Goal: Task Accomplishment & Management: Manage account settings

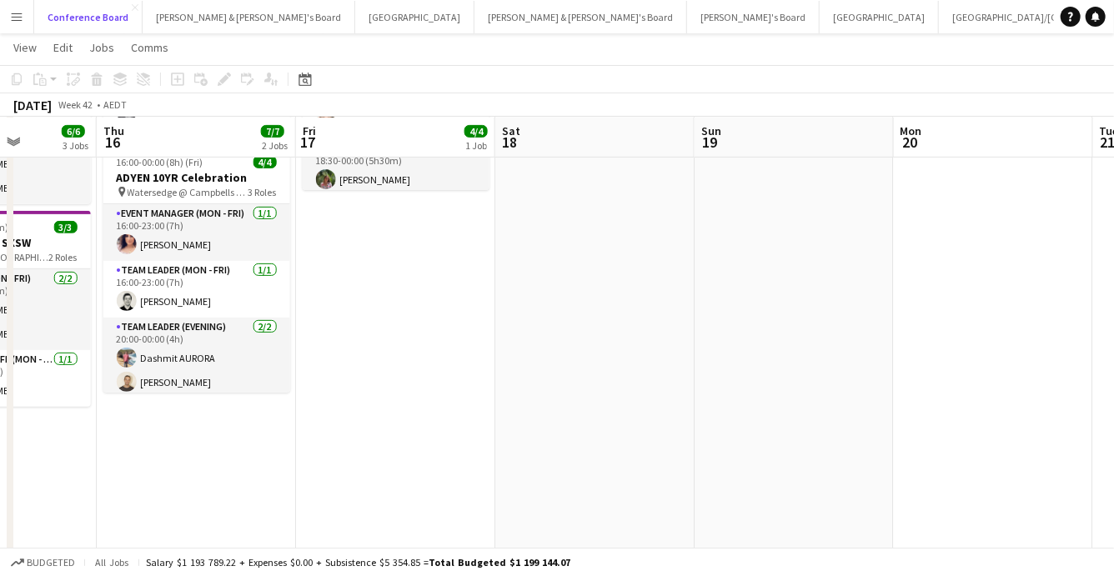
scroll to position [0, 709]
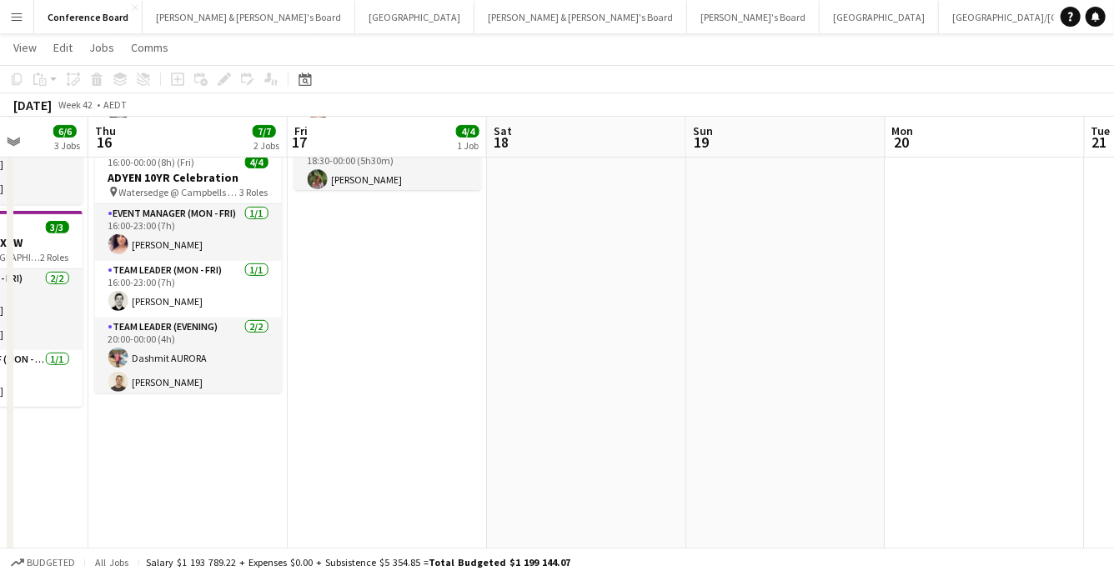
click at [593, 292] on app-date-cell at bounding box center [586, 361] width 199 height 848
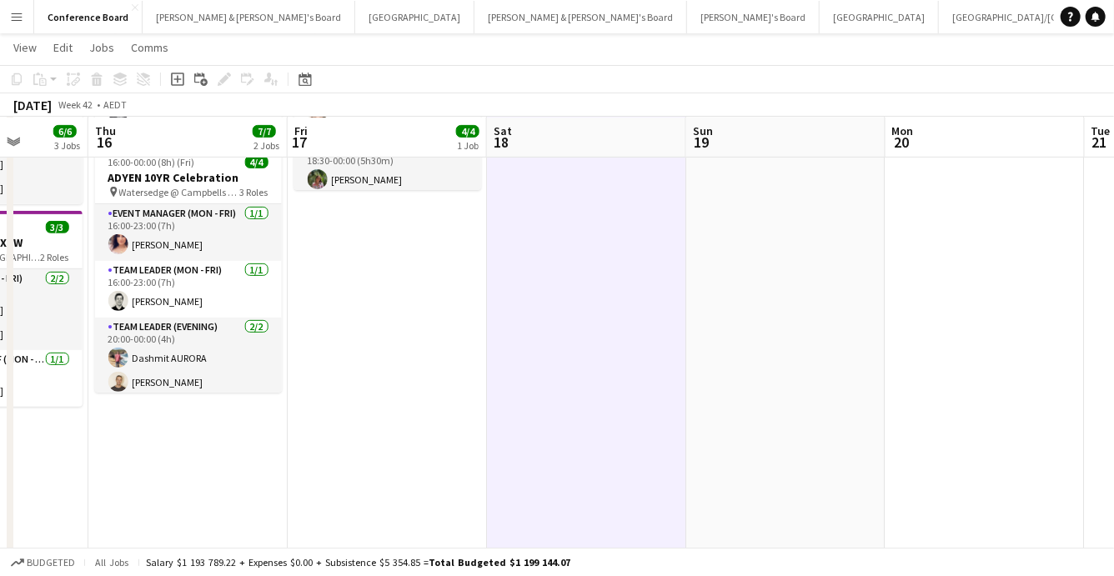
click at [176, 77] on icon at bounding box center [177, 79] width 8 height 8
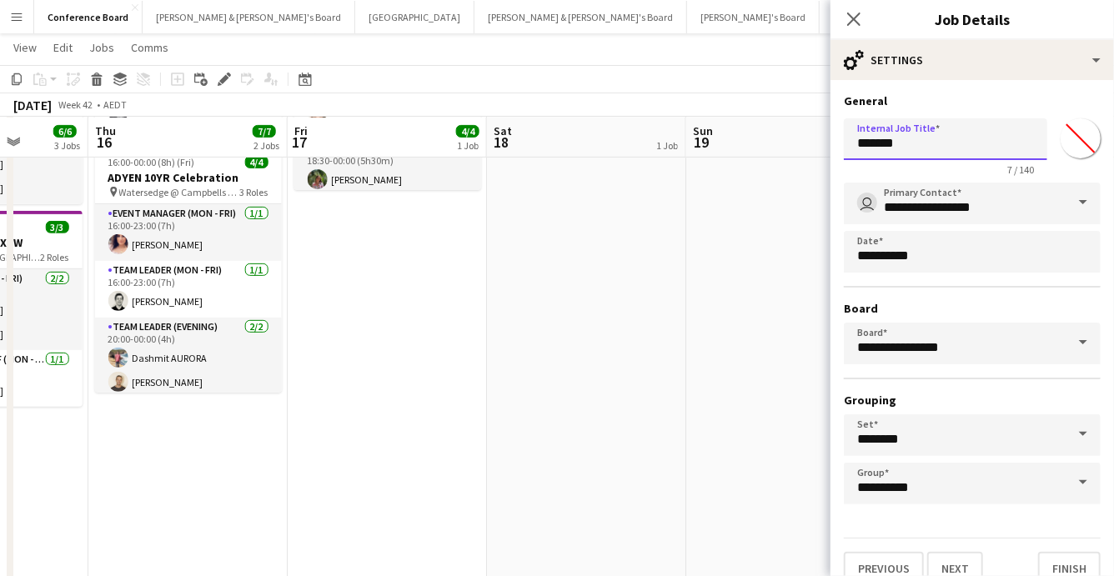
drag, startPoint x: 924, startPoint y: 144, endPoint x: 850, endPoint y: 141, distance: 74.3
click at [850, 141] on input "*******" at bounding box center [945, 139] width 203 height 42
type input "**********"
click at [1077, 139] on input "*******" at bounding box center [1080, 138] width 60 height 60
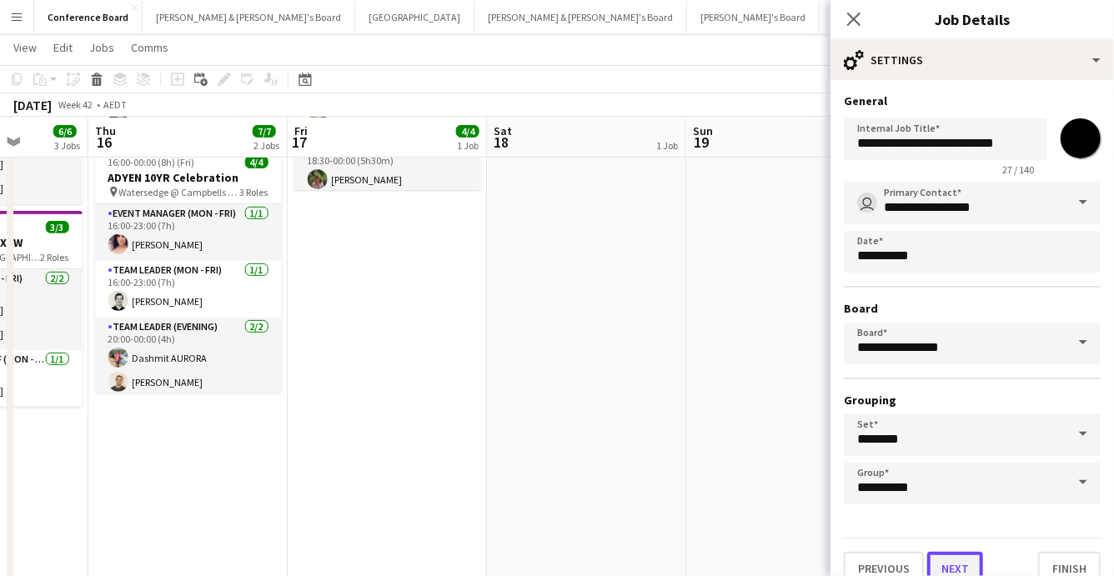
type input "*******"
click at [955, 563] on button "Next" at bounding box center [955, 568] width 56 height 33
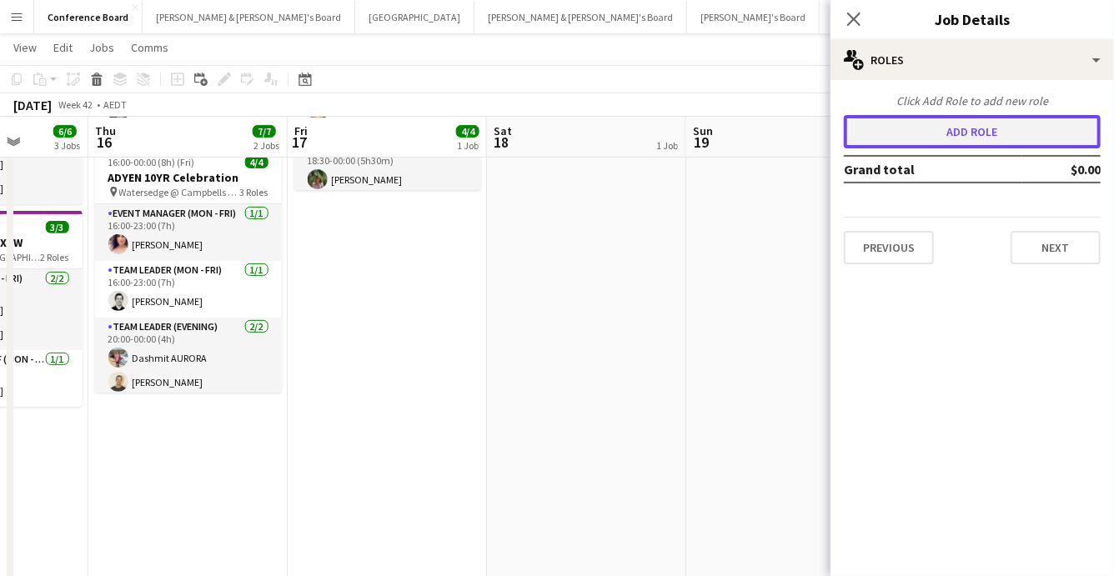
click at [924, 139] on button "Add role" at bounding box center [972, 131] width 257 height 33
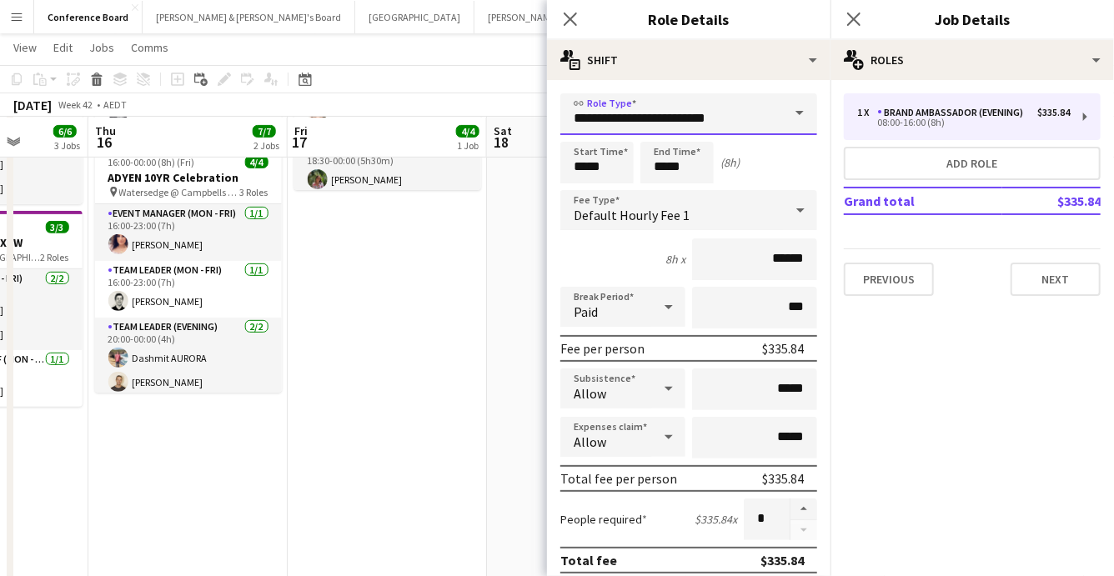
click at [779, 123] on input "**********" at bounding box center [688, 114] width 257 height 42
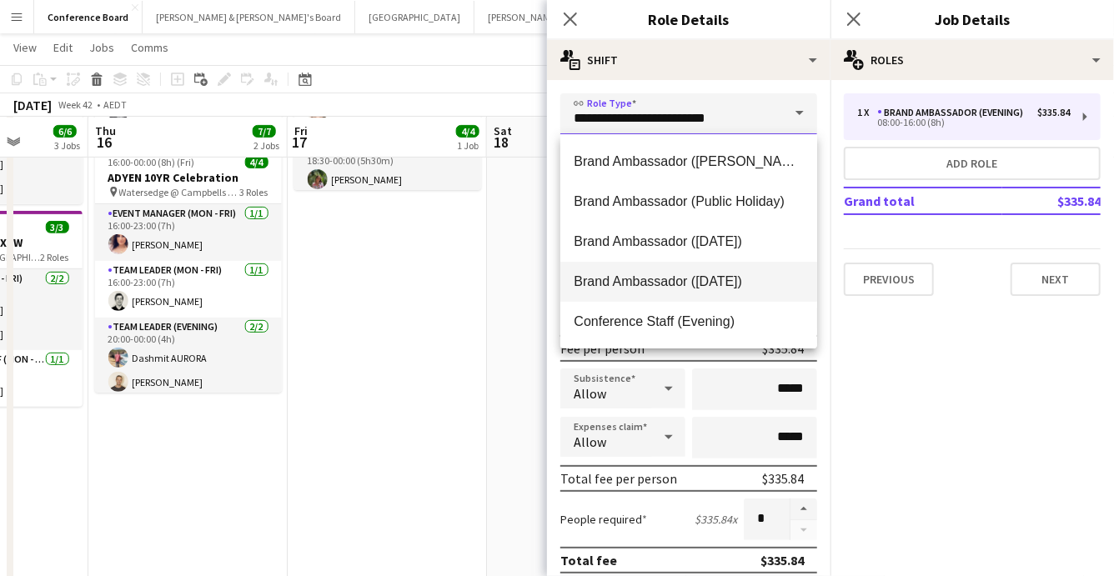
scroll to position [0, 0]
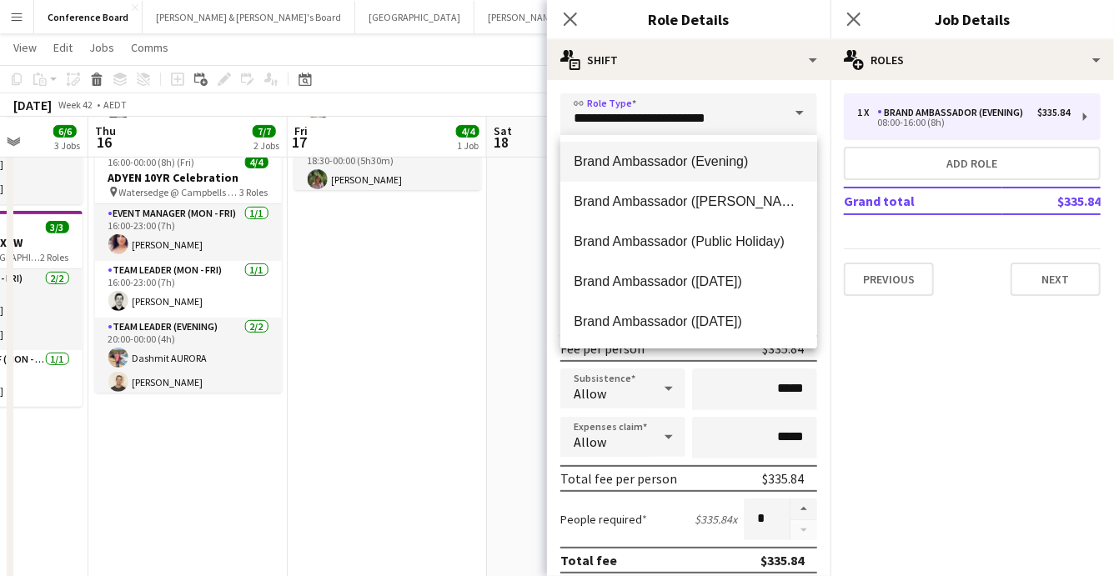
click at [715, 165] on span "Brand Ambassador (Evening)" at bounding box center [688, 161] width 230 height 16
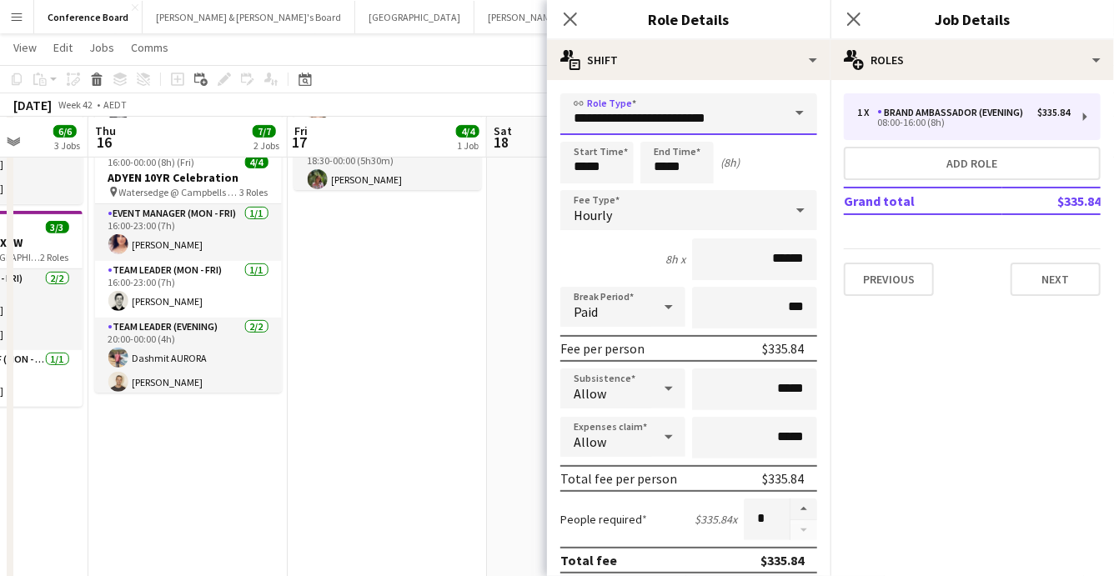
click at [774, 119] on input "**********" at bounding box center [688, 114] width 257 height 42
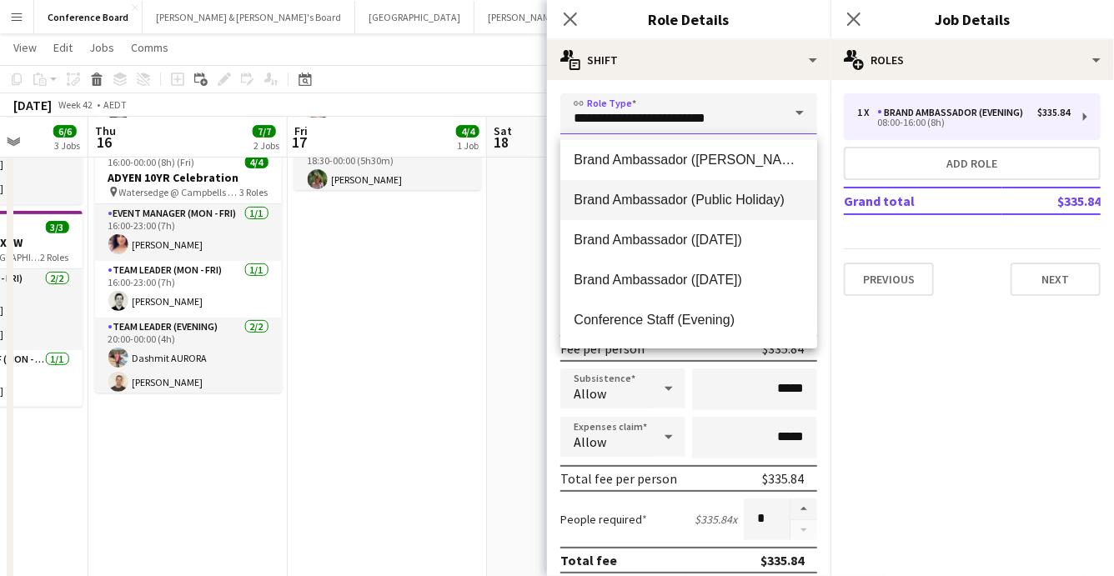
scroll to position [45, 0]
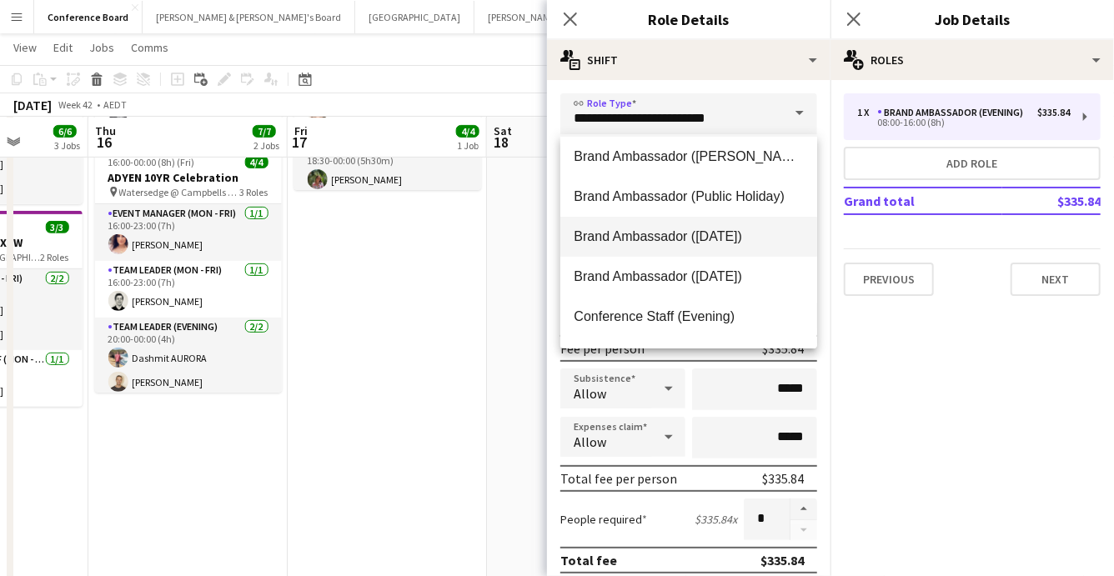
click at [729, 238] on span "Brand Ambassador ([DATE])" at bounding box center [688, 236] width 230 height 16
type input "**********"
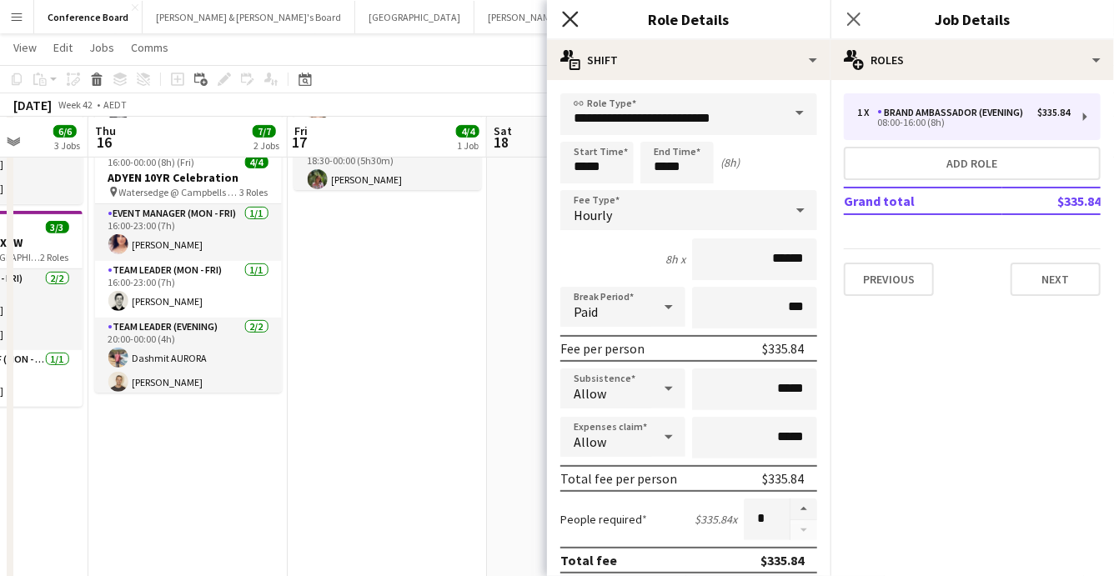
click at [566, 16] on icon at bounding box center [570, 19] width 16 height 16
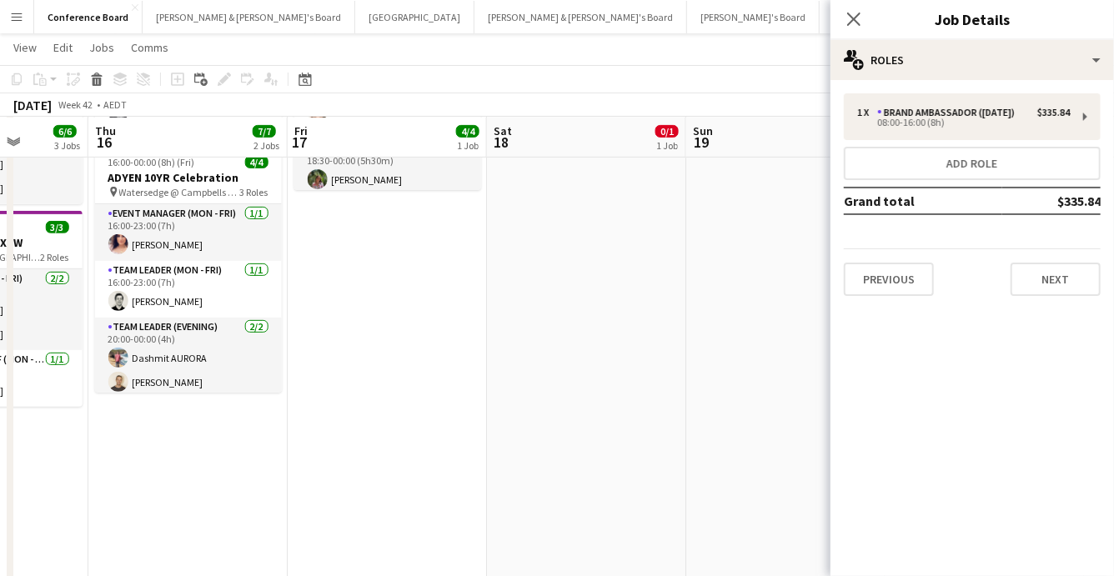
click at [598, 277] on app-date-cell "Draft 08:00-16:00 (8h) 0/1 Tumbalong Park - Activation 1 Role Brand Ambassador …" at bounding box center [586, 361] width 199 height 848
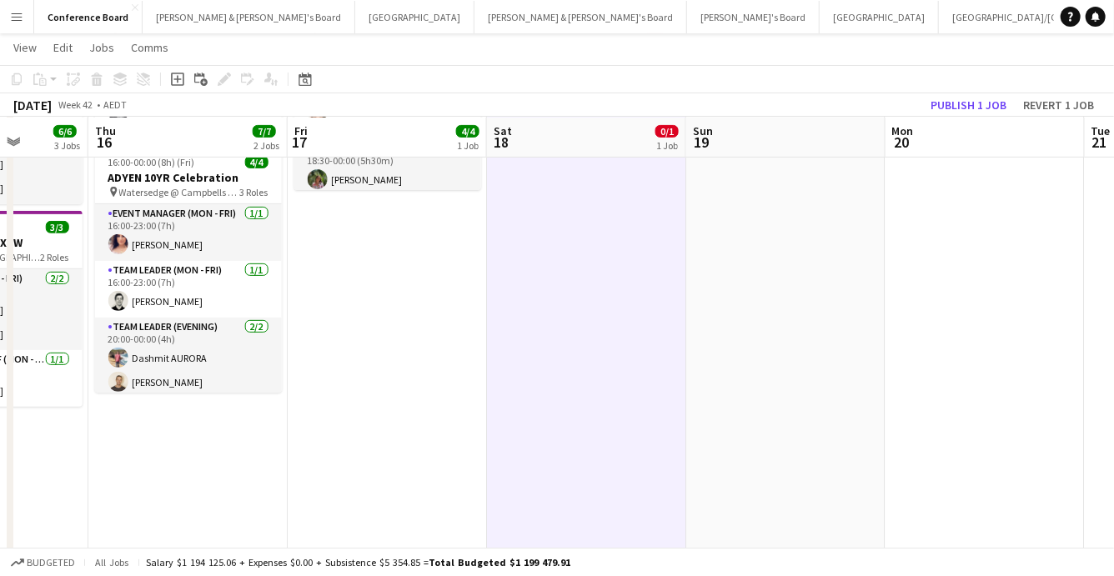
scroll to position [0, 0]
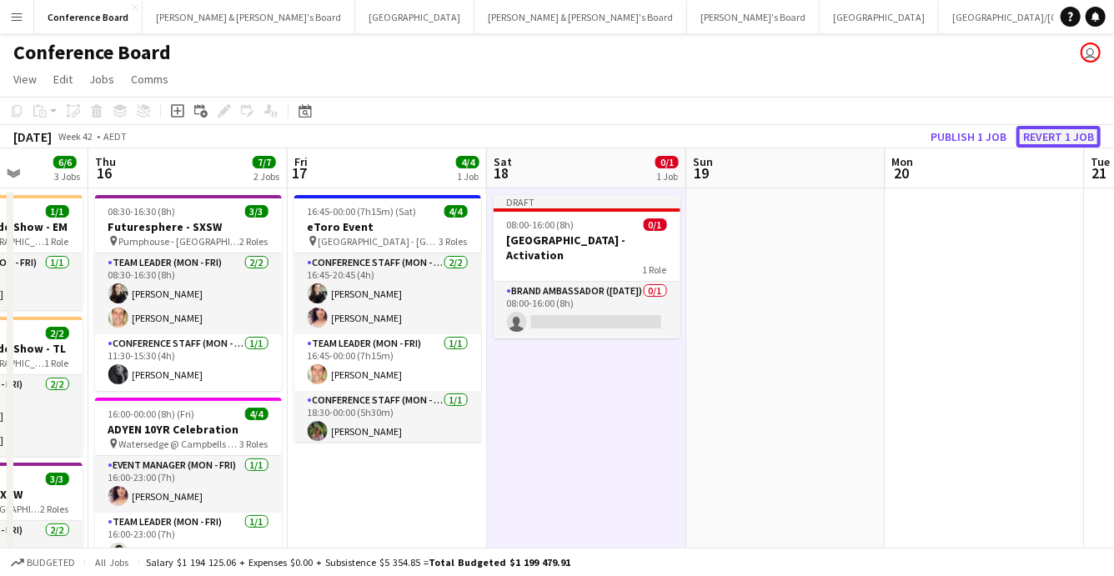
click at [1053, 134] on button "Revert 1 job" at bounding box center [1058, 137] width 84 height 22
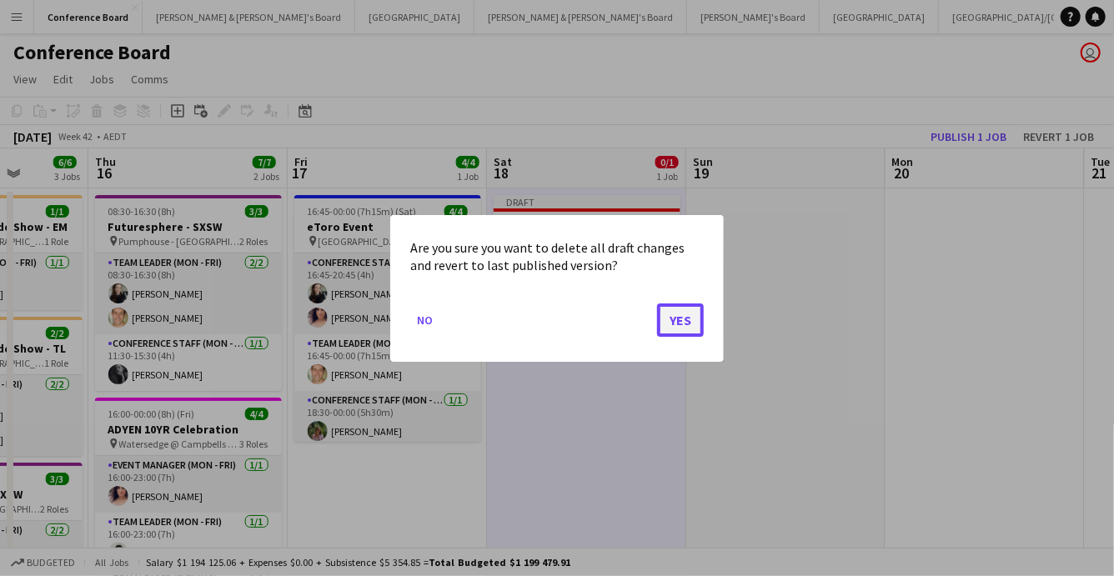
click at [688, 315] on button "Yes" at bounding box center [680, 319] width 47 height 33
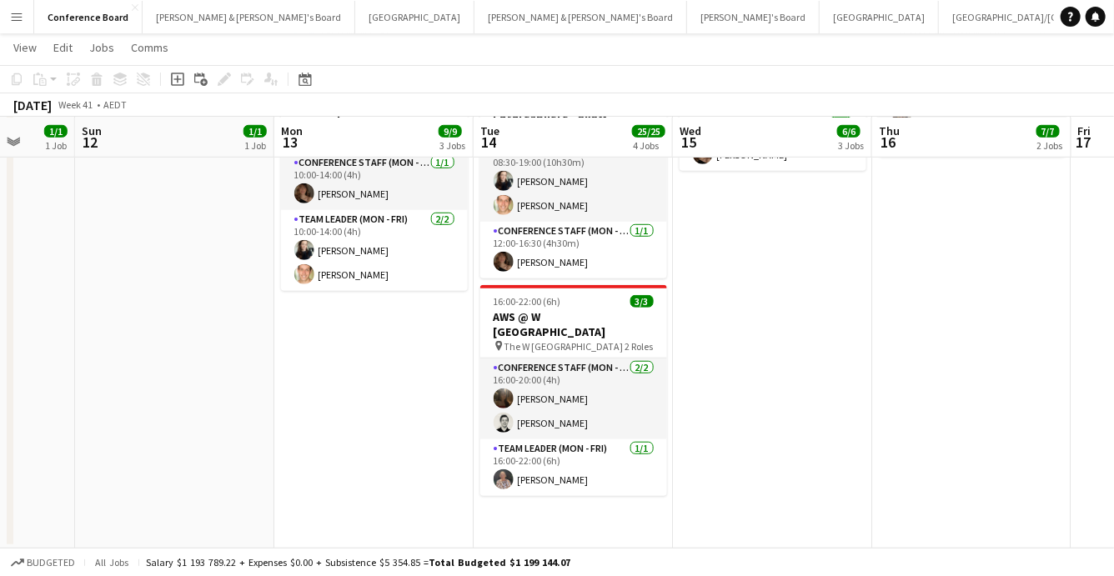
scroll to position [0, 529]
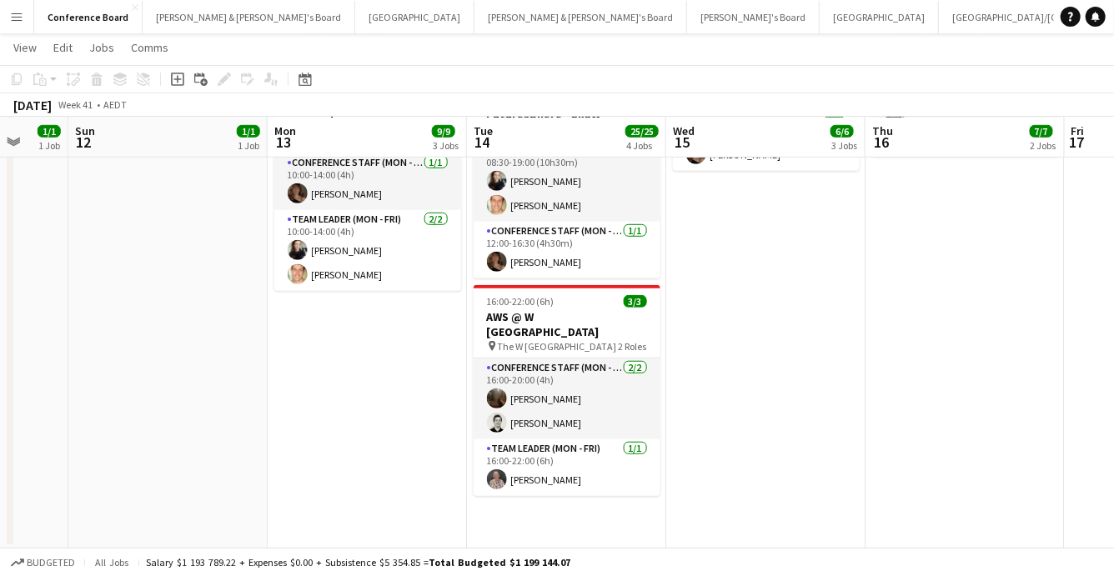
click at [389, 368] on app-date-cell "08:00-17:00 (9h) 1/1 Woolworths Trade Show - EM pin The Dome - Sydney Olympic P…" at bounding box center [367, 125] width 199 height 848
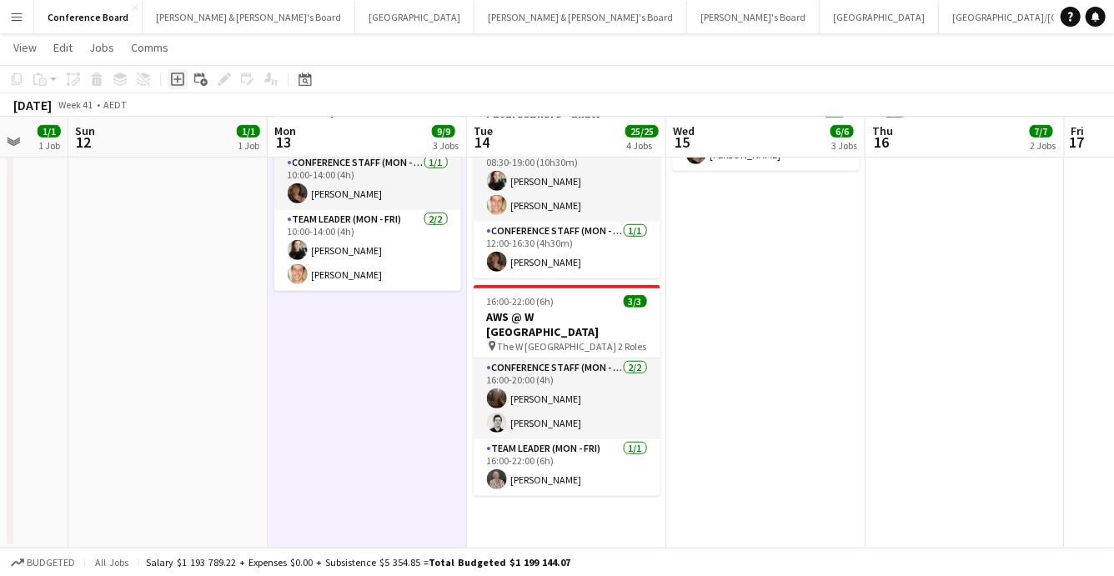
click at [179, 80] on icon "Add job" at bounding box center [177, 79] width 13 height 13
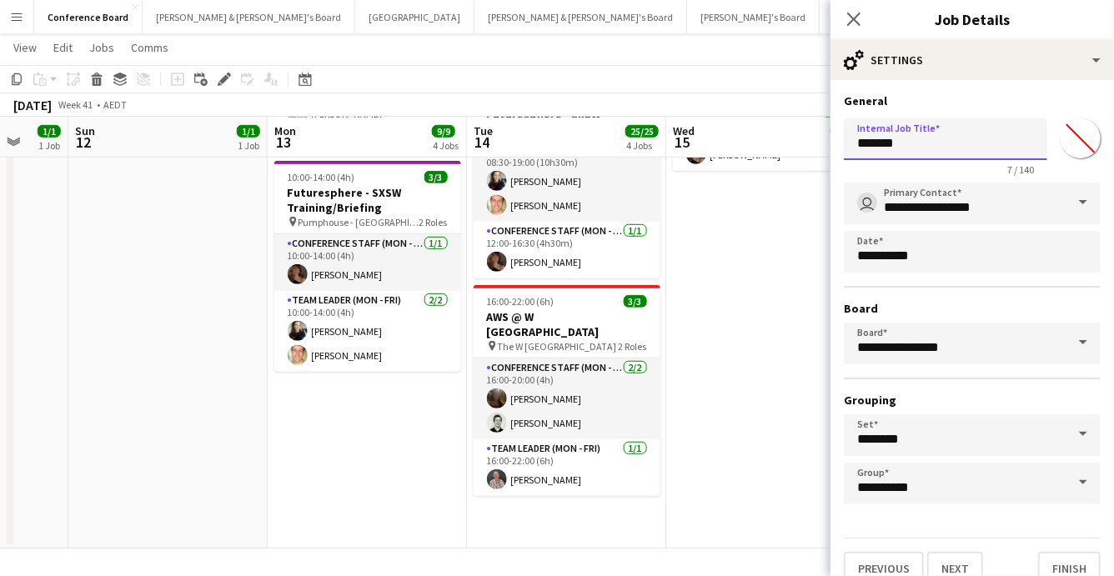
drag, startPoint x: 925, startPoint y: 145, endPoint x: 839, endPoint y: 142, distance: 85.9
click at [839, 142] on form "**********" at bounding box center [971, 339] width 283 height 492
type input "**********"
click at [1086, 141] on input "*******" at bounding box center [1080, 138] width 60 height 60
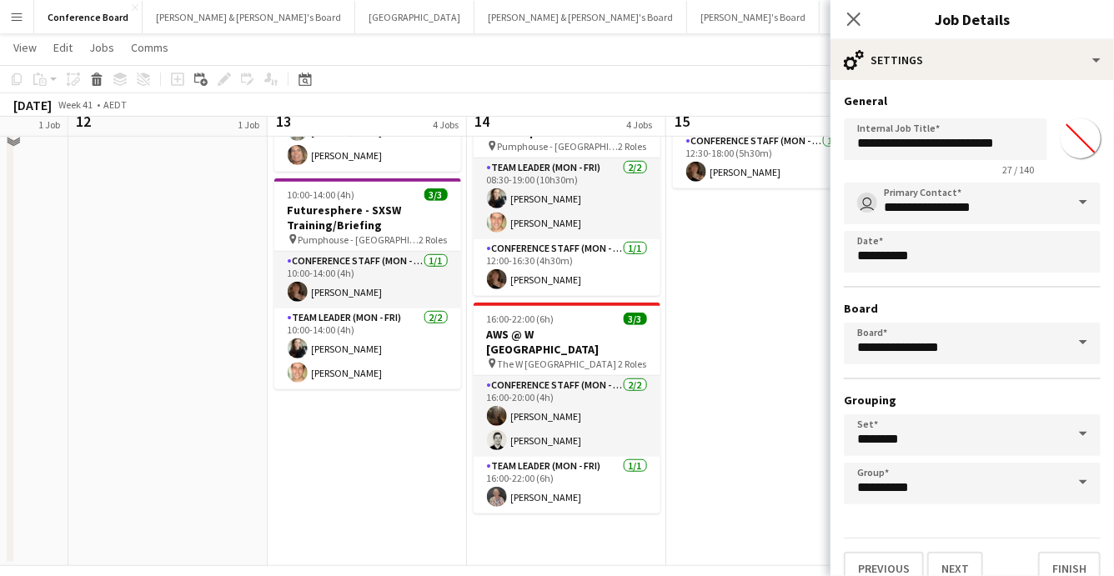
scroll to position [486, 0]
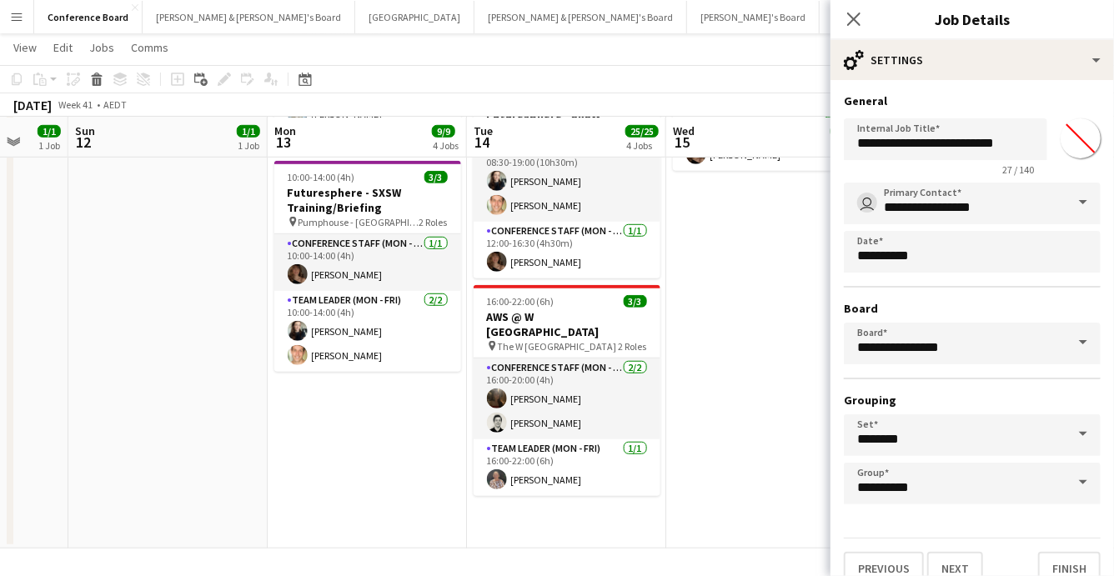
click at [1082, 138] on input "*******" at bounding box center [1080, 138] width 60 height 60
type input "*******"
click at [955, 559] on button "Next" at bounding box center [955, 568] width 56 height 33
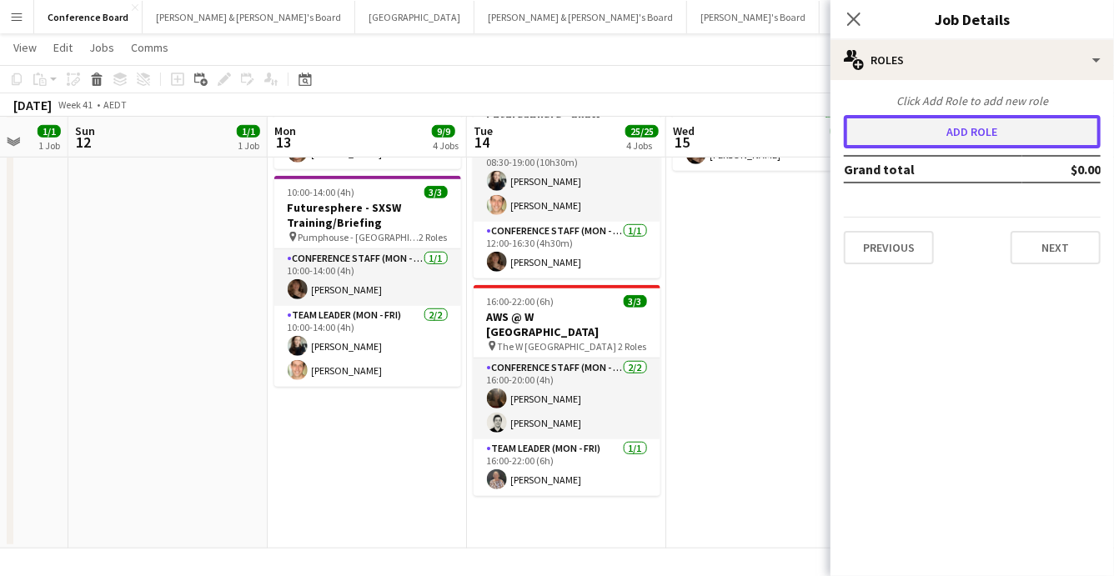
click at [955, 132] on button "Add role" at bounding box center [972, 131] width 257 height 33
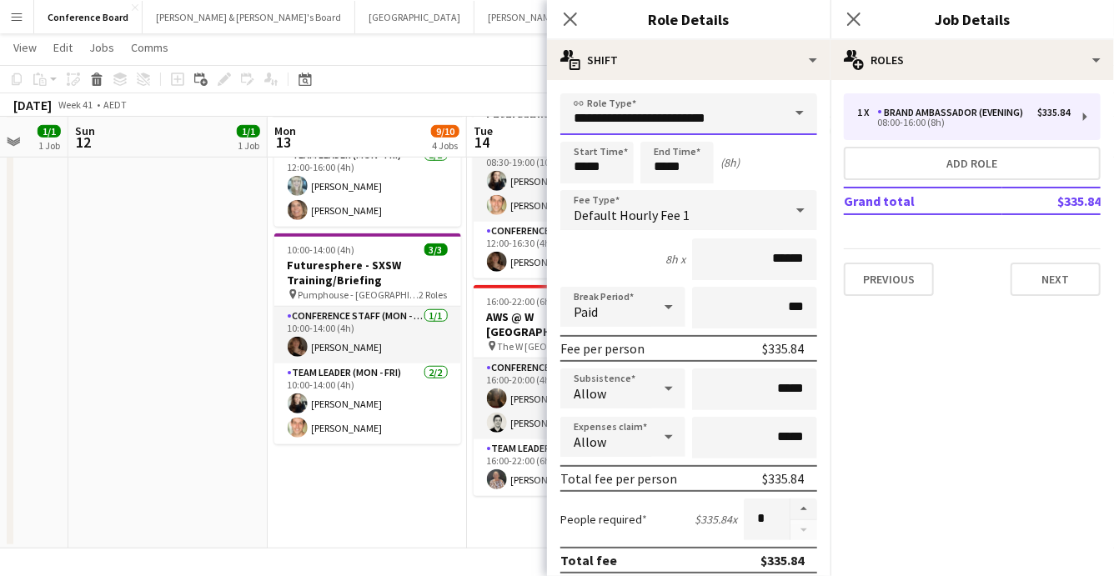
click at [778, 122] on input "**********" at bounding box center [688, 114] width 257 height 42
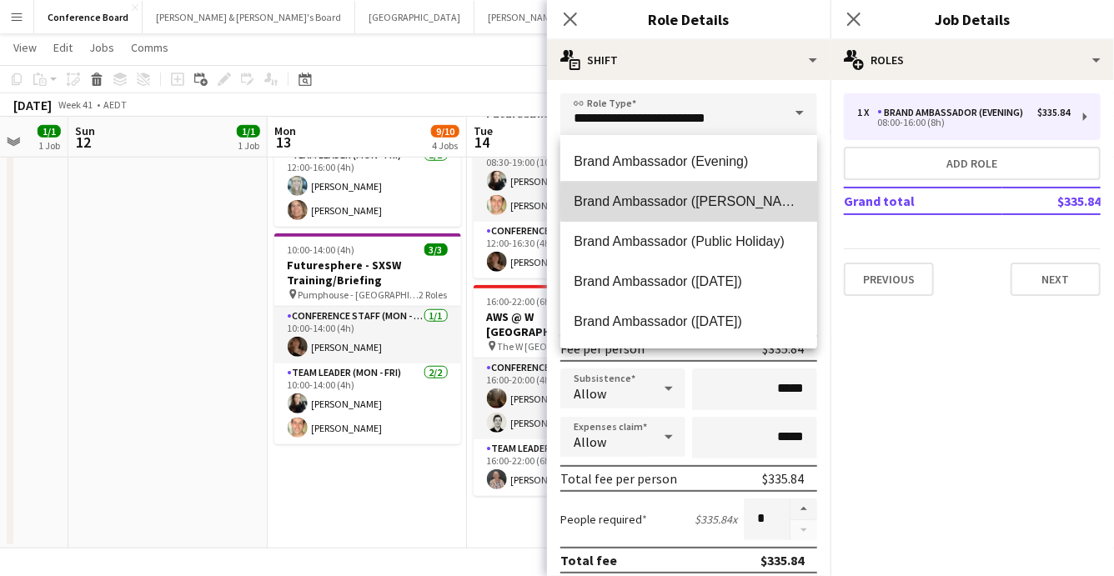
click at [736, 201] on span "Brand Ambassador ([PERSON_NAME])" at bounding box center [688, 201] width 230 height 16
type input "**********"
type input "******"
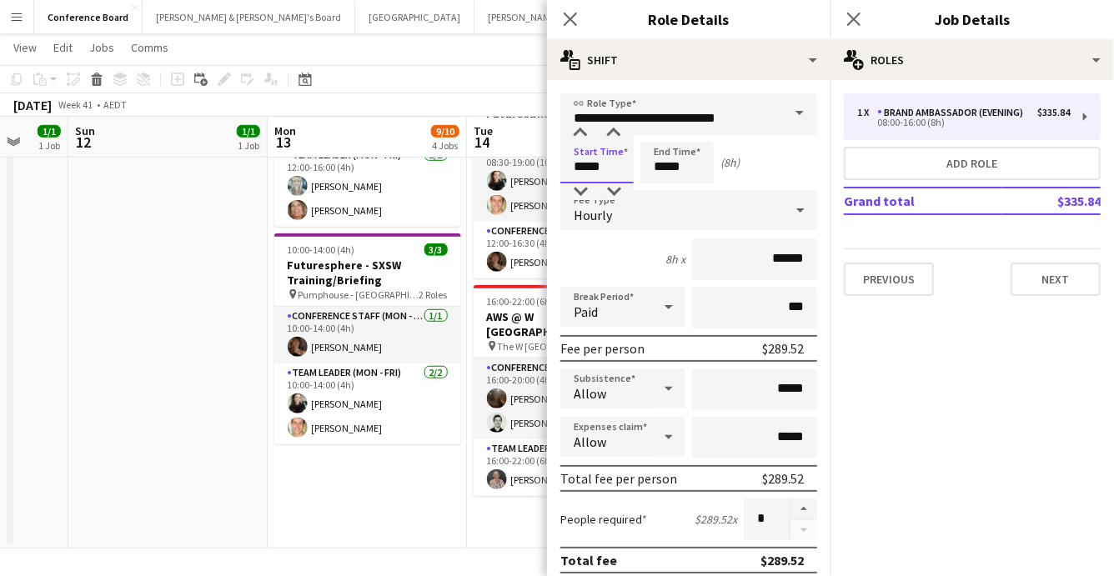
click at [604, 171] on input "*****" at bounding box center [596, 163] width 73 height 42
click at [588, 133] on div at bounding box center [579, 133] width 33 height 17
click at [614, 132] on div at bounding box center [613, 133] width 33 height 17
type input "*****"
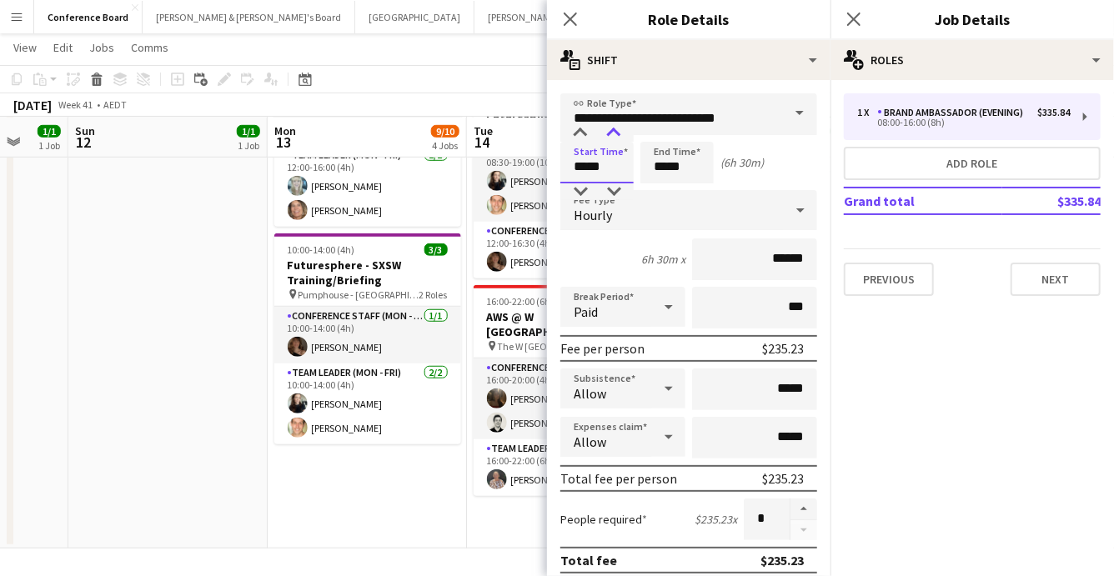
click at [614, 132] on div at bounding box center [613, 133] width 33 height 17
click at [663, 167] on input "*****" at bounding box center [676, 163] width 73 height 42
click at [662, 191] on div at bounding box center [659, 191] width 33 height 17
type input "*****"
click at [692, 131] on div at bounding box center [693, 133] width 33 height 17
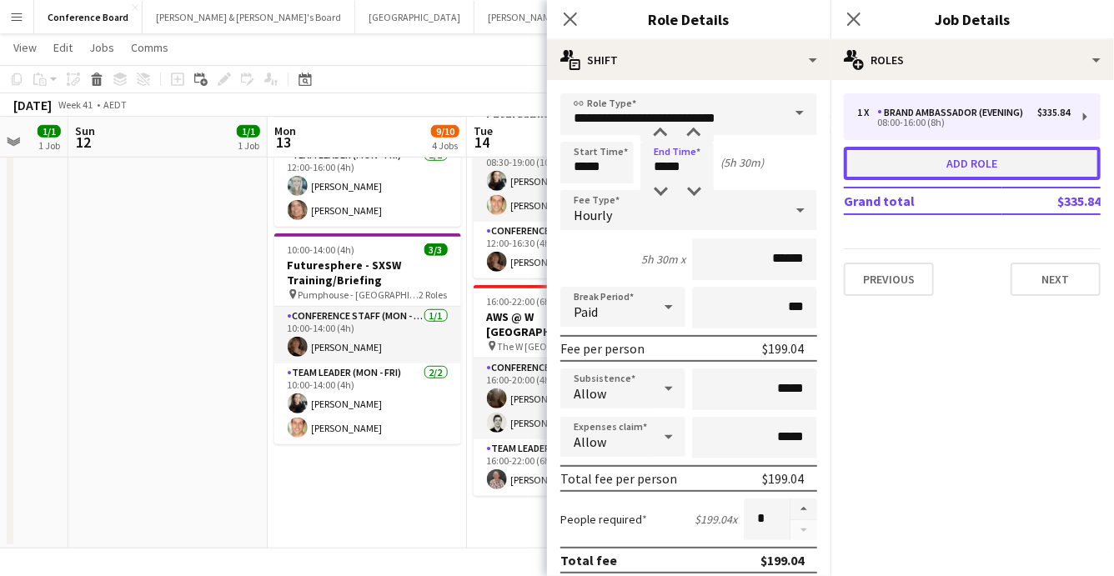
click at [915, 161] on button "Add role" at bounding box center [972, 163] width 257 height 33
type input "**********"
type input "*****"
type input "******"
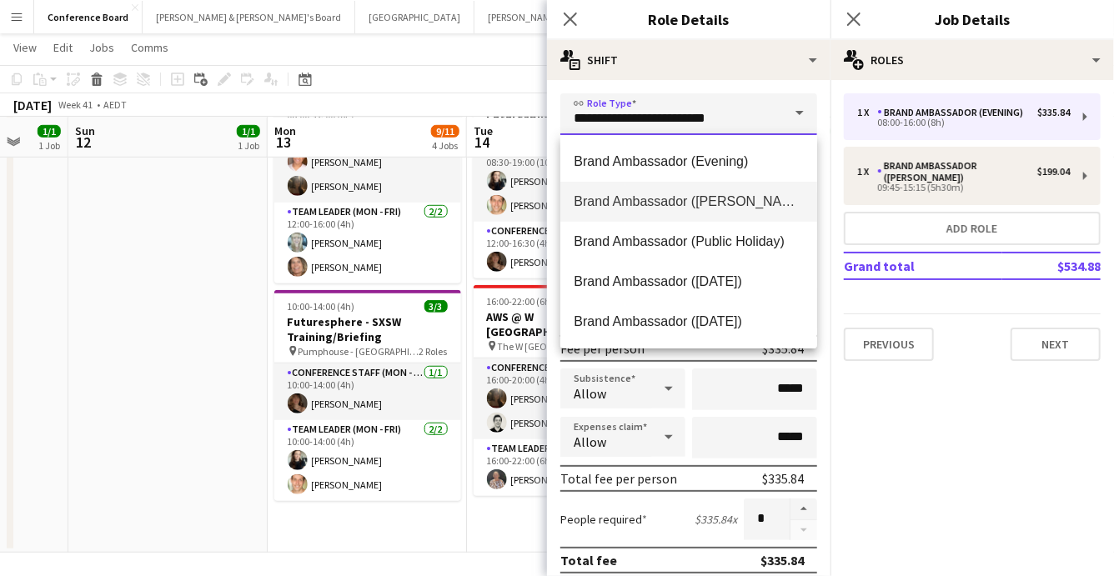
click at [690, 123] on input "**********" at bounding box center [688, 114] width 257 height 42
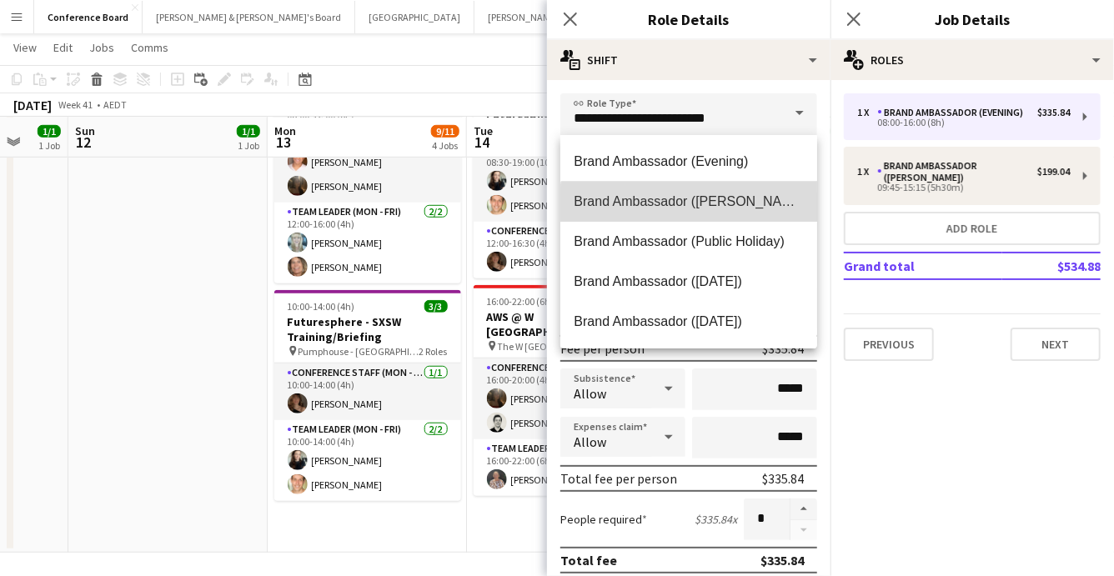
click at [697, 205] on span "Brand Ambassador ([PERSON_NAME])" at bounding box center [688, 201] width 230 height 16
type input "**********"
type input "******"
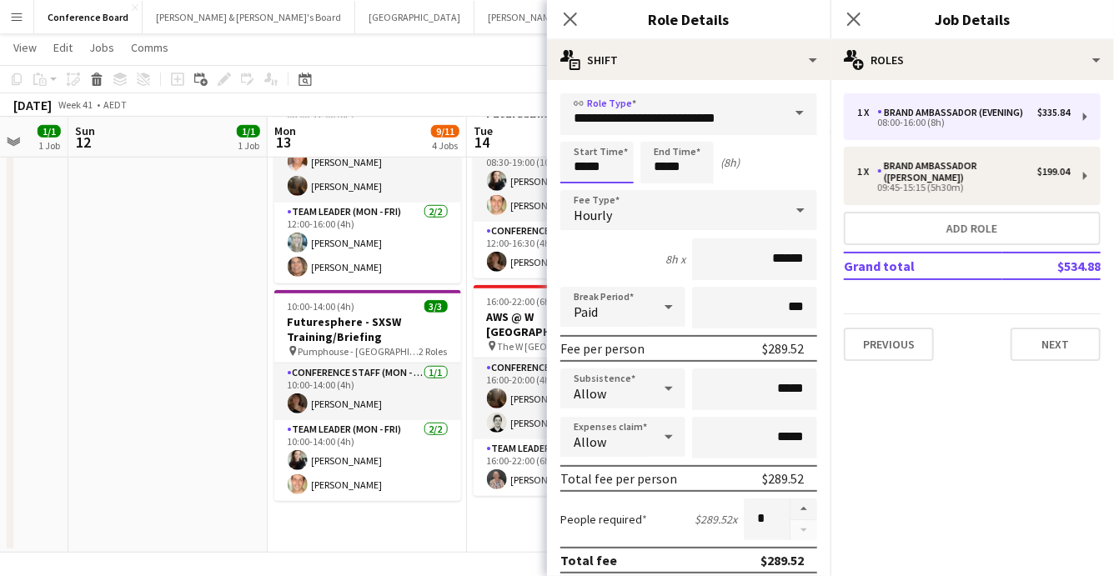
click at [581, 167] on input "*****" at bounding box center [596, 163] width 73 height 42
click at [581, 128] on div at bounding box center [579, 133] width 33 height 17
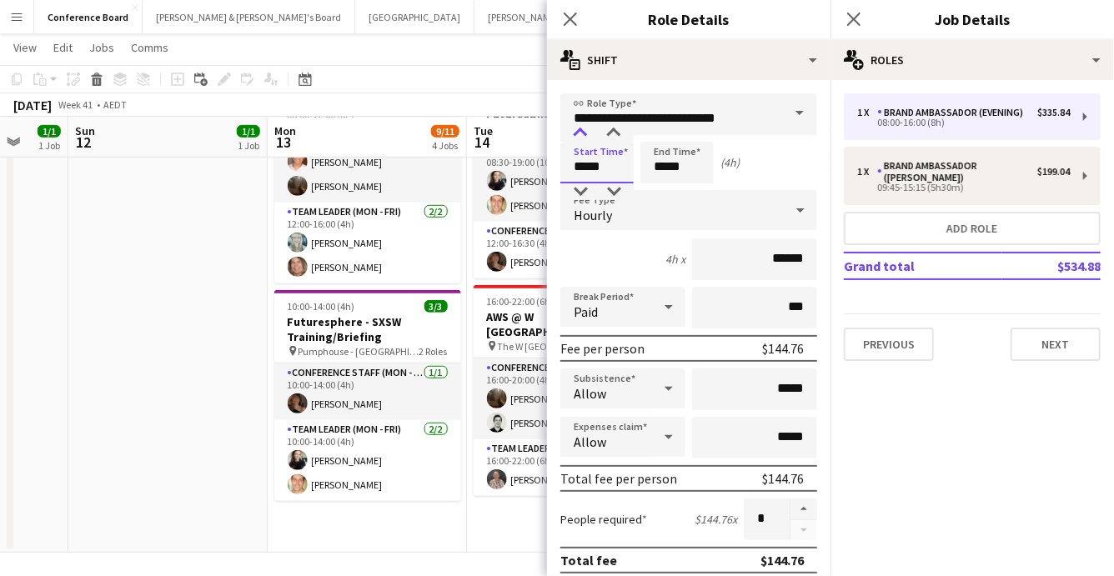
click at [581, 128] on div at bounding box center [579, 133] width 33 height 17
click at [617, 132] on div at bounding box center [613, 133] width 33 height 17
type input "*****"
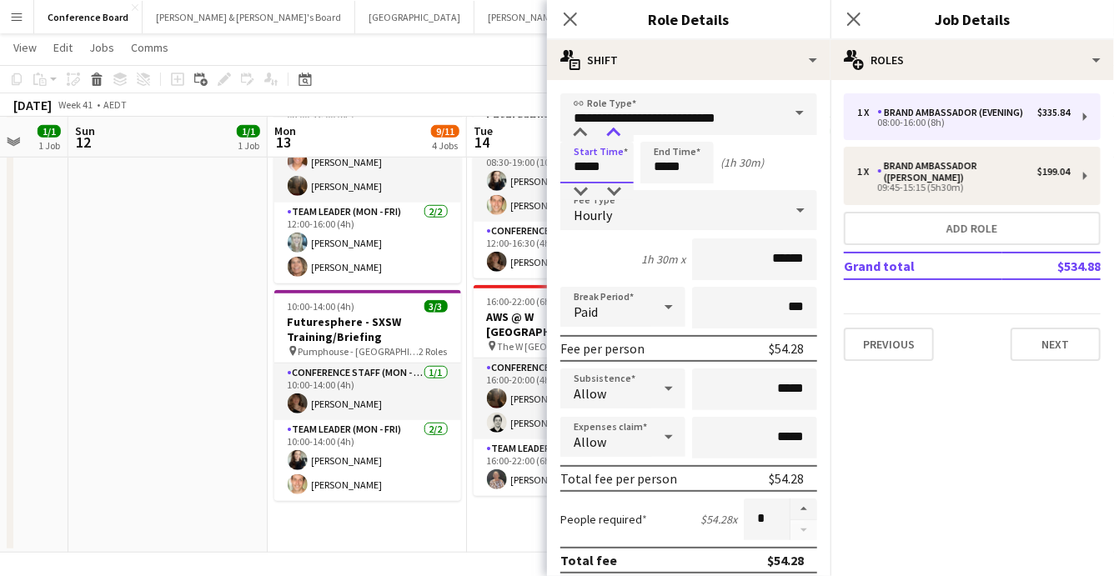
click at [617, 132] on div at bounding box center [613, 133] width 33 height 17
click at [673, 158] on input "*****" at bounding box center [676, 163] width 73 height 42
click at [659, 128] on div at bounding box center [659, 133] width 33 height 17
click at [658, 125] on div at bounding box center [659, 133] width 33 height 17
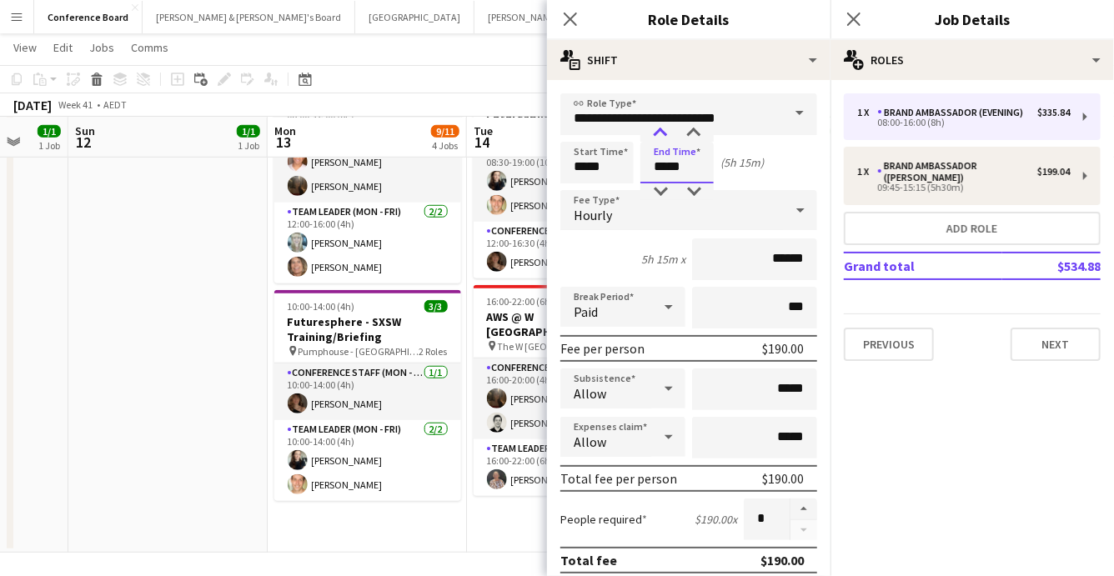
click at [665, 132] on div at bounding box center [659, 133] width 33 height 17
type input "*****"
click at [692, 133] on div at bounding box center [693, 133] width 33 height 17
click at [1045, 334] on button "Next" at bounding box center [1055, 344] width 90 height 33
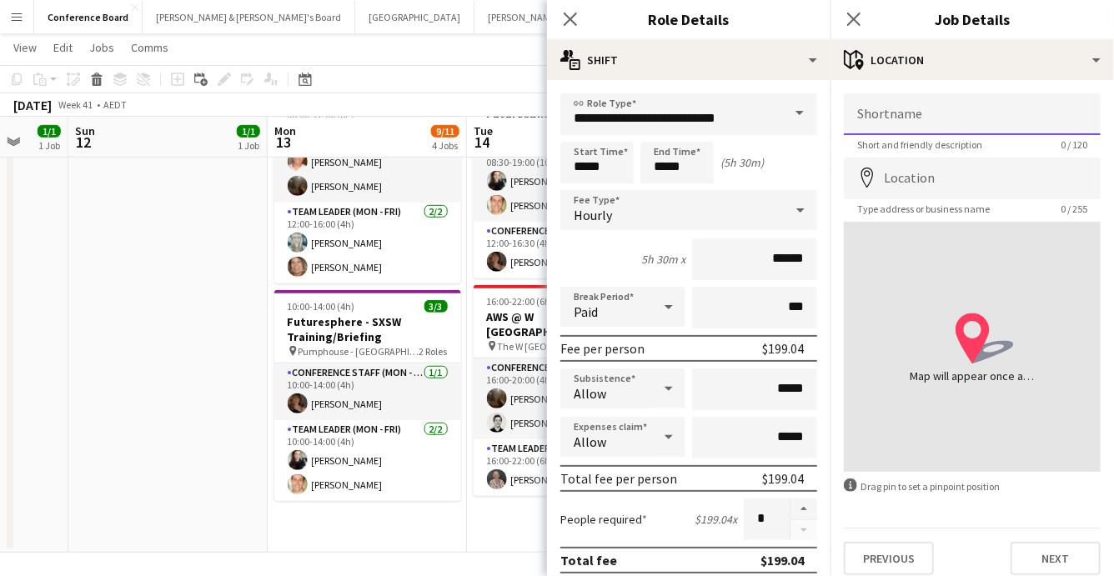
click at [872, 118] on input "Shortname" at bounding box center [972, 114] width 257 height 42
type input "**********"
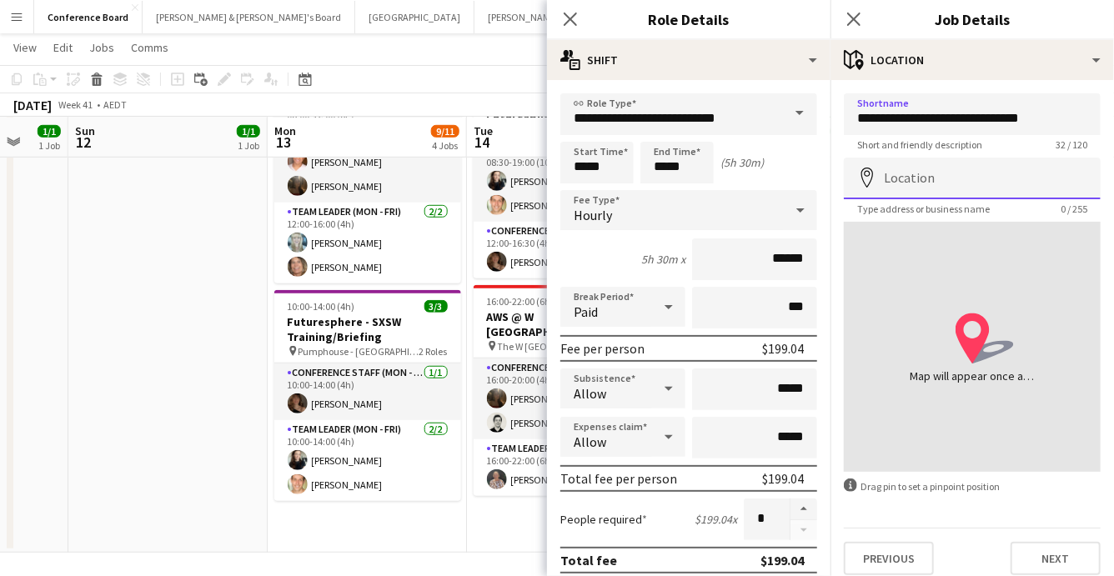
click at [889, 178] on input "Location" at bounding box center [972, 179] width 257 height 42
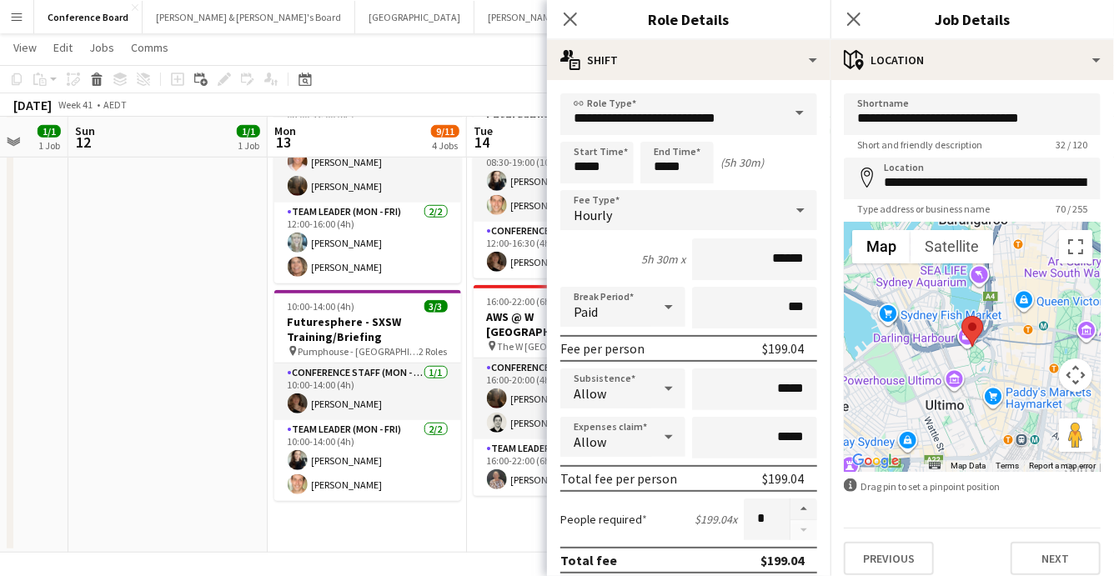
click at [1074, 367] on button "Map camera controls" at bounding box center [1075, 374] width 33 height 33
click at [1043, 328] on button "Zoom in" at bounding box center [1033, 333] width 33 height 33
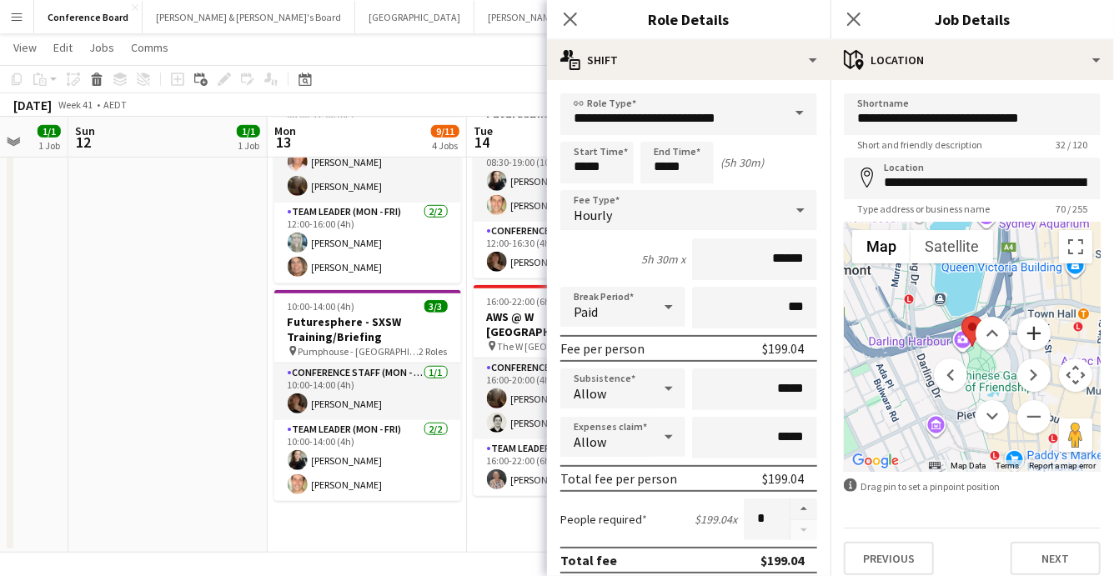
click at [1043, 328] on button "Zoom in" at bounding box center [1033, 333] width 33 height 33
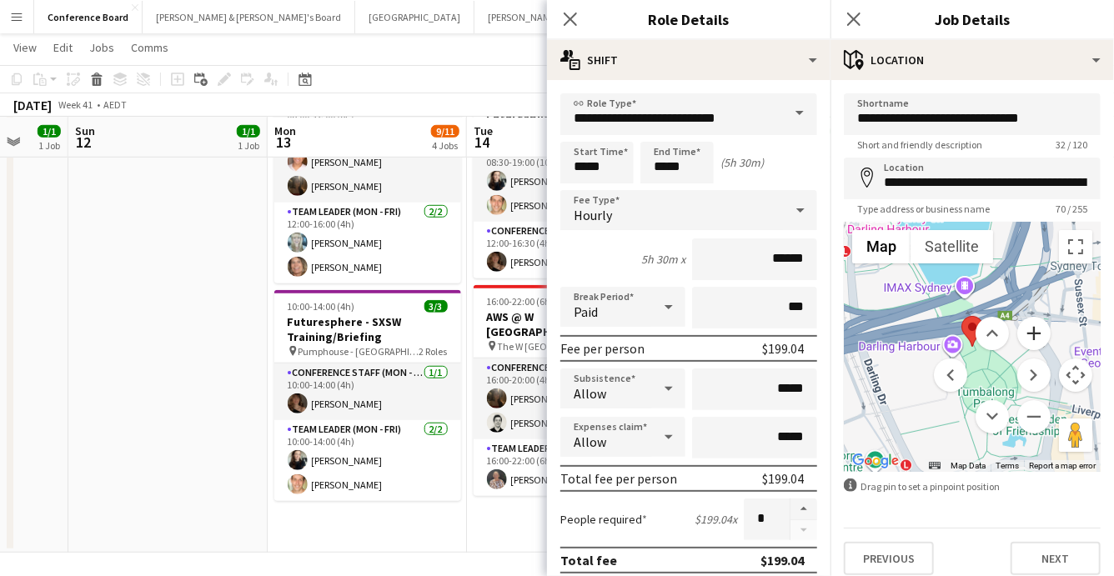
click at [1043, 328] on button "Zoom in" at bounding box center [1033, 333] width 33 height 33
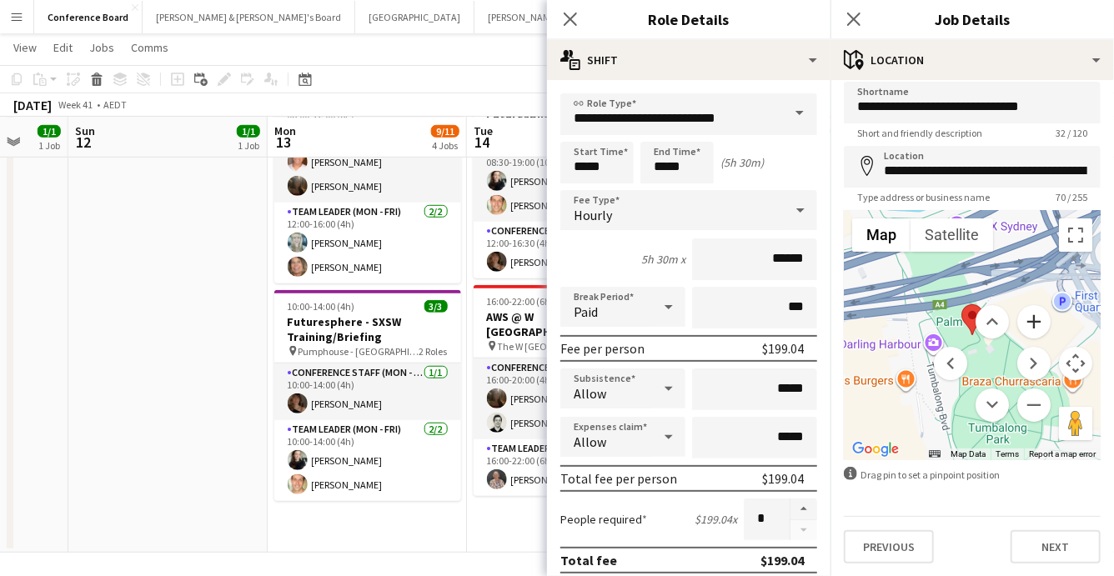
scroll to position [13, 0]
click at [994, 406] on button "Move down" at bounding box center [991, 404] width 33 height 33
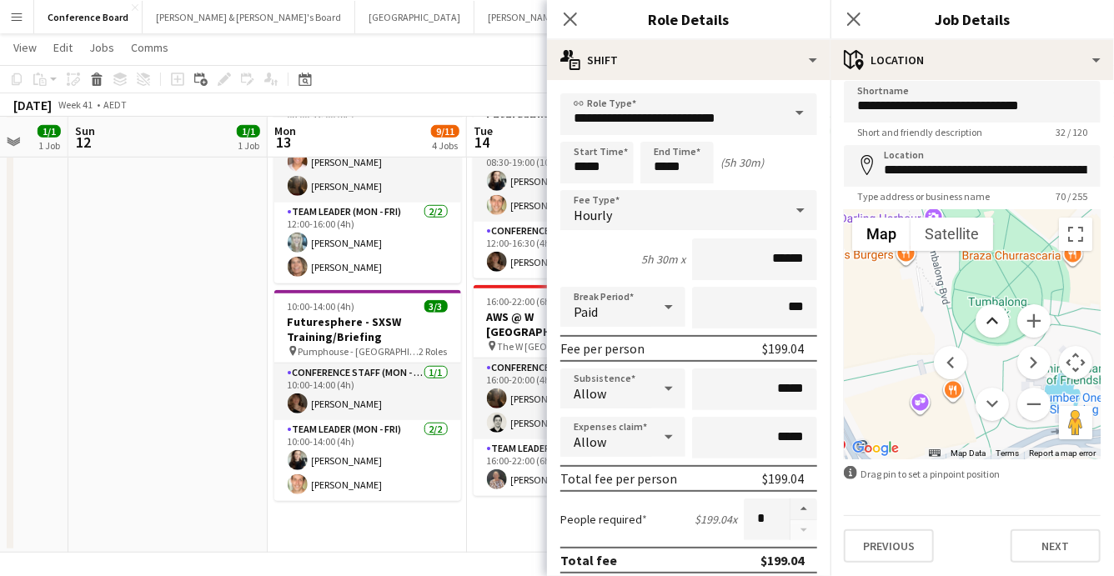
click at [989, 320] on button "Move up" at bounding box center [991, 320] width 33 height 33
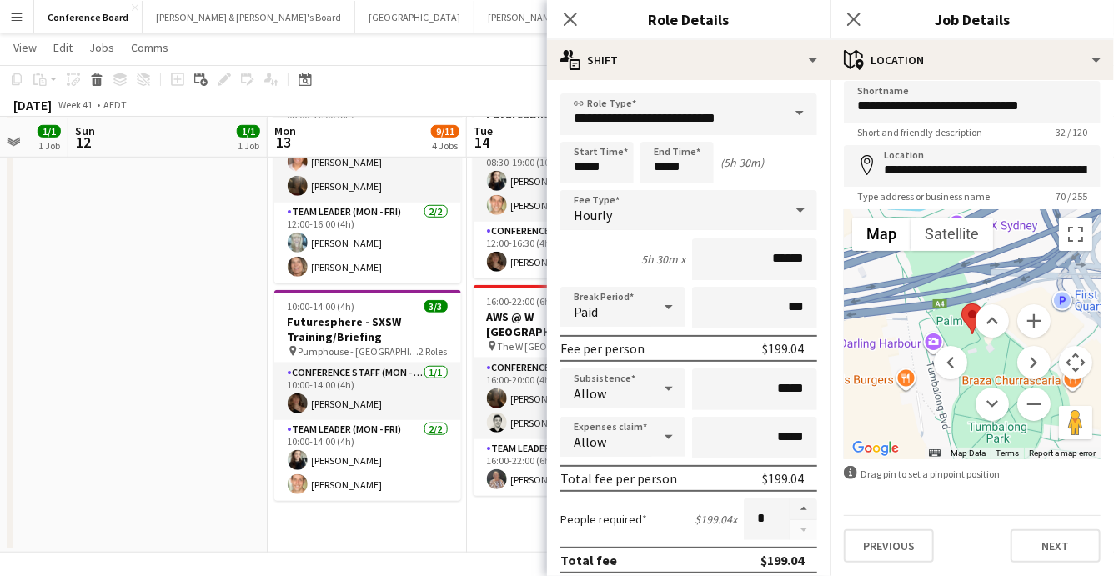
drag, startPoint x: 969, startPoint y: 312, endPoint x: 992, endPoint y: 380, distance: 72.2
click at [992, 380] on menu at bounding box center [992, 362] width 117 height 117
click at [1040, 169] on input "**********" at bounding box center [972, 166] width 257 height 42
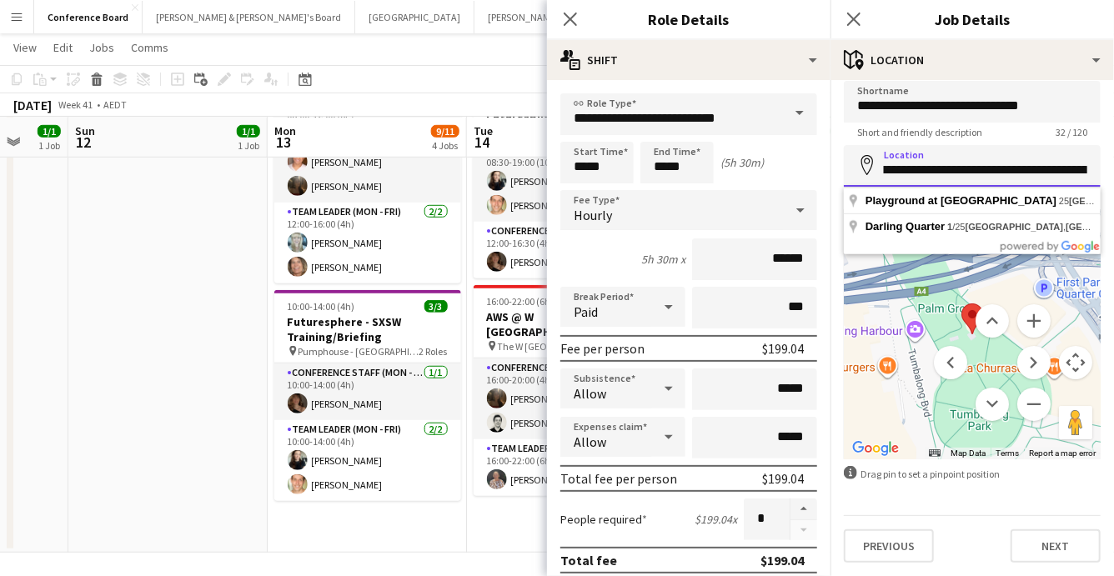
scroll to position [0, 216]
drag, startPoint x: 884, startPoint y: 168, endPoint x: 1115, endPoint y: 161, distance: 231.0
click at [1113, 161] on html "Menu Boards Boards Boards All jobs Status Workforce Workforce My Workforce Recr…" at bounding box center [557, 47] width 1114 height 1067
type input "*"
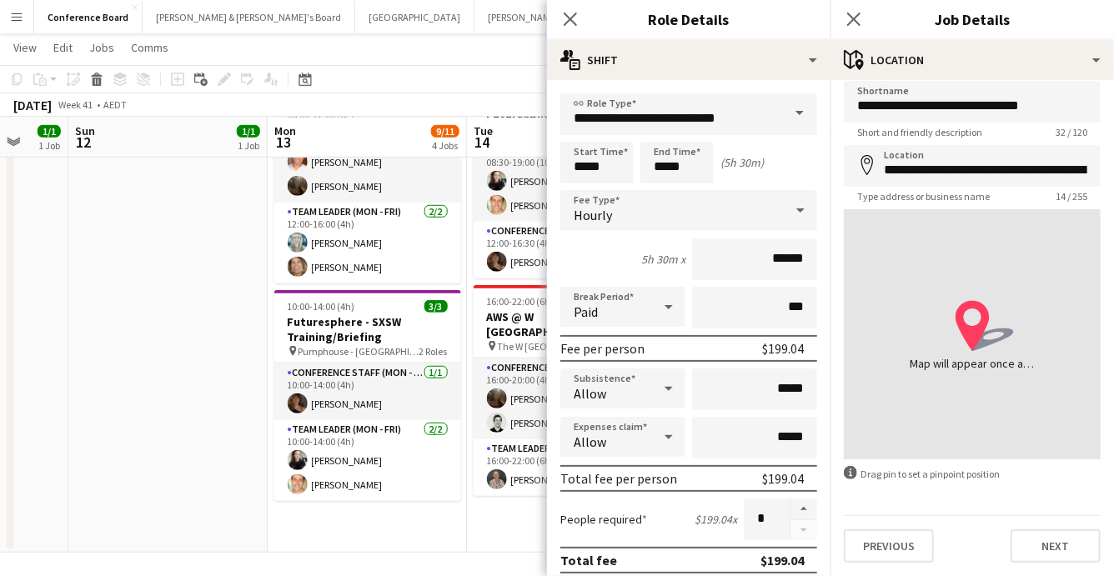
type input "**********"
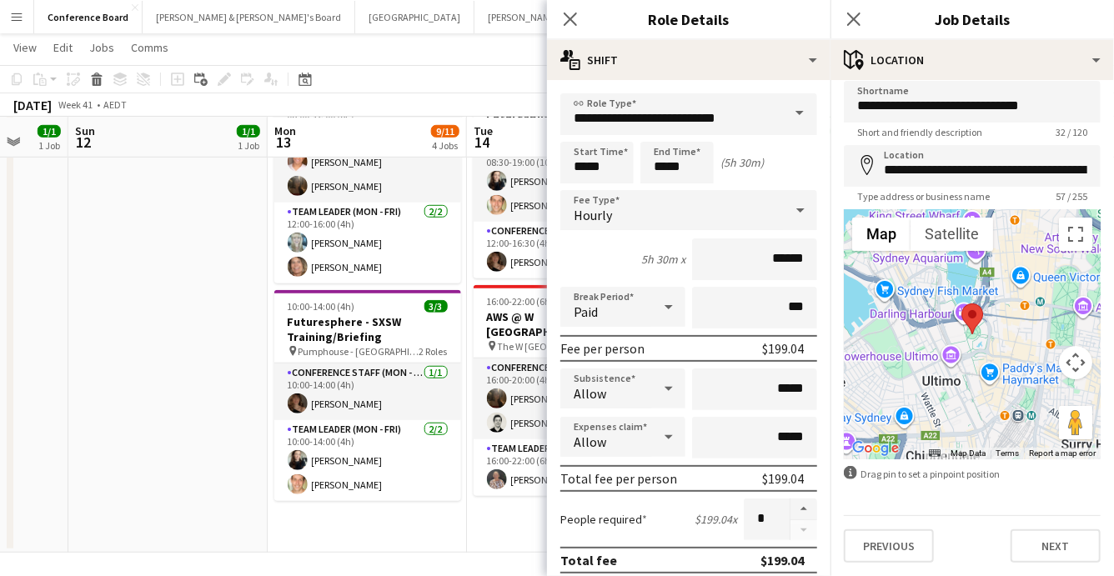
click at [1077, 352] on button "Map camera controls" at bounding box center [1075, 362] width 33 height 33
click at [1034, 322] on button "Zoom in" at bounding box center [1033, 320] width 33 height 33
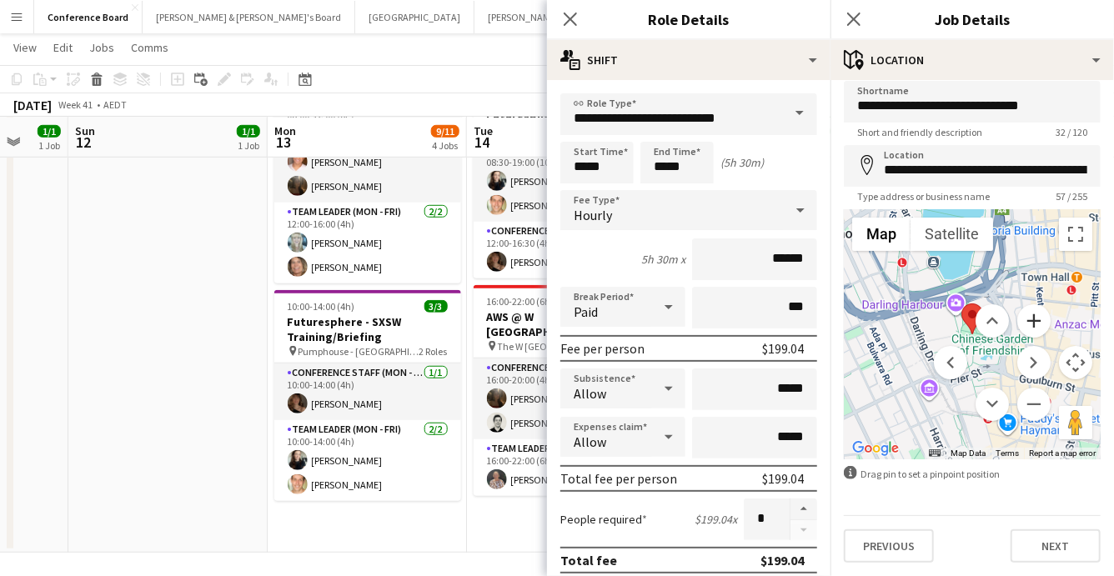
click at [1034, 322] on button "Zoom in" at bounding box center [1033, 320] width 33 height 33
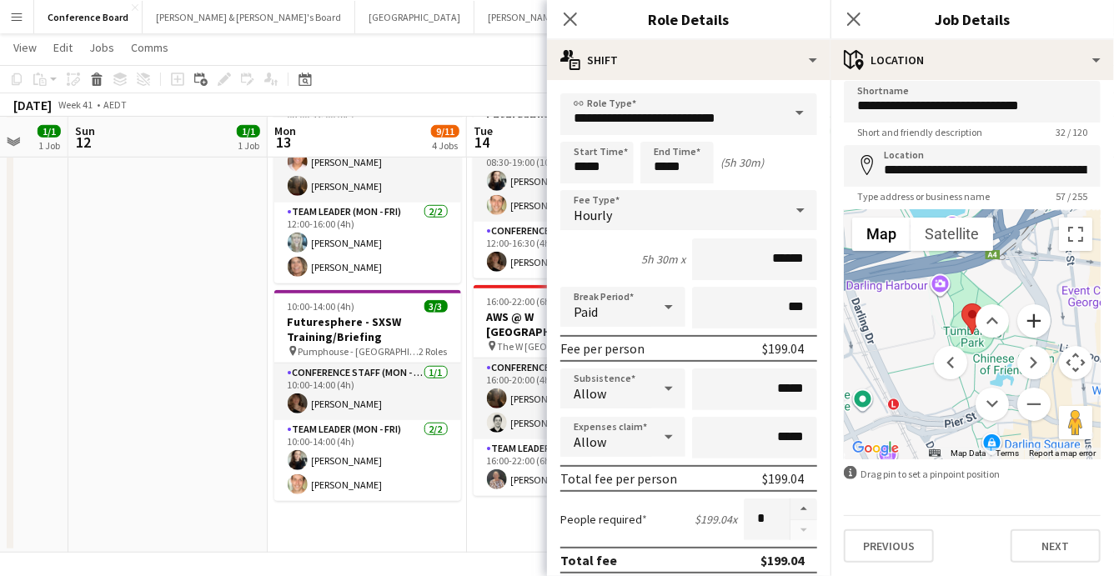
click at [1034, 322] on button "Zoom in" at bounding box center [1033, 320] width 33 height 33
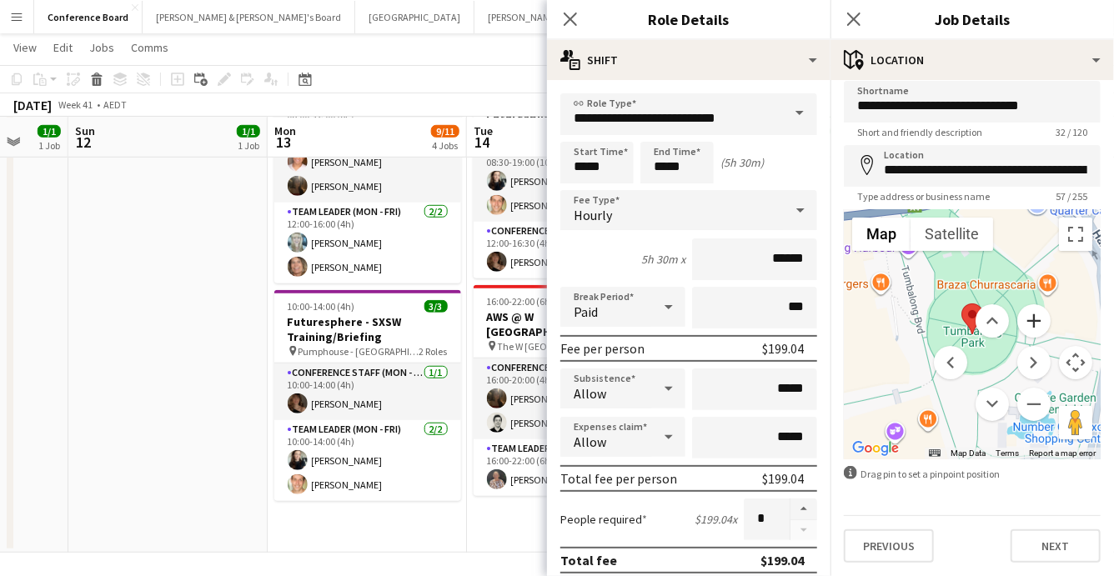
click at [1034, 322] on button "Zoom in" at bounding box center [1033, 320] width 33 height 33
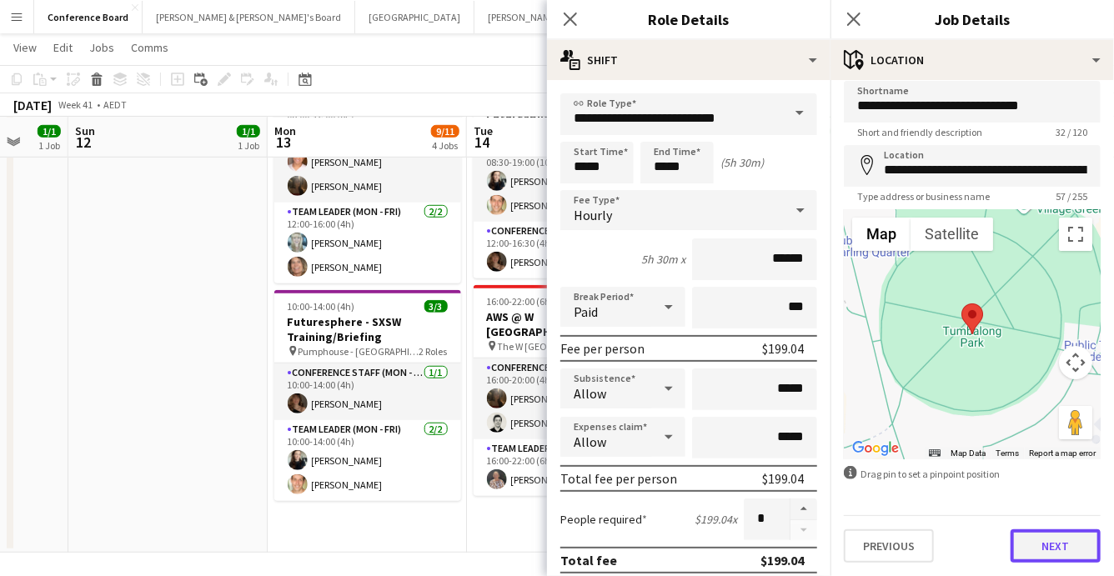
click at [1059, 542] on button "Next" at bounding box center [1055, 545] width 90 height 33
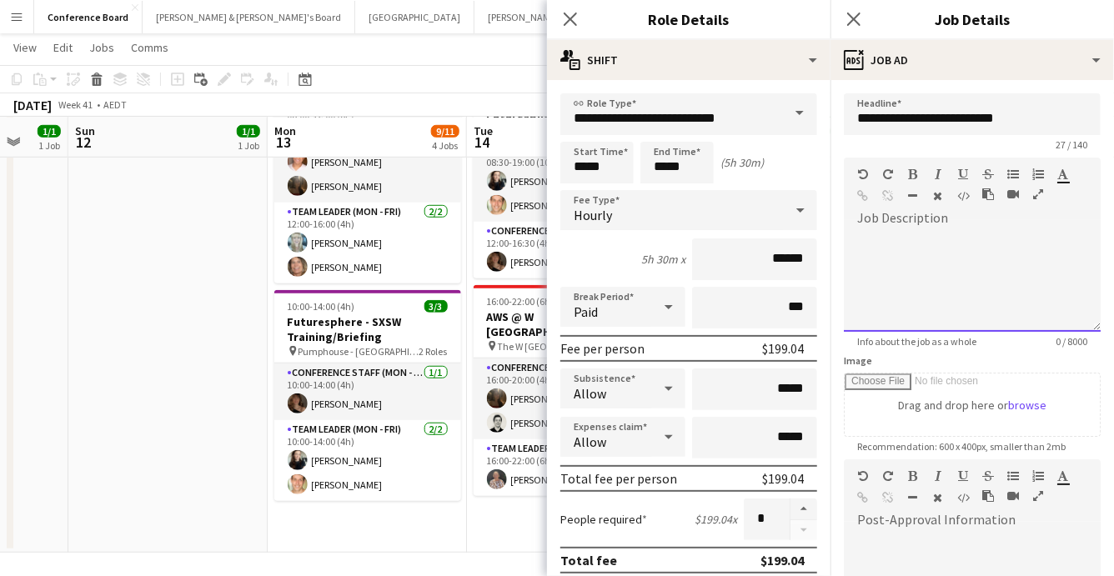
click at [865, 243] on div at bounding box center [972, 282] width 257 height 100
paste div
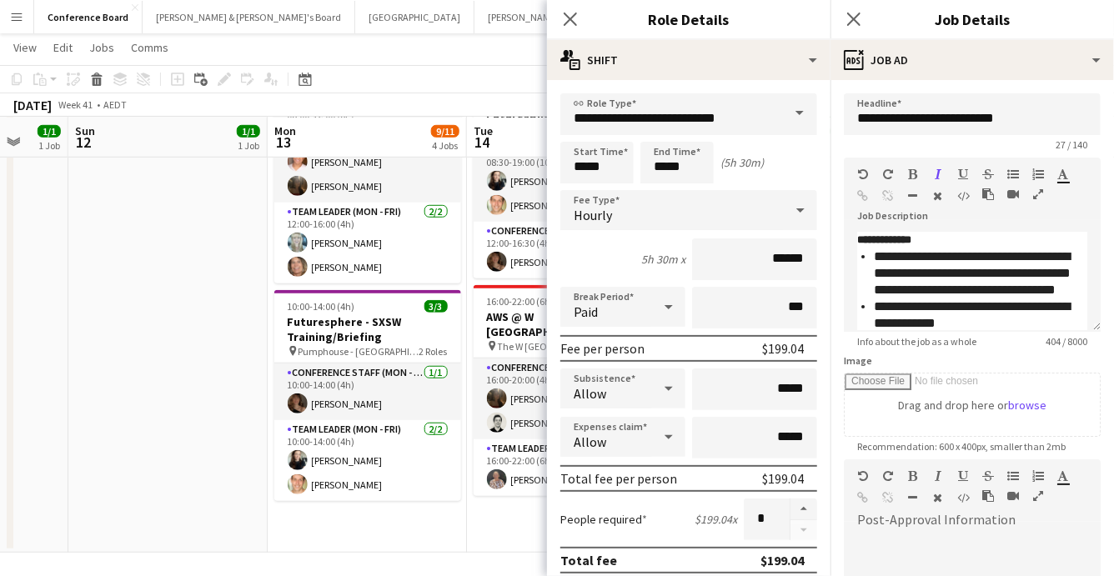
click at [475, 533] on app-date-cell "06:30-16:30 (10h) 18/18 Woolworths Trade Show - Registration pin The Dome - Syd…" at bounding box center [566, 127] width 199 height 852
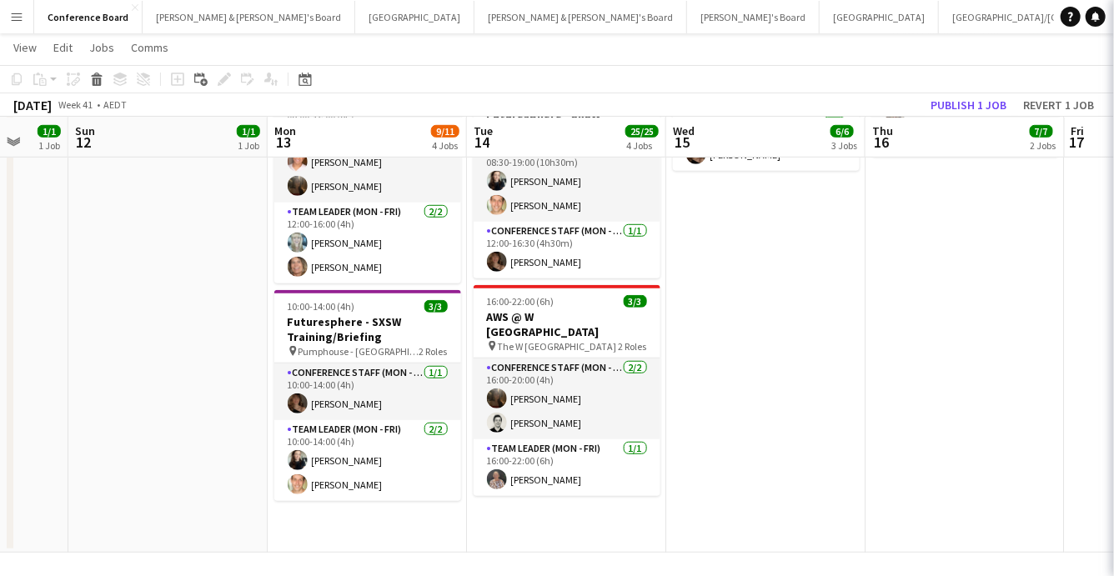
scroll to position [0, 530]
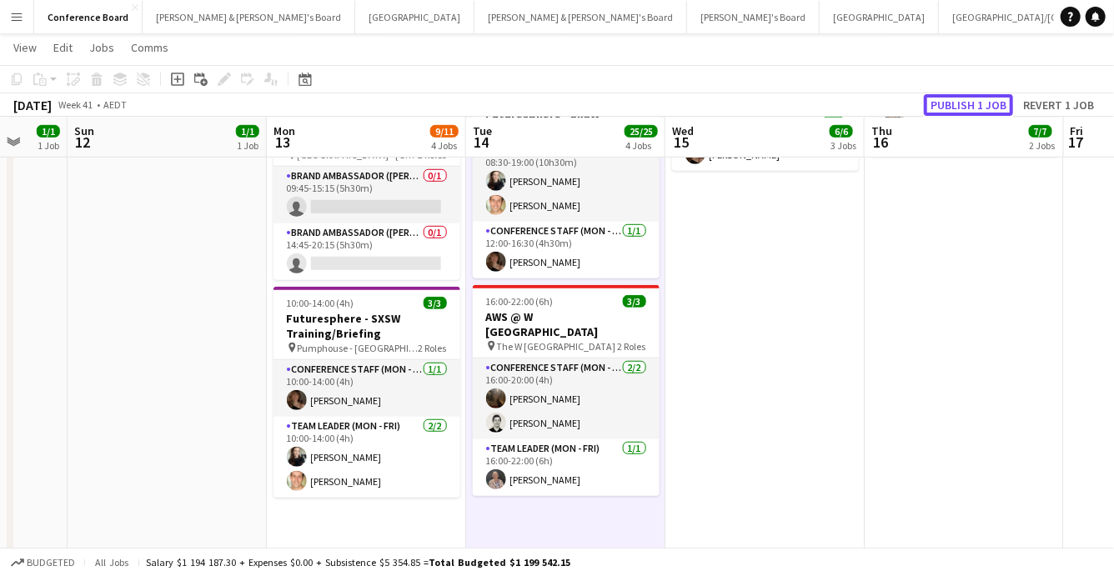
click at [963, 98] on button "Publish 1 job" at bounding box center [968, 105] width 89 height 22
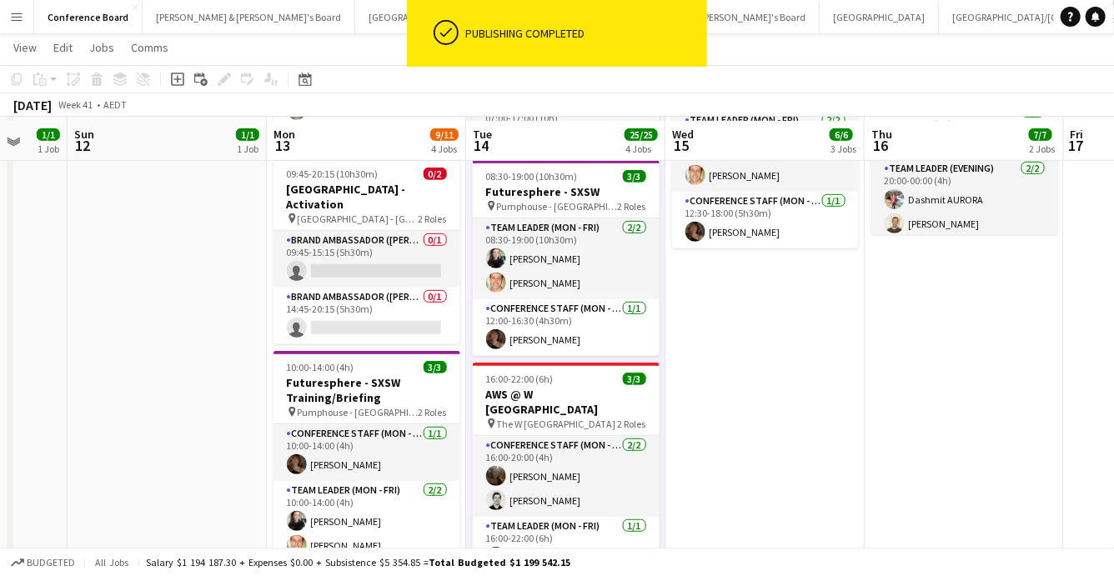
scroll to position [412, 0]
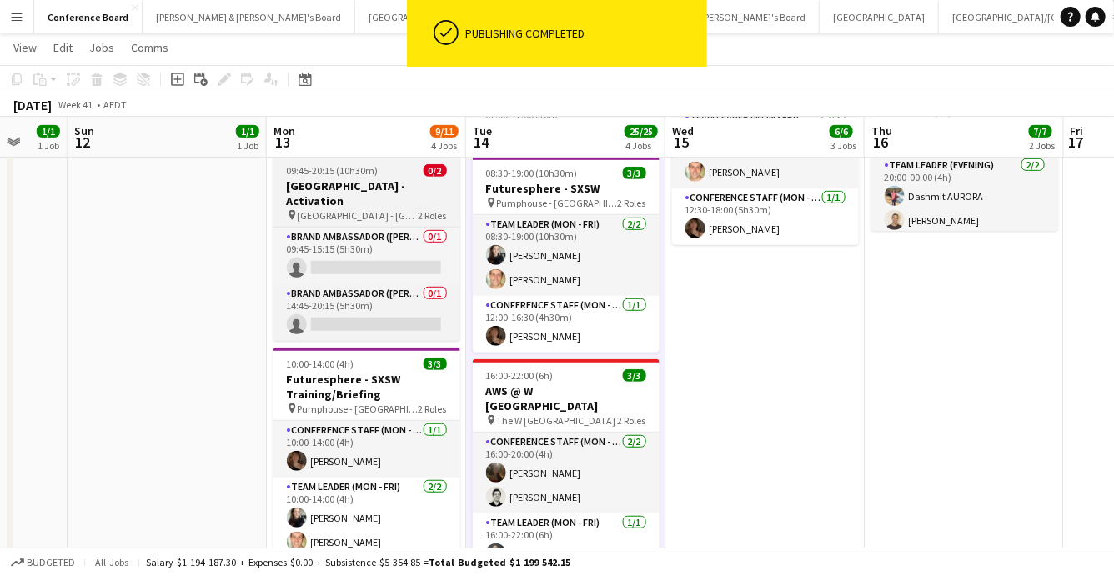
click at [368, 190] on h3 "[GEOGRAPHIC_DATA] - Activation" at bounding box center [366, 193] width 187 height 30
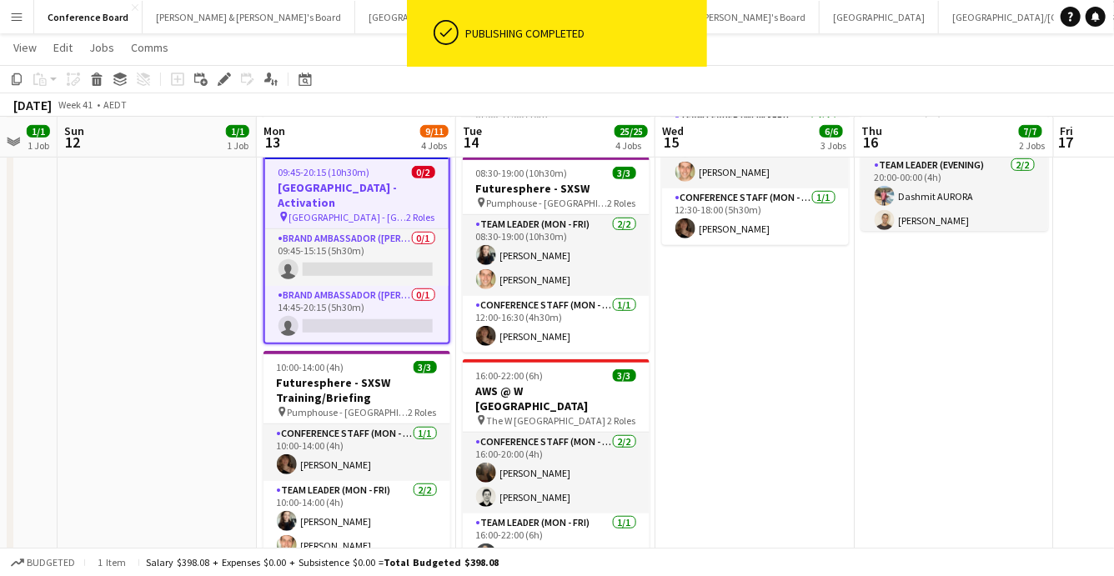
scroll to position [0, 539]
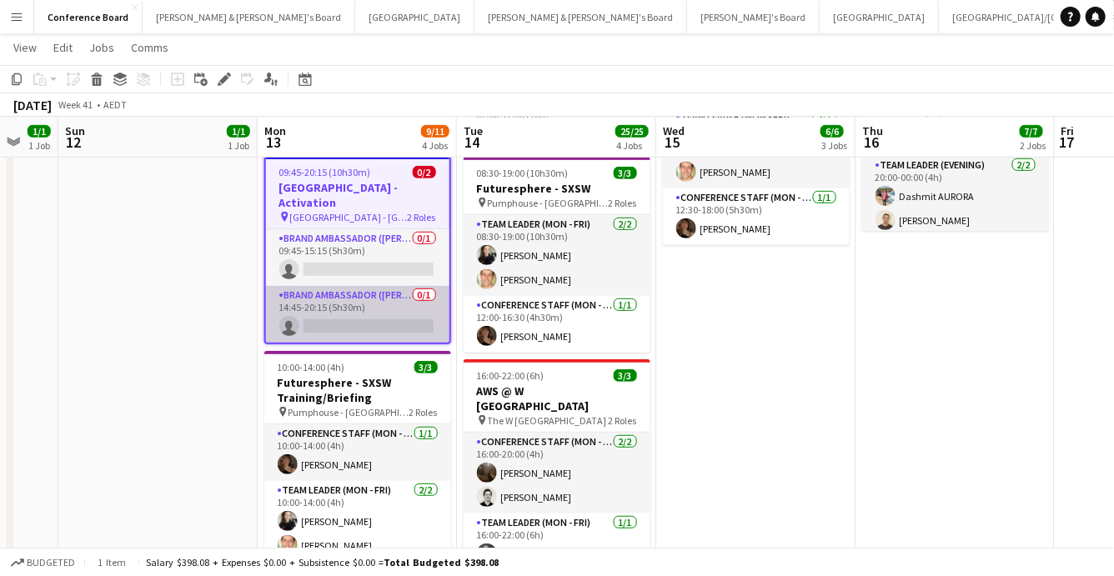
click at [313, 304] on app-card-role "Brand Ambassador (Mon - Fri) 0/1 14:45-20:15 (5h30m) single-neutral-actions" at bounding box center [357, 314] width 183 height 57
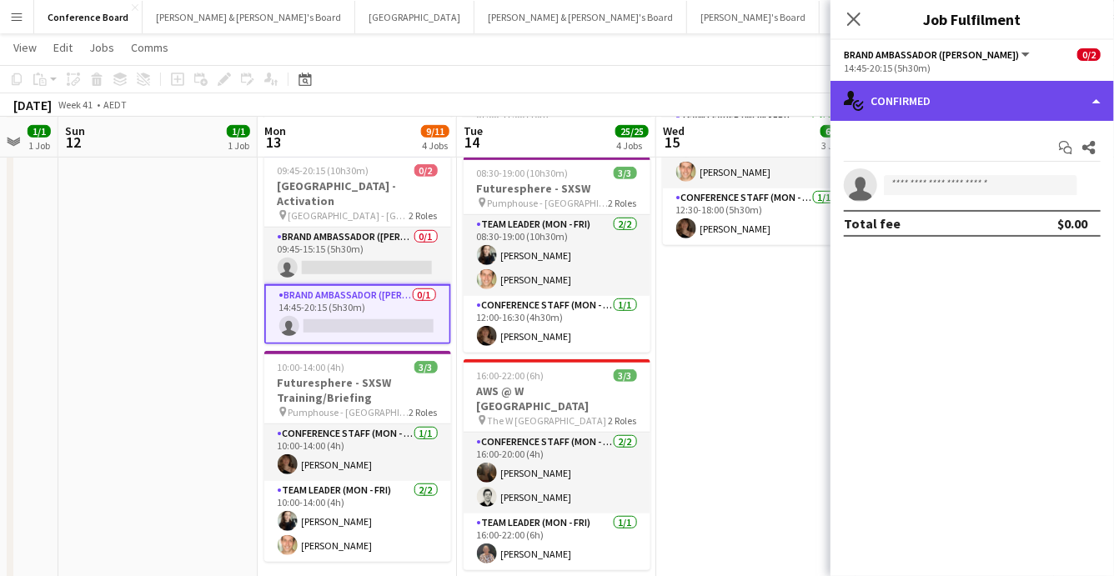
click at [943, 102] on div "single-neutral-actions-check-2 Confirmed" at bounding box center [971, 101] width 283 height 40
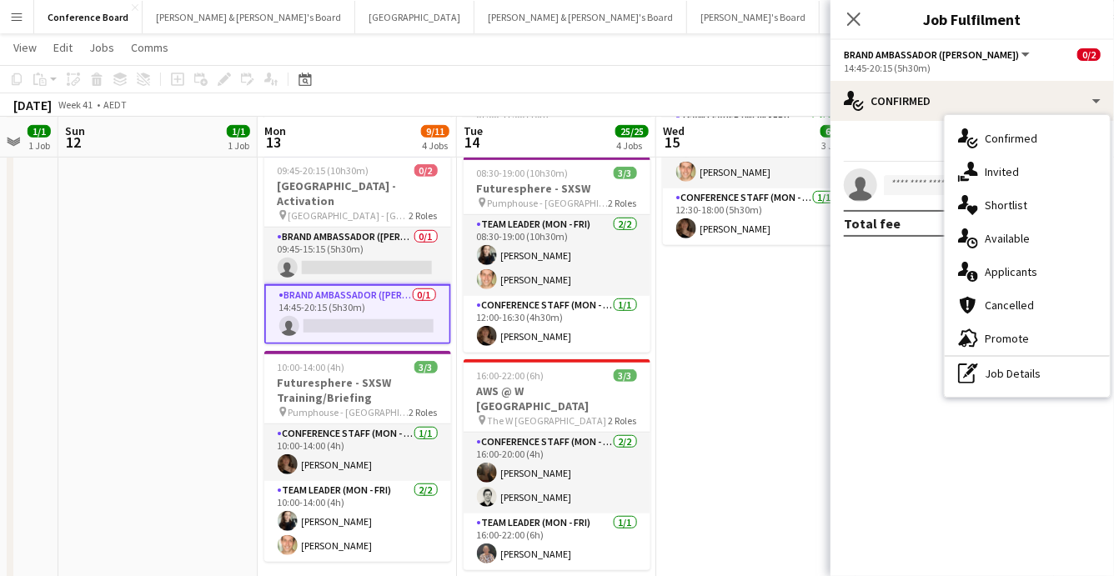
click at [1021, 383] on div "pen-write Job Details" at bounding box center [1026, 373] width 165 height 33
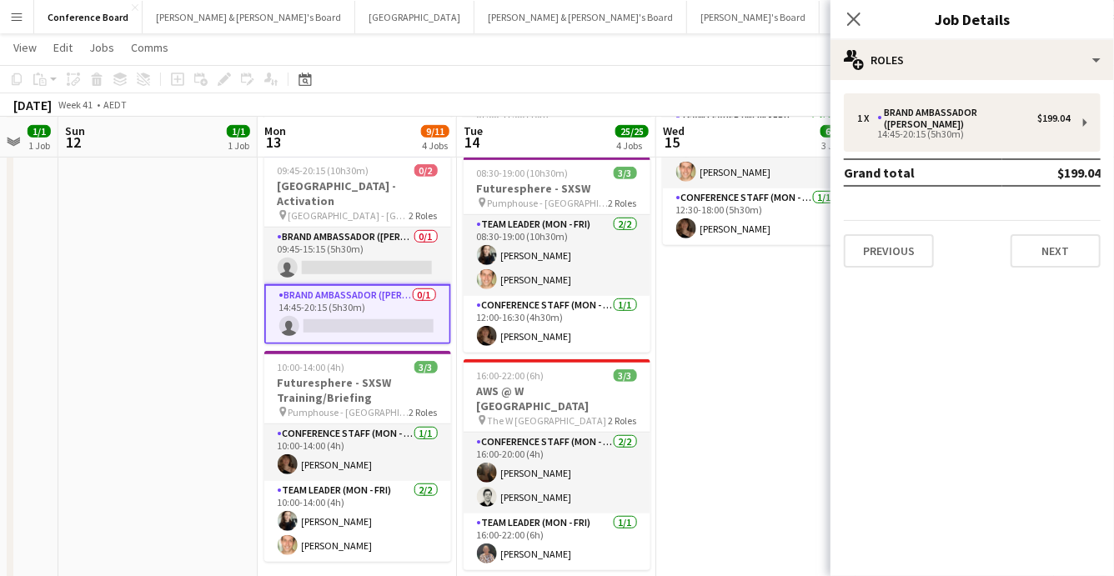
click at [991, 90] on div "1 x Brand Ambassador (Mon - Fri) $199.04 14:45-20:15 (5h30m) Grand total $199.0…" at bounding box center [971, 180] width 283 height 201
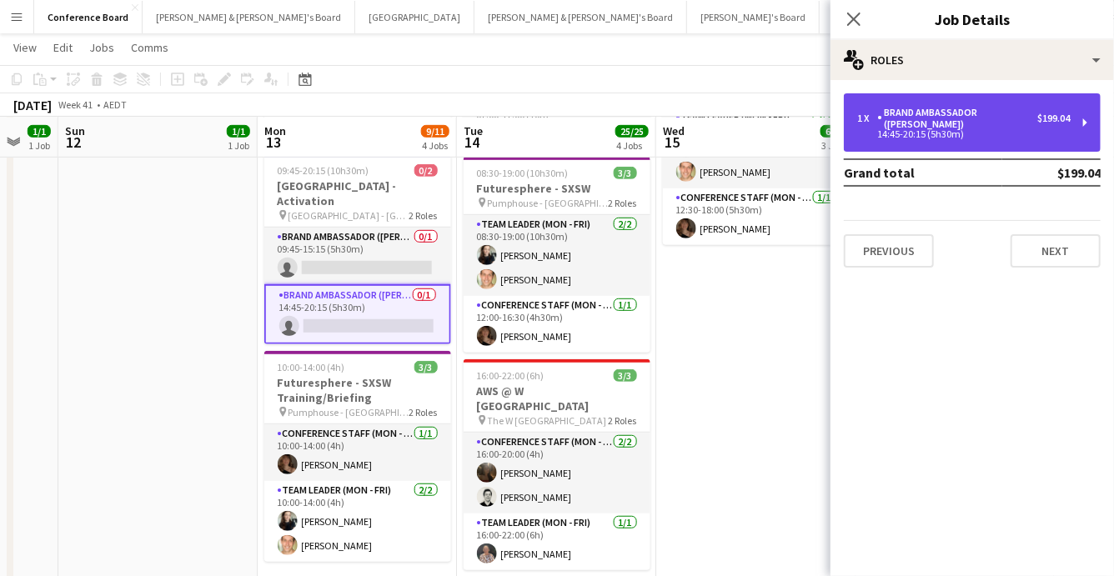
click at [977, 113] on div "Brand Ambassador ([PERSON_NAME])" at bounding box center [957, 118] width 160 height 23
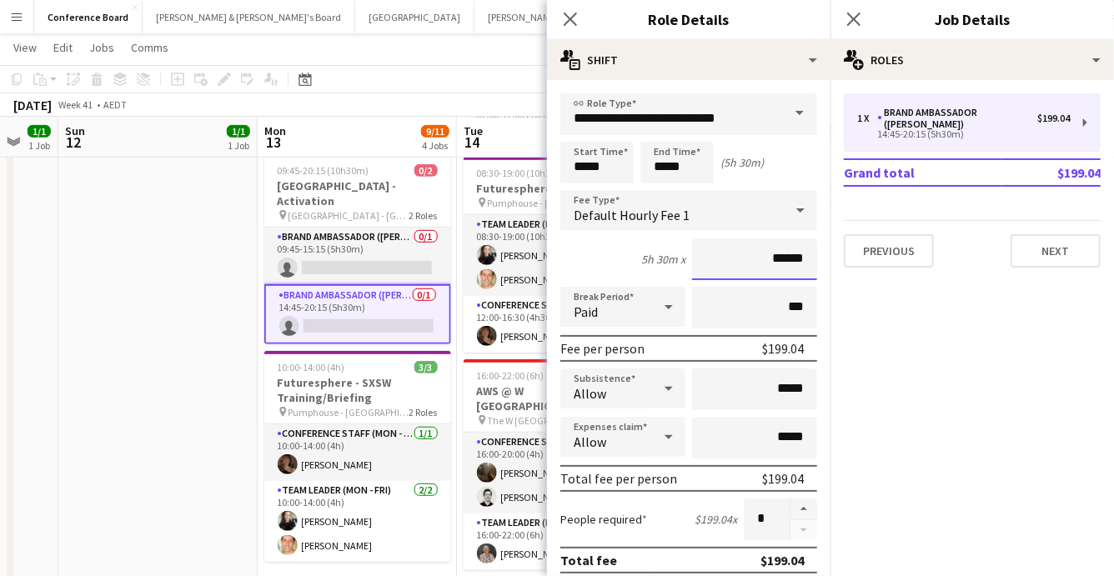
click at [797, 256] on input "******" at bounding box center [754, 259] width 125 height 42
click at [774, 116] on input "**********" at bounding box center [688, 114] width 257 height 42
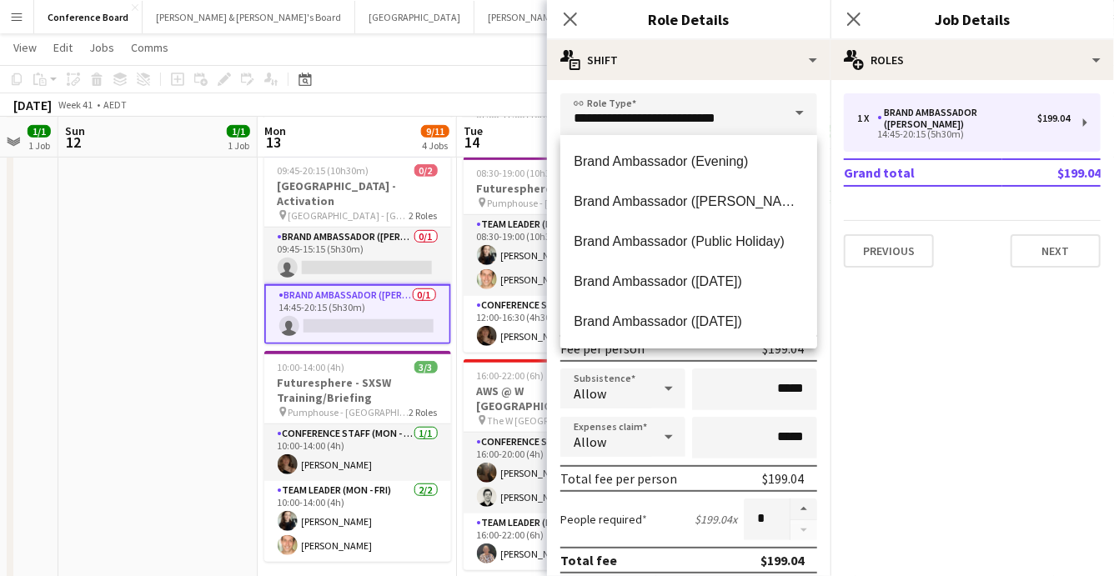
click at [848, 307] on mat-expansion-panel "pencil3 General details 1 x Brand Ambassador (Mon - Fri) $199.04 14:45-20:15 (5…" at bounding box center [971, 328] width 283 height 496
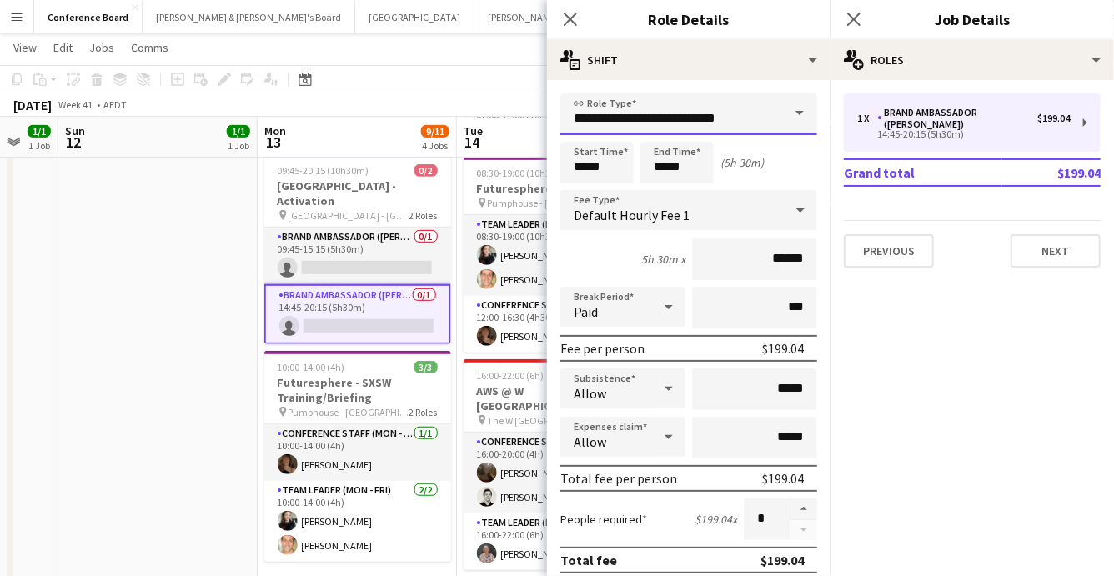
click at [774, 118] on input "**********" at bounding box center [688, 114] width 257 height 42
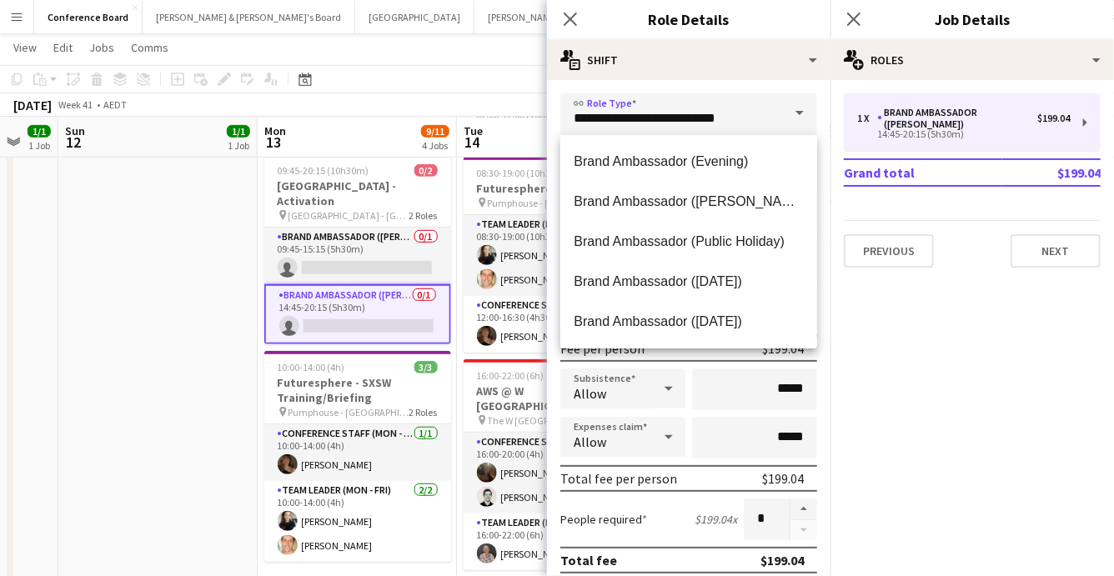
click at [724, 174] on mat-option "Brand Ambassador (Evening)" at bounding box center [688, 162] width 257 height 40
type input "**********"
type input "******"
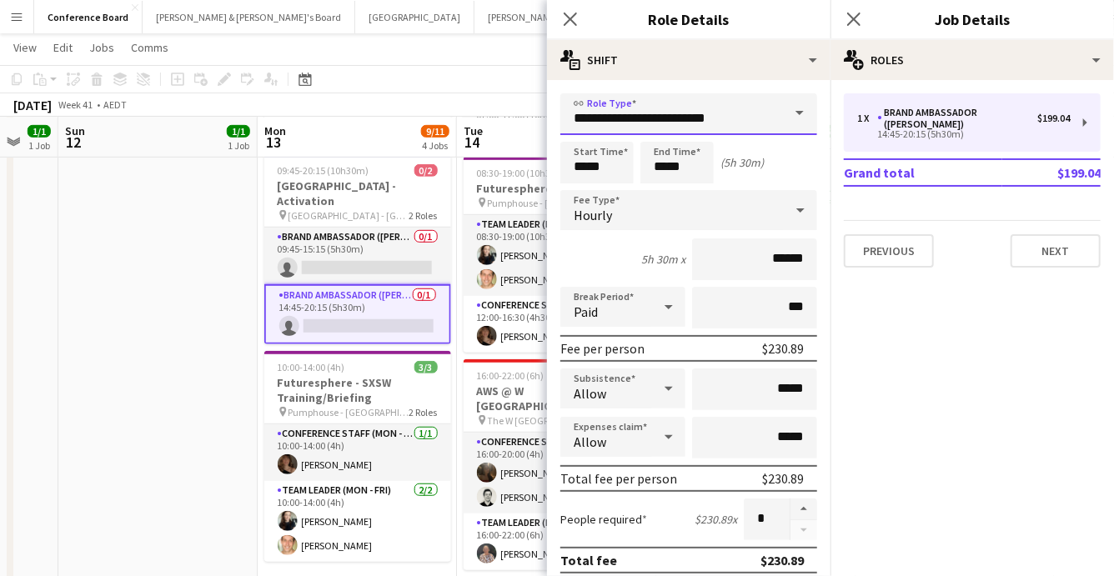
scroll to position [0, 489]
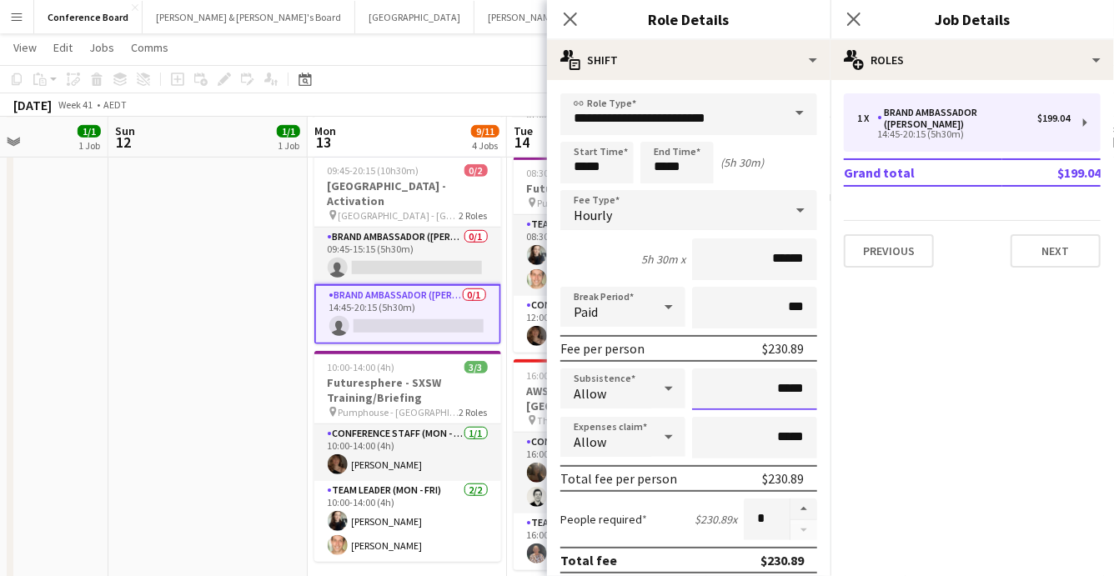
click at [815, 390] on input "*****" at bounding box center [754, 389] width 125 height 42
click at [795, 117] on span at bounding box center [799, 113] width 35 height 40
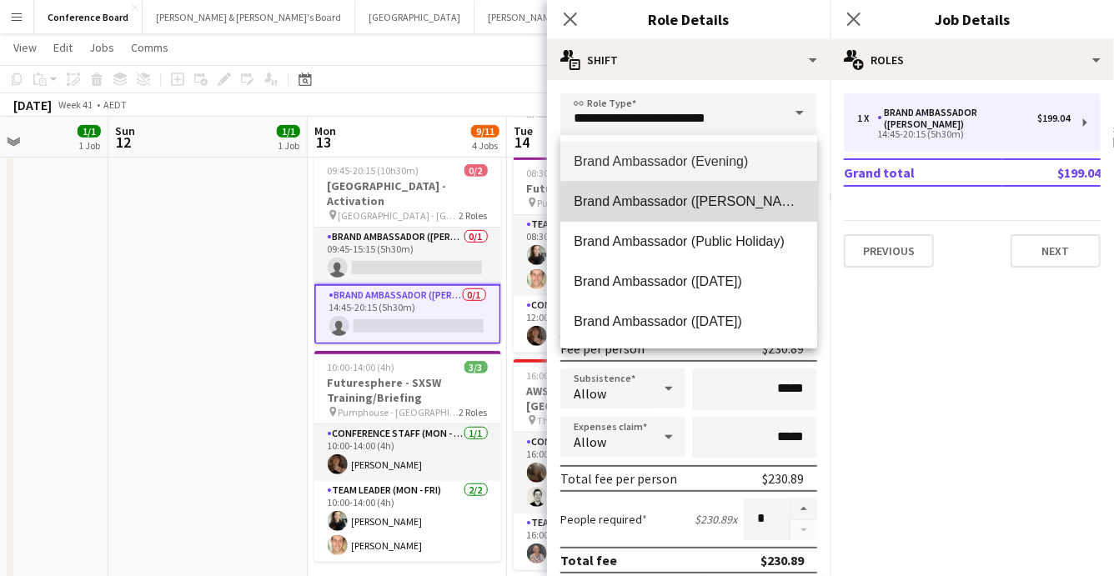
click at [766, 201] on span "Brand Ambassador ([PERSON_NAME])" at bounding box center [688, 201] width 230 height 16
type input "**********"
type input "******"
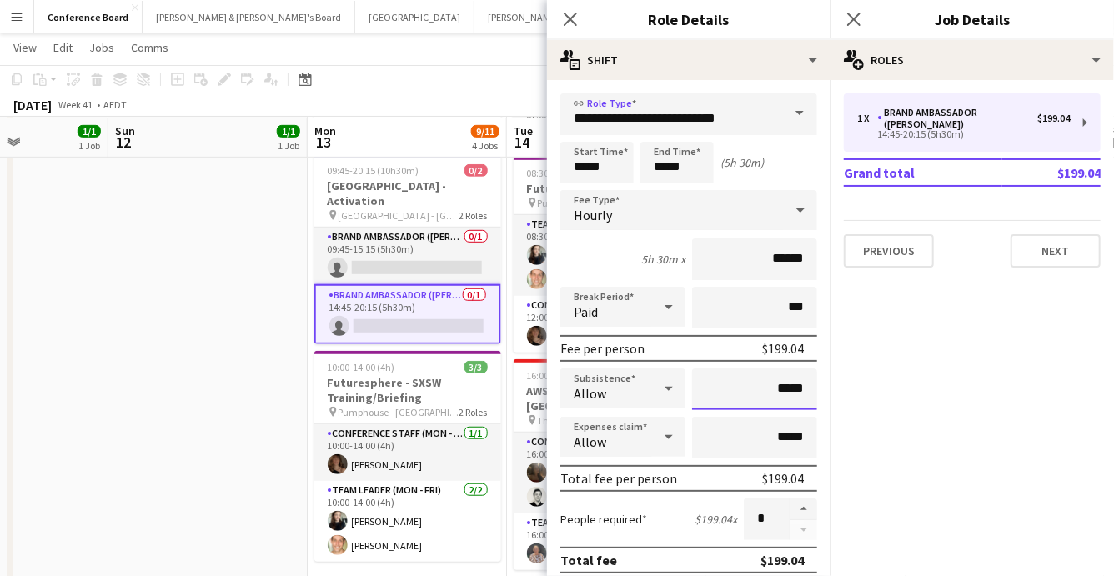
click at [808, 388] on input "*****" at bounding box center [754, 389] width 125 height 42
type input "**"
type input "*****"
click at [929, 402] on mat-expansion-panel "pencil3 General details 1 x Brand Ambassador (Mon - Fri) $199.04 14:45-20:15 (5…" at bounding box center [971, 328] width 283 height 496
click at [455, 94] on div "October 2025 Week 41 • AEDT" at bounding box center [557, 104] width 1114 height 23
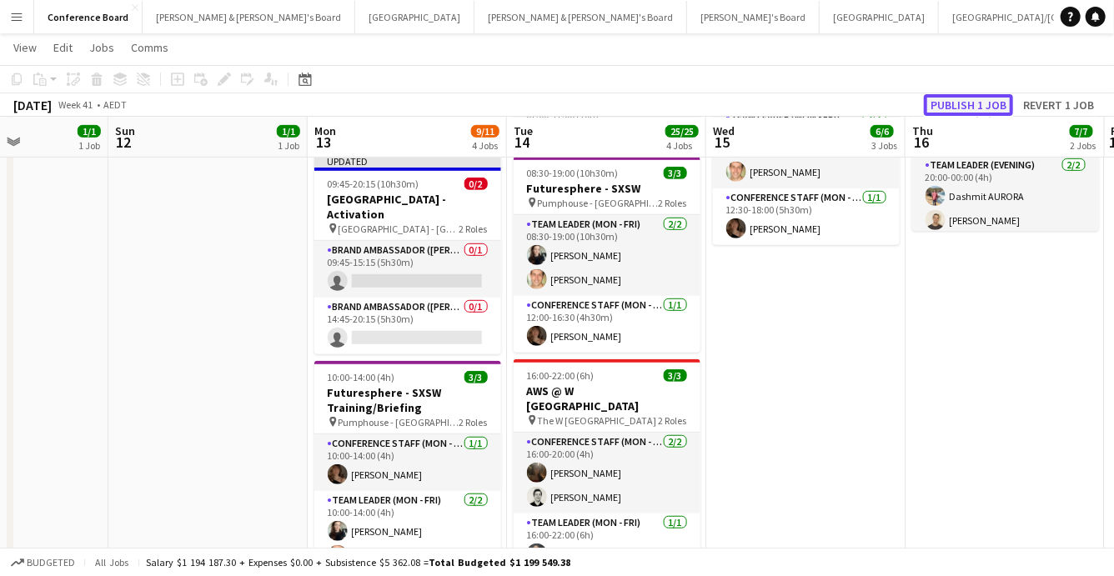
click at [972, 101] on button "Publish 1 job" at bounding box center [968, 105] width 89 height 22
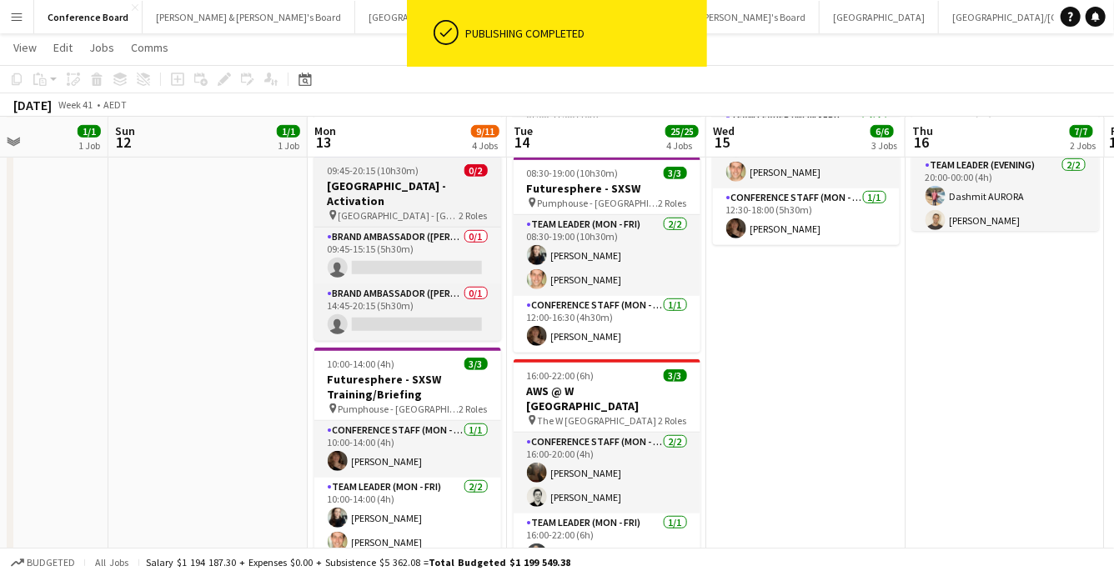
click at [398, 189] on h3 "[GEOGRAPHIC_DATA] - Activation" at bounding box center [407, 193] width 187 height 30
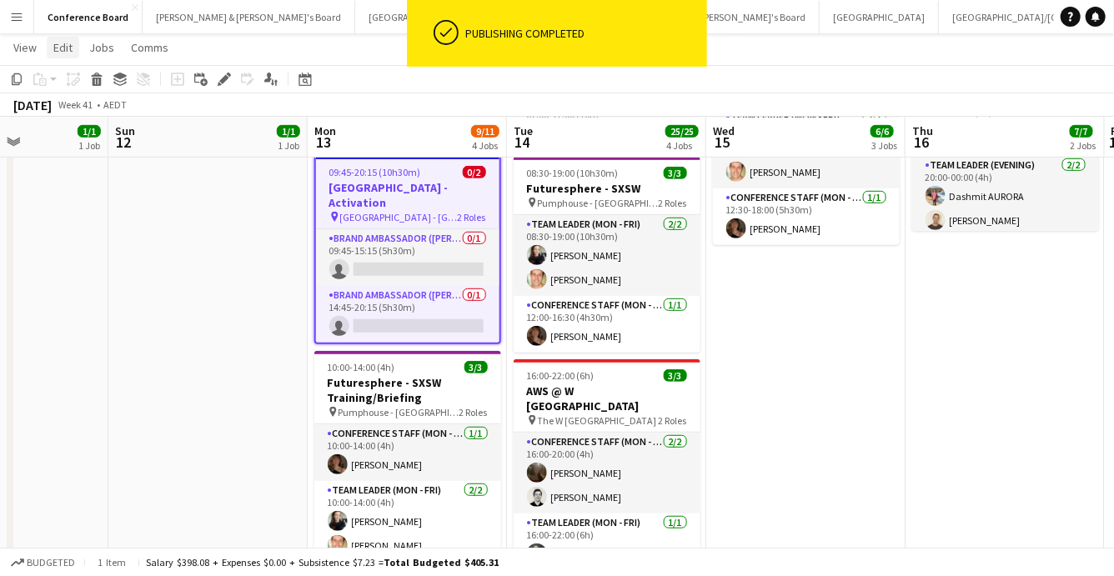
click at [63, 44] on span "Edit" at bounding box center [62, 47] width 19 height 15
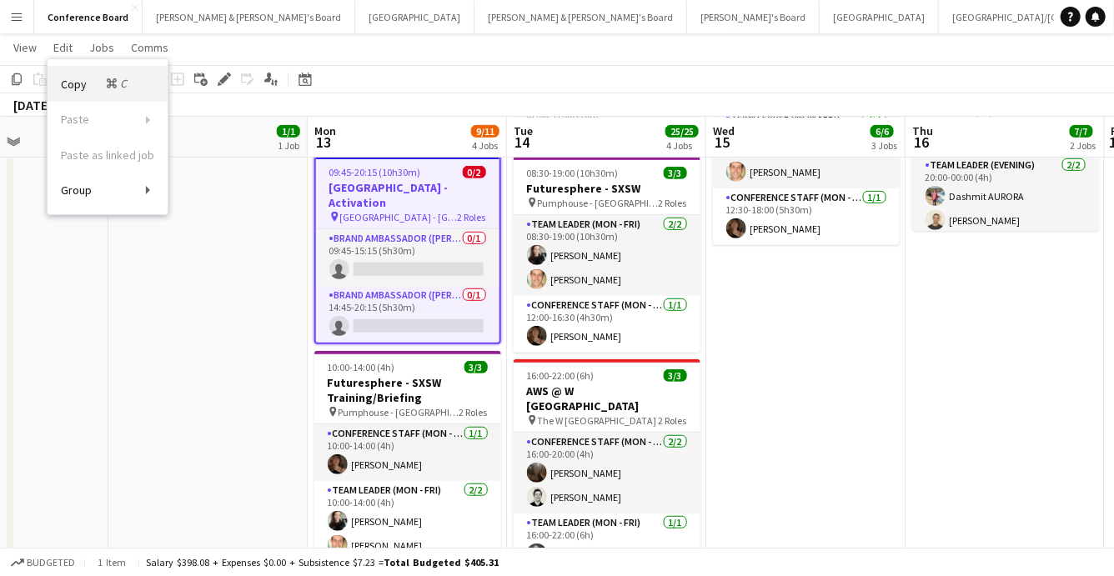
click at [74, 80] on span "Copy Command C" at bounding box center [95, 84] width 69 height 16
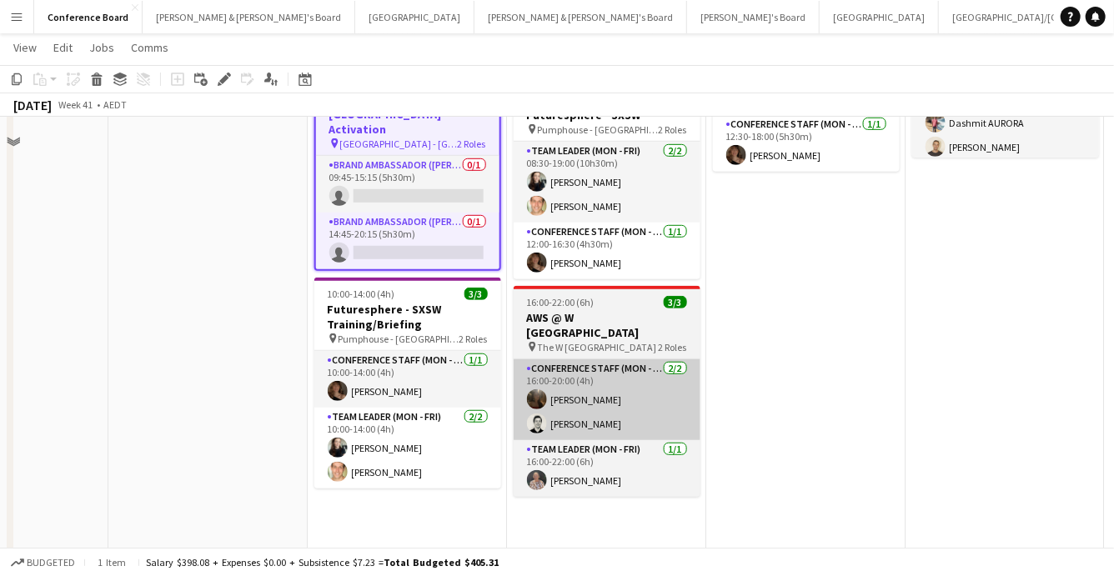
scroll to position [490, 0]
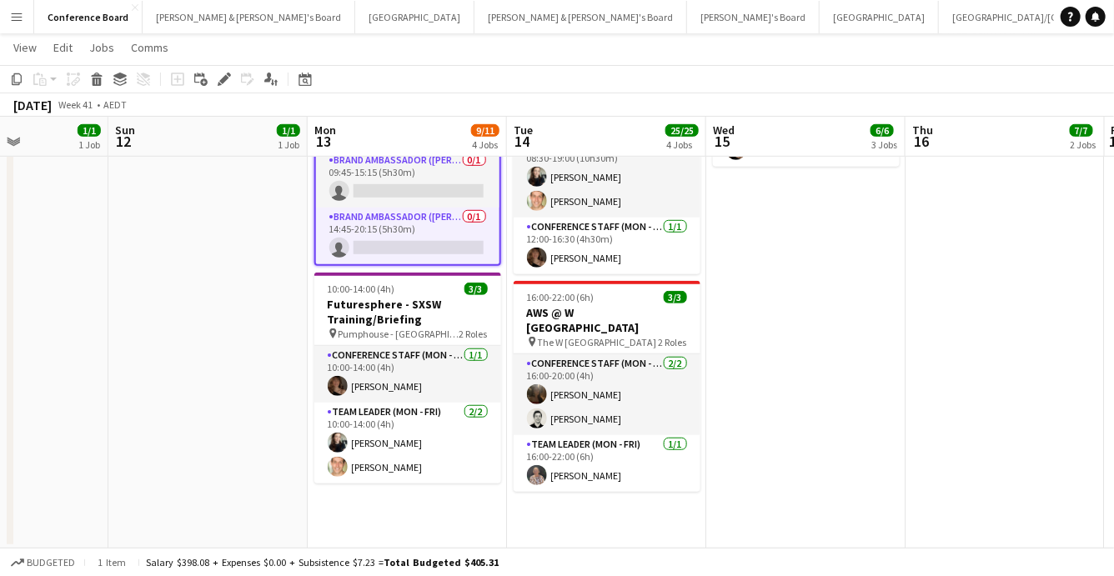
click at [588, 506] on app-date-cell "06:30-16:30 (10h) 18/18 Woolworths Trade Show - Registration pin The Dome - Syd…" at bounding box center [606, 123] width 199 height 852
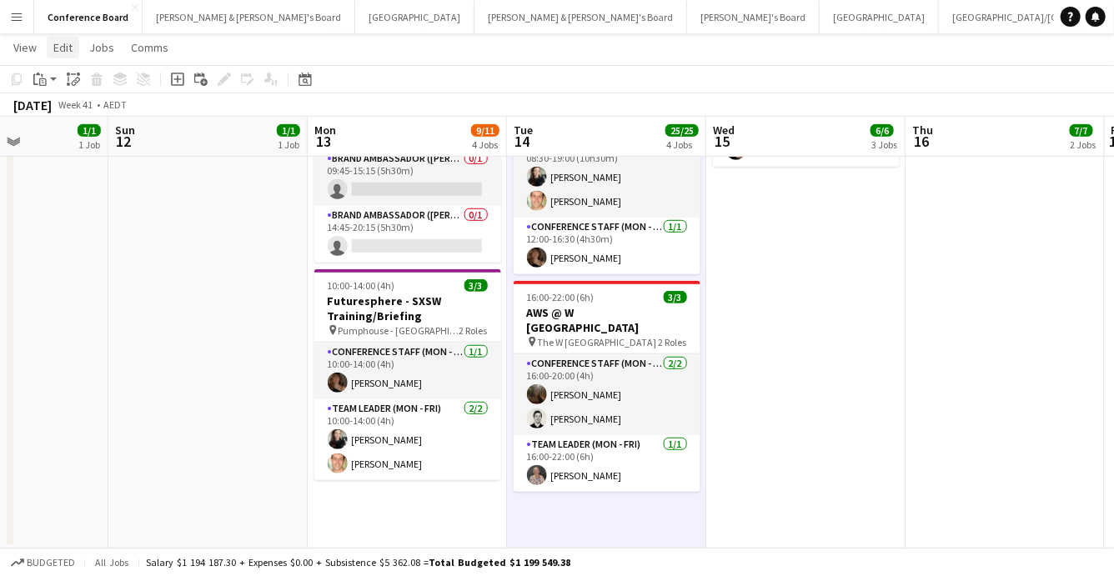
click at [58, 45] on span "Edit" at bounding box center [62, 47] width 19 height 15
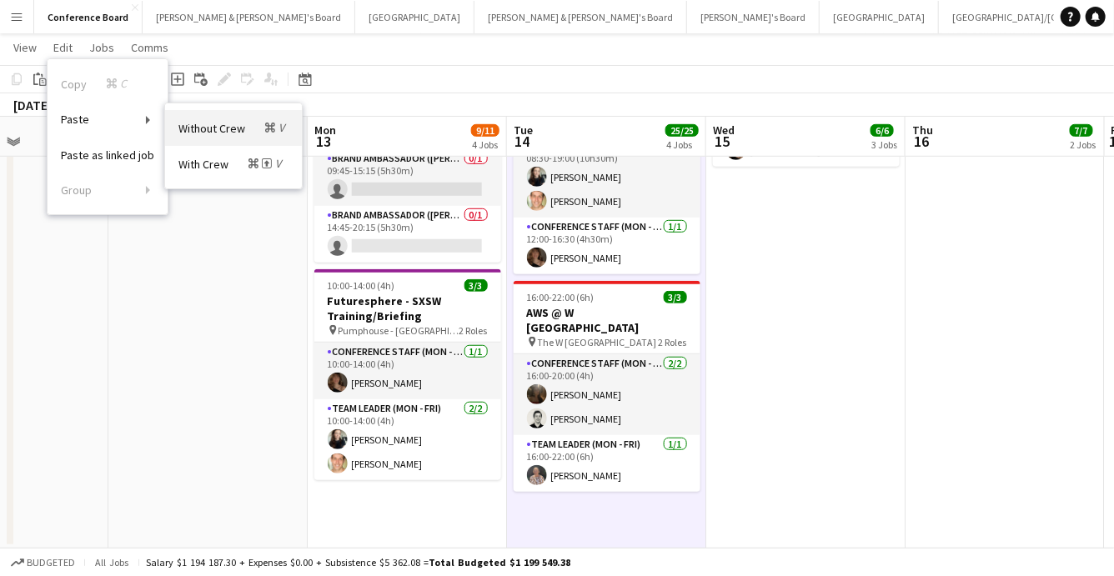
click at [223, 130] on span "Without Crew Command V" at bounding box center [233, 128] width 110 height 16
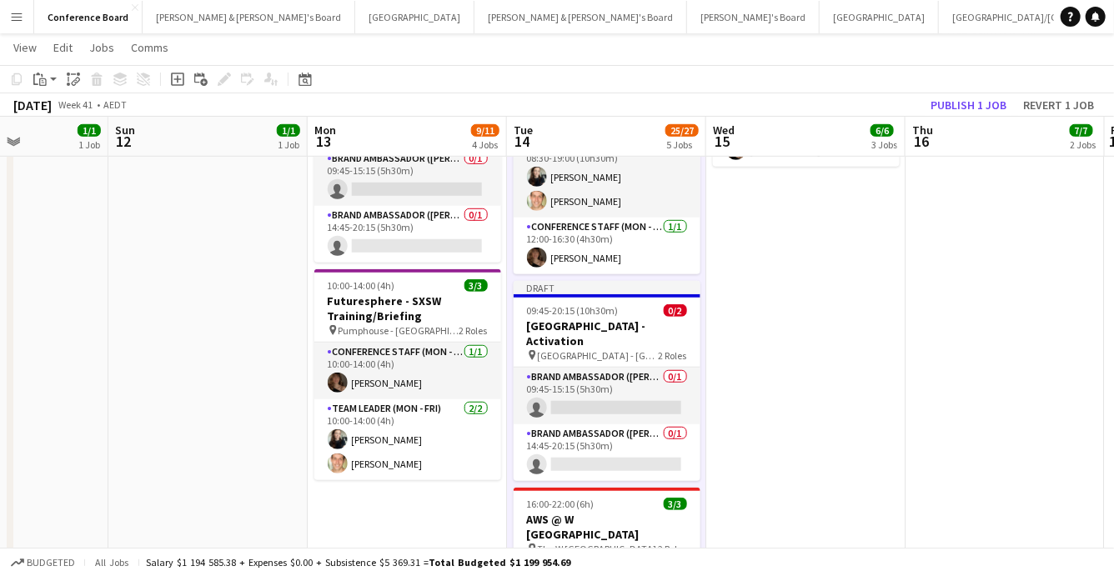
drag, startPoint x: 834, startPoint y: 207, endPoint x: 799, endPoint y: 198, distance: 35.4
click at [834, 207] on app-date-cell "07:00-17:00 (10h) 1/1 Woolworths Trade Show - EM pin The Dome - Sydney Olympic …" at bounding box center [805, 224] width 199 height 1055
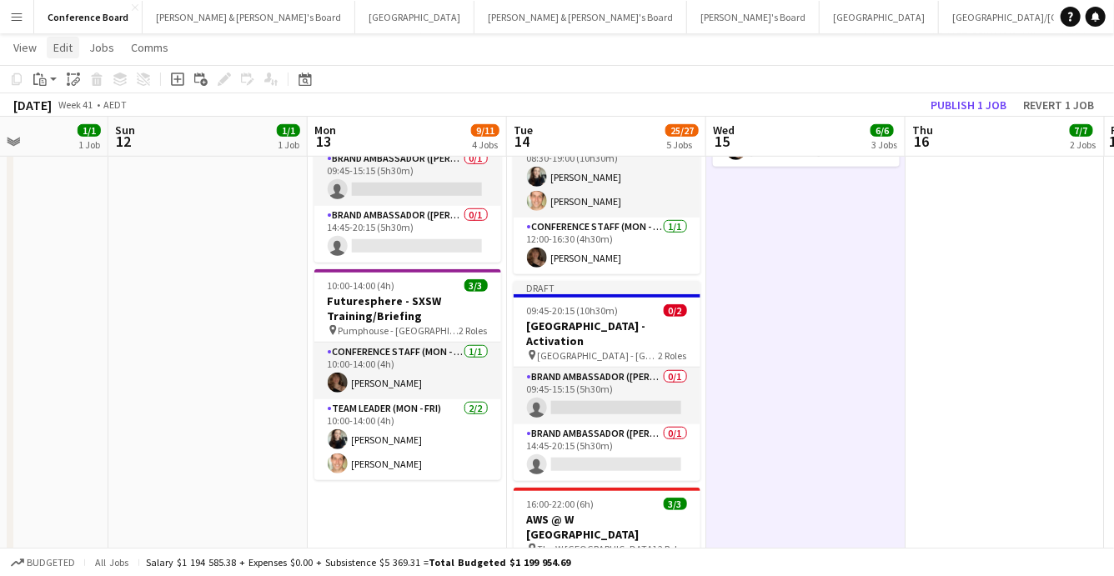
click at [60, 42] on span "Edit" at bounding box center [62, 47] width 19 height 15
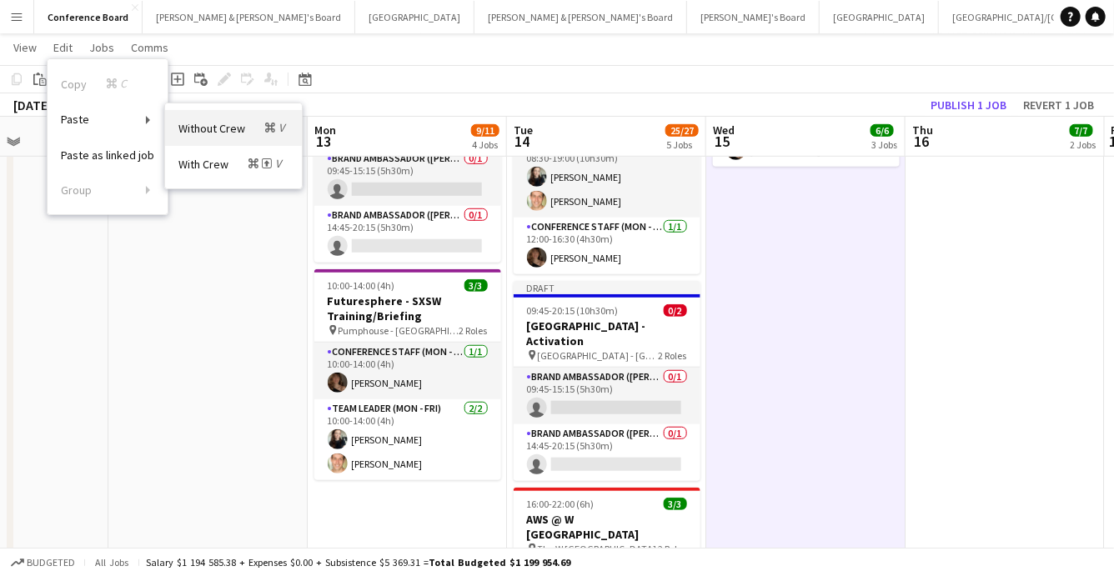
click at [221, 123] on span "Without Crew Command V" at bounding box center [233, 128] width 110 height 16
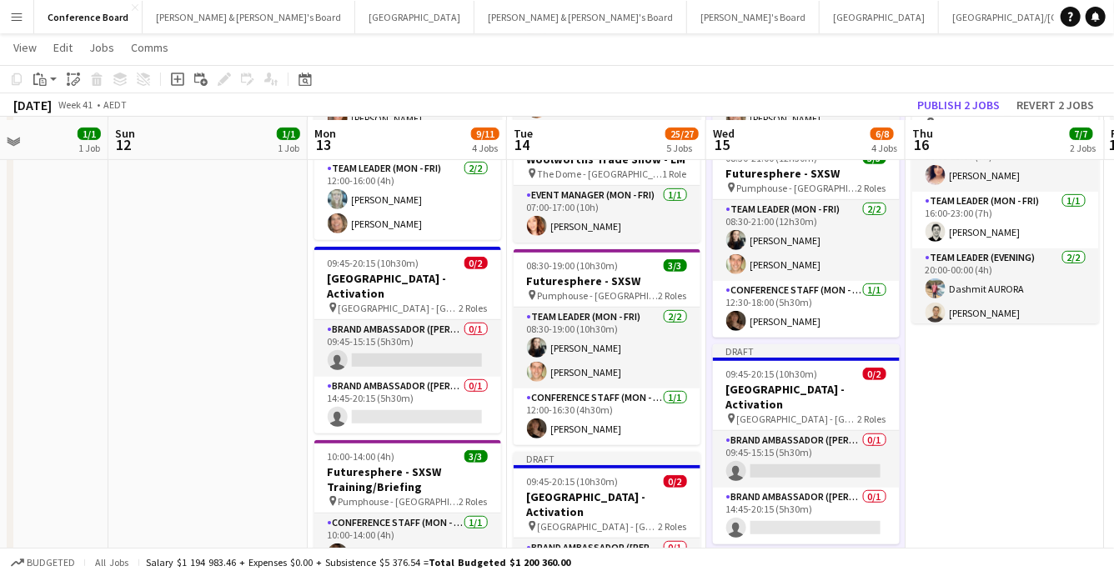
scroll to position [315, 0]
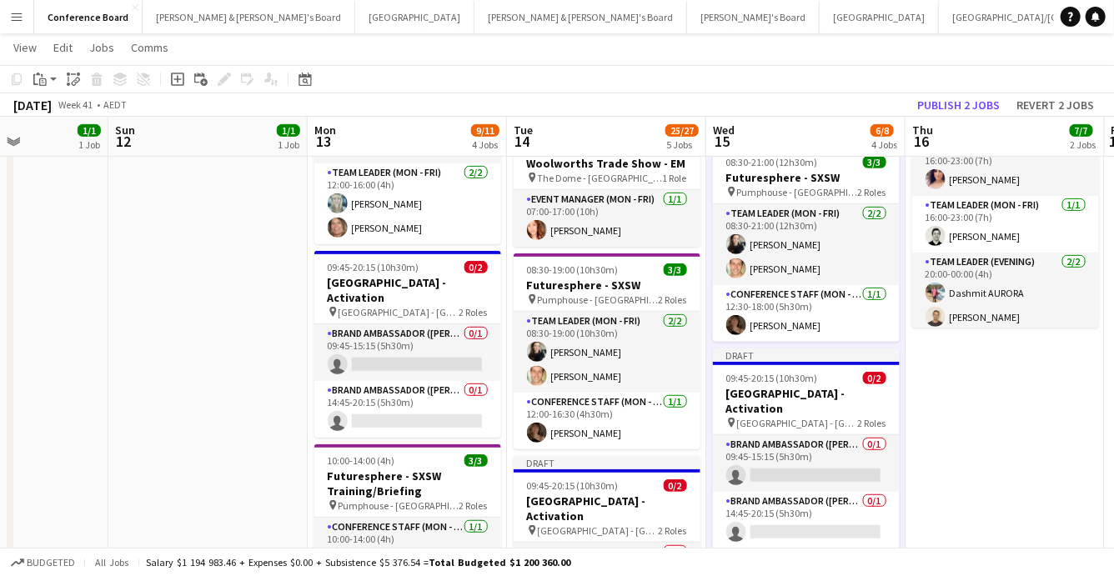
click at [1014, 388] on app-date-cell "08:30-16:30 (8h) 3/3 Futuresphere - SXSW pin Pumphouse - Sydney 2 Roles Team Le…" at bounding box center [1004, 399] width 199 height 1055
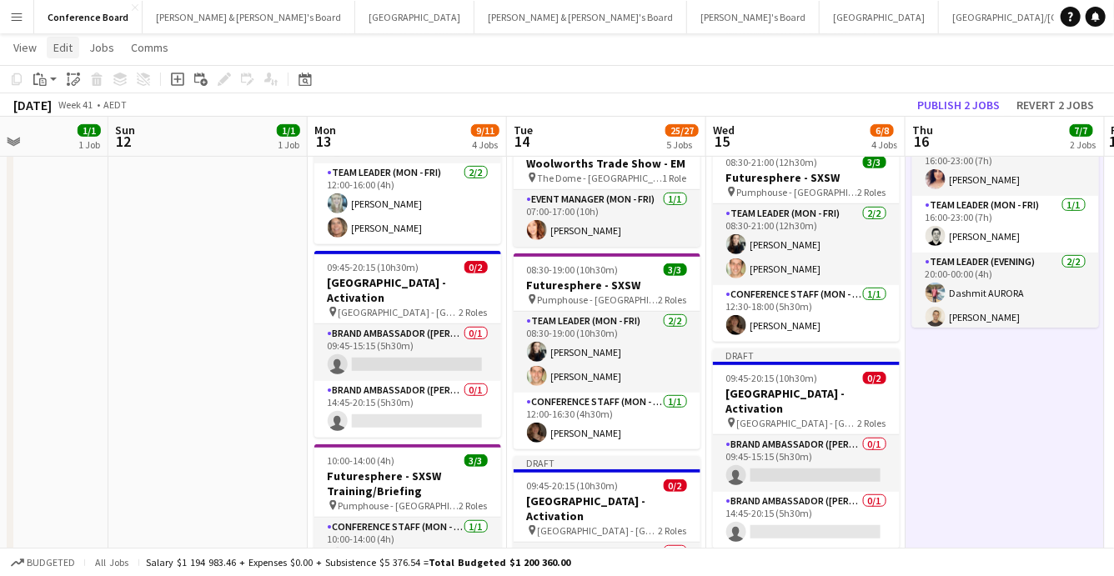
click at [62, 46] on span "Edit" at bounding box center [62, 47] width 19 height 15
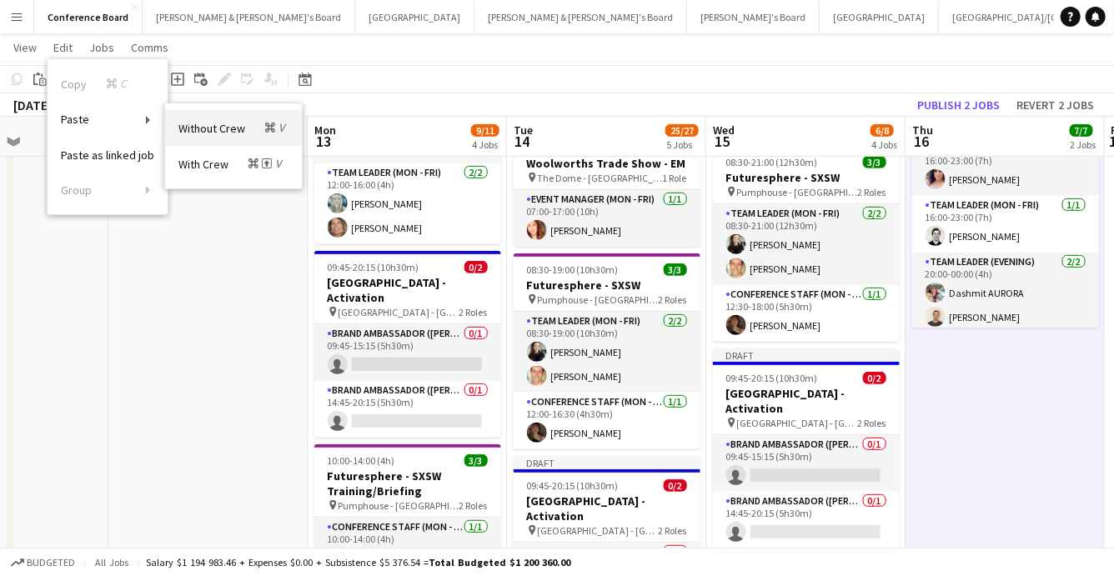
click at [203, 138] on link "Without Crew Command V" at bounding box center [233, 128] width 137 height 36
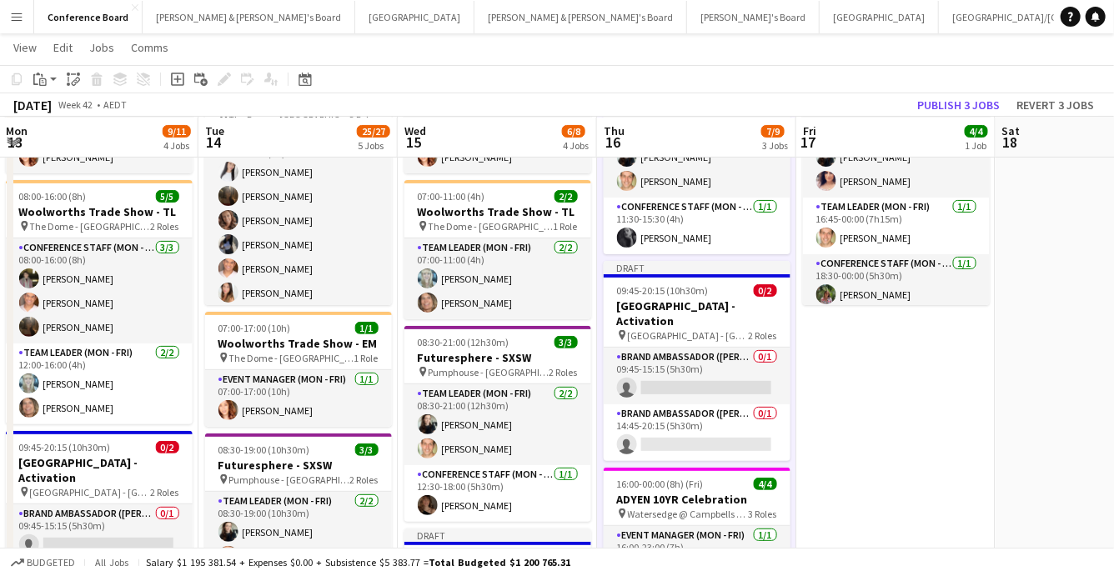
scroll to position [0, 602]
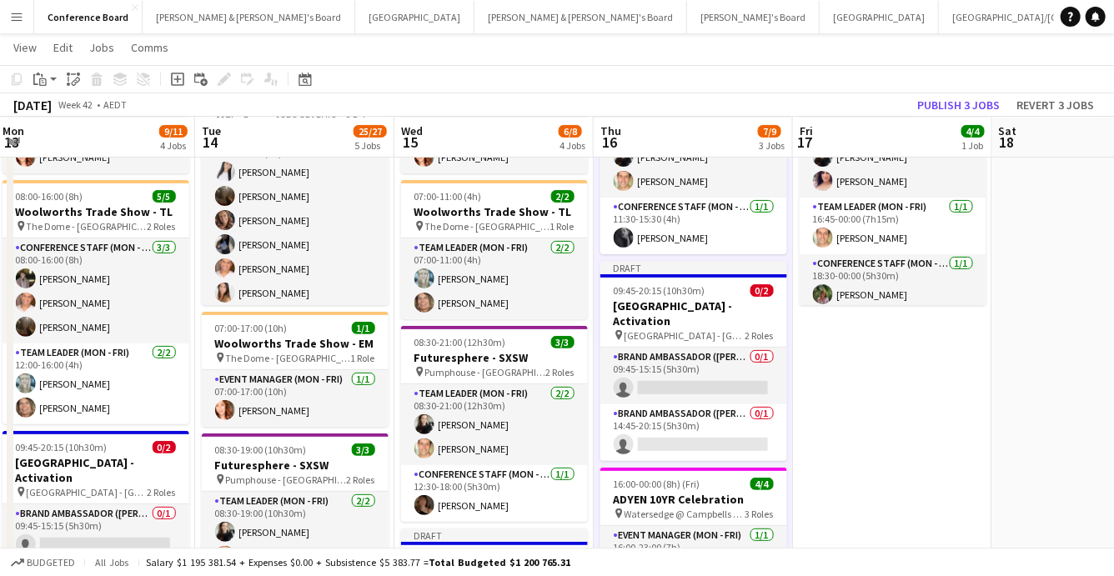
click at [863, 363] on app-date-cell "16:45-00:00 (7h15m) (Sat) 4/4 eToro Event pin Australian Museum - Sydney 3 Role…" at bounding box center [892, 579] width 199 height 1055
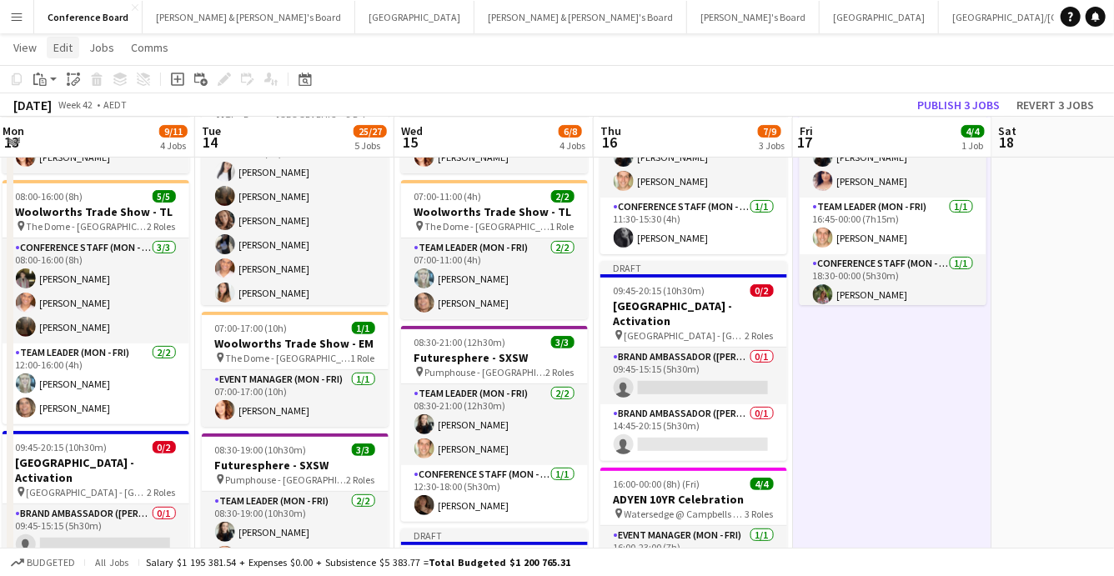
click at [69, 44] on span "Edit" at bounding box center [62, 47] width 19 height 15
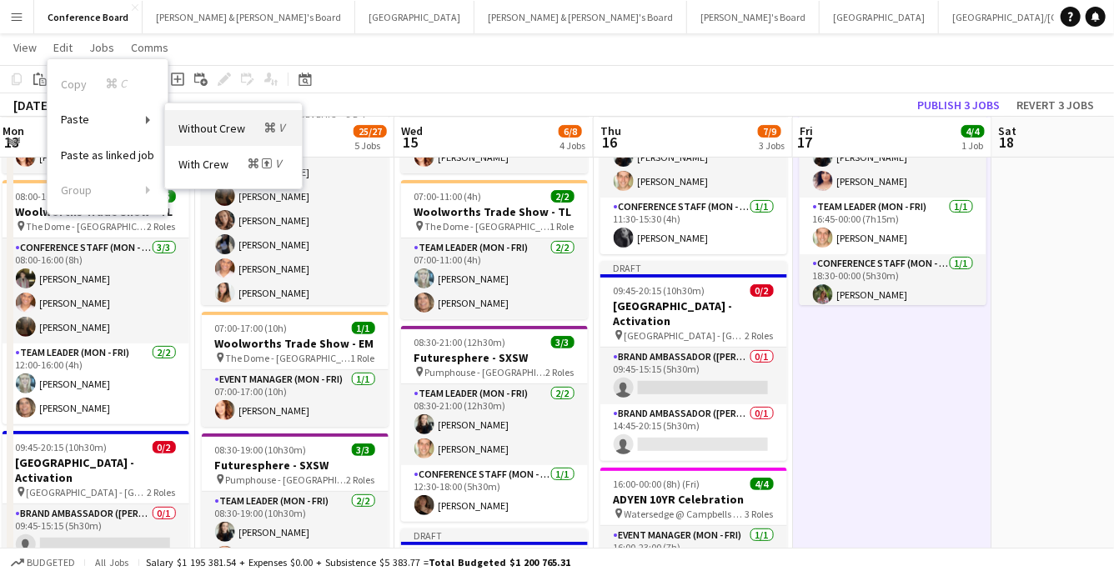
click at [206, 123] on span "Without Crew Command V" at bounding box center [233, 128] width 110 height 16
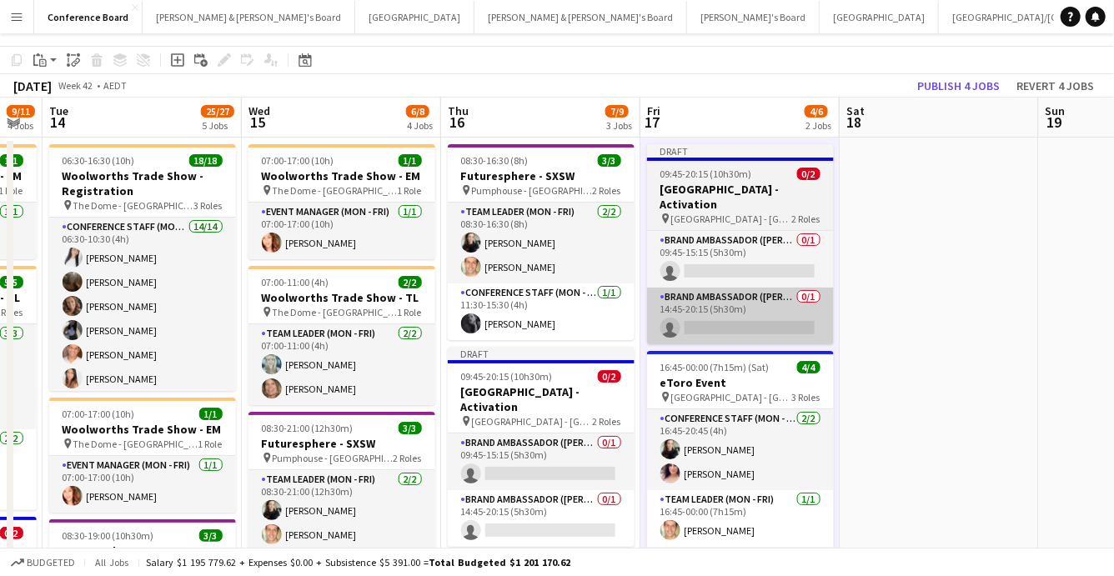
scroll to position [0, 0]
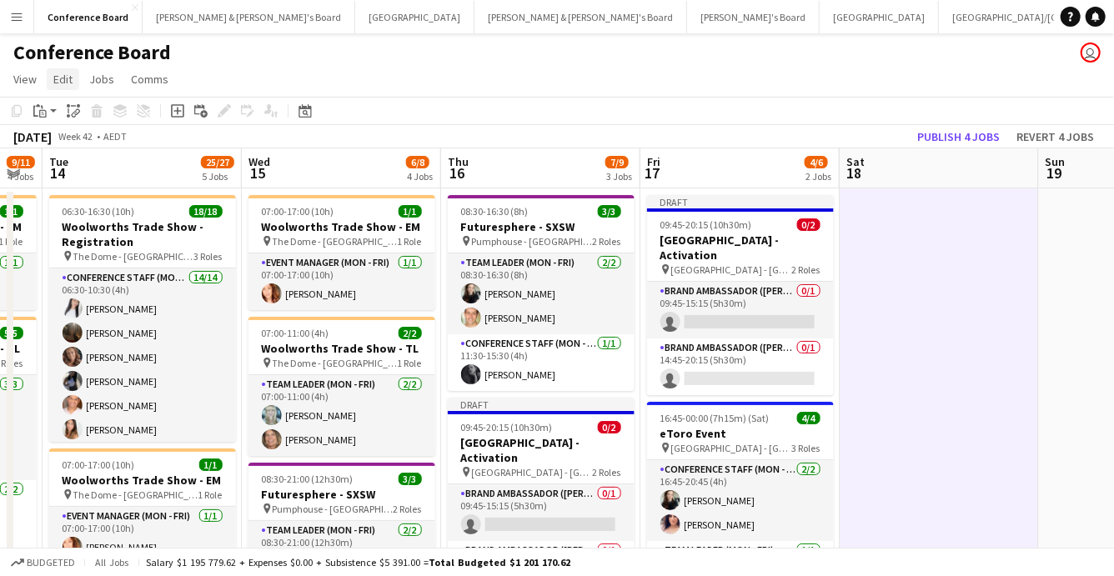
click at [63, 77] on span "Edit" at bounding box center [62, 79] width 19 height 15
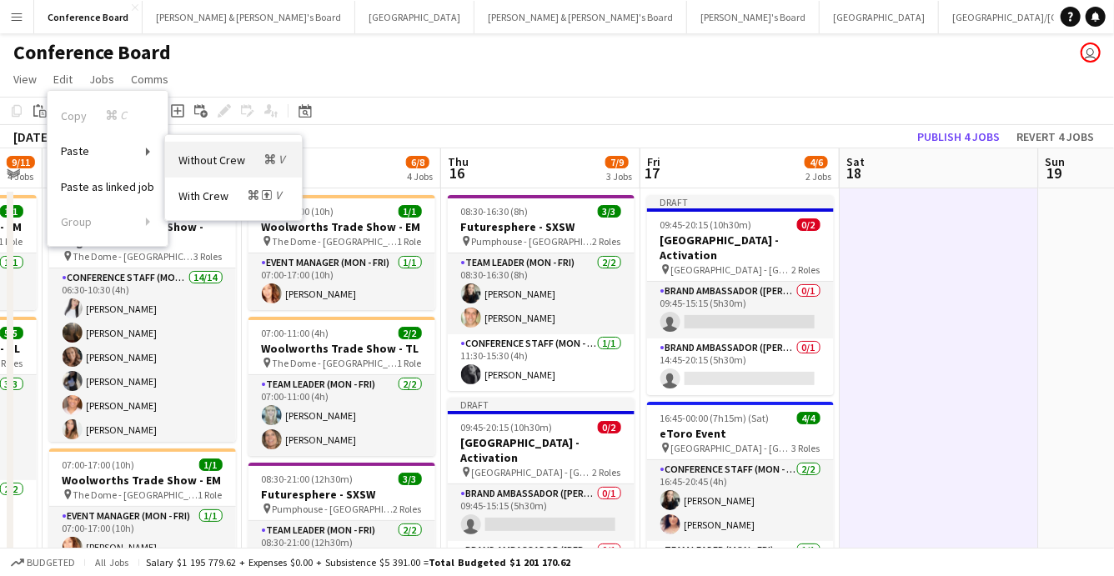
click at [188, 154] on span "Without Crew Command V" at bounding box center [233, 160] width 110 height 16
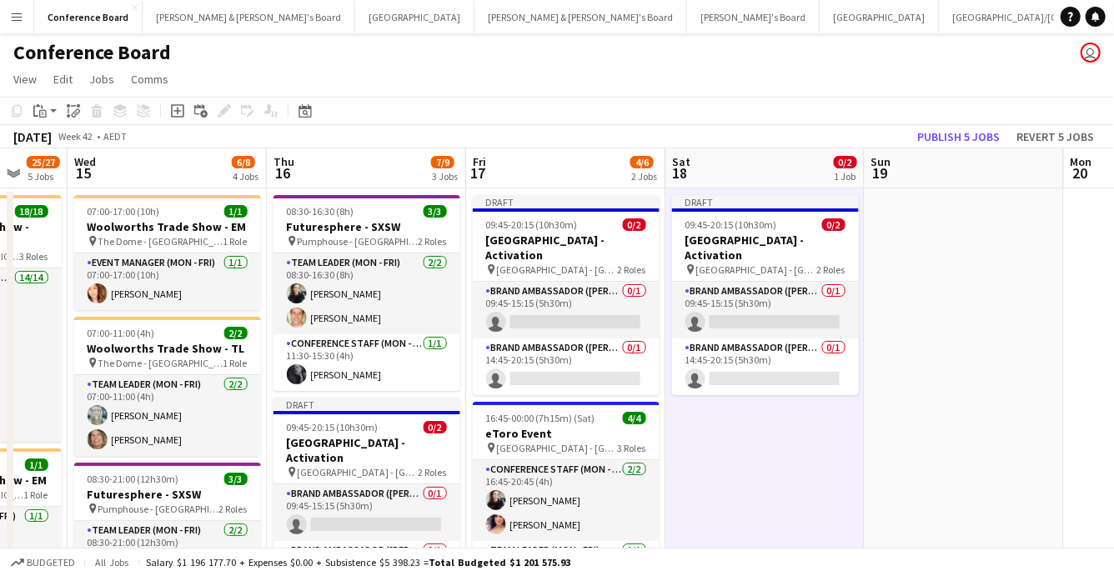
scroll to position [0, 734]
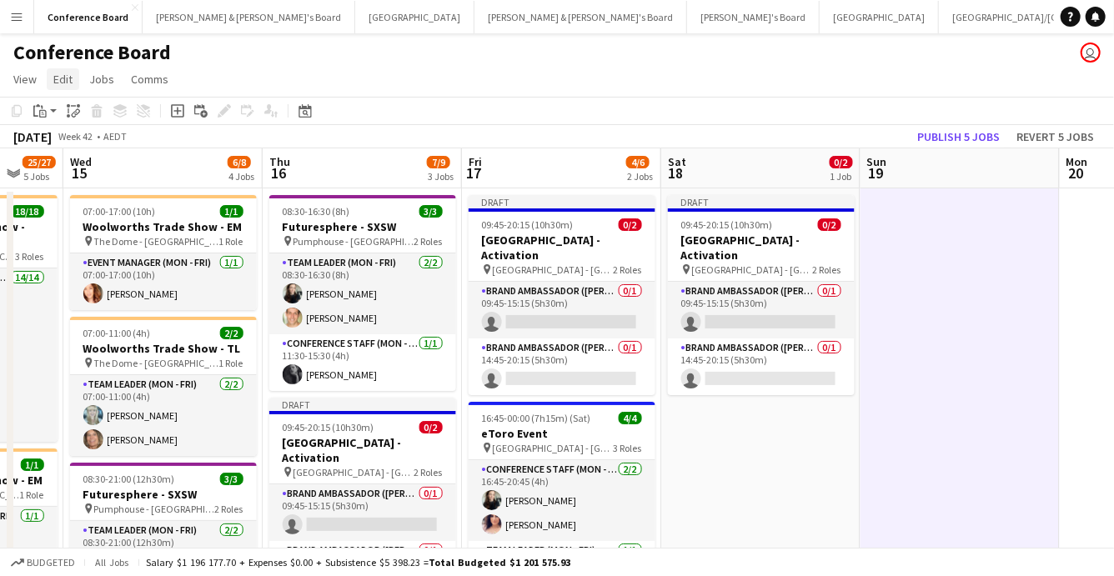
click at [59, 77] on span "Edit" at bounding box center [62, 79] width 19 height 15
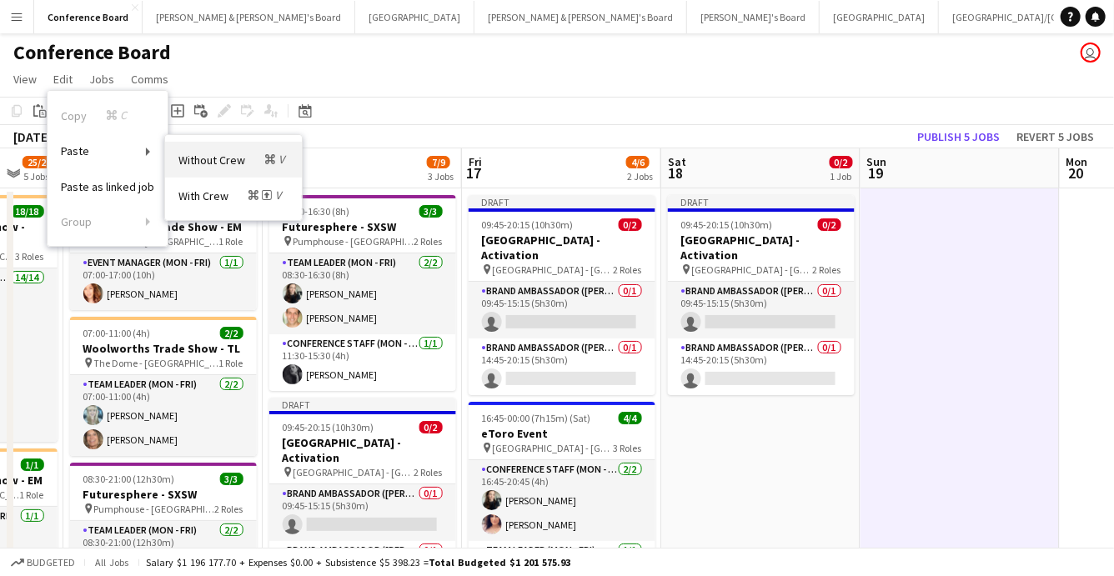
click at [200, 157] on span "Without Crew Command V" at bounding box center [233, 160] width 110 height 16
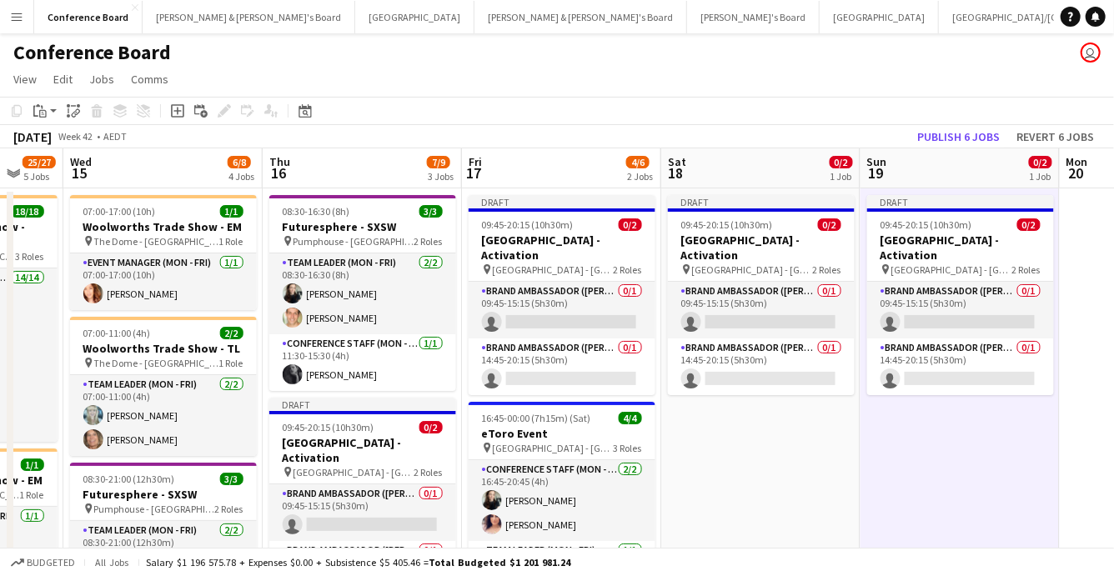
scroll to position [6, 0]
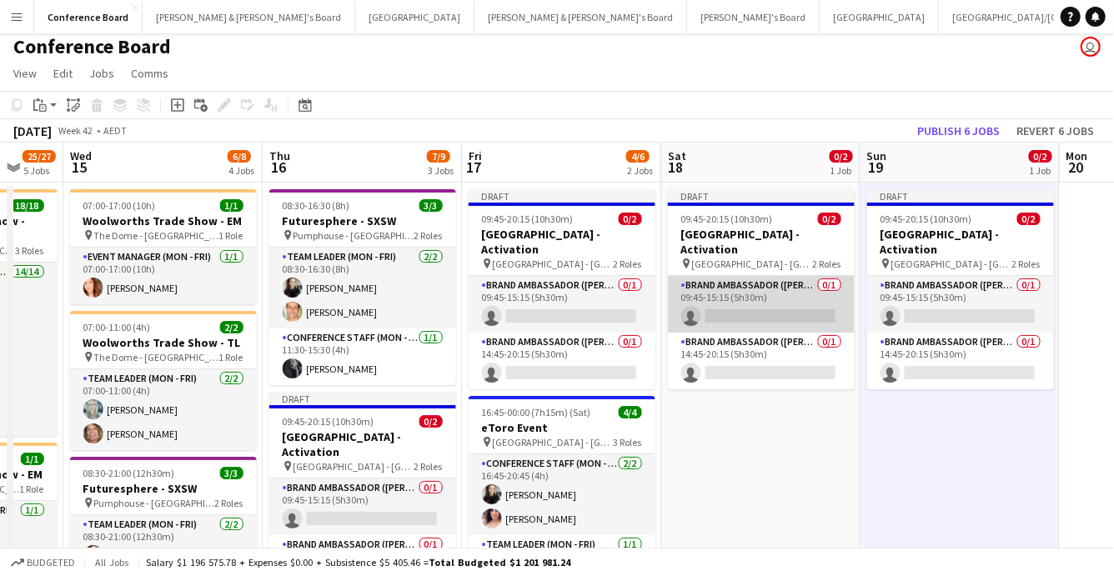
click at [739, 276] on app-card-role "Brand Ambassador (Mon - Fri) 0/1 09:45-15:15 (5h30m) single-neutral-actions" at bounding box center [761, 304] width 187 height 57
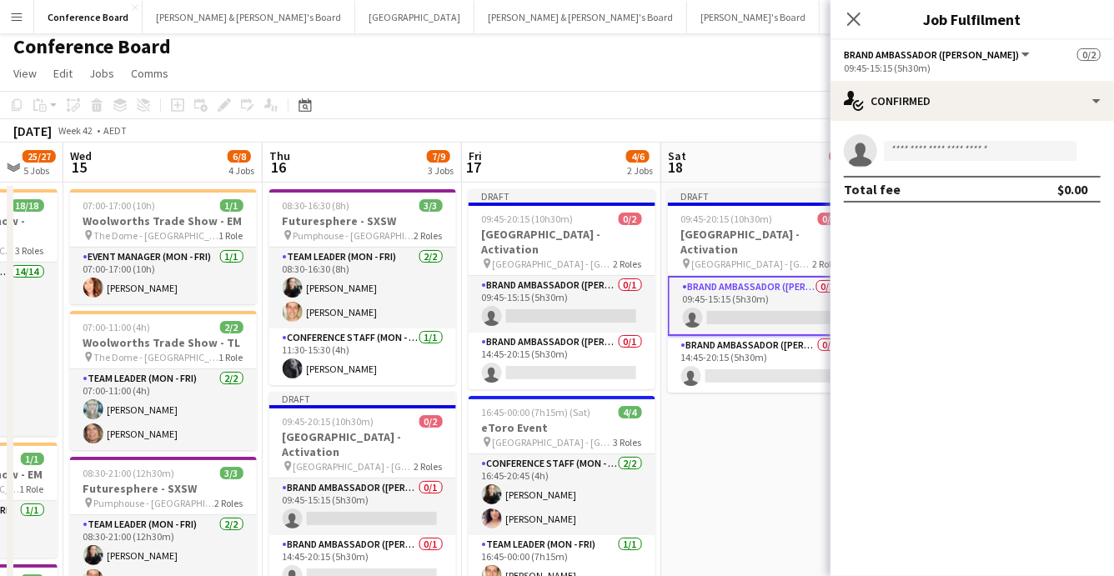
scroll to position [5, 0]
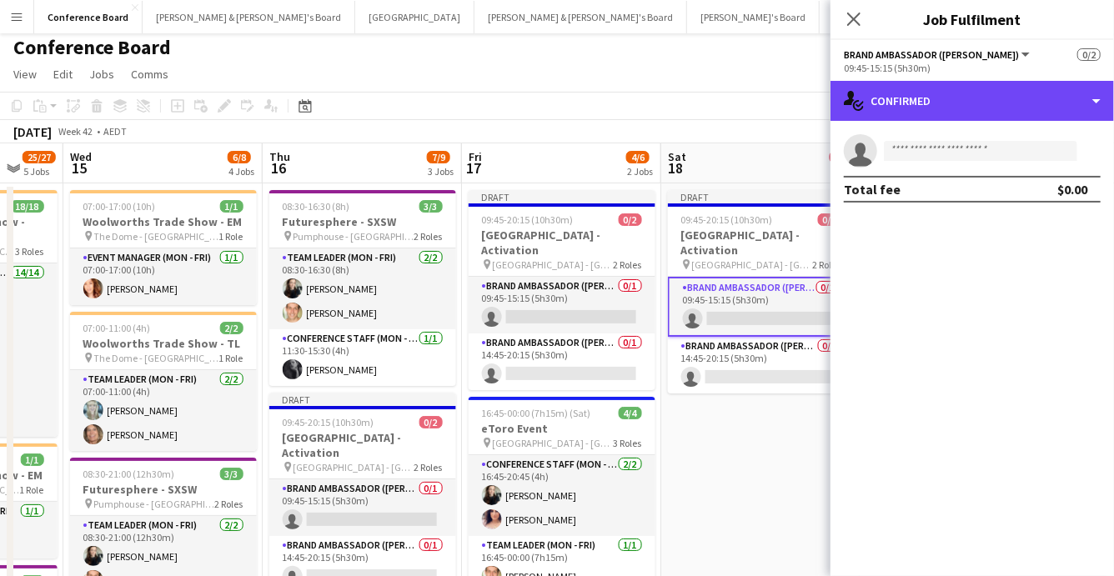
click at [952, 114] on div "single-neutral-actions-check-2 Confirmed" at bounding box center [971, 101] width 283 height 40
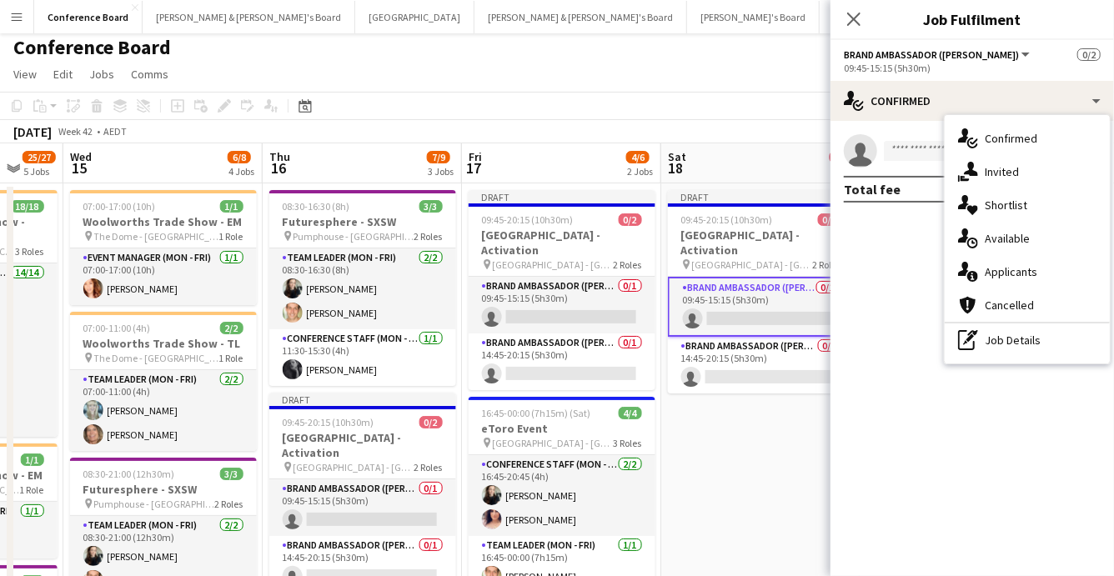
drag, startPoint x: 1015, startPoint y: 340, endPoint x: 1010, endPoint y: 333, distance: 9.0
click at [1015, 340] on div "pen-write Job Details" at bounding box center [1026, 339] width 165 height 33
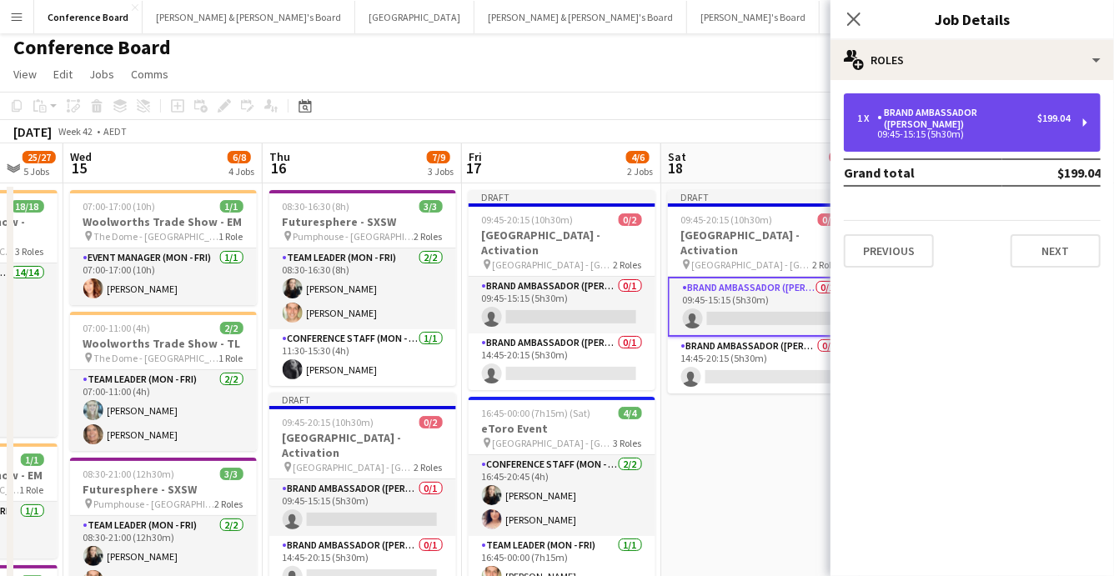
click at [922, 107] on div "Brand Ambassador ([PERSON_NAME])" at bounding box center [957, 118] width 160 height 23
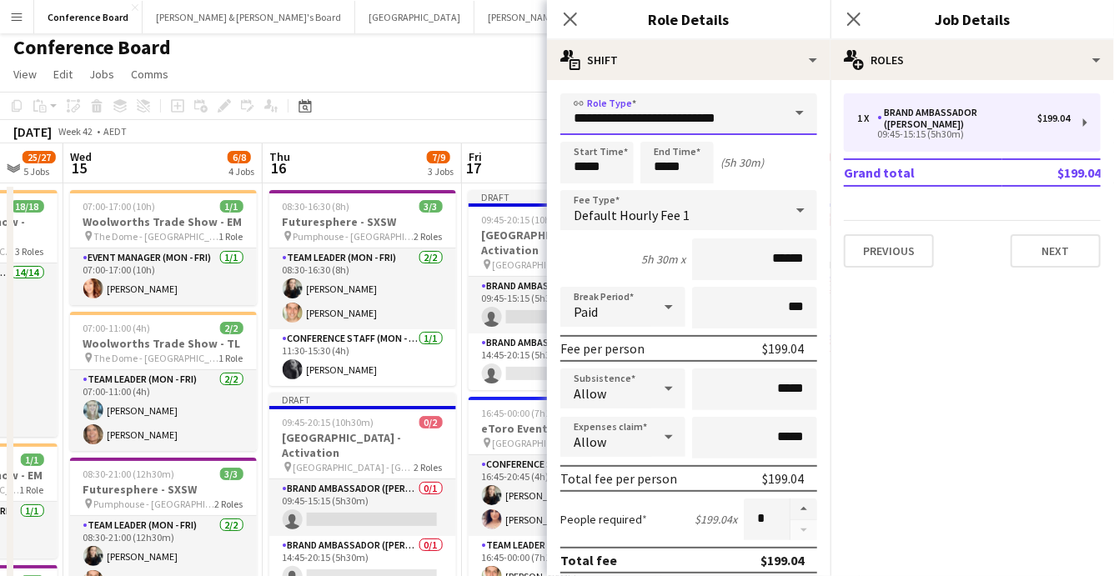
click at [774, 112] on input "**********" at bounding box center [688, 114] width 257 height 42
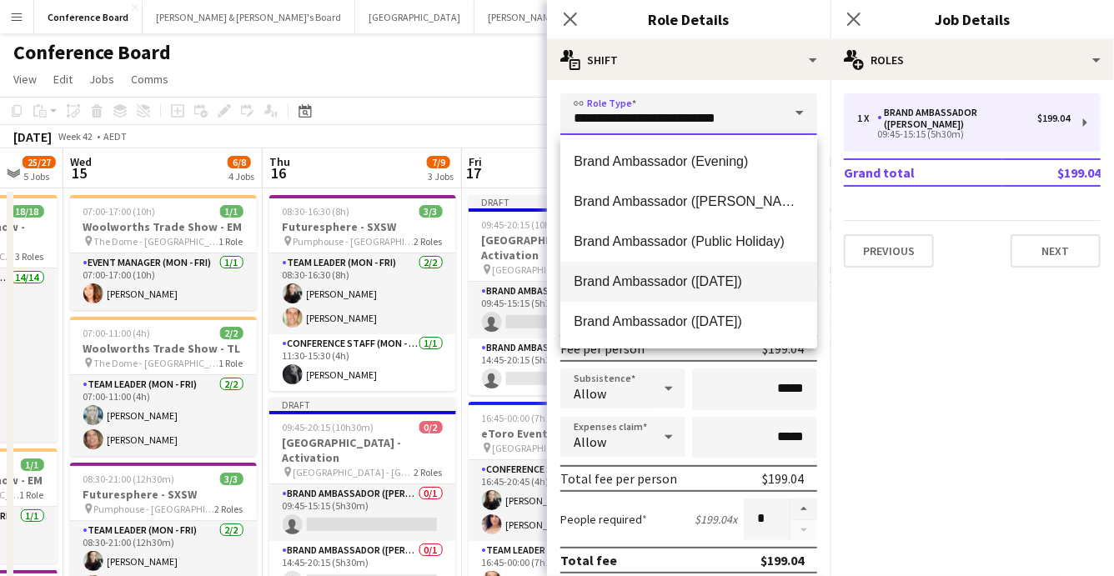
scroll to position [2, 0]
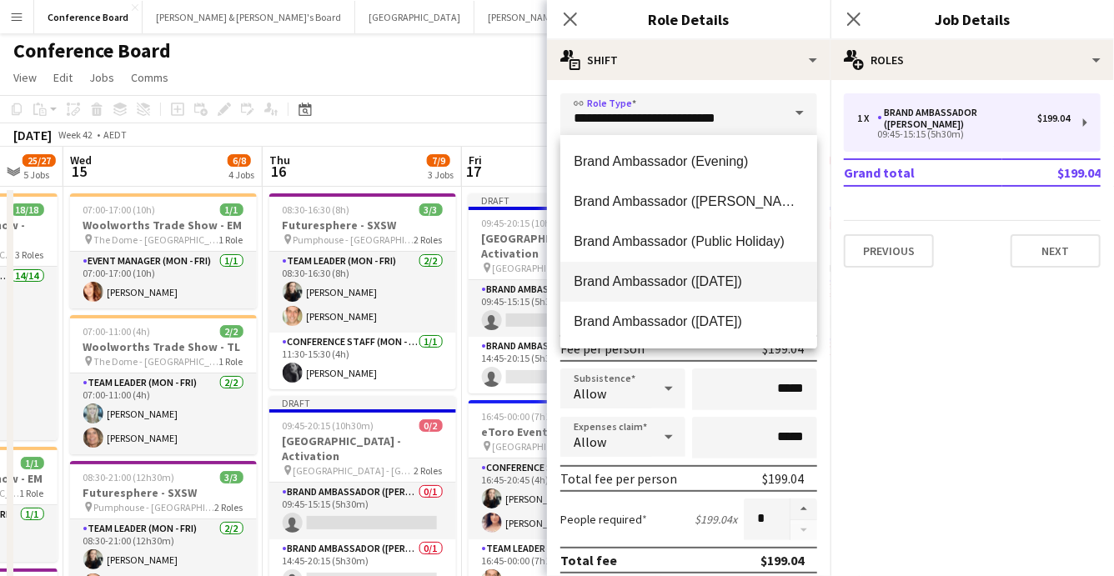
click at [716, 280] on span "Brand Ambassador ([DATE])" at bounding box center [688, 281] width 230 height 16
type input "**********"
type input "******"
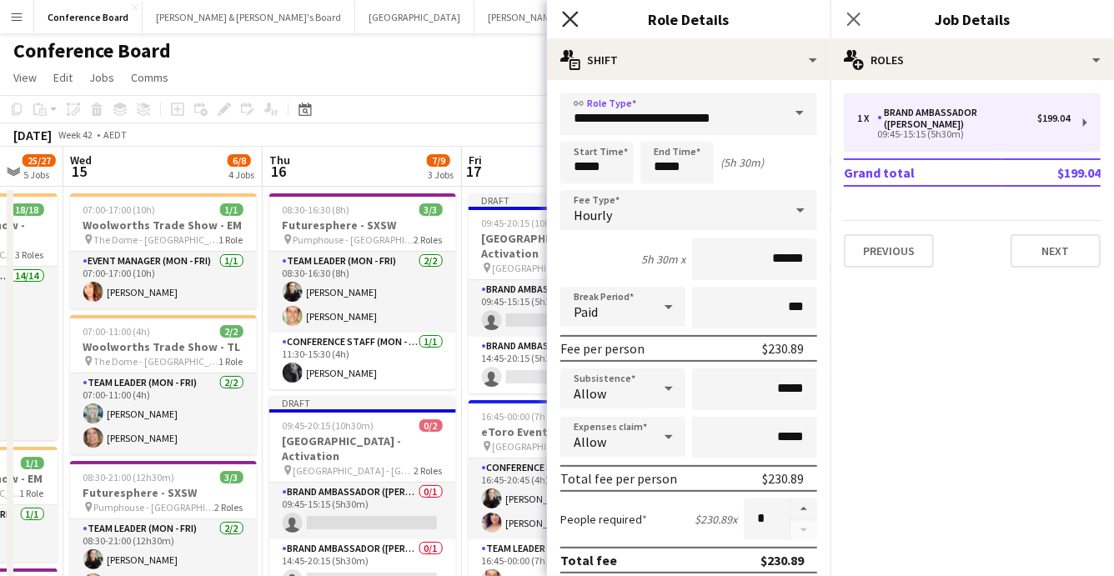
click at [572, 23] on icon "Close pop-in" at bounding box center [570, 19] width 16 height 16
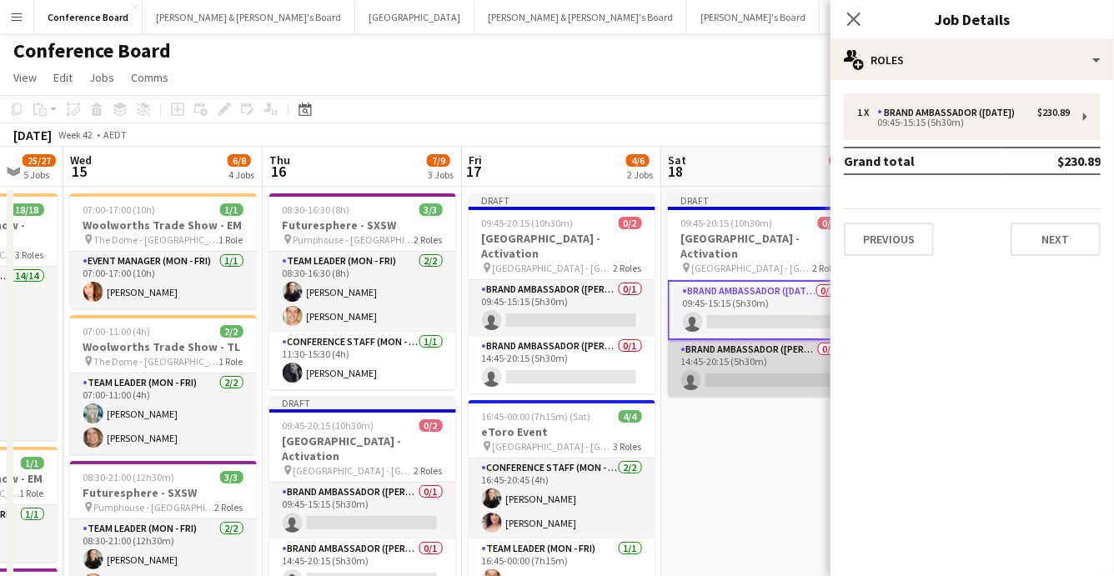
click at [746, 348] on app-card-role "Brand Ambassador (Mon - Fri) 0/1 14:45-20:15 (5h30m) single-neutral-actions" at bounding box center [761, 368] width 187 height 57
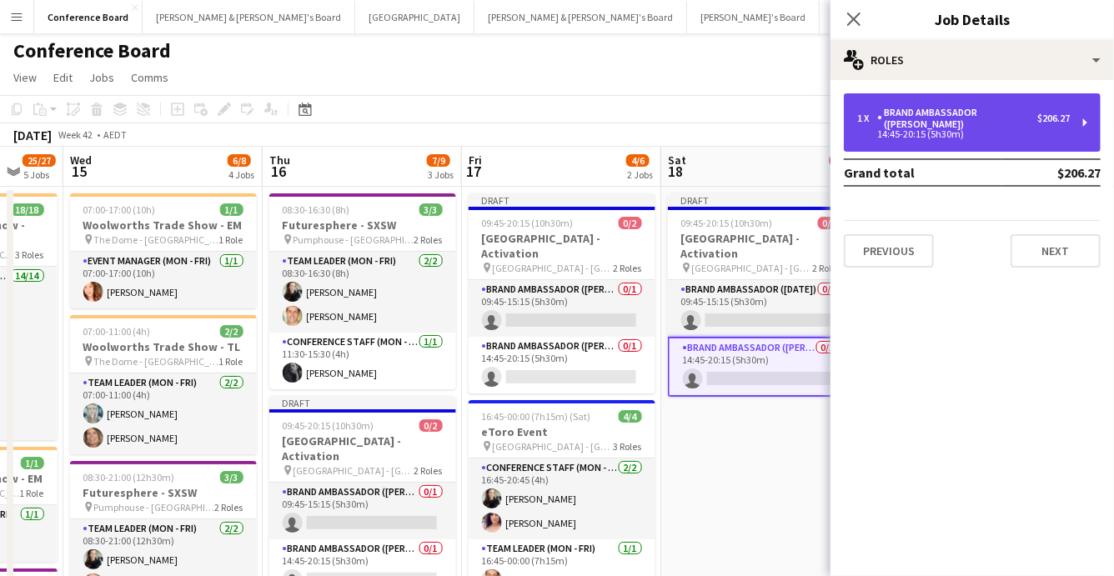
click at [889, 130] on div "14:45-20:15 (5h30m)" at bounding box center [963, 134] width 213 height 8
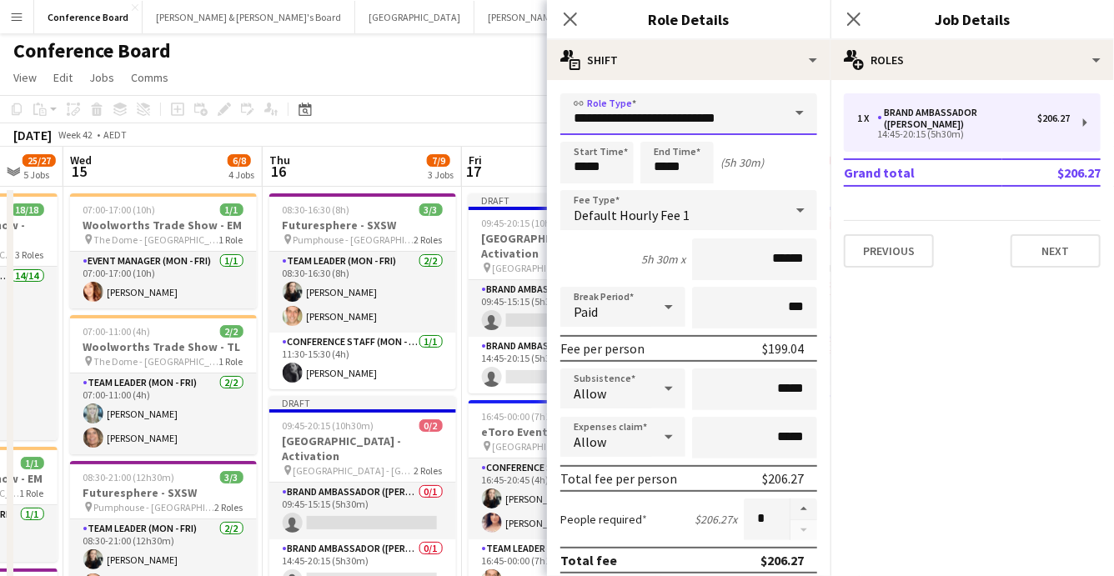
click at [757, 118] on input "**********" at bounding box center [688, 114] width 257 height 42
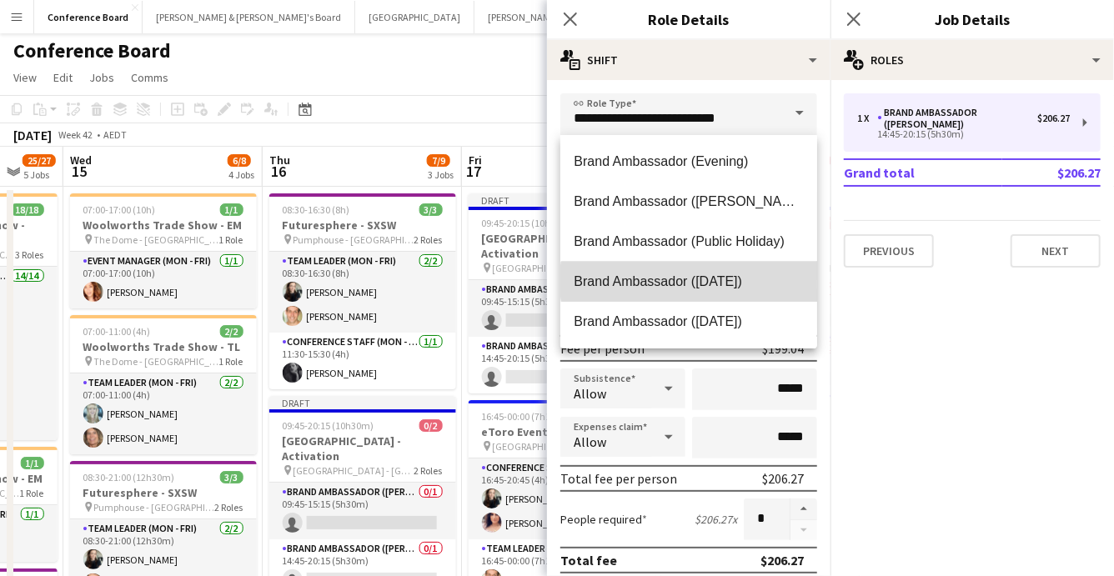
click at [709, 281] on span "Brand Ambassador ([DATE])" at bounding box center [688, 281] width 230 height 16
type input "**********"
type input "******"
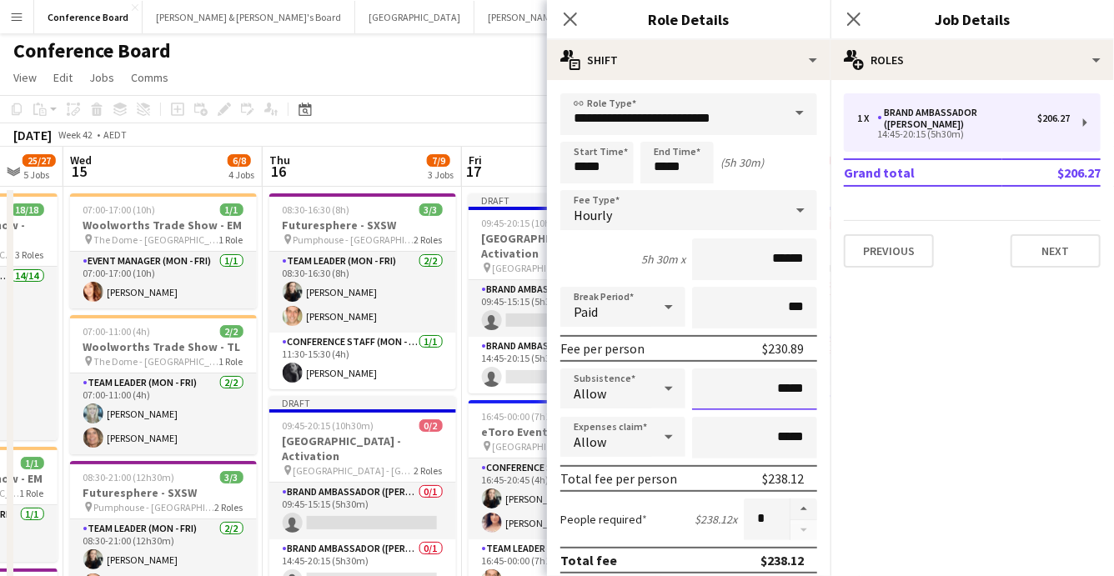
click at [805, 392] on input "*****" at bounding box center [754, 389] width 125 height 42
type input "**"
type input "*****"
click at [526, 118] on app-toolbar "Copy Paste Paste Command V Paste with crew Command Shift V Paste linked Job [GE…" at bounding box center [557, 109] width 1114 height 28
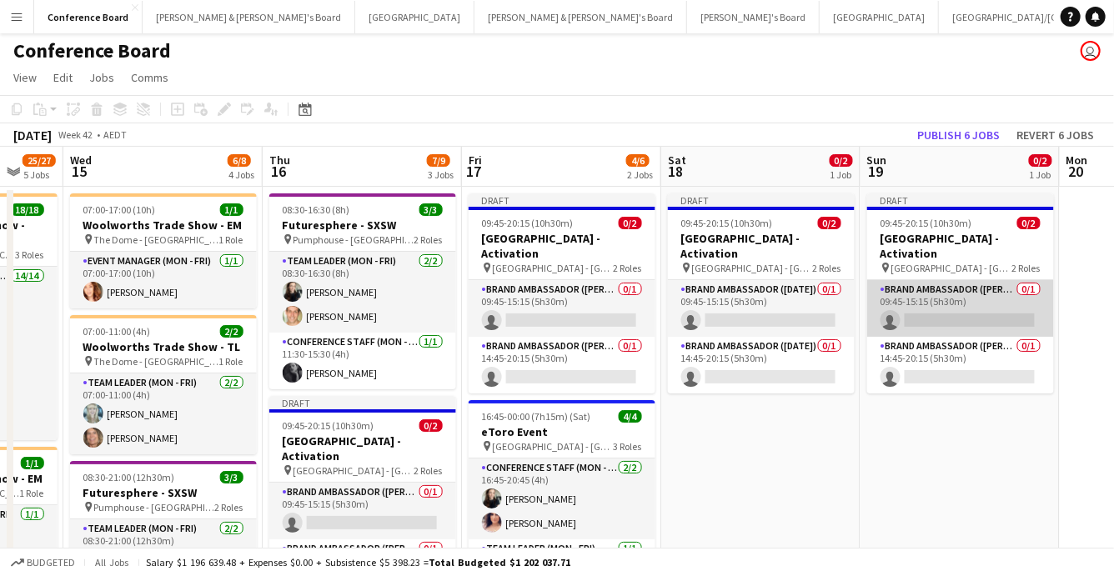
click at [940, 287] on app-card-role "Brand Ambassador (Mon - Fri) 0/1 09:45-15:15 (5h30m) single-neutral-actions" at bounding box center [960, 308] width 187 height 57
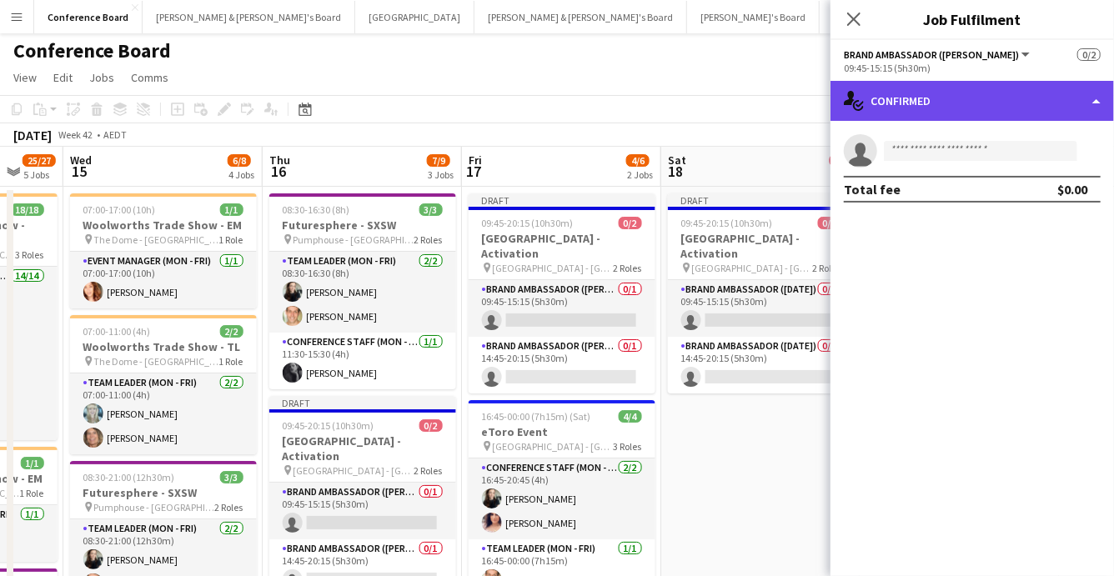
click at [1052, 107] on div "single-neutral-actions-check-2 Confirmed" at bounding box center [971, 101] width 283 height 40
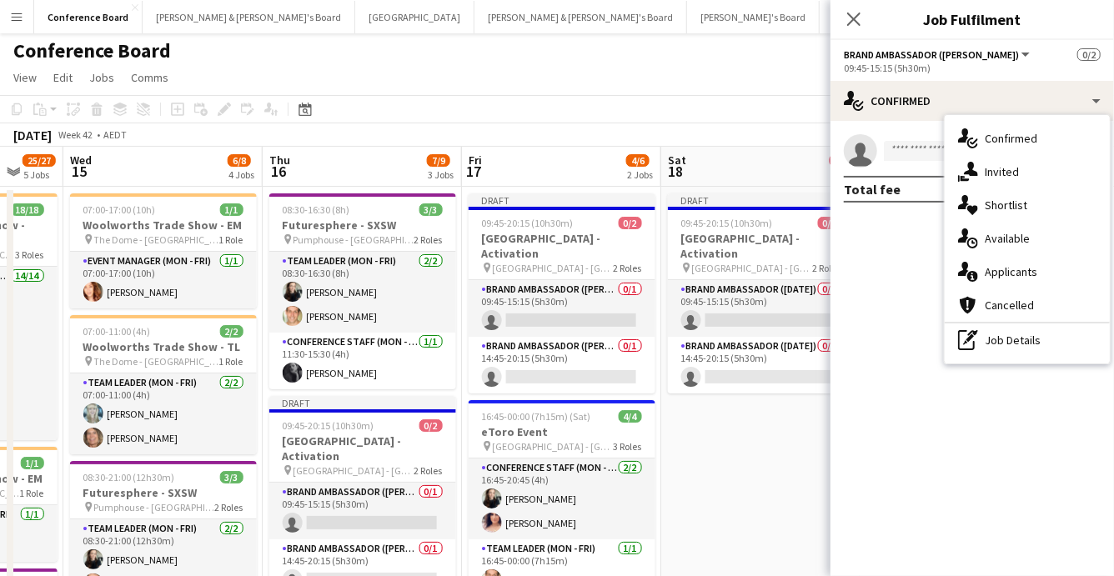
drag, startPoint x: 1068, startPoint y: 336, endPoint x: 1031, endPoint y: 288, distance: 60.7
click at [1068, 336] on div "pen-write Job Details" at bounding box center [1026, 339] width 165 height 33
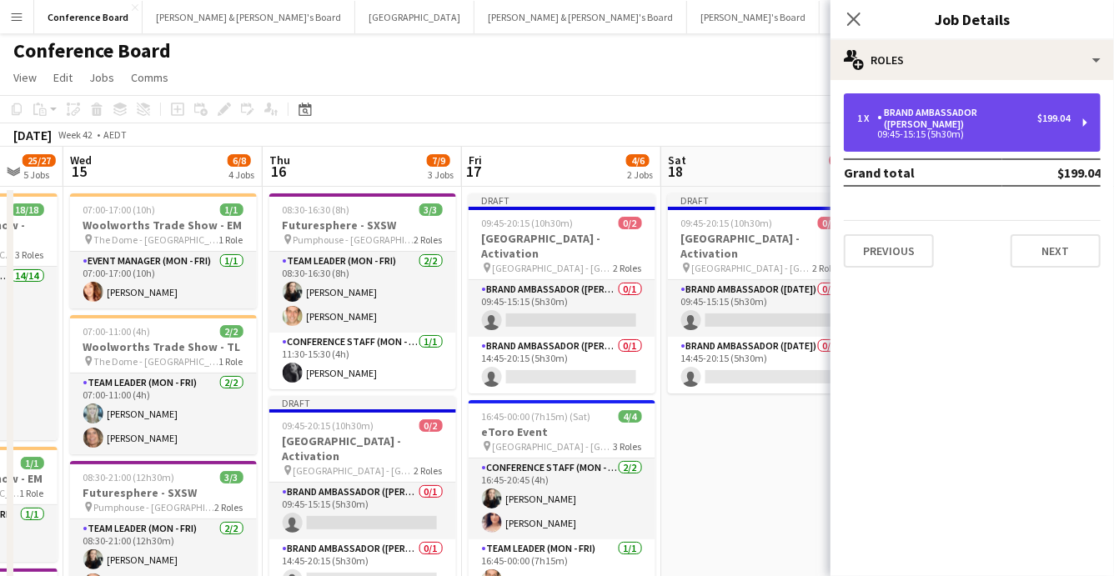
click at [966, 116] on div "Brand Ambassador ([PERSON_NAME])" at bounding box center [957, 118] width 160 height 23
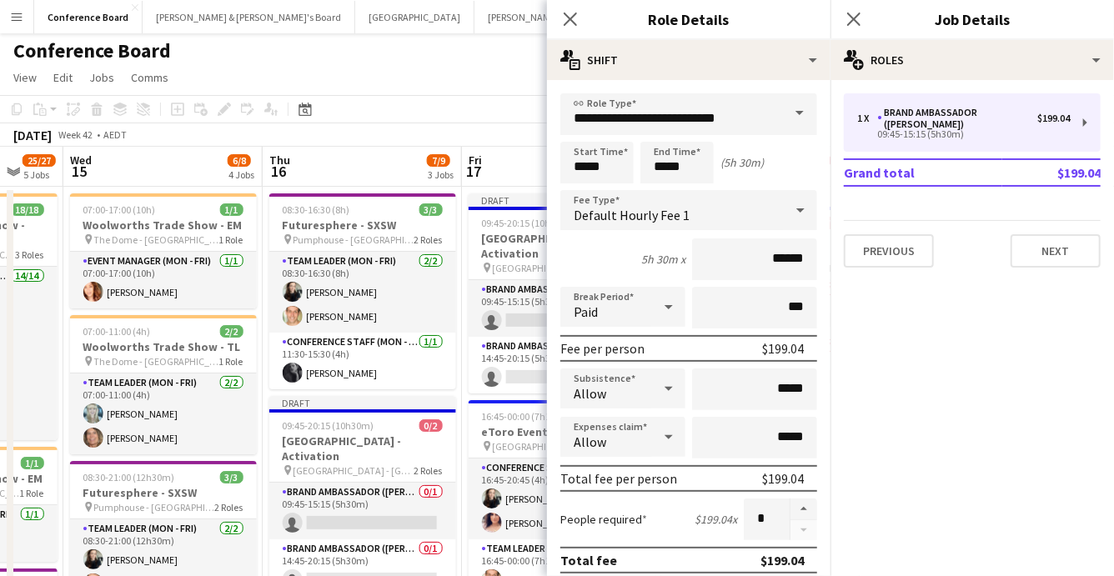
click at [785, 115] on span at bounding box center [799, 113] width 35 height 40
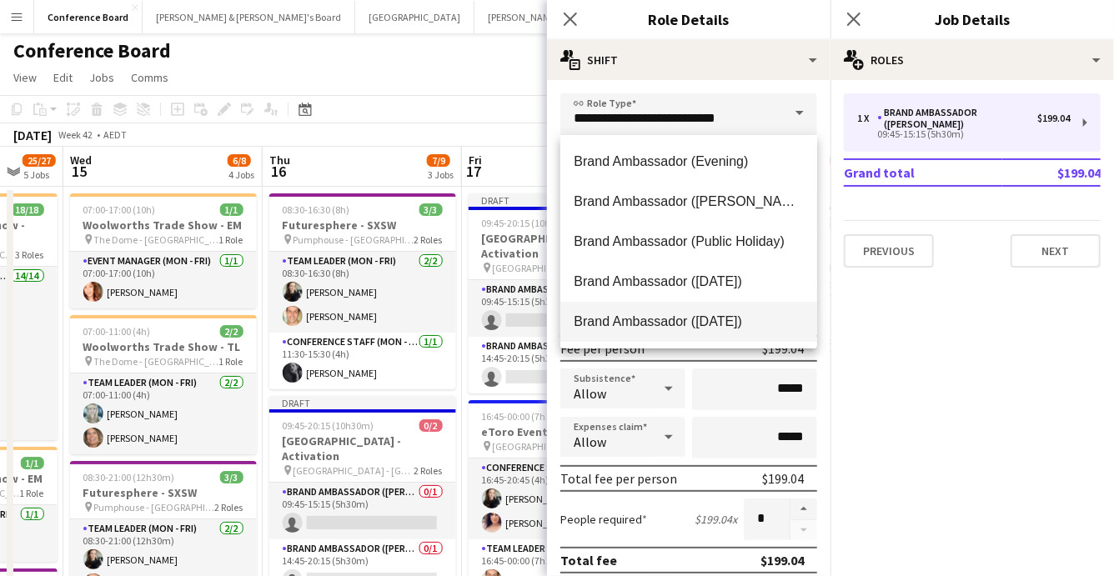
click at [733, 318] on span "Brand Ambassador ([DATE])" at bounding box center [688, 321] width 230 height 16
type input "**********"
type input "******"
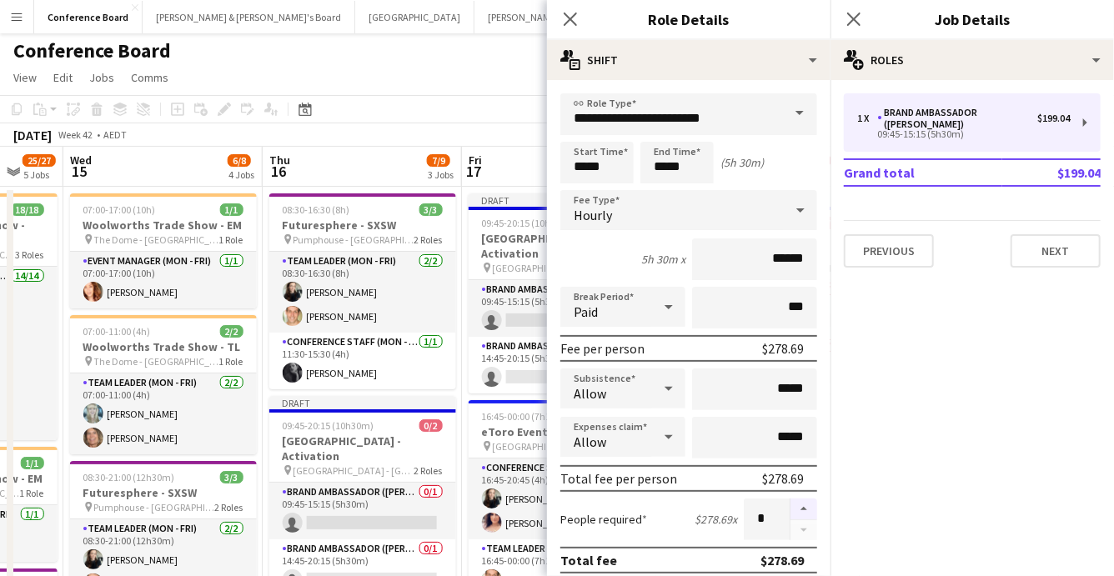
click at [804, 505] on button "button" at bounding box center [803, 509] width 27 height 22
type input "*"
click at [658, 173] on input "*****" at bounding box center [676, 163] width 73 height 42
click at [663, 138] on div at bounding box center [659, 133] width 33 height 17
type input "*****"
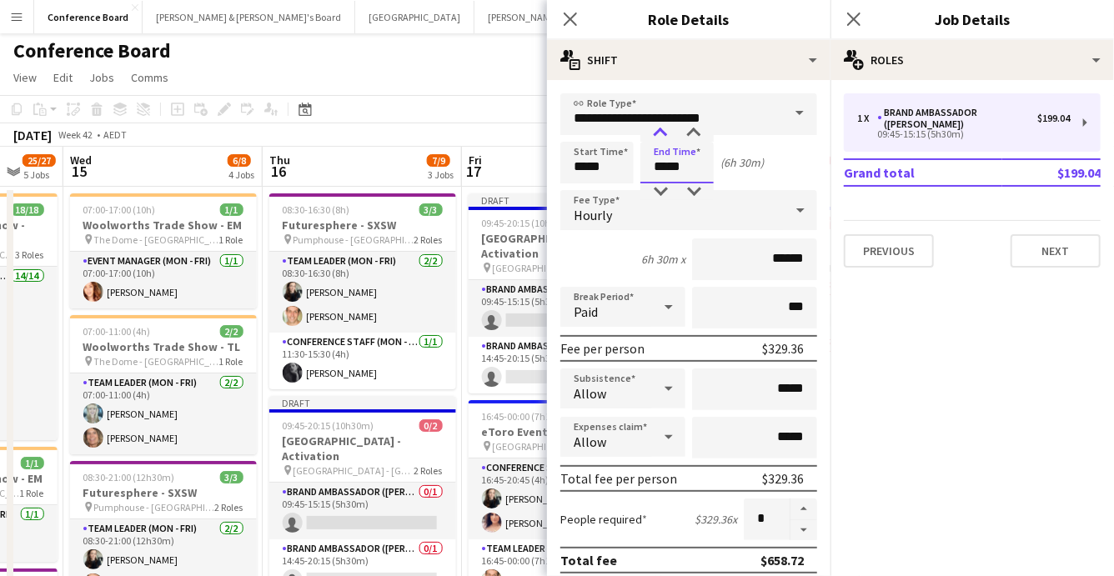
click at [663, 138] on div at bounding box center [659, 133] width 33 height 17
click at [522, 121] on app-toolbar "Copy Paste Paste Command V Paste with crew Command Shift V Paste linked Job [GE…" at bounding box center [557, 109] width 1114 height 28
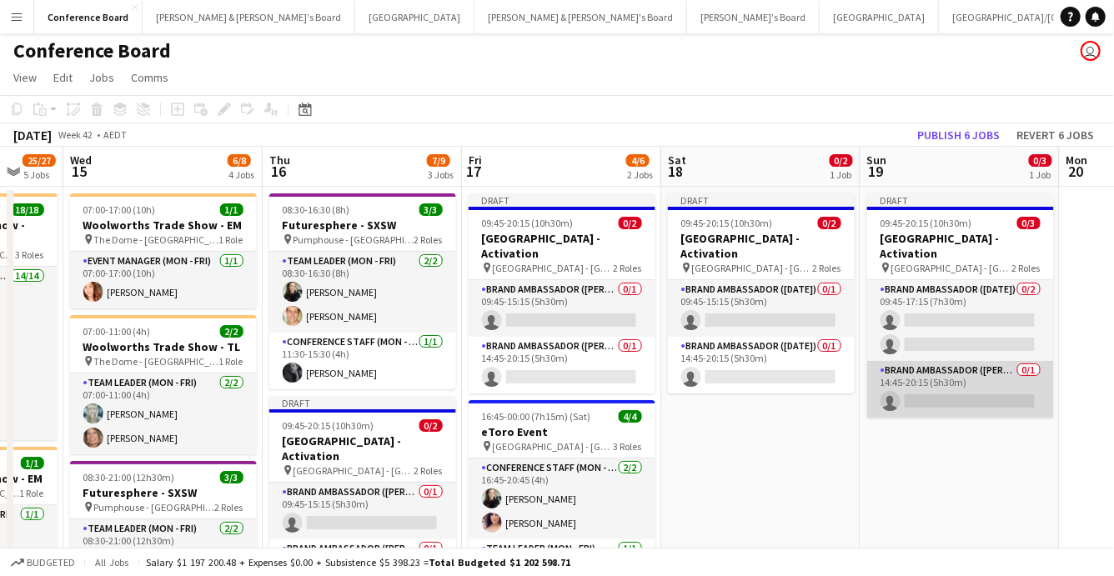
click at [985, 380] on app-card-role "Brand Ambassador (Mon - Fri) 0/1 14:45-20:15 (5h30m) single-neutral-actions" at bounding box center [960, 389] width 187 height 57
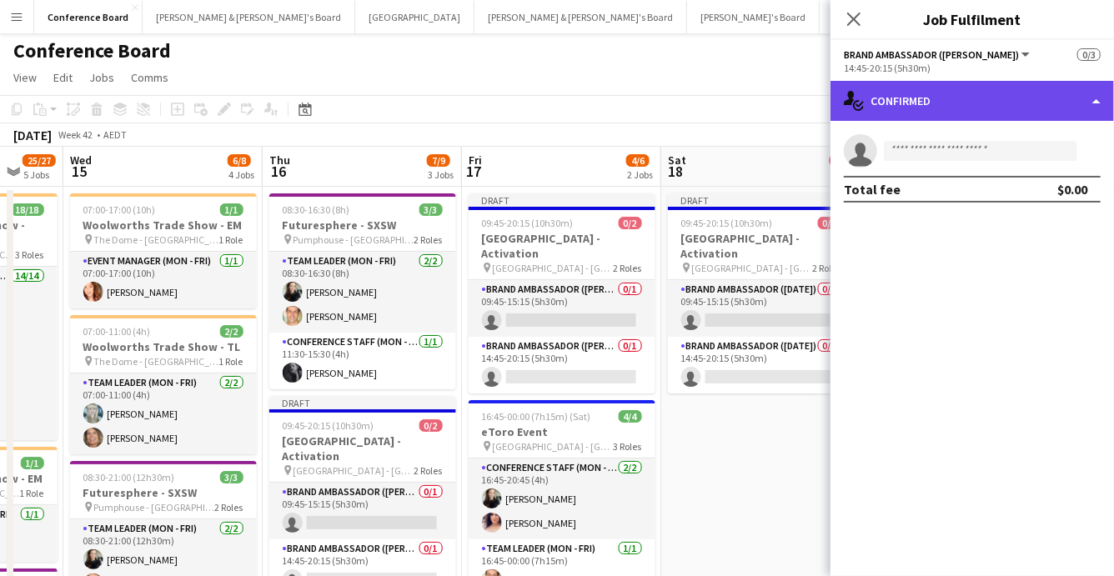
click at [1052, 104] on div "single-neutral-actions-check-2 Confirmed" at bounding box center [971, 101] width 283 height 40
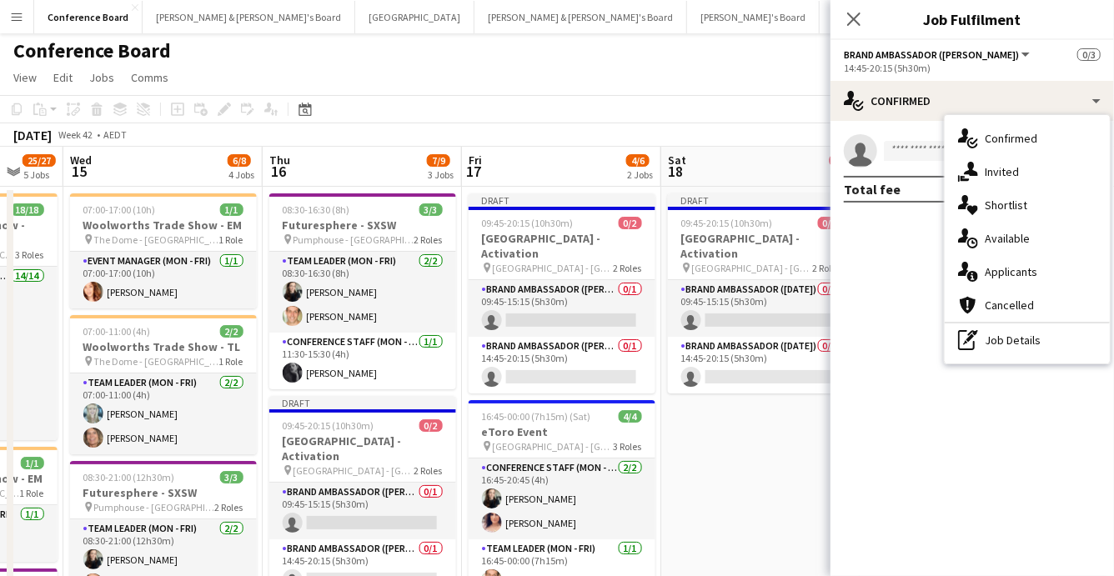
drag, startPoint x: 1049, startPoint y: 346, endPoint x: 1048, endPoint y: 338, distance: 8.5
click at [1049, 345] on div "pen-write Job Details" at bounding box center [1026, 339] width 165 height 33
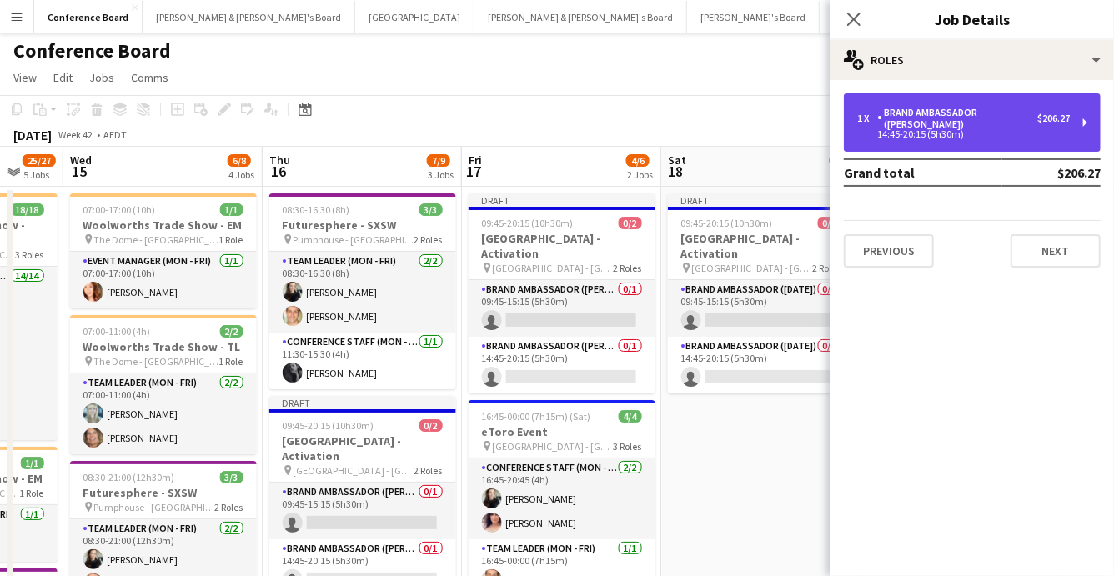
drag, startPoint x: 971, startPoint y: 109, endPoint x: 890, endPoint y: 103, distance: 81.1
click at [971, 109] on div "Brand Ambassador ([PERSON_NAME])" at bounding box center [957, 118] width 160 height 23
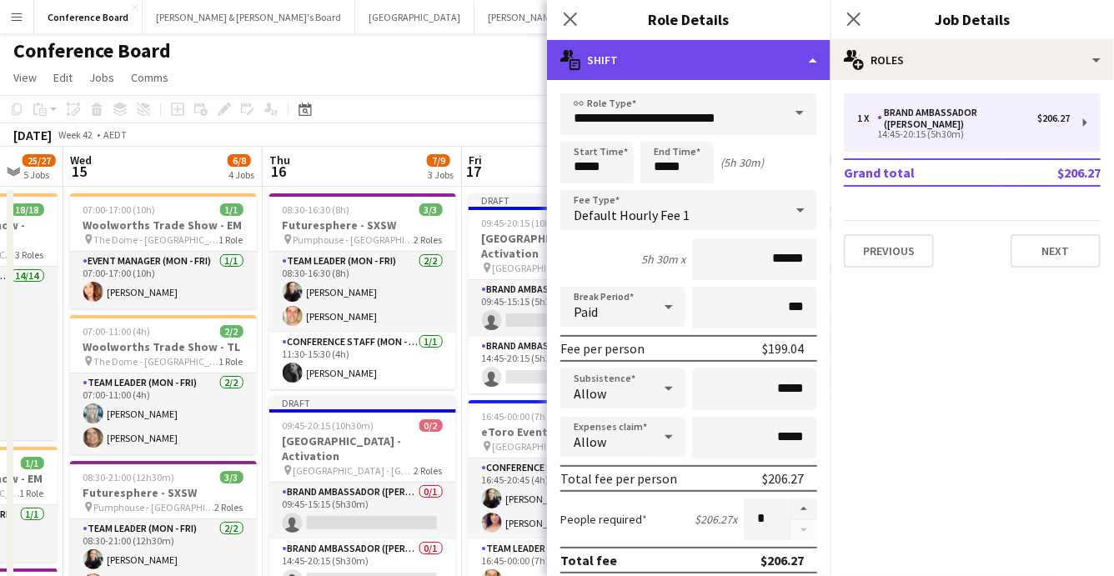
click at [798, 70] on div "multiple-actions-text Shift" at bounding box center [688, 60] width 283 height 40
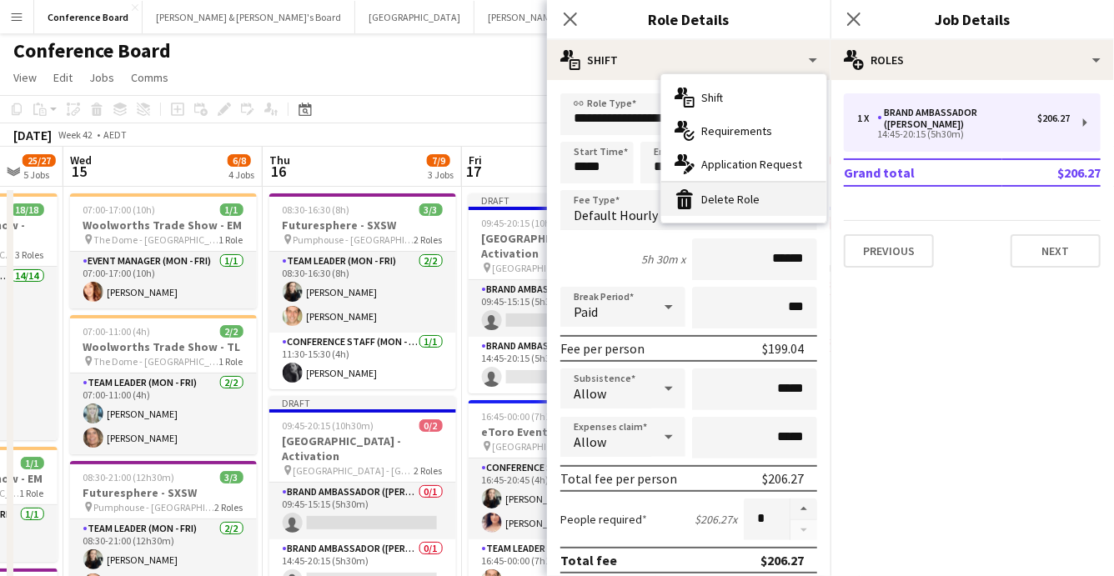
click at [794, 193] on div "bin-2 Delete Role" at bounding box center [743, 199] width 165 height 33
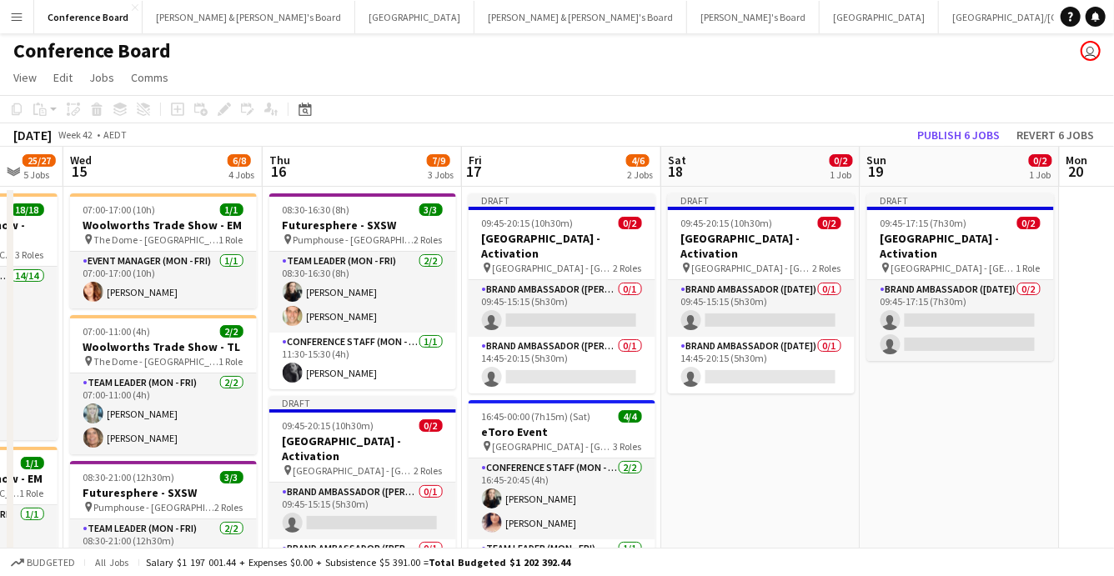
drag, startPoint x: 522, startPoint y: 111, endPoint x: 628, endPoint y: 103, distance: 107.0
click at [522, 111] on app-toolbar "Copy Paste Paste Command V Paste with crew Command Shift V Paste linked Job [GE…" at bounding box center [557, 109] width 1114 height 28
click at [946, 130] on button "Publish 6 jobs" at bounding box center [958, 135] width 96 height 22
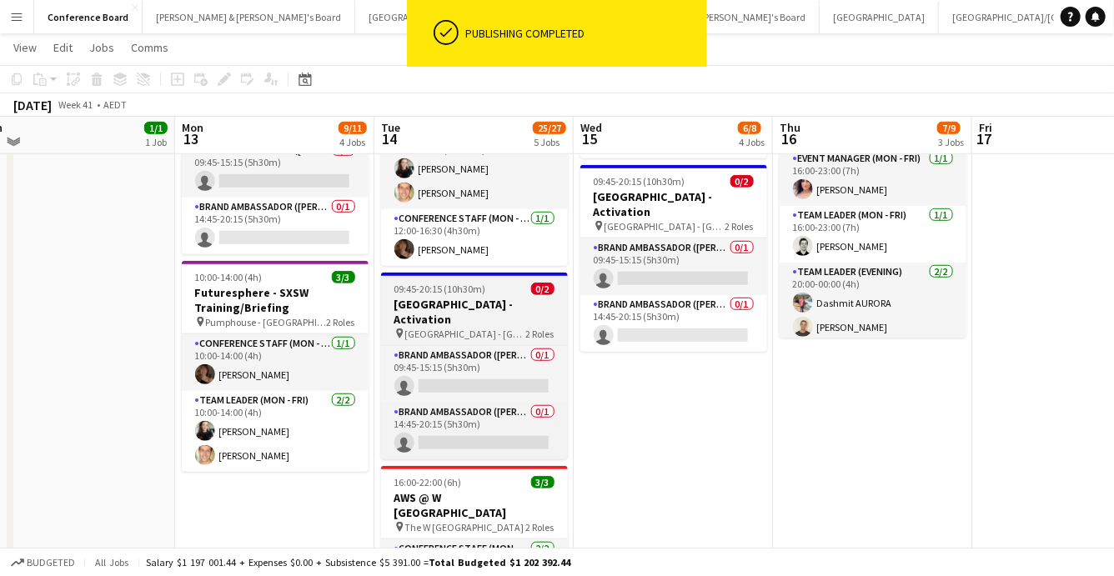
scroll to position [495, 0]
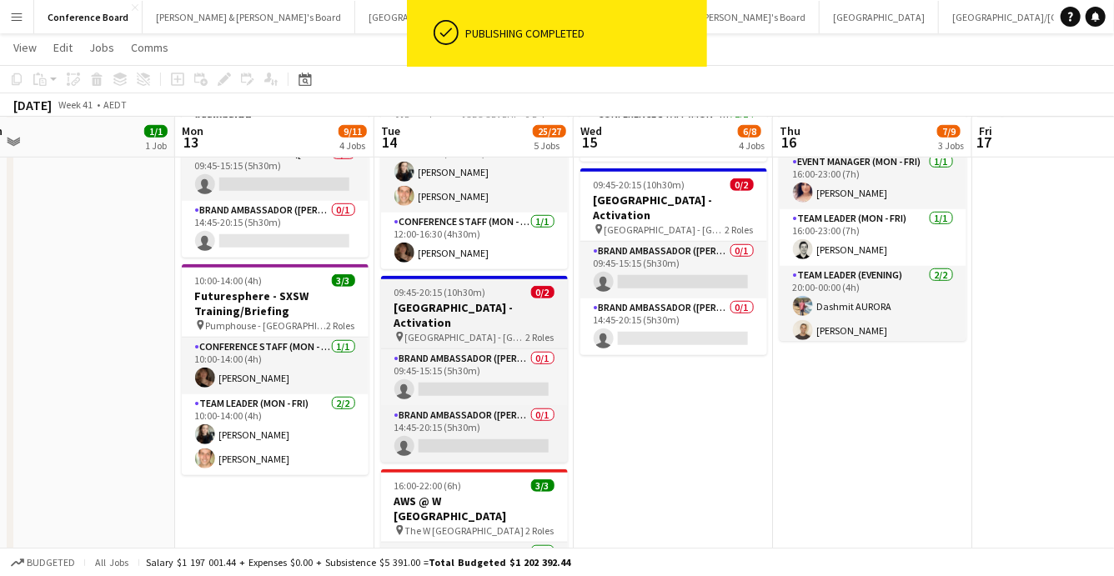
click at [464, 331] on span "[GEOGRAPHIC_DATA] - [GEOGRAPHIC_DATA]" at bounding box center [465, 337] width 121 height 13
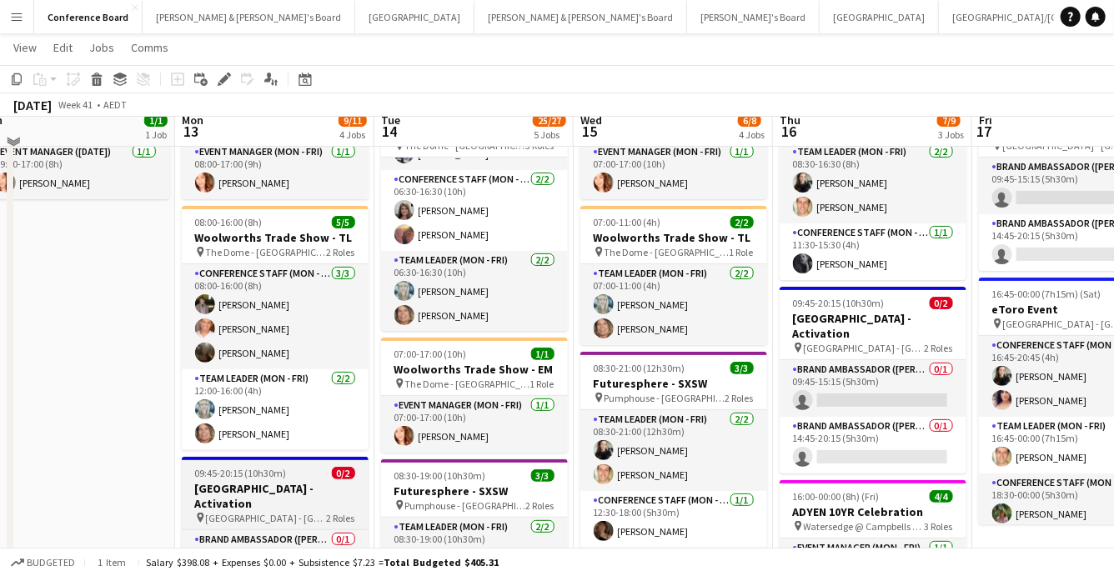
scroll to position [99, 0]
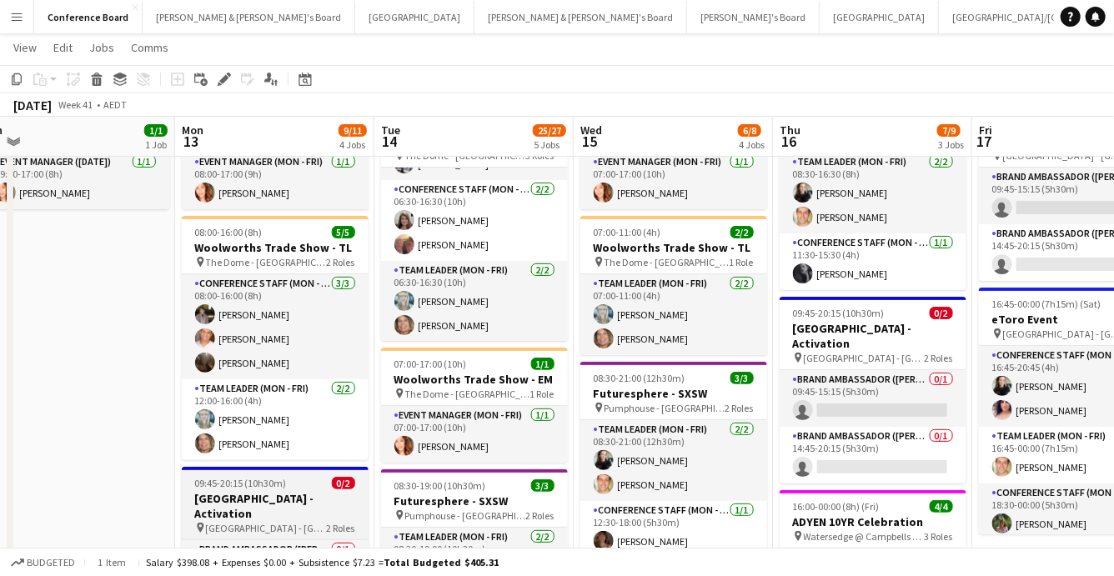
click at [248, 493] on h3 "[GEOGRAPHIC_DATA] - Activation" at bounding box center [275, 506] width 187 height 30
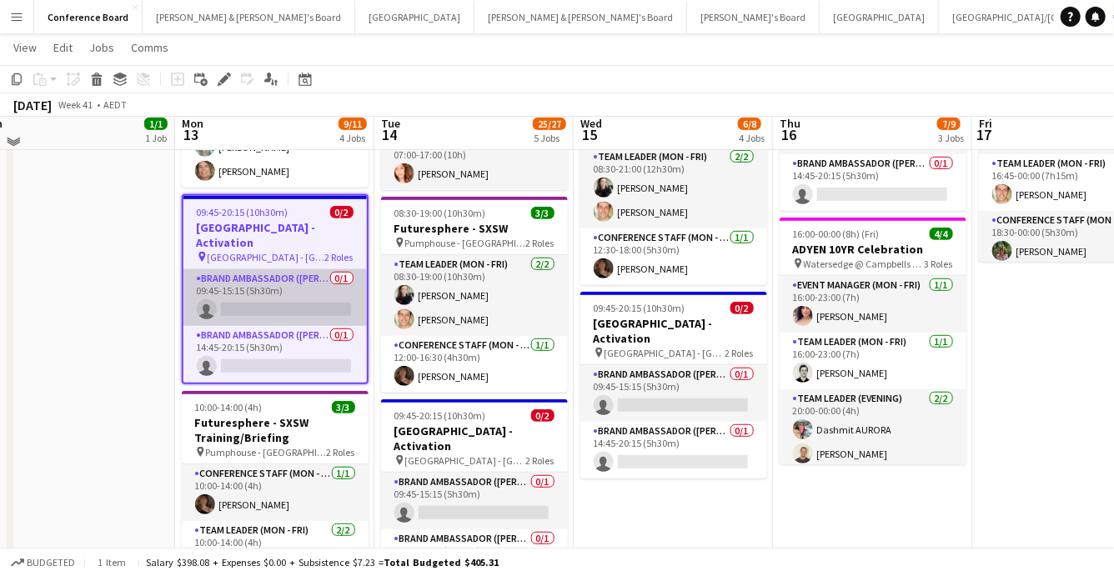
scroll to position [358, 0]
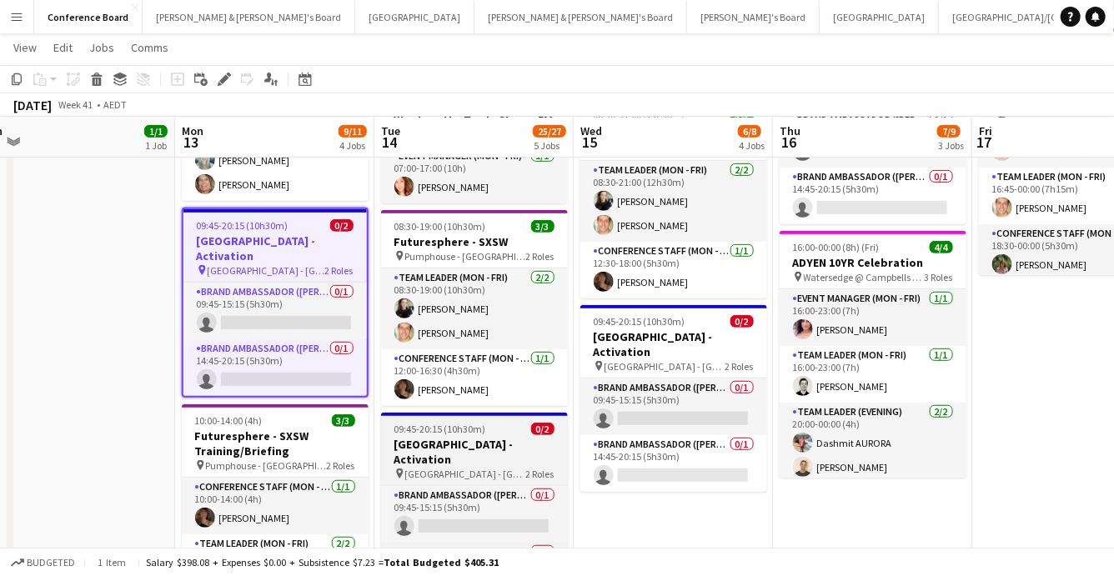
click at [446, 437] on h3 "[GEOGRAPHIC_DATA] - Activation" at bounding box center [474, 452] width 187 height 30
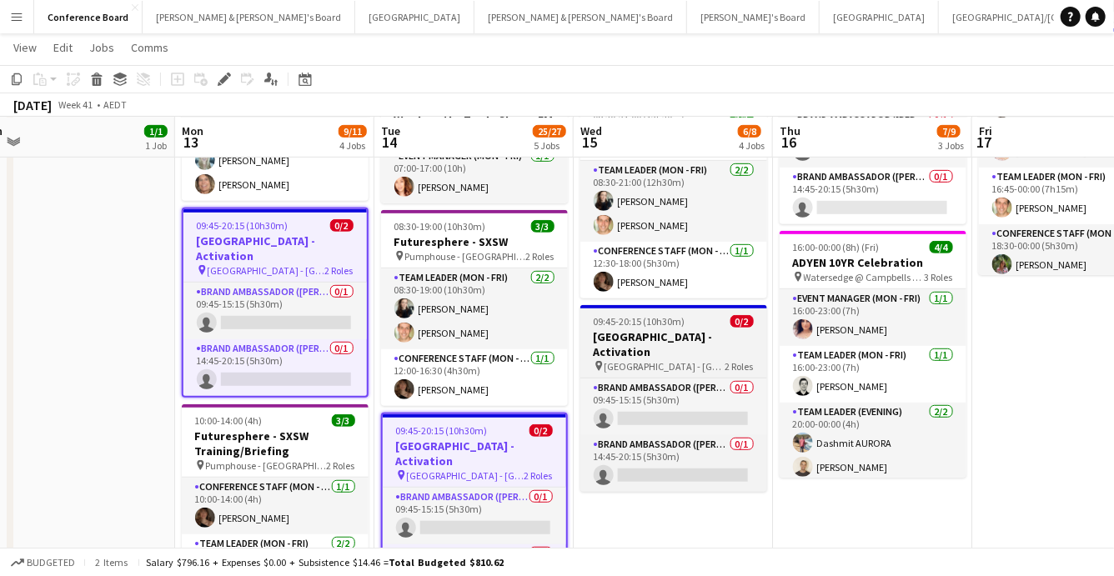
drag, startPoint x: 672, startPoint y: 335, endPoint x: 684, endPoint y: 340, distance: 13.5
click at [672, 335] on h3 "[GEOGRAPHIC_DATA] - Activation" at bounding box center [673, 344] width 187 height 30
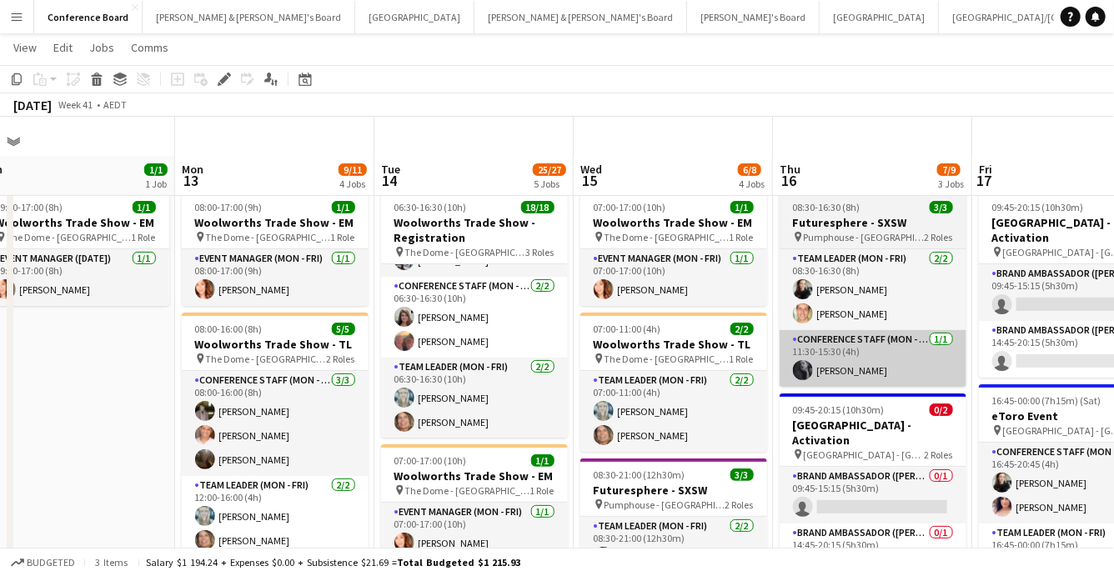
scroll to position [0, 0]
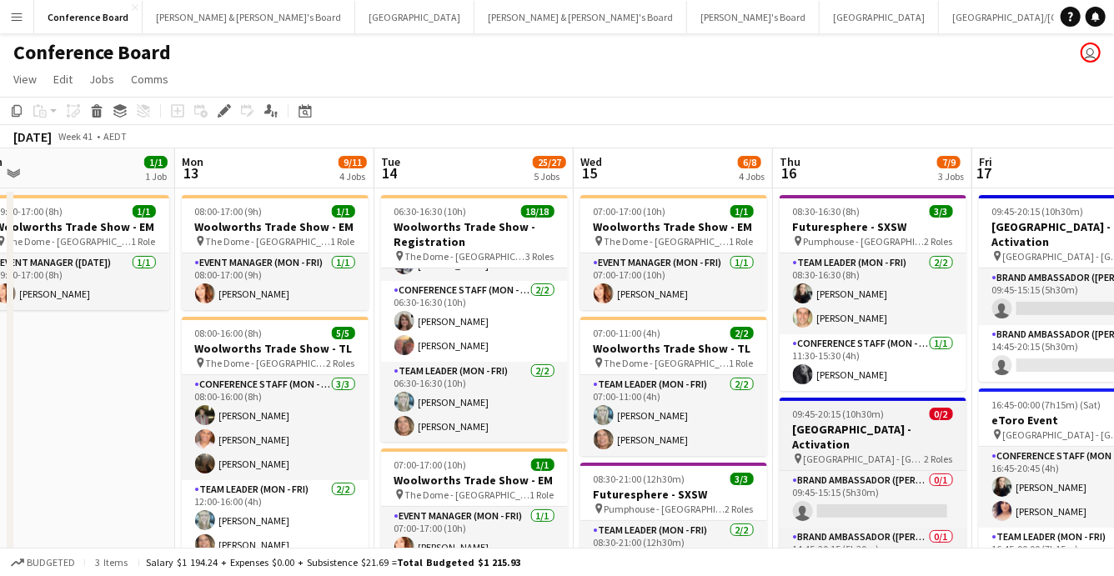
click at [876, 430] on h3 "[GEOGRAPHIC_DATA] - Activation" at bounding box center [872, 437] width 187 height 30
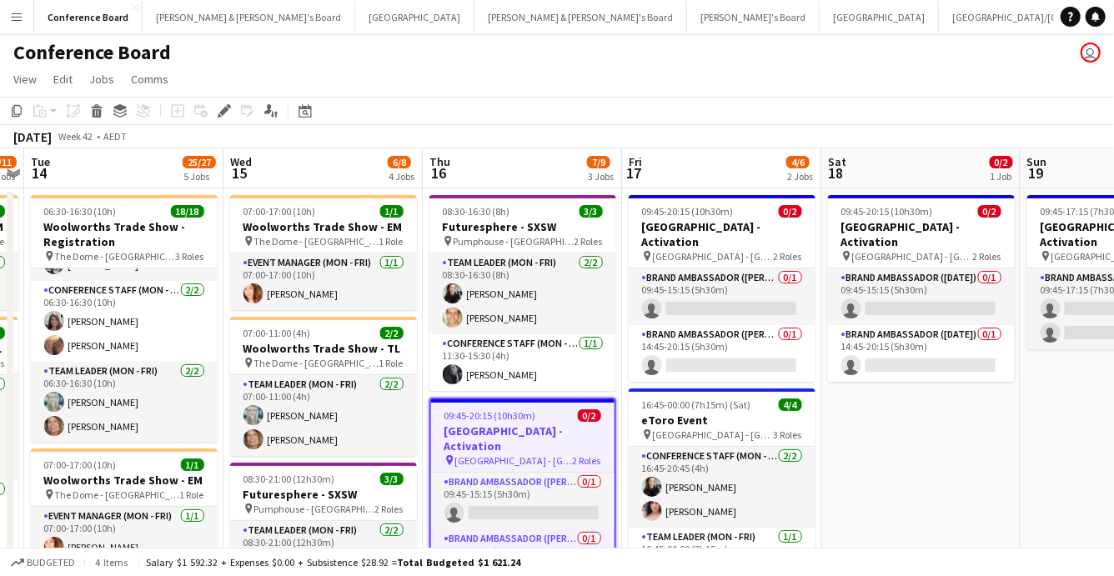
scroll to position [0, 593]
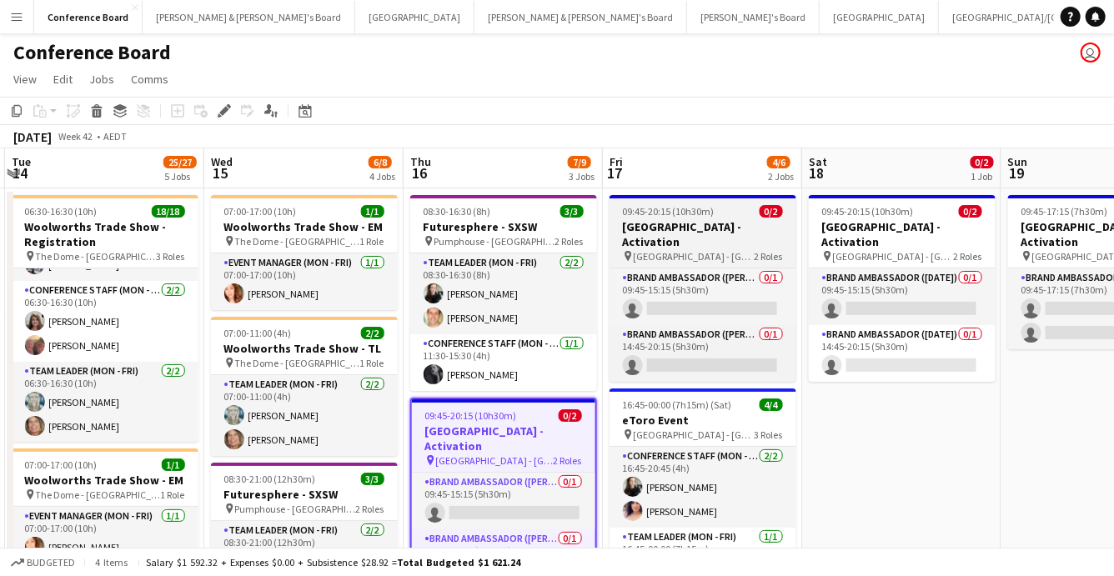
drag, startPoint x: 724, startPoint y: 238, endPoint x: 743, endPoint y: 236, distance: 18.5
click at [724, 250] on span "[GEOGRAPHIC_DATA] - [GEOGRAPHIC_DATA]" at bounding box center [693, 256] width 121 height 13
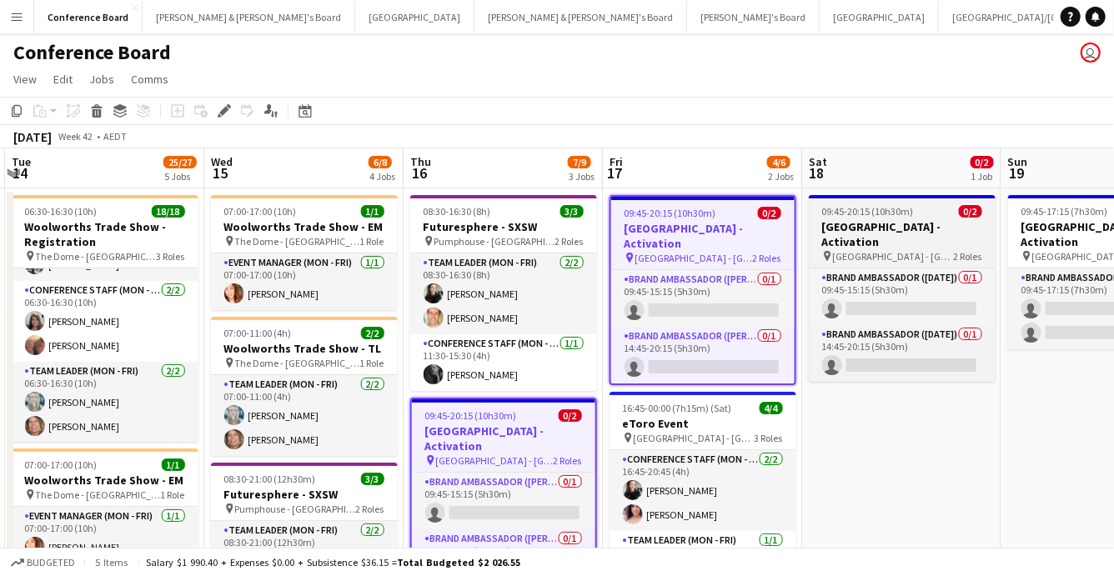
click at [890, 232] on h3 "[GEOGRAPHIC_DATA] - Activation" at bounding box center [902, 234] width 187 height 30
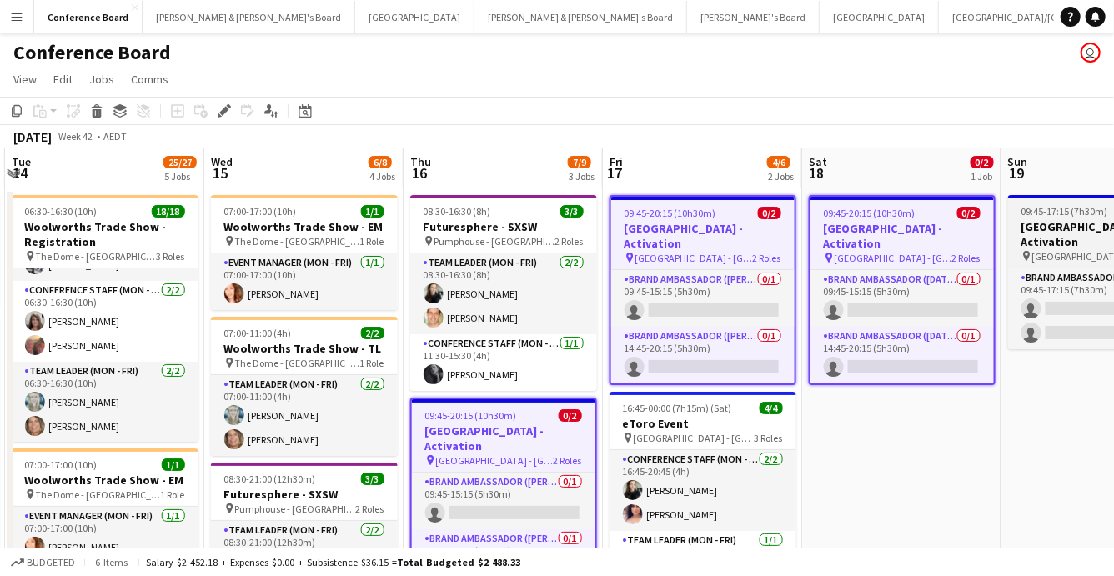
click at [1072, 226] on h3 "[GEOGRAPHIC_DATA] - Activation" at bounding box center [1101, 234] width 187 height 30
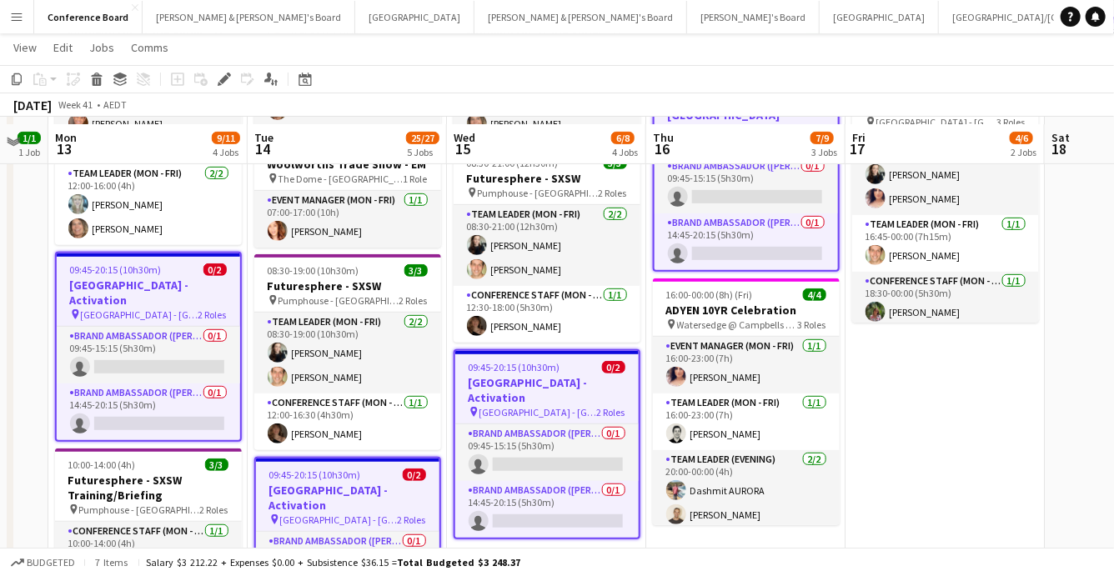
scroll to position [322, 0]
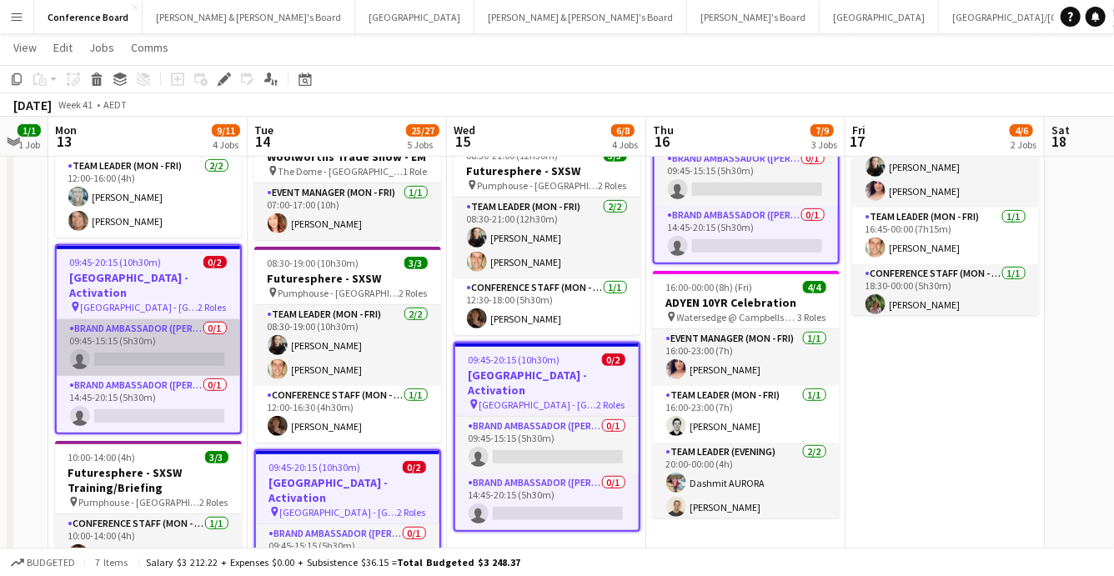
click at [159, 327] on app-card-role "Brand Ambassador (Mon - Fri) 0/1 09:45-15:15 (5h30m) single-neutral-actions" at bounding box center [148, 347] width 183 height 57
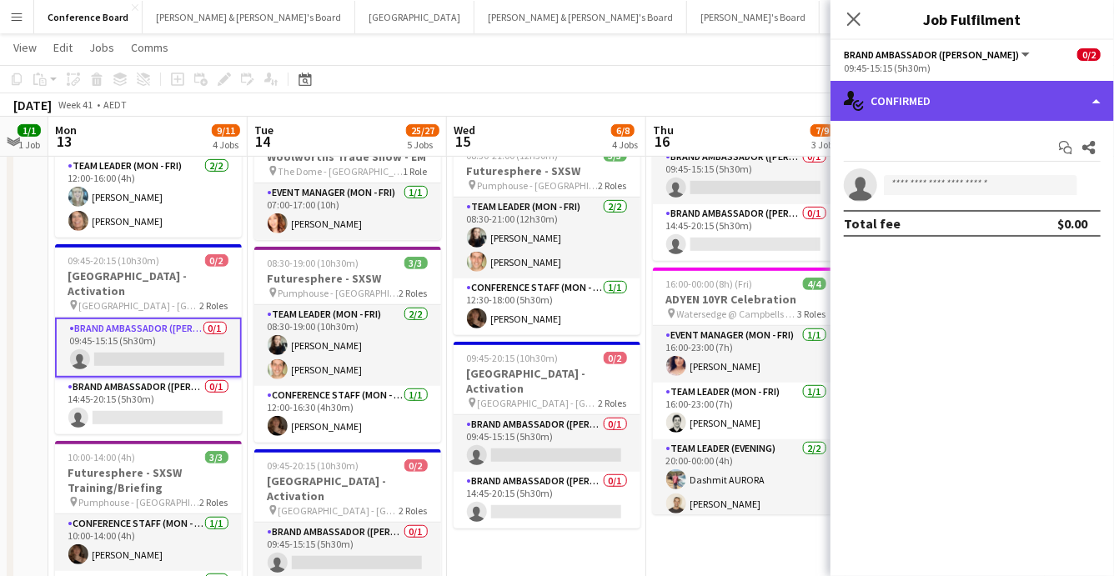
click at [1017, 115] on div "single-neutral-actions-check-2 Confirmed" at bounding box center [971, 101] width 283 height 40
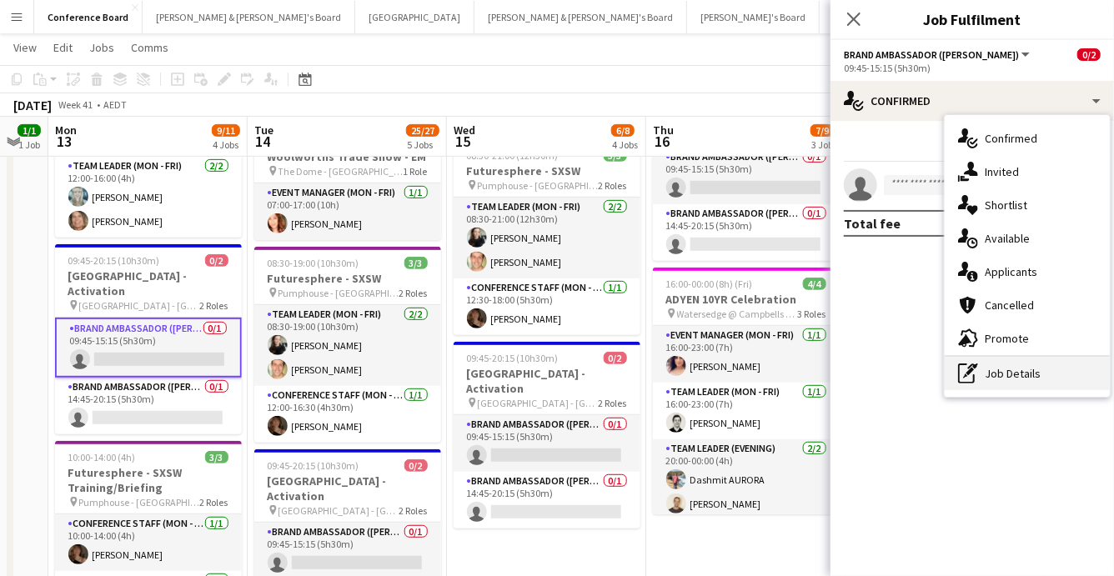
click at [1040, 363] on div "pen-write Job Details" at bounding box center [1026, 373] width 165 height 33
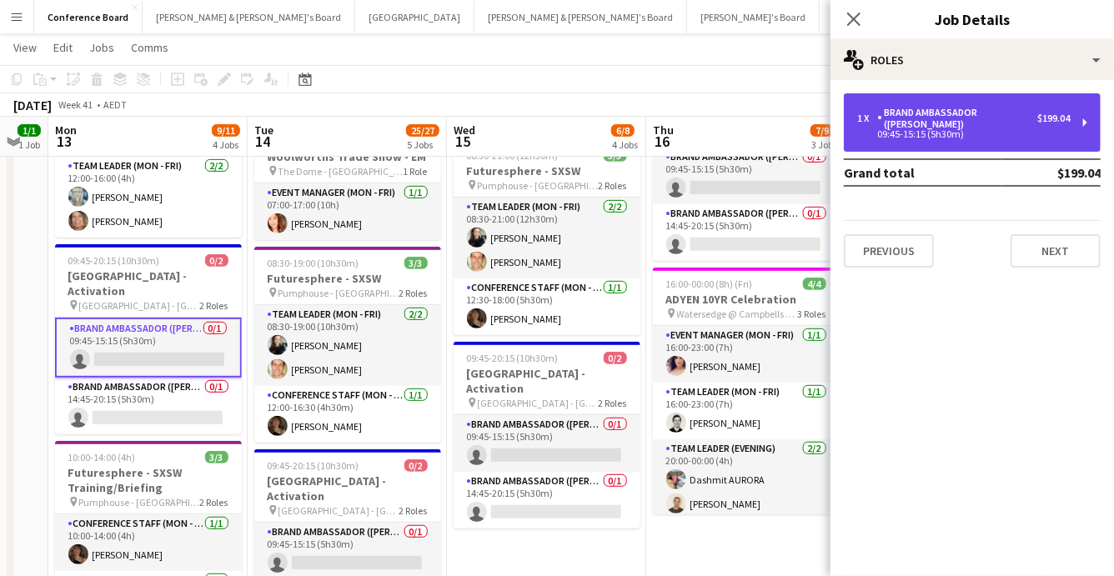
click at [984, 113] on div "Brand Ambassador ([PERSON_NAME])" at bounding box center [957, 118] width 160 height 23
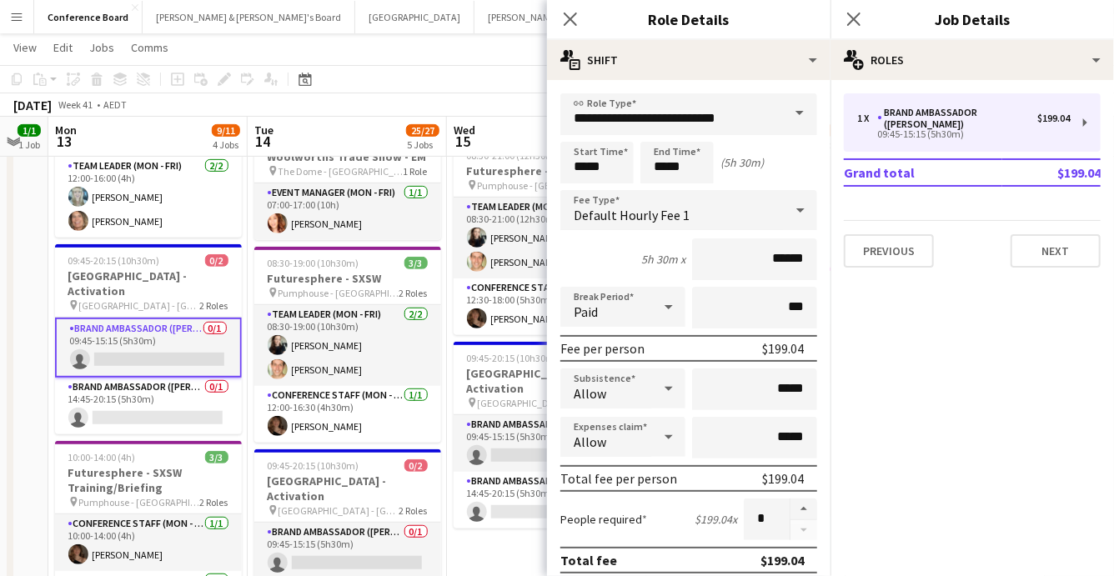
click at [783, 116] on span at bounding box center [799, 113] width 35 height 40
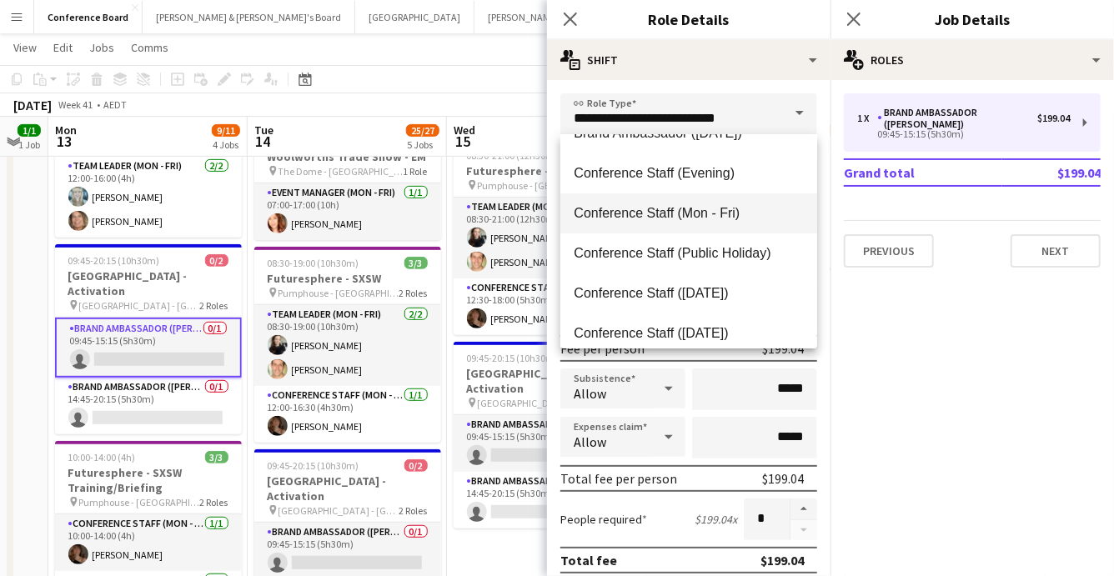
scroll to position [190, 0]
click at [705, 210] on span "Conference Staff (Mon - Fri)" at bounding box center [688, 211] width 230 height 16
type input "**********"
type input "******"
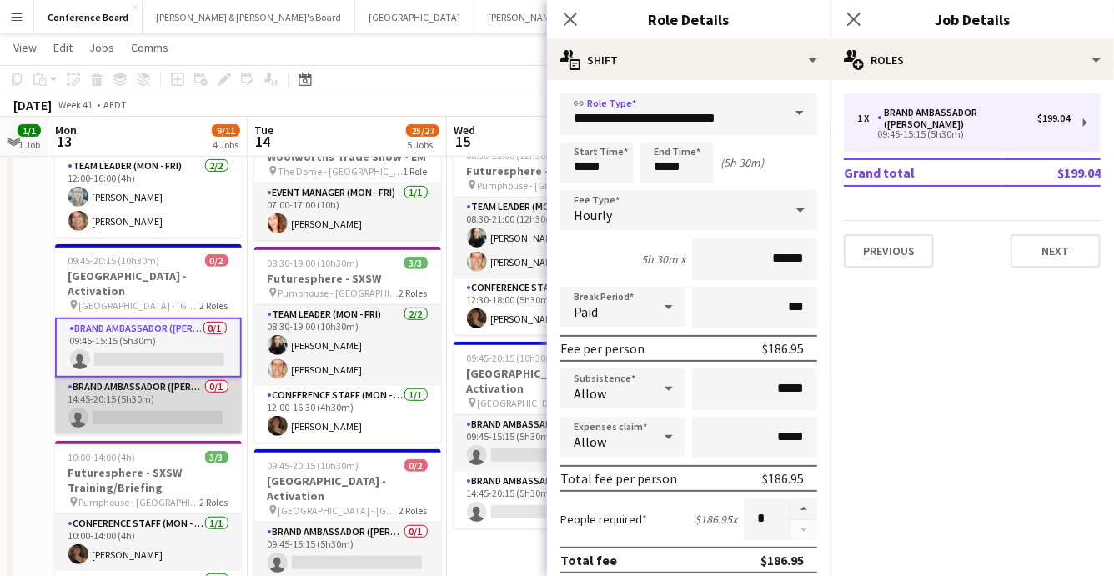
click at [160, 385] on app-card-role "Brand Ambassador (Mon - Fri) 0/1 14:45-20:15 (5h30m) single-neutral-actions" at bounding box center [148, 406] width 187 height 57
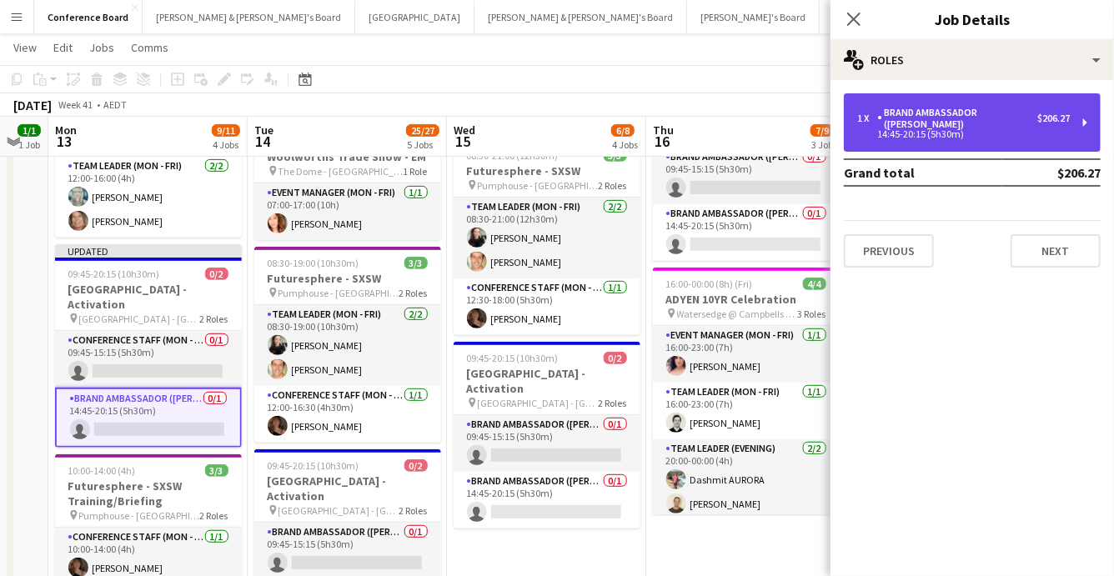
click at [949, 130] on div "14:45-20:15 (5h30m)" at bounding box center [963, 134] width 213 height 8
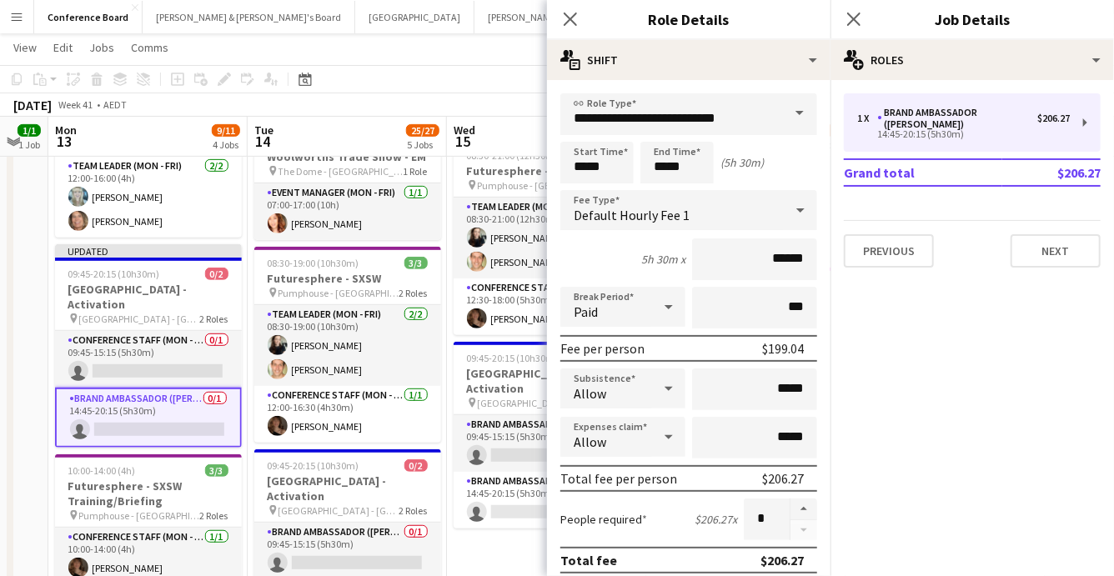
click at [787, 120] on span at bounding box center [799, 113] width 35 height 40
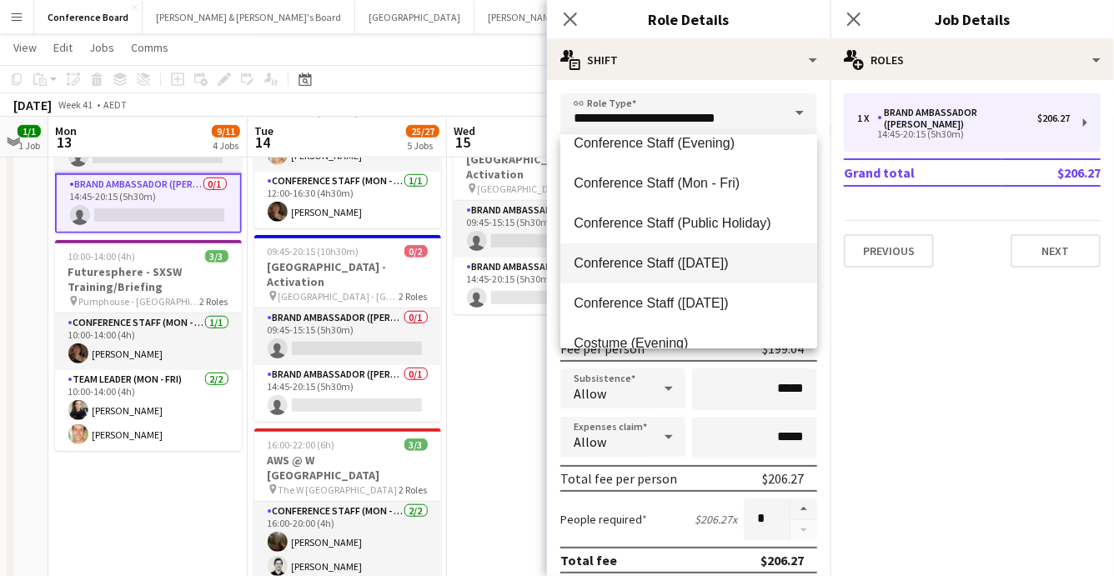
scroll to position [212, 0]
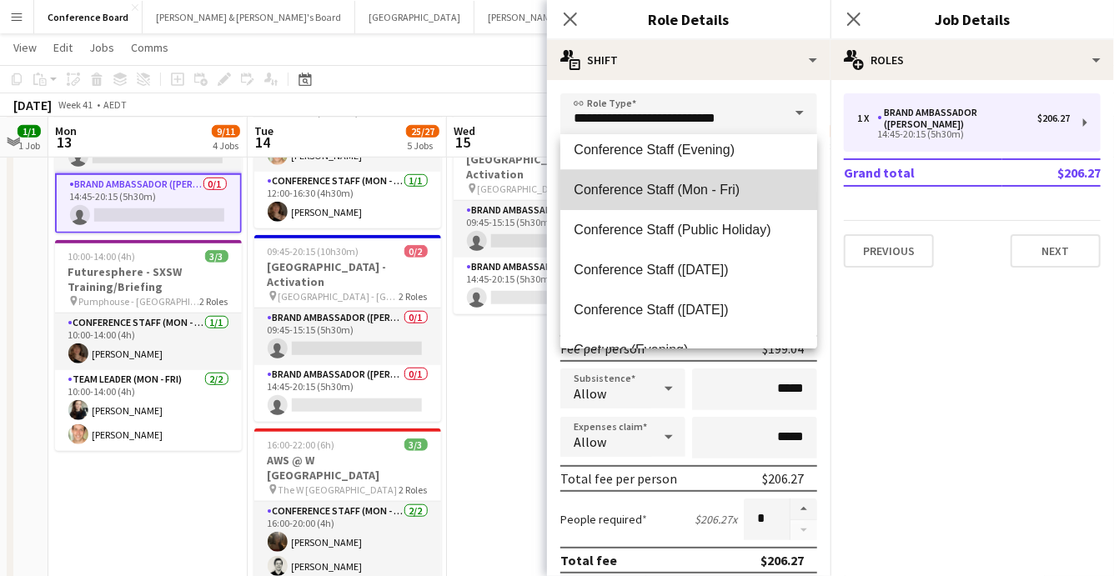
click at [690, 189] on span "Conference Staff (Mon - Fri)" at bounding box center [688, 190] width 230 height 16
type input "**********"
type input "******"
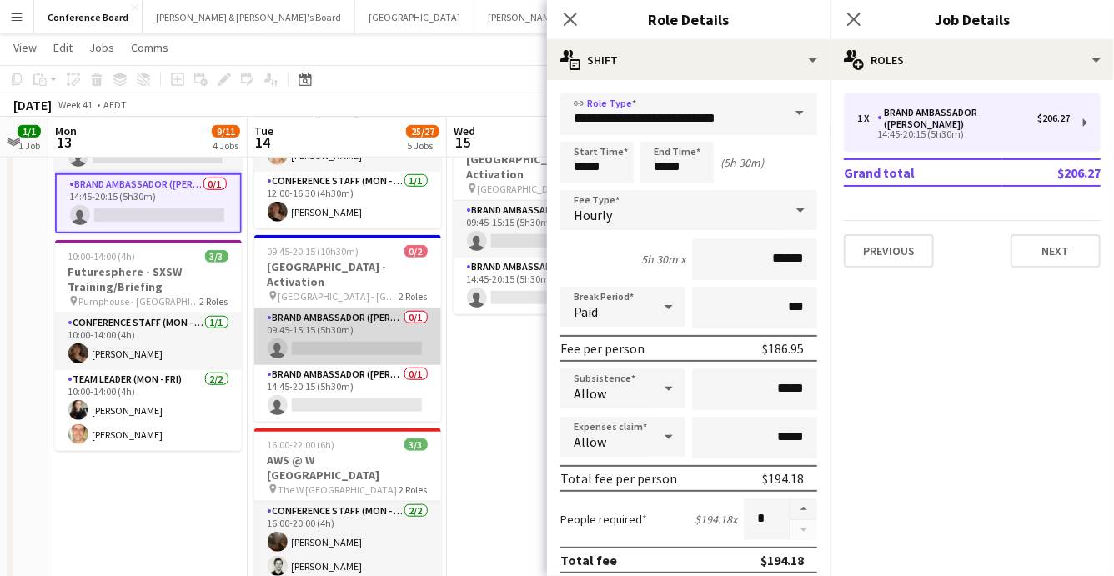
click at [390, 322] on app-card-role "Brand Ambassador (Mon - Fri) 0/1 09:45-15:15 (5h30m) single-neutral-actions" at bounding box center [347, 336] width 187 height 57
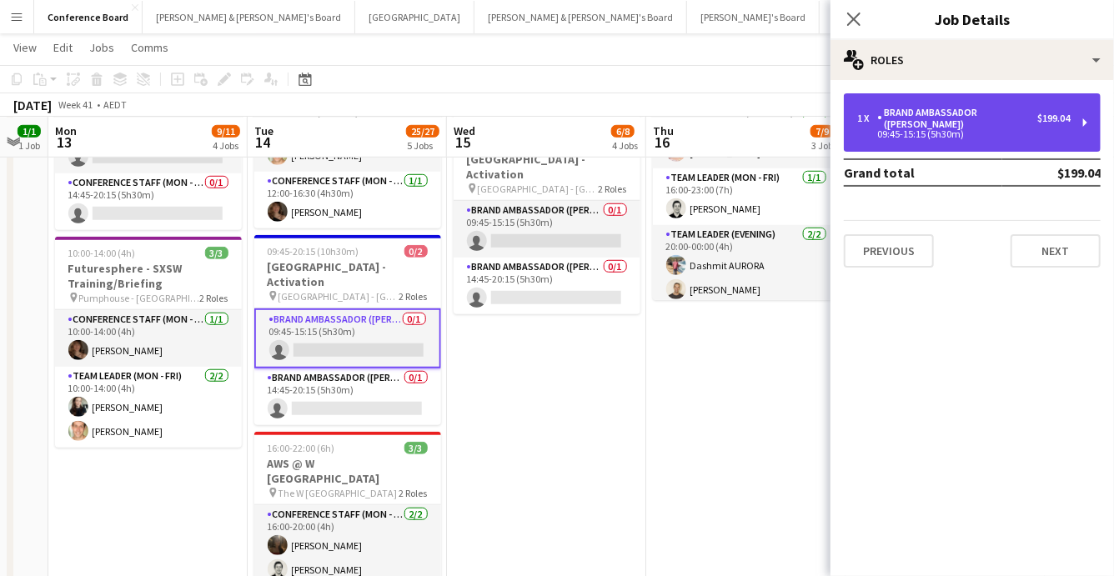
click at [935, 112] on div "Brand Ambassador ([PERSON_NAME])" at bounding box center [957, 118] width 160 height 23
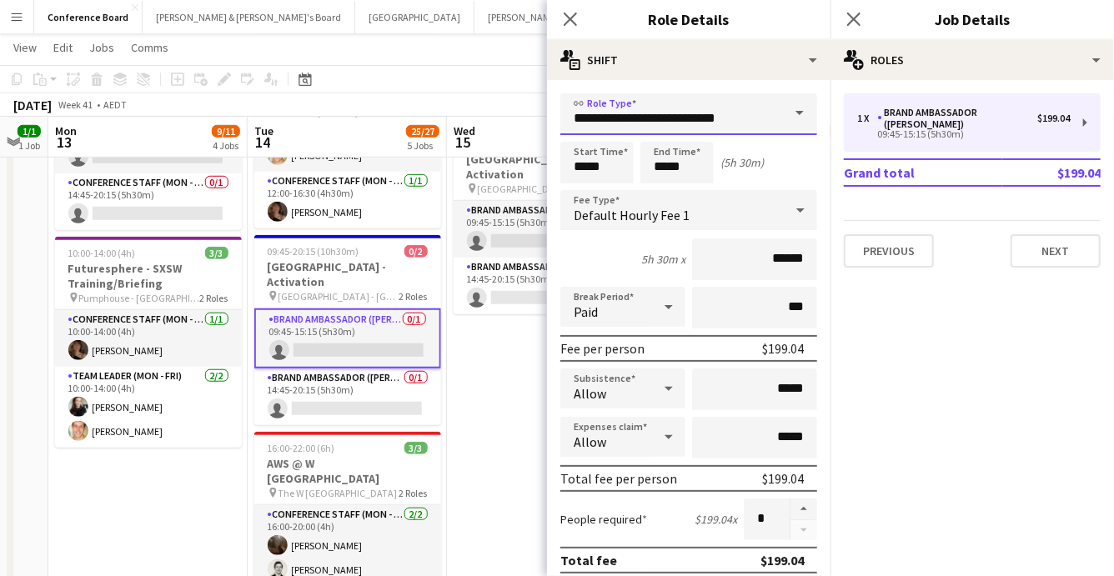
click at [753, 118] on input "**********" at bounding box center [688, 114] width 257 height 42
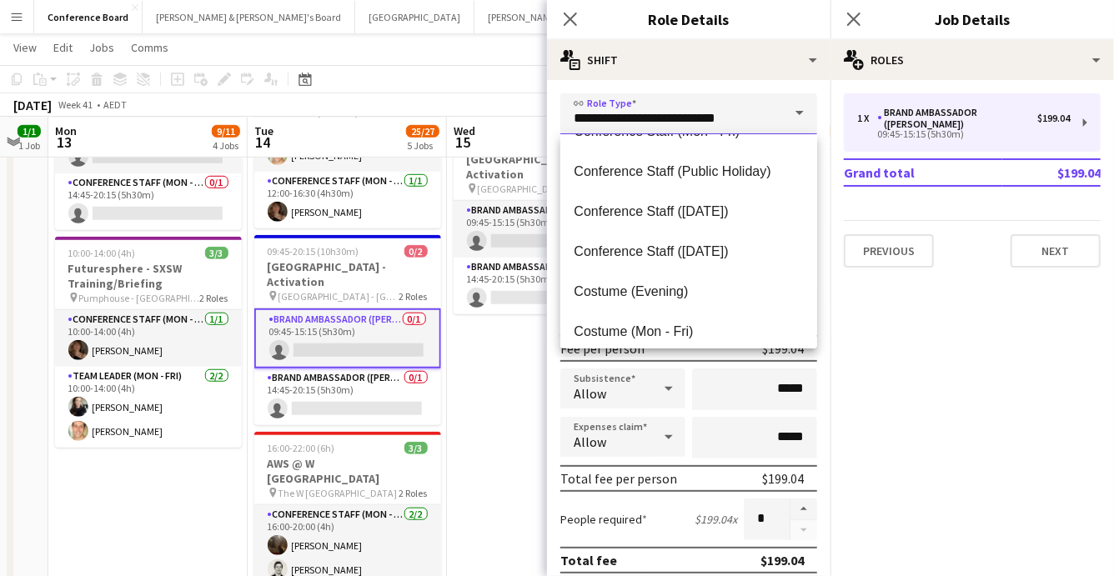
scroll to position [223, 0]
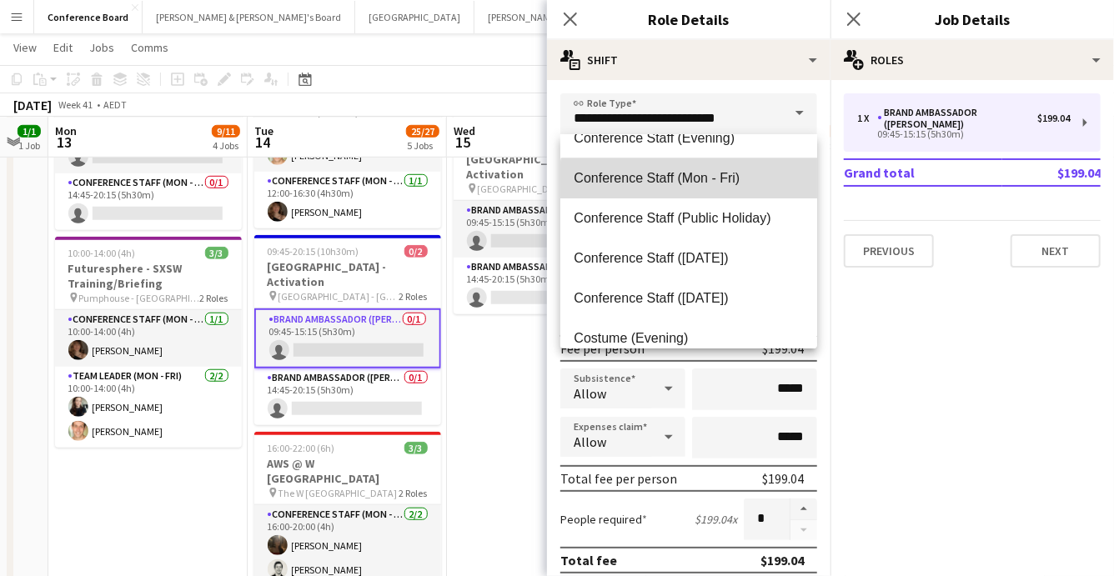
click at [717, 184] on span "Conference Staff (Mon - Fri)" at bounding box center [688, 178] width 230 height 16
type input "**********"
type input "******"
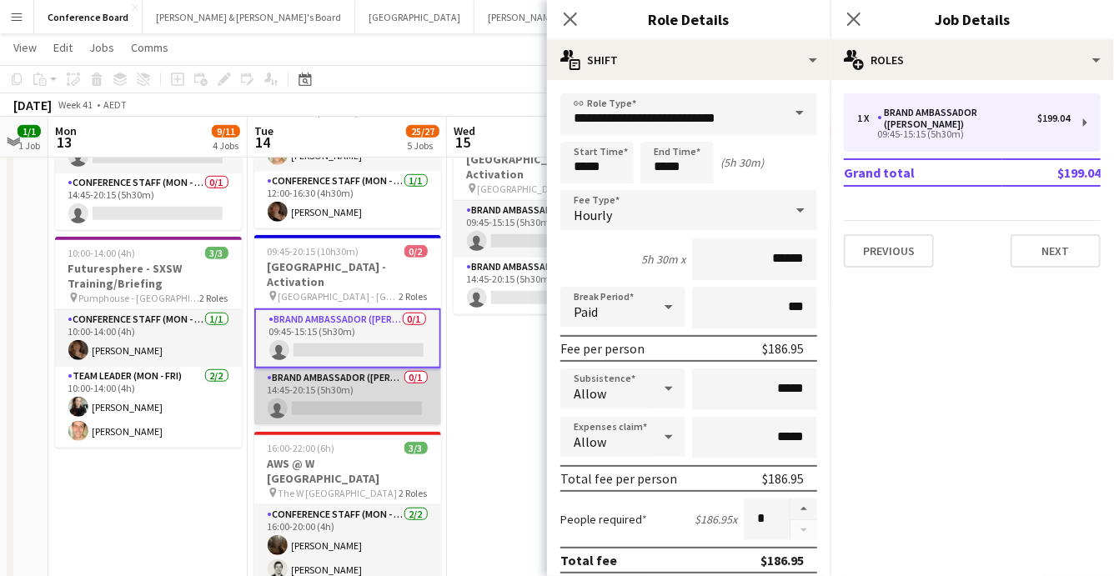
click at [358, 378] on app-card-role "Brand Ambassador (Mon - Fri) 0/1 14:45-20:15 (5h30m) single-neutral-actions" at bounding box center [347, 396] width 187 height 57
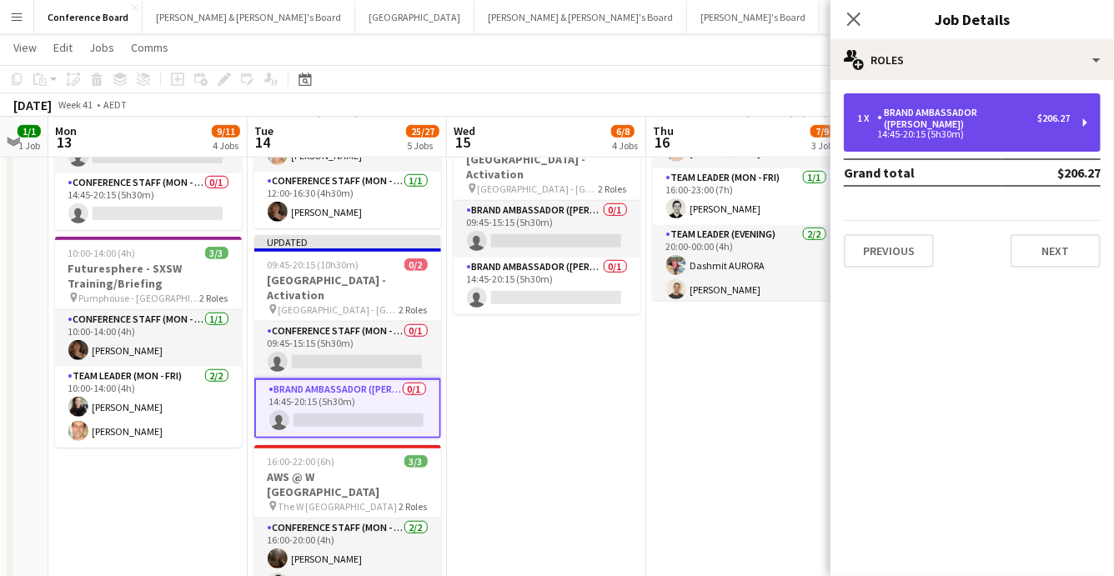
click at [975, 118] on div "Brand Ambassador ([PERSON_NAME])" at bounding box center [957, 118] width 160 height 23
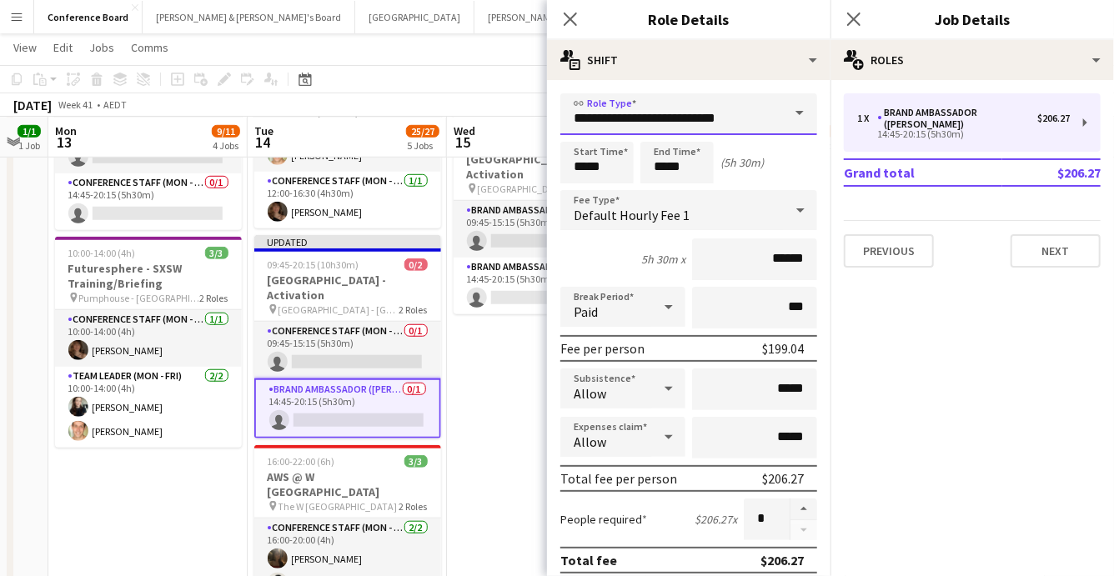
click at [746, 109] on input "**********" at bounding box center [688, 114] width 257 height 42
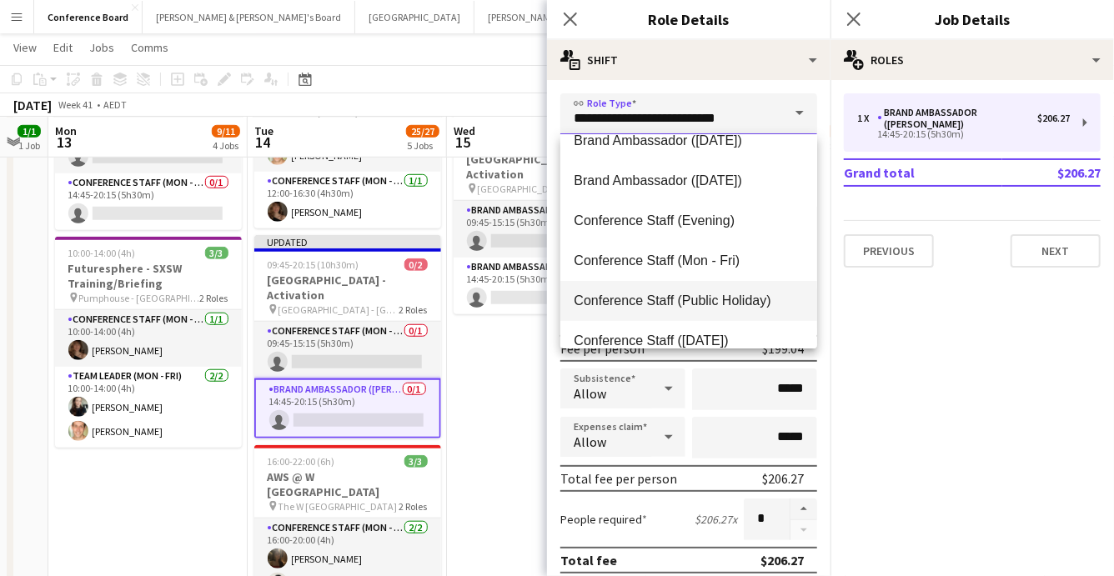
scroll to position [145, 0]
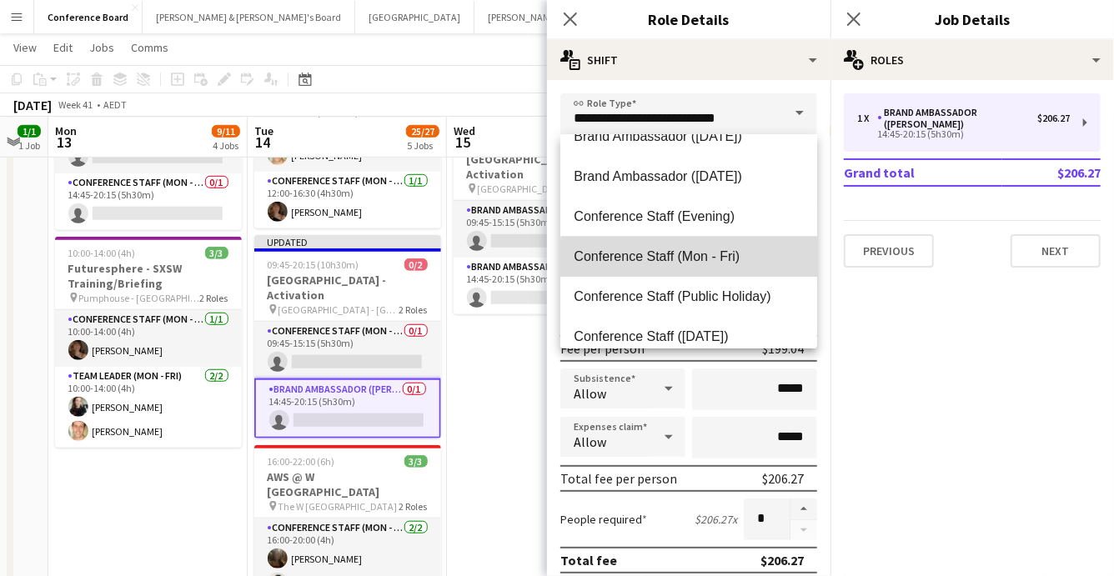
click at [709, 260] on span "Conference Staff (Mon - Fri)" at bounding box center [688, 256] width 230 height 16
type input "**********"
type input "******"
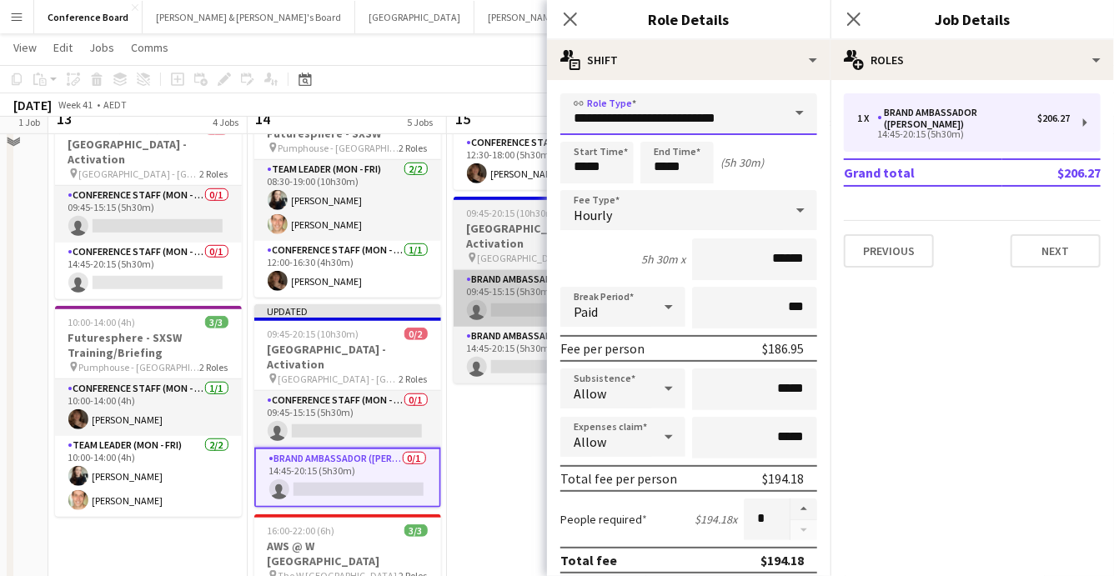
scroll to position [473, 0]
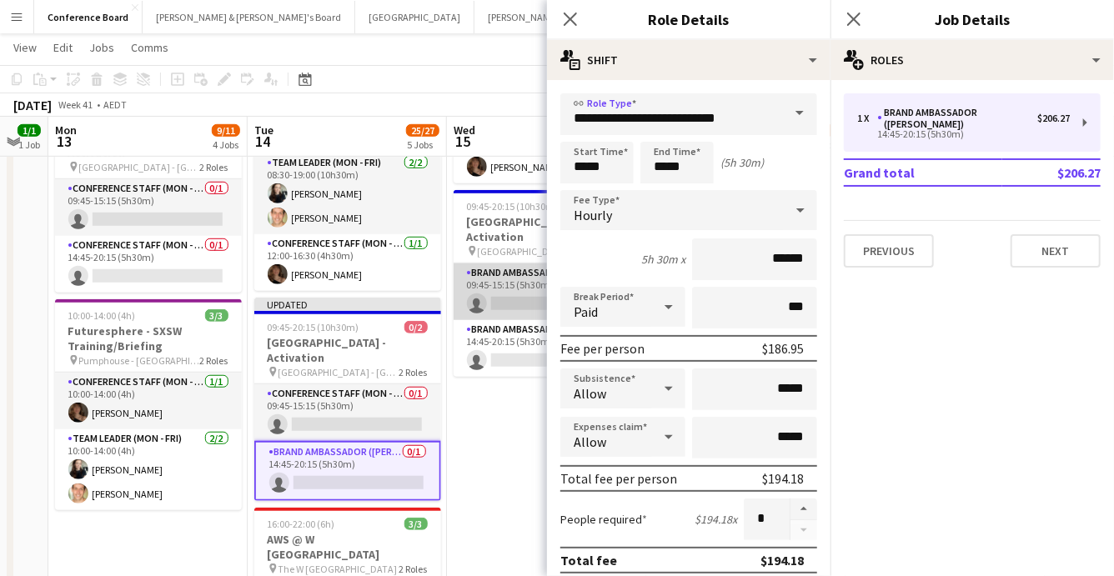
click at [517, 277] on app-card-role "Brand Ambassador (Mon - Fri) 0/1 09:45-15:15 (5h30m) single-neutral-actions" at bounding box center [546, 291] width 187 height 57
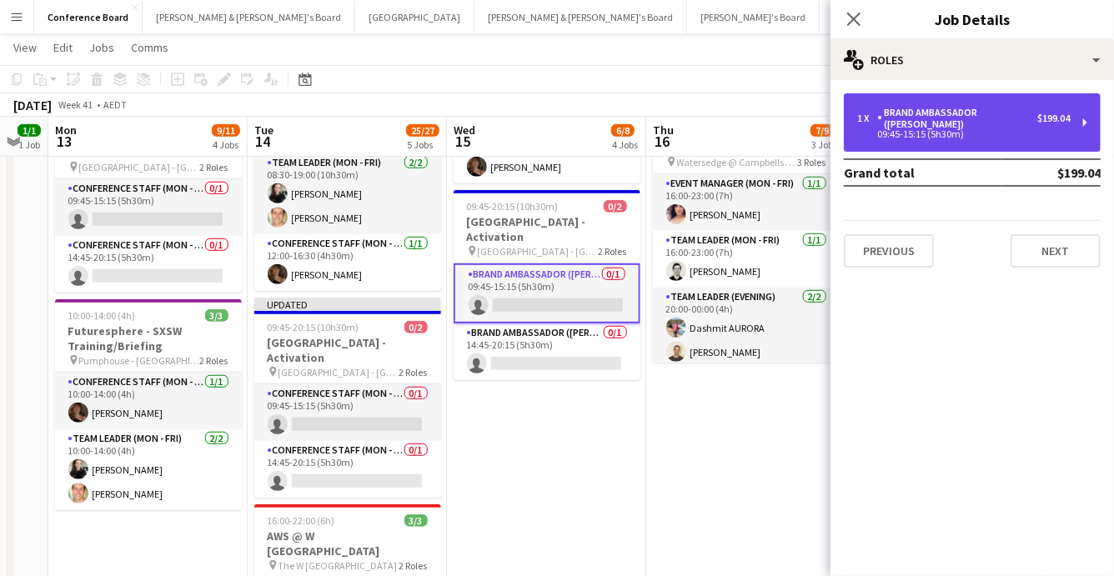
click at [976, 130] on div "09:45-15:15 (5h30m)" at bounding box center [963, 134] width 213 height 8
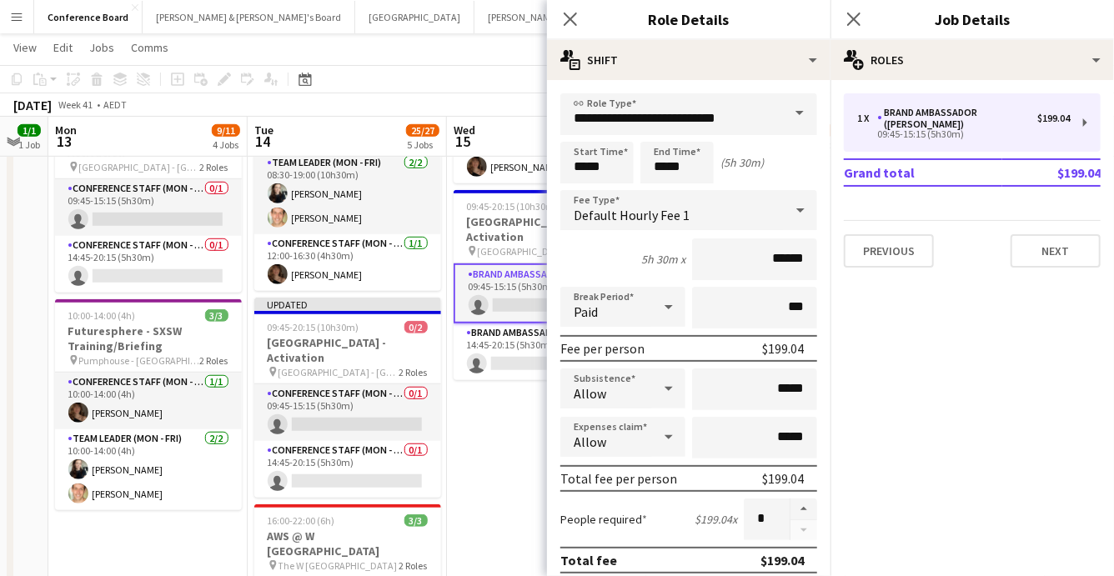
click at [797, 111] on span at bounding box center [799, 113] width 35 height 40
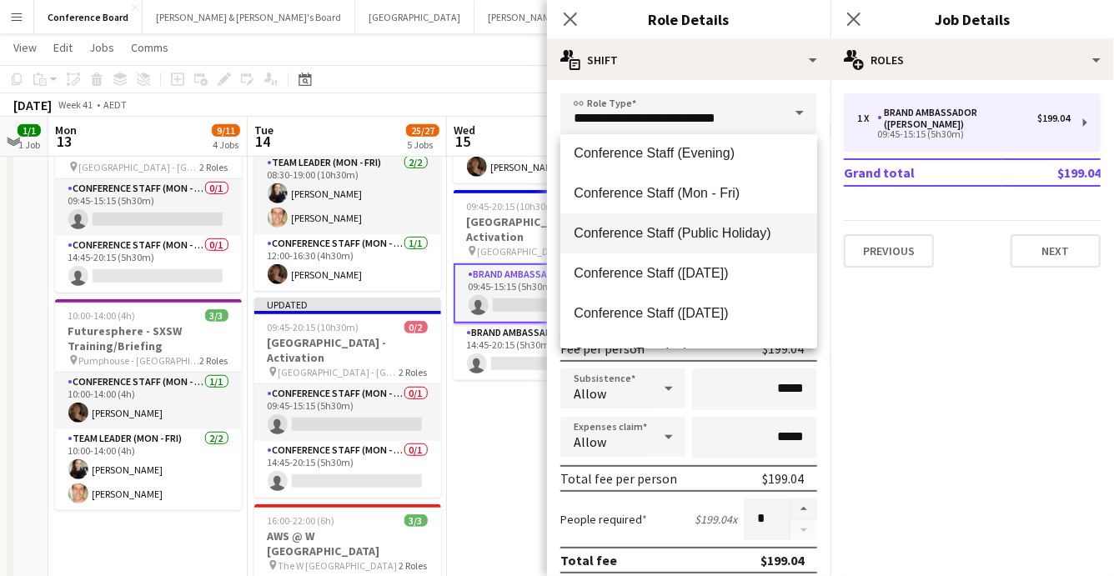
scroll to position [208, 0]
click at [714, 200] on span "Conference Staff (Mon - Fri)" at bounding box center [688, 194] width 230 height 16
type input "**********"
type input "******"
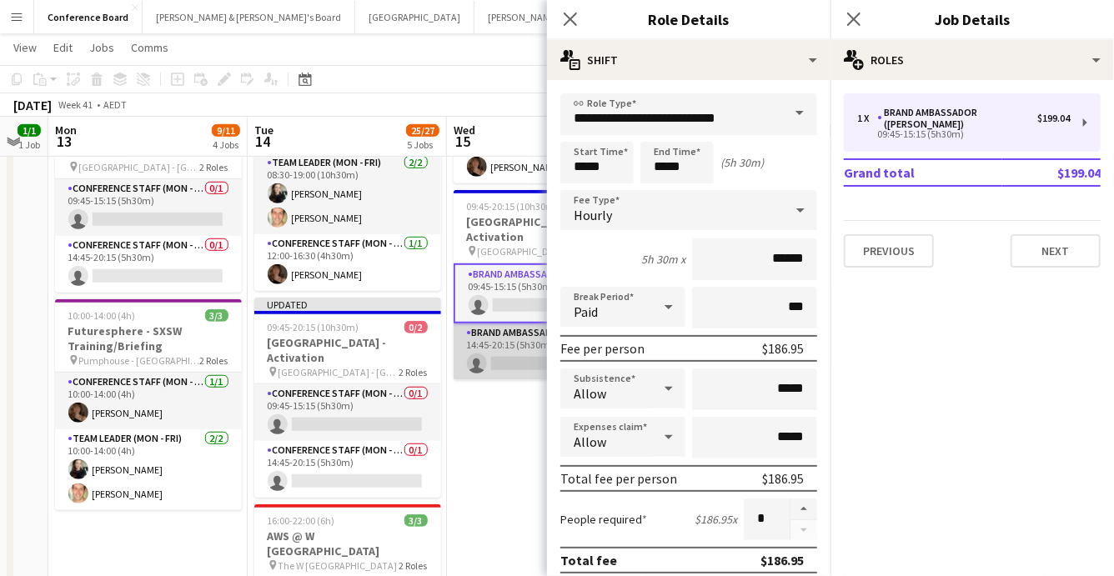
click at [509, 340] on app-card-role "Brand Ambassador (Mon - Fri) 0/1 14:45-20:15 (5h30m) single-neutral-actions" at bounding box center [546, 351] width 187 height 57
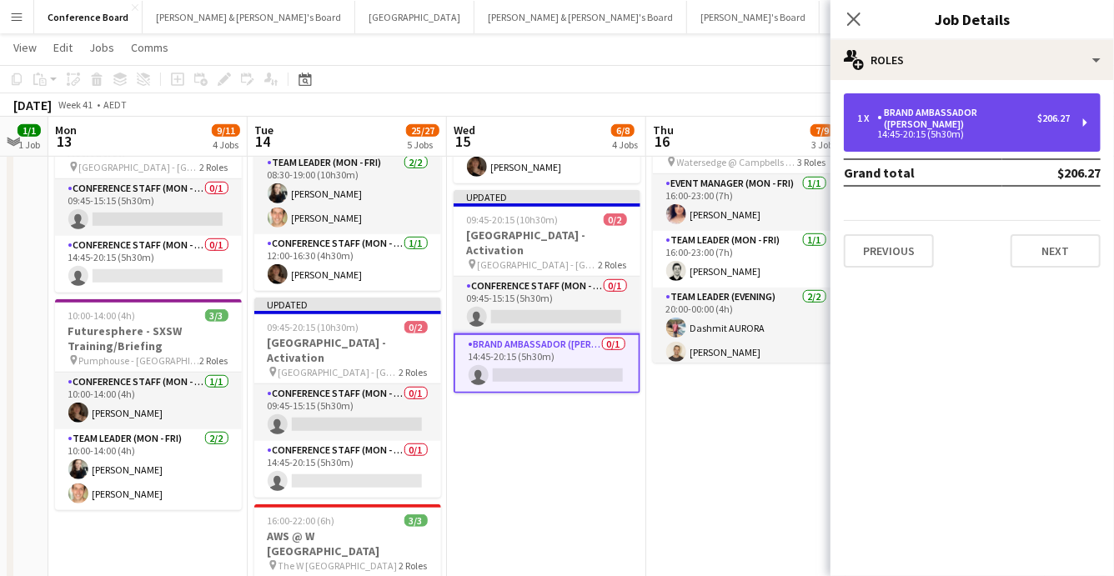
click at [989, 130] on div "14:45-20:15 (5h30m)" at bounding box center [963, 134] width 213 height 8
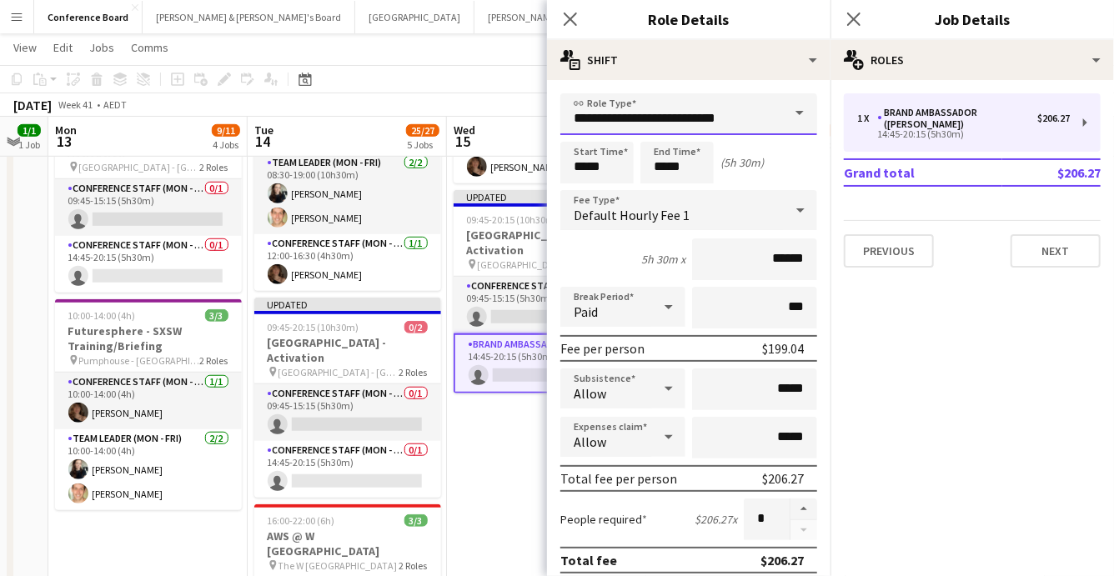
click at [769, 126] on input "**********" at bounding box center [688, 114] width 257 height 42
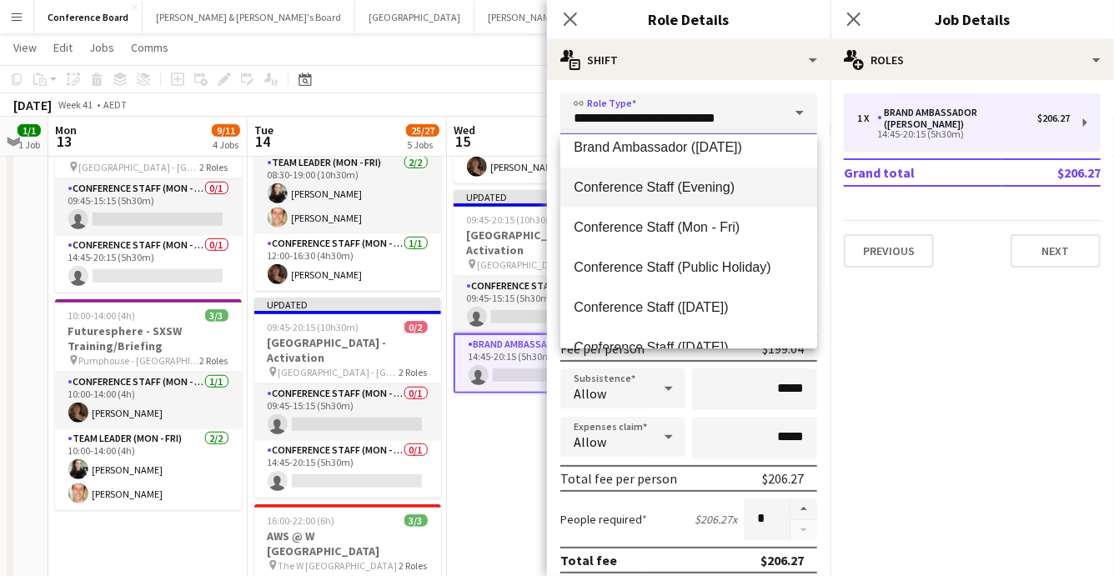
scroll to position [171, 0]
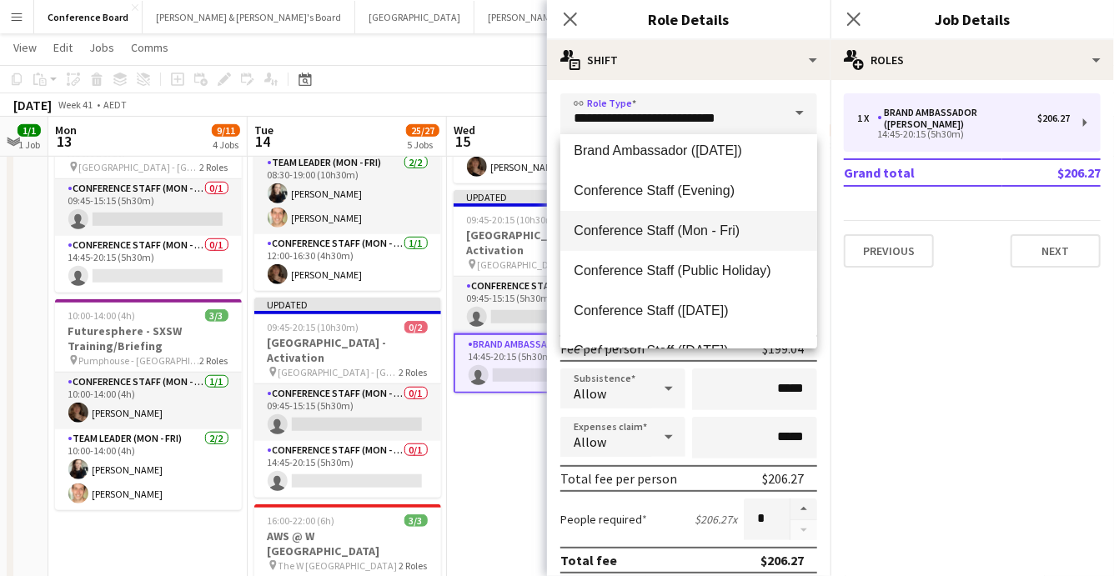
click at [719, 230] on span "Conference Staff (Mon - Fri)" at bounding box center [688, 231] width 230 height 16
type input "**********"
type input "******"
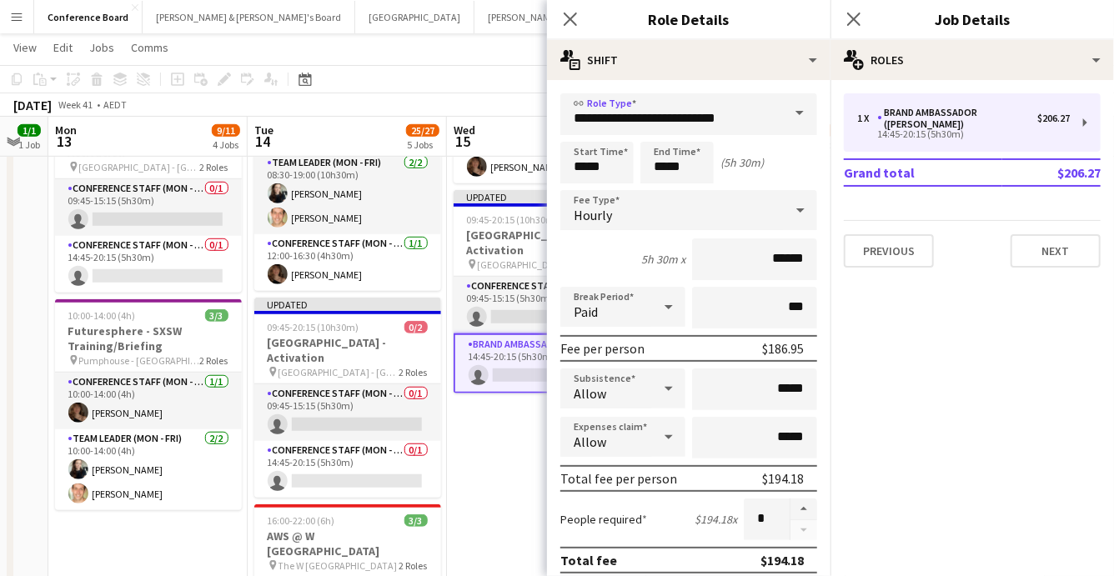
click at [493, 409] on app-date-cell "07:00-17:00 (10h) 1/1 Woolworths Trade Show - EM pin The Dome - Sydney Olympic …" at bounding box center [546, 240] width 199 height 1055
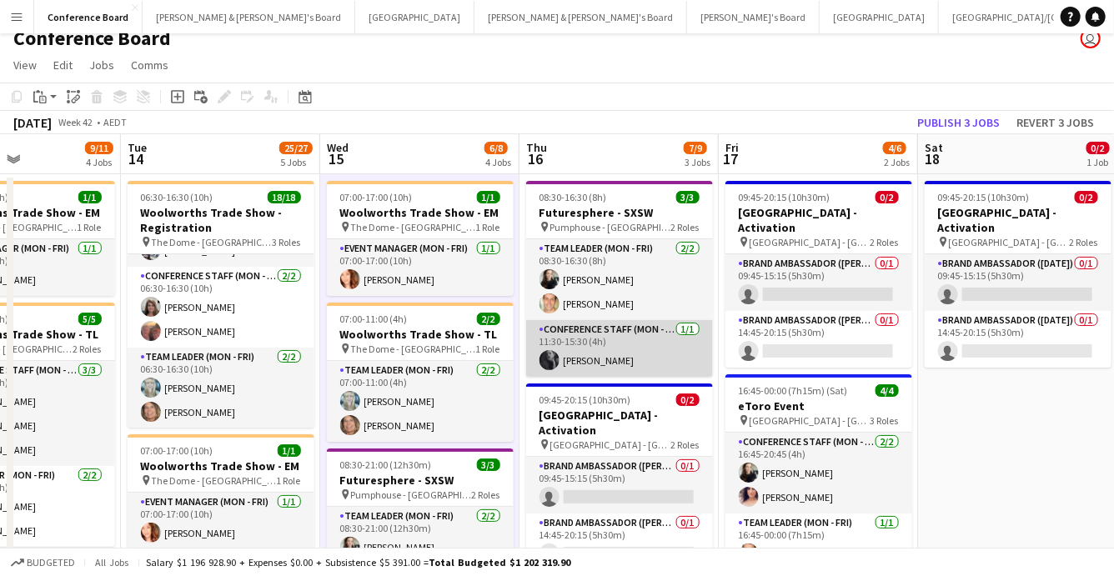
scroll to position [0, 0]
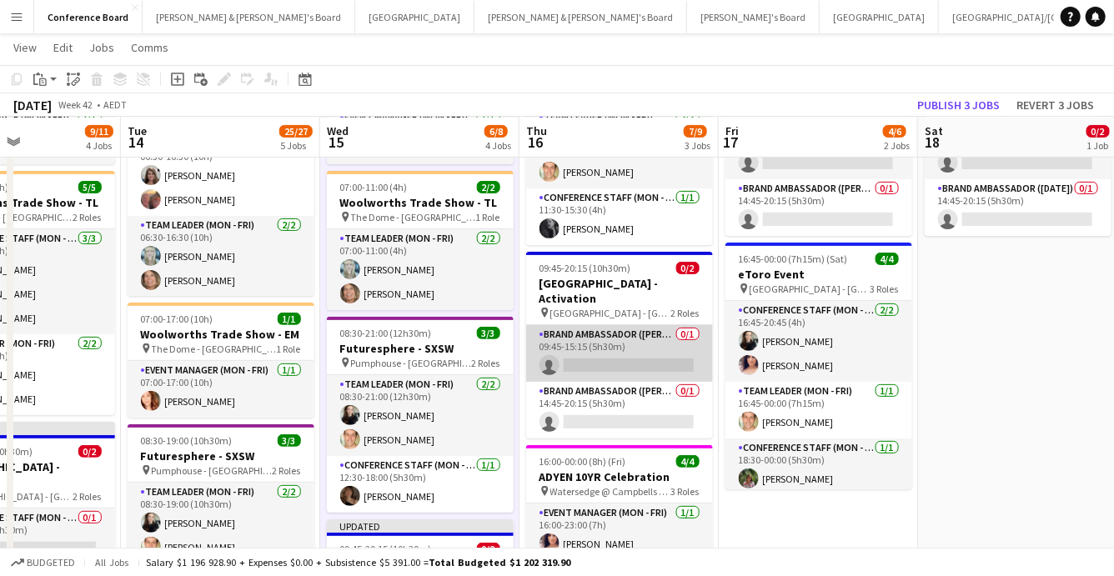
click at [631, 366] on div "Brand Ambassador (Mon - Fri) 0/1 09:45-15:15 (5h30m) single-neutral-actions Bra…" at bounding box center [619, 381] width 187 height 114
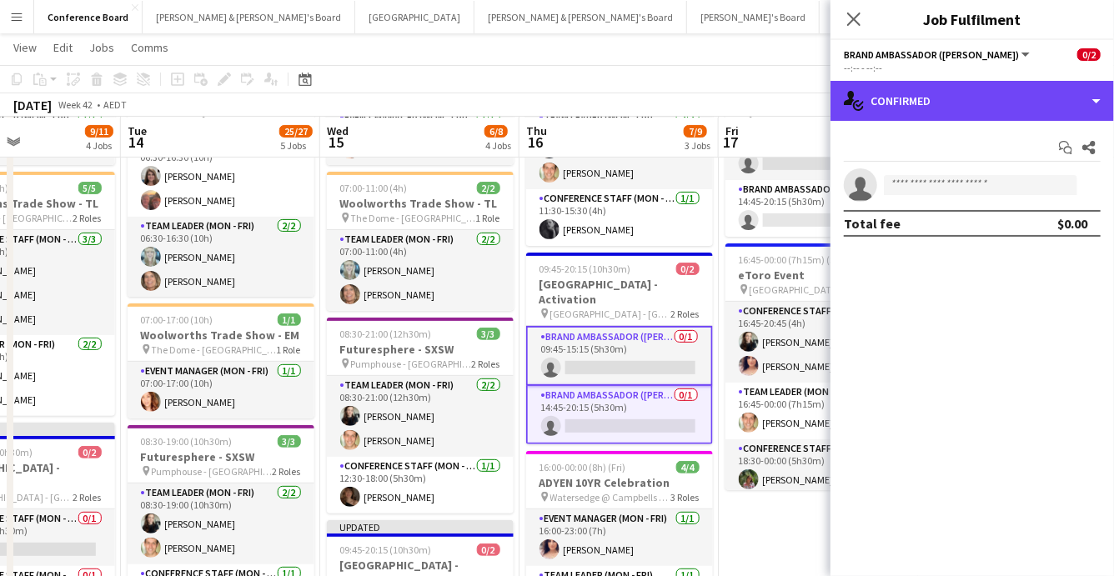
click at [960, 110] on div "single-neutral-actions-check-2 Confirmed" at bounding box center [971, 101] width 283 height 40
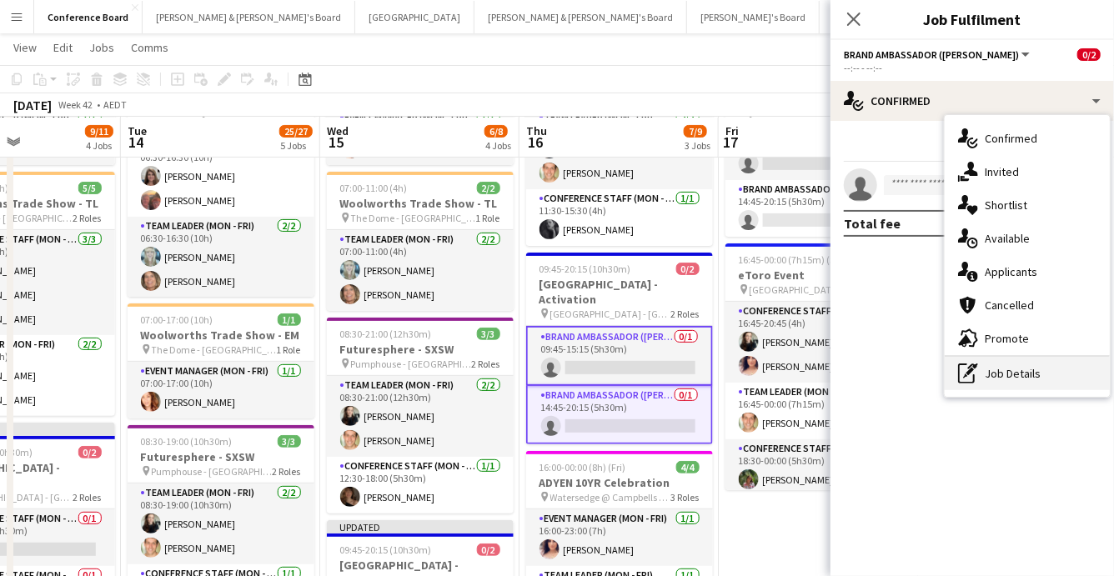
click at [1009, 377] on div "pen-write Job Details" at bounding box center [1026, 373] width 165 height 33
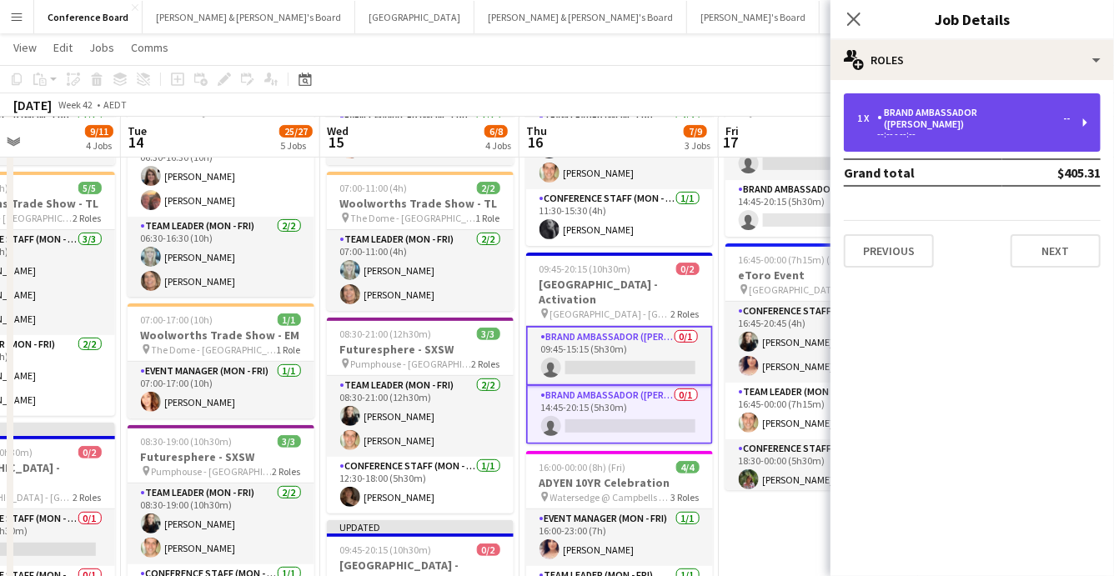
click at [994, 130] on div "--:-- - --:--" at bounding box center [963, 134] width 213 height 8
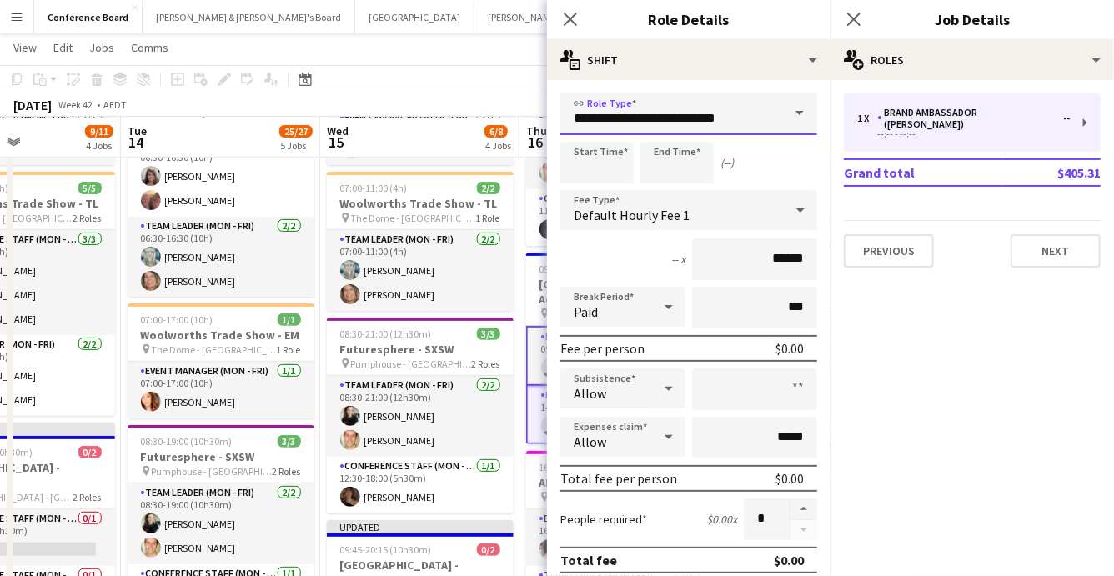
click at [752, 124] on input "**********" at bounding box center [688, 114] width 257 height 42
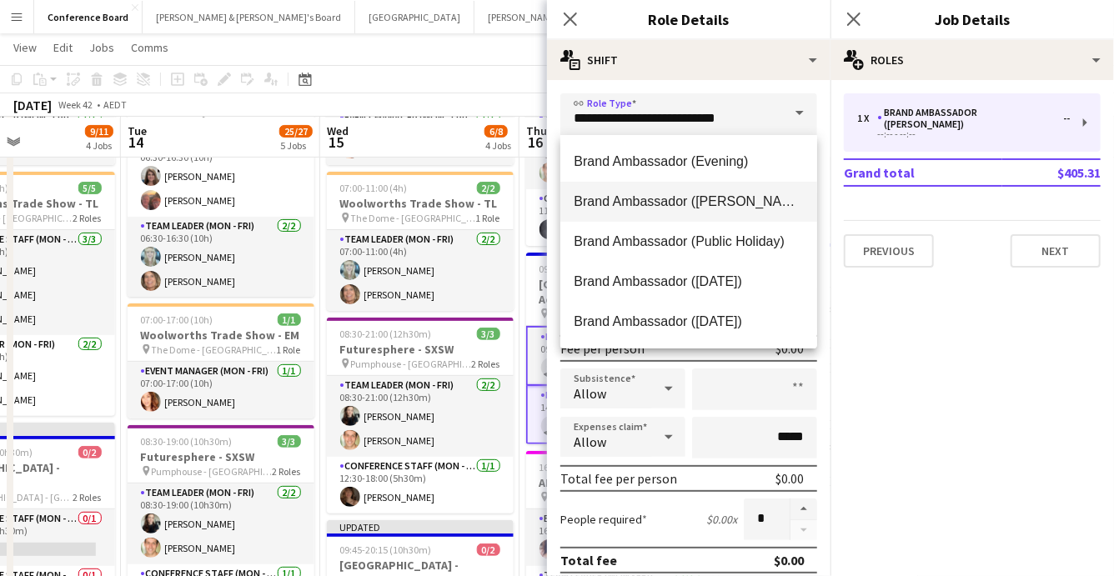
click at [729, 194] on span "Brand Ambassador ([PERSON_NAME])" at bounding box center [688, 201] width 230 height 16
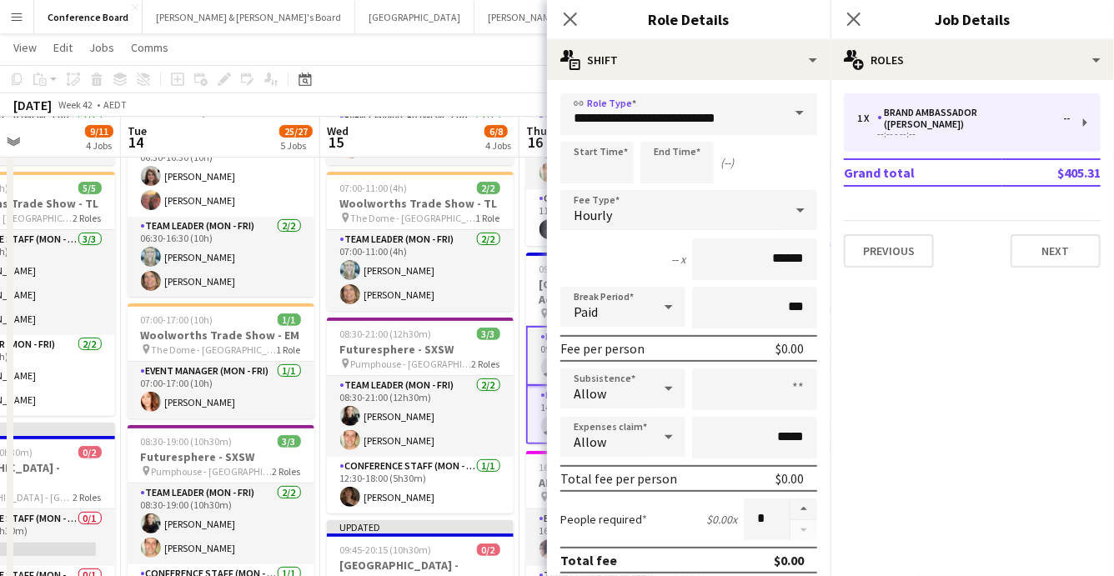
click at [538, 395] on app-card-role "Brand Ambassador (Mon - Fri) 0/1 14:45-20:15 (5h30m) single-neutral-actions" at bounding box center [619, 415] width 187 height 58
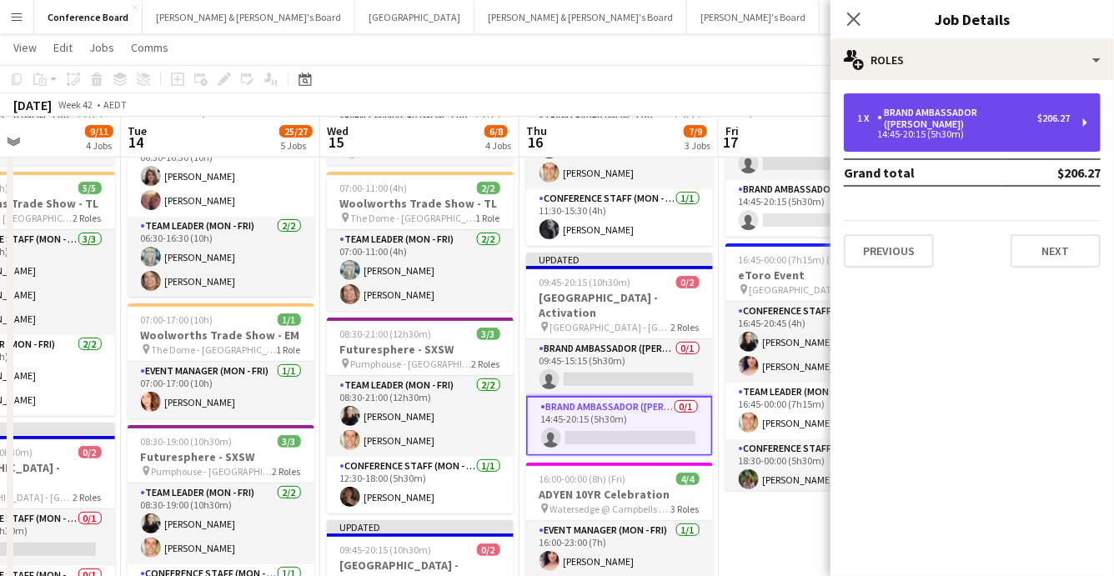
click at [1005, 130] on div "14:45-20:15 (5h30m)" at bounding box center [963, 134] width 213 height 8
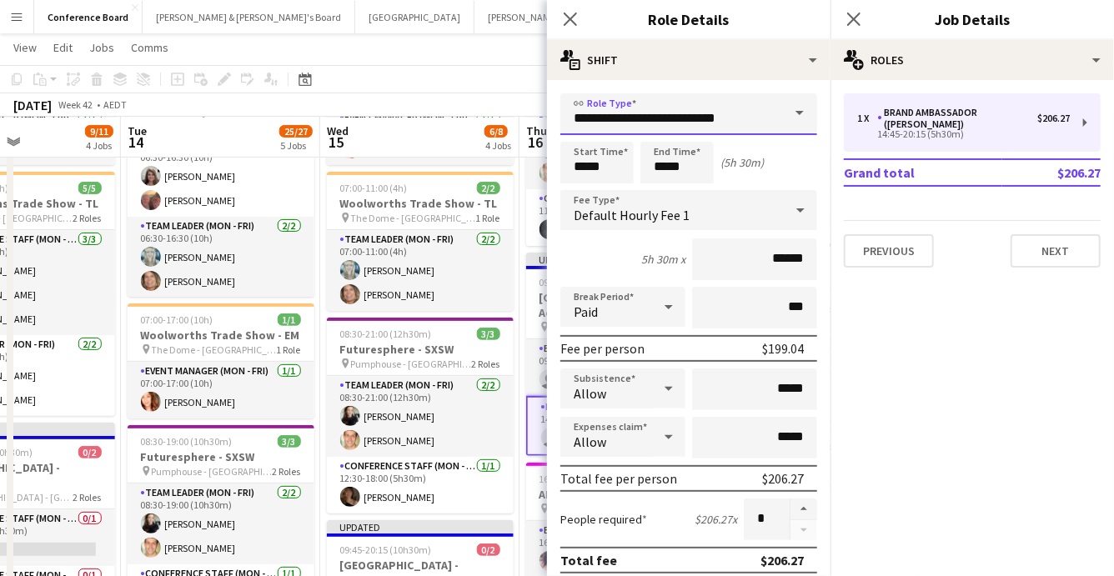
click at [779, 123] on input "**********" at bounding box center [688, 114] width 257 height 42
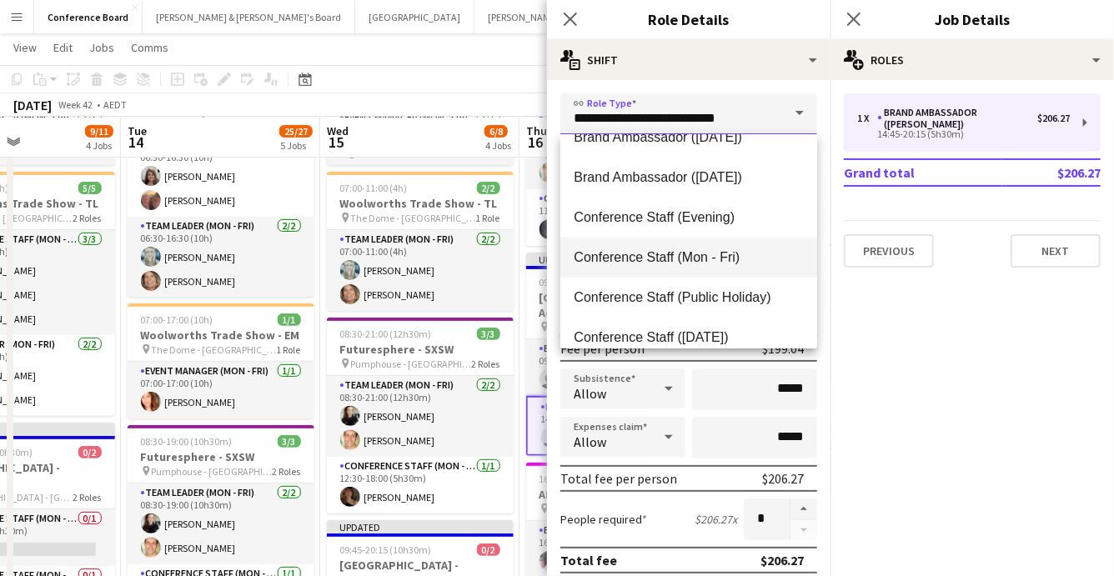
scroll to position [145, 0]
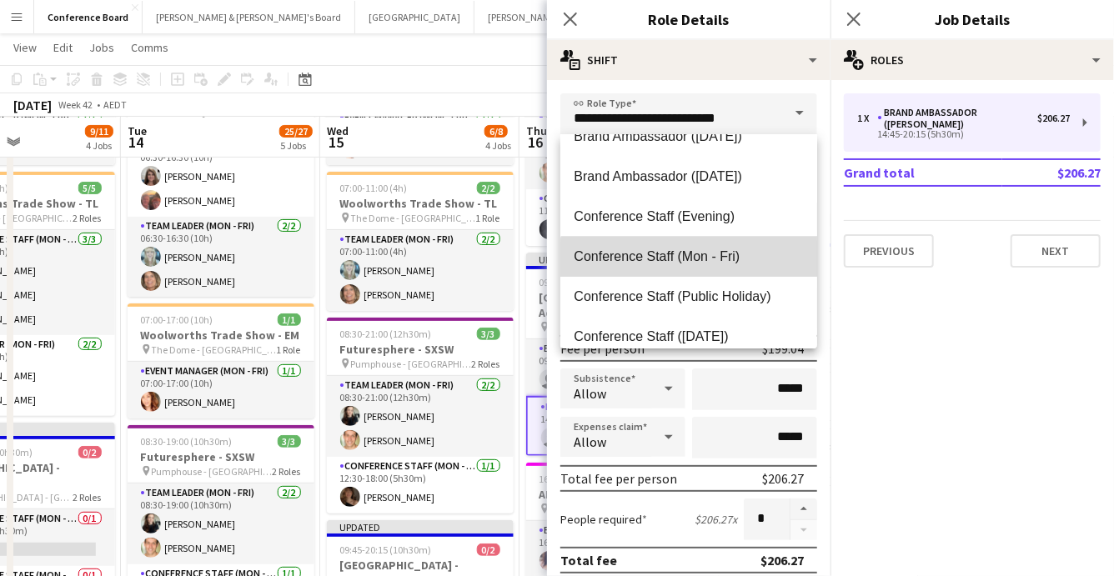
click at [738, 263] on span "Conference Staff (Mon - Fri)" at bounding box center [688, 256] width 230 height 16
type input "**********"
type input "******"
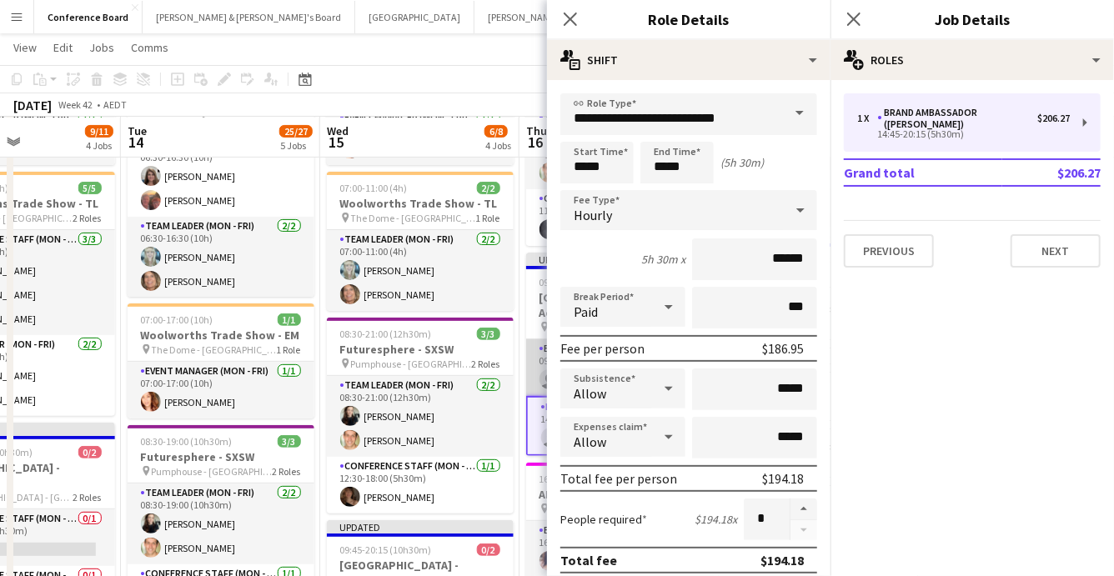
click at [542, 354] on app-card-role "Brand Ambassador (Mon - Fri) 0/1 09:45-15:15 (5h30m) single-neutral-actions" at bounding box center [619, 367] width 187 height 57
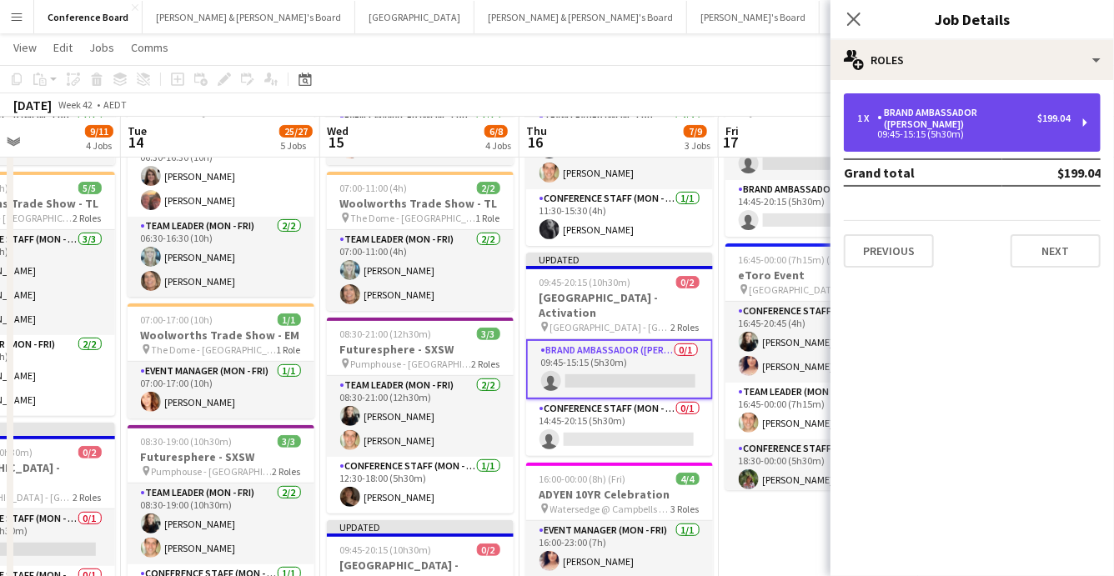
click at [970, 112] on div "Brand Ambassador ([PERSON_NAME])" at bounding box center [957, 118] width 160 height 23
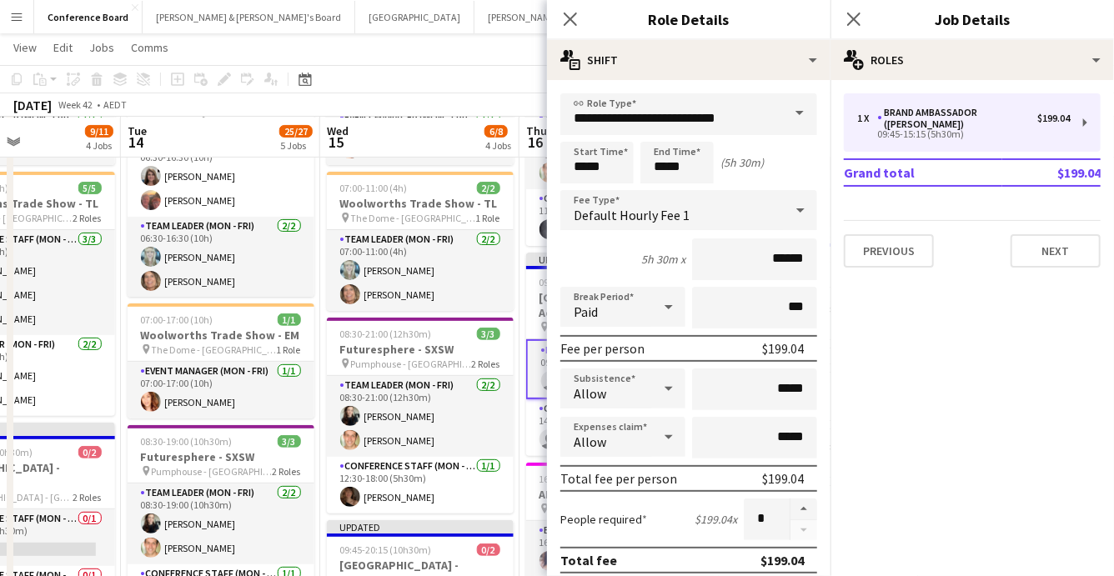
click at [791, 113] on span at bounding box center [799, 113] width 35 height 40
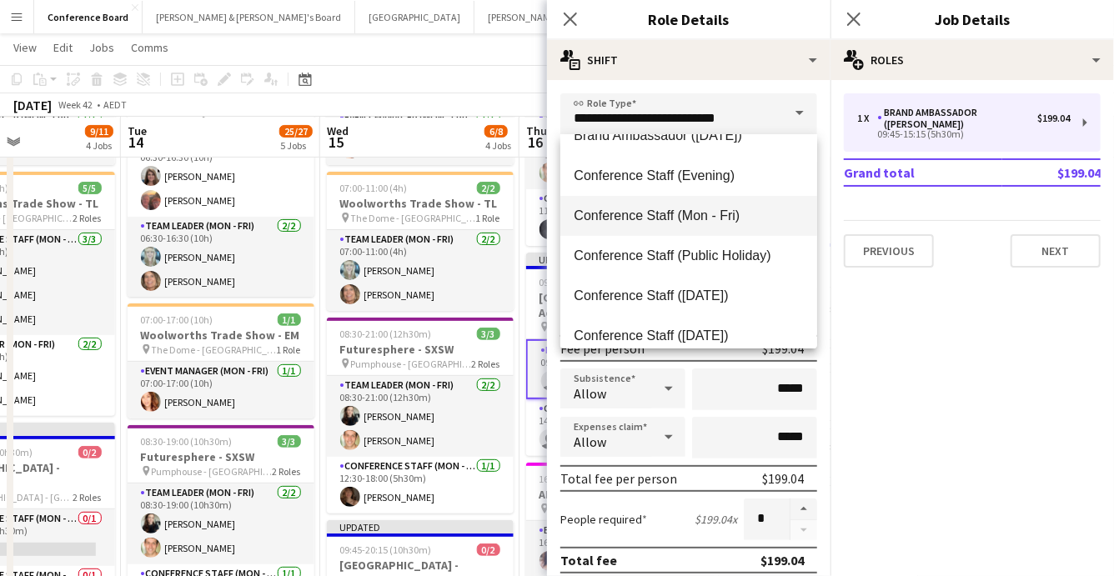
scroll to position [191, 0]
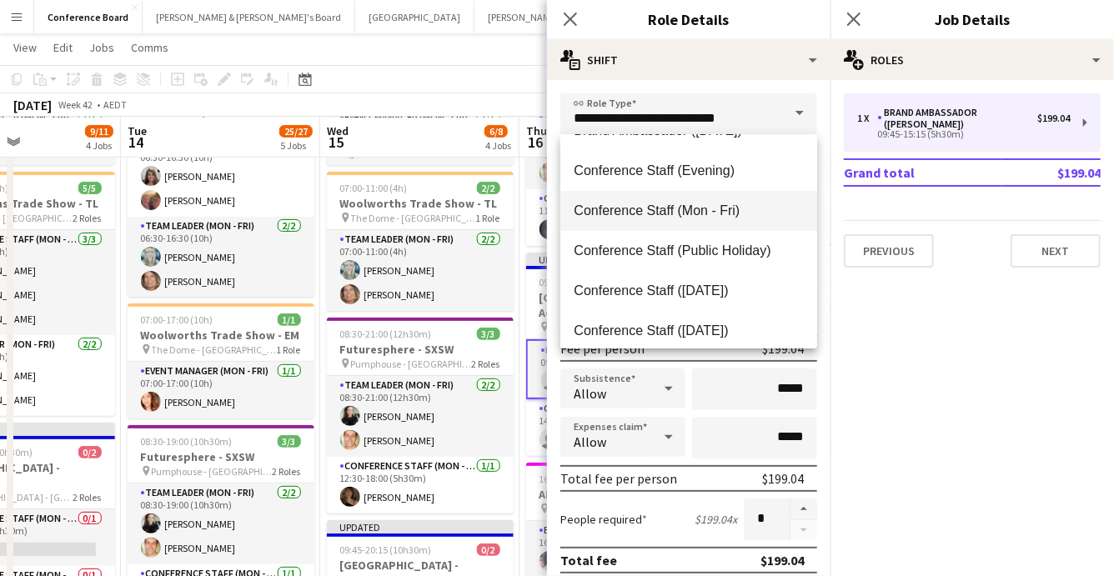
click at [712, 210] on span "Conference Staff (Mon - Fri)" at bounding box center [688, 211] width 230 height 16
type input "**********"
type input "******"
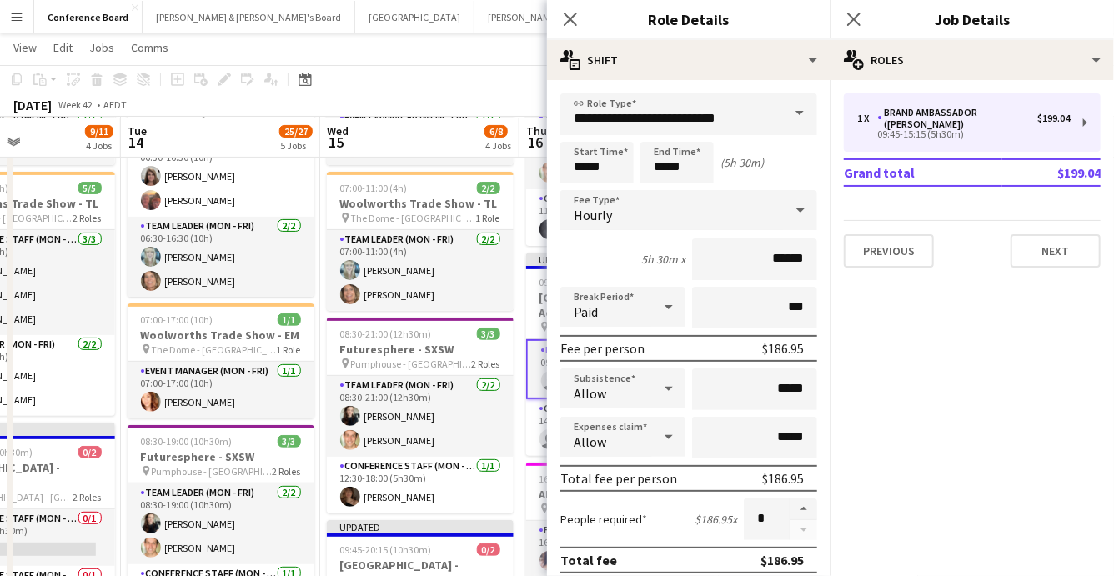
click at [452, 76] on app-toolbar "Copy Paste Paste Command V Paste with crew Command Shift V Paste linked Job [GE…" at bounding box center [557, 79] width 1114 height 28
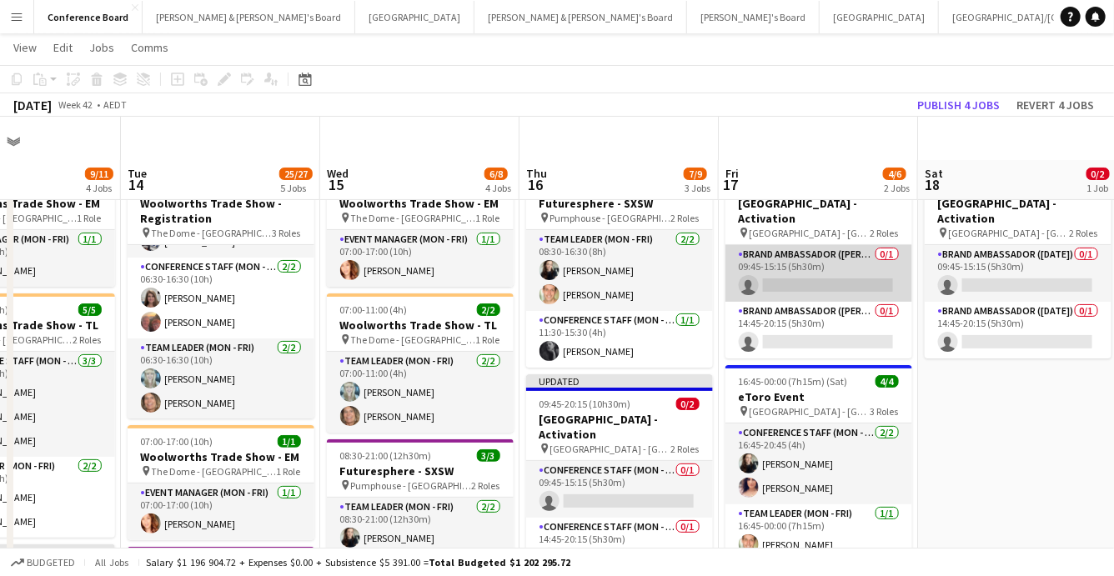
scroll to position [0, 0]
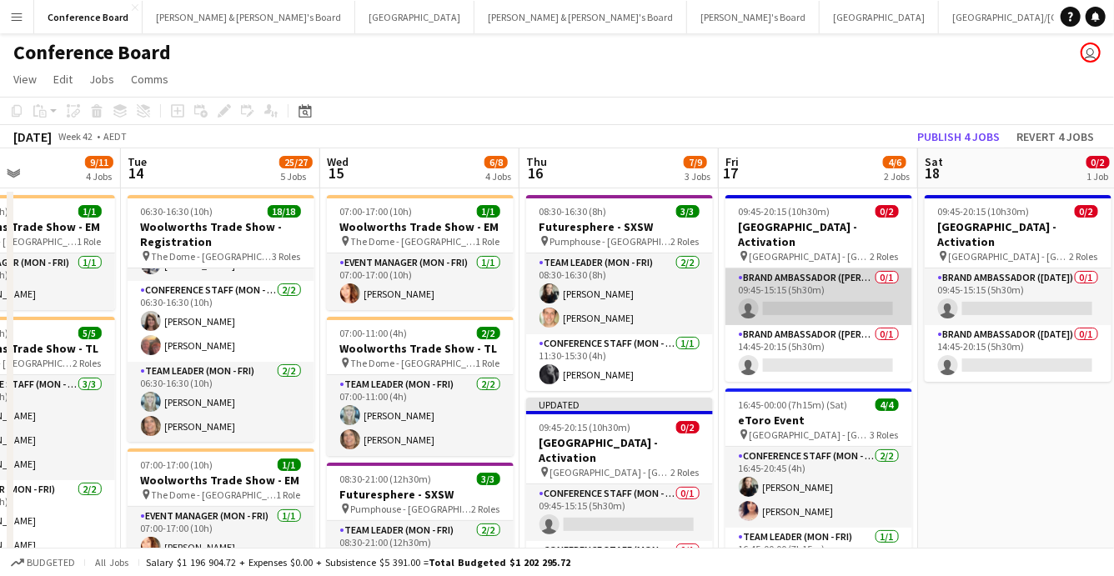
click at [875, 284] on app-card-role "Brand Ambassador (Mon - Fri) 0/1 09:45-15:15 (5h30m) single-neutral-actions" at bounding box center [818, 296] width 187 height 57
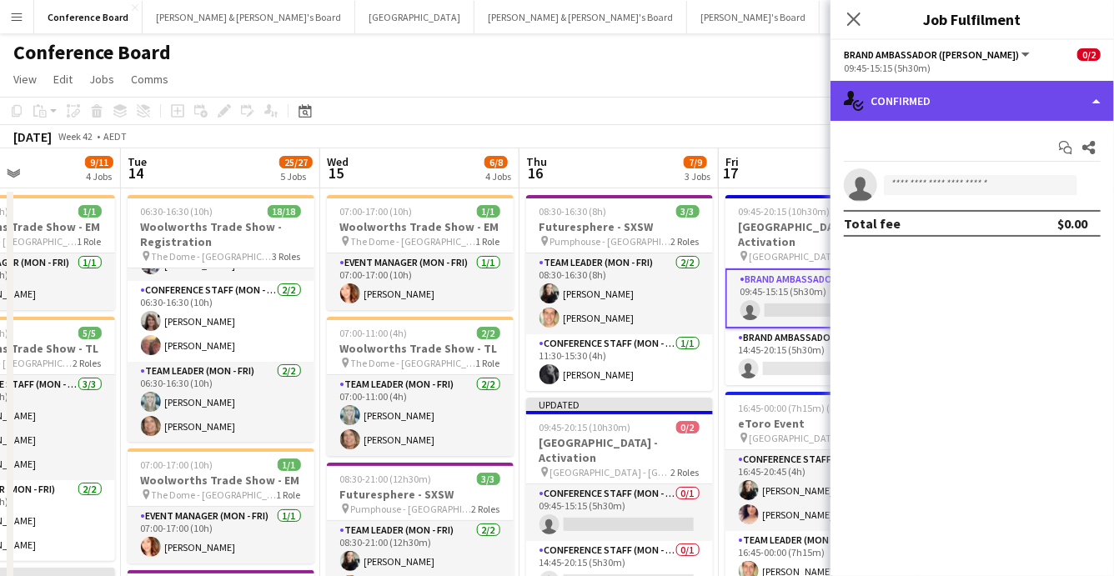
click at [993, 102] on div "single-neutral-actions-check-2 Confirmed" at bounding box center [971, 101] width 283 height 40
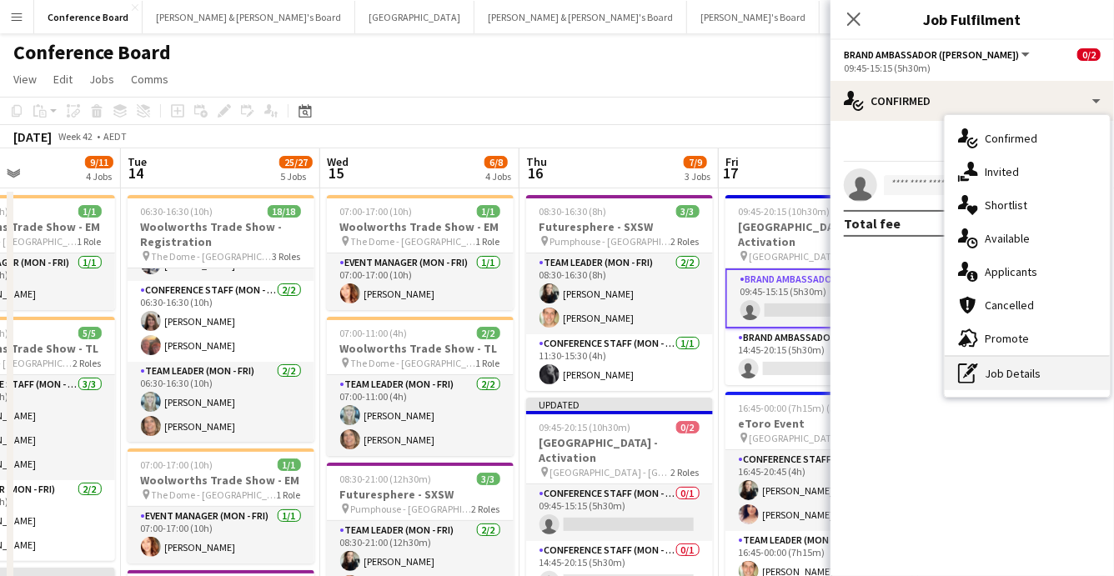
click at [1013, 371] on div "pen-write Job Details" at bounding box center [1026, 373] width 165 height 33
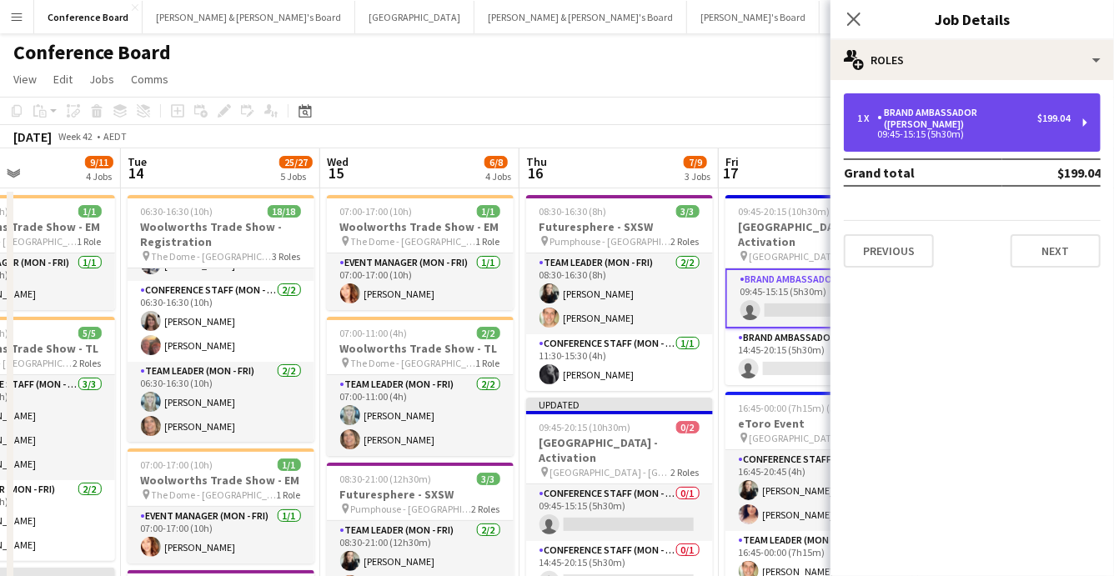
click at [959, 130] on div "09:45-15:15 (5h30m)" at bounding box center [963, 134] width 213 height 8
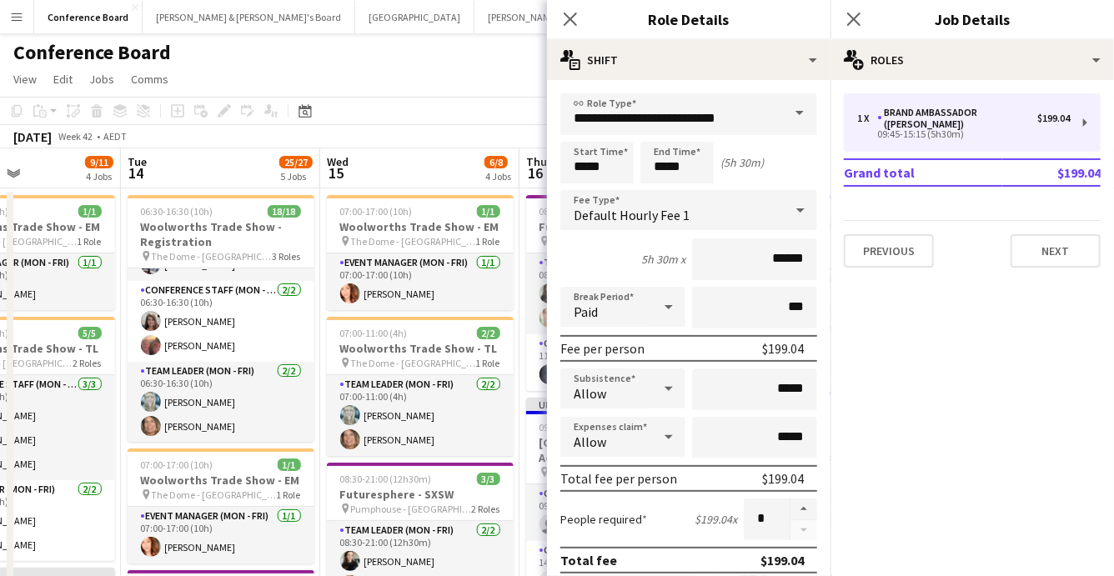
click at [794, 117] on span at bounding box center [799, 113] width 35 height 40
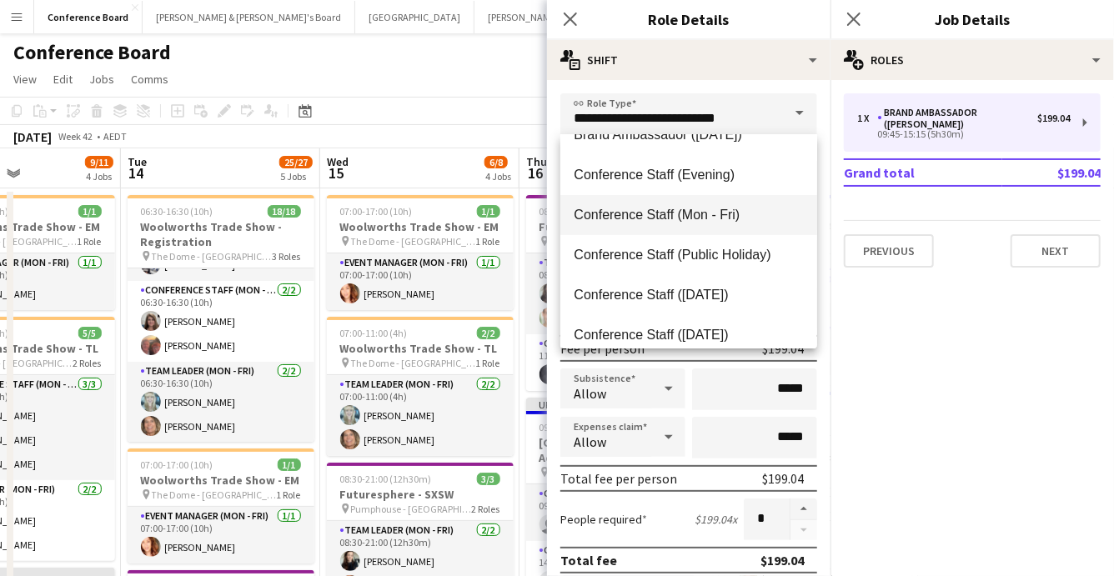
scroll to position [188, 0]
click at [727, 211] on span "Conference Staff (Mon - Fri)" at bounding box center [688, 213] width 230 height 16
type input "**********"
type input "******"
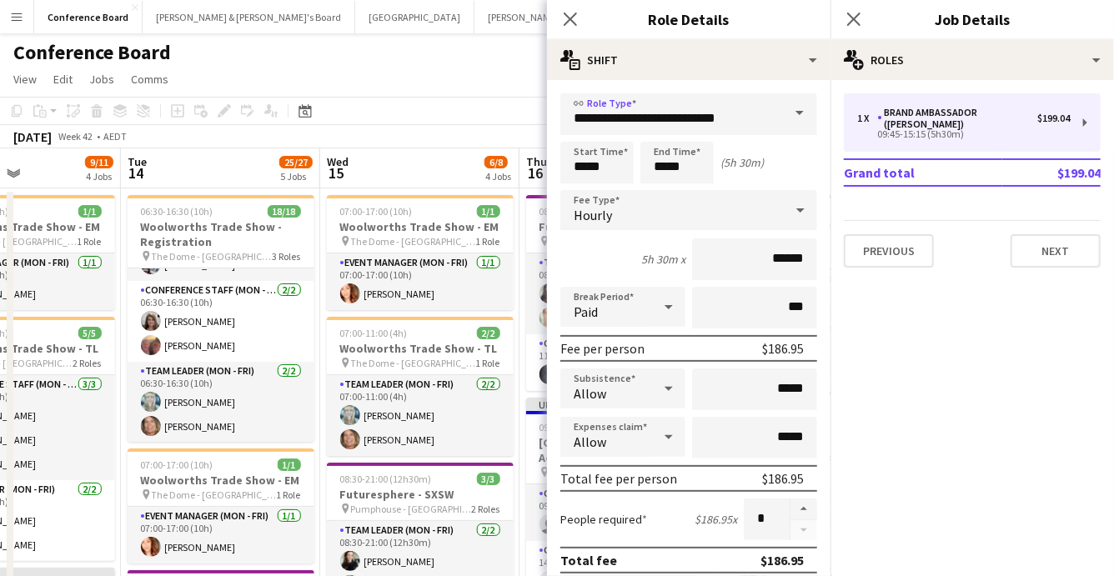
click at [480, 103] on app-toolbar "Copy Paste Paste Command V Paste with crew Command Shift V Paste linked Job [GE…" at bounding box center [557, 111] width 1114 height 28
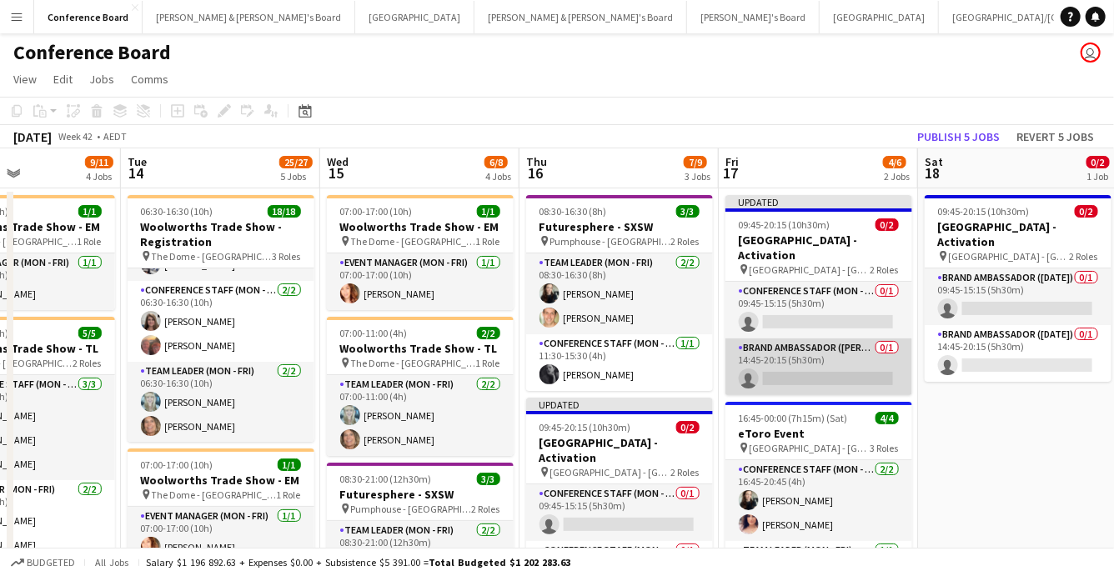
click at [825, 345] on app-card-role "Brand Ambassador (Mon - Fri) 0/1 14:45-20:15 (5h30m) single-neutral-actions" at bounding box center [818, 366] width 187 height 57
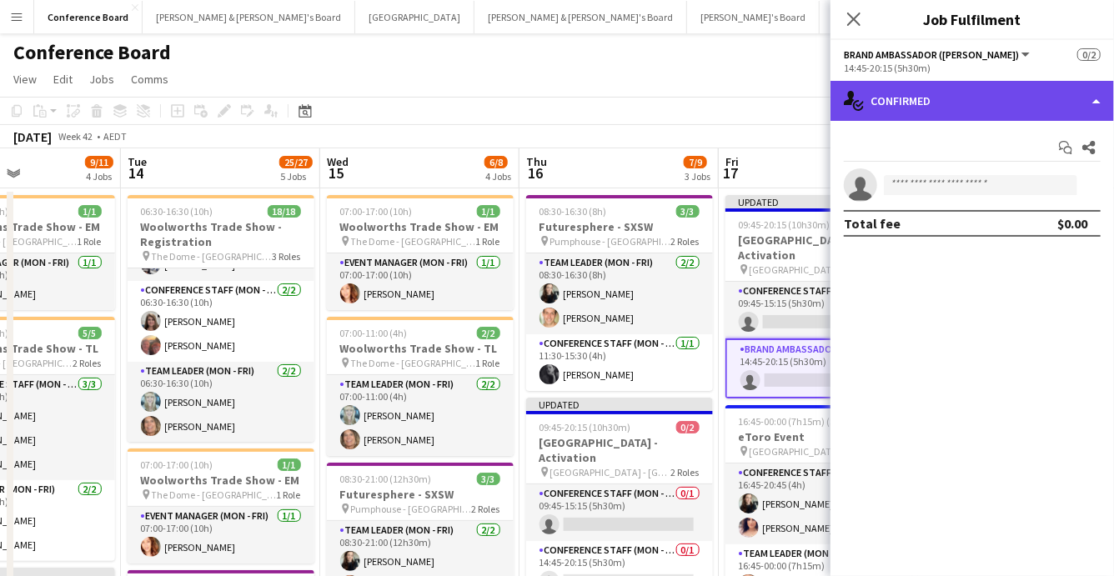
click at [1015, 108] on div "single-neutral-actions-check-2 Confirmed" at bounding box center [971, 101] width 283 height 40
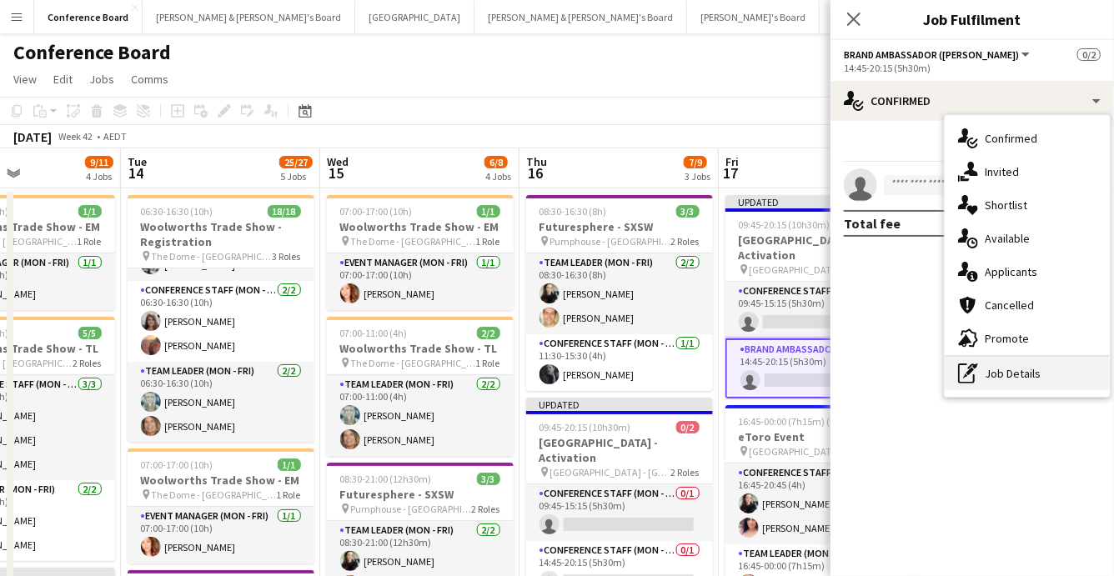
click at [1014, 363] on div "pen-write Job Details" at bounding box center [1026, 373] width 165 height 33
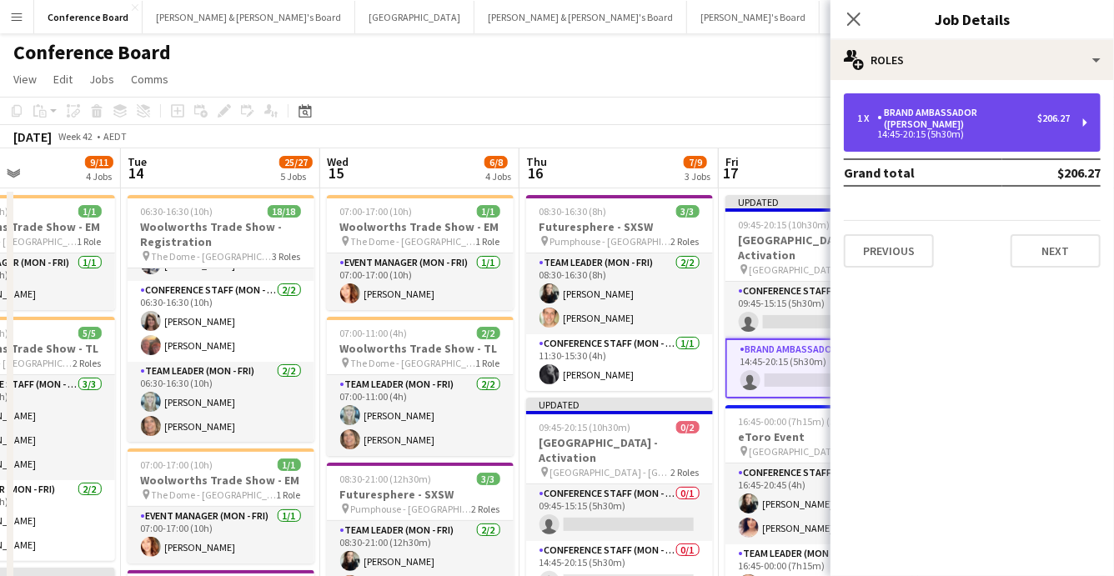
click at [976, 118] on div "Brand Ambassador ([PERSON_NAME])" at bounding box center [957, 118] width 160 height 23
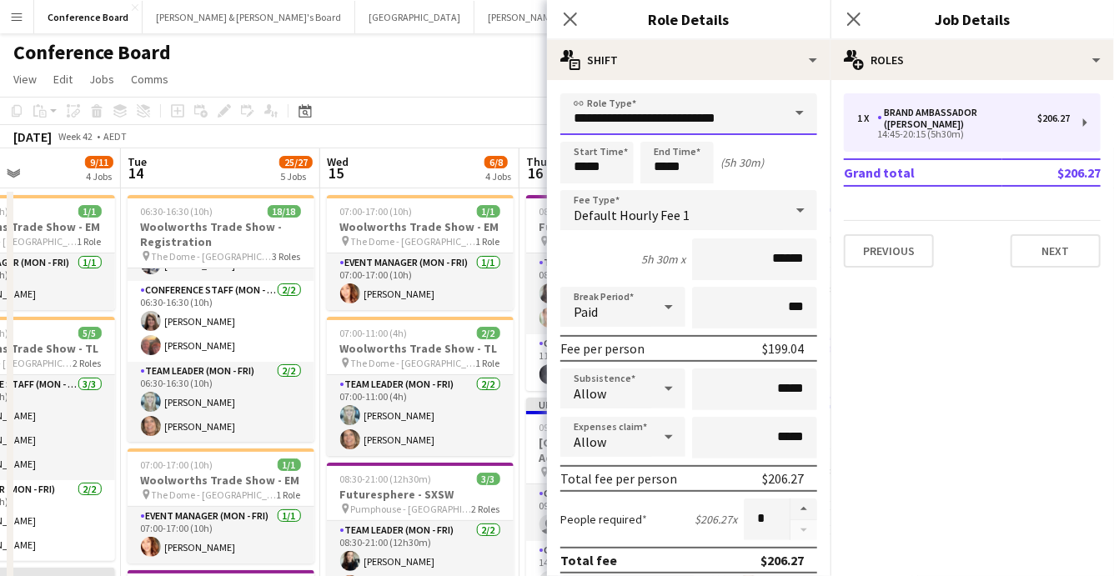
click at [759, 121] on input "**********" at bounding box center [688, 114] width 257 height 42
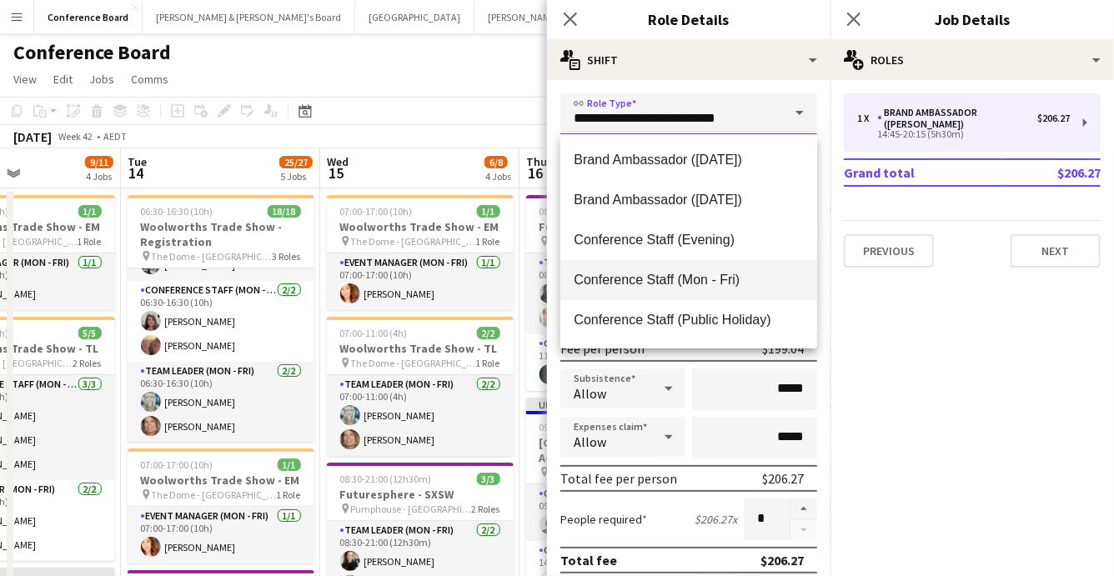
scroll to position [125, 0]
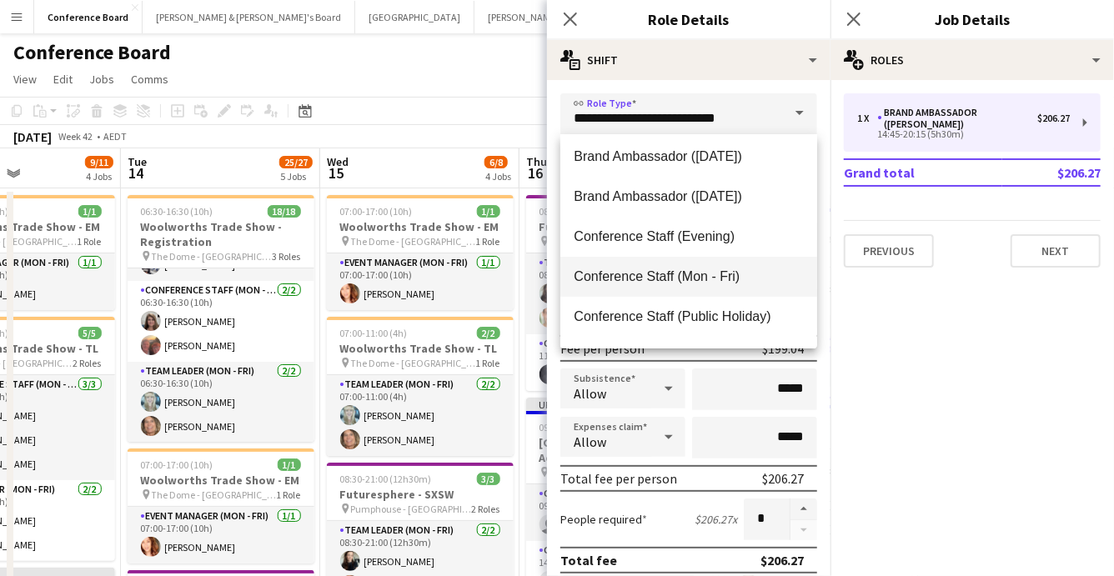
click at [723, 271] on span "Conference Staff (Mon - Fri)" at bounding box center [688, 276] width 230 height 16
type input "**********"
type input "******"
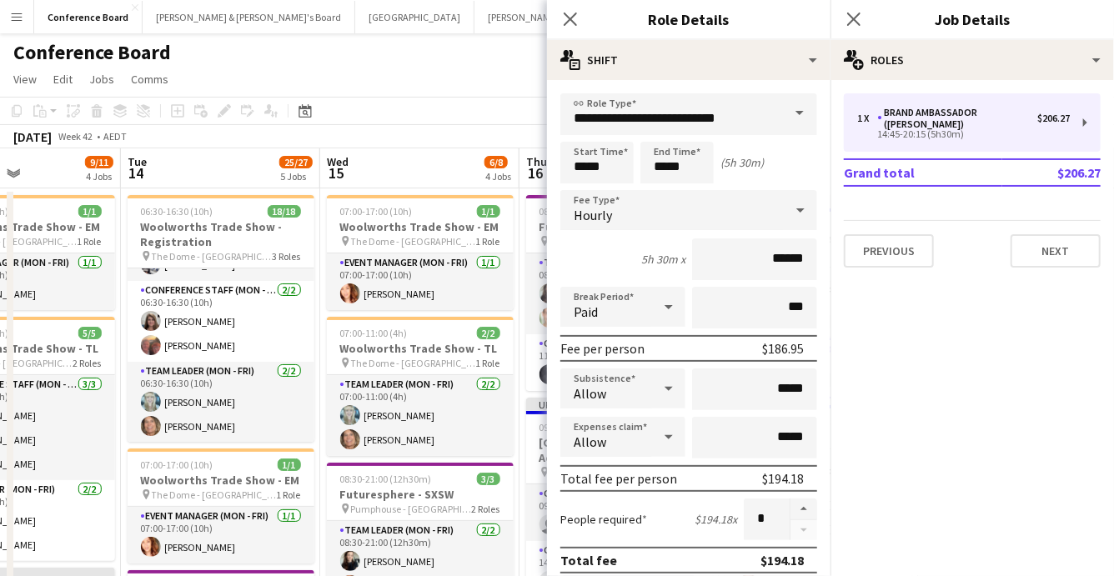
click at [491, 111] on app-toolbar "Copy Paste Paste Command V Paste with crew Command Shift V Paste linked Job [GE…" at bounding box center [557, 111] width 1114 height 28
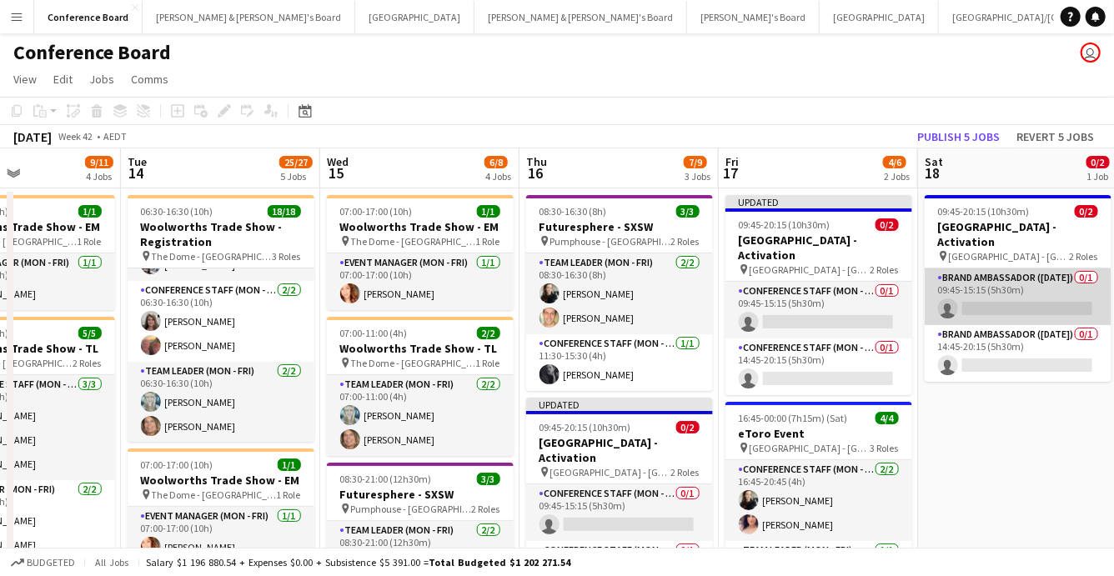
click at [1015, 275] on app-card-role "Brand Ambassador (Saturday) 0/1 09:45-15:15 (5h30m) single-neutral-actions" at bounding box center [1017, 296] width 187 height 57
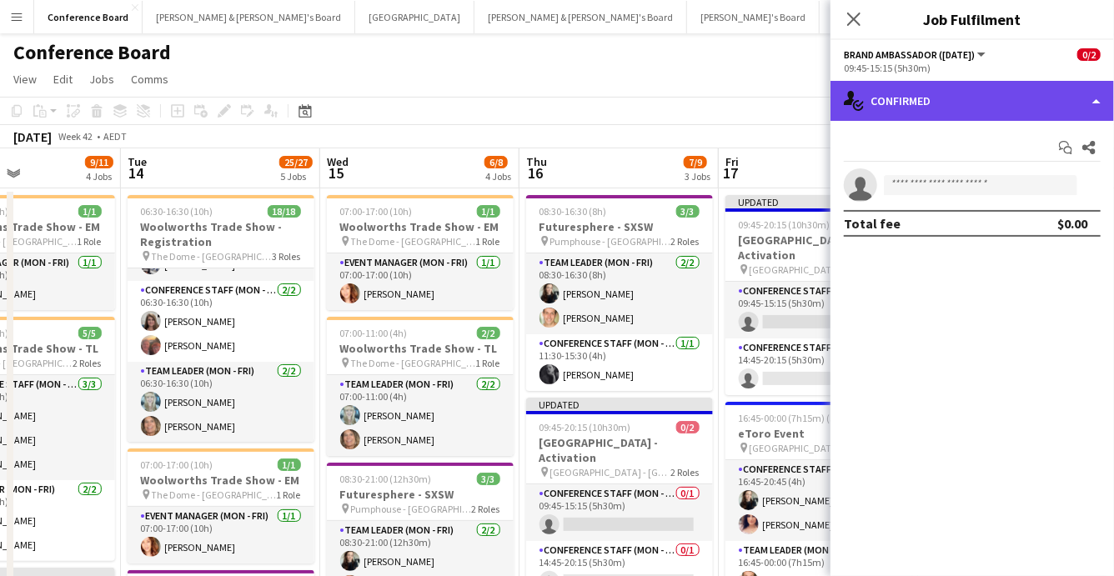
click at [1035, 83] on div "single-neutral-actions-check-2 Confirmed" at bounding box center [971, 101] width 283 height 40
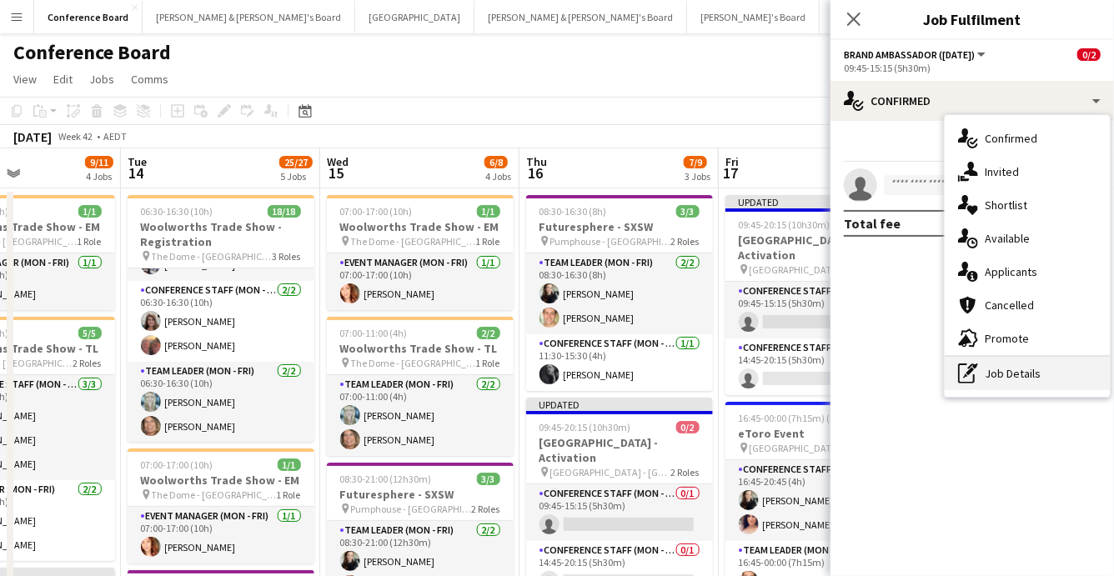
click at [1011, 368] on div "pen-write Job Details" at bounding box center [1026, 373] width 165 height 33
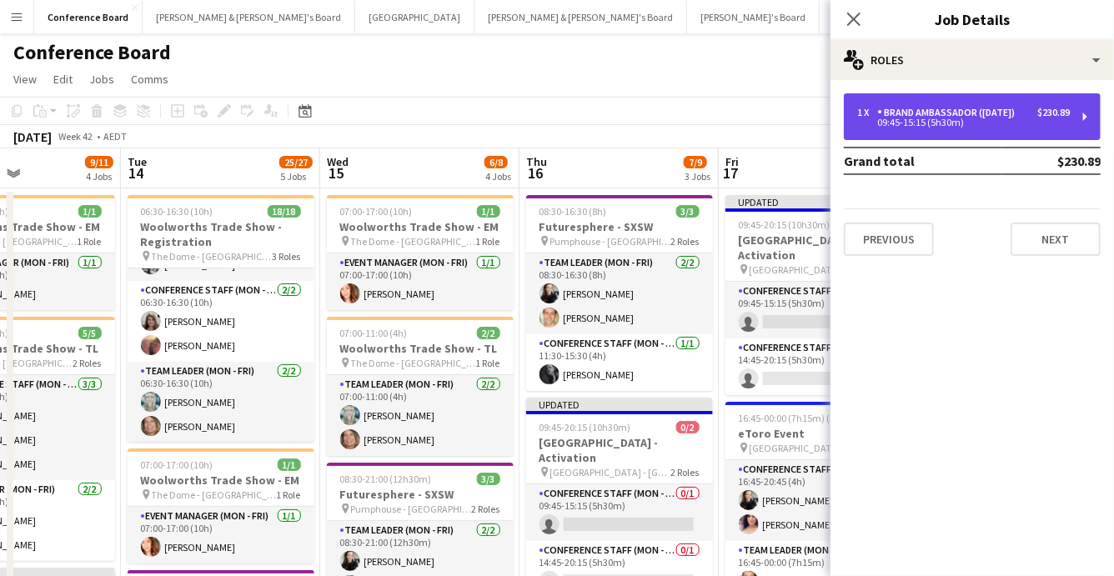
click at [984, 123] on div "09:45-15:15 (5h30m)" at bounding box center [963, 122] width 213 height 8
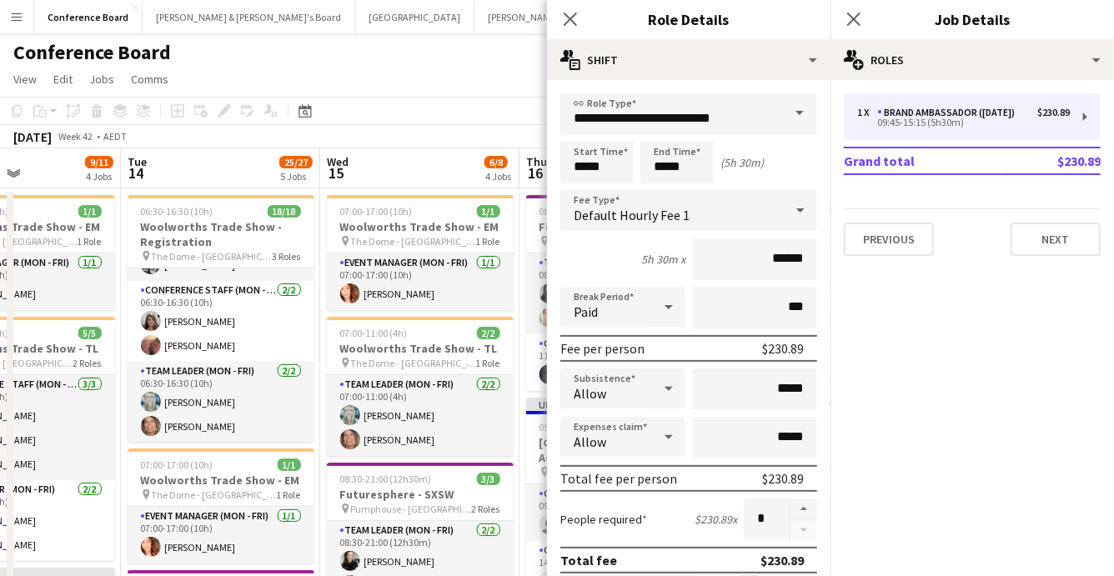
click at [788, 111] on span at bounding box center [799, 113] width 35 height 40
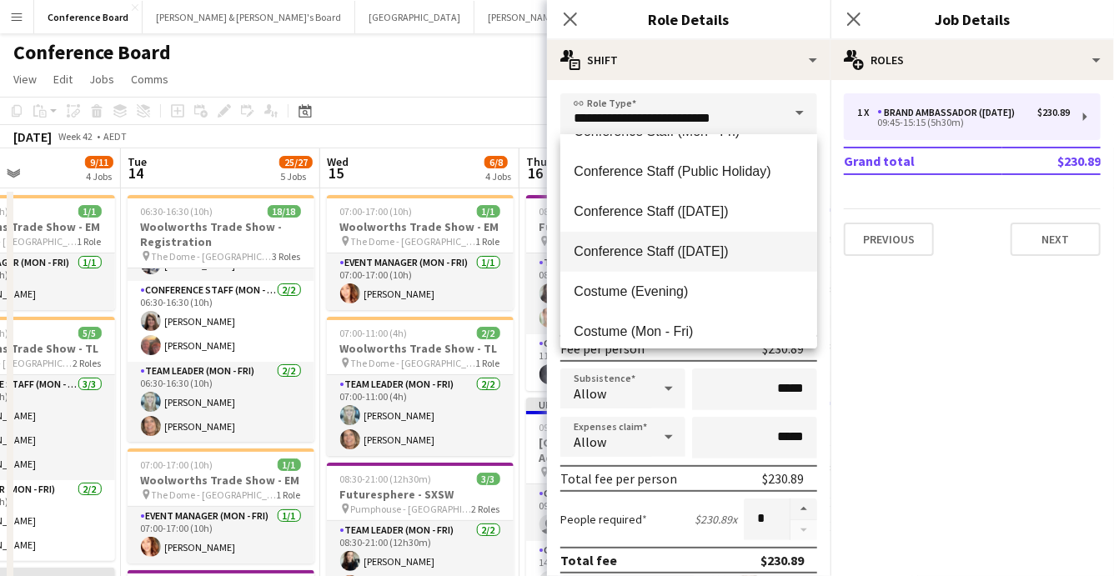
scroll to position [273, 0]
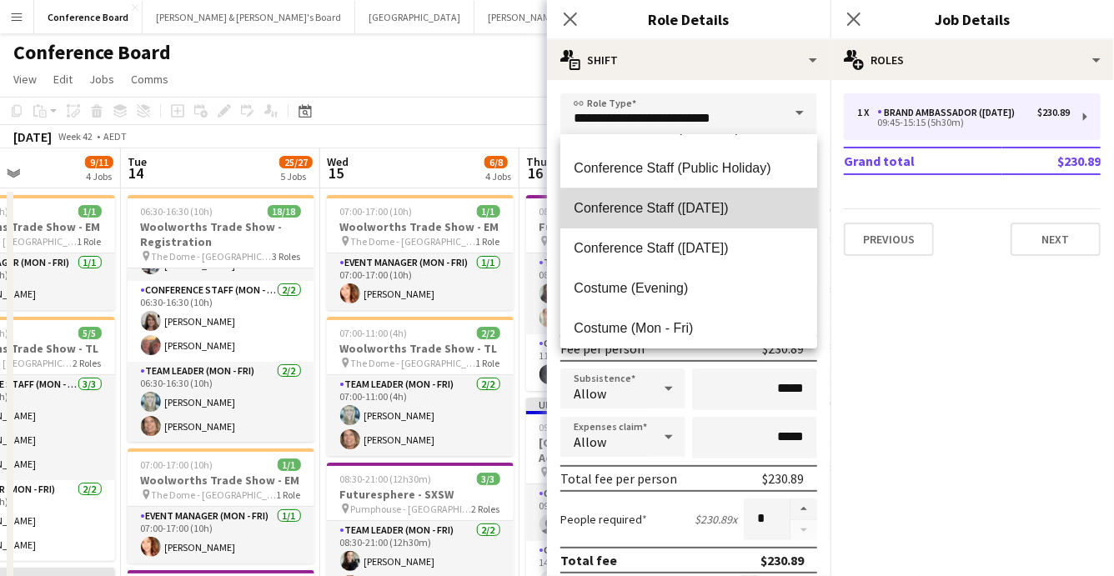
click at [722, 212] on span "Conference Staff ([DATE])" at bounding box center [688, 208] width 230 height 16
type input "**********"
type input "******"
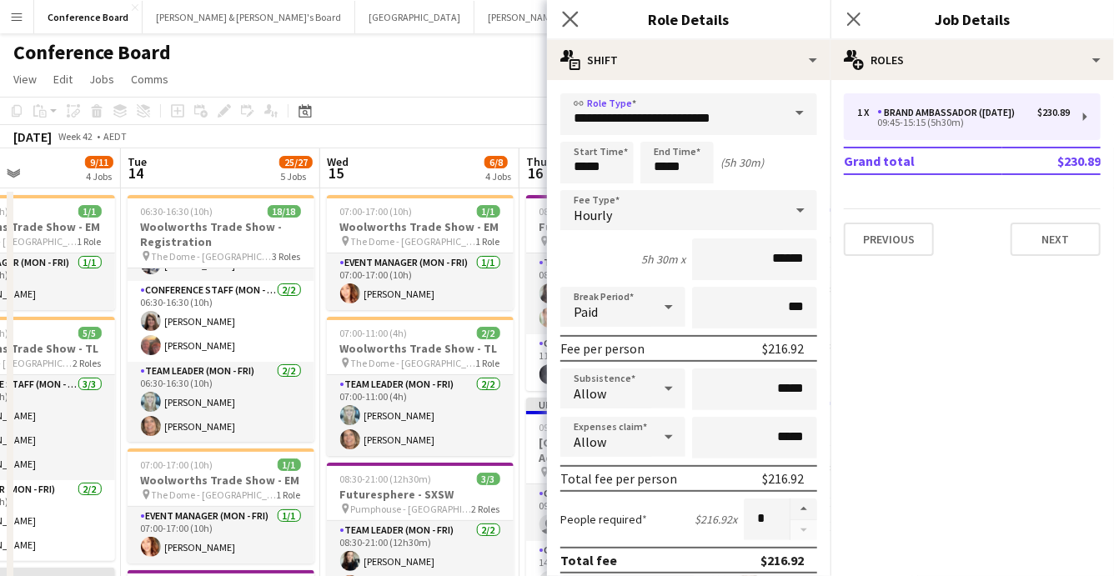
click at [581, 18] on app-icon "Close pop-in" at bounding box center [570, 20] width 24 height 24
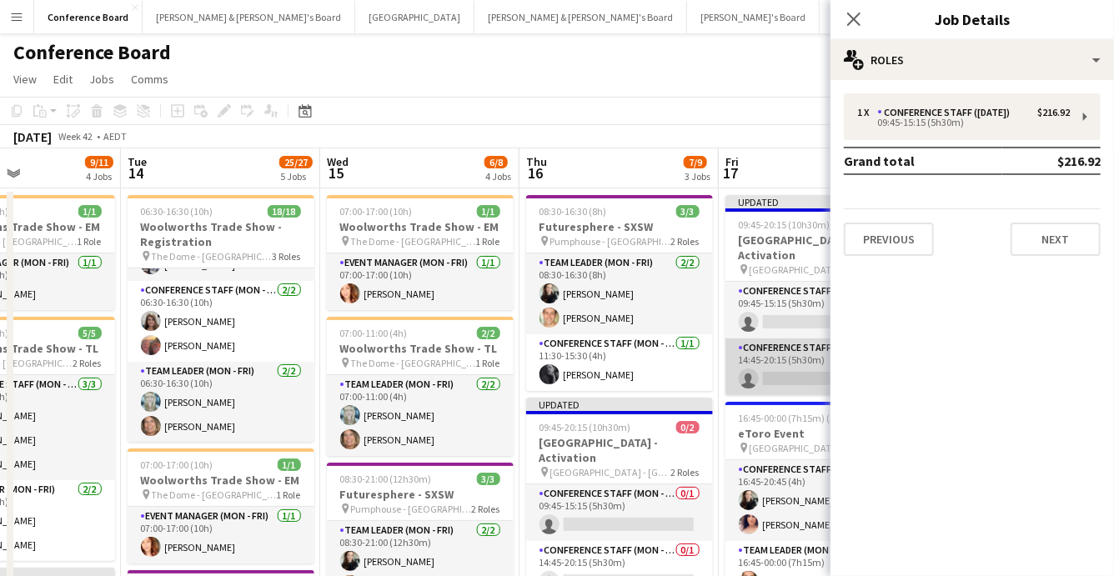
click at [774, 366] on app-card-role "Conference Staff (Mon - Fri) 0/1 14:45-20:15 (5h30m) single-neutral-actions" at bounding box center [818, 366] width 187 height 57
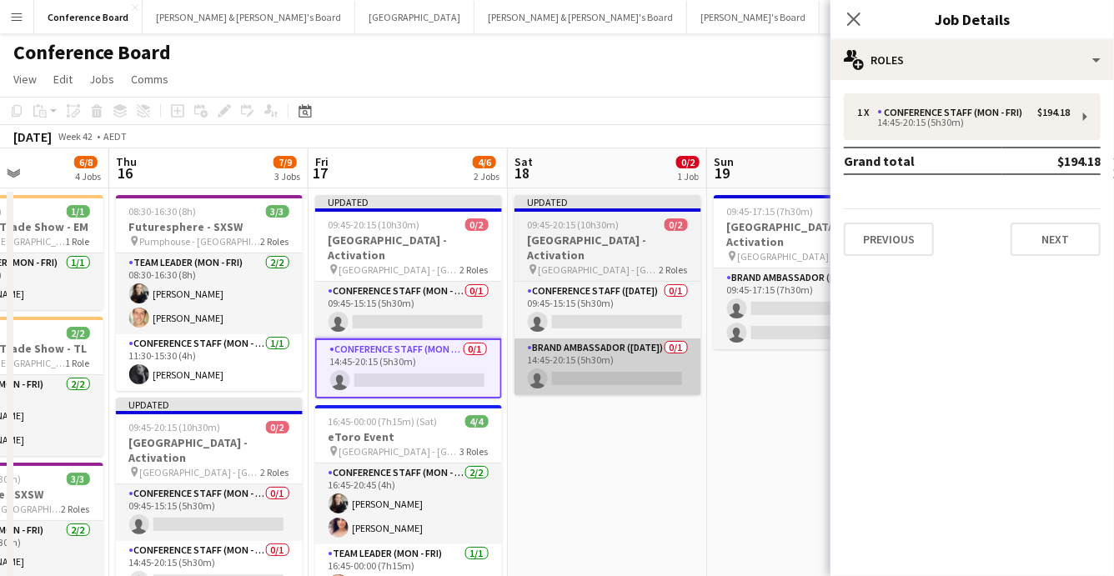
scroll to position [0, 704]
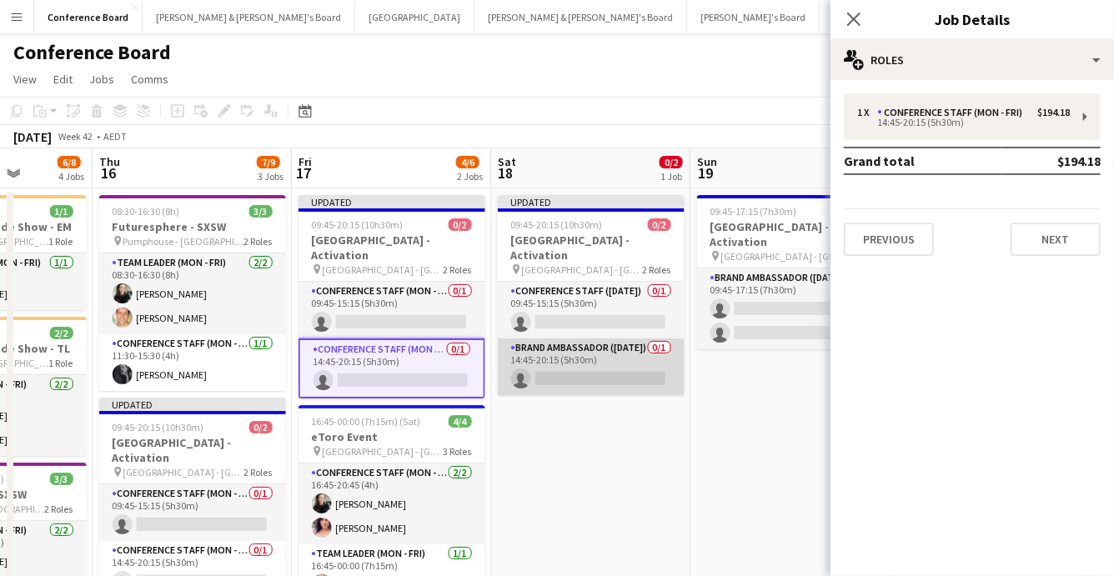
click at [623, 342] on app-card-role "Brand Ambassador (Saturday) 0/1 14:45-20:15 (5h30m) single-neutral-actions" at bounding box center [591, 366] width 187 height 57
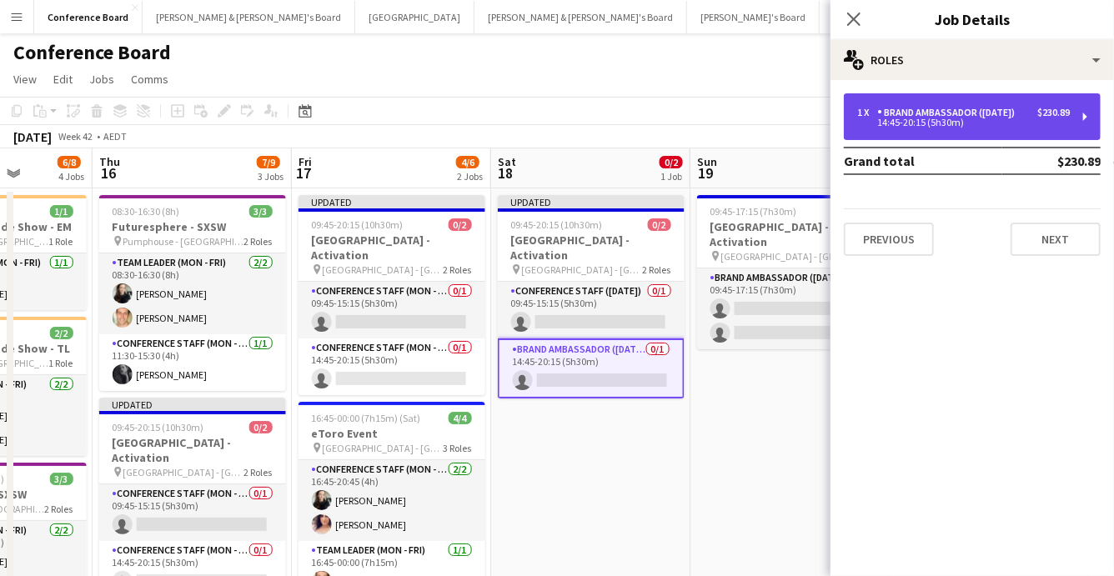
click at [955, 127] on div "14:45-20:15 (5h30m)" at bounding box center [963, 122] width 213 height 8
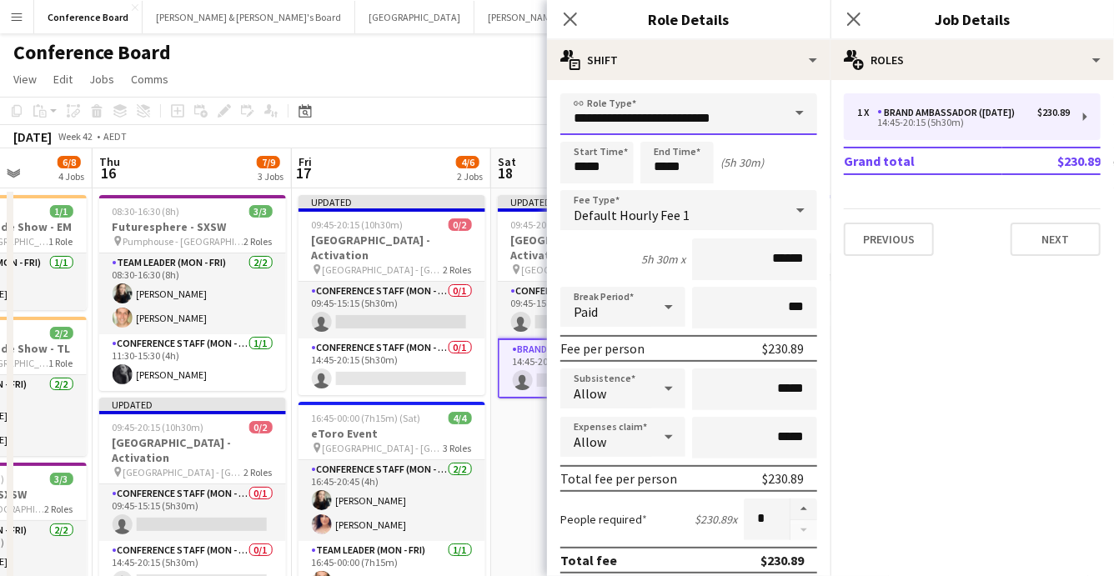
click at [748, 119] on input "**********" at bounding box center [688, 114] width 257 height 42
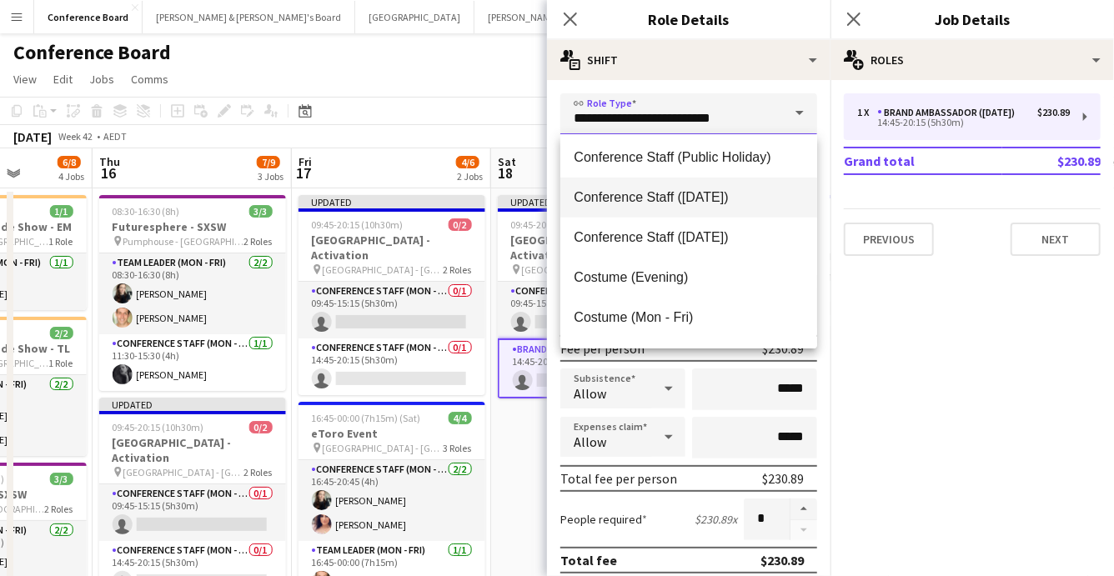
scroll to position [283, 0]
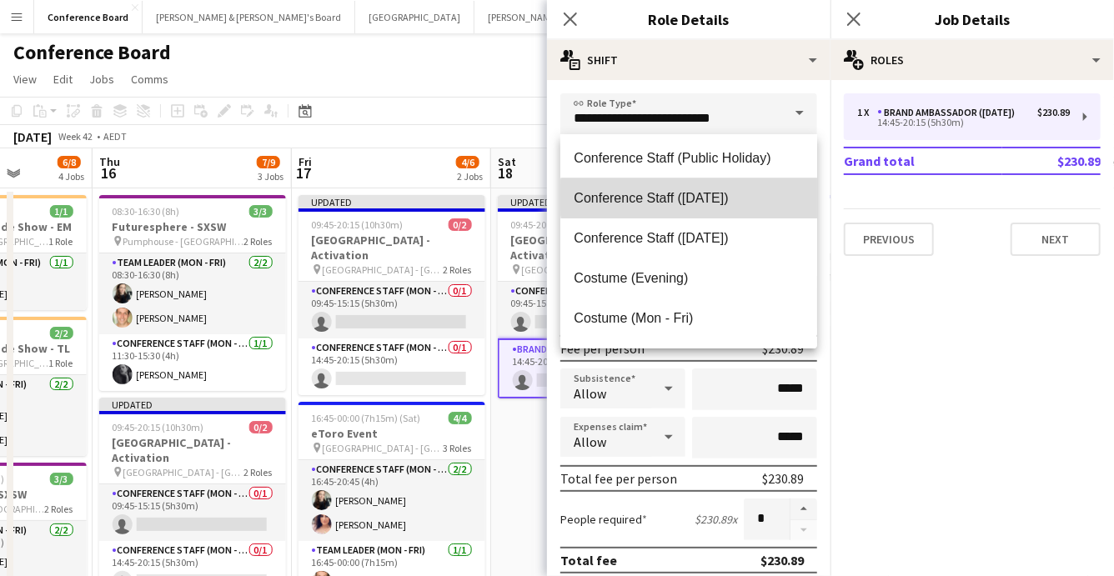
click at [742, 198] on span "Conference Staff ([DATE])" at bounding box center [688, 198] width 230 height 16
type input "**********"
type input "******"
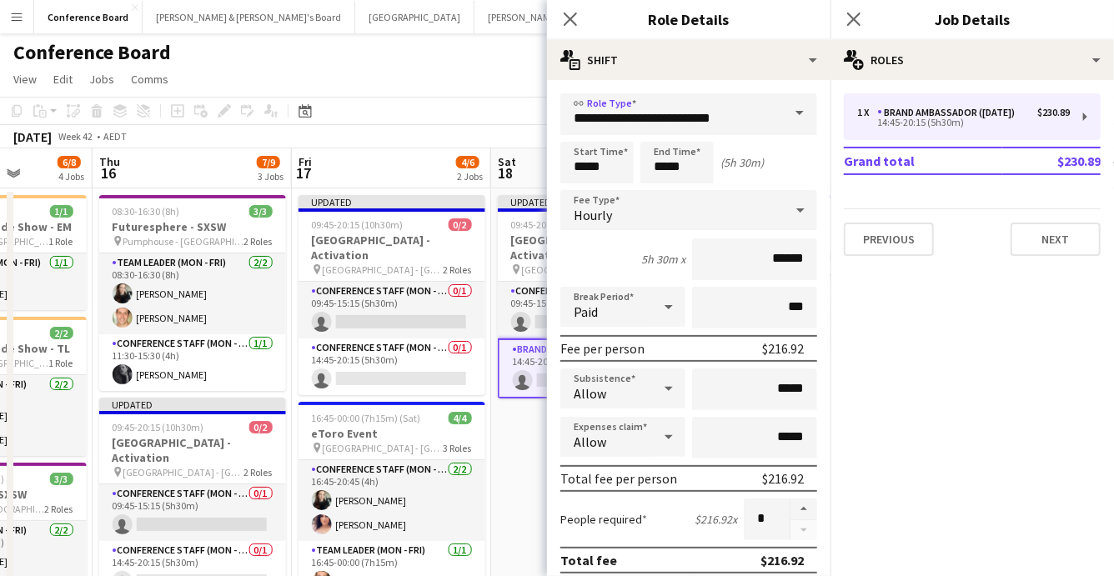
click at [488, 104] on app-toolbar "Copy Paste Paste Command V Paste with crew Command Shift V Paste linked Job [GE…" at bounding box center [557, 111] width 1114 height 28
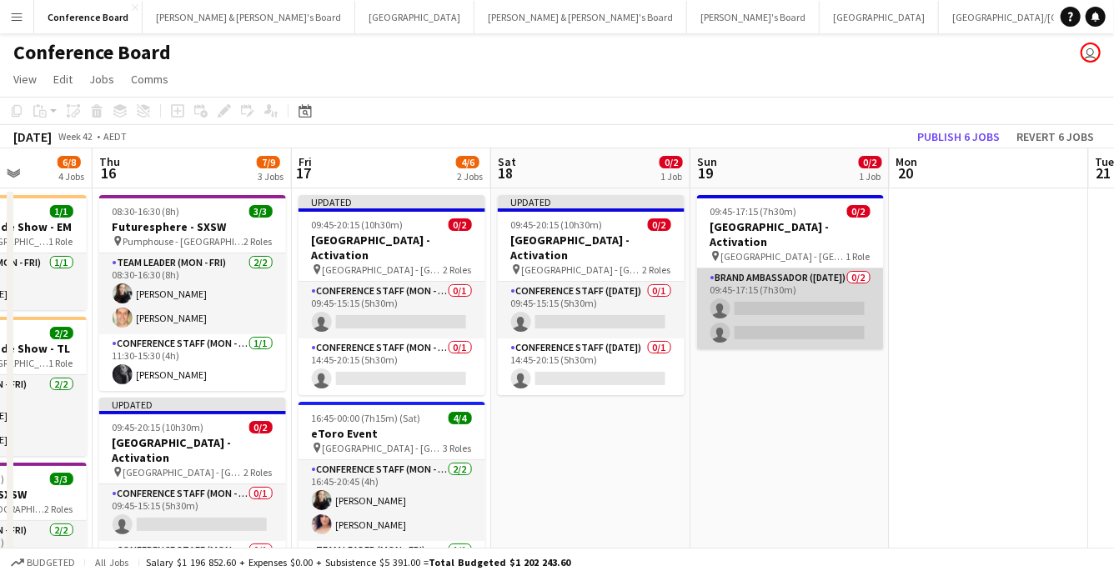
click at [832, 278] on app-card-role "Brand Ambassador (Sunday) 0/2 09:45-17:15 (7h30m) single-neutral-actions single…" at bounding box center [790, 308] width 187 height 81
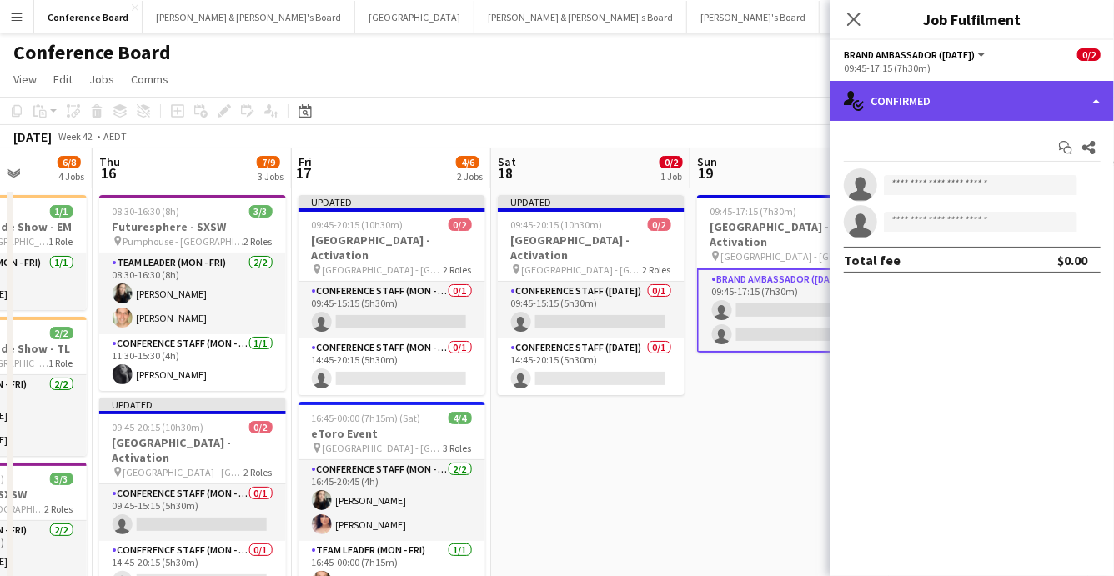
click at [1009, 107] on div "single-neutral-actions-check-2 Confirmed" at bounding box center [971, 101] width 283 height 40
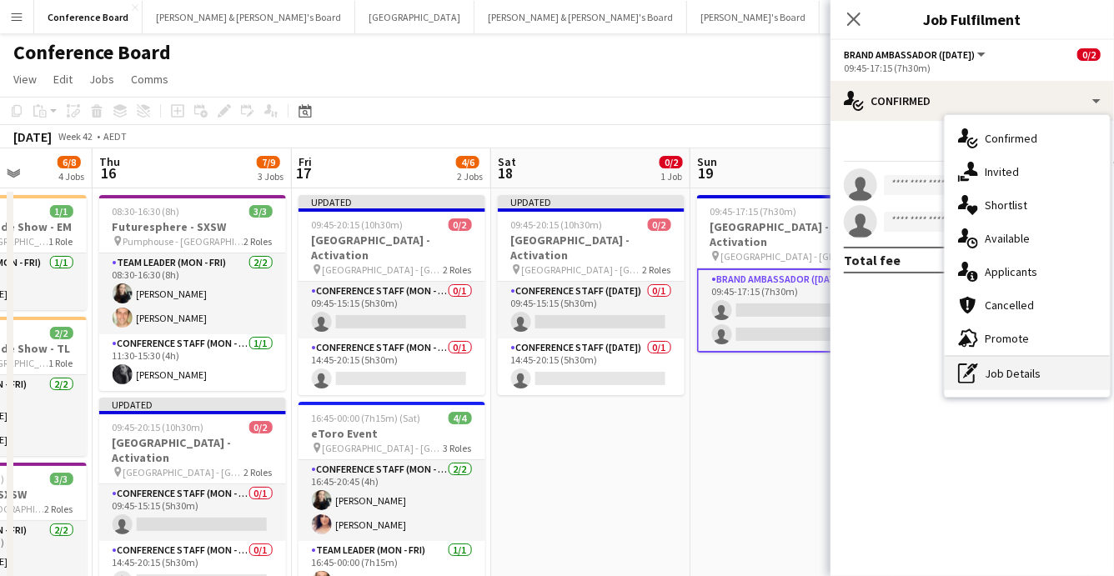
click at [1008, 371] on div "pen-write Job Details" at bounding box center [1026, 373] width 165 height 33
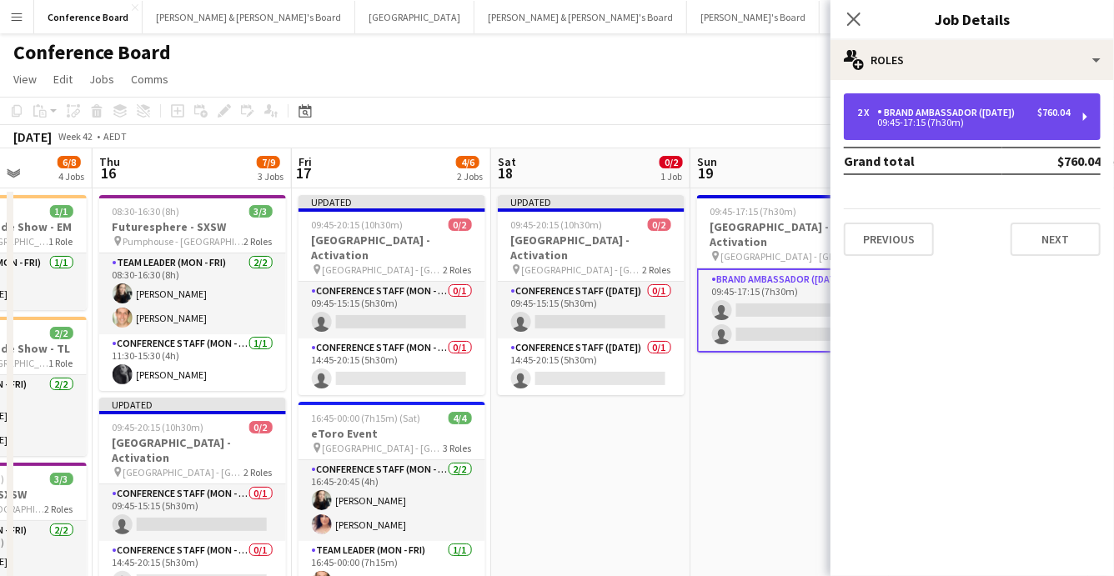
click at [975, 123] on div "09:45-17:15 (7h30m)" at bounding box center [963, 122] width 213 height 8
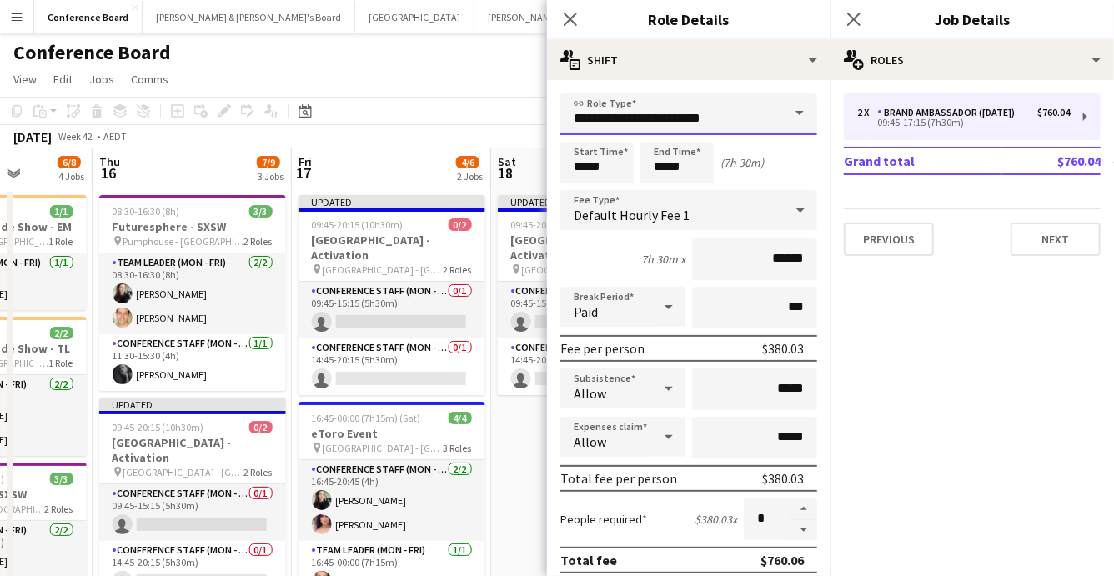
click at [735, 124] on input "**********" at bounding box center [688, 114] width 257 height 42
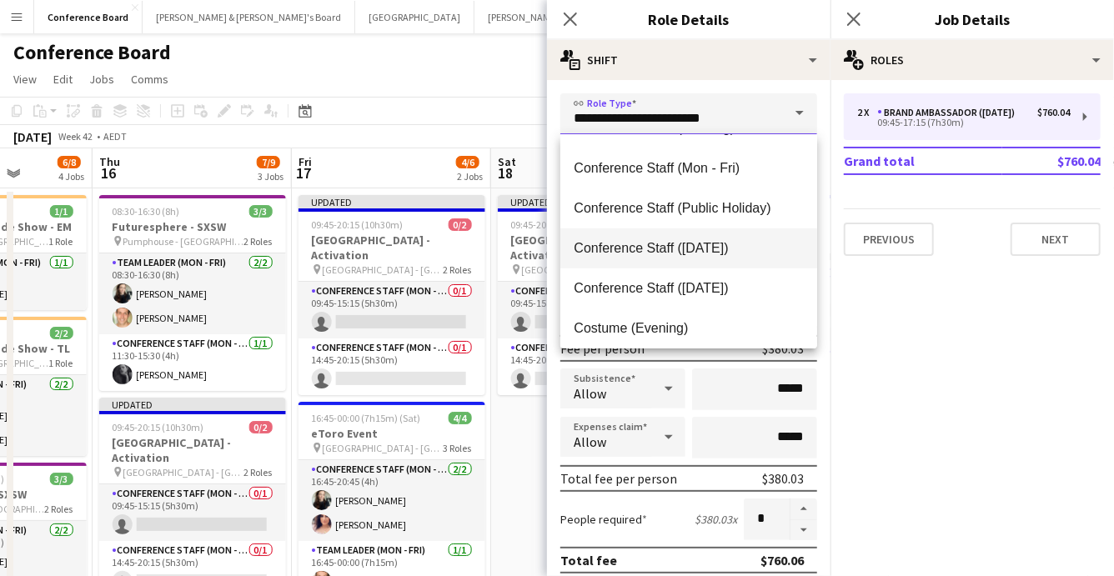
scroll to position [235, 0]
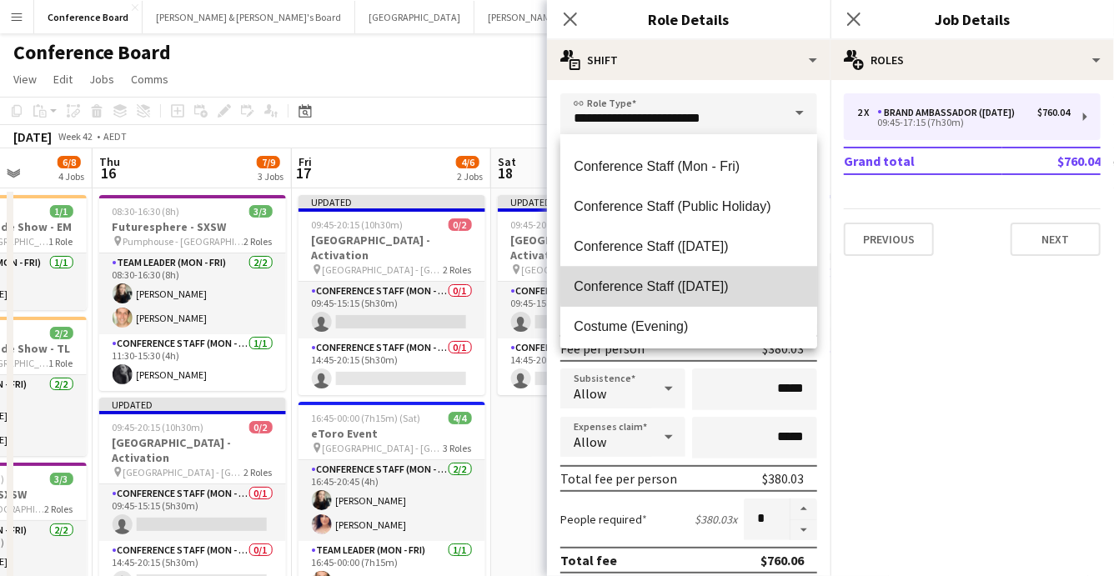
click at [726, 281] on span "Conference Staff ([DATE])" at bounding box center [688, 286] width 230 height 16
type input "**********"
type input "******"
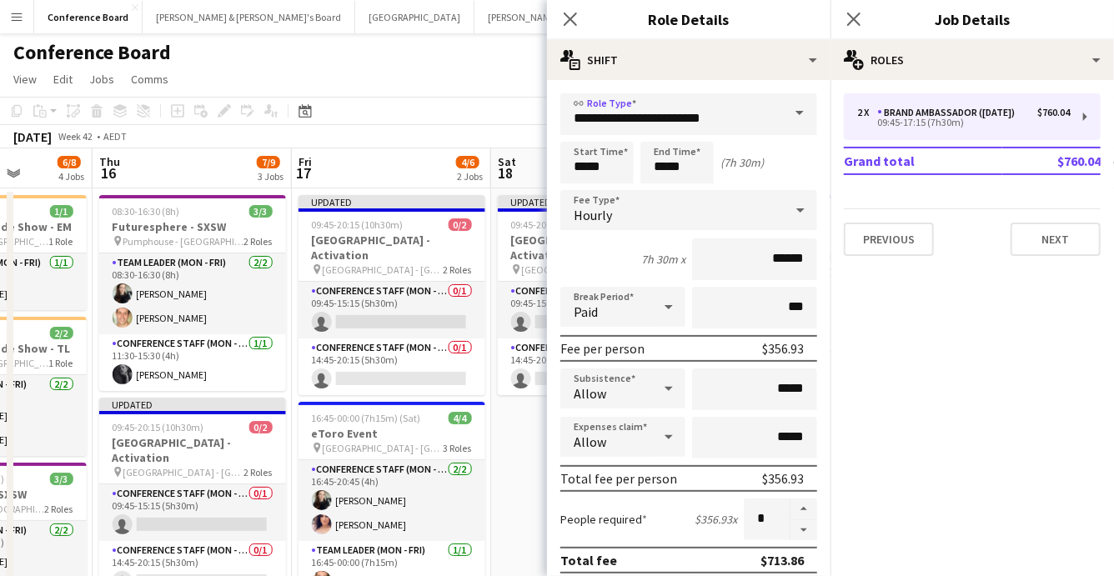
click at [452, 121] on app-toolbar "Copy Paste Paste Command V Paste with crew Command Shift V Paste linked Job [GE…" at bounding box center [557, 111] width 1114 height 28
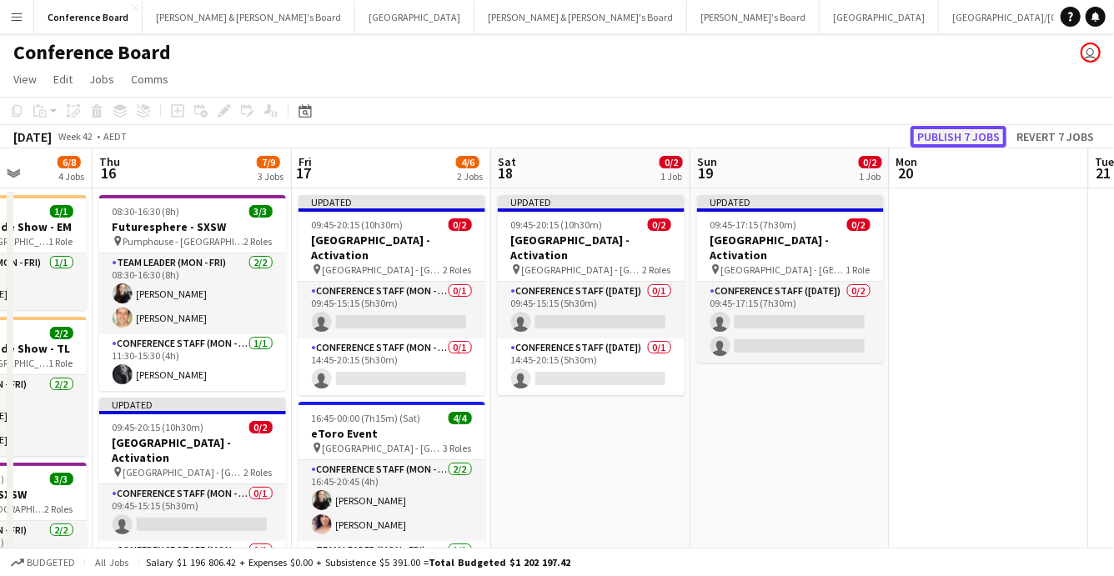
click at [963, 133] on button "Publish 7 jobs" at bounding box center [958, 137] width 96 height 22
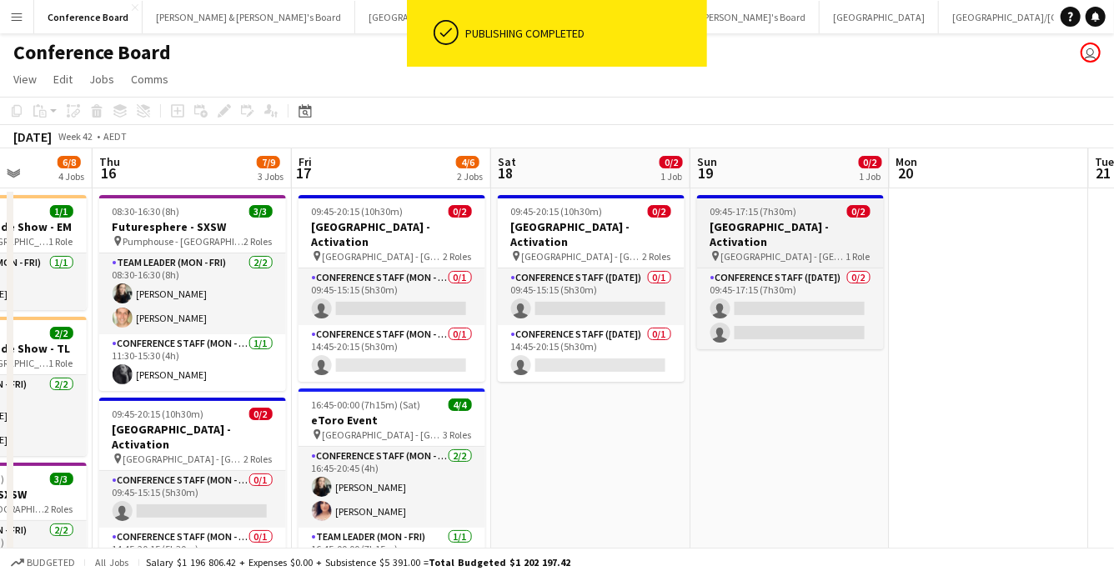
click at [802, 250] on span "[GEOGRAPHIC_DATA] - [GEOGRAPHIC_DATA]" at bounding box center [783, 256] width 125 height 13
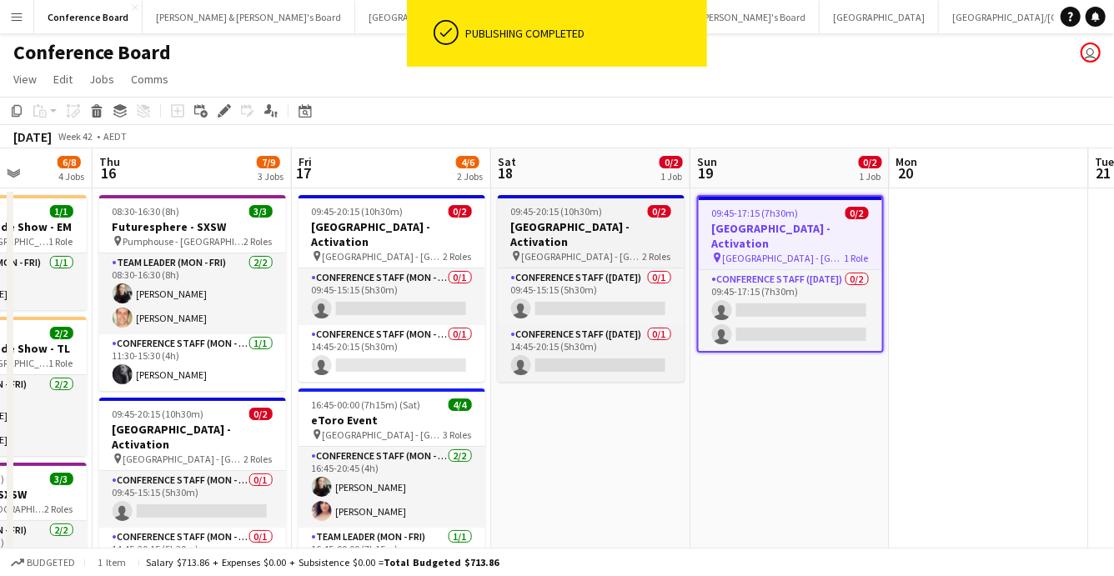
drag, startPoint x: 599, startPoint y: 218, endPoint x: 529, endPoint y: 247, distance: 75.5
click at [599, 220] on h3 "[GEOGRAPHIC_DATA] - Activation" at bounding box center [591, 234] width 187 height 30
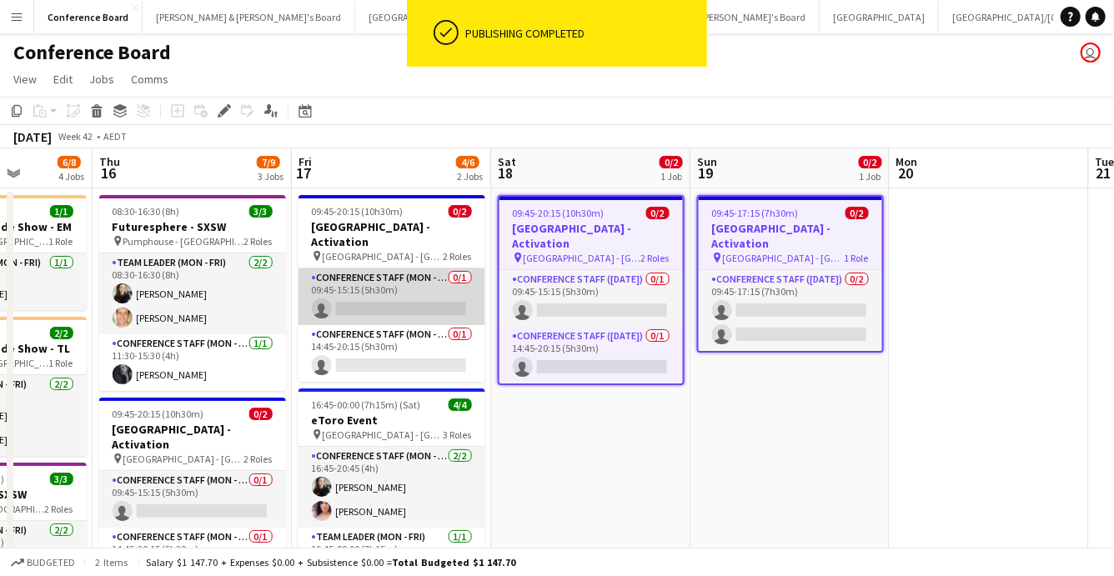
click at [407, 268] on app-card-role "Conference Staff (Mon - Fri) 0/1 09:45-15:15 (5h30m) single-neutral-actions" at bounding box center [391, 296] width 187 height 57
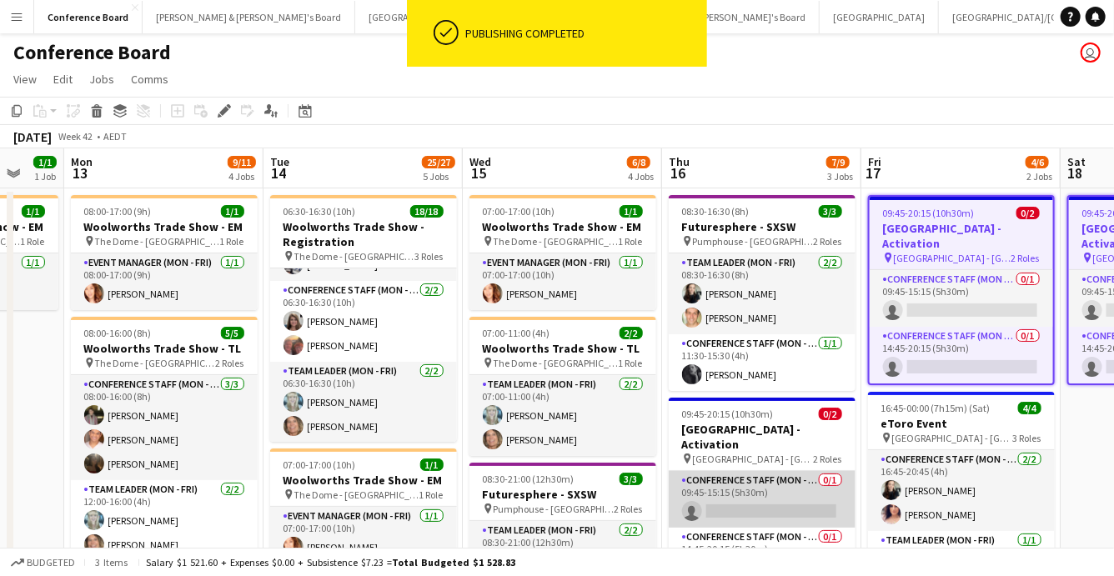
scroll to position [0, 521]
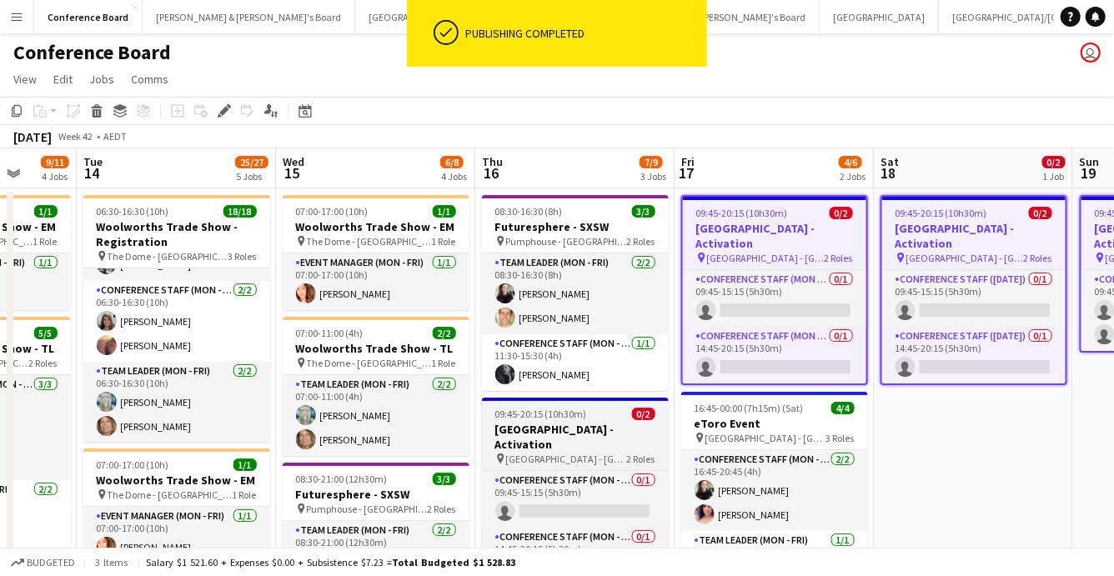
click at [547, 453] on span "[GEOGRAPHIC_DATA] - [GEOGRAPHIC_DATA]" at bounding box center [566, 459] width 121 height 13
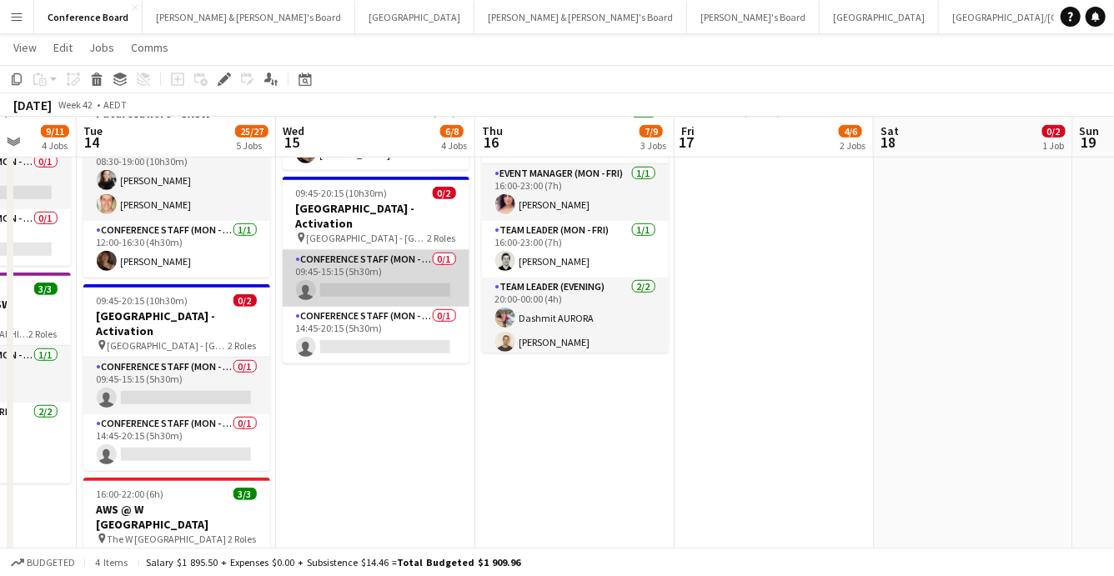
scroll to position [490, 0]
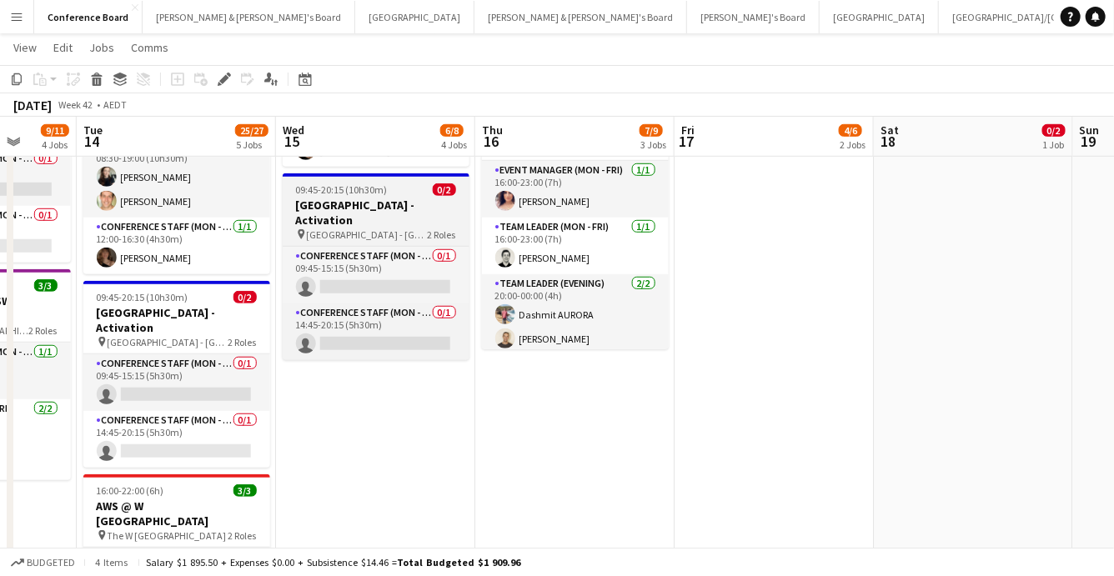
click at [420, 198] on h3 "[GEOGRAPHIC_DATA] - Activation" at bounding box center [376, 213] width 187 height 30
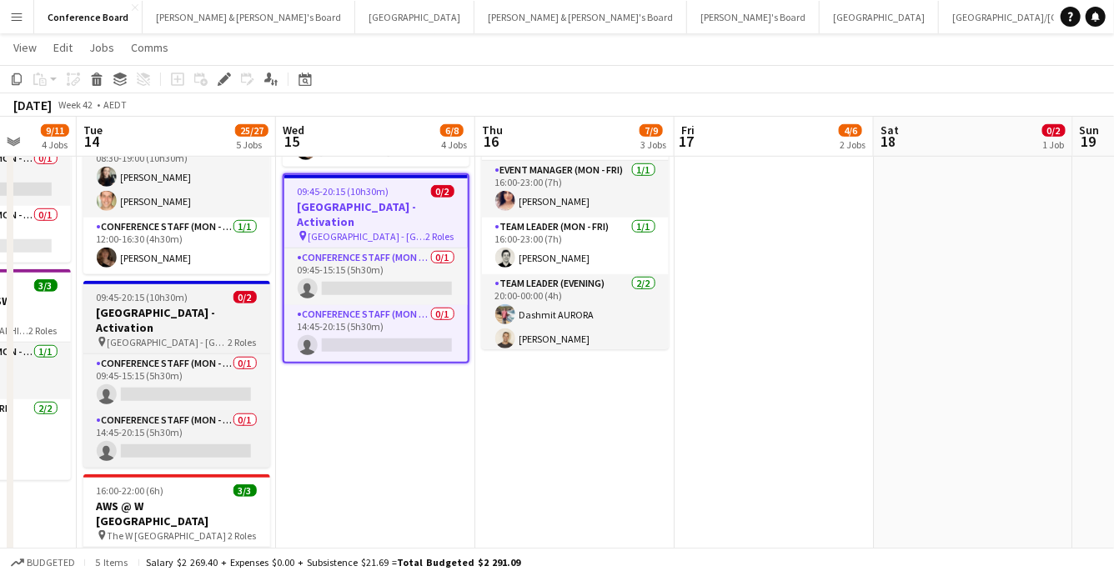
click at [192, 302] on div "09:45-20:15 (10h30m) 0/2" at bounding box center [176, 297] width 187 height 13
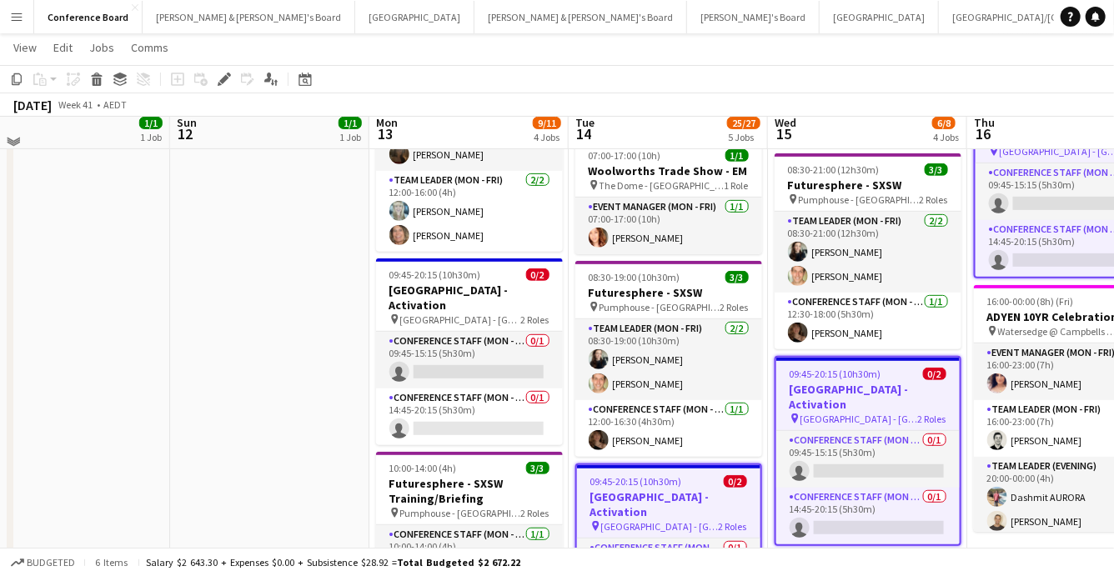
scroll to position [299, 0]
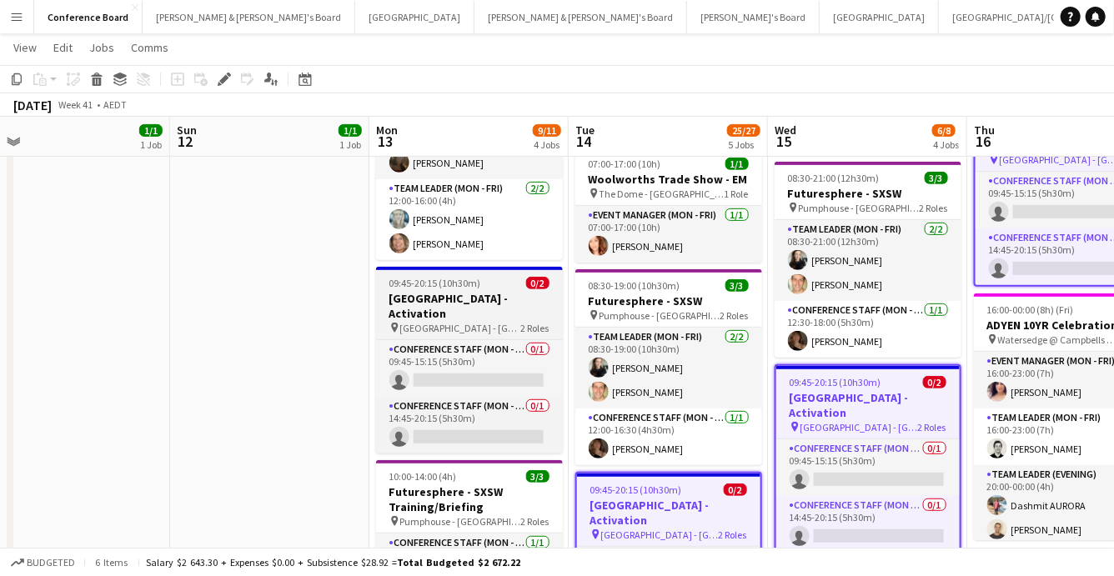
click at [460, 294] on h3 "[GEOGRAPHIC_DATA] - Activation" at bounding box center [469, 306] width 187 height 30
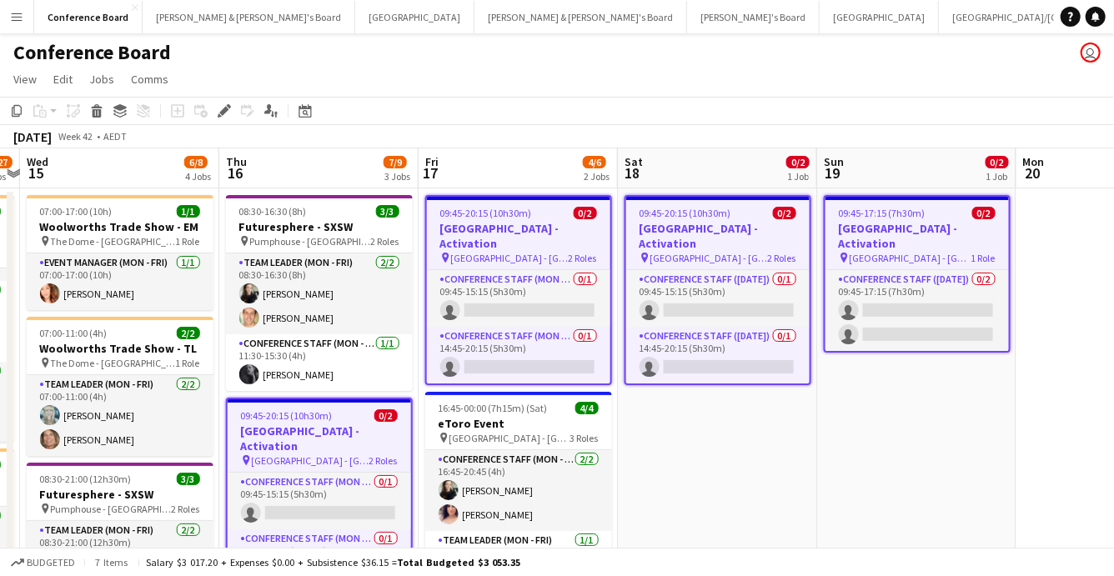
scroll to position [0, 602]
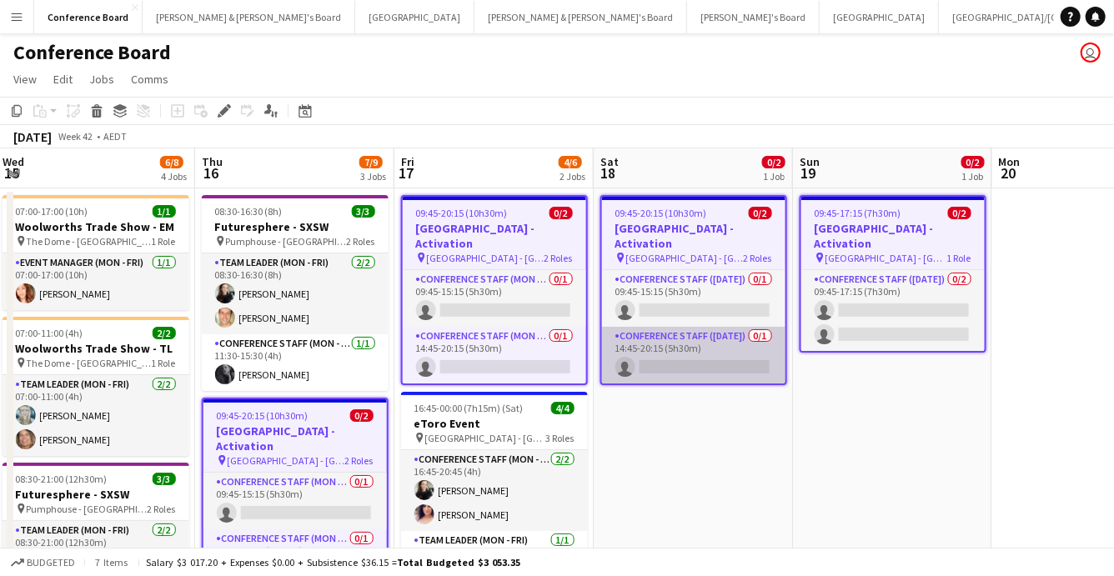
click at [733, 341] on app-card-role "Conference Staff (Saturday) 0/1 14:45-20:15 (5h30m) single-neutral-actions" at bounding box center [693, 355] width 183 height 57
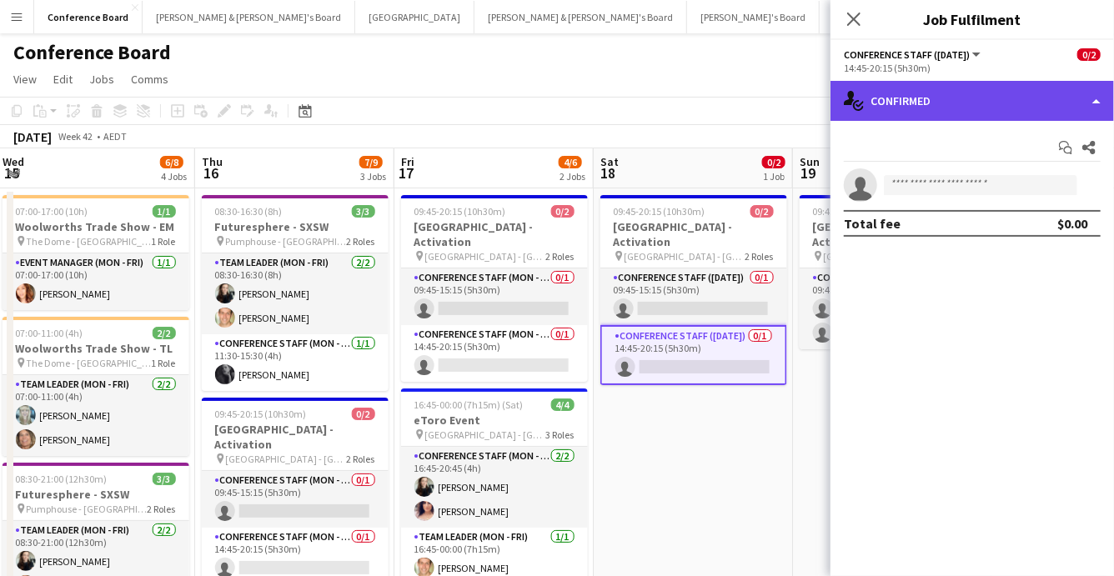
click at [1008, 103] on div "single-neutral-actions-check-2 Confirmed" at bounding box center [971, 101] width 283 height 40
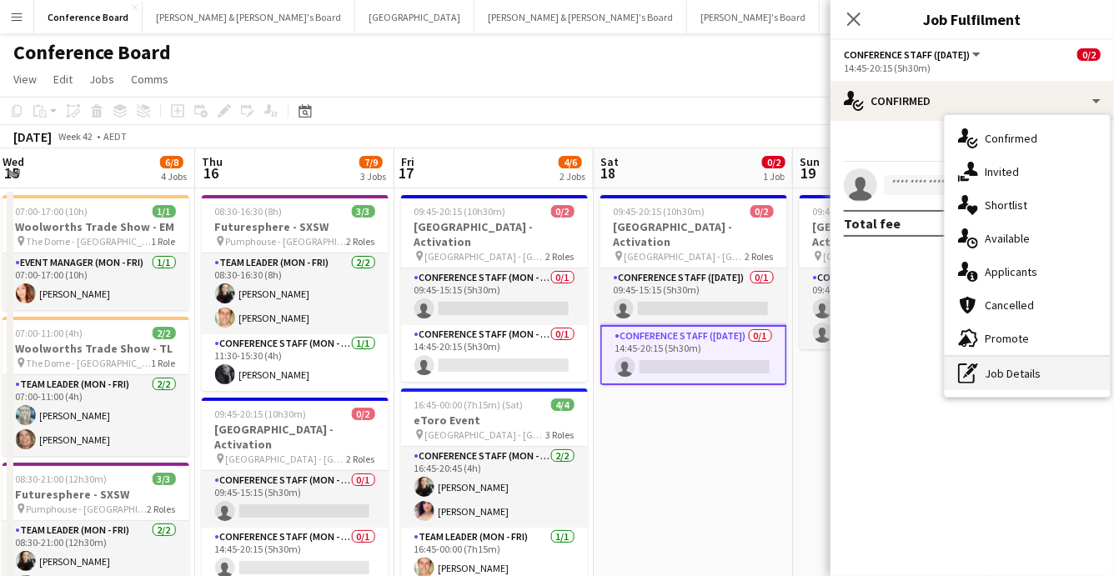
click at [1008, 378] on div "pen-write Job Details" at bounding box center [1026, 373] width 165 height 33
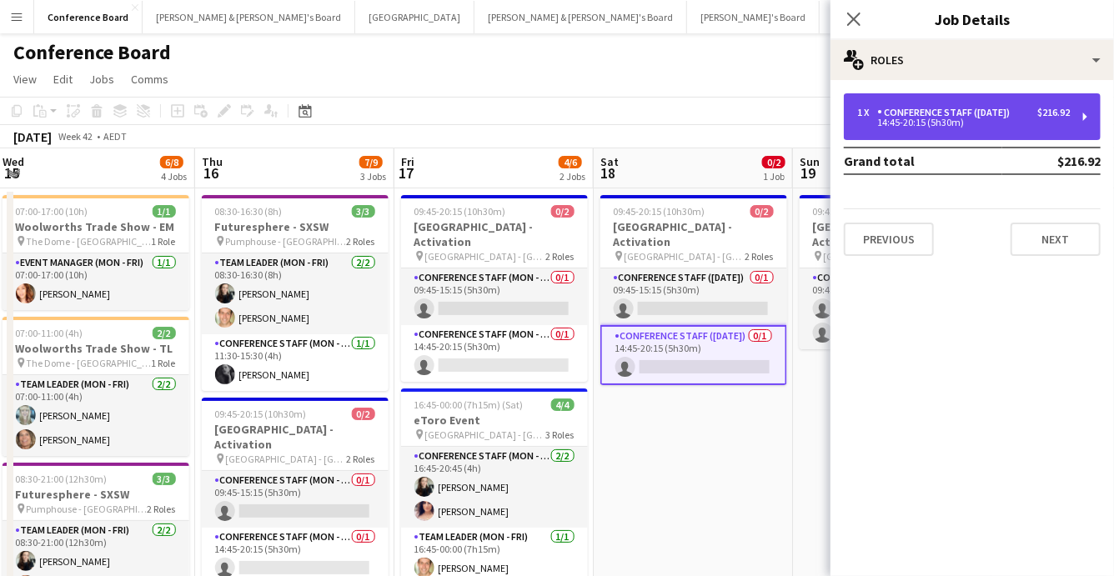
click at [1008, 109] on div "Conference Staff ([DATE])" at bounding box center [946, 113] width 139 height 12
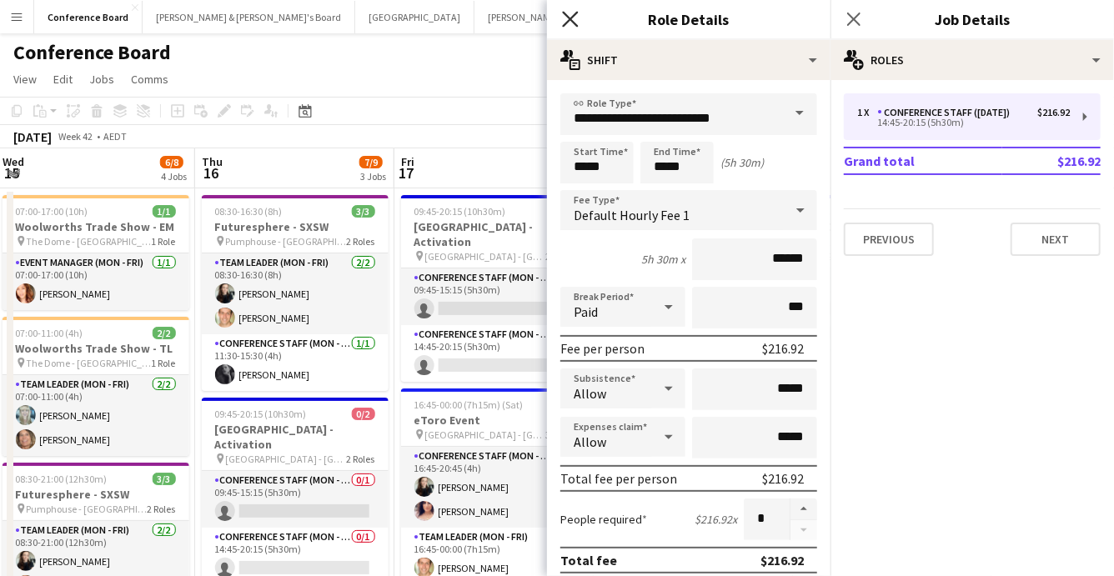
click at [568, 20] on icon at bounding box center [570, 19] width 16 height 16
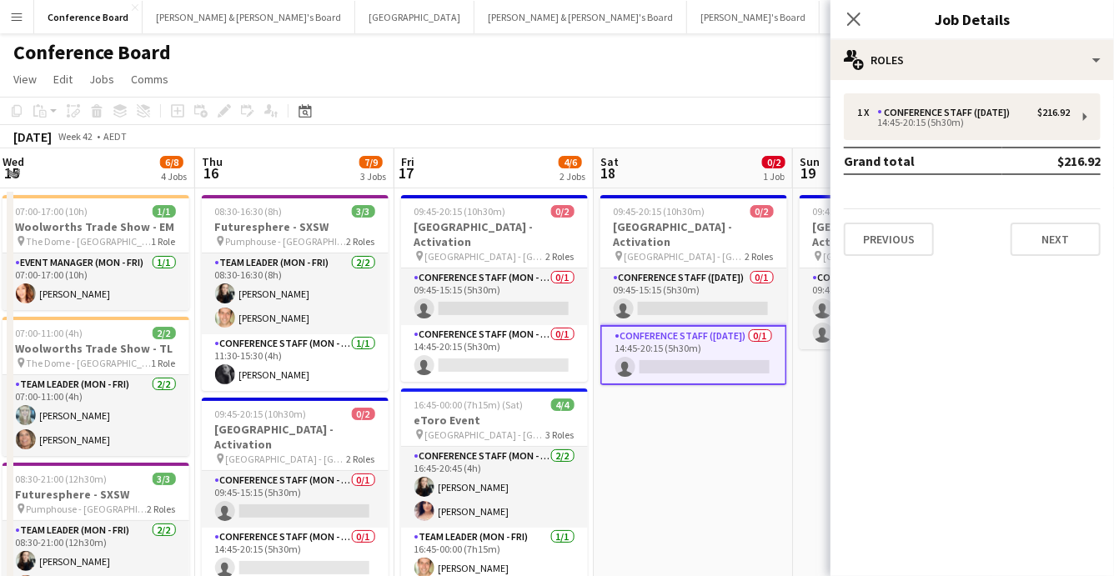
click at [679, 105] on app-toolbar "Copy Paste Paste Command V Paste with crew Command Shift V Paste linked Job [GE…" at bounding box center [557, 111] width 1114 height 28
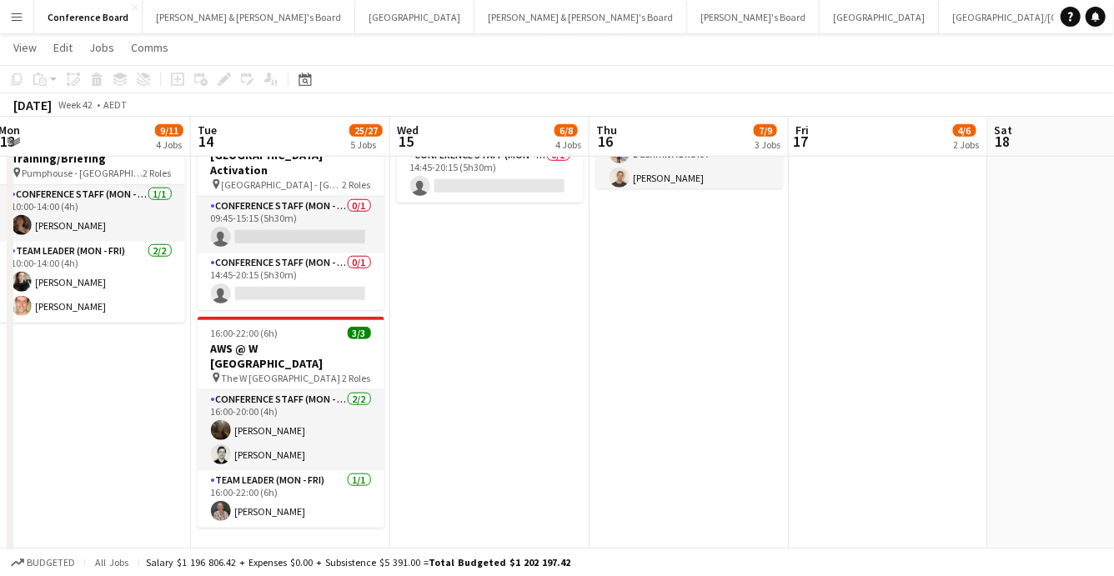
scroll to position [650, 0]
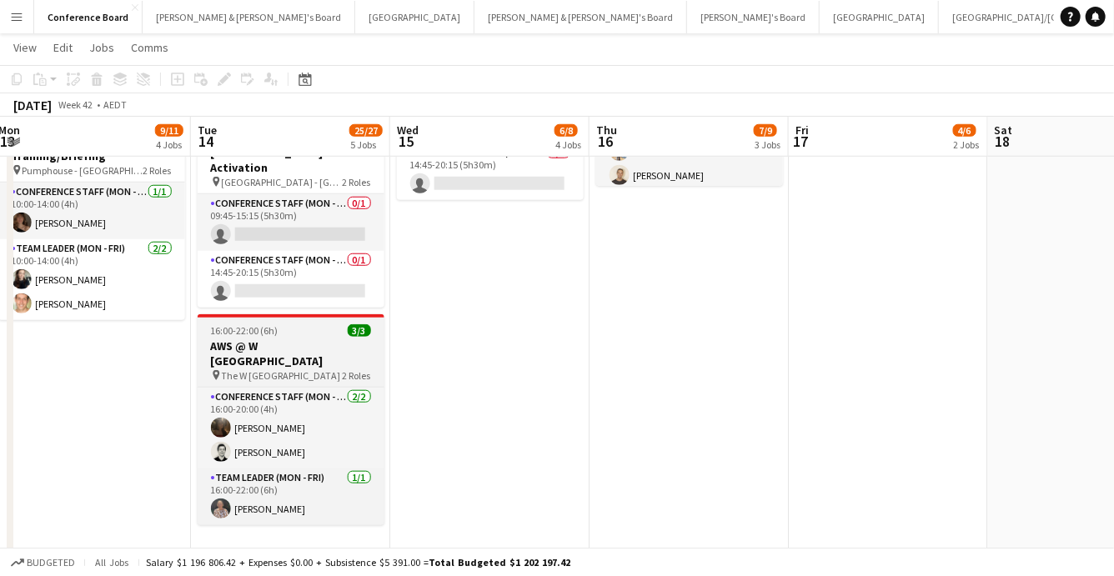
click at [253, 369] on span "The W [GEOGRAPHIC_DATA]" at bounding box center [281, 375] width 119 height 13
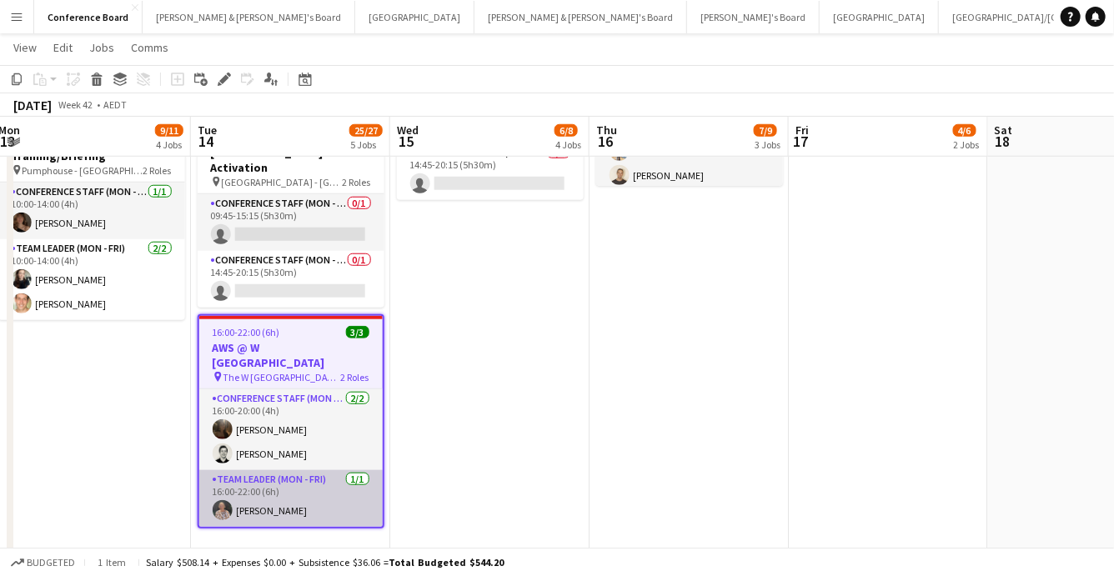
click at [238, 483] on app-card-role "Team Leader (Mon - Fri) 1/1 16:00-22:00 (6h) Kathryn Molloy" at bounding box center [290, 498] width 183 height 57
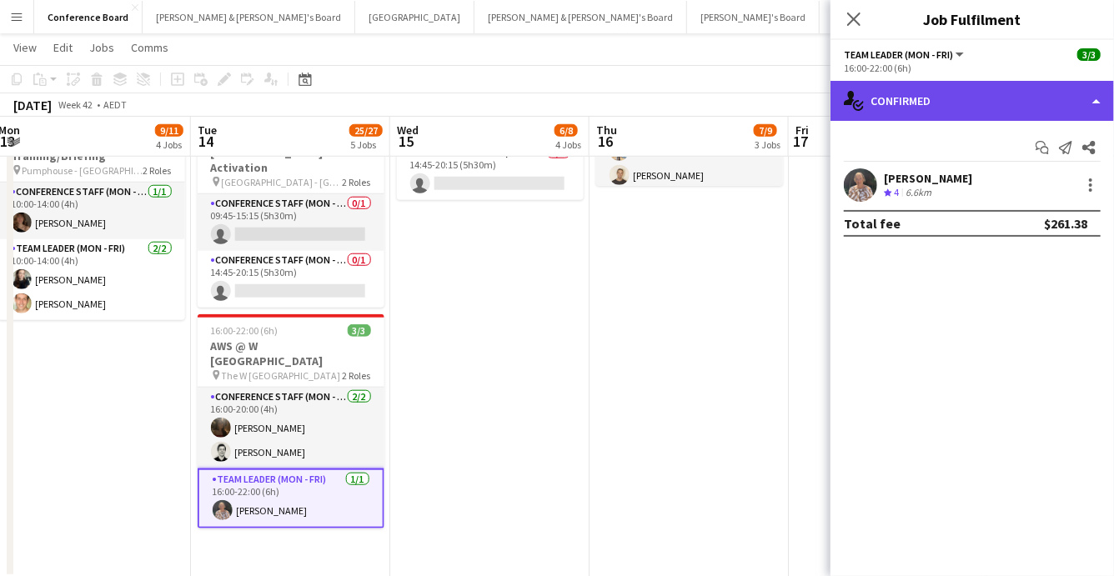
click at [904, 113] on div "single-neutral-actions-check-2 Confirmed" at bounding box center [971, 101] width 283 height 40
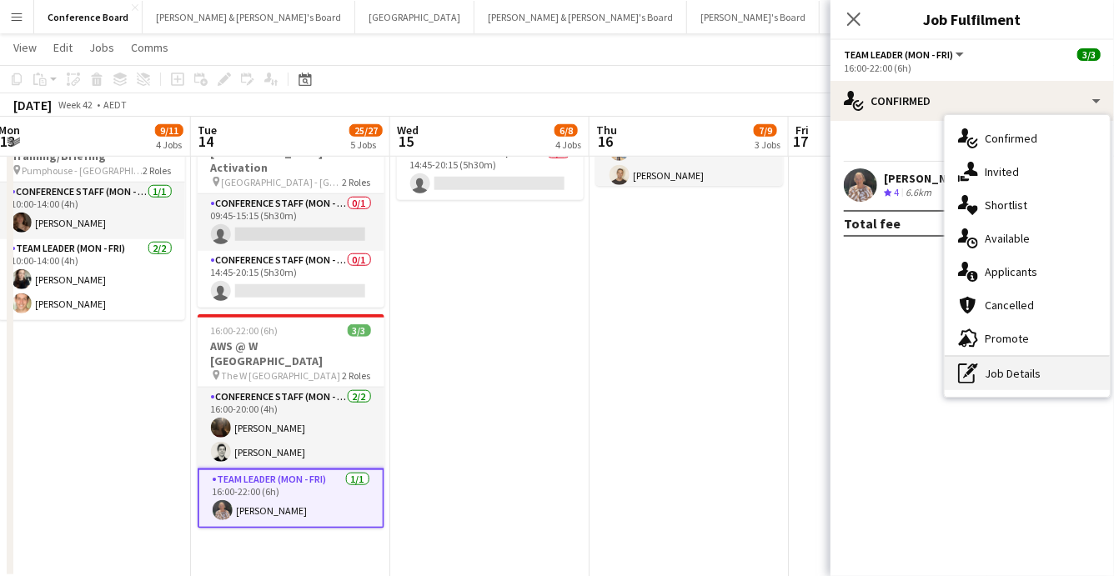
click at [1010, 381] on div "pen-write Job Details" at bounding box center [1026, 373] width 165 height 33
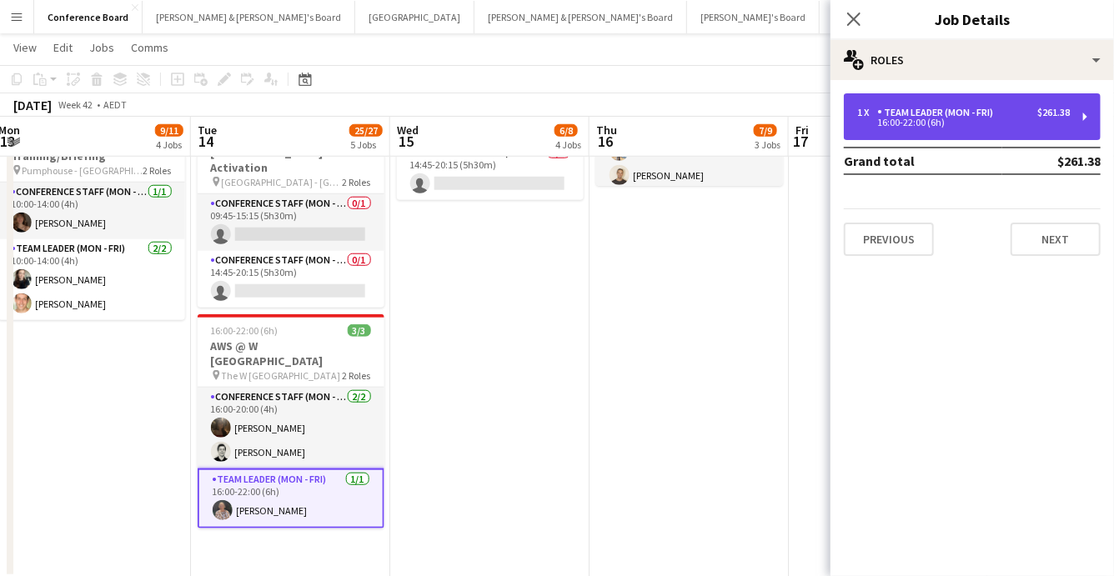
click at [920, 112] on div "Team Leader (Mon - Fri)" at bounding box center [938, 113] width 123 height 12
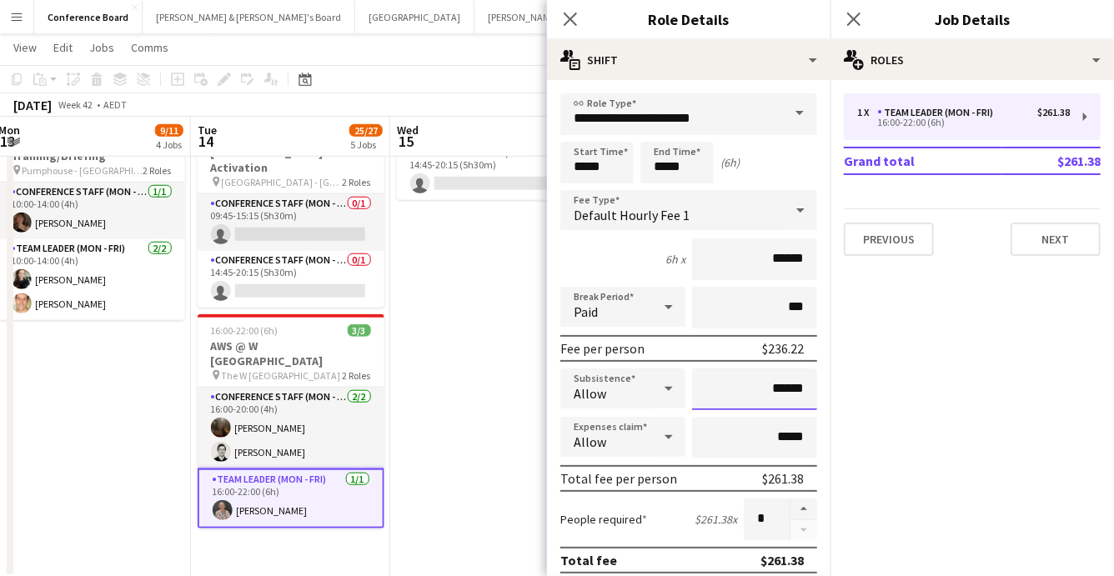
click at [804, 389] on input "******" at bounding box center [754, 389] width 125 height 42
type input "**"
type input "******"
click at [410, 442] on app-date-cell "07:00-17:00 (10h) 1/1 Woolworths Trade Show - EM pin The Dome - Sydney Olympic …" at bounding box center [489, 58] width 199 height 1042
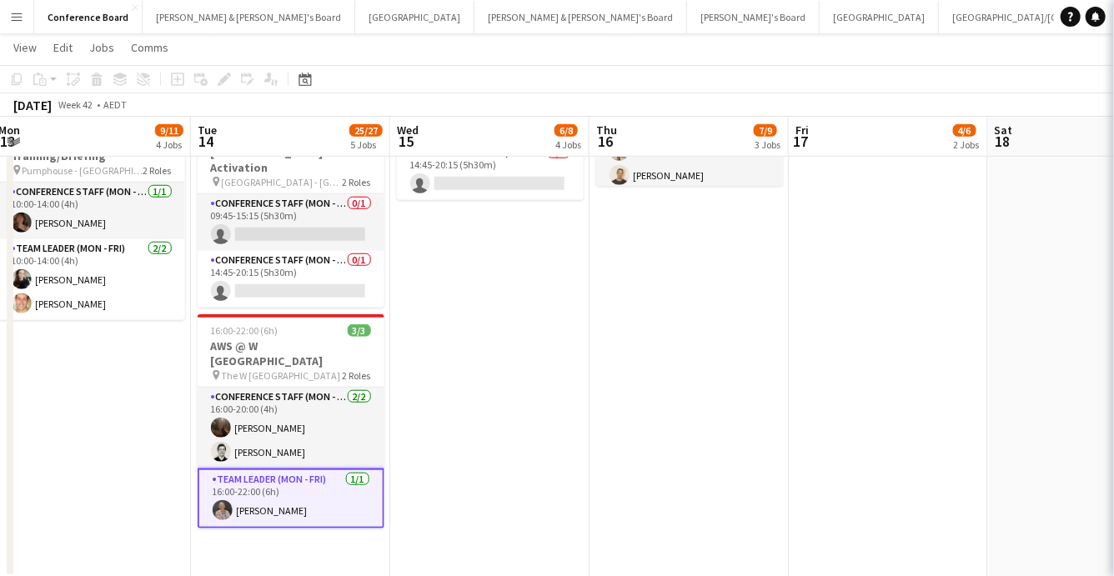
scroll to position [0, 0]
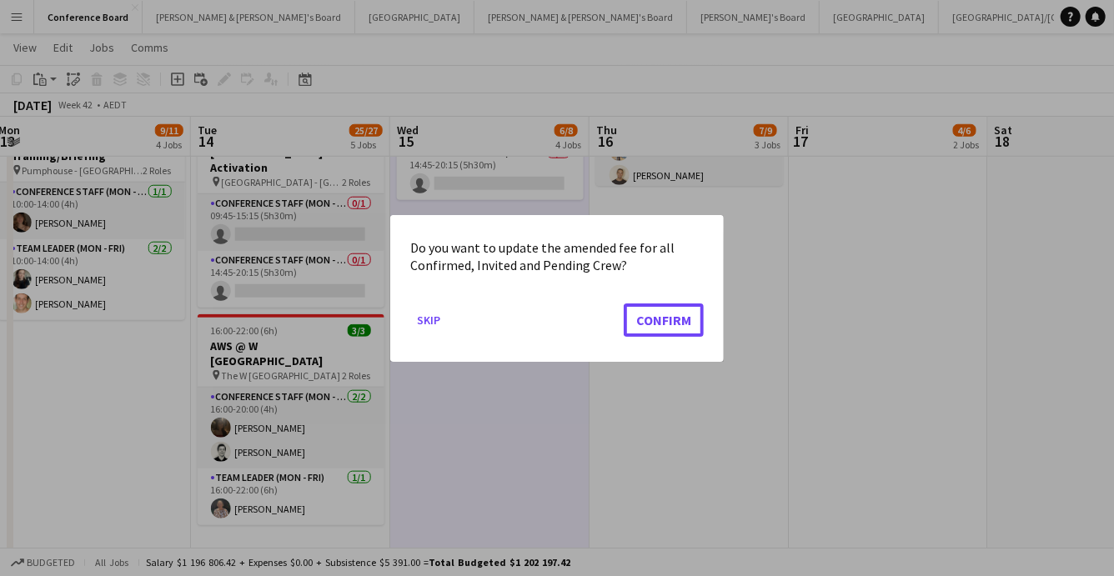
drag, startPoint x: 669, startPoint y: 322, endPoint x: 658, endPoint y: 319, distance: 11.9
click at [668, 322] on button "Confirm" at bounding box center [663, 319] width 80 height 33
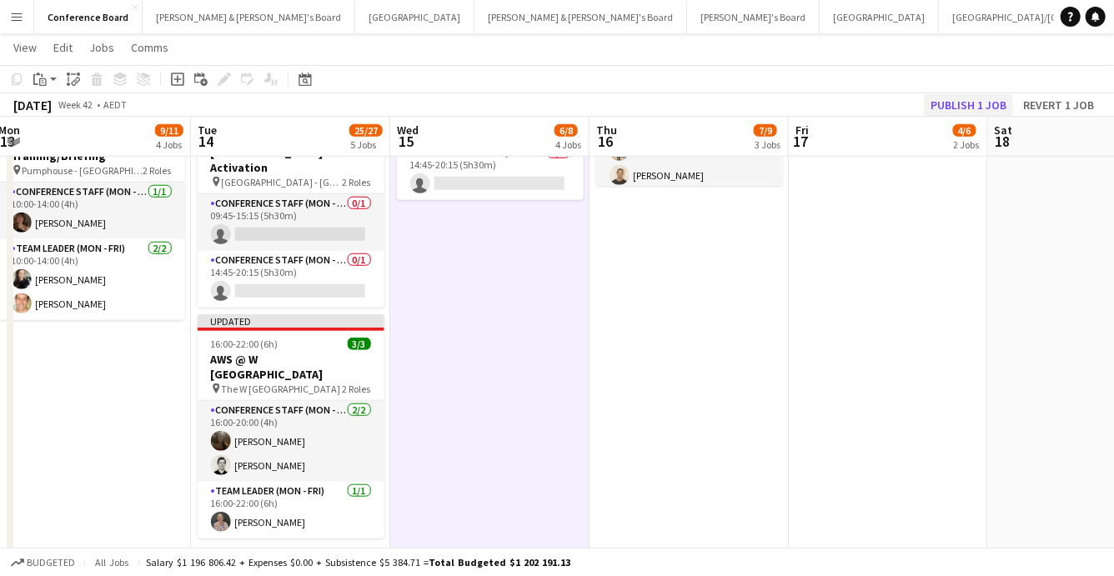
scroll to position [648, 0]
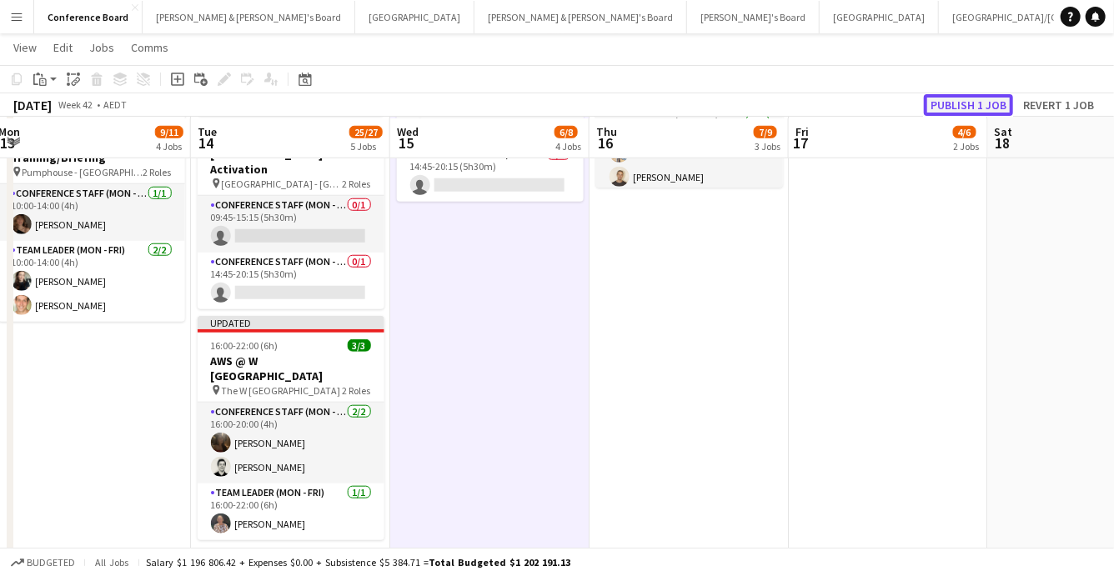
click at [978, 97] on button "Publish 1 job" at bounding box center [968, 105] width 89 height 22
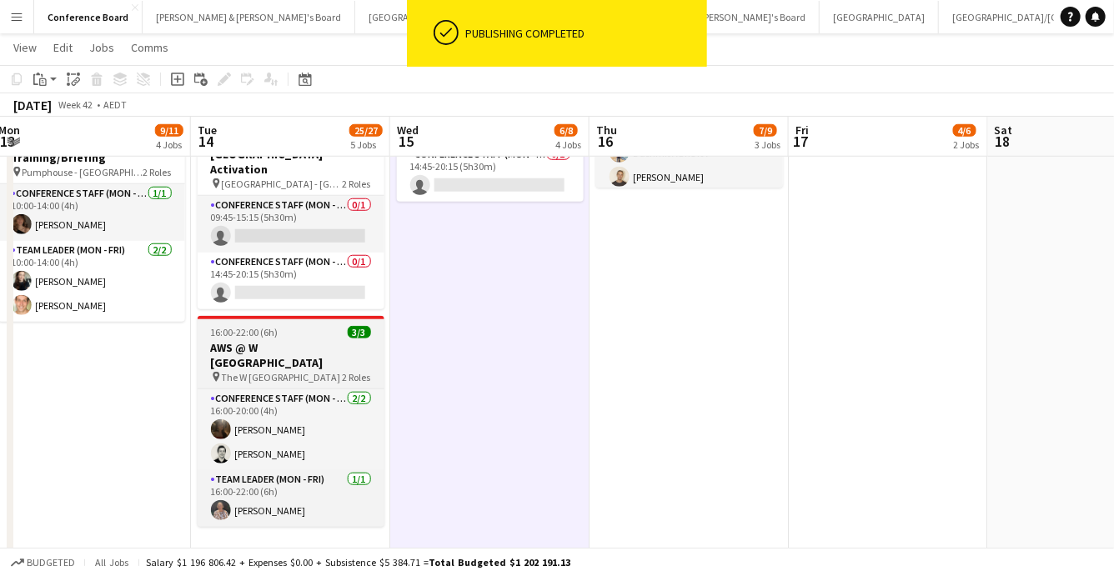
click at [278, 340] on h3 "AWS @ W Hotel - SYDNEY" at bounding box center [291, 355] width 187 height 30
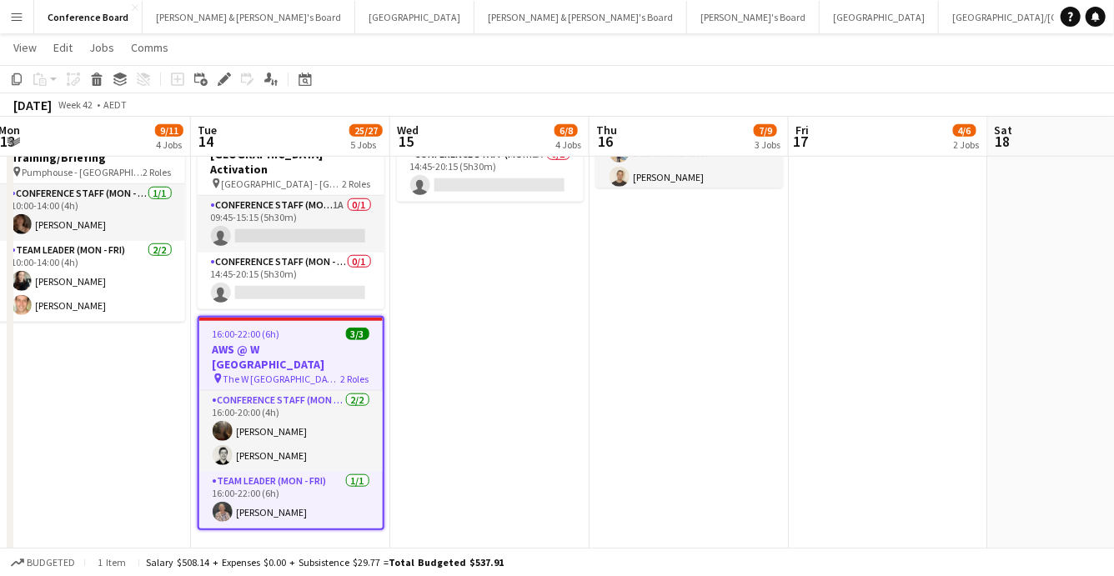
click at [287, 342] on h3 "AWS @ W Hotel - SYDNEY" at bounding box center [290, 357] width 183 height 30
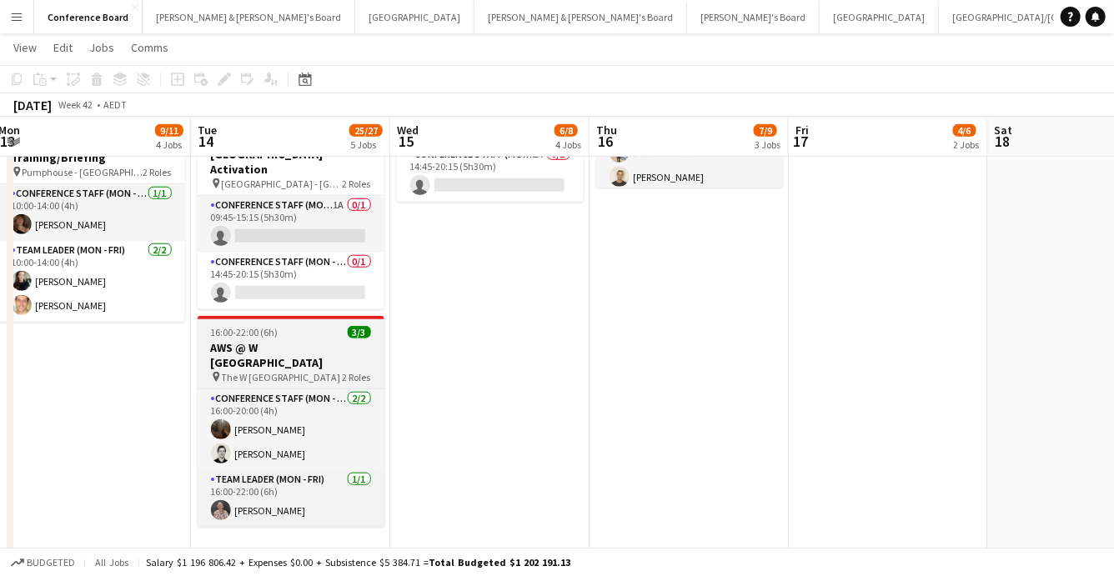
click at [294, 371] on span "The W [GEOGRAPHIC_DATA]" at bounding box center [281, 377] width 119 height 13
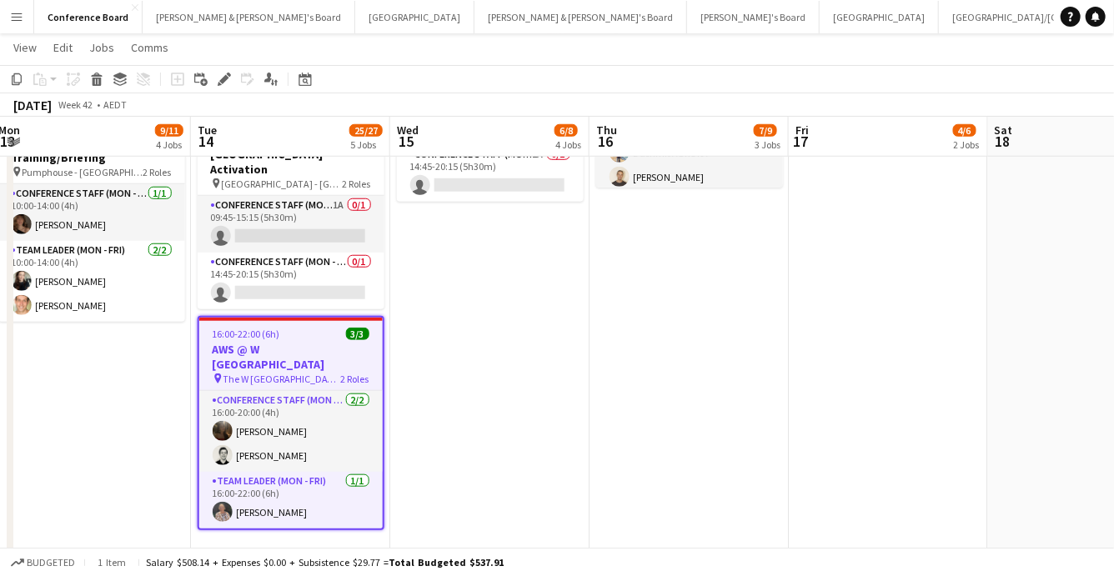
scroll to position [0, 607]
click at [223, 78] on icon at bounding box center [223, 79] width 9 height 9
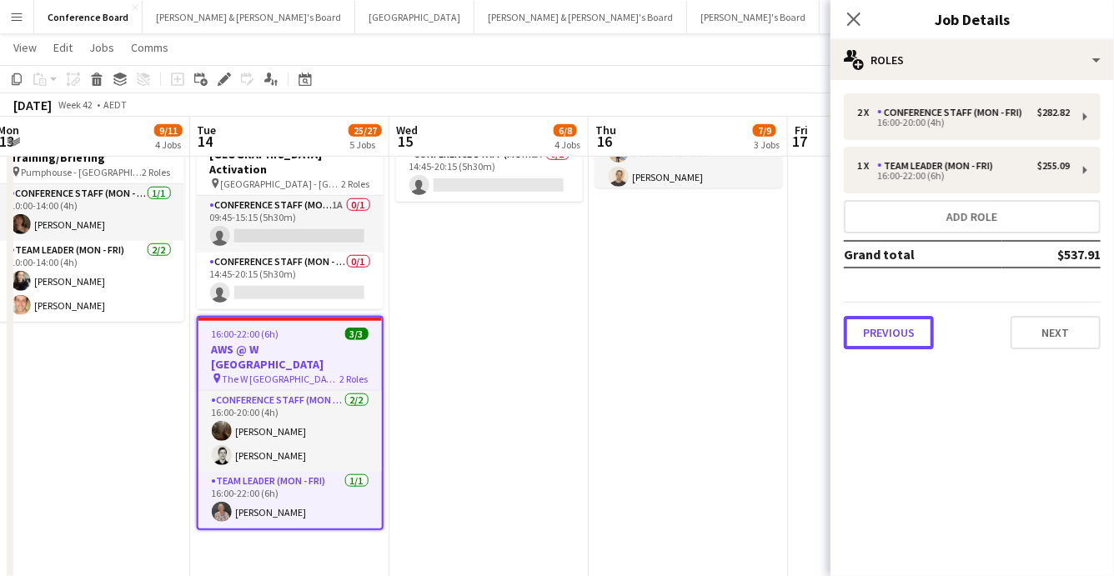
click at [867, 323] on button "Previous" at bounding box center [889, 332] width 90 height 33
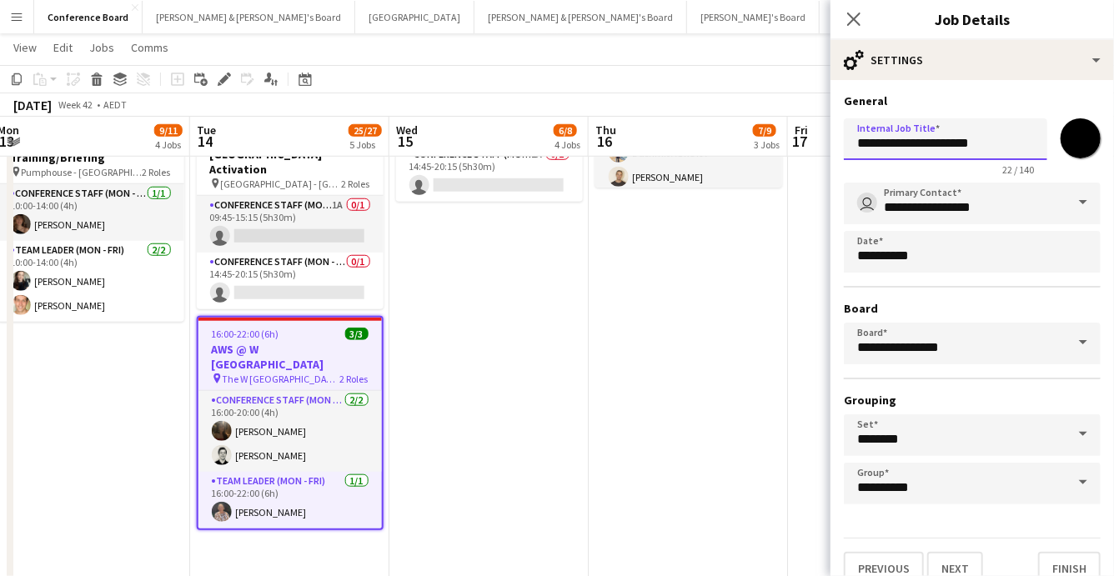
click at [974, 146] on input "**********" at bounding box center [945, 139] width 203 height 42
click at [954, 144] on input "**********" at bounding box center [945, 139] width 203 height 42
click at [951, 143] on input "**********" at bounding box center [945, 139] width 203 height 42
type input "**********"
click at [625, 378] on app-date-cell "08:30-16:30 (8h) 3/3 Futuresphere - SXSW pin Pumphouse - Sydney 2 Roles Team Le…" at bounding box center [687, 59] width 199 height 1042
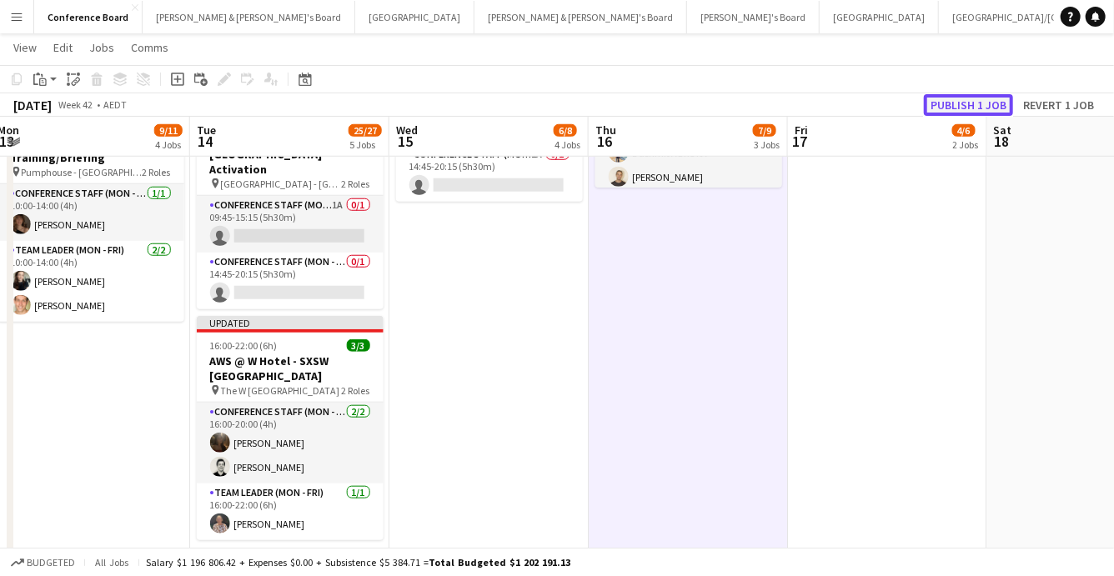
click at [974, 98] on button "Publish 1 job" at bounding box center [968, 105] width 89 height 22
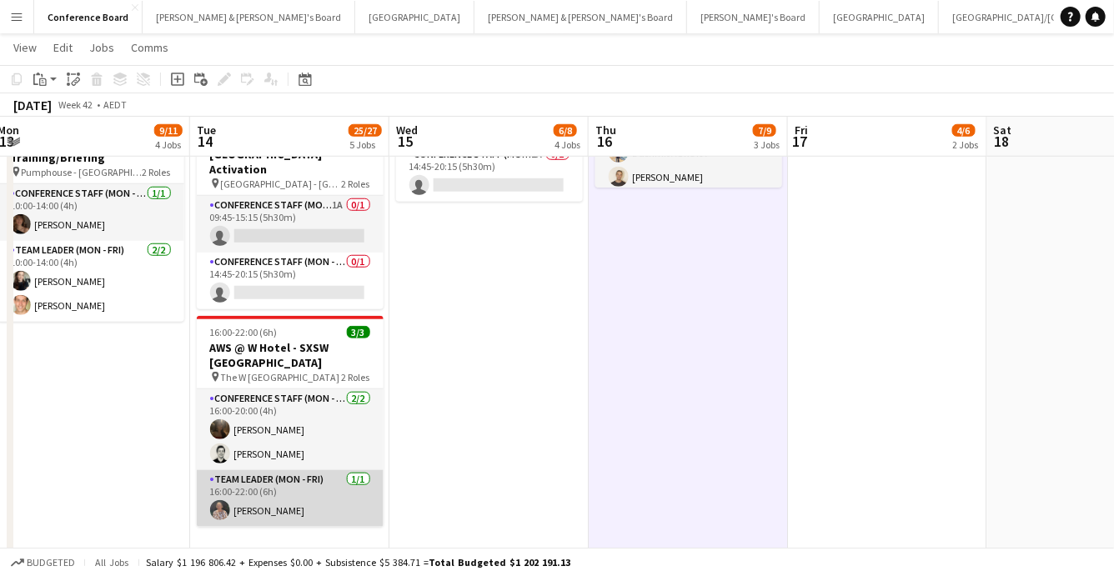
click at [236, 481] on app-card-role "Team Leader (Mon - Fri) 1/1 16:00-22:00 (6h) Kathryn Molloy" at bounding box center [290, 498] width 187 height 57
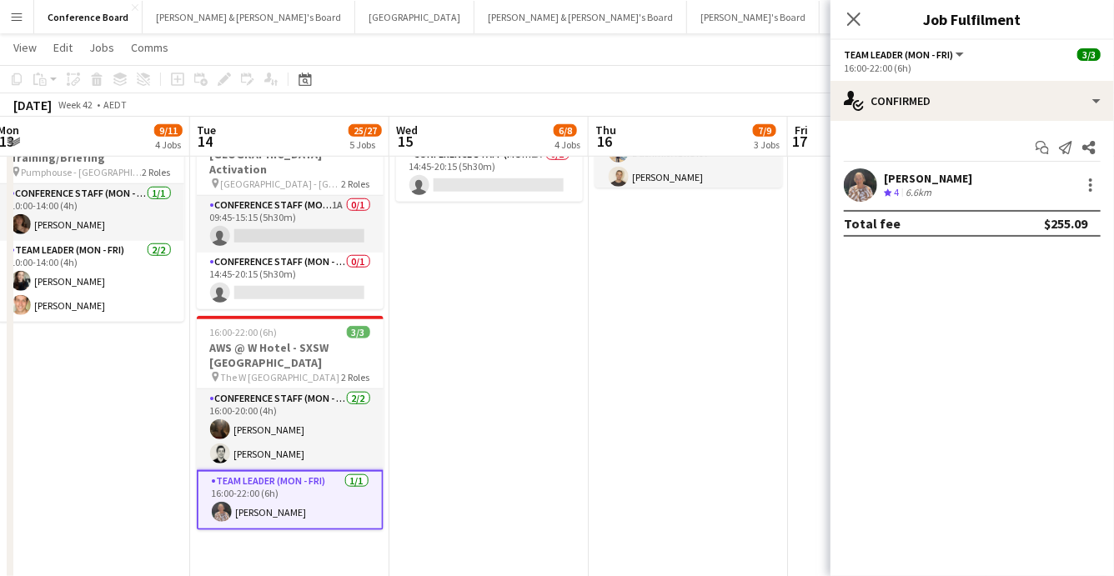
click at [860, 185] on app-user-avatar at bounding box center [860, 184] width 33 height 33
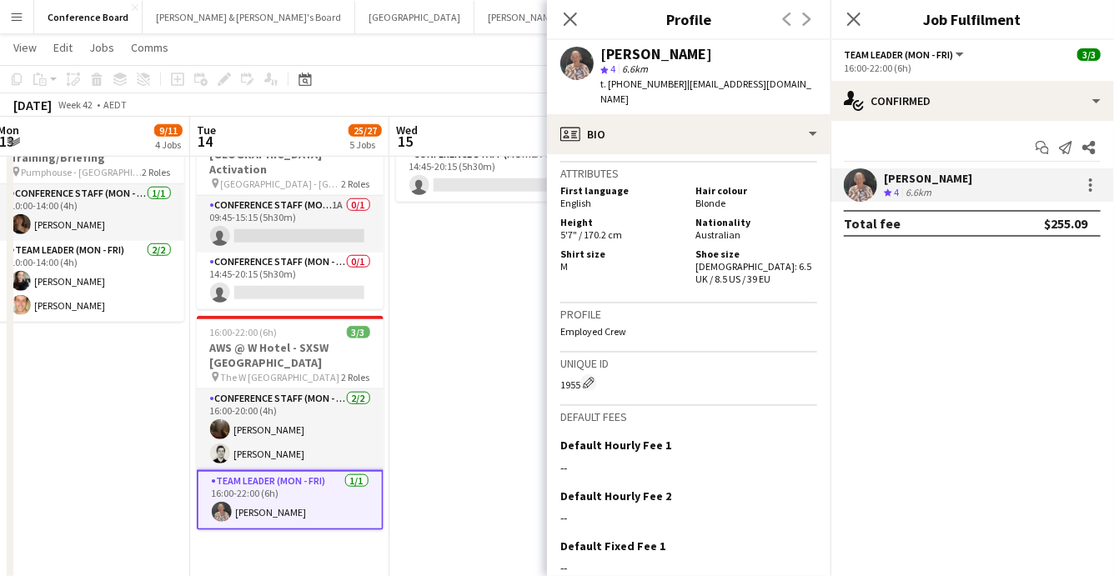
scroll to position [974, 0]
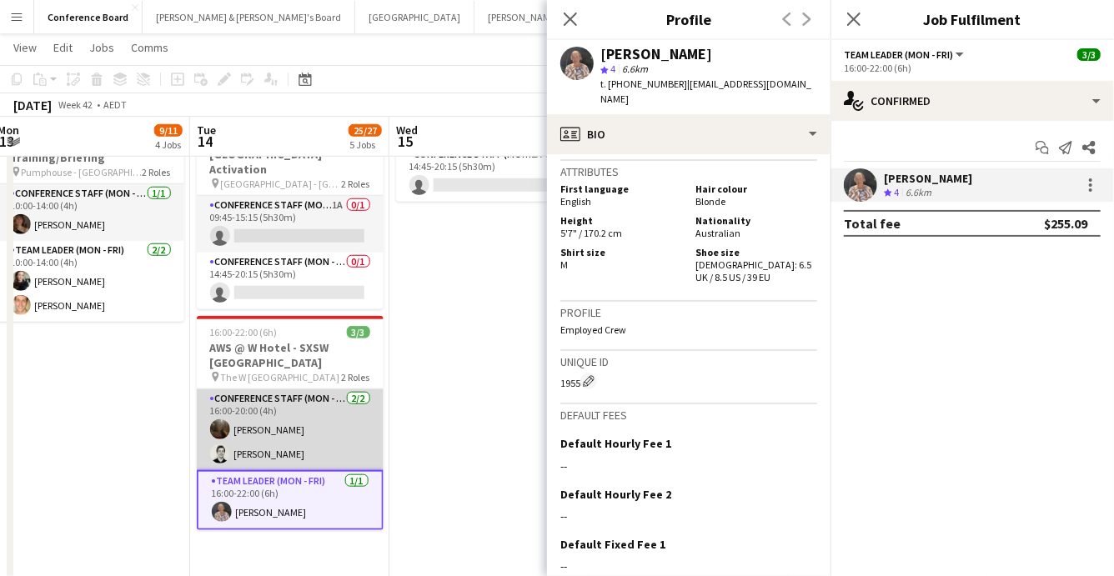
click at [228, 443] on app-user-avatar at bounding box center [220, 453] width 20 height 20
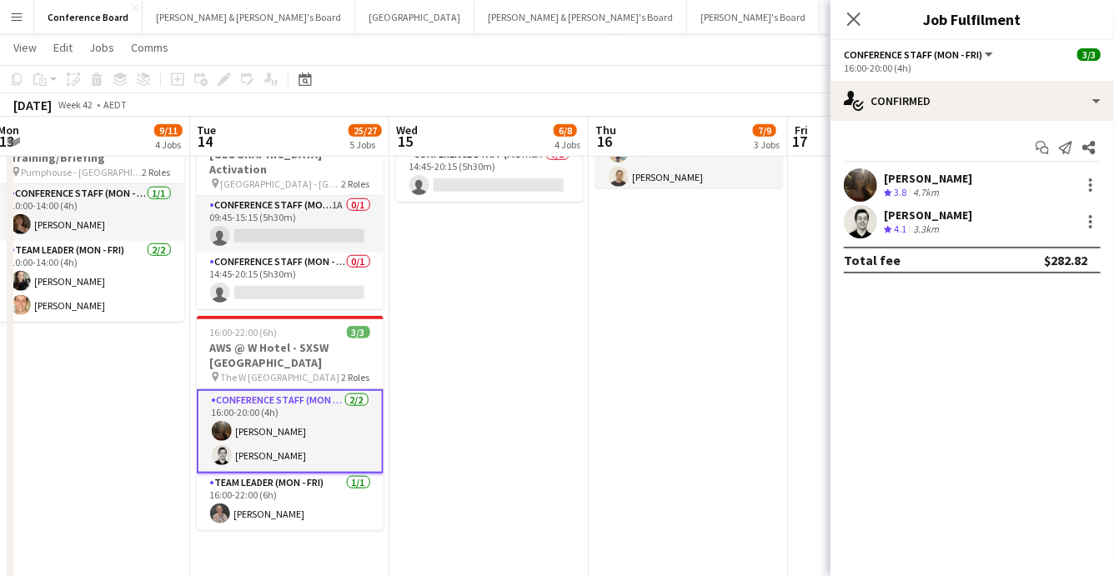
drag, startPoint x: 869, startPoint y: 220, endPoint x: 834, endPoint y: 223, distance: 35.9
click at [859, 221] on app-user-avatar at bounding box center [860, 221] width 33 height 33
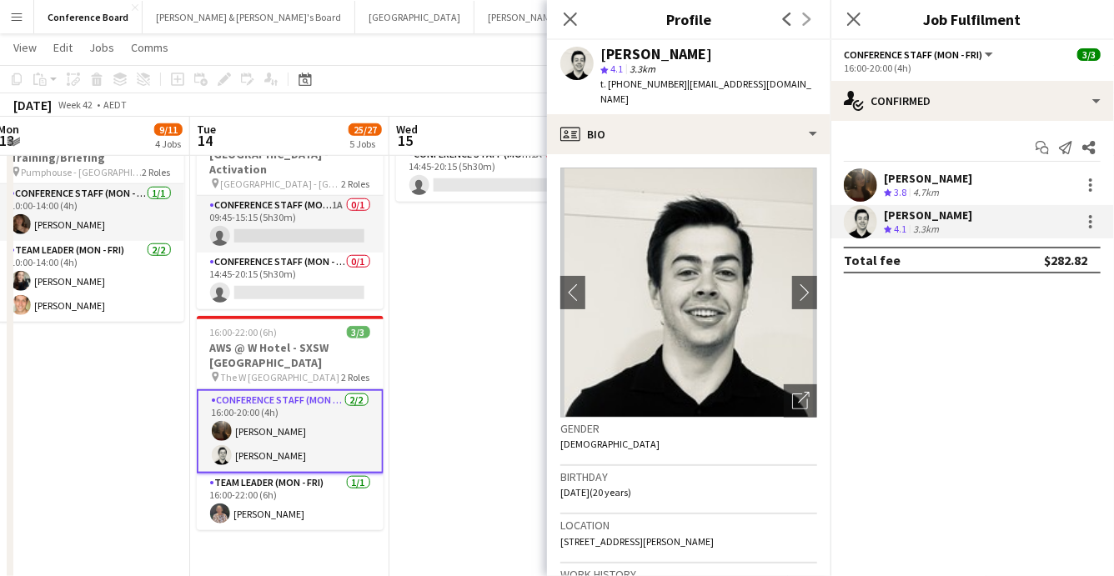
scroll to position [646, 0]
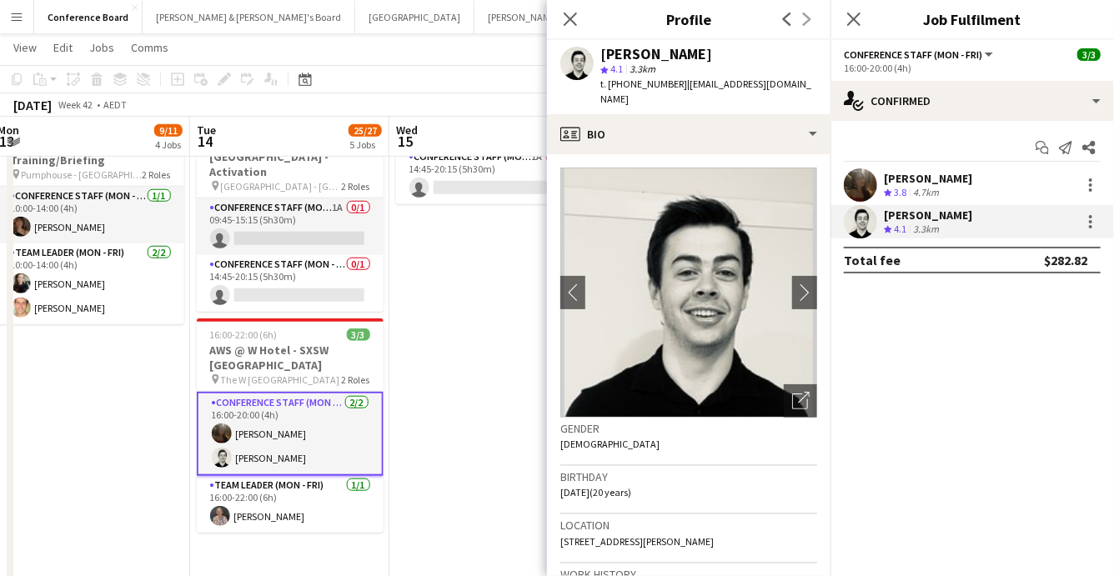
click at [855, 185] on app-user-avatar at bounding box center [860, 184] width 33 height 33
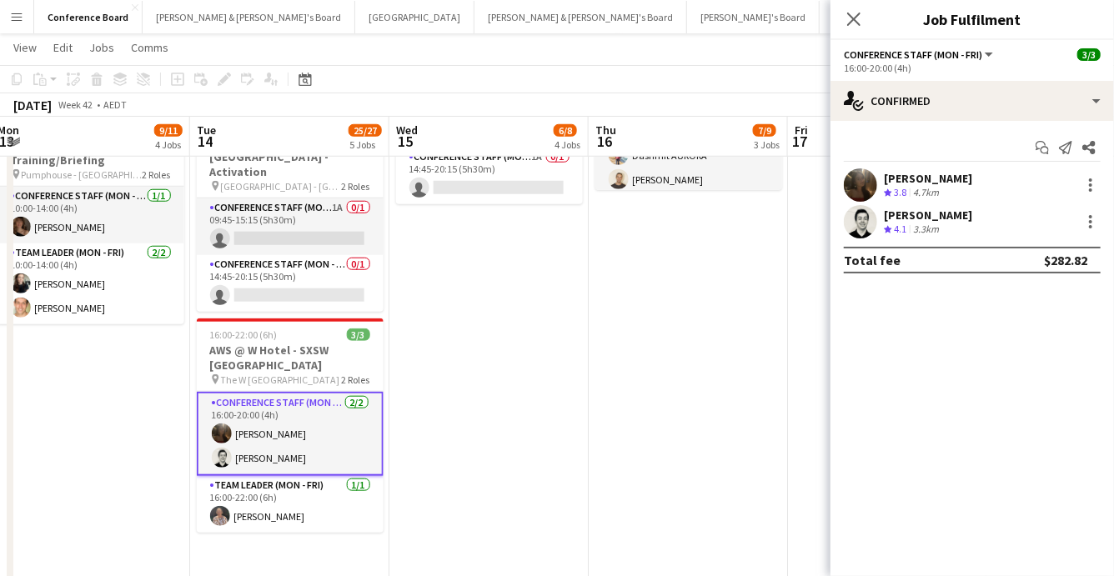
click at [859, 188] on app-user-avatar at bounding box center [860, 184] width 33 height 33
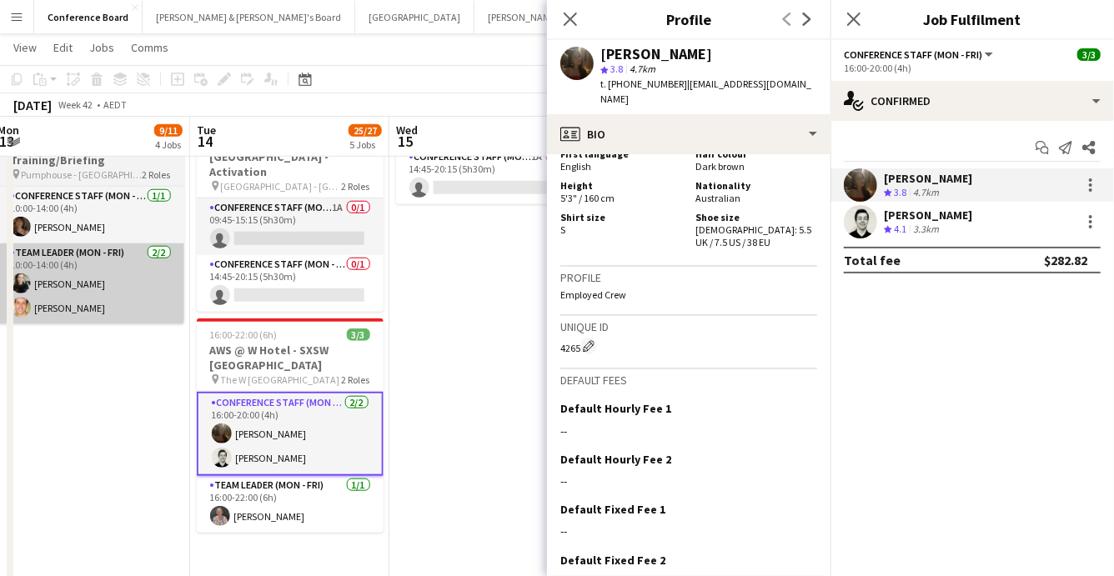
scroll to position [1098, 0]
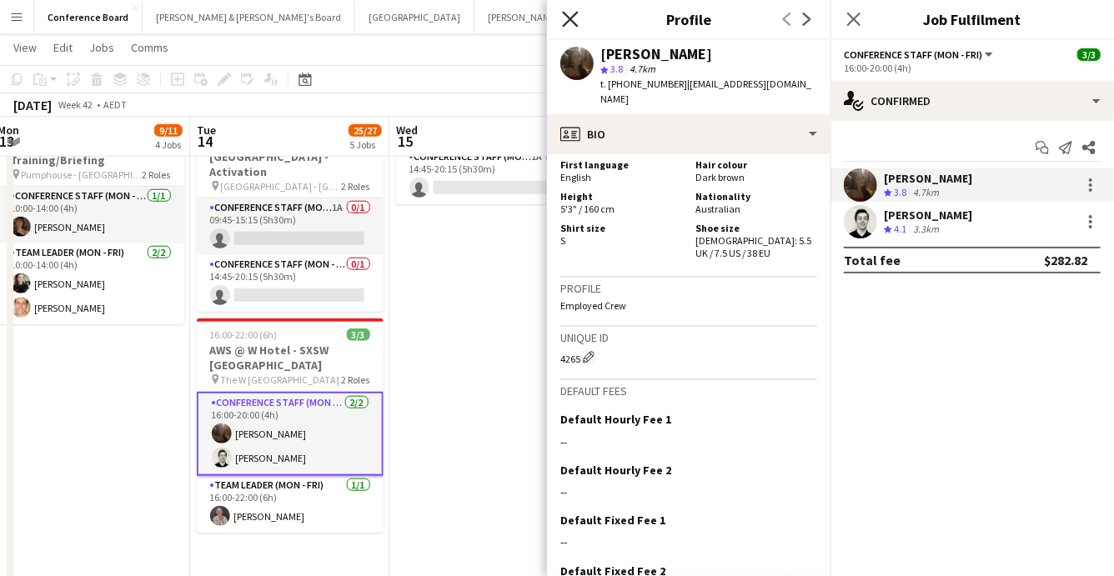
click at [572, 21] on icon at bounding box center [570, 19] width 16 height 16
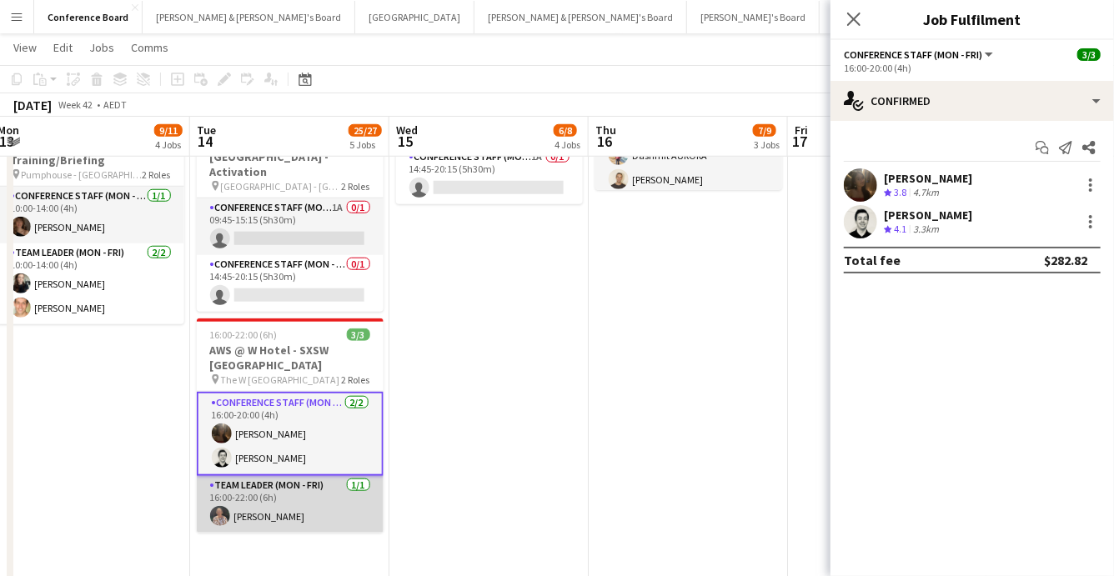
click at [274, 482] on app-card-role "Team Leader (Mon - Fri) 1/1 16:00-22:00 (6h) Kathryn Molloy" at bounding box center [290, 504] width 187 height 57
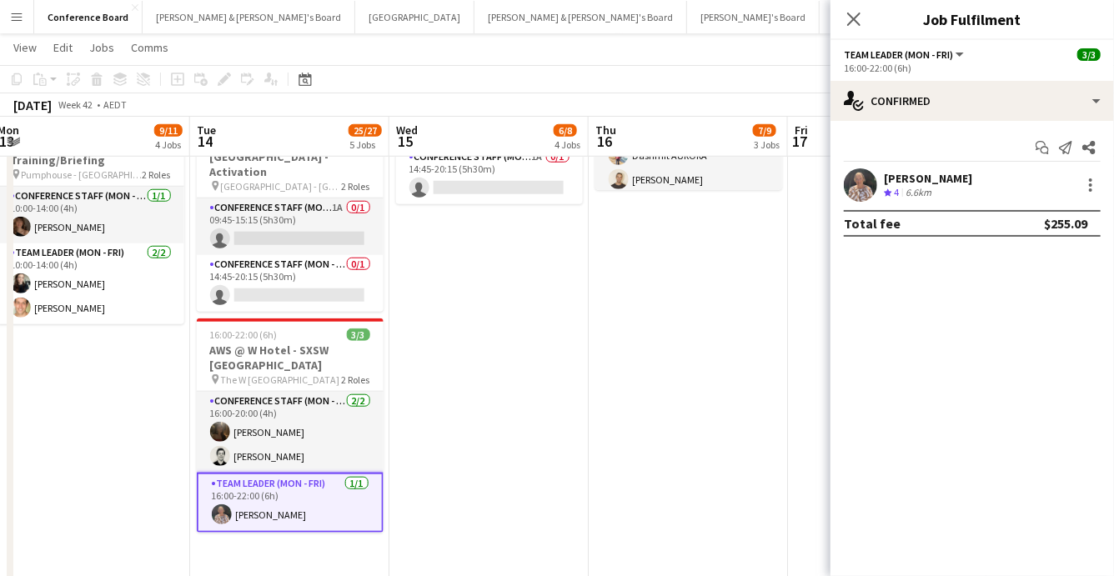
click at [857, 180] on app-user-avatar at bounding box center [860, 184] width 33 height 33
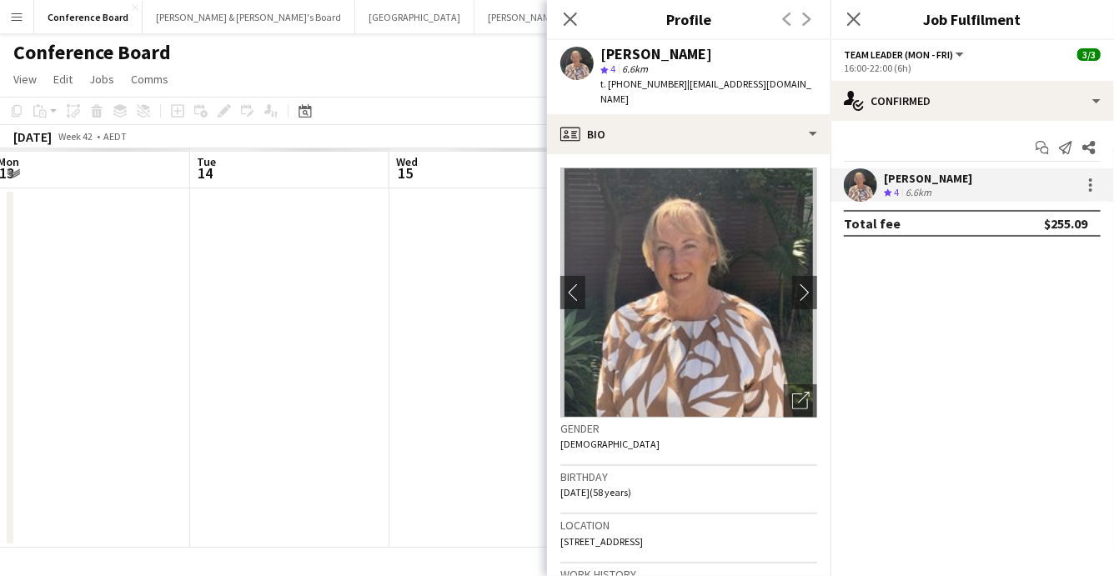
scroll to position [0, 0]
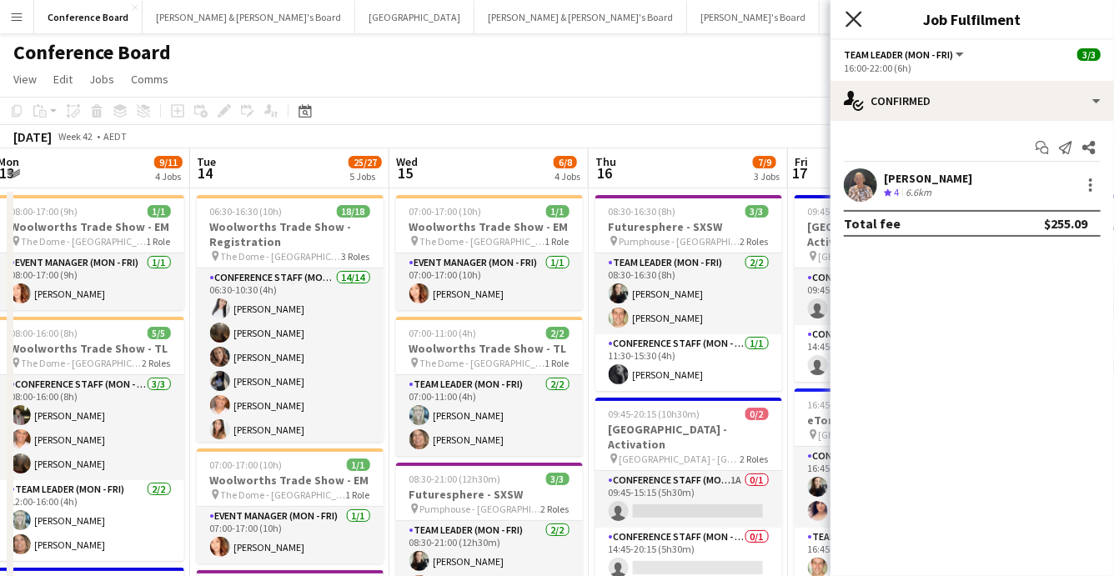
click at [854, 22] on icon "Close pop-in" at bounding box center [853, 19] width 16 height 16
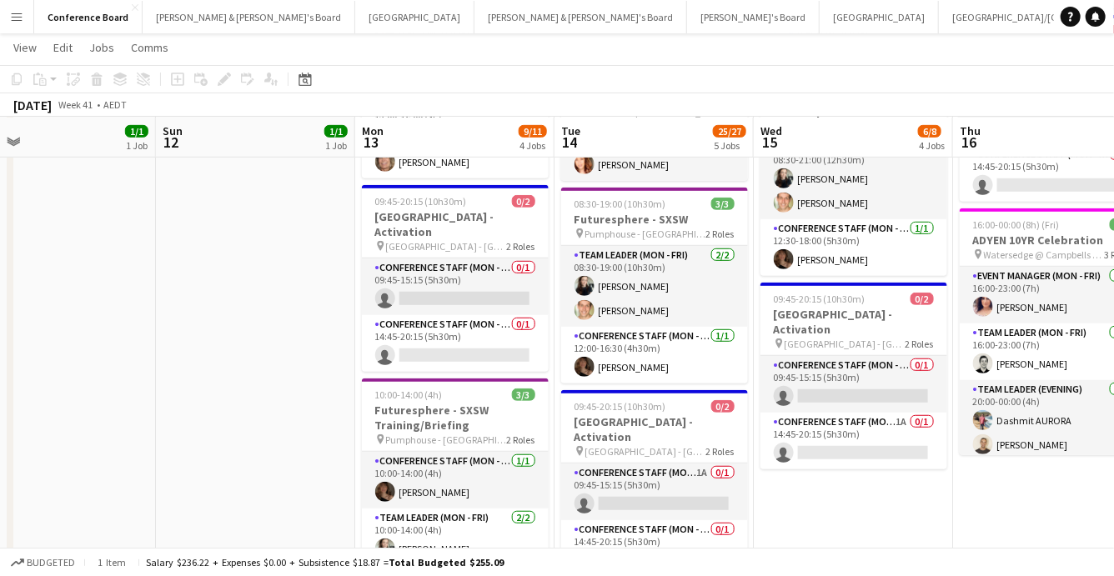
scroll to position [375, 0]
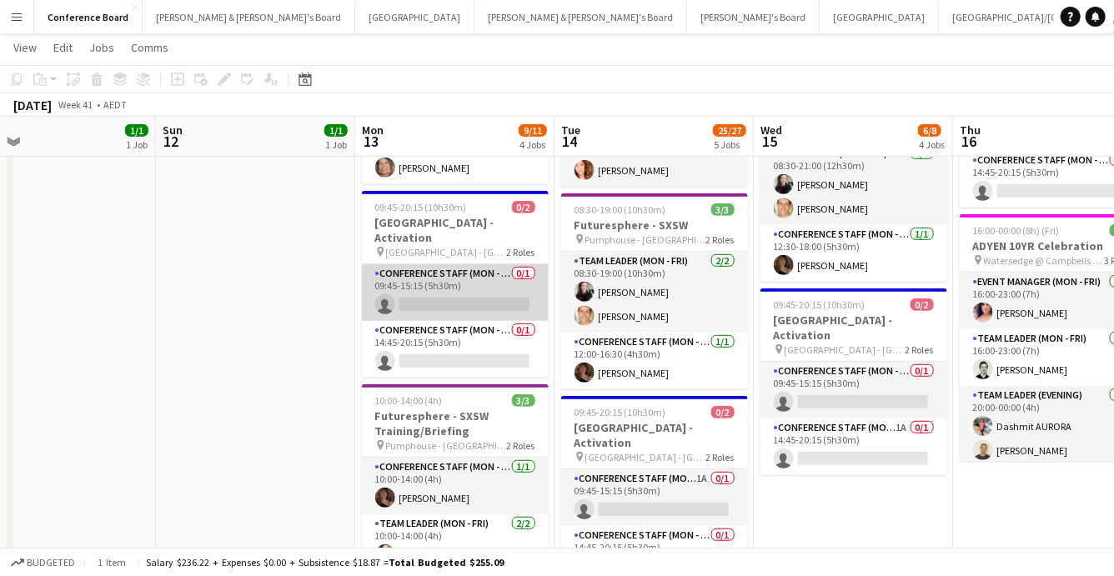
click at [470, 283] on app-card-role "Conference Staff (Mon - Fri) 0/1 09:45-15:15 (5h30m) single-neutral-actions" at bounding box center [455, 292] width 187 height 57
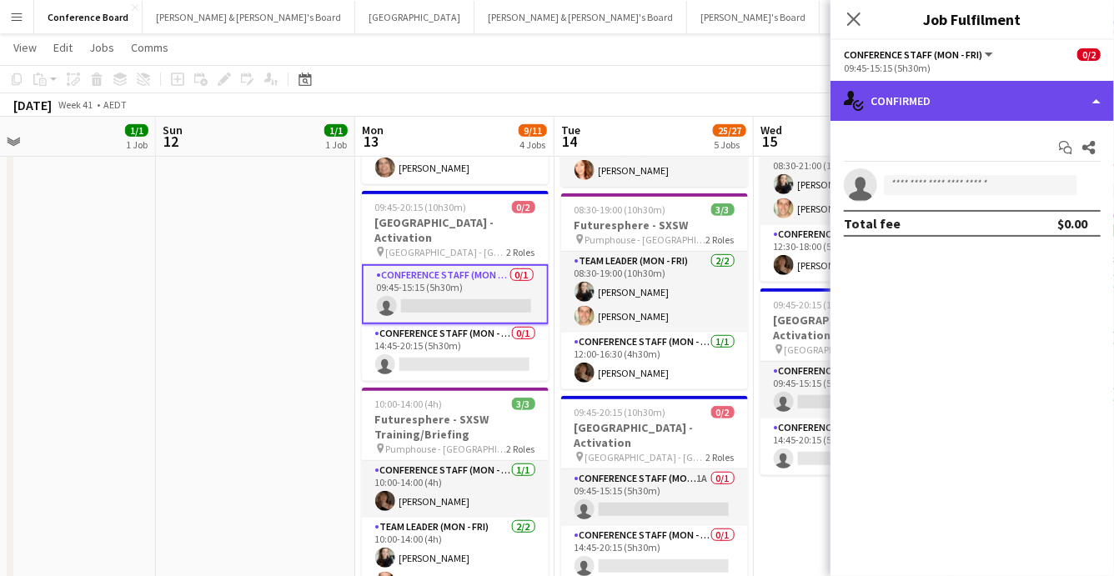
click at [941, 103] on div "single-neutral-actions-check-2 Confirmed" at bounding box center [971, 101] width 283 height 40
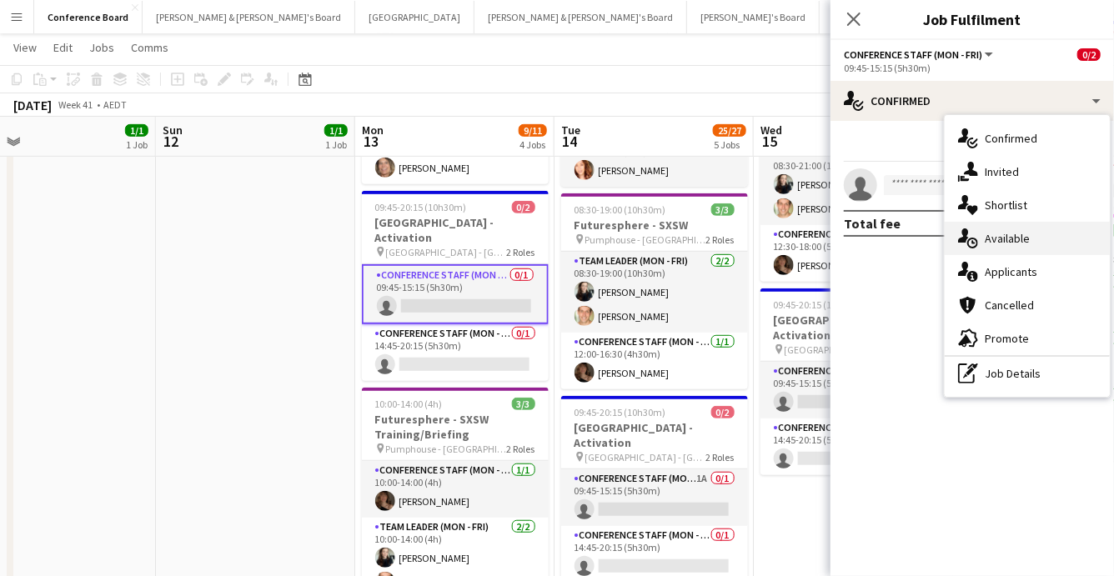
click at [1000, 236] on span "Available" at bounding box center [1006, 238] width 45 height 15
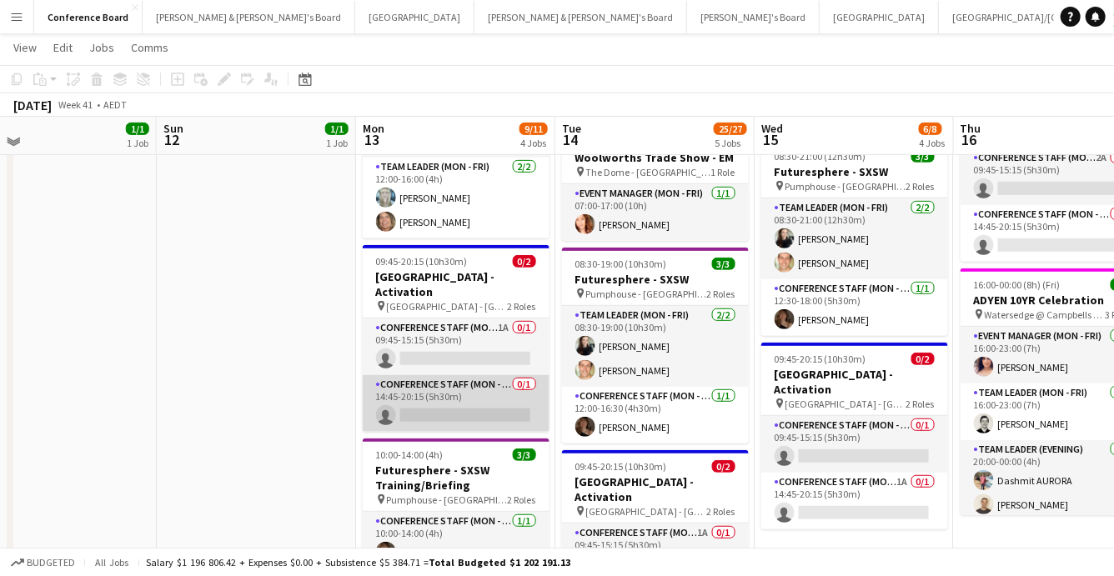
scroll to position [318, 0]
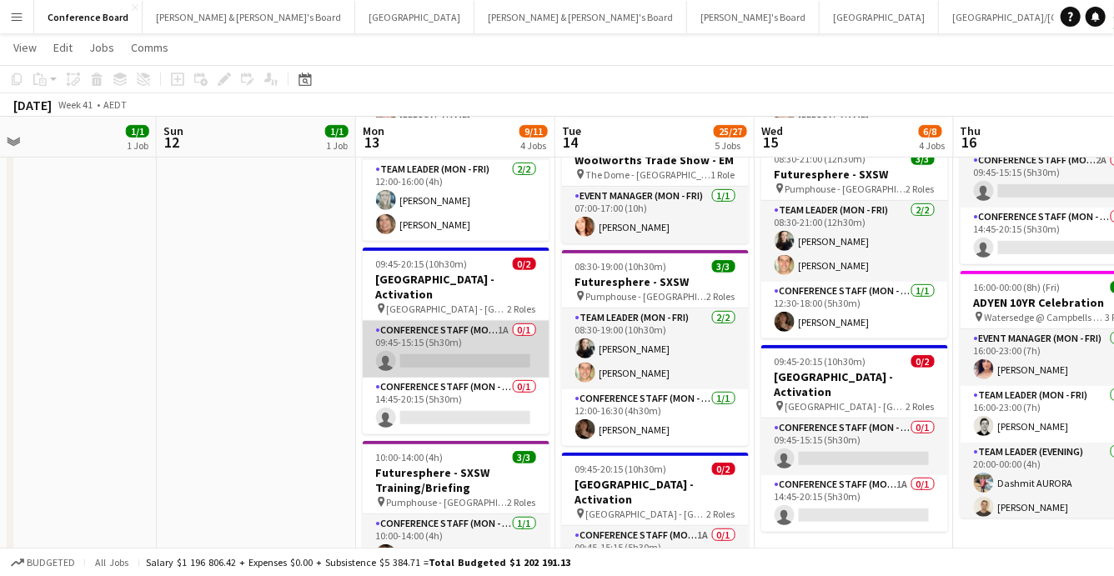
click at [498, 335] on app-card-role "Conference Staff (Mon - Fri) 1A 0/1 09:45-15:15 (5h30m) single-neutral-actions" at bounding box center [456, 349] width 187 height 57
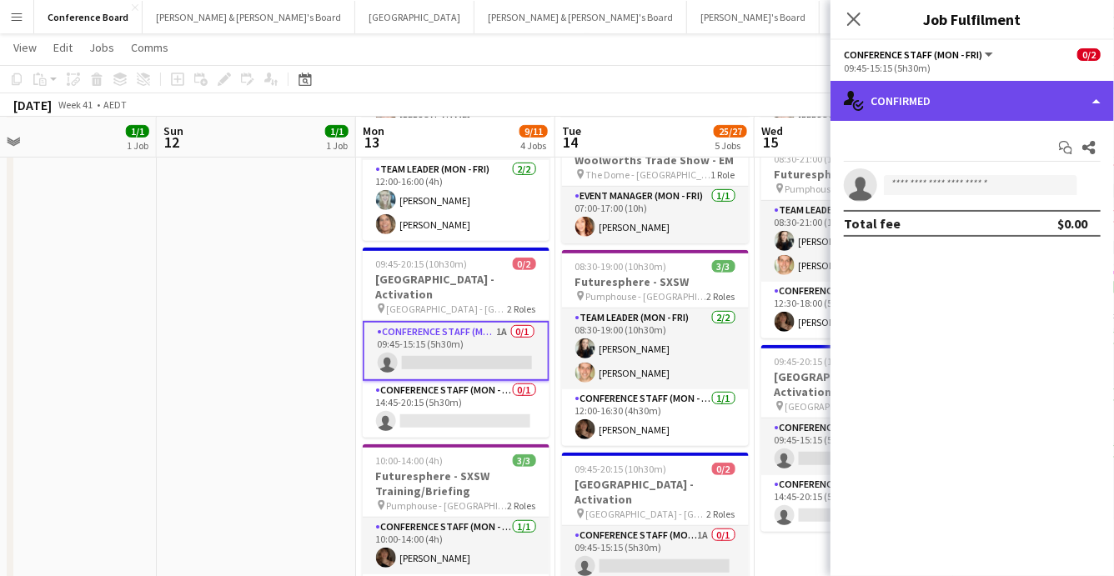
click at [1016, 98] on div "single-neutral-actions-check-2 Confirmed" at bounding box center [971, 101] width 283 height 40
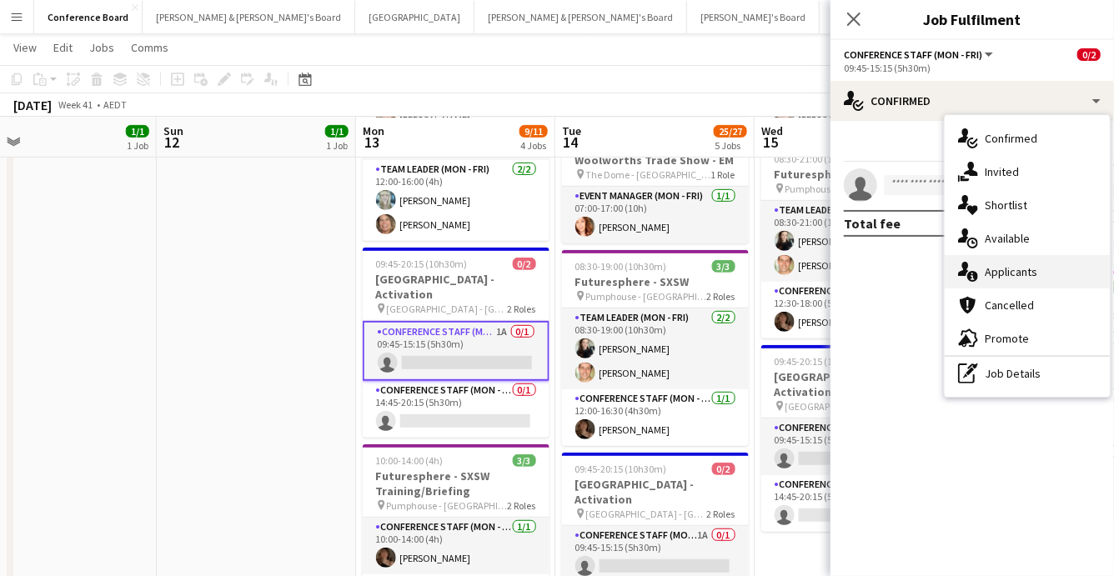
click at [1044, 275] on div "single-neutral-actions-information Applicants" at bounding box center [1026, 271] width 165 height 33
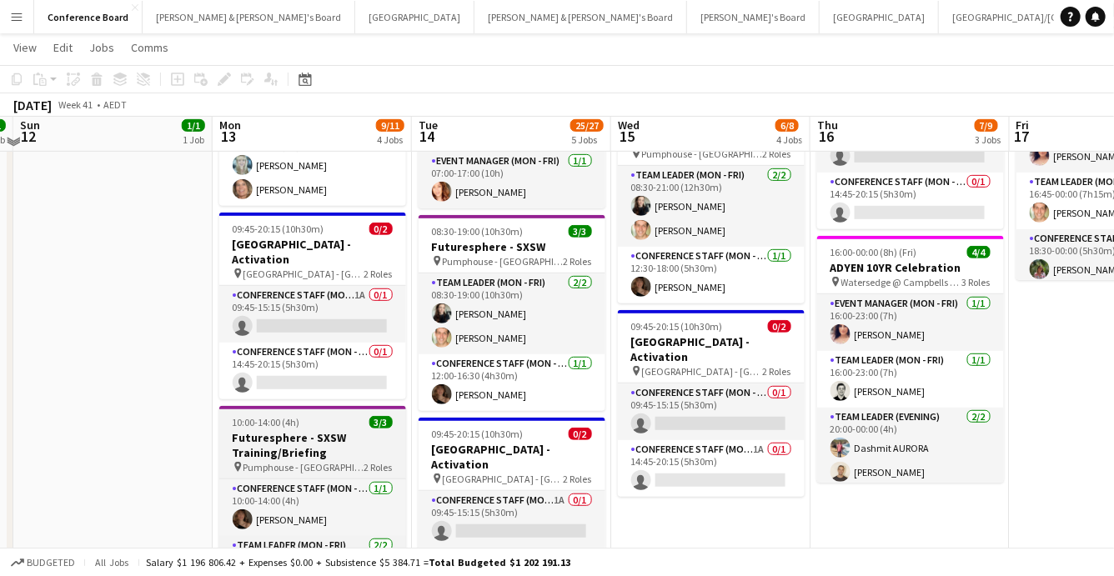
scroll to position [340, 0]
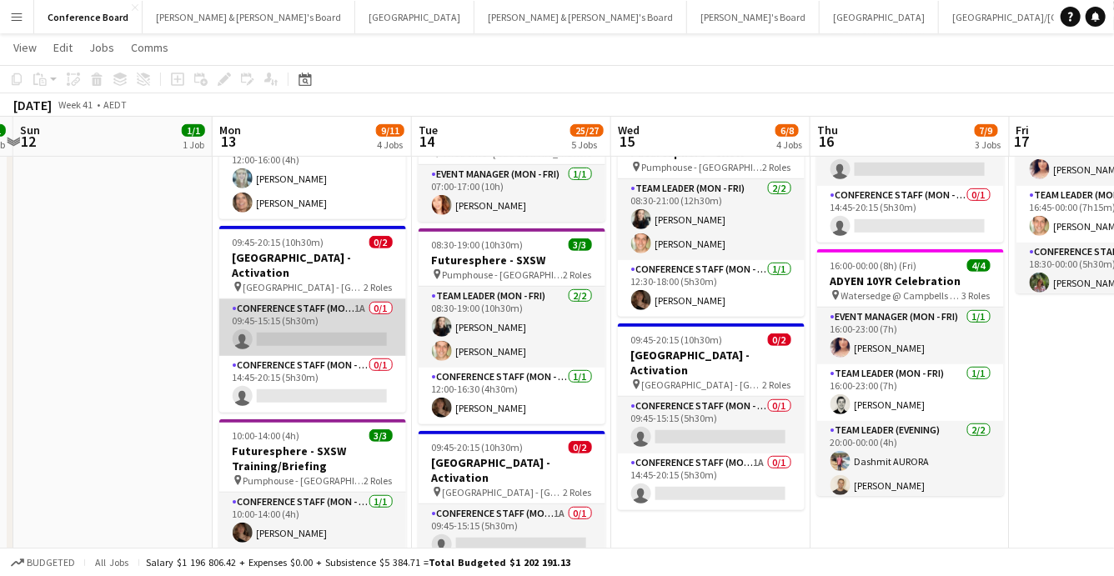
click at [344, 311] on app-card-role "Conference Staff (Mon - Fri) 1A 0/1 09:45-15:15 (5h30m) single-neutral-actions" at bounding box center [312, 327] width 187 height 57
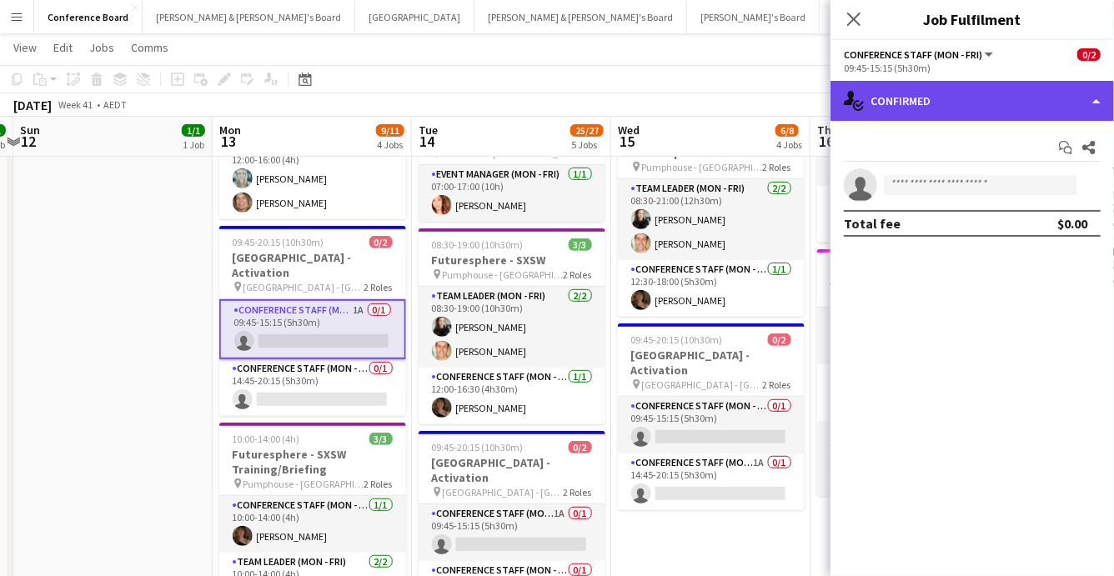
click at [1008, 114] on div "single-neutral-actions-check-2 Confirmed" at bounding box center [971, 101] width 283 height 40
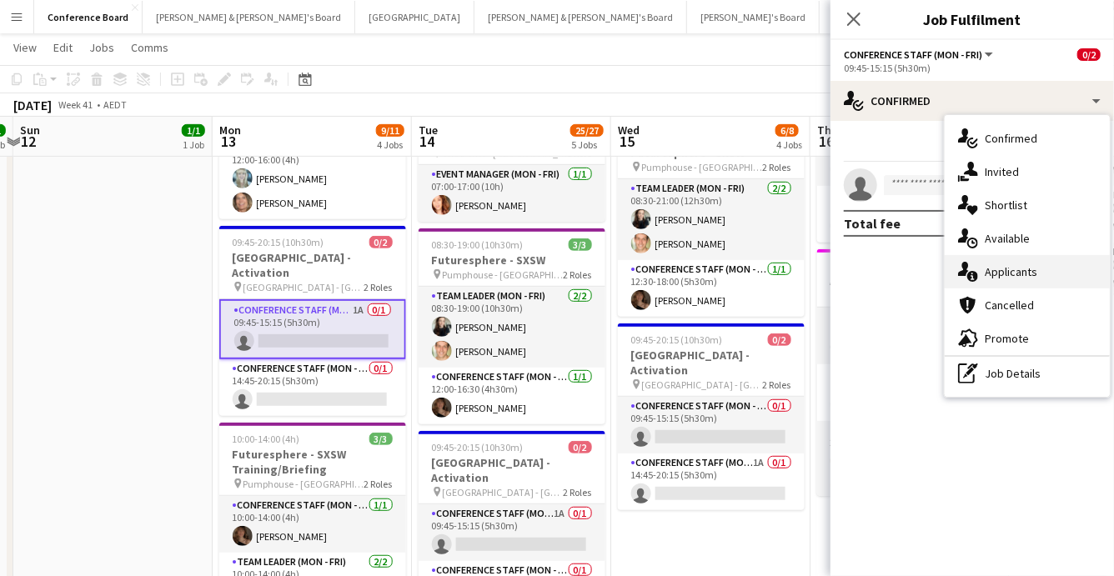
click at [1005, 269] on span "Applicants" at bounding box center [1010, 271] width 53 height 15
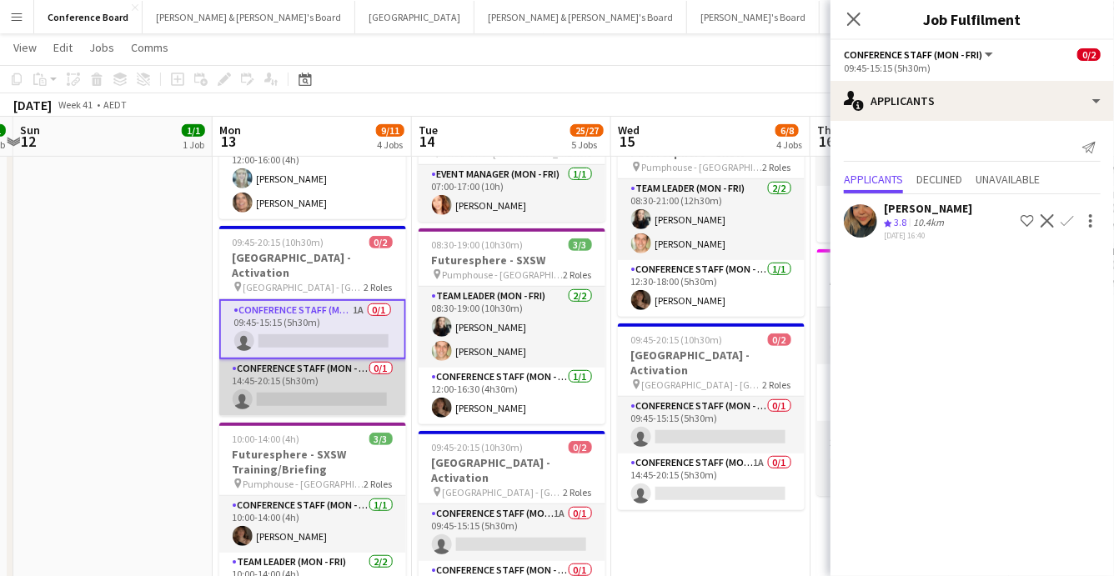
click at [323, 376] on app-card-role "Conference Staff (Mon - Fri) 0/1 14:45-20:15 (5h30m) single-neutral-actions" at bounding box center [312, 387] width 187 height 57
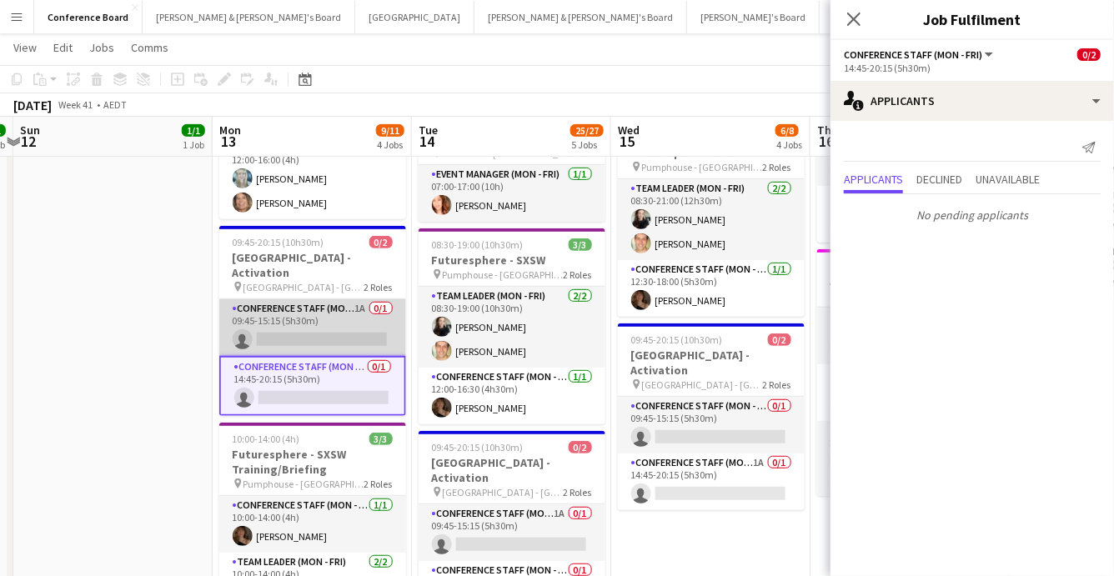
click at [336, 307] on app-card-role "Conference Staff (Mon - Fri) 1A 0/1 09:45-15:15 (5h30m) single-neutral-actions" at bounding box center [312, 327] width 187 height 57
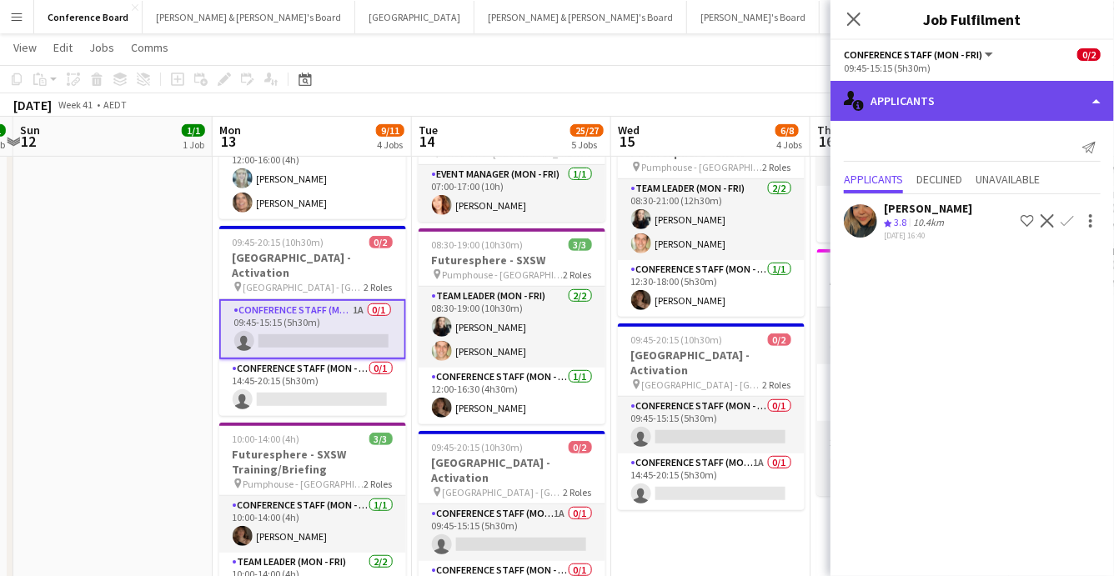
click at [1065, 103] on div "single-neutral-actions-information Applicants" at bounding box center [971, 101] width 283 height 40
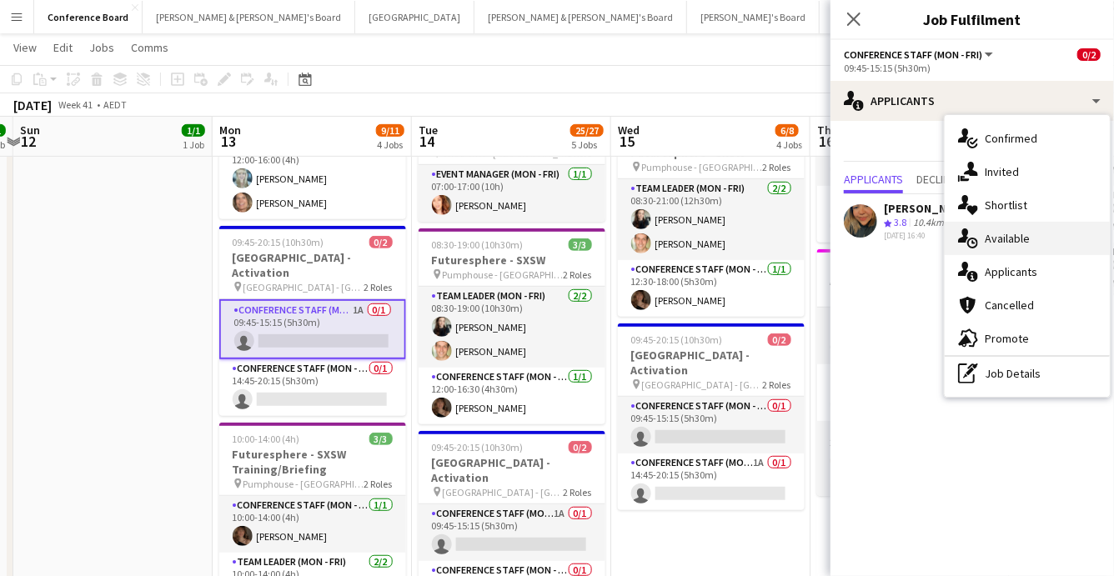
click at [992, 248] on div "single-neutral-actions-upload Available" at bounding box center [1026, 238] width 165 height 33
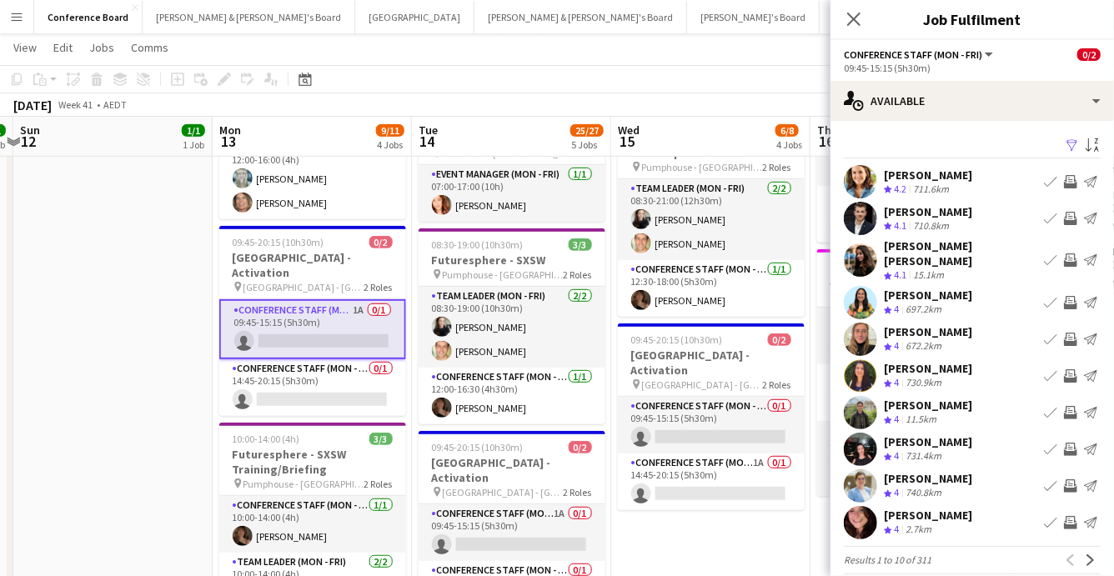
click at [1069, 147] on app-icon "Filter" at bounding box center [1071, 146] width 13 height 16
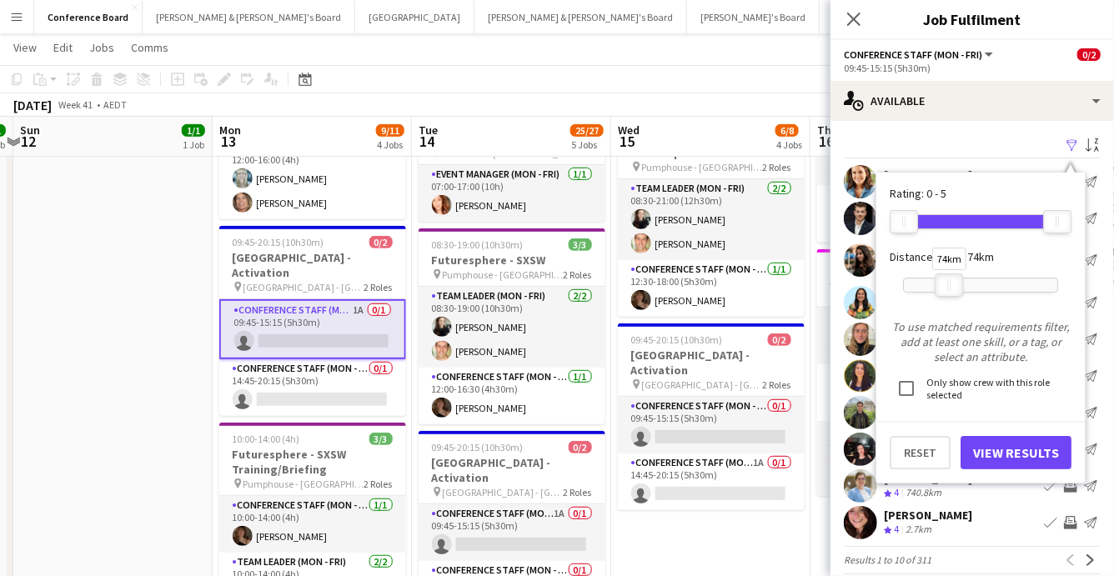
drag, startPoint x: 1055, startPoint y: 286, endPoint x: 947, endPoint y: 288, distance: 108.4
click at [947, 288] on div "74km" at bounding box center [948, 284] width 28 height 23
click at [1005, 454] on button "View Results" at bounding box center [1015, 452] width 111 height 33
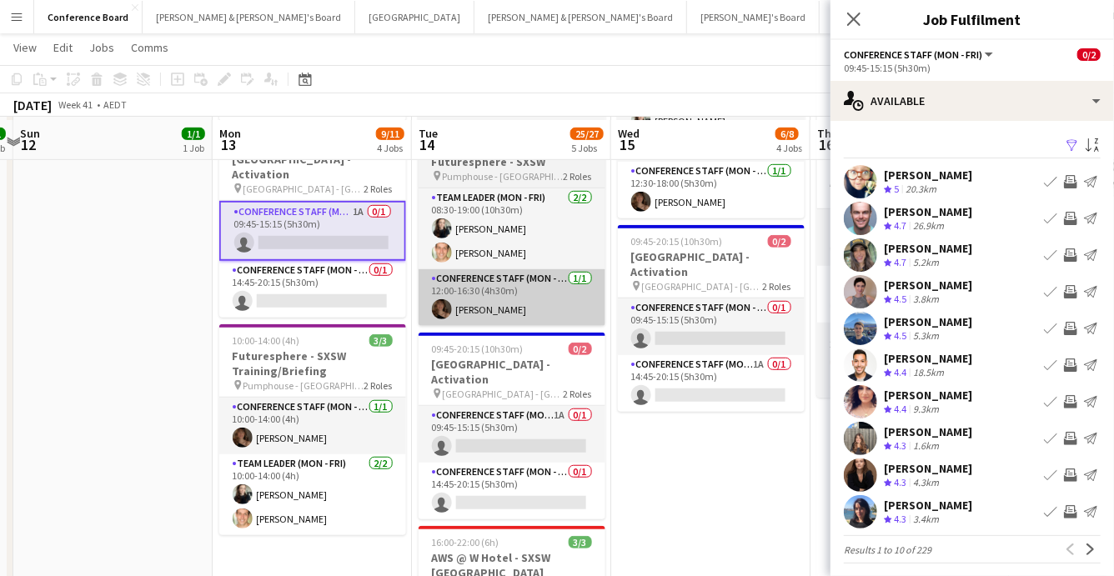
scroll to position [443, 0]
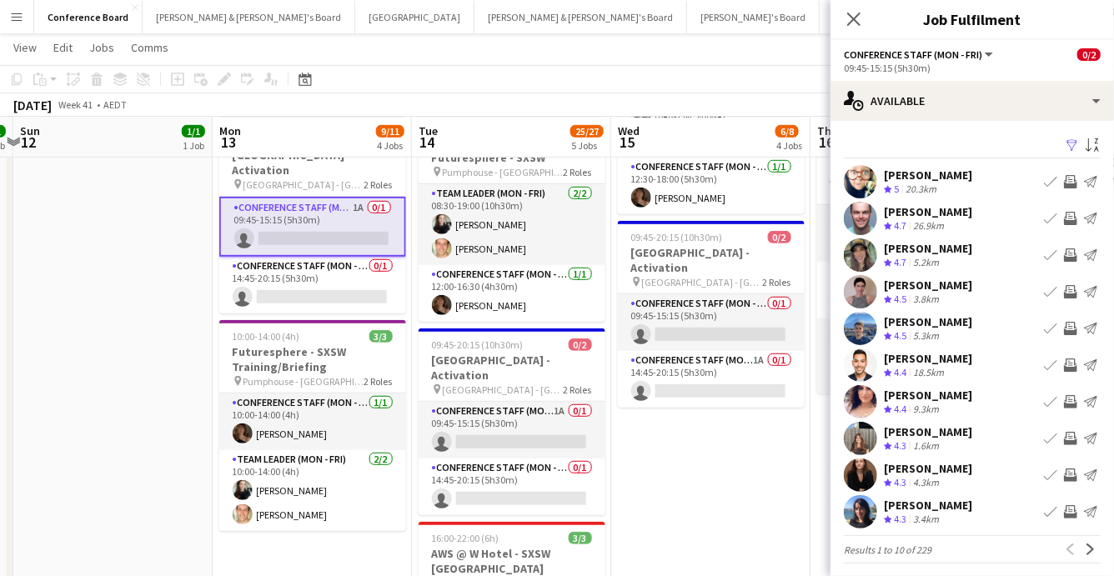
click at [1093, 547] on app-icon "Next" at bounding box center [1090, 549] width 12 height 12
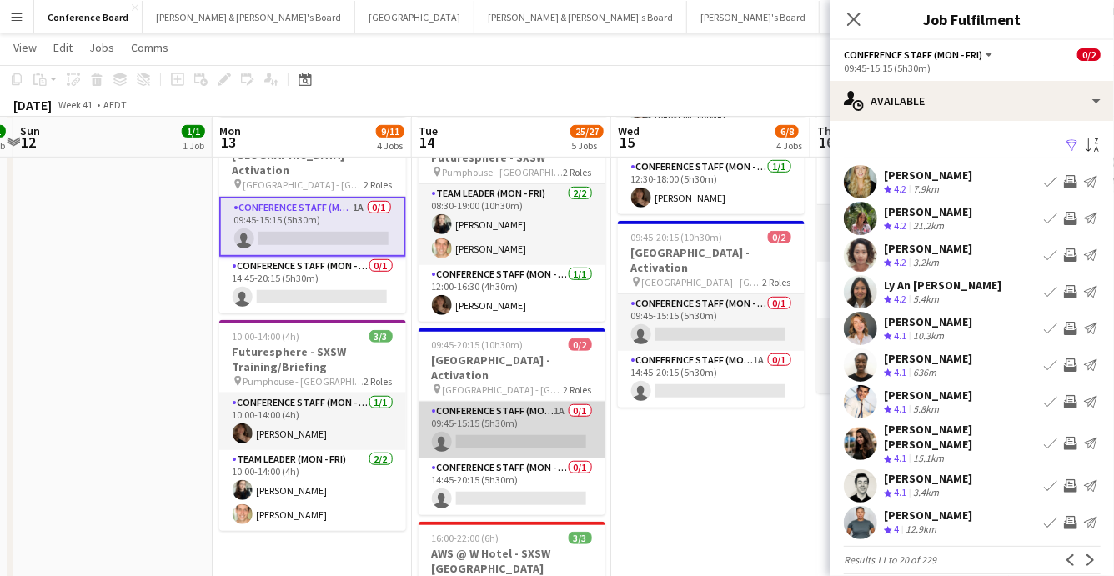
click at [568, 419] on app-card-role "Conference Staff (Mon - Fri) 1A 0/1 09:45-15:15 (5h30m) single-neutral-actions" at bounding box center [511, 430] width 187 height 57
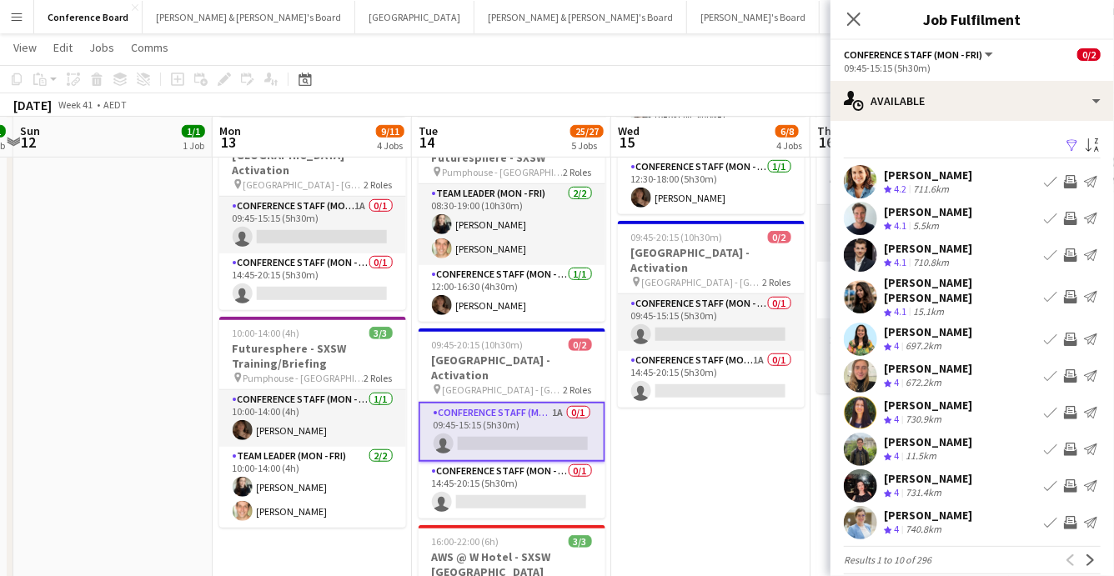
click at [1074, 145] on app-icon "Filter" at bounding box center [1071, 146] width 13 height 16
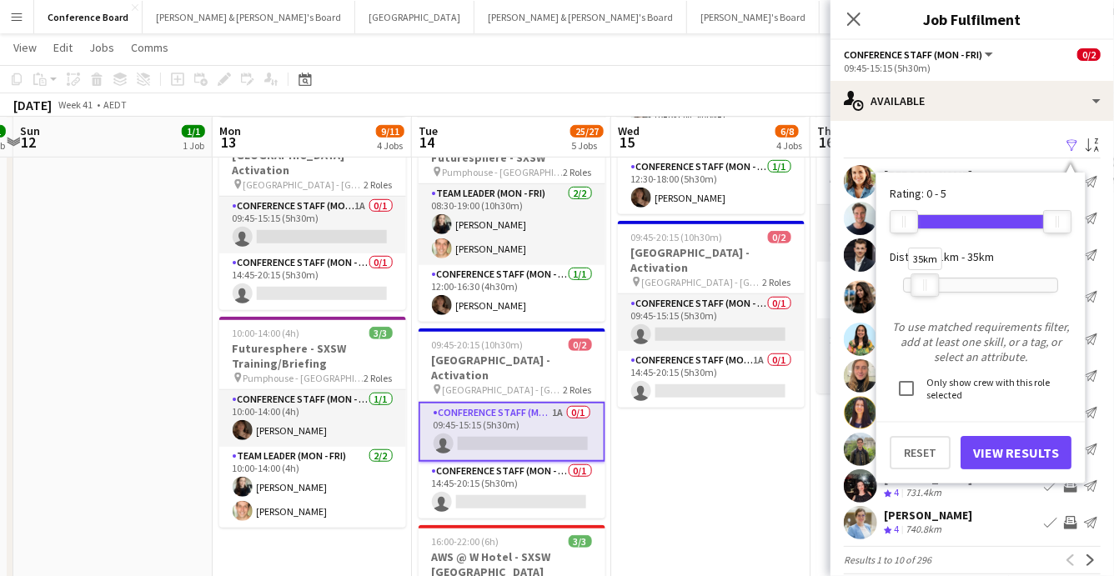
drag, startPoint x: 1035, startPoint y: 275, endPoint x: 914, endPoint y: 267, distance: 122.0
click at [914, 273] on div "35km" at bounding box center [924, 284] width 28 height 23
drag, startPoint x: 1024, startPoint y: 458, endPoint x: 991, endPoint y: 447, distance: 35.3
click at [1024, 458] on button "View Results" at bounding box center [1015, 452] width 111 height 33
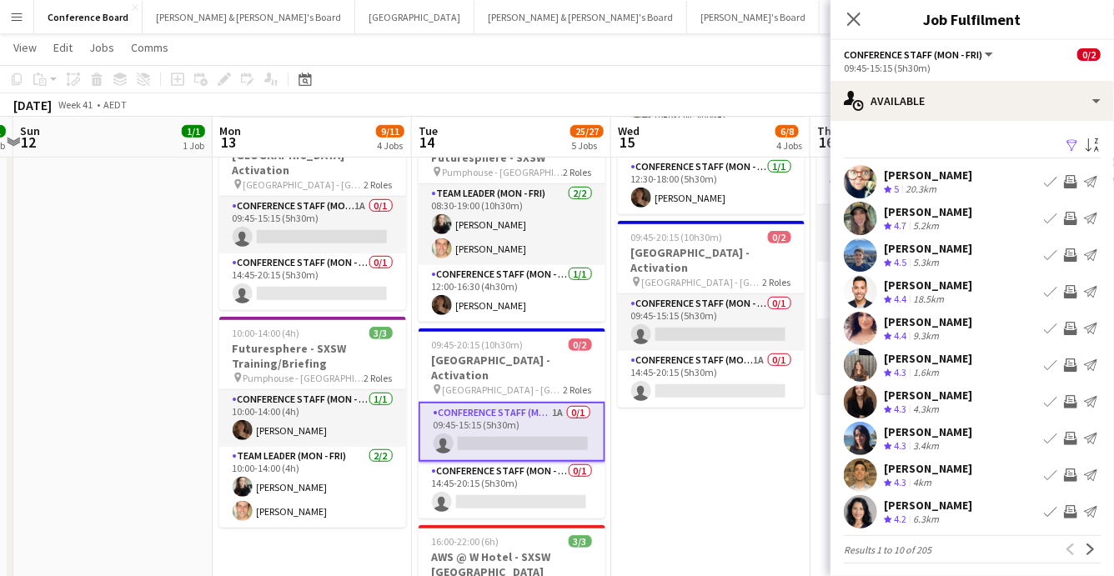
scroll to position [8, 0]
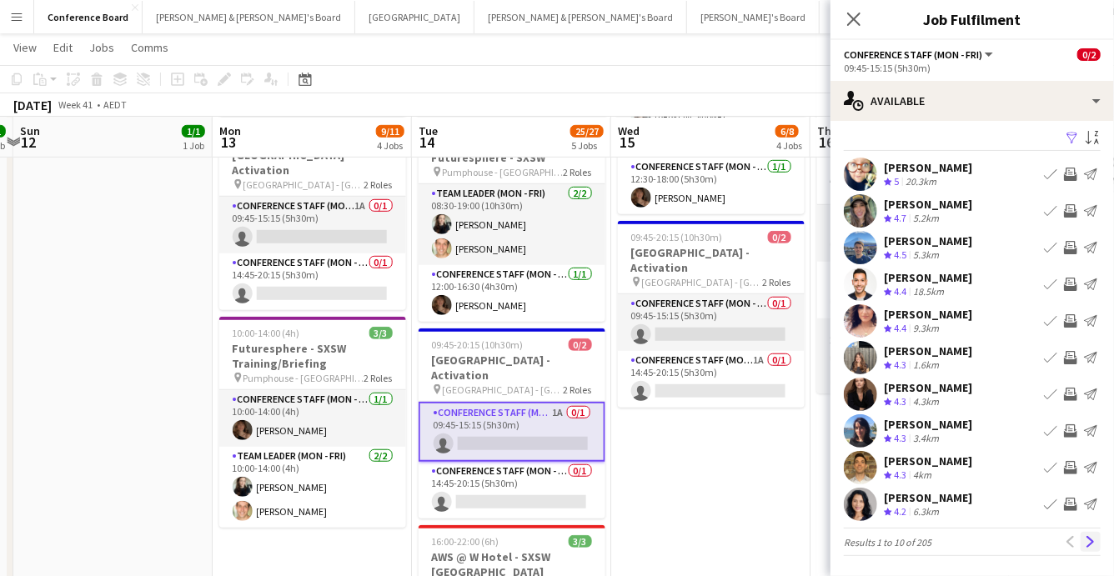
click at [1090, 543] on app-icon "Next" at bounding box center [1090, 542] width 12 height 12
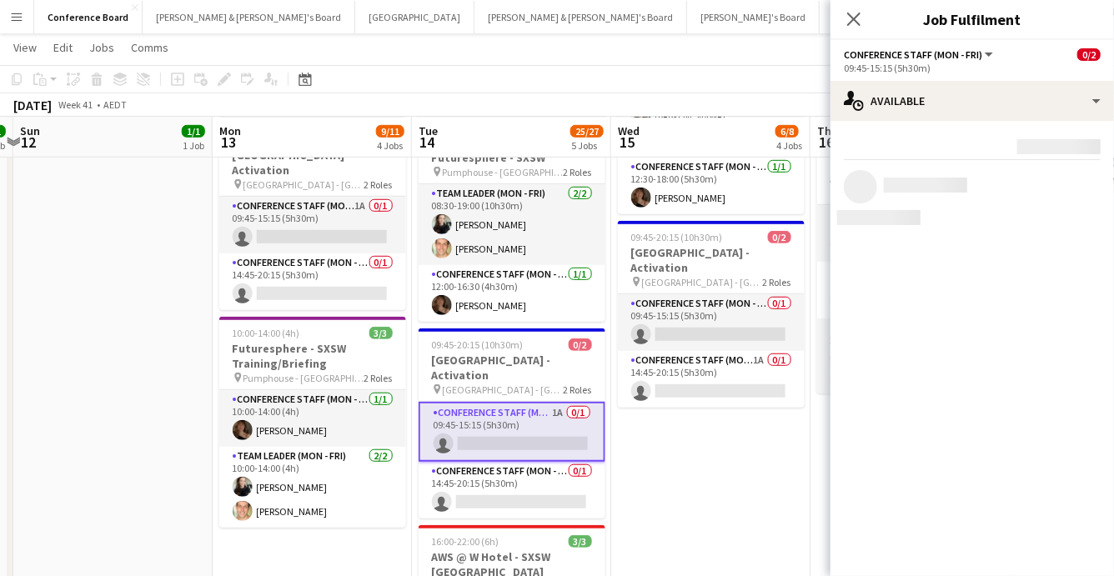
scroll to position [0, 0]
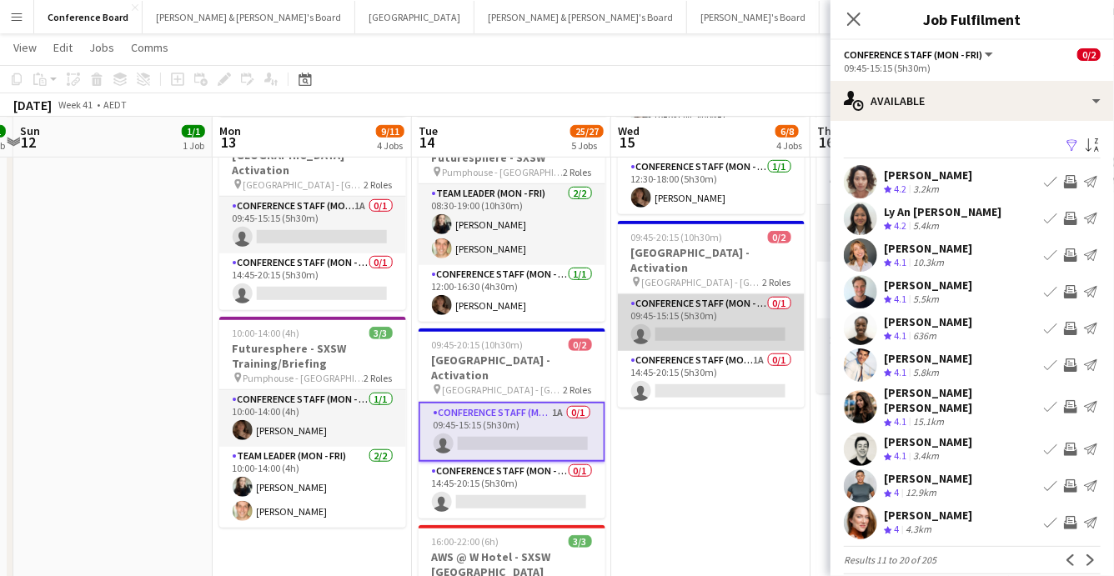
click at [730, 304] on app-card-role "Conference Staff (Mon - Fri) 0/1 09:45-15:15 (5h30m) single-neutral-actions" at bounding box center [711, 322] width 187 height 57
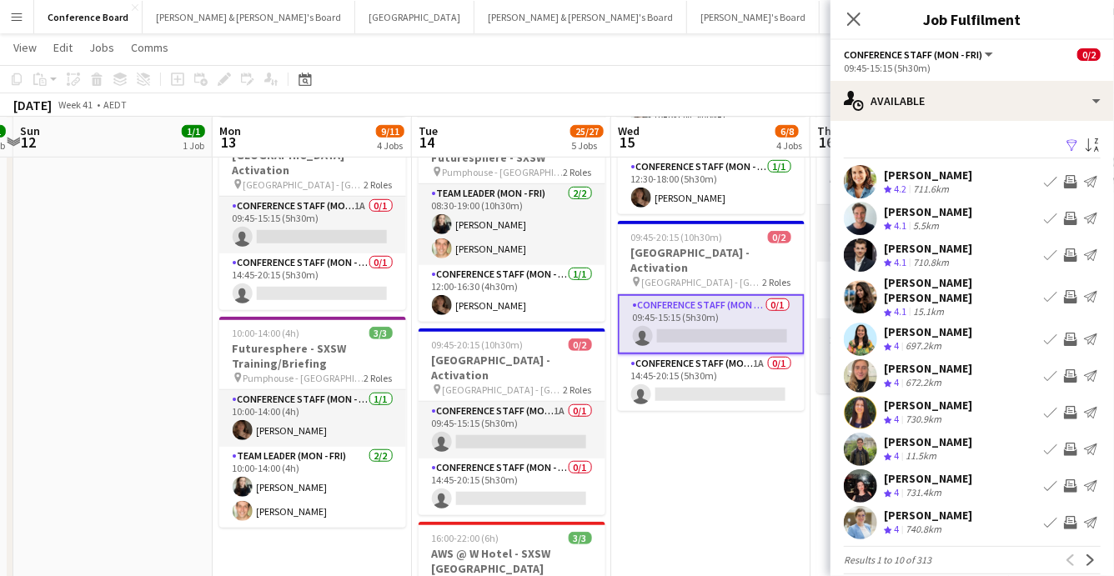
click at [1071, 143] on app-icon "Filter" at bounding box center [1071, 146] width 13 height 16
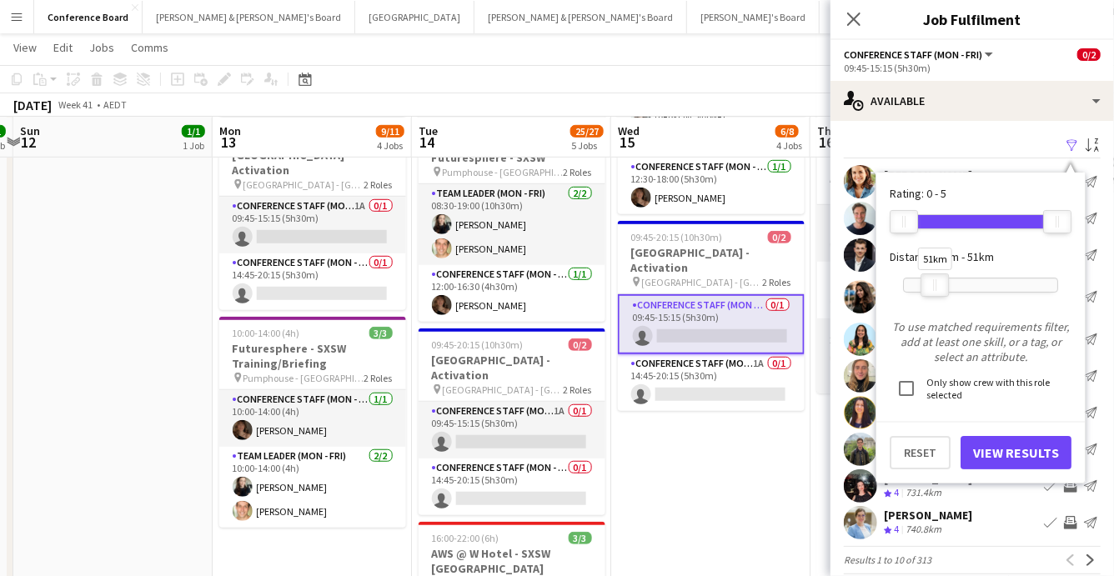
drag, startPoint x: 1055, startPoint y: 284, endPoint x: 933, endPoint y: 282, distance: 122.6
click at [933, 282] on div "51km" at bounding box center [934, 284] width 28 height 23
click at [1002, 446] on button "View Results" at bounding box center [1015, 452] width 111 height 33
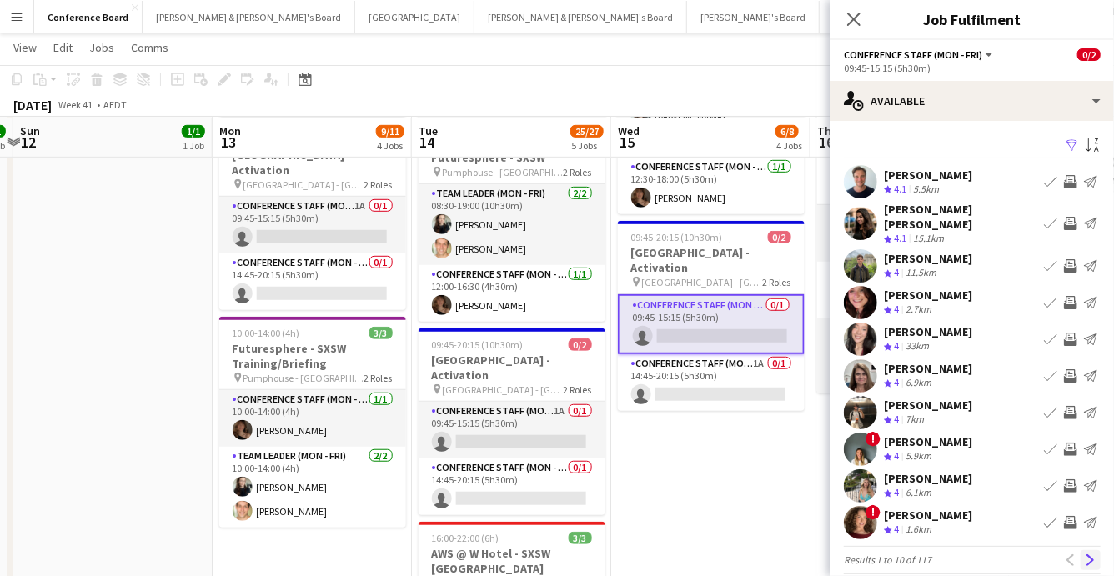
click at [1096, 550] on button "Next" at bounding box center [1090, 560] width 20 height 20
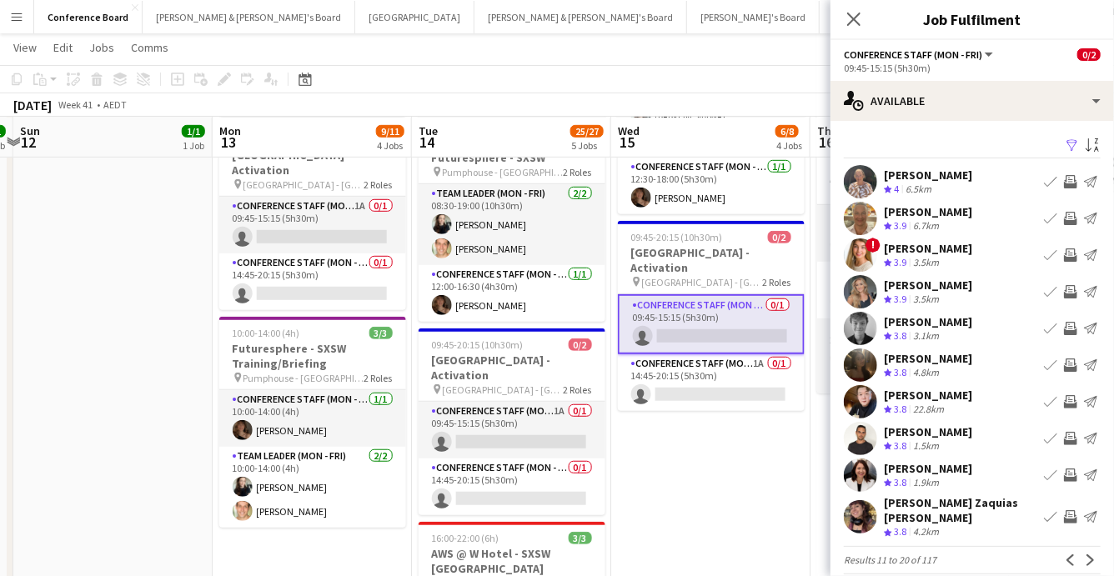
click at [1096, 550] on button "Next" at bounding box center [1090, 560] width 20 height 20
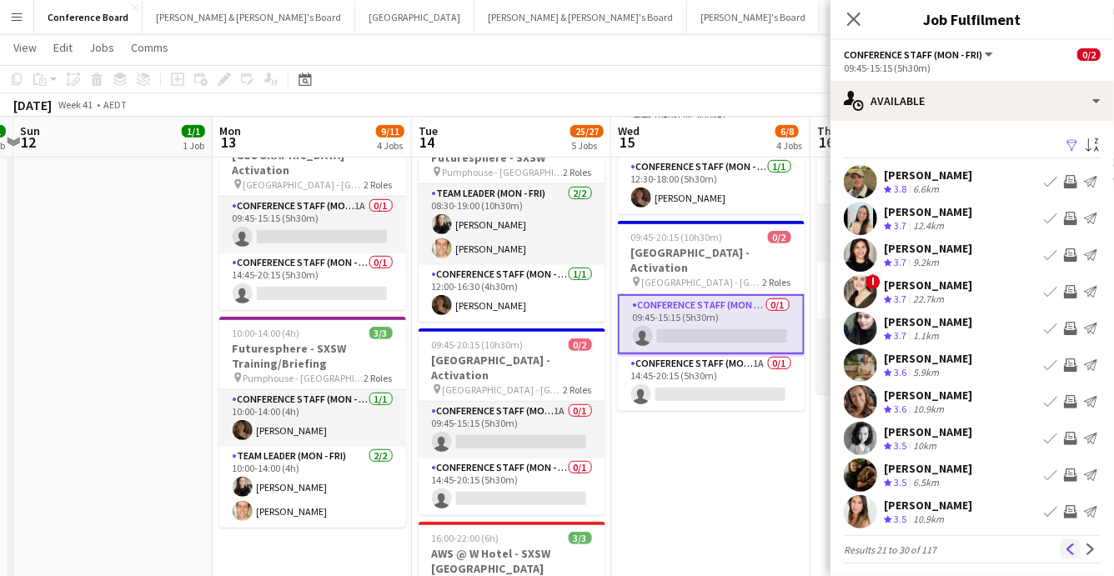
click at [1074, 547] on app-icon "Previous" at bounding box center [1070, 549] width 12 height 12
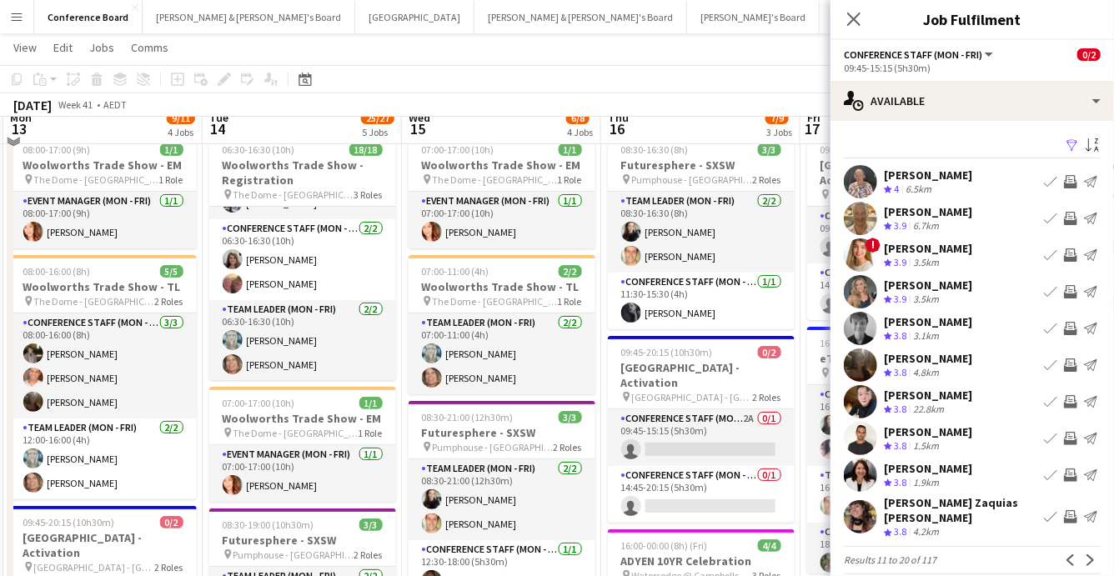
scroll to position [73, 0]
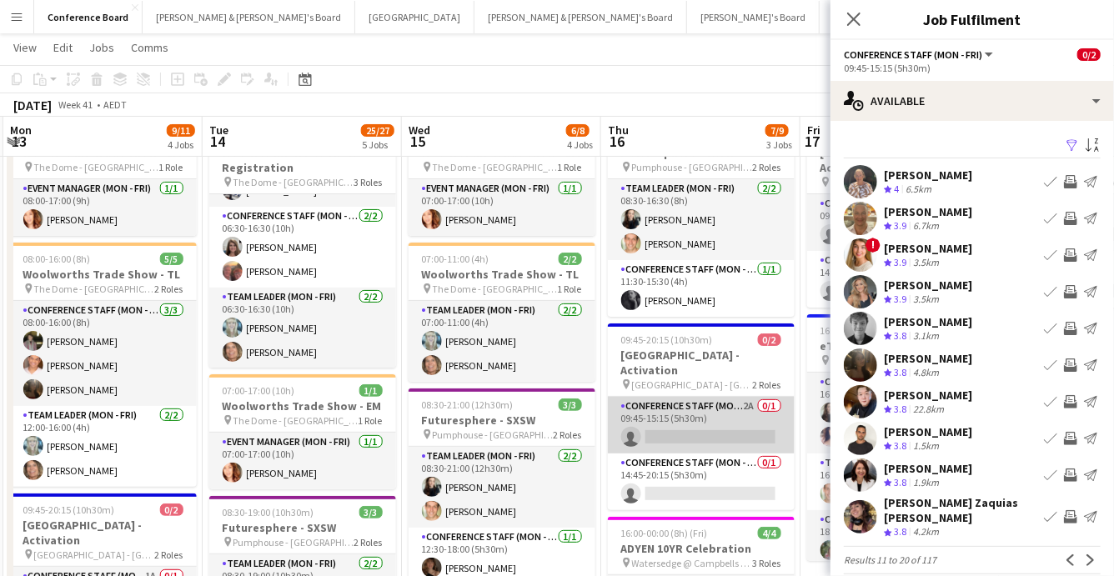
click at [721, 397] on app-card-role "Conference Staff (Mon - Fri) 2A 0/1 09:45-15:15 (5h30m) single-neutral-actions" at bounding box center [701, 425] width 187 height 57
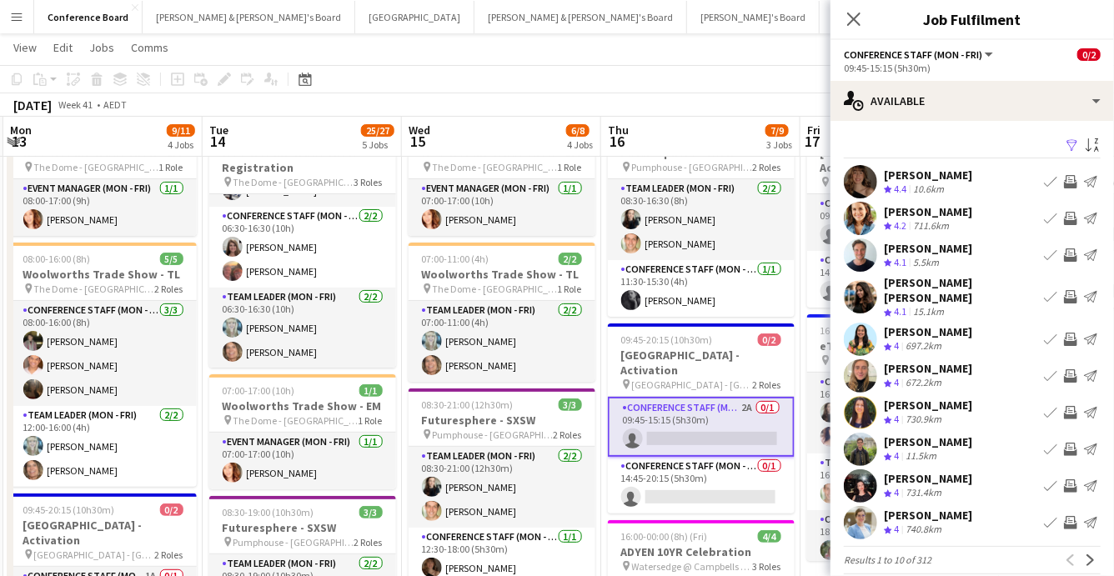
click at [1070, 142] on app-icon "Filter" at bounding box center [1071, 146] width 13 height 16
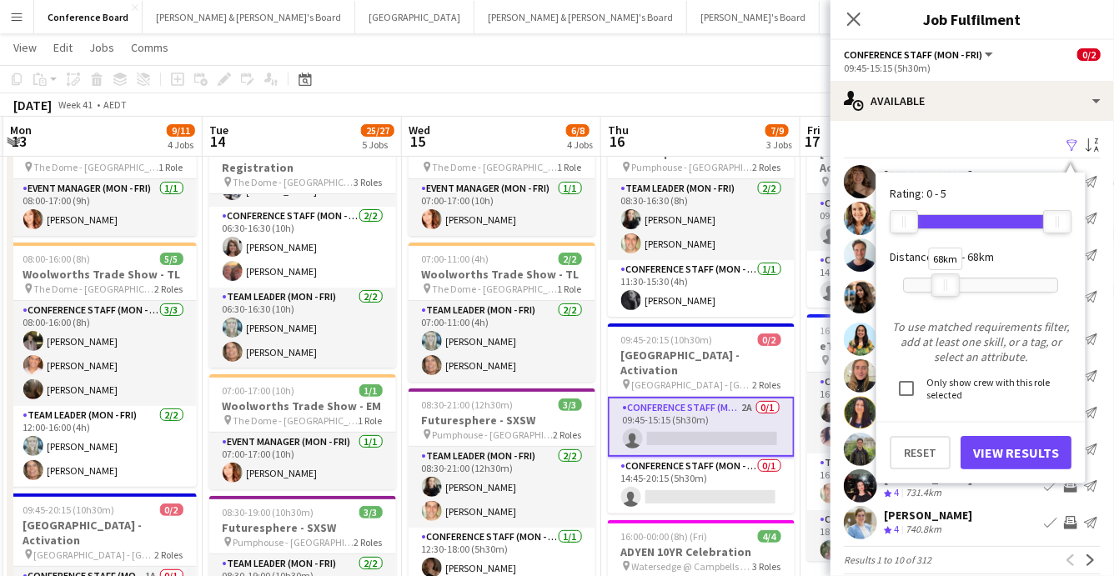
drag, startPoint x: 1061, startPoint y: 283, endPoint x: 949, endPoint y: 300, distance: 113.1
click at [949, 300] on div "68km" at bounding box center [980, 285] width 155 height 42
click at [1004, 453] on button "View Results" at bounding box center [1015, 452] width 111 height 33
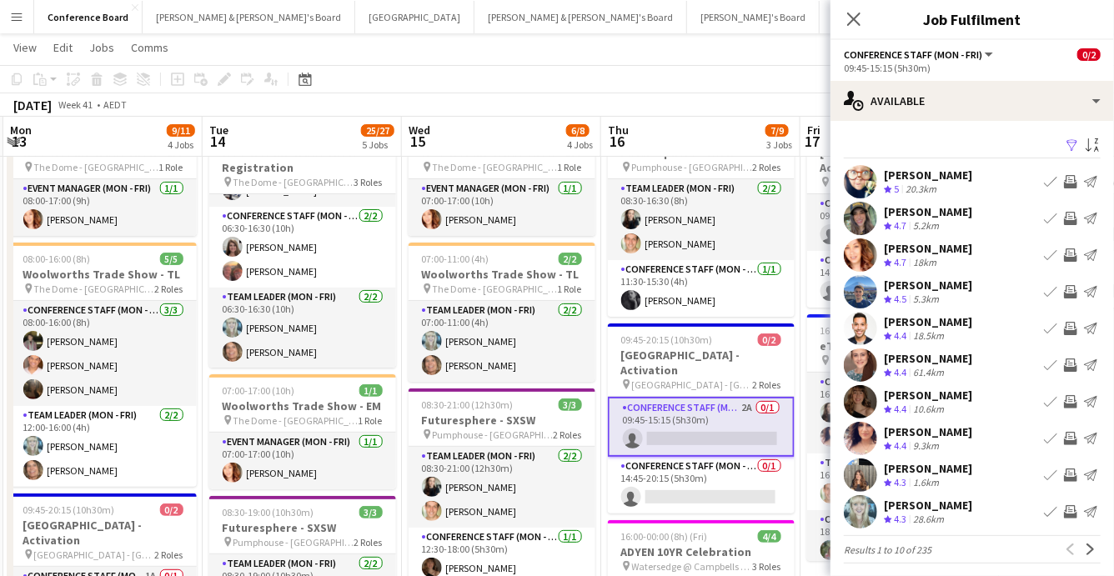
scroll to position [8, 0]
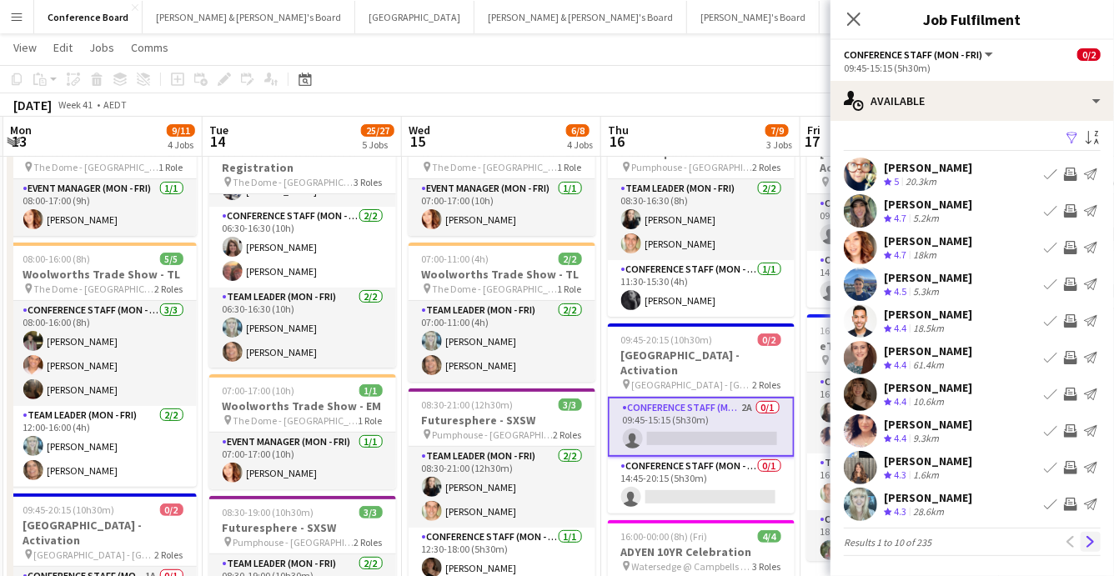
click at [1091, 543] on app-icon "Next" at bounding box center [1090, 542] width 12 height 12
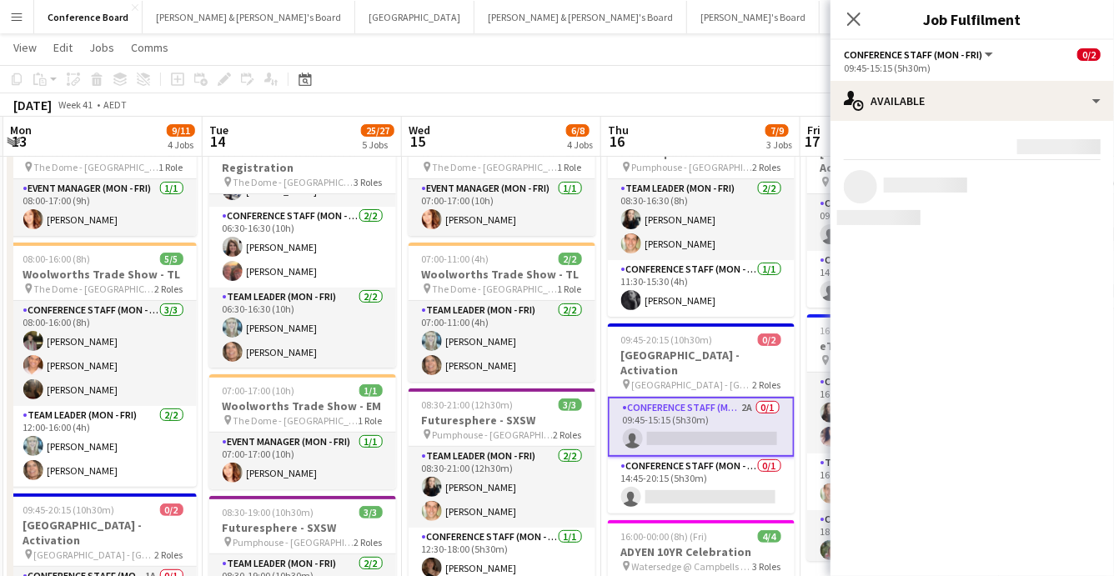
scroll to position [0, 0]
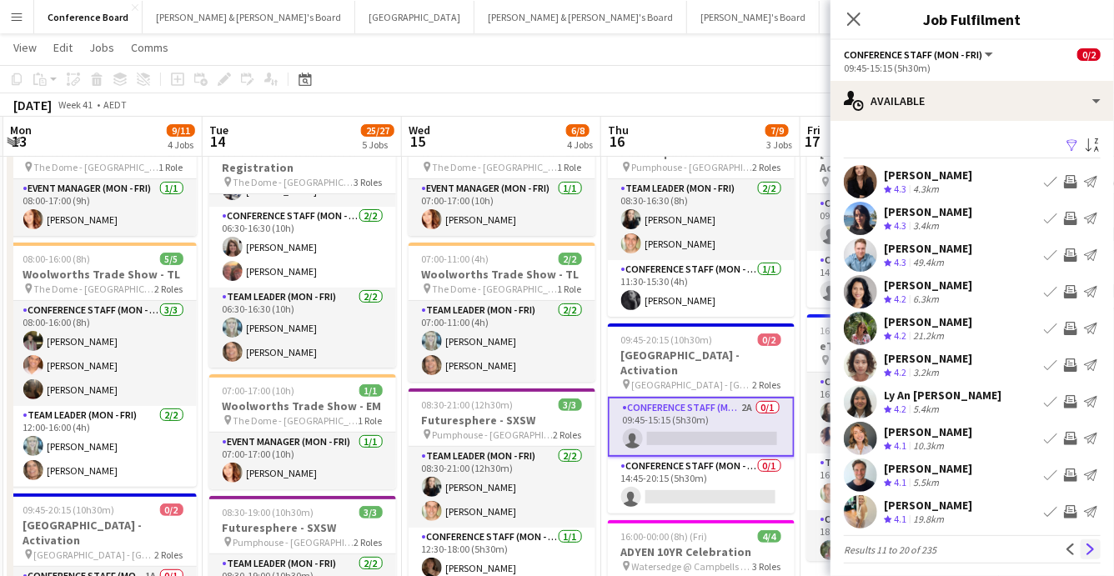
click at [1094, 544] on app-icon "Next" at bounding box center [1090, 549] width 12 height 12
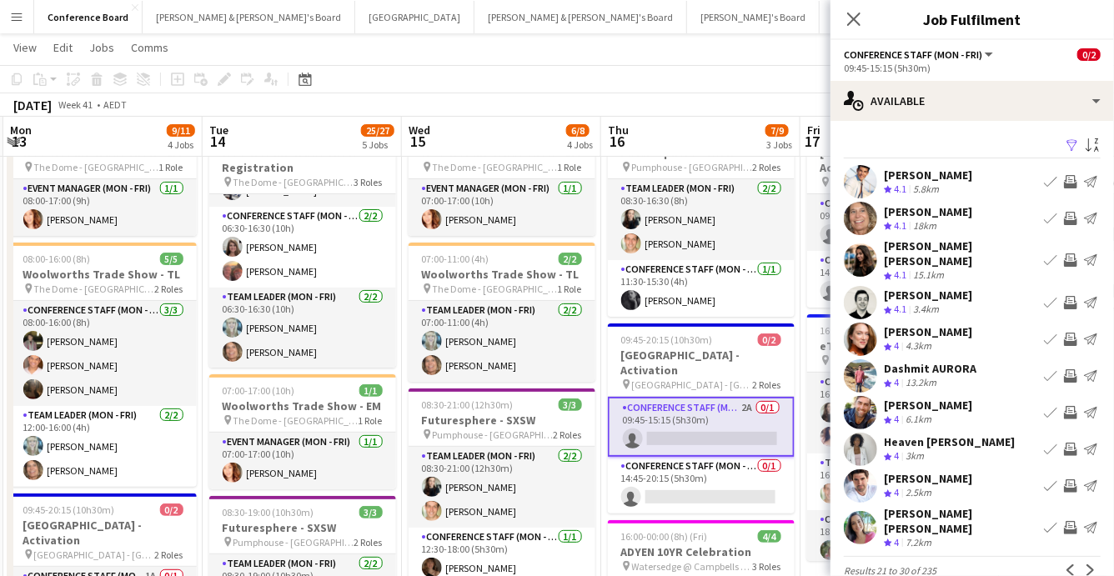
click at [1094, 564] on app-icon "Next" at bounding box center [1090, 570] width 12 height 12
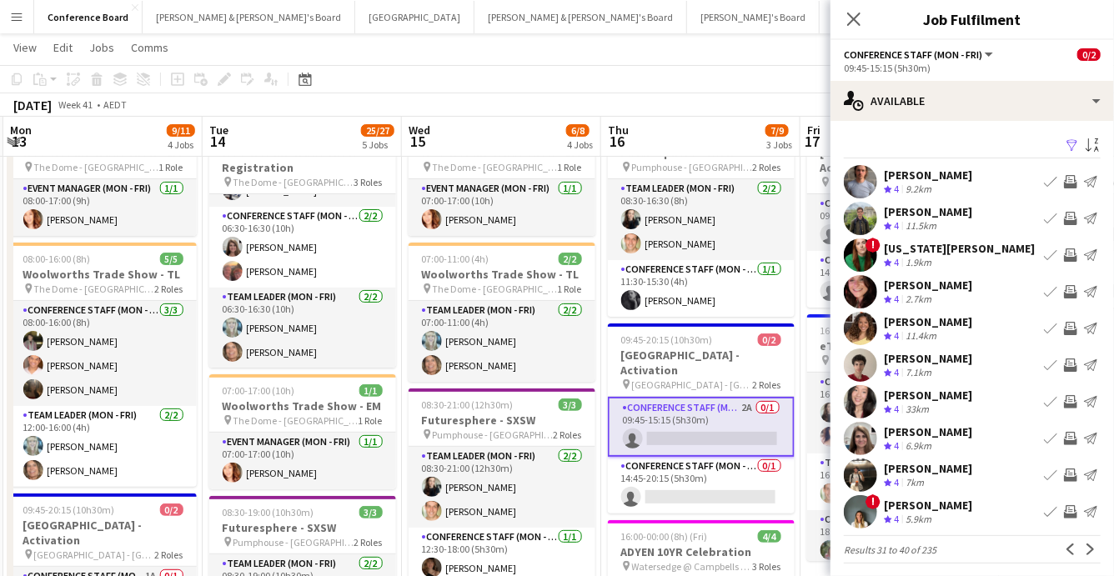
click at [1094, 544] on app-icon "Next" at bounding box center [1090, 549] width 12 height 12
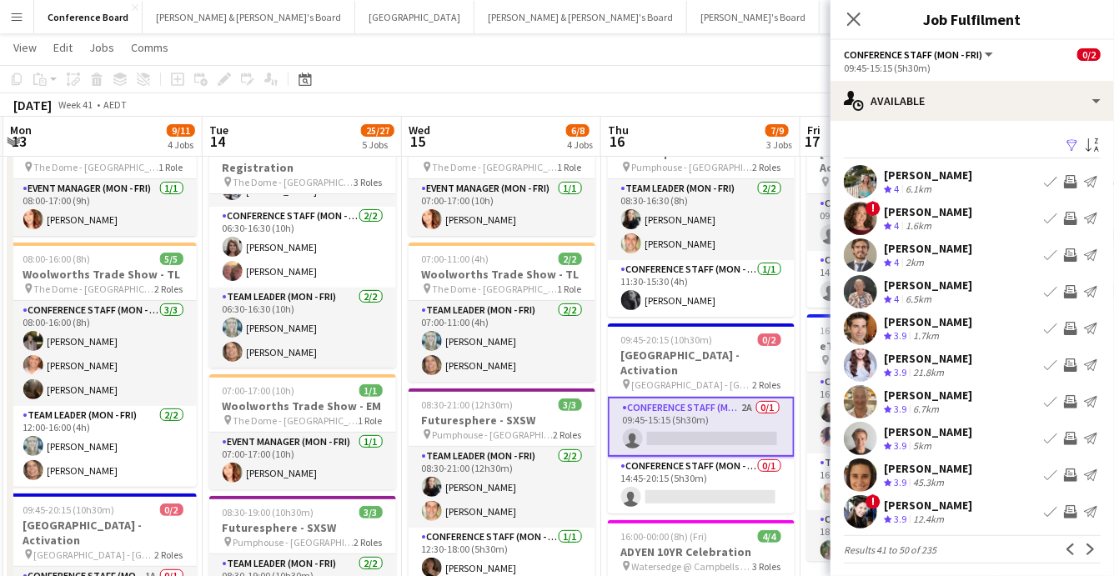
click at [1094, 544] on app-icon "Next" at bounding box center [1090, 549] width 12 height 12
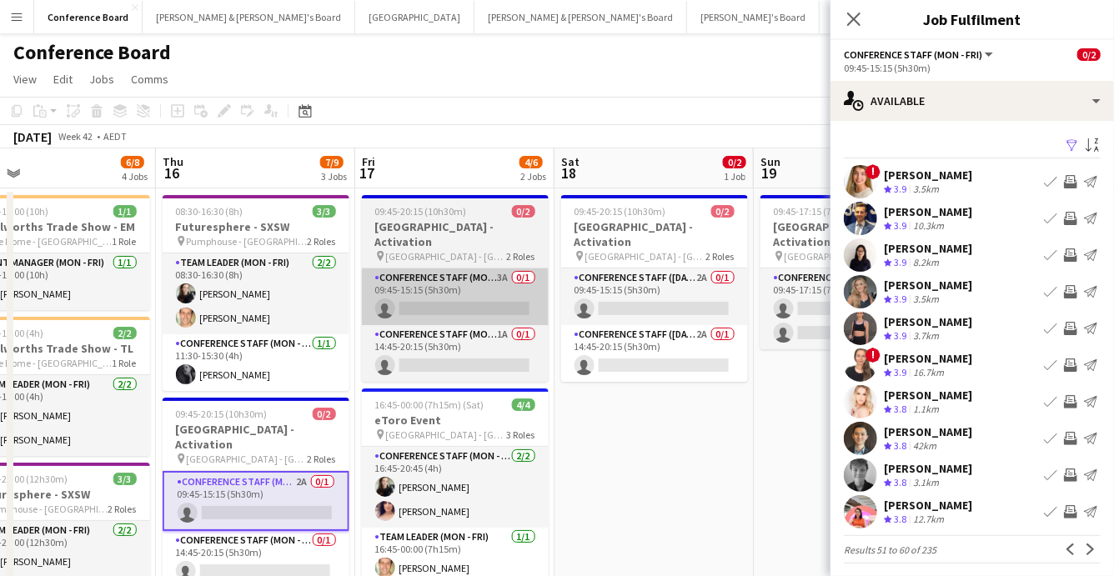
scroll to position [0, 642]
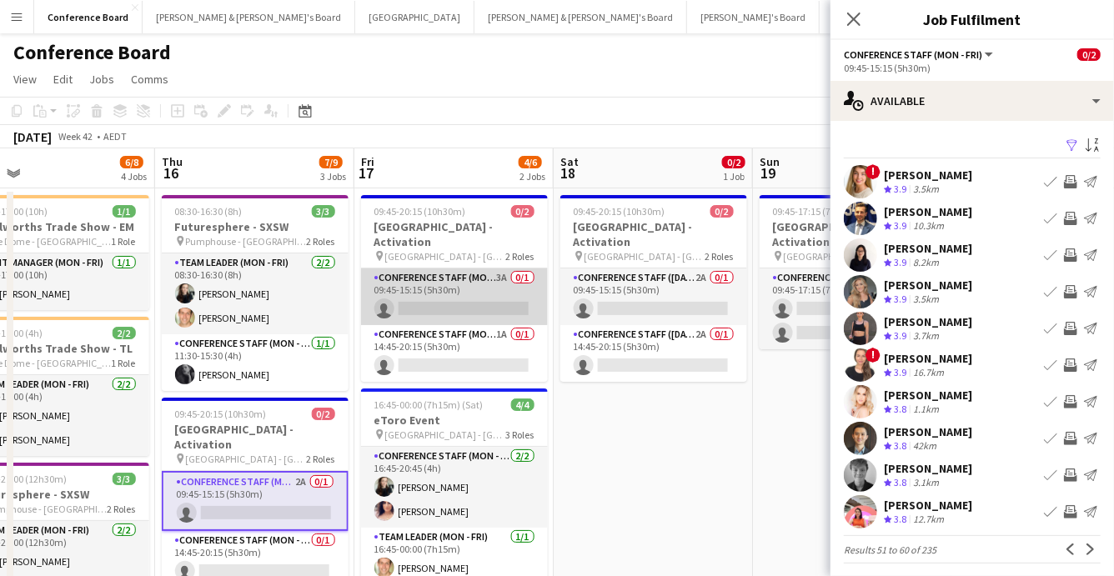
click at [476, 283] on app-card-role "Conference Staff (Mon - Fri) 3A 0/1 09:45-15:15 (5h30m) single-neutral-actions" at bounding box center [454, 296] width 187 height 57
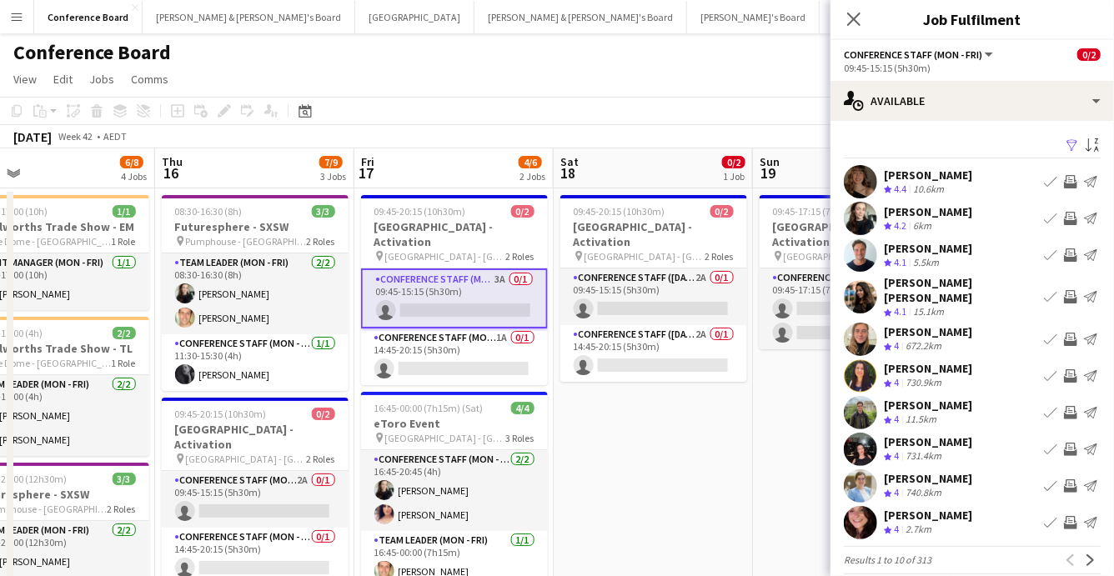
click at [1069, 148] on app-icon "Filter" at bounding box center [1071, 146] width 13 height 16
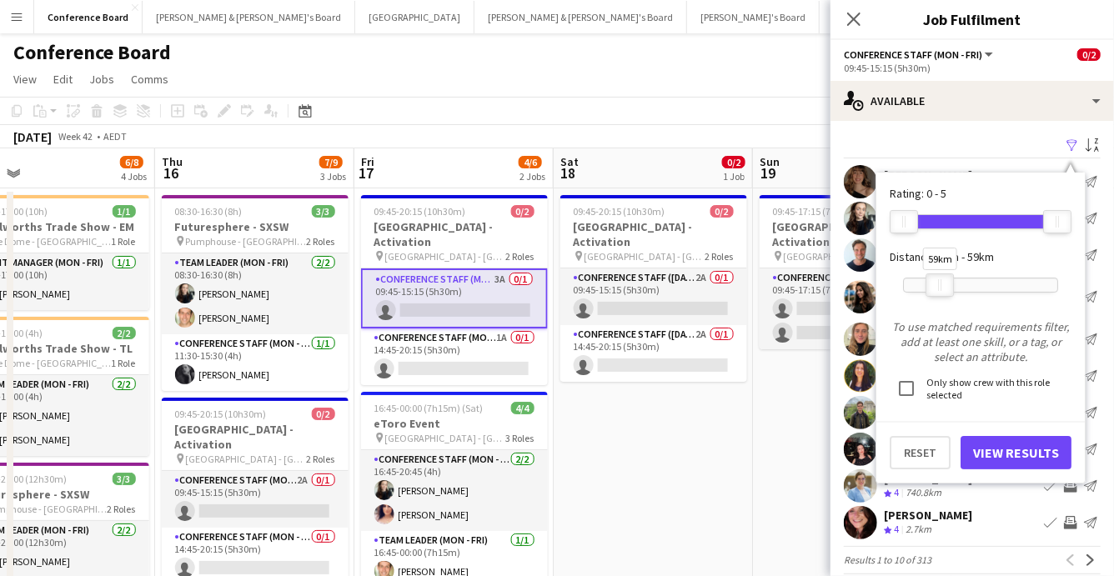
drag, startPoint x: 1054, startPoint y: 282, endPoint x: 905, endPoint y: 319, distance: 153.0
click at [936, 293] on div at bounding box center [939, 285] width 27 height 22
click at [989, 447] on button "View Results" at bounding box center [1015, 452] width 111 height 33
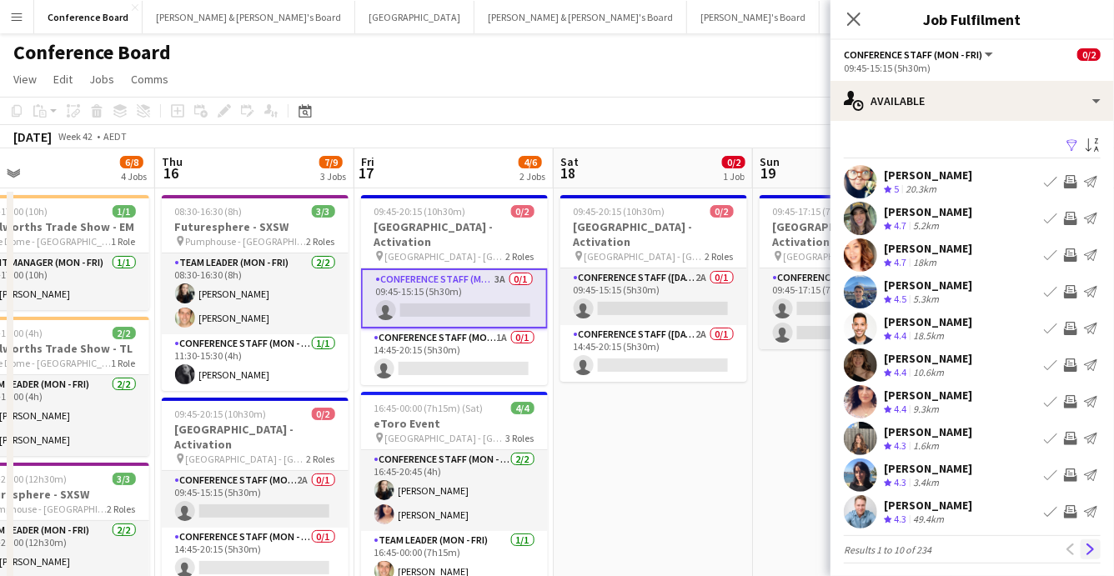
click at [1088, 546] on app-icon "Next" at bounding box center [1090, 549] width 12 height 12
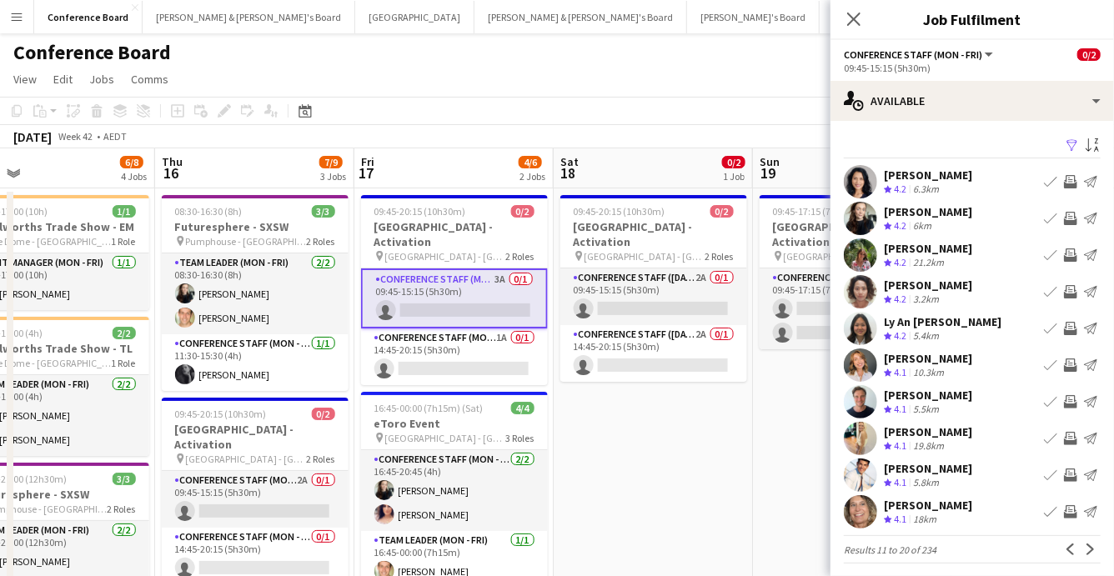
click at [1088, 546] on app-icon "Next" at bounding box center [1090, 549] width 12 height 12
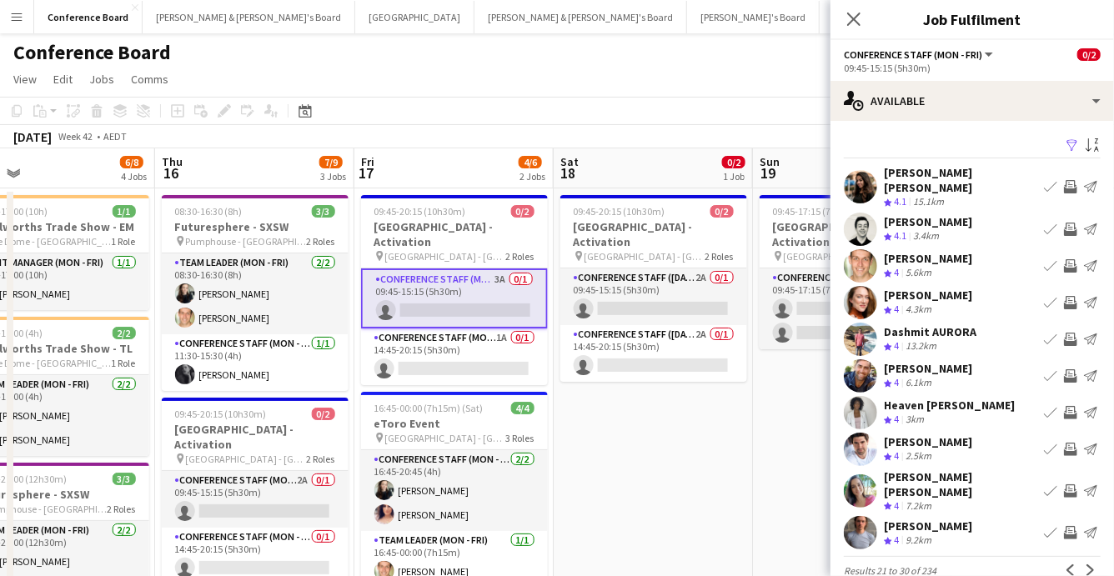
click at [1088, 564] on app-icon "Next" at bounding box center [1090, 570] width 12 height 12
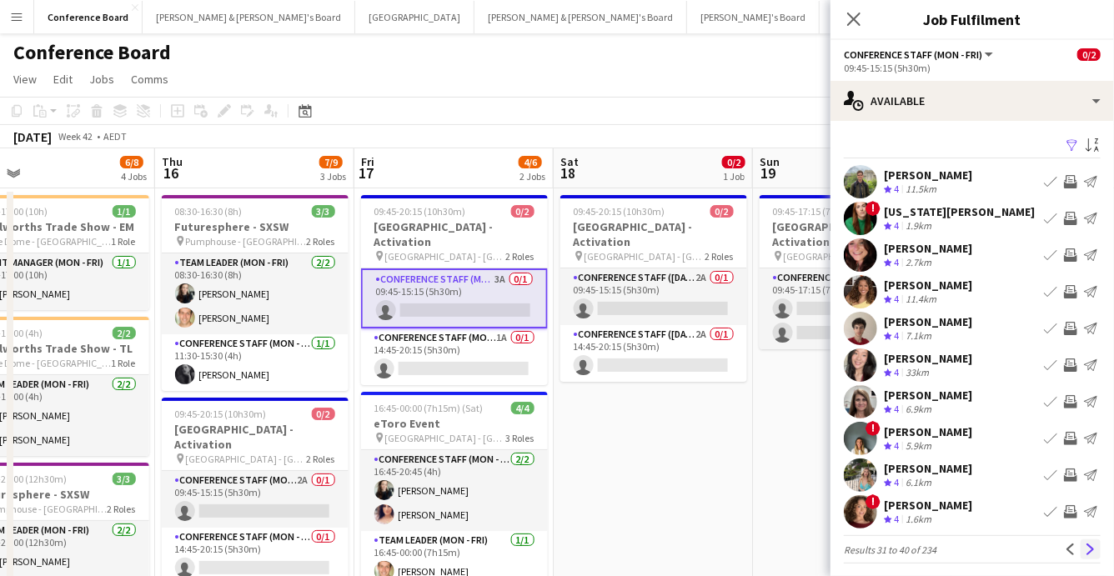
click at [1087, 549] on app-icon "Next" at bounding box center [1090, 549] width 12 height 12
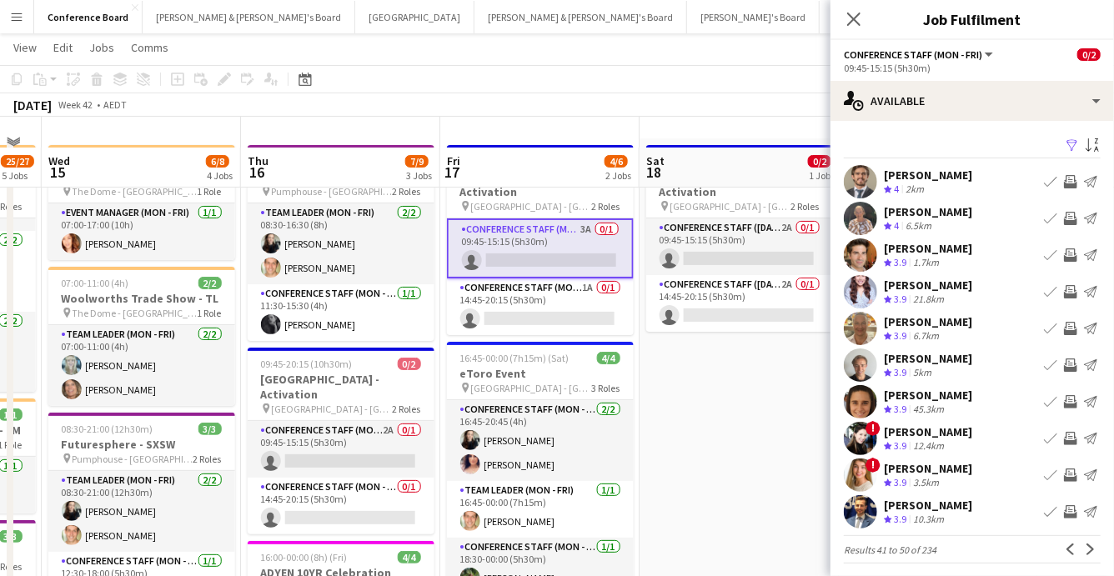
scroll to position [0, 0]
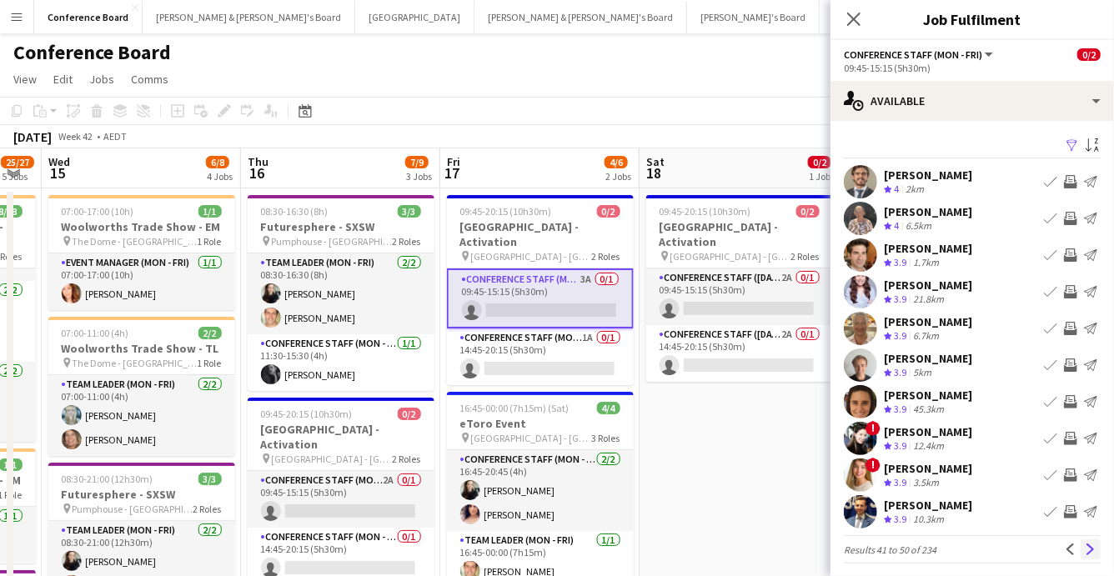
click at [1089, 545] on app-icon "Next" at bounding box center [1090, 549] width 12 height 12
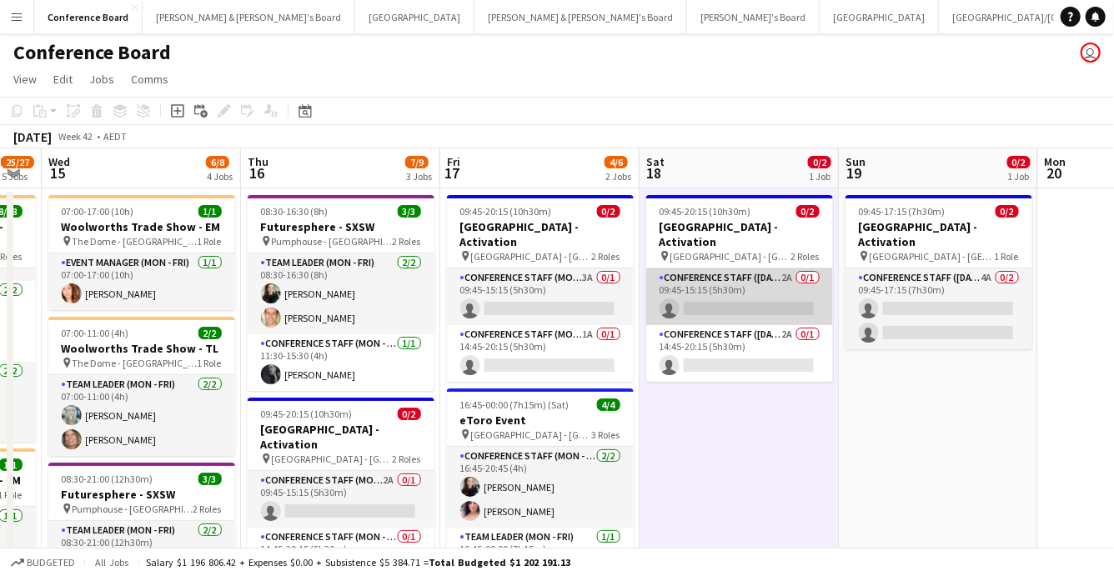
click at [795, 273] on app-card-role "Conference Staff ([DATE]) 2A 0/1 09:45-15:15 (5h30m) single-neutral-actions" at bounding box center [739, 296] width 187 height 57
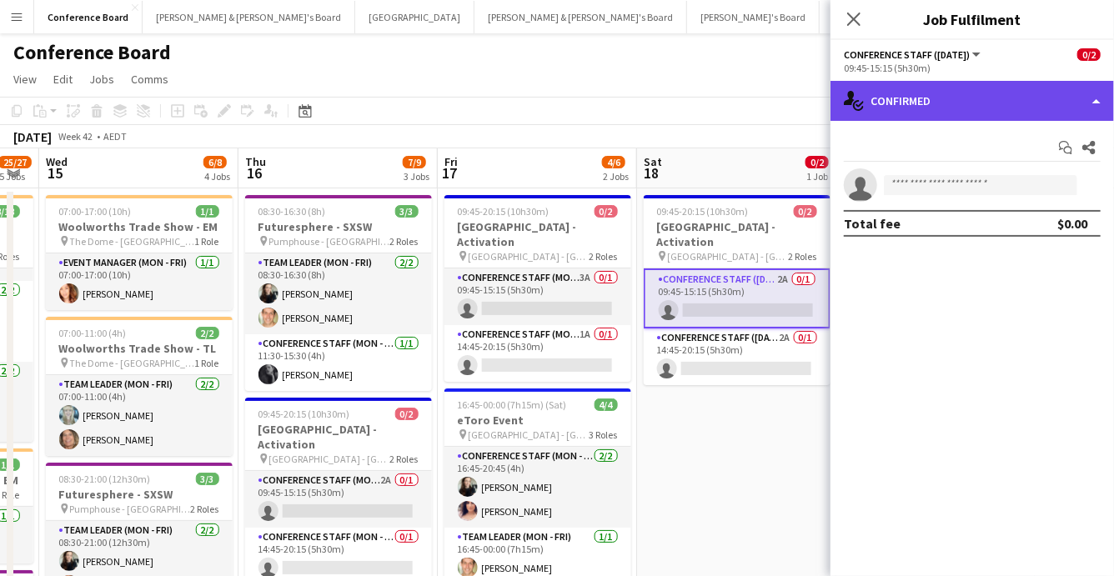
click at [990, 97] on div "single-neutral-actions-check-2 Confirmed" at bounding box center [971, 101] width 283 height 40
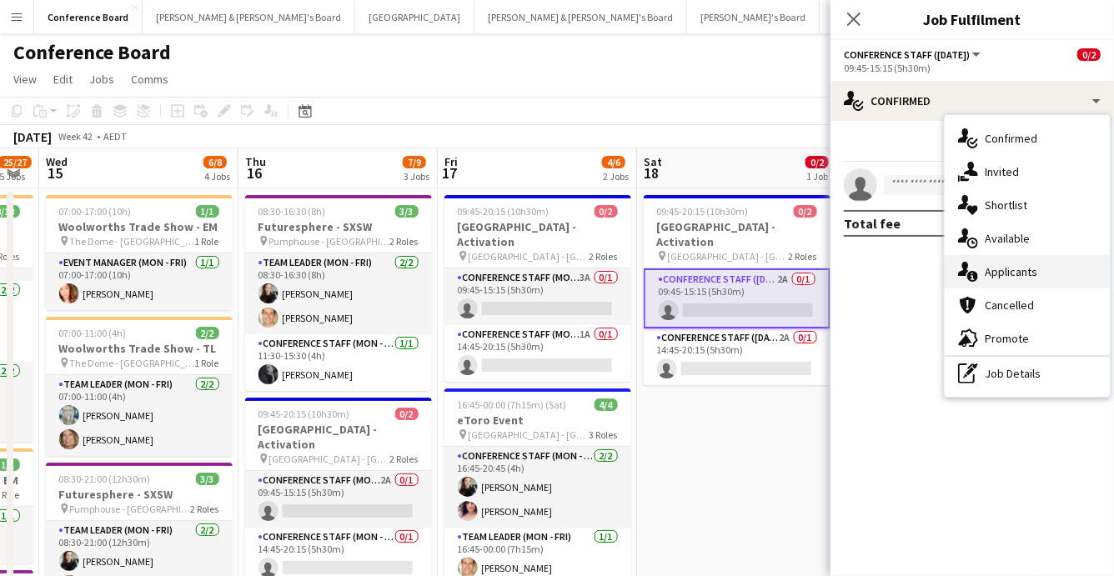
click at [1033, 272] on span "Applicants" at bounding box center [1010, 271] width 53 height 15
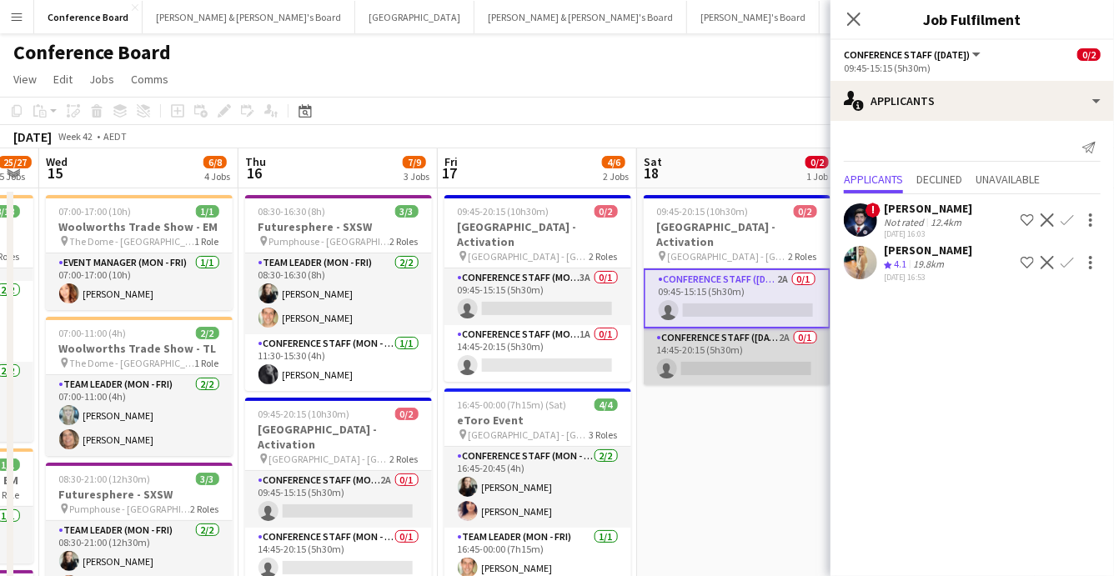
click at [713, 350] on app-card-role "Conference Staff ([DATE]) 2A 0/1 14:45-20:15 (5h30m) single-neutral-actions" at bounding box center [736, 356] width 187 height 57
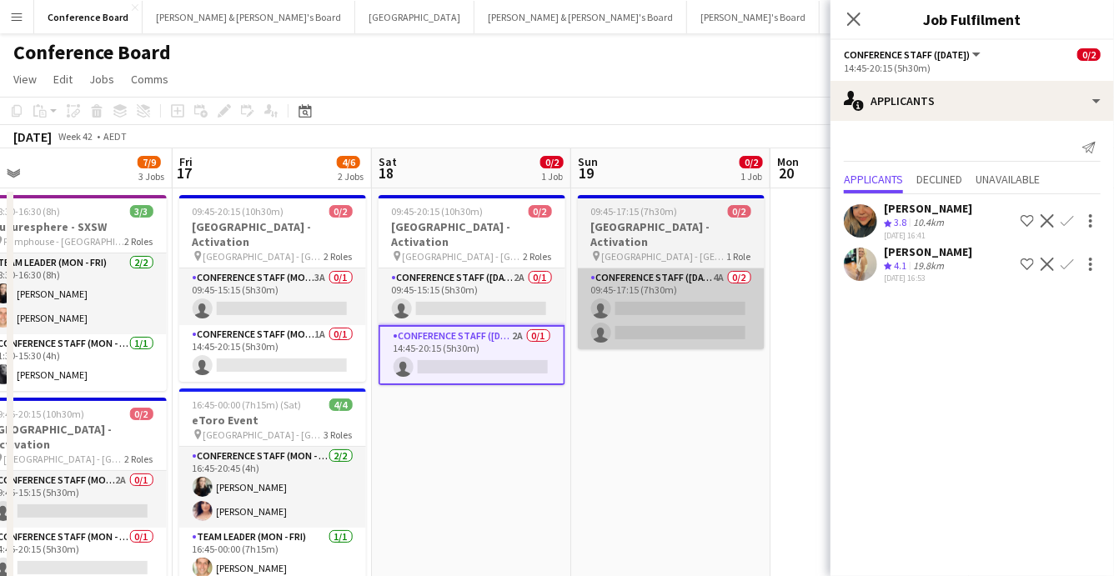
scroll to position [0, 636]
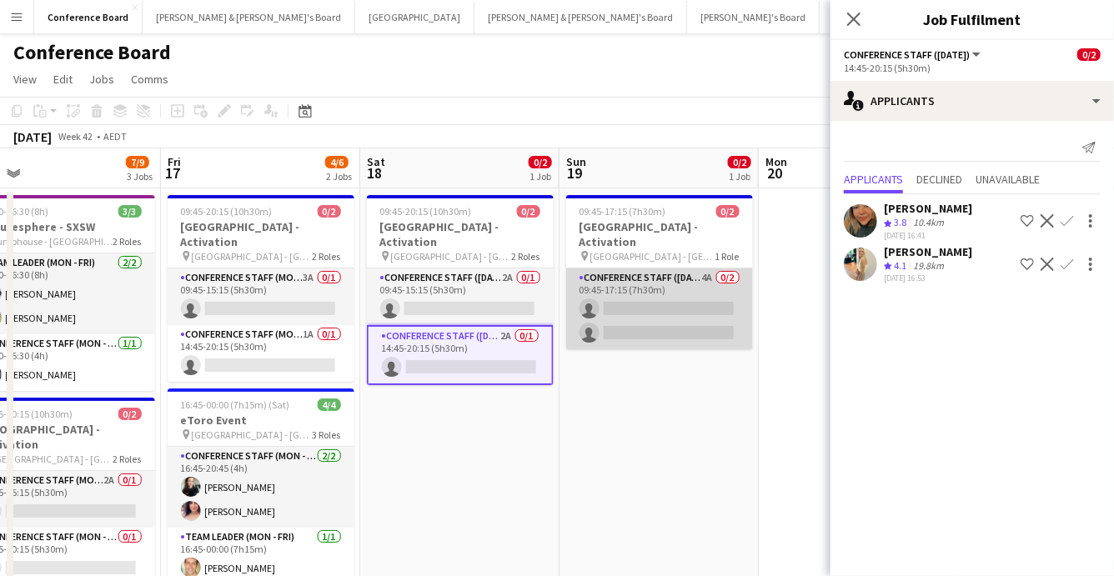
click at [698, 296] on app-card-role "Conference Staff ([DATE]) 4A 0/2 09:45-17:15 (7h30m) single-neutral-actions sin…" at bounding box center [659, 308] width 187 height 81
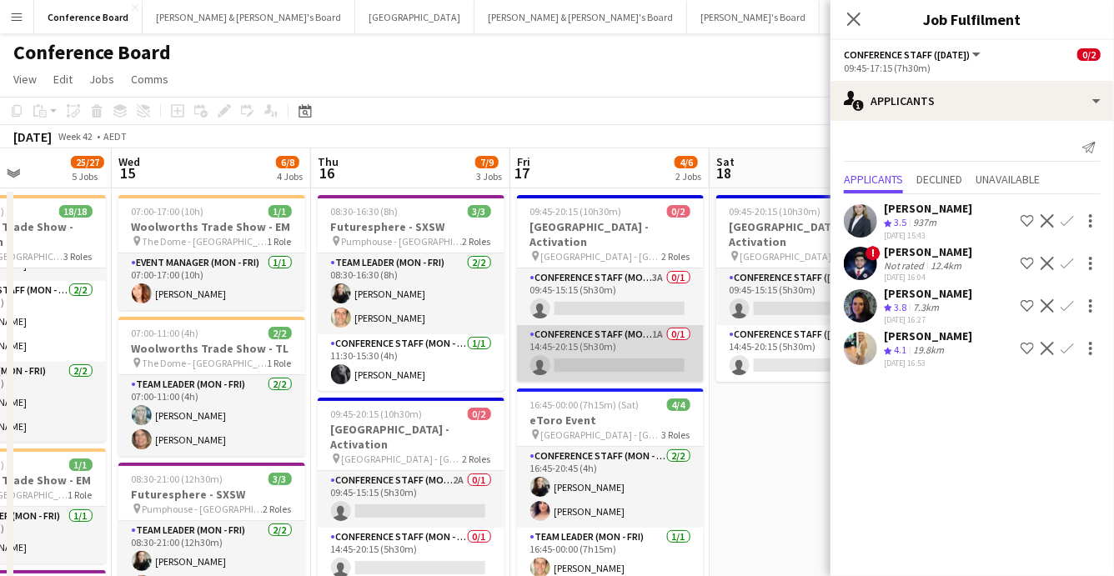
scroll to position [0, 484]
click at [591, 340] on app-card-role "Conference Staff (Mon - Fri) 1A 0/1 14:45-20:15 (5h30m) single-neutral-actions" at bounding box center [611, 353] width 187 height 57
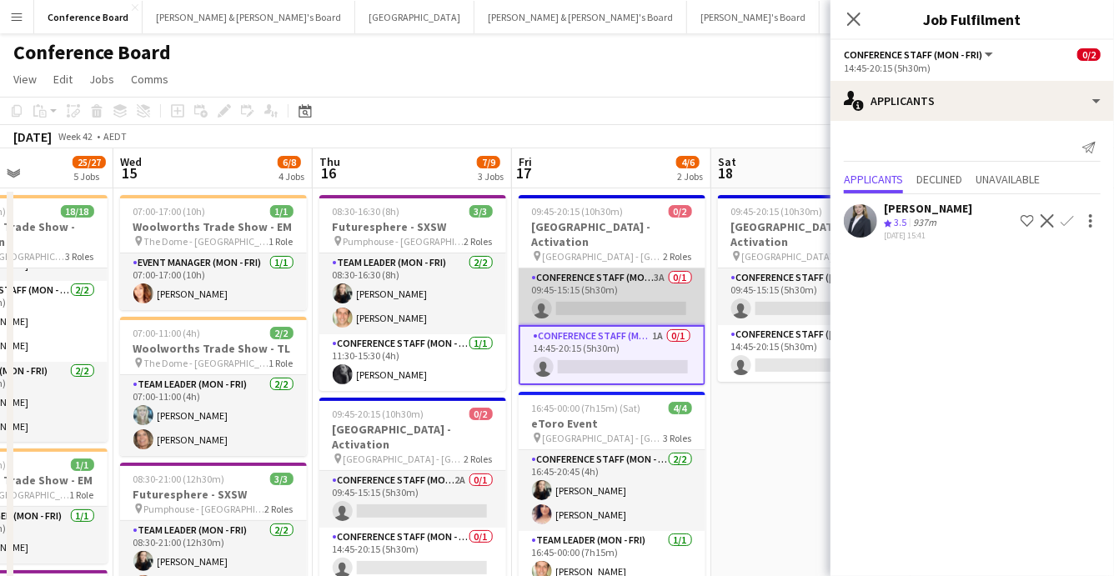
click at [598, 283] on app-card-role "Conference Staff (Mon - Fri) 3A 0/1 09:45-15:15 (5h30m) single-neutral-actions" at bounding box center [611, 296] width 187 height 57
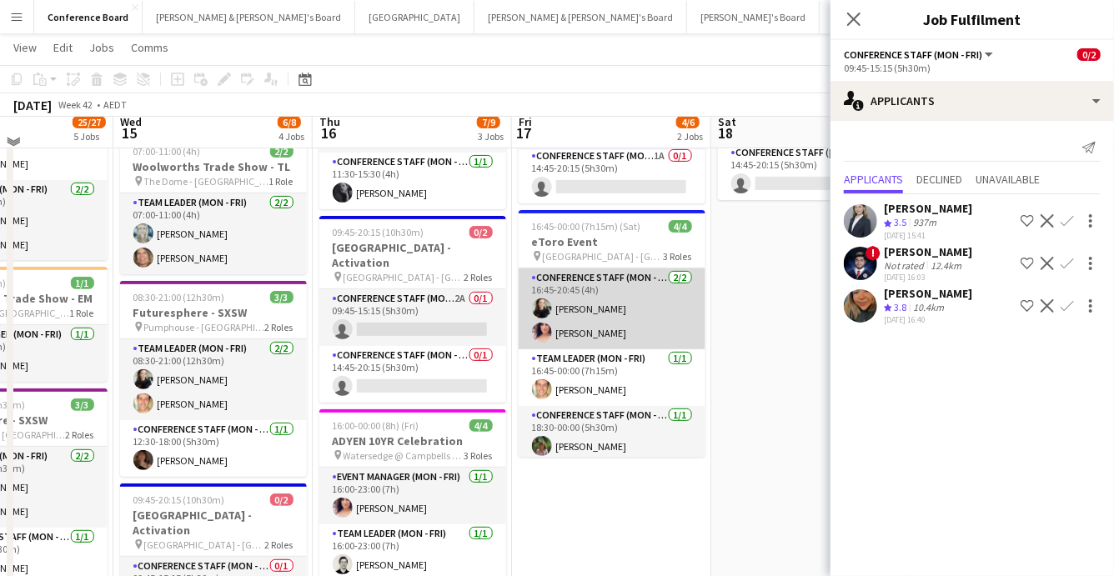
scroll to position [184, 0]
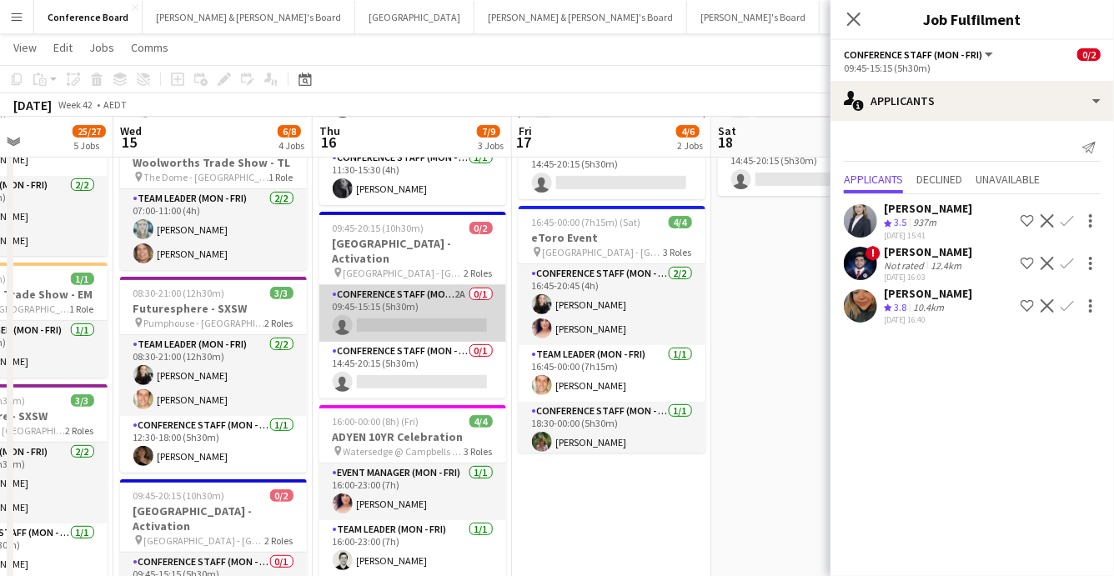
click at [404, 293] on app-card-role "Conference Staff (Mon - Fri) 2A 0/1 09:45-15:15 (5h30m) single-neutral-actions" at bounding box center [412, 313] width 187 height 57
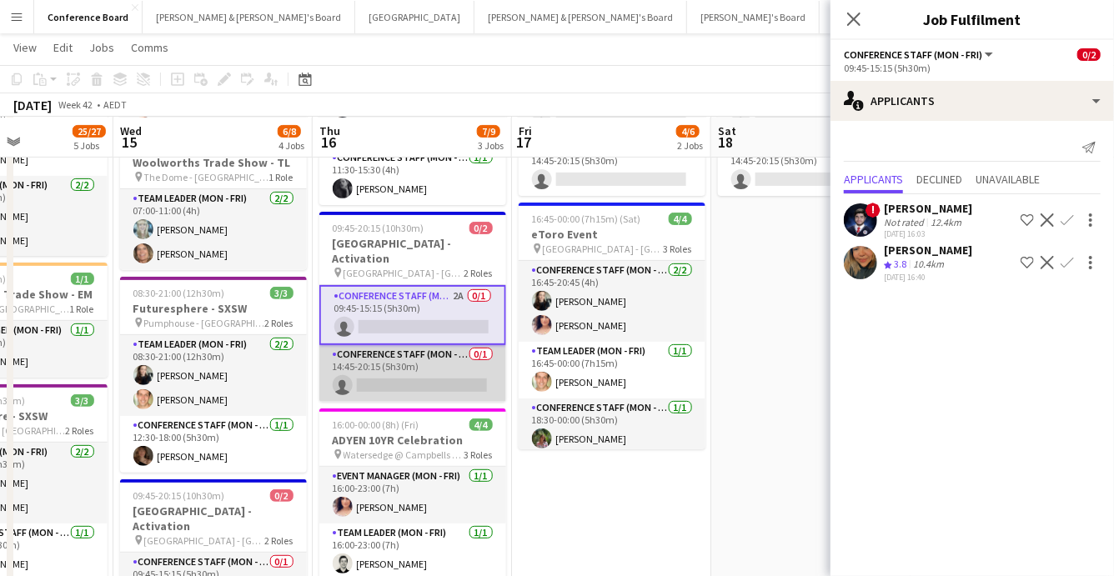
click at [399, 357] on app-card-role "Conference Staff (Mon - Fri) 0/1 14:45-20:15 (5h30m) single-neutral-actions" at bounding box center [412, 373] width 187 height 57
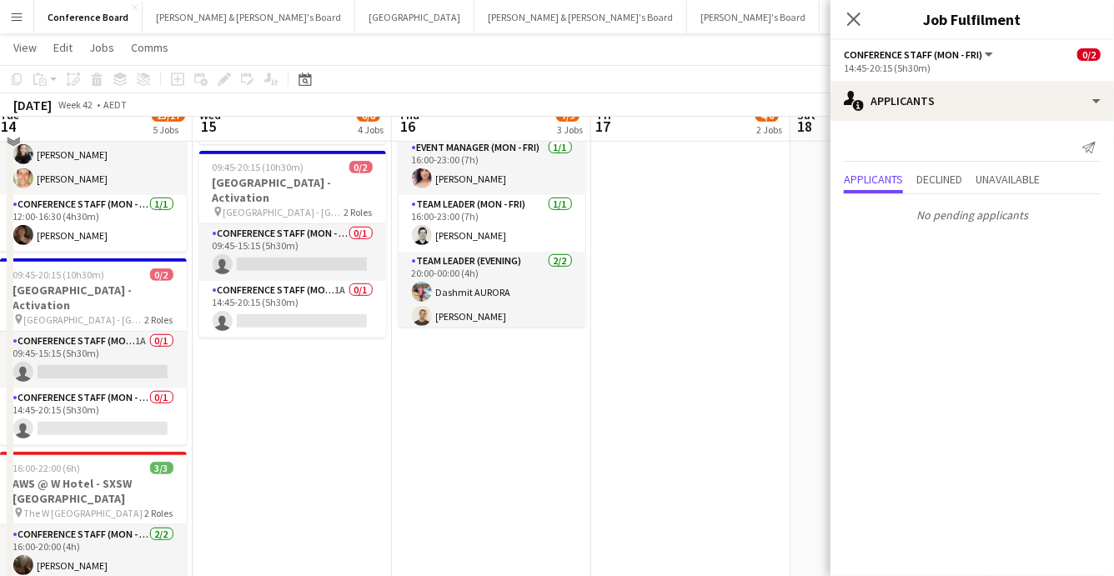
scroll to position [492, 0]
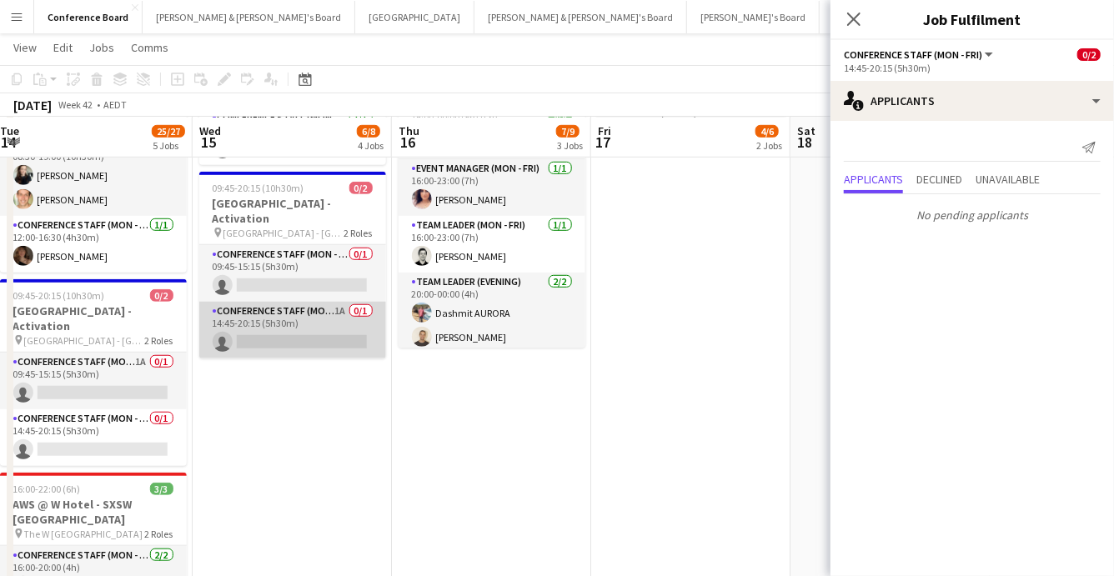
click at [337, 310] on app-card-role "Conference Staff (Mon - Fri) 1A 0/1 14:45-20:15 (5h30m) single-neutral-actions" at bounding box center [292, 330] width 187 height 57
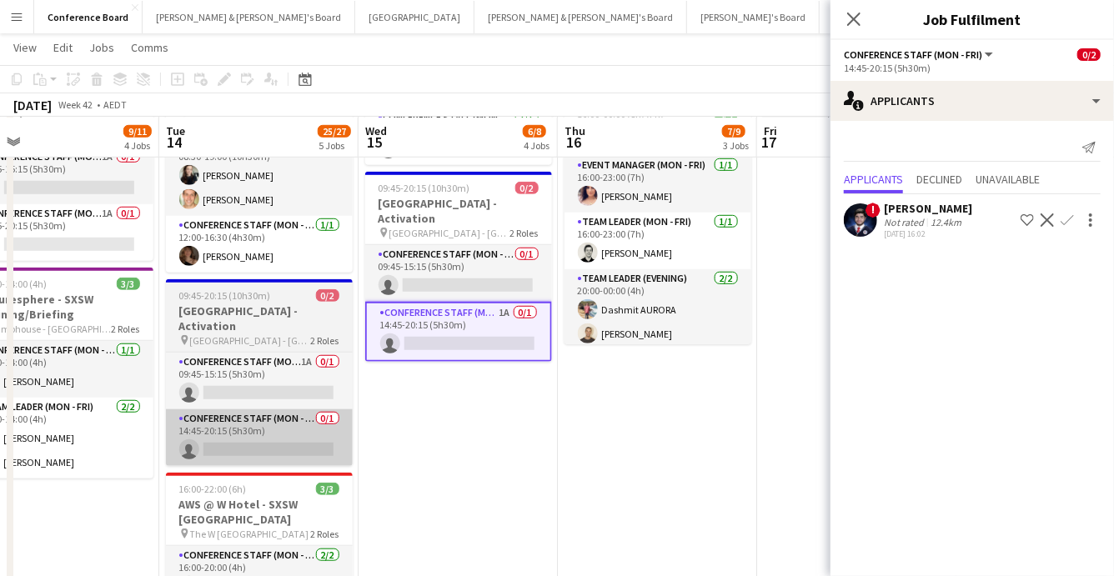
scroll to position [0, 436]
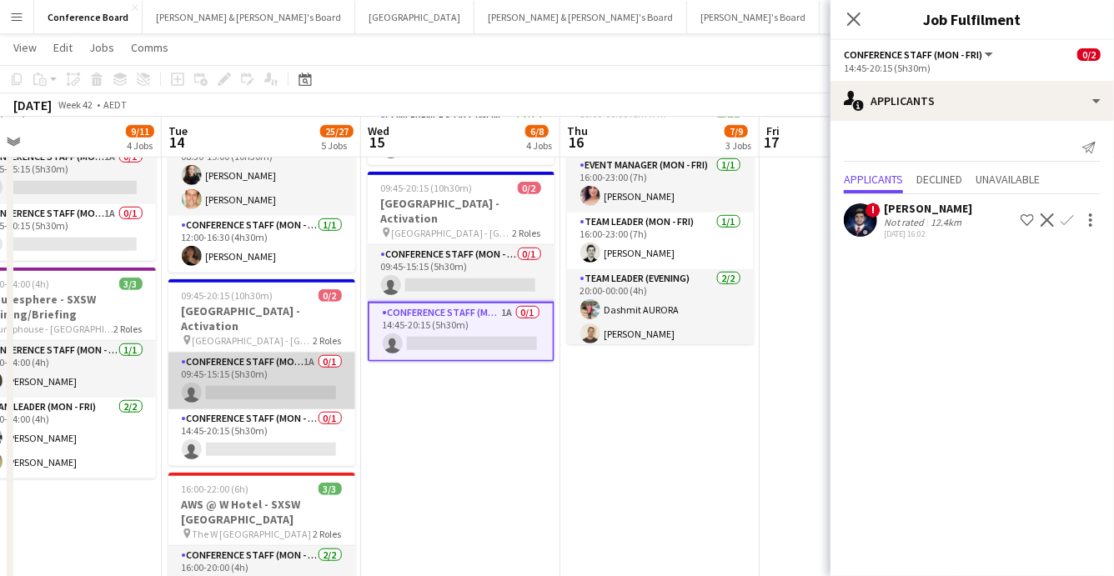
click at [273, 373] on app-card-role "Conference Staff (Mon - Fri) 1A 0/1 09:45-15:15 (5h30m) single-neutral-actions" at bounding box center [261, 381] width 187 height 57
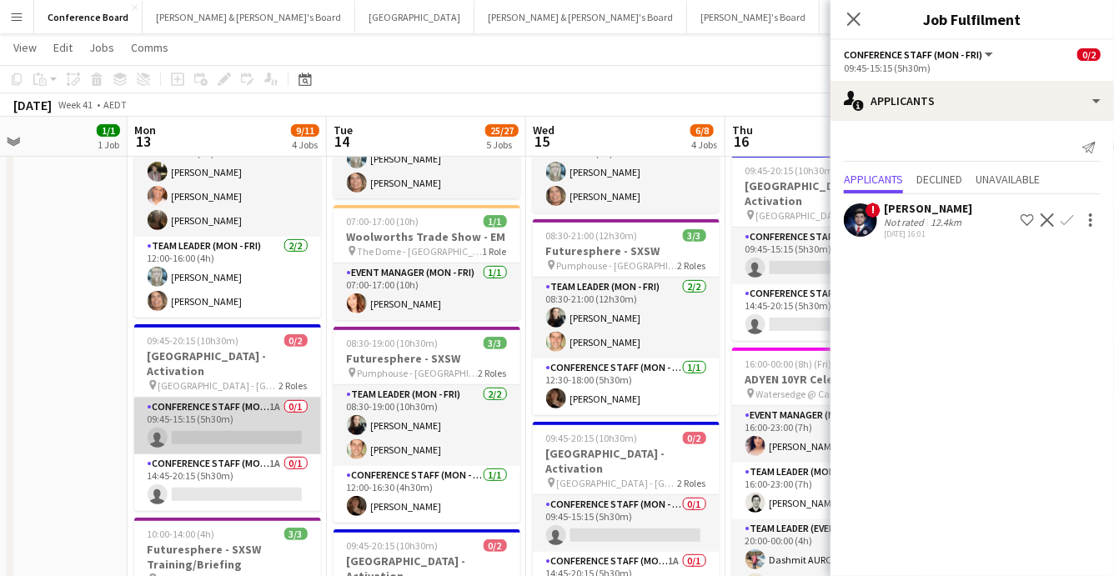
scroll to position [0, 458]
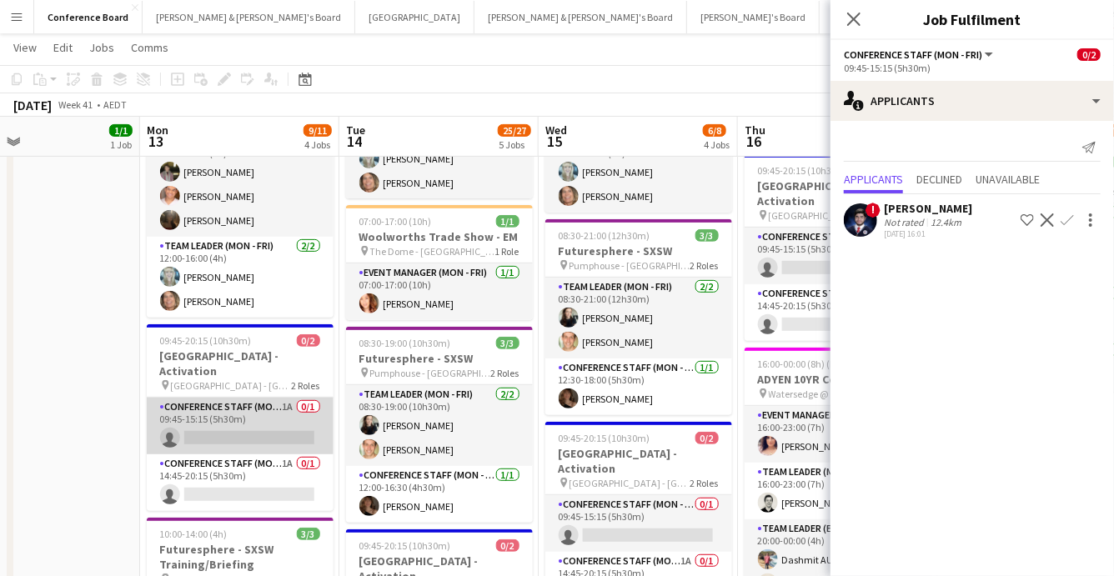
click at [264, 419] on app-card-role "Conference Staff (Mon - Fri) 1A 0/1 09:45-15:15 (5h30m) single-neutral-actions" at bounding box center [240, 426] width 187 height 57
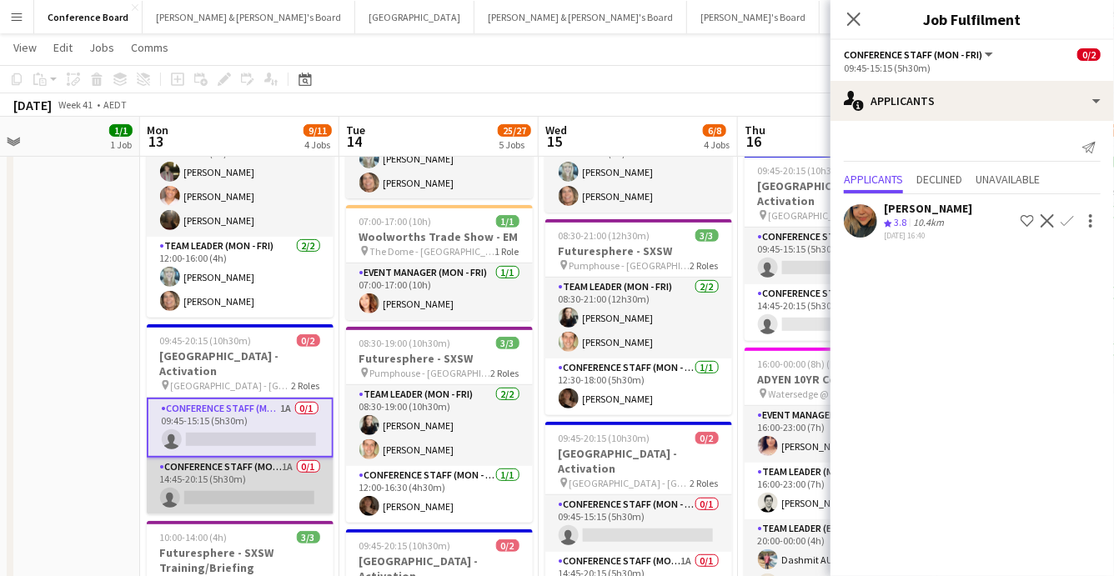
click at [269, 465] on app-card-role "Conference Staff (Mon - Fri) 1A 0/1 14:45-20:15 (5h30m) single-neutral-actions" at bounding box center [240, 486] width 187 height 57
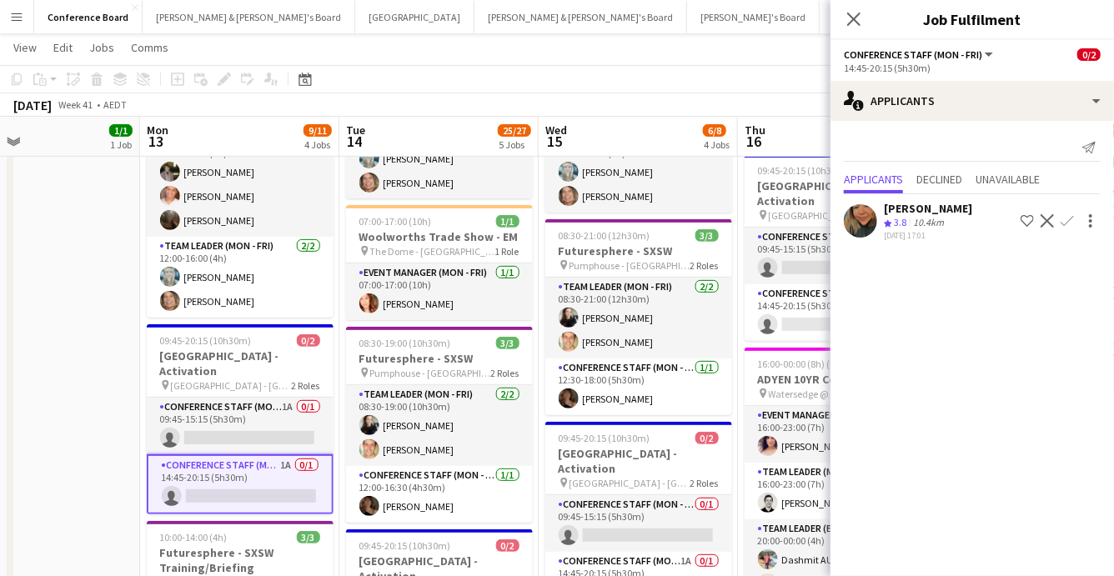
click at [26, 386] on app-date-cell "09:00-17:00 (8h) 1/1 Woolworths Trade Show - EM pin The Dome - [GEOGRAPHIC_DATA…" at bounding box center [40, 466] width 199 height 1042
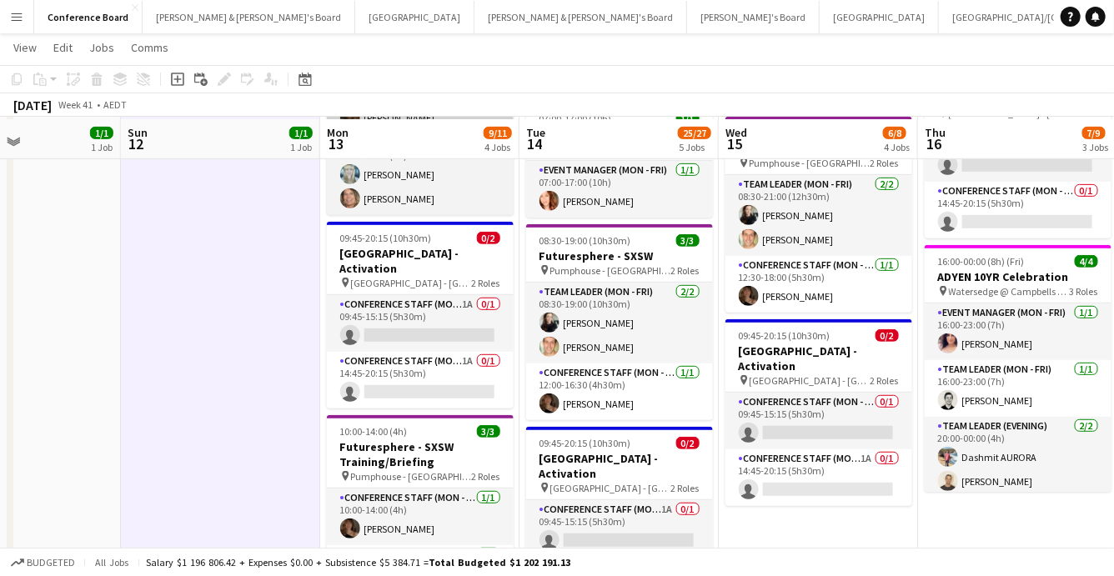
scroll to position [347, 0]
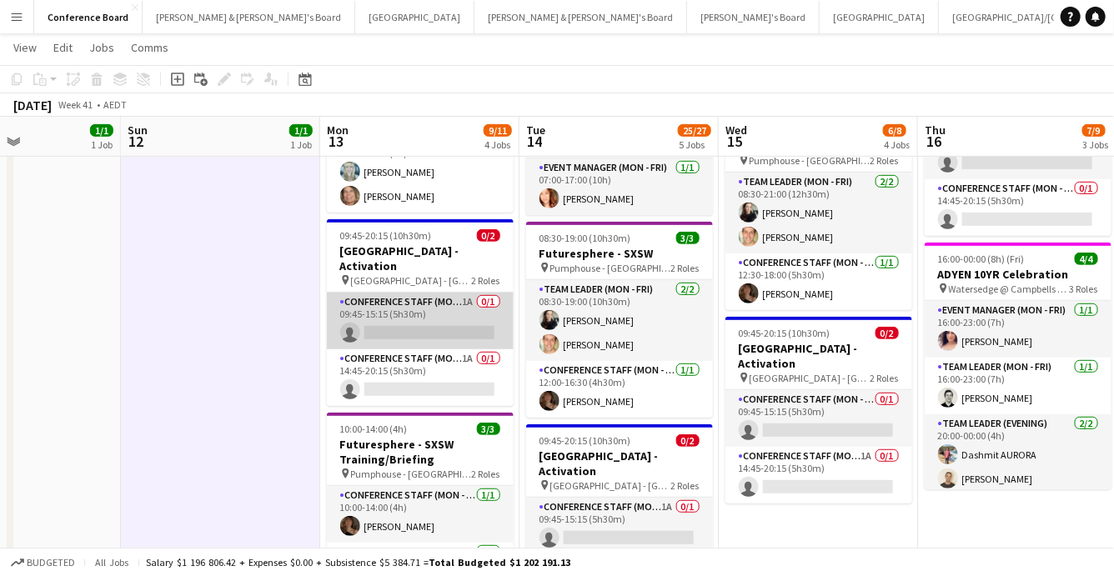
click at [448, 315] on app-card-role "Conference Staff (Mon - Fri) 1A 0/1 09:45-15:15 (5h30m) single-neutral-actions" at bounding box center [420, 321] width 187 height 57
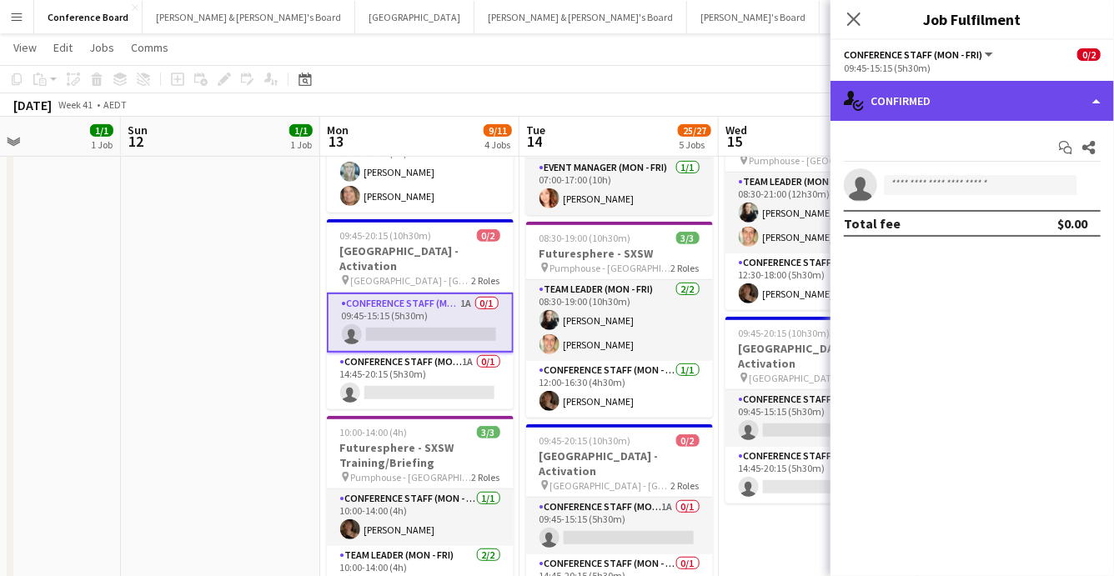
click at [1008, 117] on div "single-neutral-actions-check-2 Confirmed" at bounding box center [971, 101] width 283 height 40
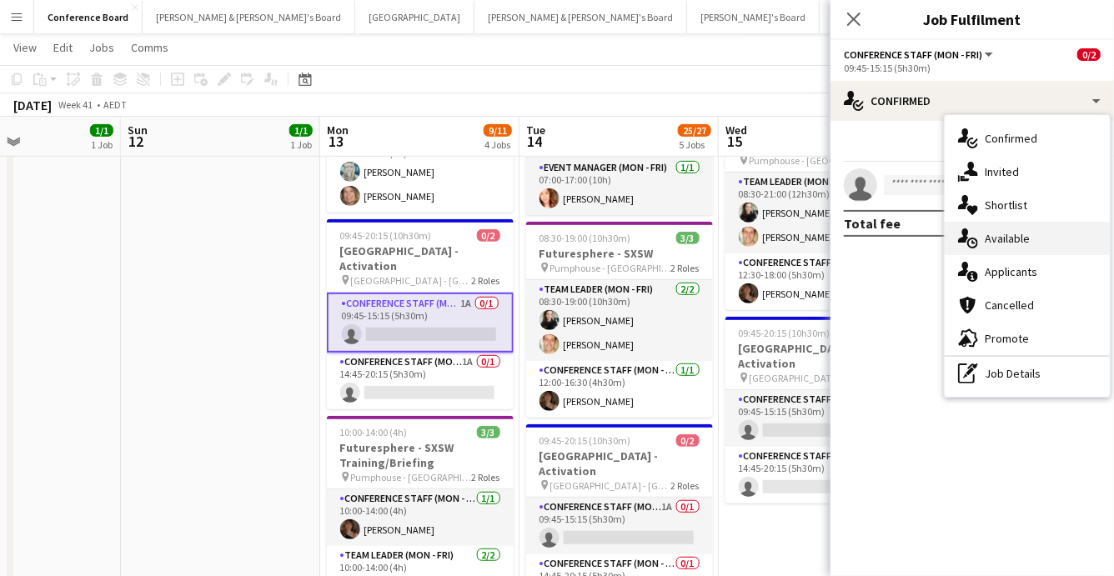
click at [1005, 248] on div "single-neutral-actions-upload Available" at bounding box center [1026, 238] width 165 height 33
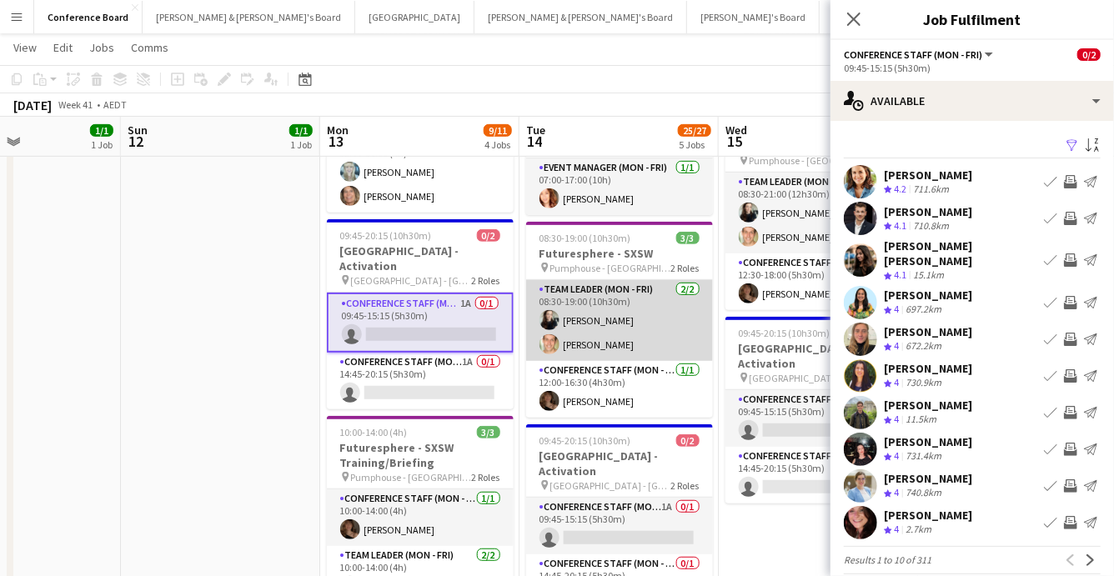
scroll to position [0, 475]
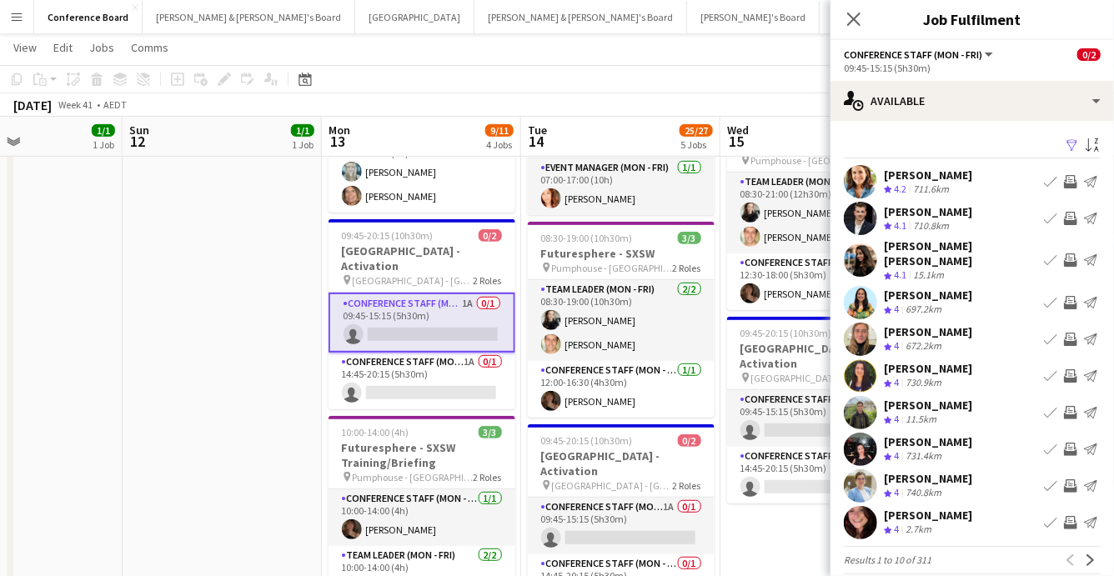
click at [1069, 138] on app-icon "Filter" at bounding box center [1071, 146] width 13 height 16
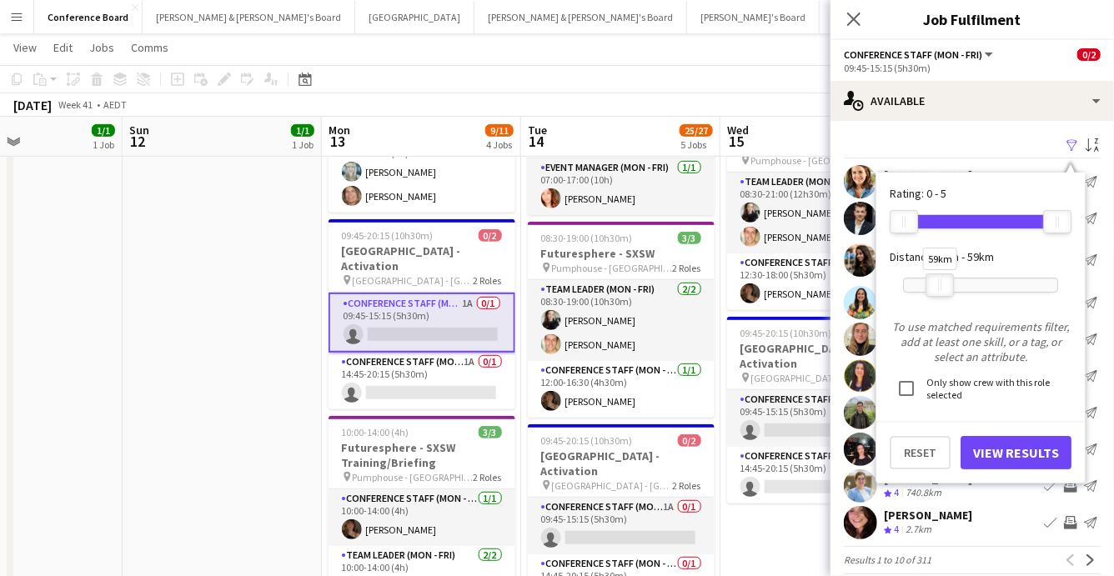
drag, startPoint x: 1060, startPoint y: 286, endPoint x: 939, endPoint y: 292, distance: 121.0
click at [941, 291] on div at bounding box center [939, 285] width 27 height 22
click at [994, 454] on button "View Results" at bounding box center [1015, 452] width 111 height 33
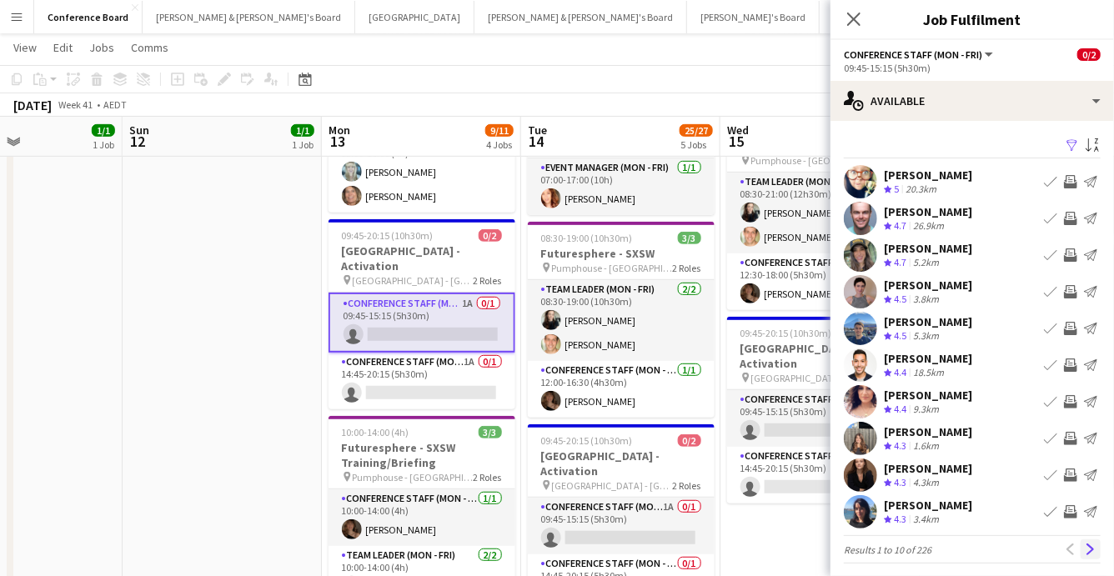
click at [1090, 548] on app-icon "Next" at bounding box center [1090, 549] width 12 height 12
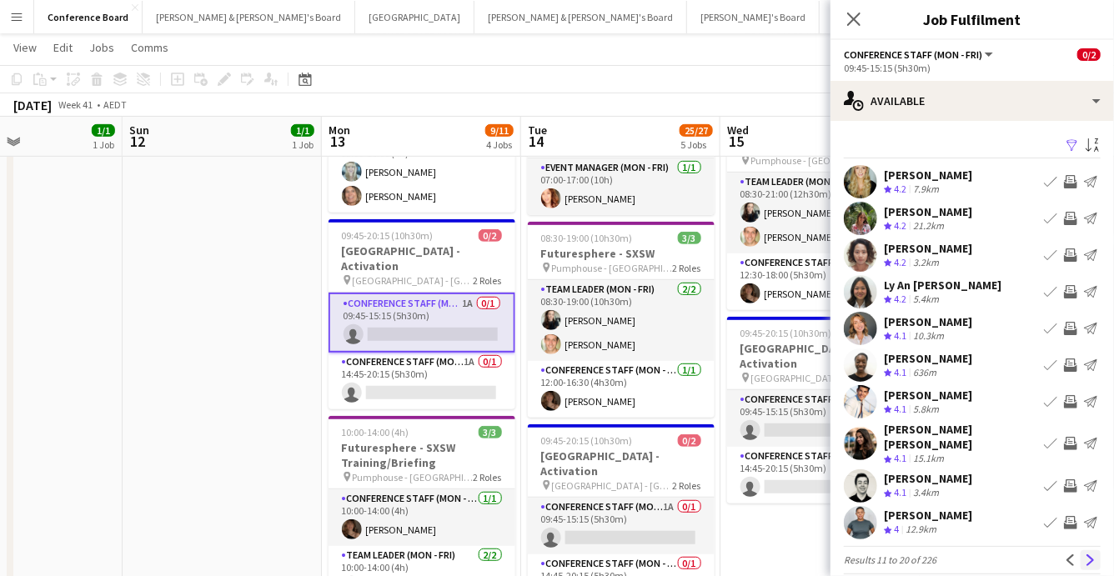
click at [1088, 554] on app-icon "Next" at bounding box center [1090, 560] width 12 height 12
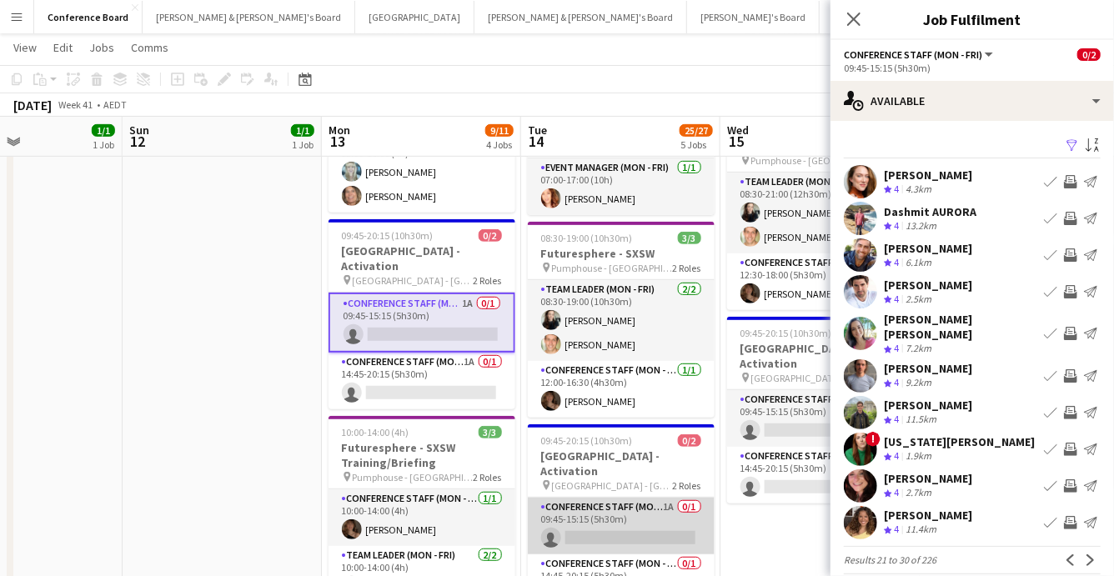
click at [622, 518] on app-card-role "Conference Staff (Mon - Fri) 1A 0/1 09:45-15:15 (5h30m) single-neutral-actions" at bounding box center [621, 526] width 187 height 57
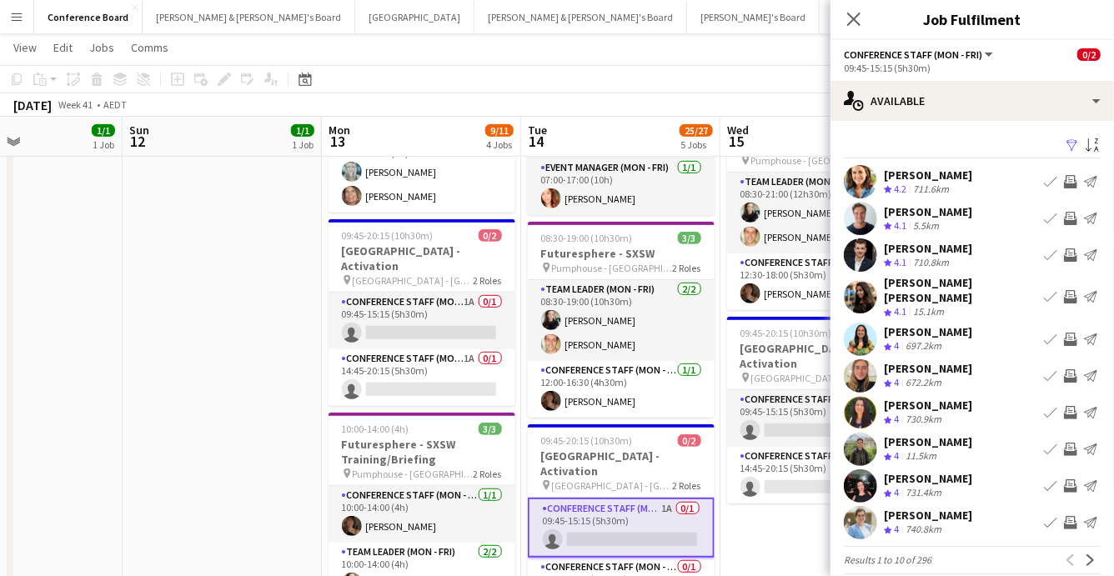
click at [1069, 145] on app-icon "Filter" at bounding box center [1071, 146] width 13 height 16
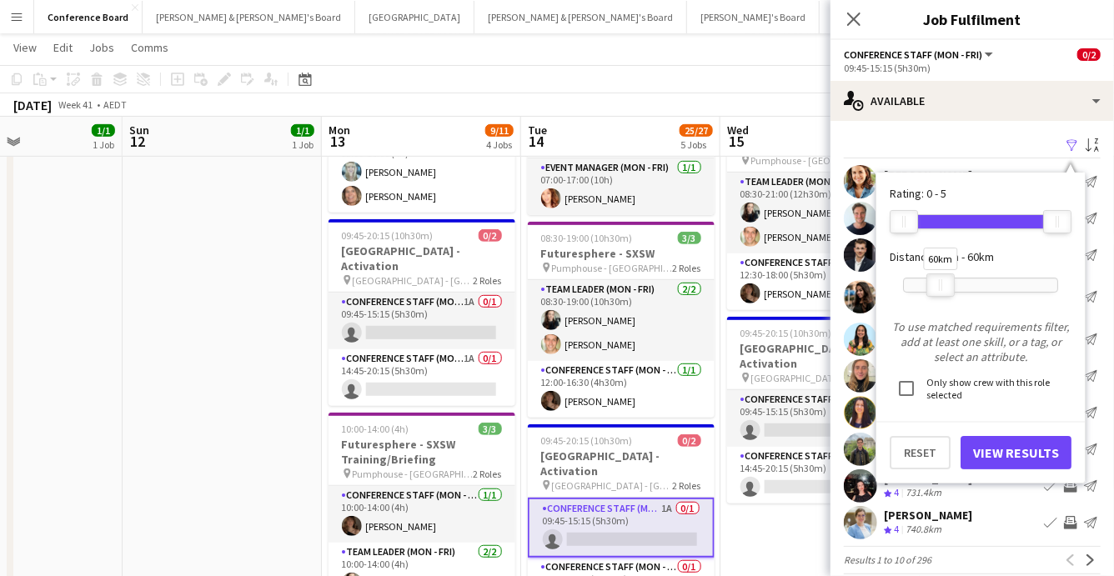
drag, startPoint x: 1055, startPoint y: 283, endPoint x: 929, endPoint y: 325, distance: 132.8
click at [939, 289] on div "60km" at bounding box center [940, 284] width 28 height 23
click at [998, 444] on button "View Results" at bounding box center [1015, 452] width 111 height 33
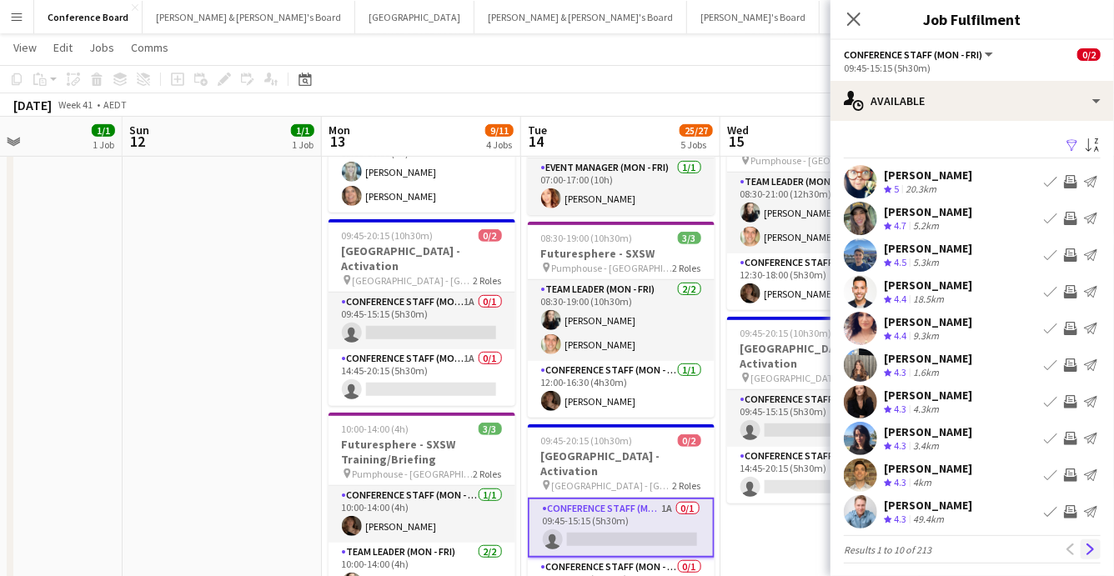
click at [1089, 546] on app-icon "Next" at bounding box center [1090, 549] width 12 height 12
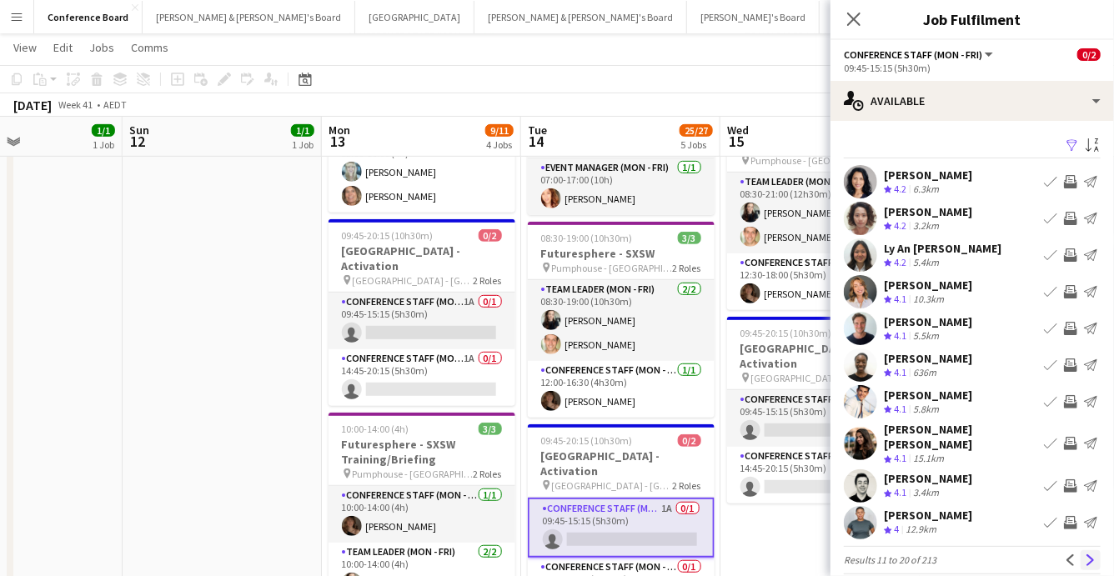
click at [1089, 554] on app-icon "Next" at bounding box center [1090, 560] width 12 height 12
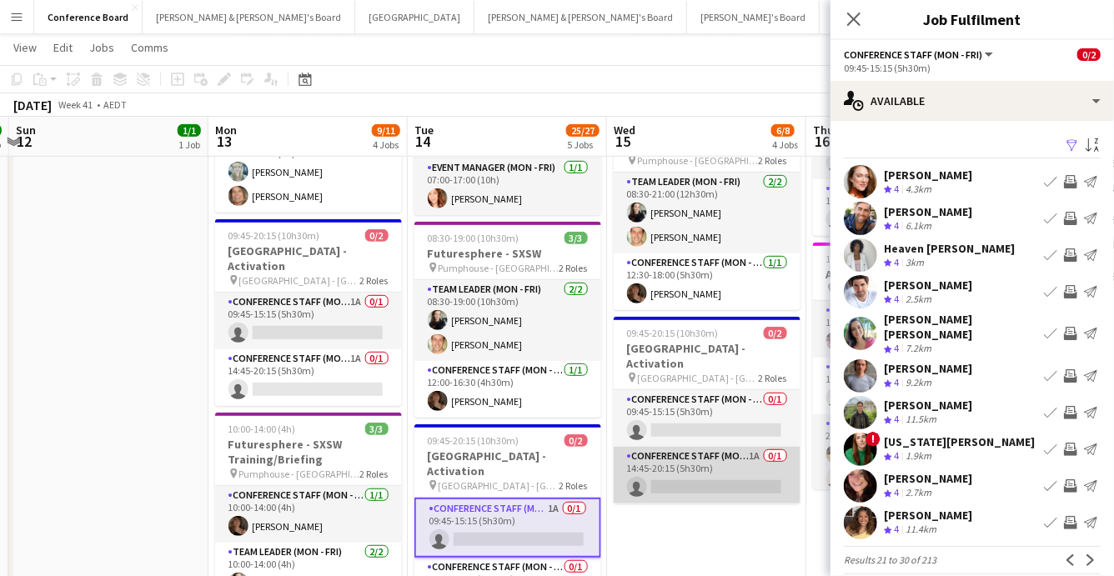
scroll to position [0, 595]
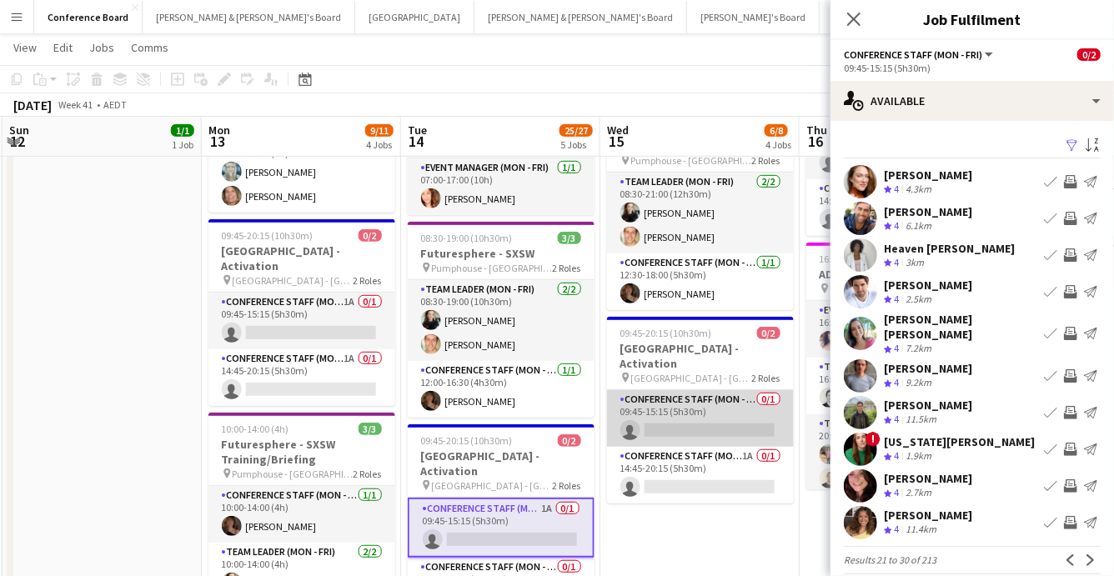
click at [724, 406] on app-card-role "Conference Staff (Mon - Fri) 0/1 09:45-15:15 (5h30m) single-neutral-actions" at bounding box center [700, 418] width 187 height 57
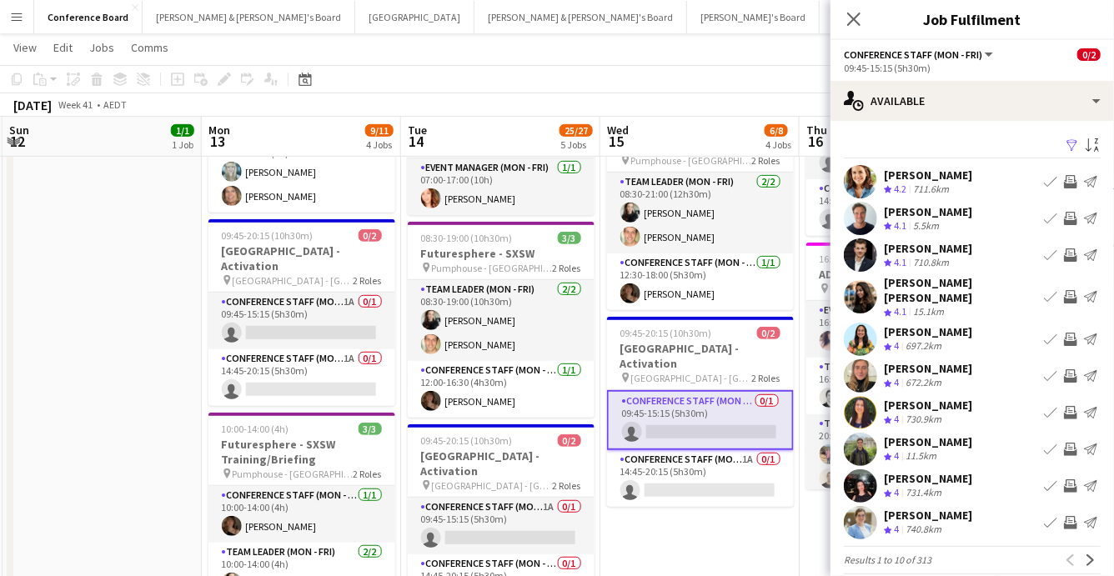
click at [1071, 144] on app-icon "Filter" at bounding box center [1071, 146] width 13 height 16
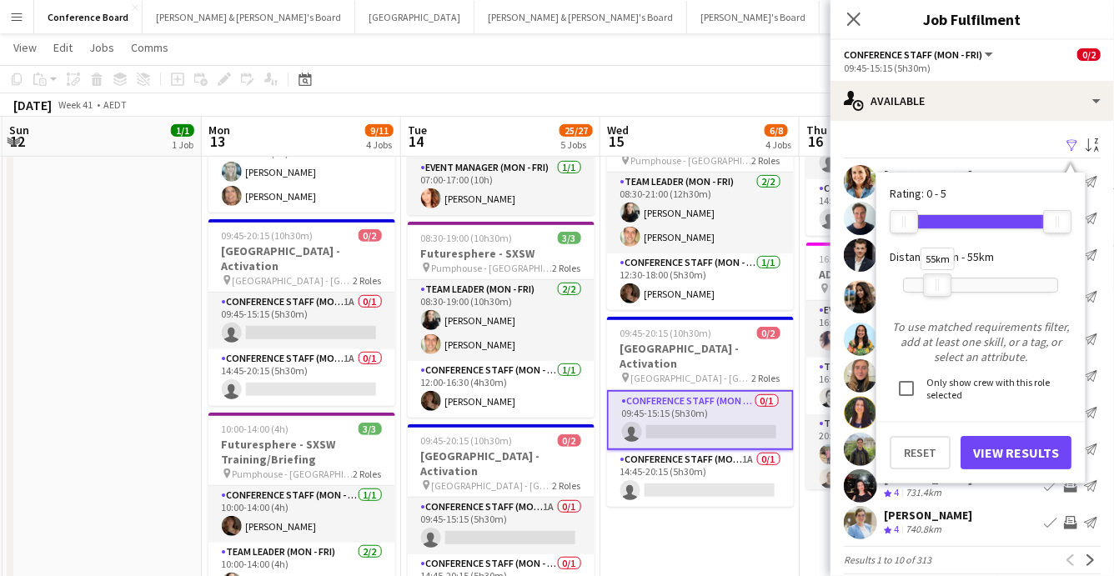
drag, startPoint x: 1057, startPoint y: 285, endPoint x: 936, endPoint y: 287, distance: 120.9
click at [936, 287] on div at bounding box center [937, 285] width 27 height 22
click at [1018, 461] on button "View Results" at bounding box center [1015, 452] width 111 height 33
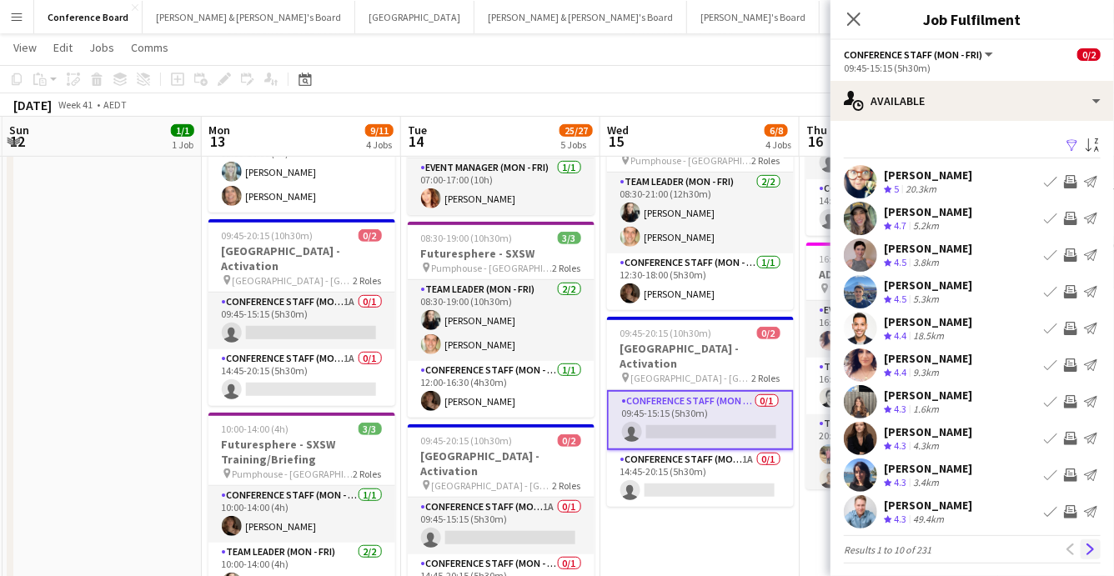
click at [1090, 546] on app-icon "Next" at bounding box center [1090, 549] width 12 height 12
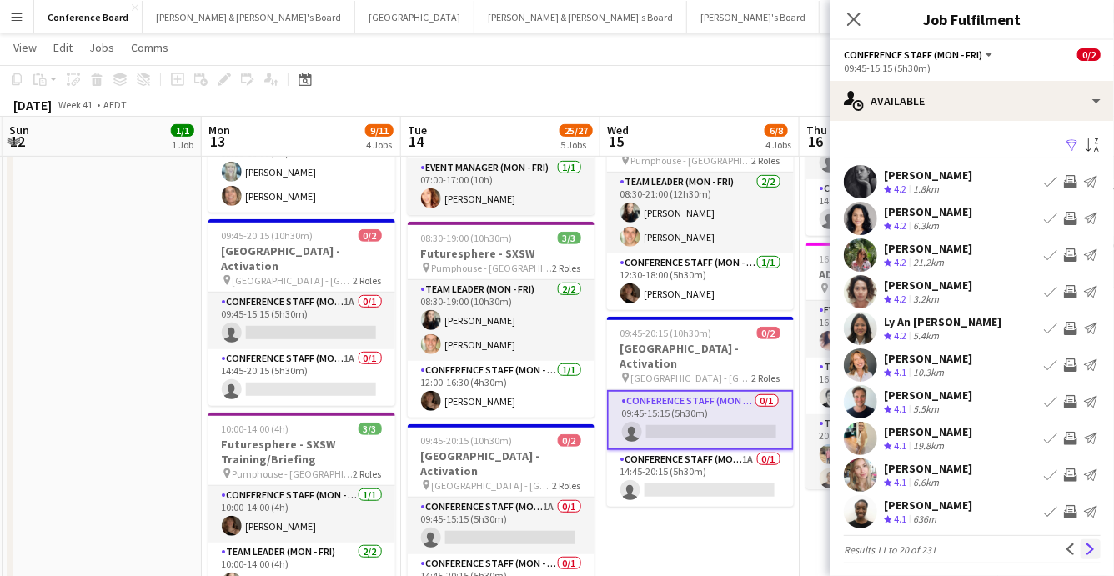
click at [1094, 548] on app-icon "Next" at bounding box center [1090, 549] width 12 height 12
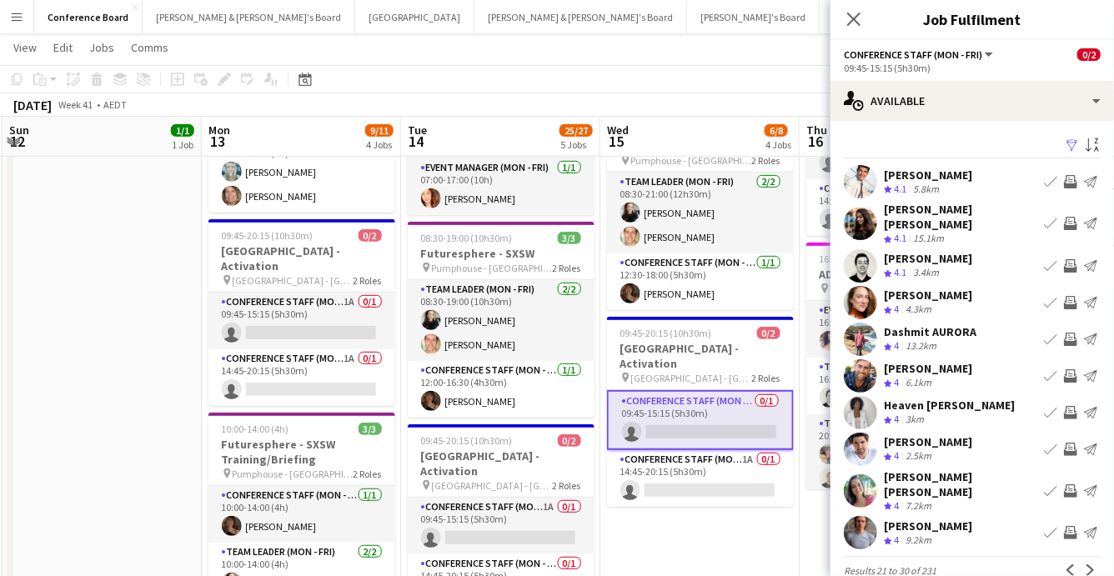
click at [1094, 564] on app-icon "Next" at bounding box center [1090, 570] width 12 height 12
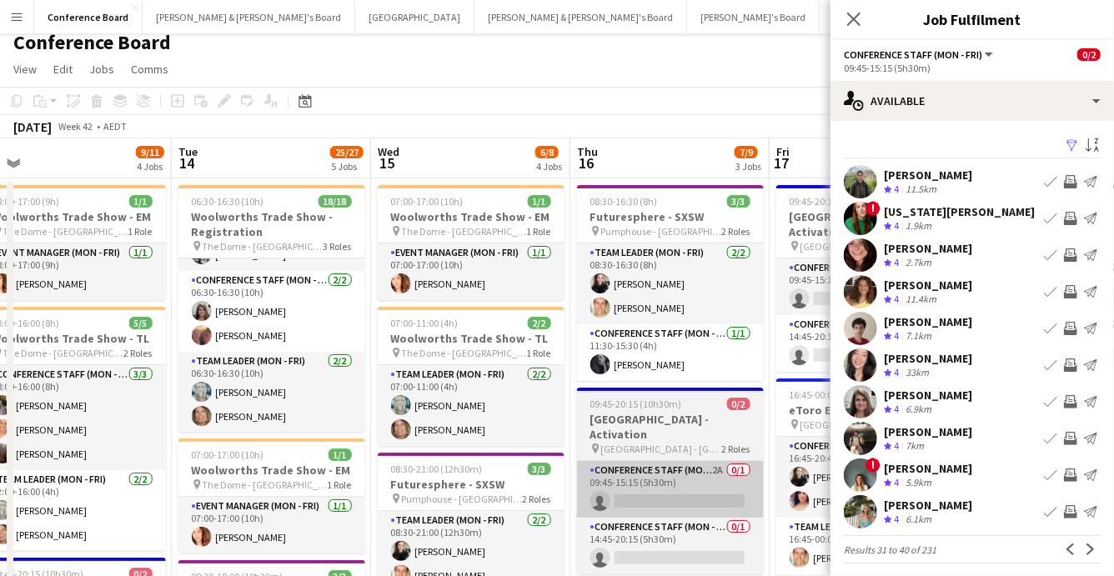
scroll to position [0, 0]
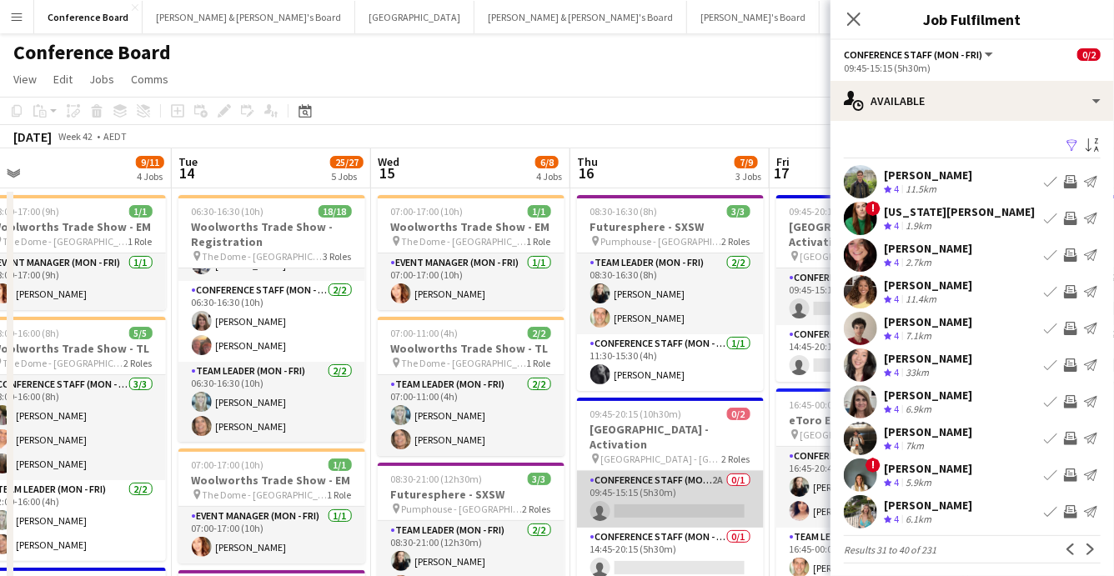
click at [706, 497] on app-card-role "Conference Staff (Mon - Fri) 2A 0/1 09:45-15:15 (5h30m) single-neutral-actions" at bounding box center [670, 499] width 187 height 57
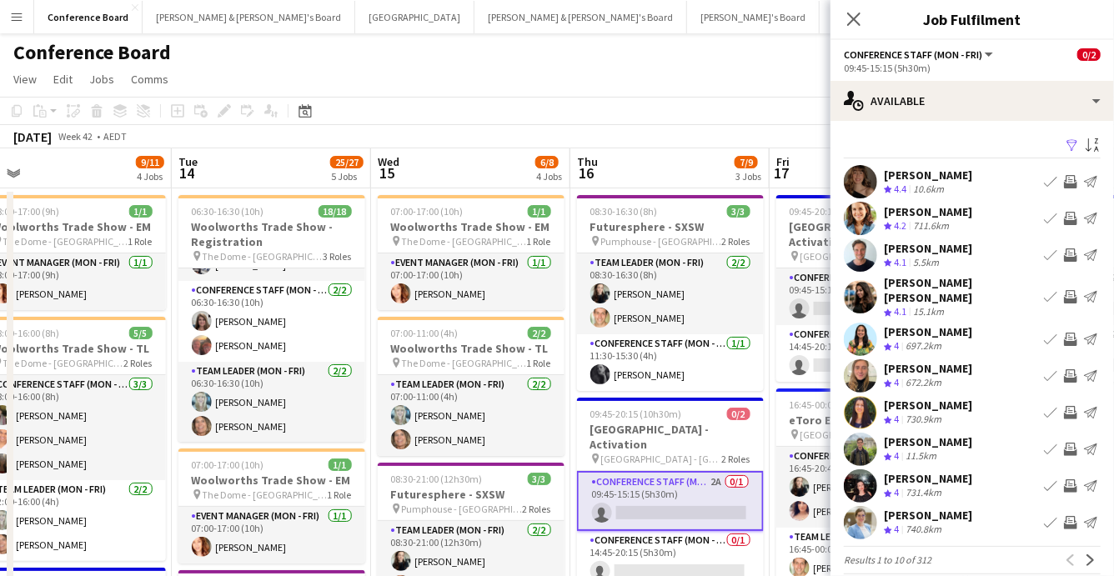
click at [1071, 146] on app-icon "Filter" at bounding box center [1071, 146] width 13 height 16
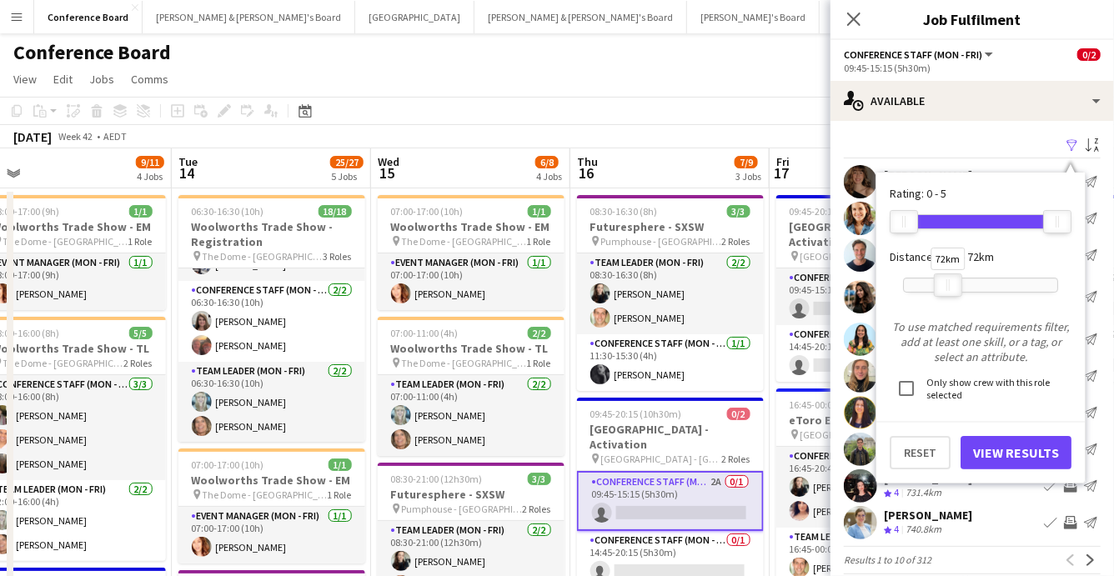
drag, startPoint x: 1055, startPoint y: 288, endPoint x: 946, endPoint y: 289, distance: 109.2
click at [946, 289] on div "72km" at bounding box center [948, 284] width 28 height 23
click at [989, 438] on button "View Results" at bounding box center [1015, 452] width 111 height 33
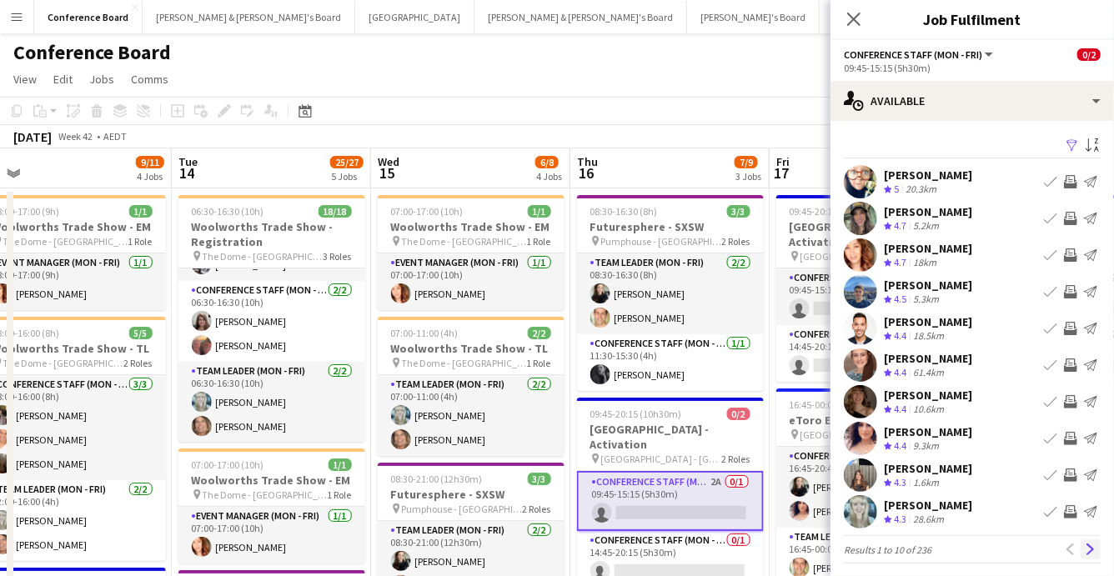
click at [1088, 544] on app-icon "Next" at bounding box center [1090, 549] width 12 height 12
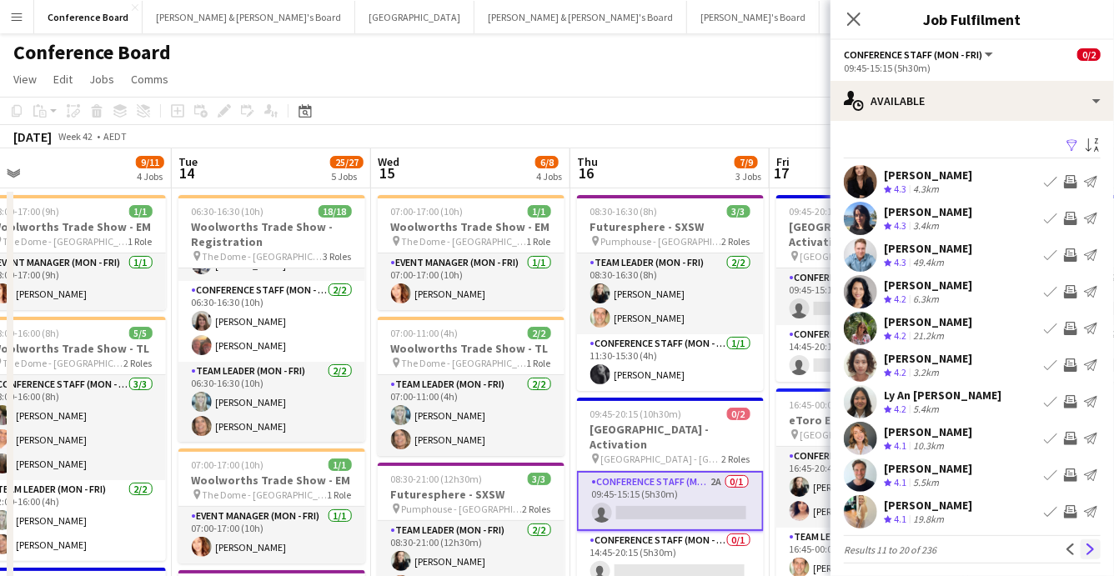
click at [1088, 548] on app-icon "Next" at bounding box center [1090, 549] width 12 height 12
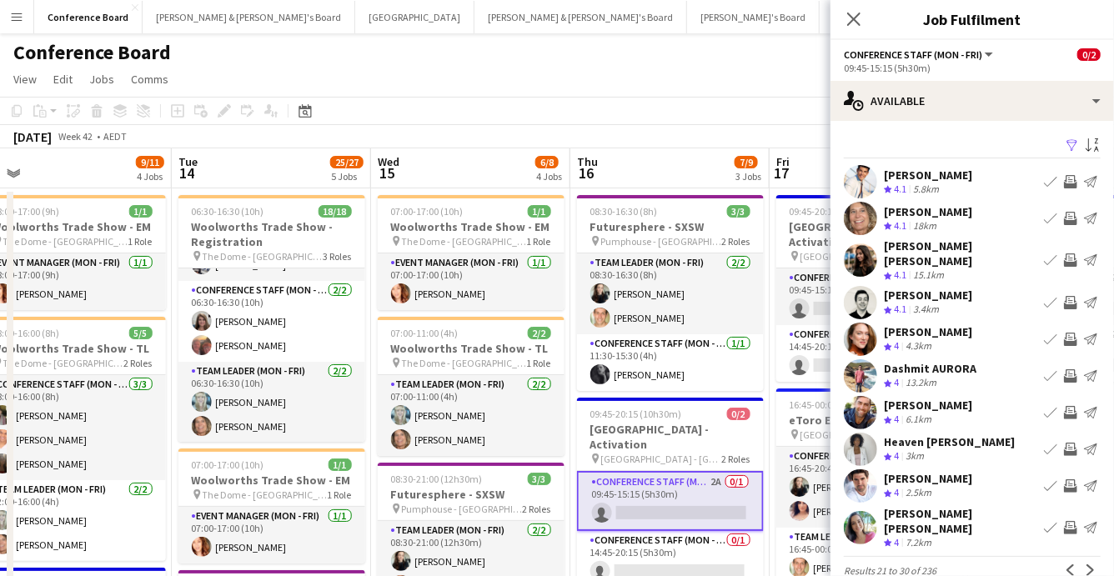
click at [1088, 564] on app-icon "Next" at bounding box center [1090, 570] width 12 height 12
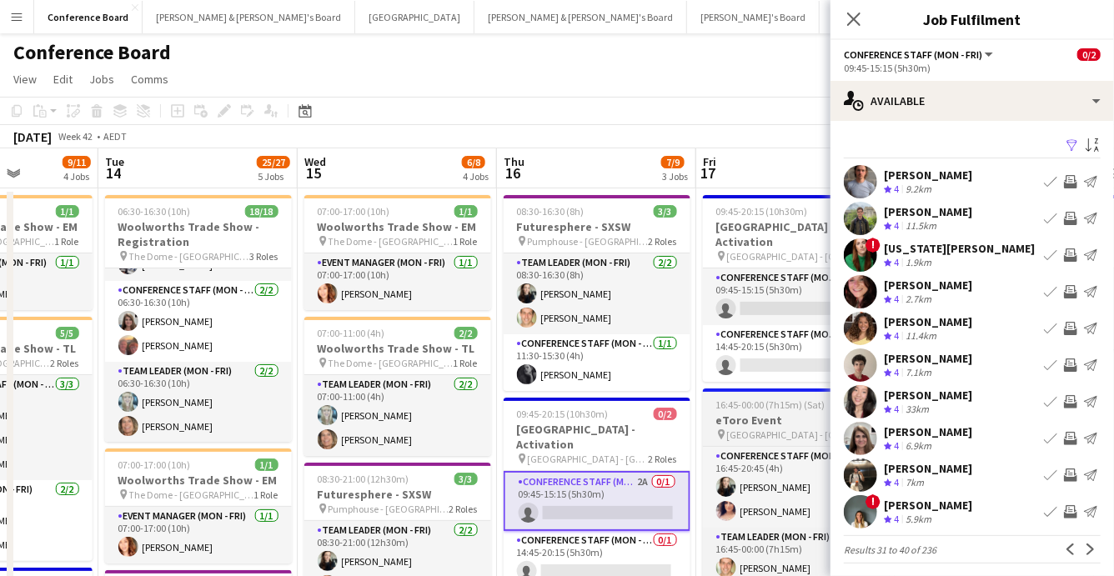
scroll to position [0, 703]
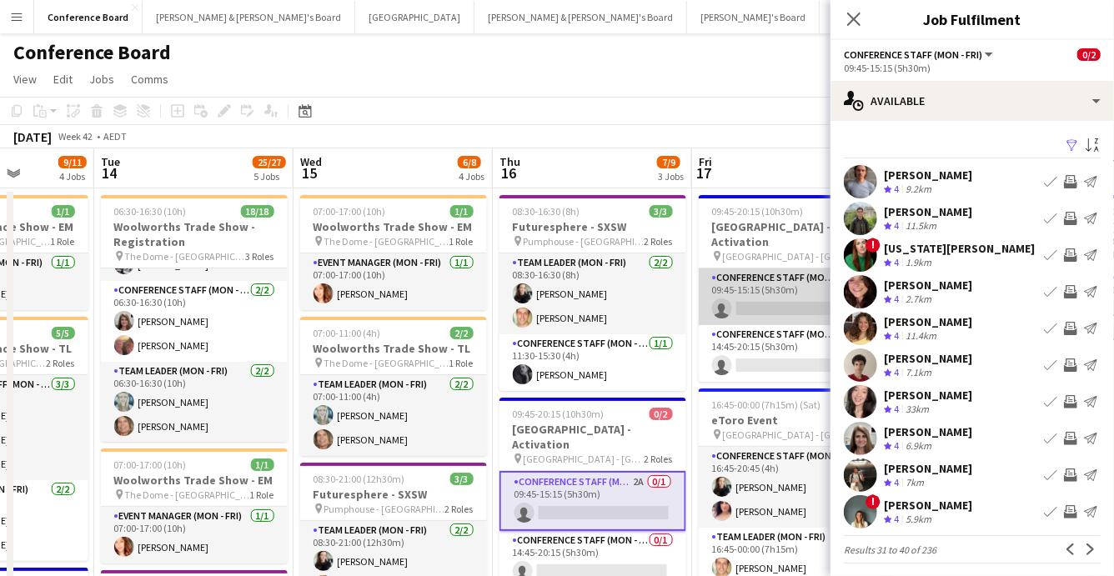
click at [773, 285] on app-card-role "Conference Staff (Mon - Fri) 3A 0/1 09:45-15:15 (5h30m) single-neutral-actions" at bounding box center [791, 296] width 187 height 57
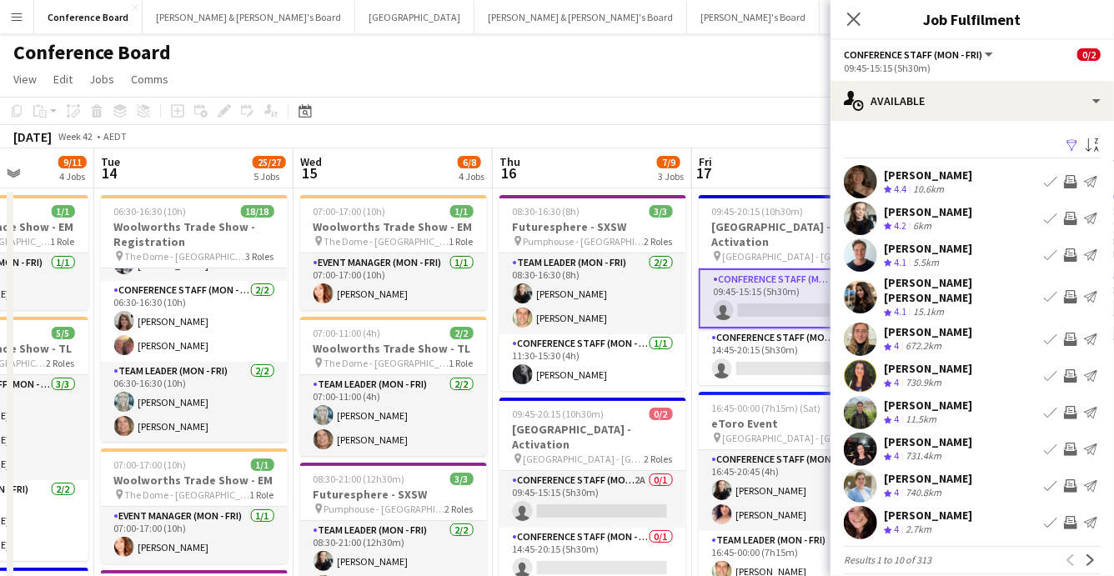
click at [1071, 143] on app-icon "Filter" at bounding box center [1071, 146] width 13 height 16
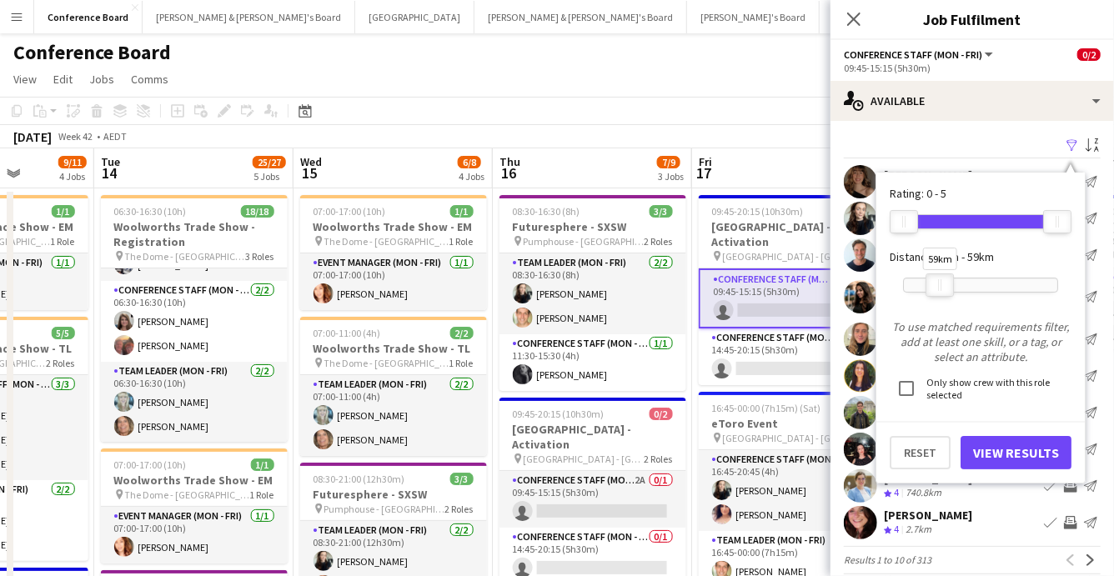
drag, startPoint x: 1057, startPoint y: 292, endPoint x: 919, endPoint y: 324, distance: 141.3
click at [939, 288] on div at bounding box center [939, 285] width 27 height 22
click at [1010, 450] on button "View Results" at bounding box center [1015, 452] width 111 height 33
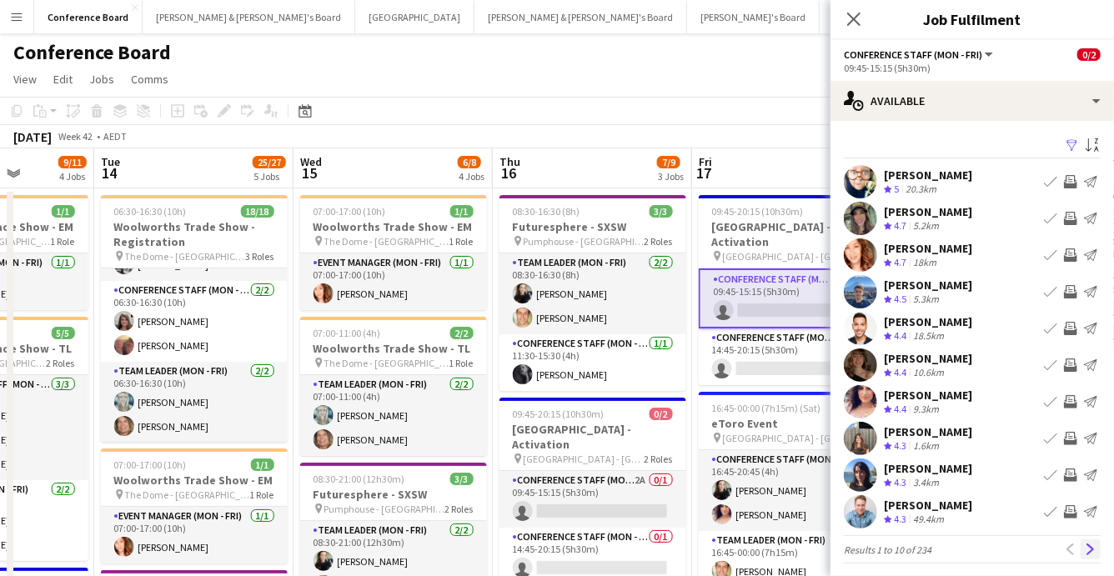
click at [1093, 544] on app-icon "Next" at bounding box center [1090, 549] width 12 height 12
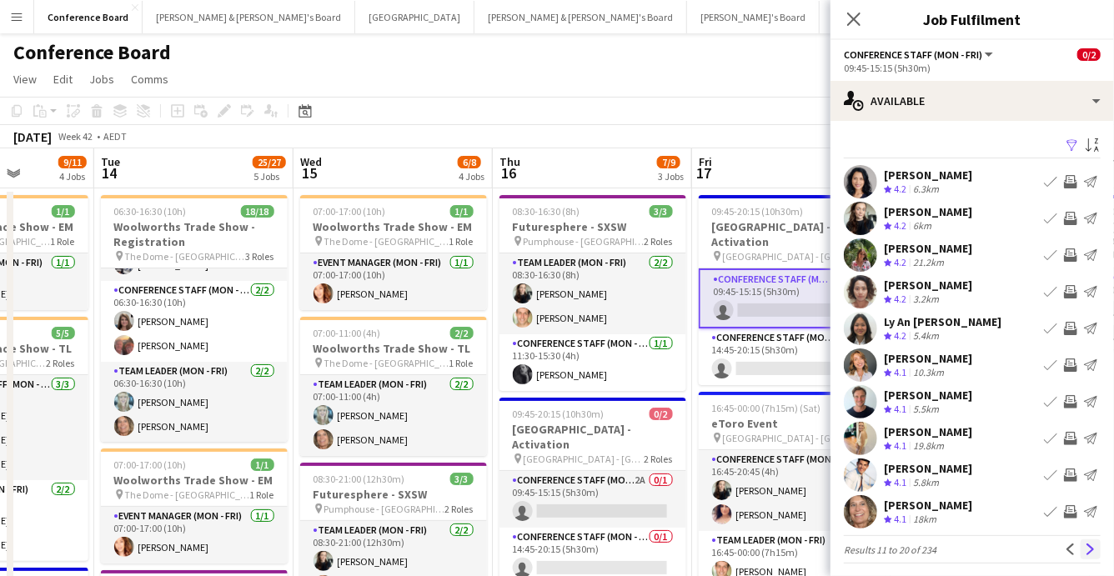
click at [1091, 548] on app-icon "Next" at bounding box center [1090, 549] width 12 height 12
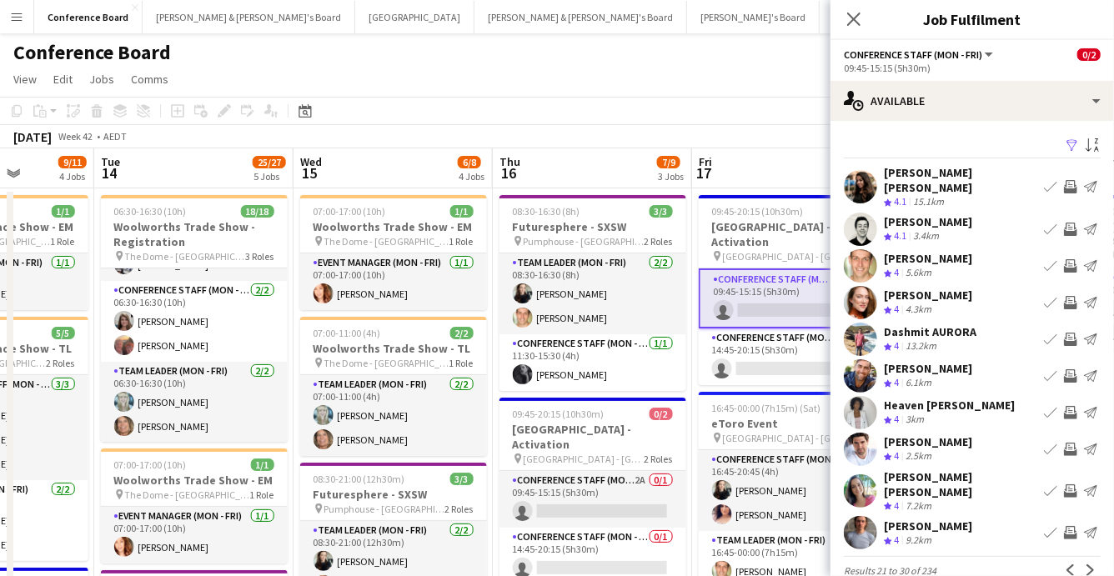
click at [1091, 564] on app-icon "Next" at bounding box center [1090, 570] width 12 height 12
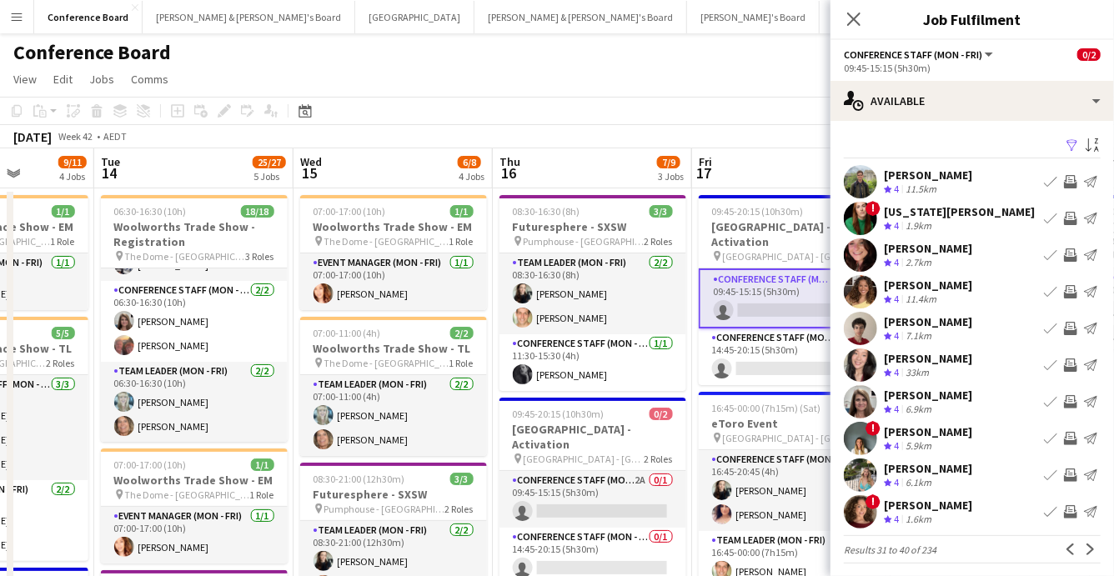
click at [1091, 548] on app-icon "Next" at bounding box center [1090, 549] width 12 height 12
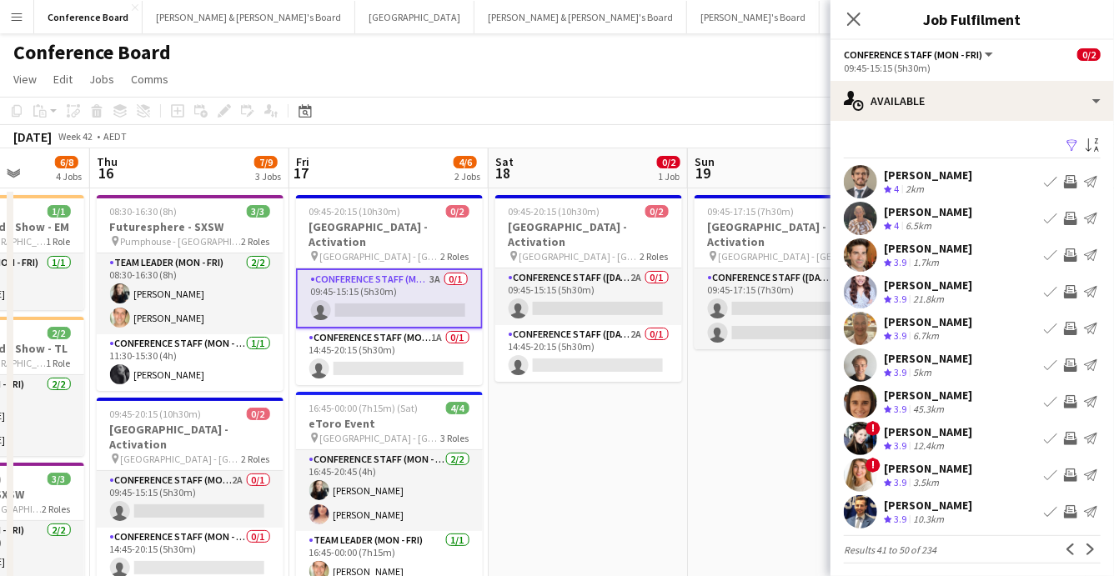
scroll to position [0, 709]
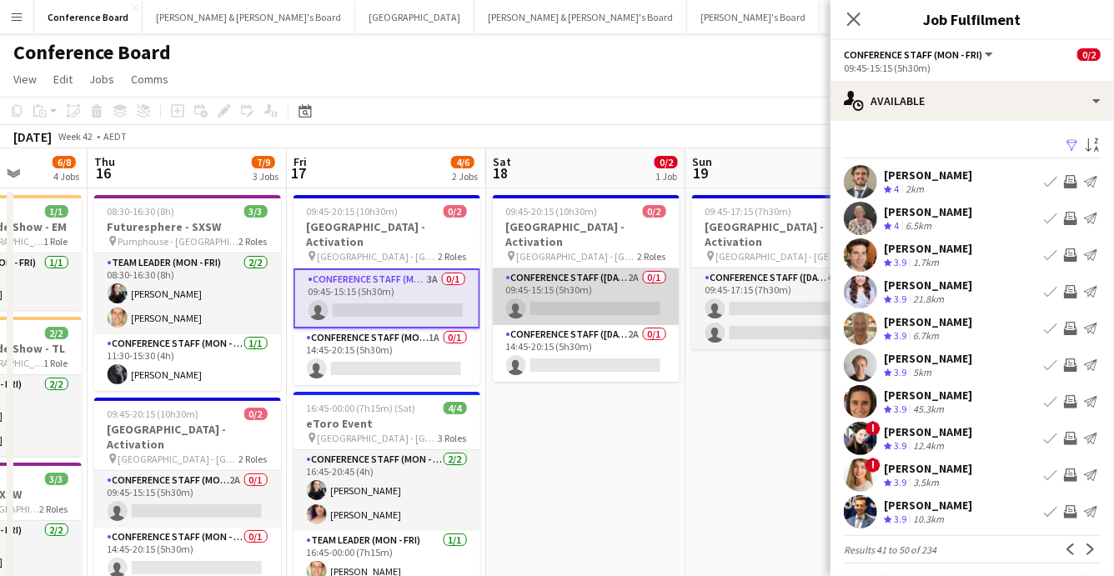
click at [612, 278] on app-card-role "Conference Staff ([DATE]) 2A 0/1 09:45-15:15 (5h30m) single-neutral-actions" at bounding box center [586, 296] width 187 height 57
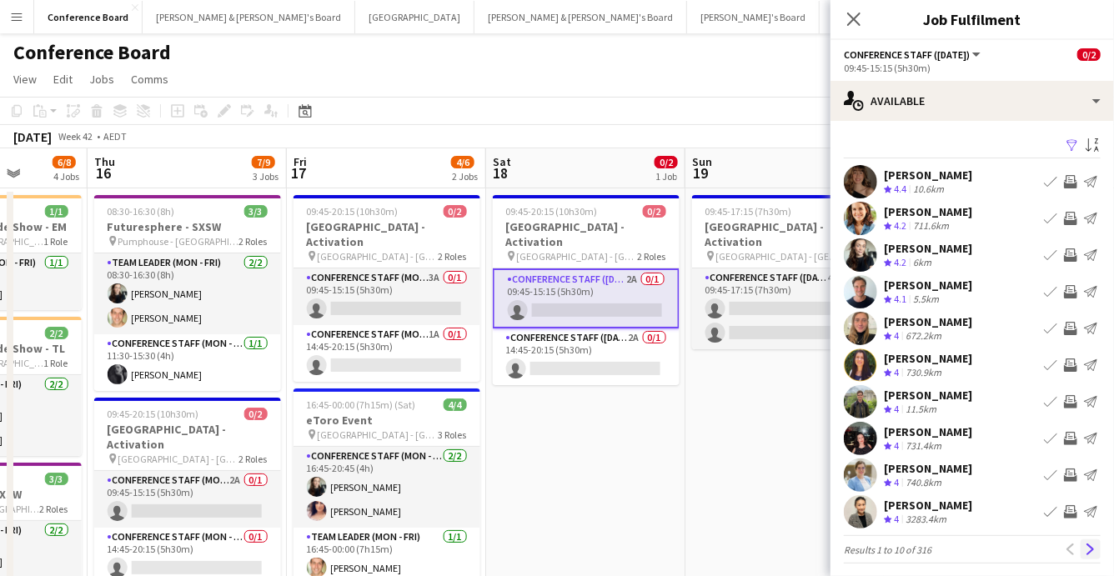
click at [1093, 543] on app-icon "Next" at bounding box center [1090, 549] width 12 height 12
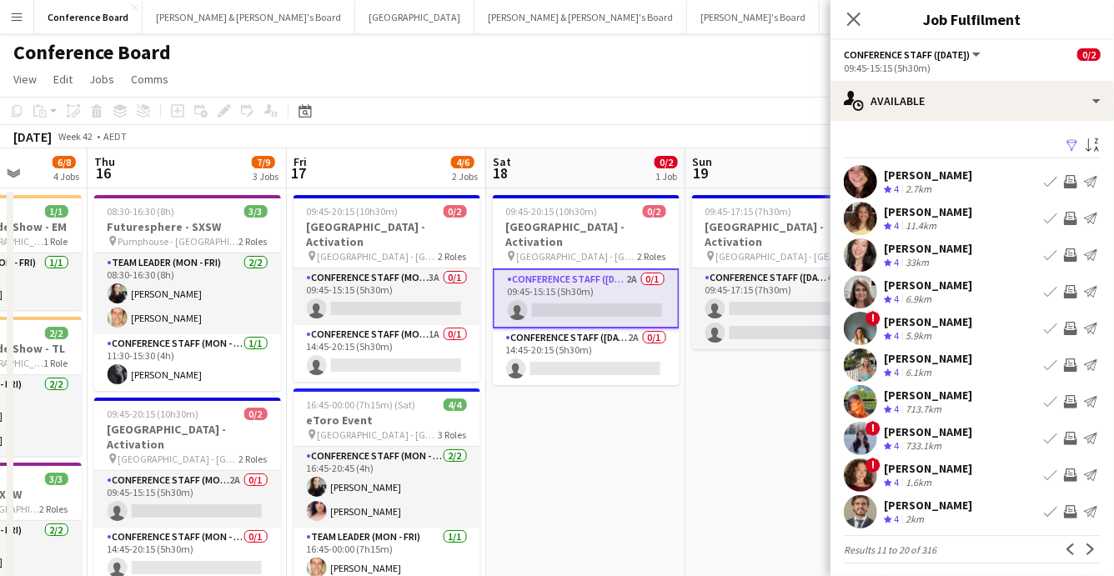
click at [1067, 145] on app-icon "Filter" at bounding box center [1071, 146] width 13 height 16
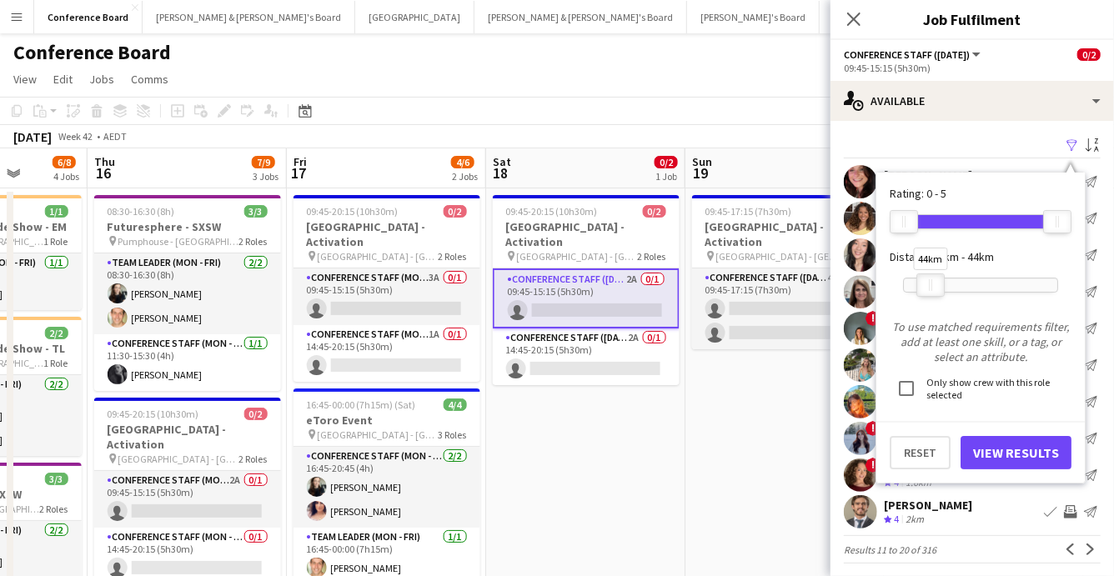
drag, startPoint x: 1054, startPoint y: 288, endPoint x: 928, endPoint y: 283, distance: 126.8
click at [928, 283] on div at bounding box center [930, 285] width 27 height 22
click at [1037, 459] on button "View Results" at bounding box center [1015, 452] width 111 height 33
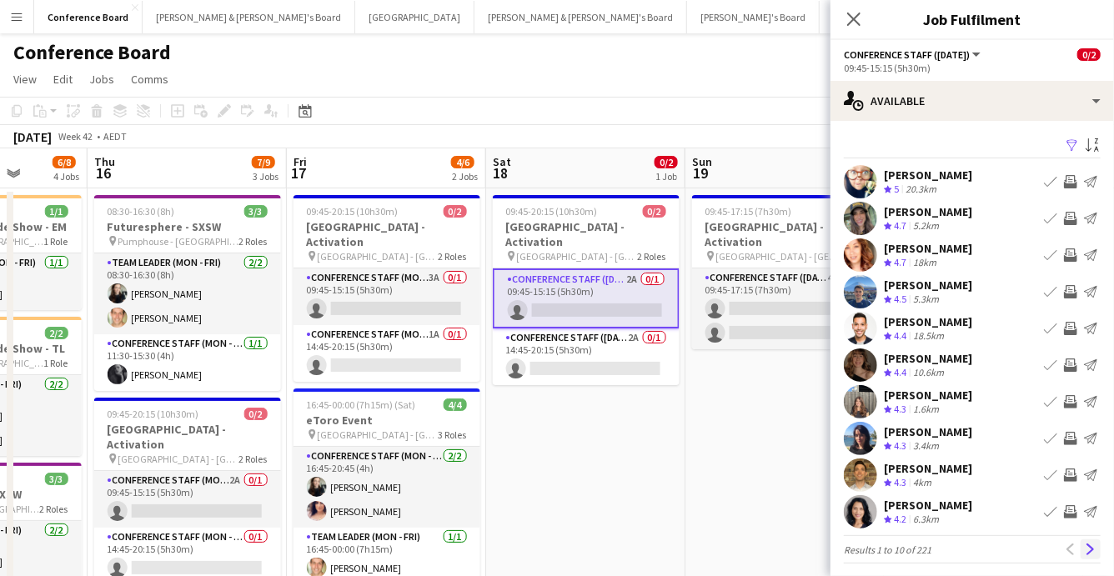
click at [1089, 548] on app-icon "Next" at bounding box center [1090, 549] width 12 height 12
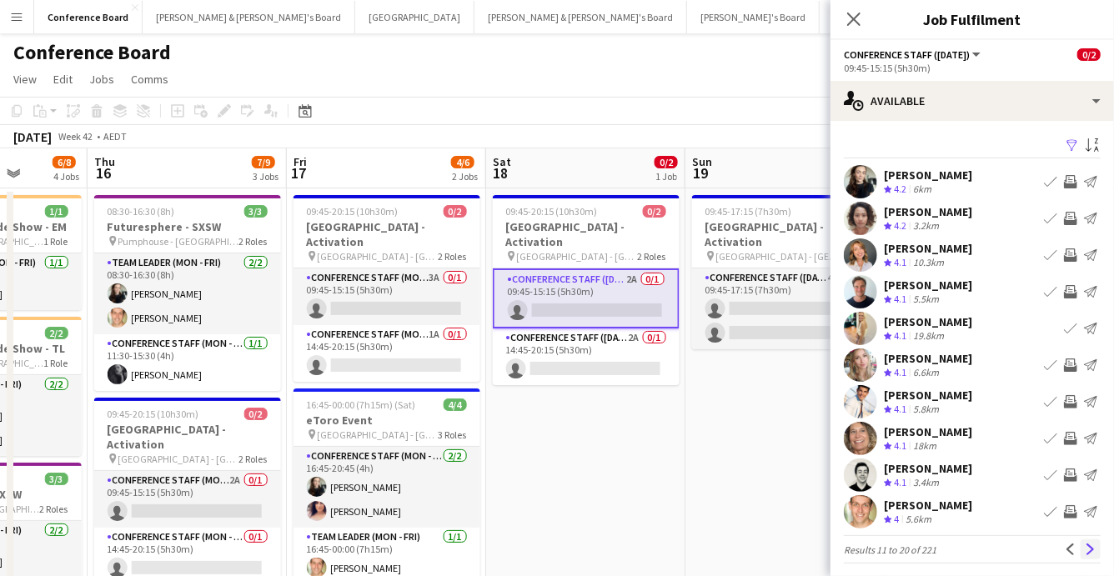
click at [1091, 548] on app-icon "Next" at bounding box center [1090, 549] width 12 height 12
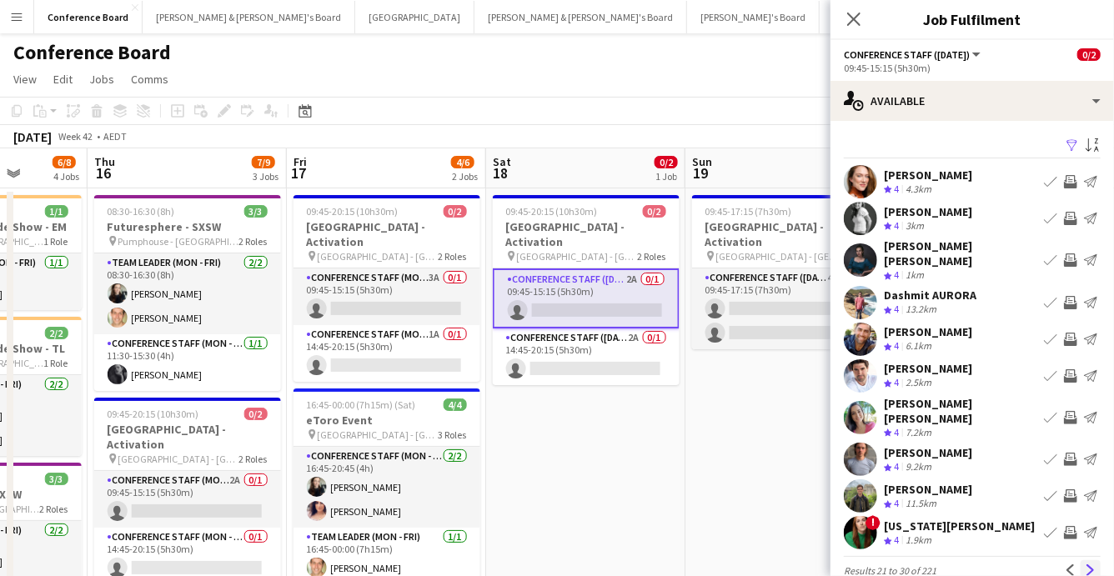
click at [1093, 564] on app-icon "Next" at bounding box center [1090, 570] width 12 height 12
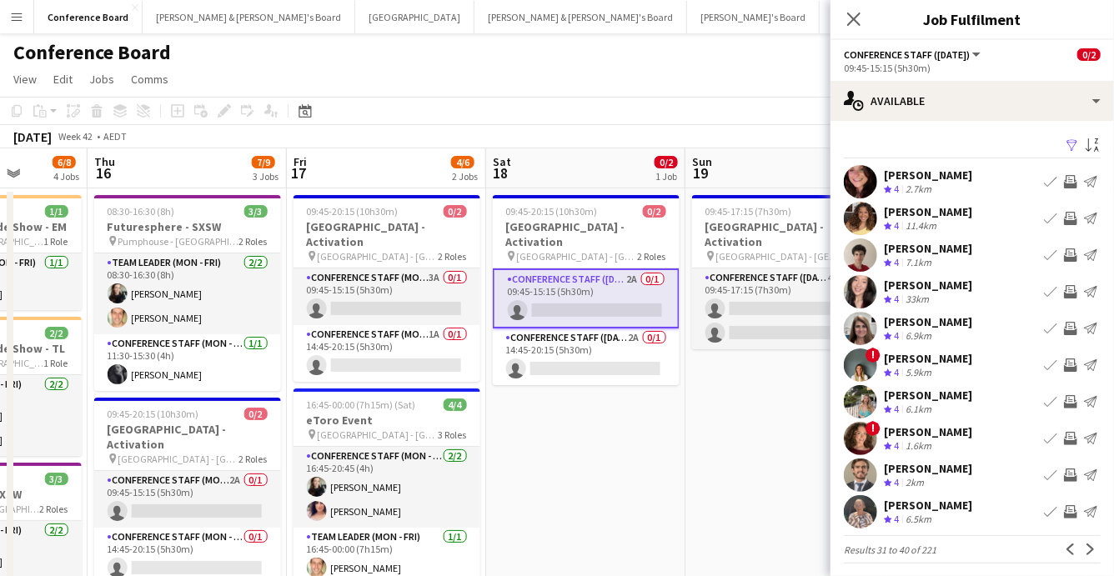
click at [1092, 548] on app-icon "Next" at bounding box center [1090, 549] width 12 height 12
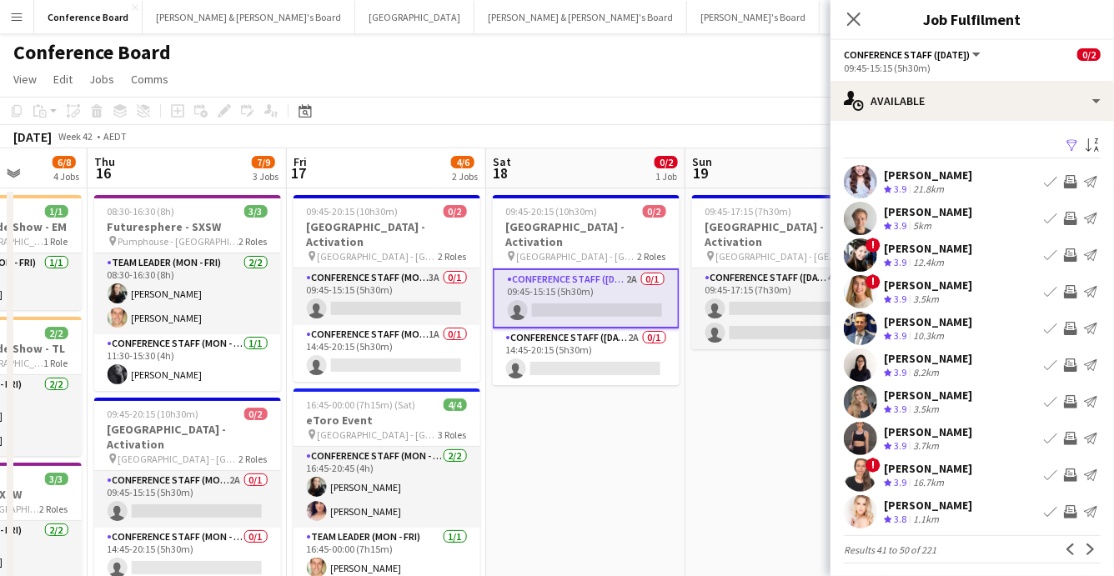
click at [1091, 547] on app-icon "Next" at bounding box center [1090, 549] width 12 height 12
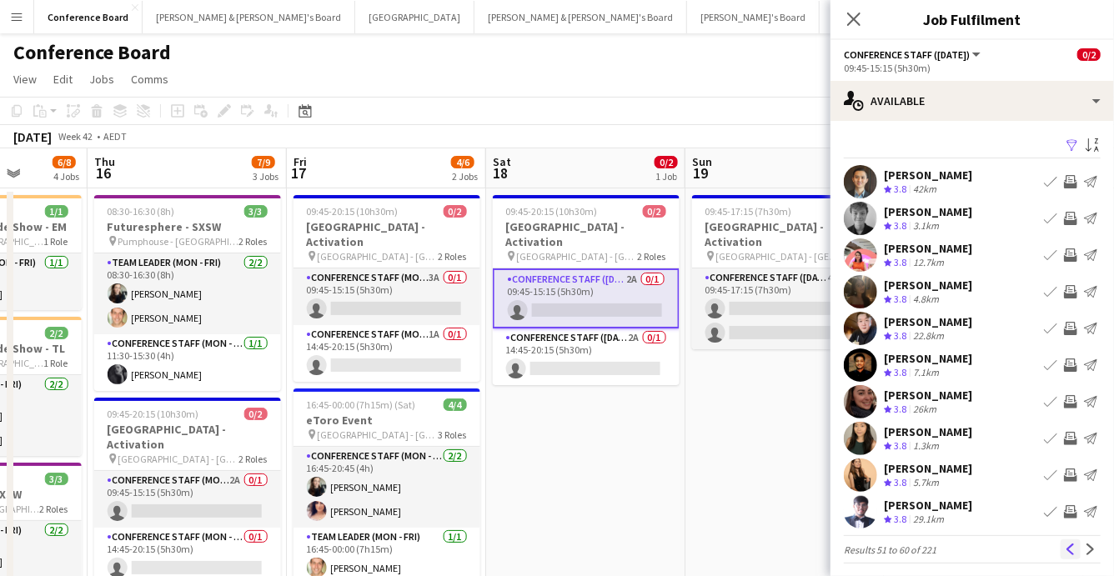
click at [1065, 549] on app-icon "Previous" at bounding box center [1070, 549] width 12 height 12
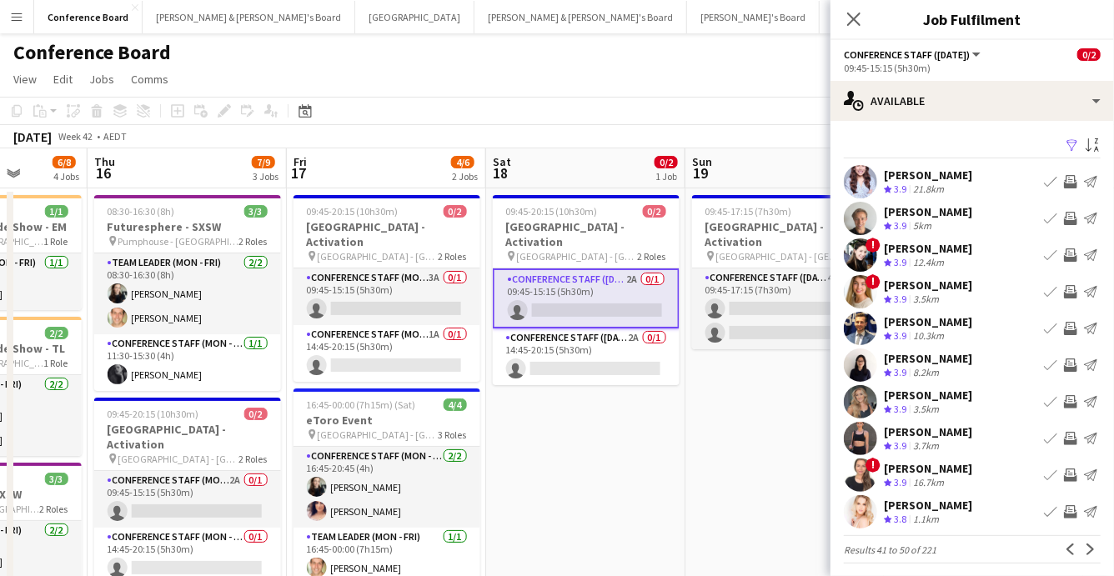
click at [1065, 549] on app-icon "Previous" at bounding box center [1070, 549] width 12 height 12
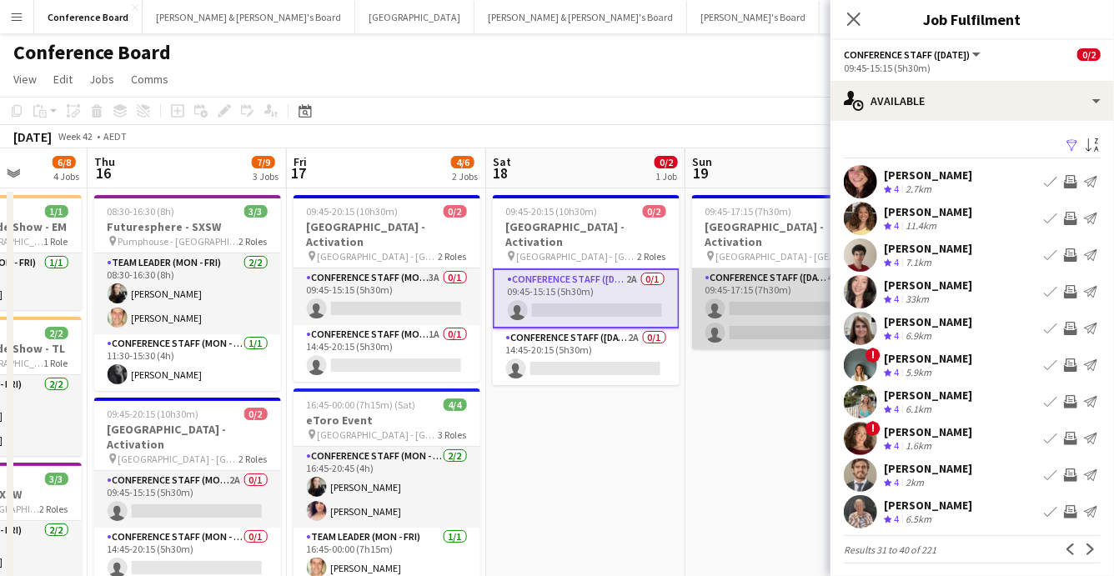
click at [755, 294] on app-card-role "Conference Staff ([DATE]) 4A 0/2 09:45-17:15 (7h30m) single-neutral-actions sin…" at bounding box center [785, 308] width 187 height 81
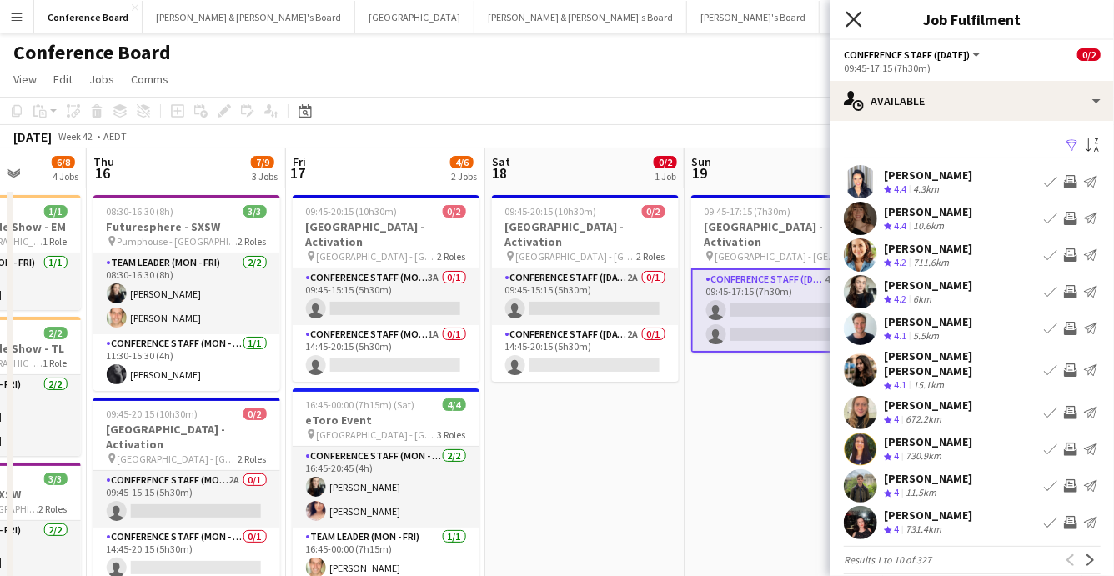
click at [850, 17] on icon "Close pop-in" at bounding box center [853, 19] width 16 height 16
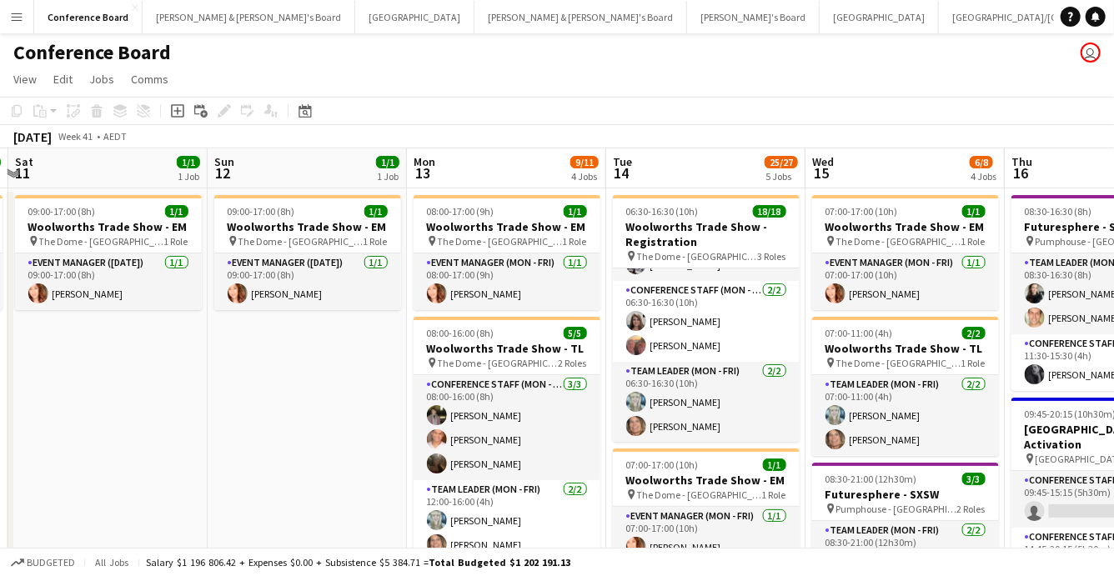
scroll to position [0, 378]
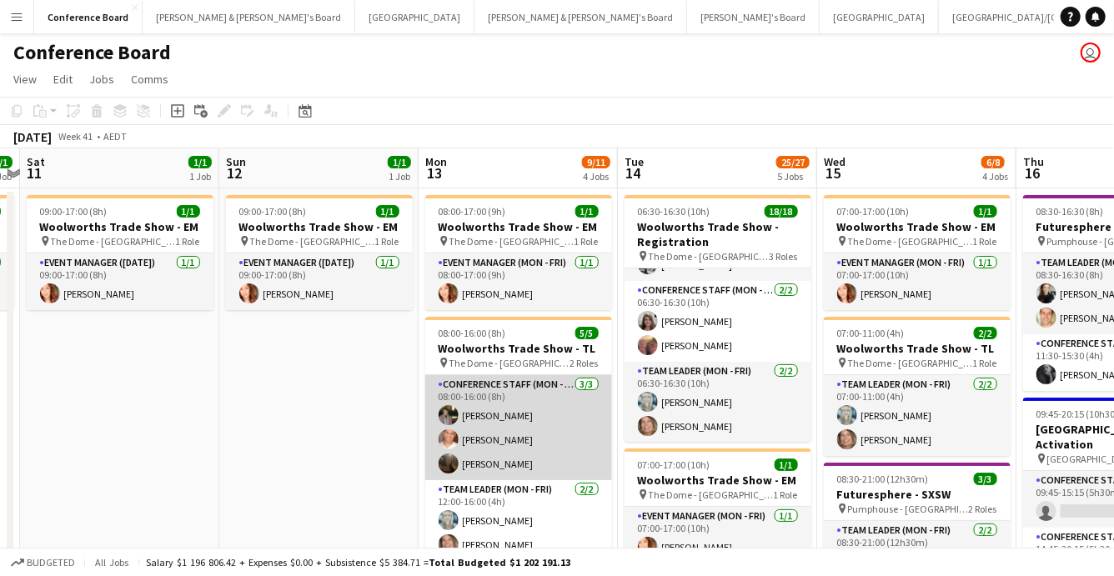
click at [442, 413] on app-user-avatar at bounding box center [448, 415] width 20 height 20
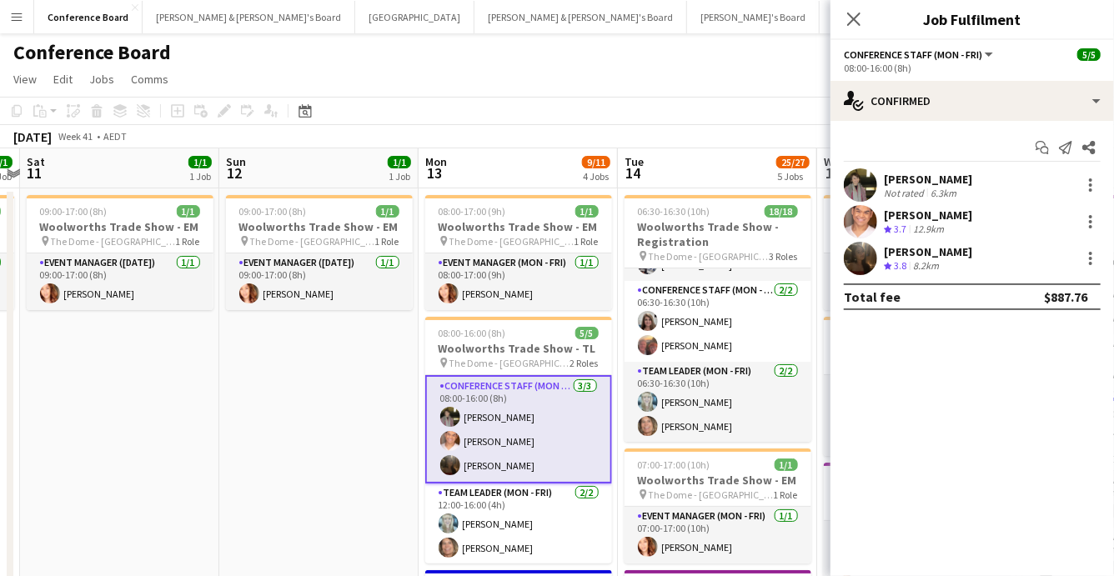
click at [854, 178] on app-user-avatar at bounding box center [860, 184] width 33 height 33
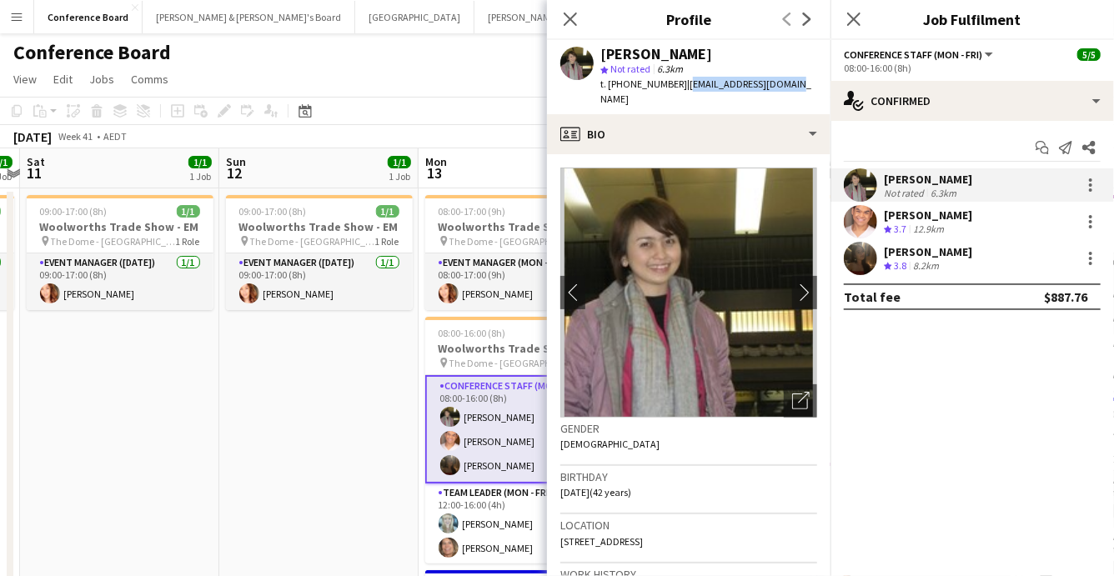
drag, startPoint x: 772, startPoint y: 82, endPoint x: 675, endPoint y: 85, distance: 96.7
click at [675, 85] on span "| [EMAIL_ADDRESS][DOMAIN_NAME]" at bounding box center [705, 92] width 211 height 28
copy span "[EMAIL_ADDRESS][DOMAIN_NAME]"
click at [573, 18] on icon "Close pop-in" at bounding box center [570, 19] width 16 height 16
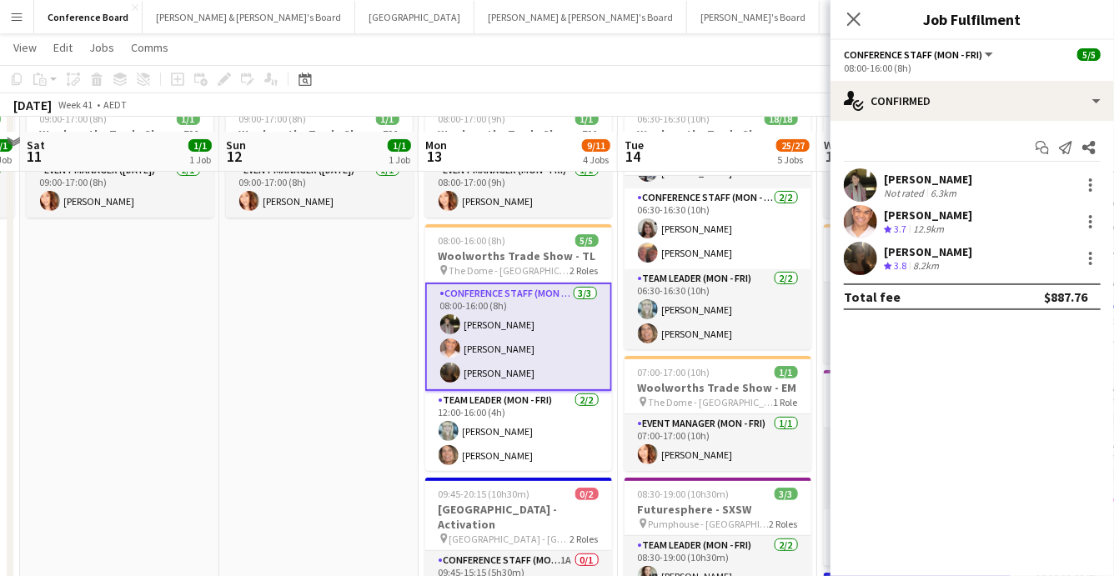
scroll to position [108, 0]
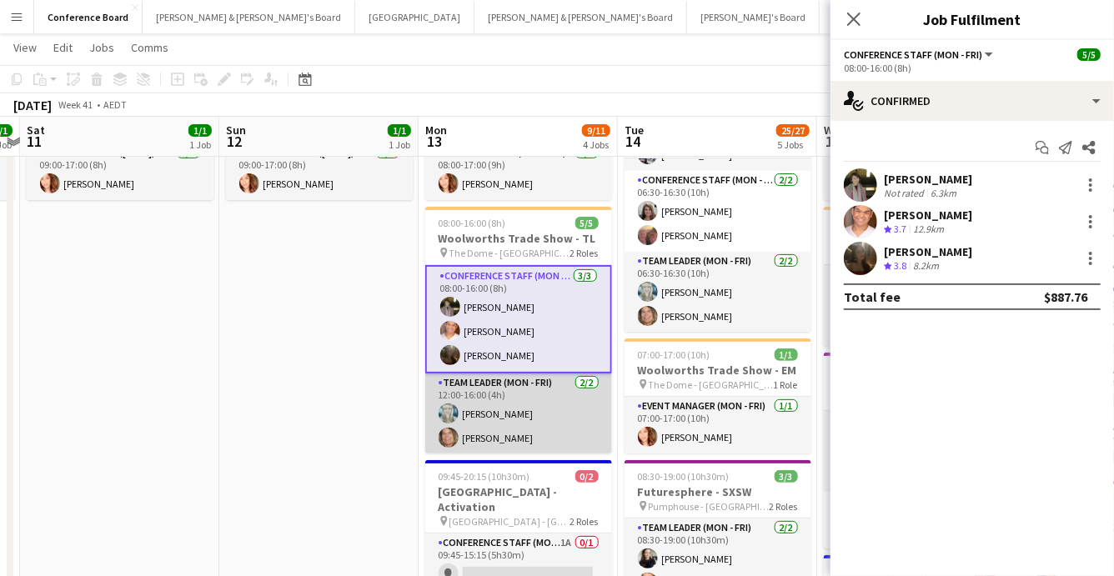
click at [449, 415] on app-user-avatar at bounding box center [448, 413] width 20 height 20
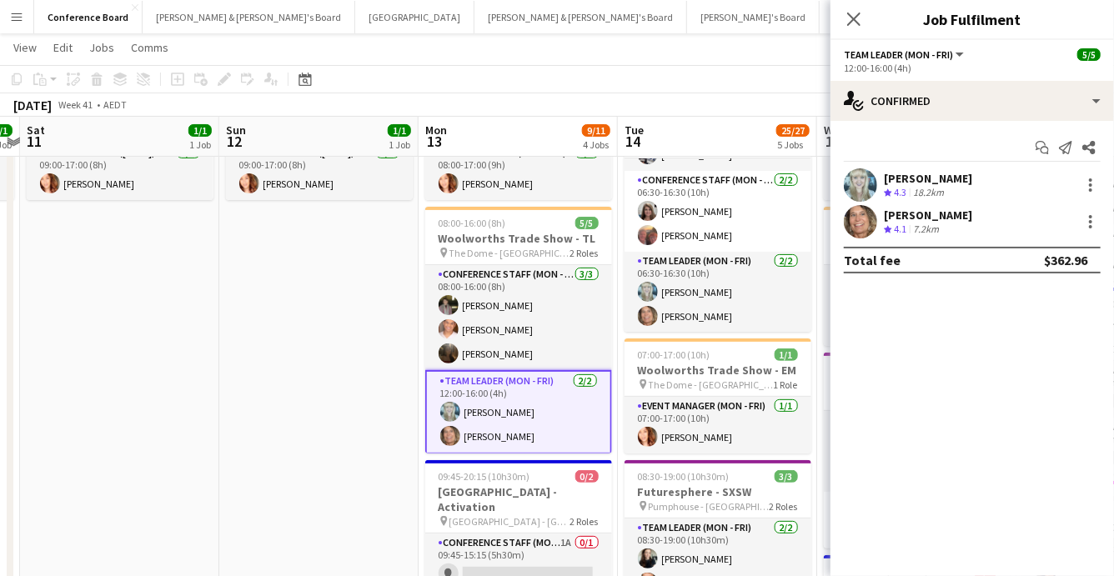
click at [449, 415] on app-user-avatar at bounding box center [450, 412] width 20 height 20
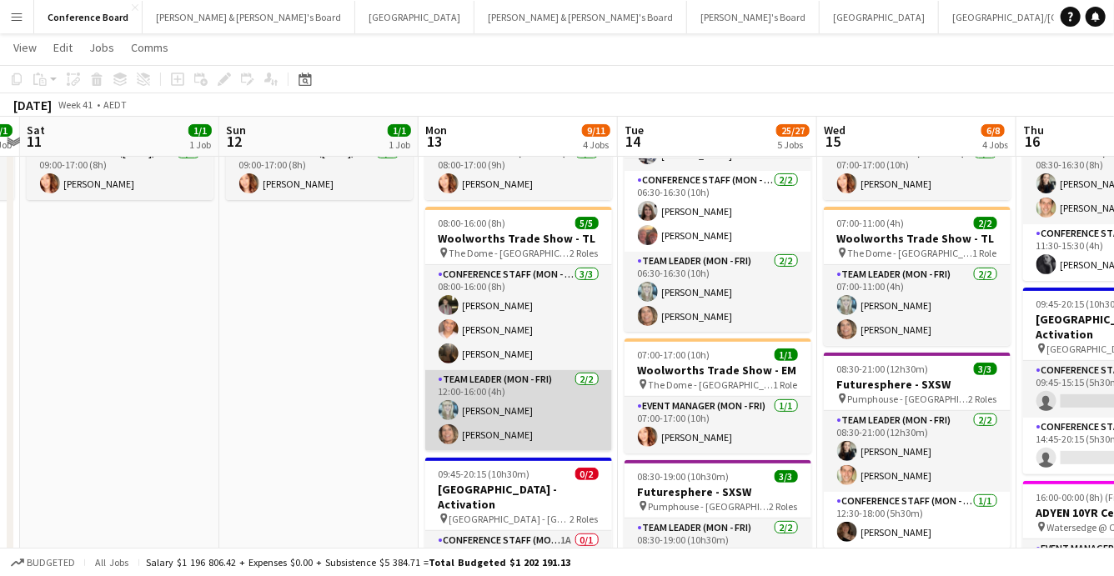
click at [449, 415] on app-user-avatar at bounding box center [448, 410] width 20 height 20
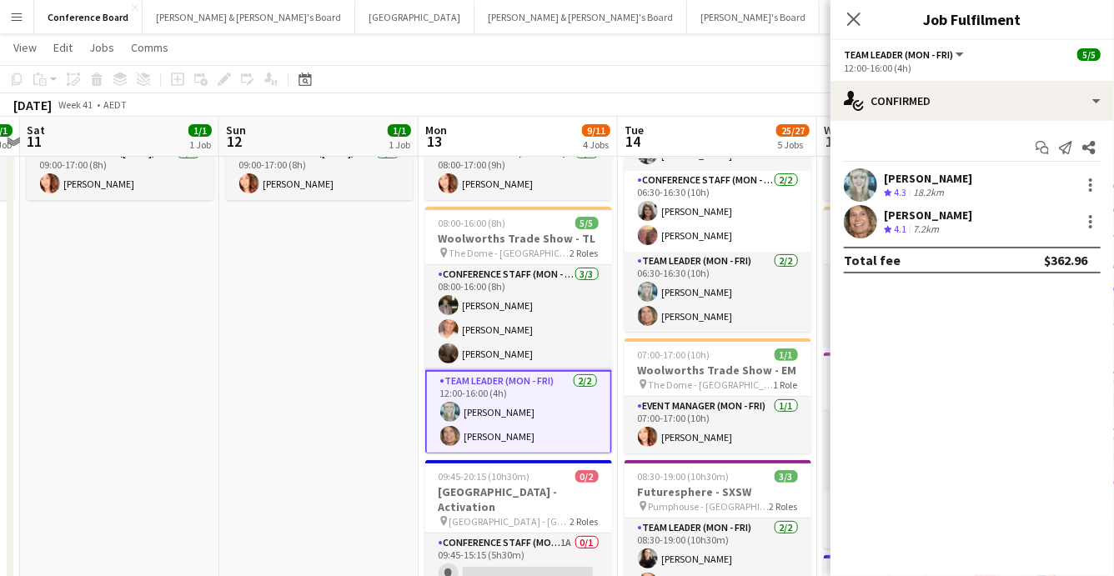
click at [865, 178] on app-user-avatar at bounding box center [860, 184] width 33 height 33
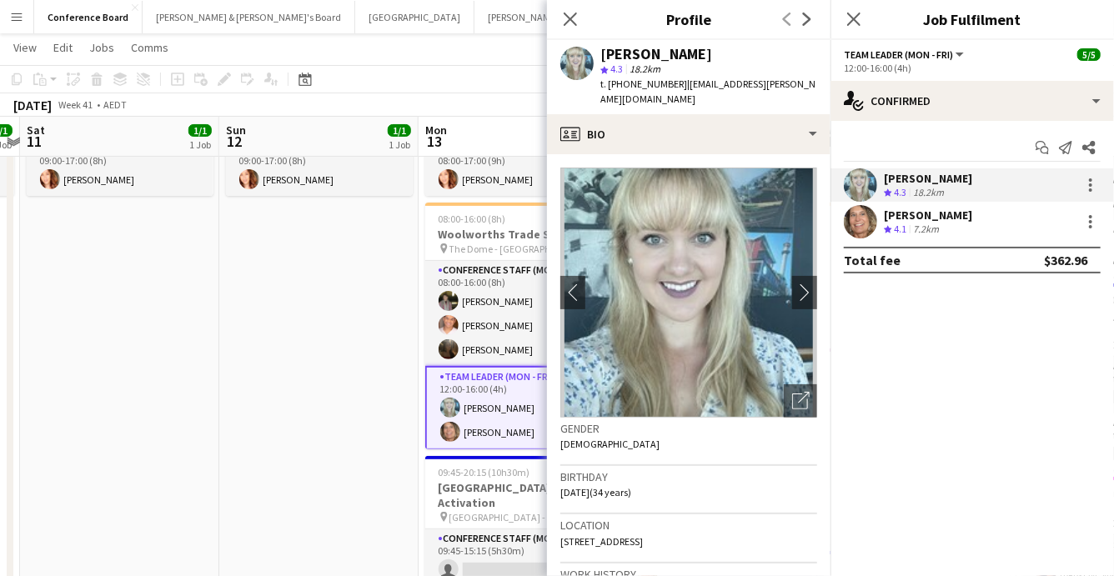
scroll to position [0, 0]
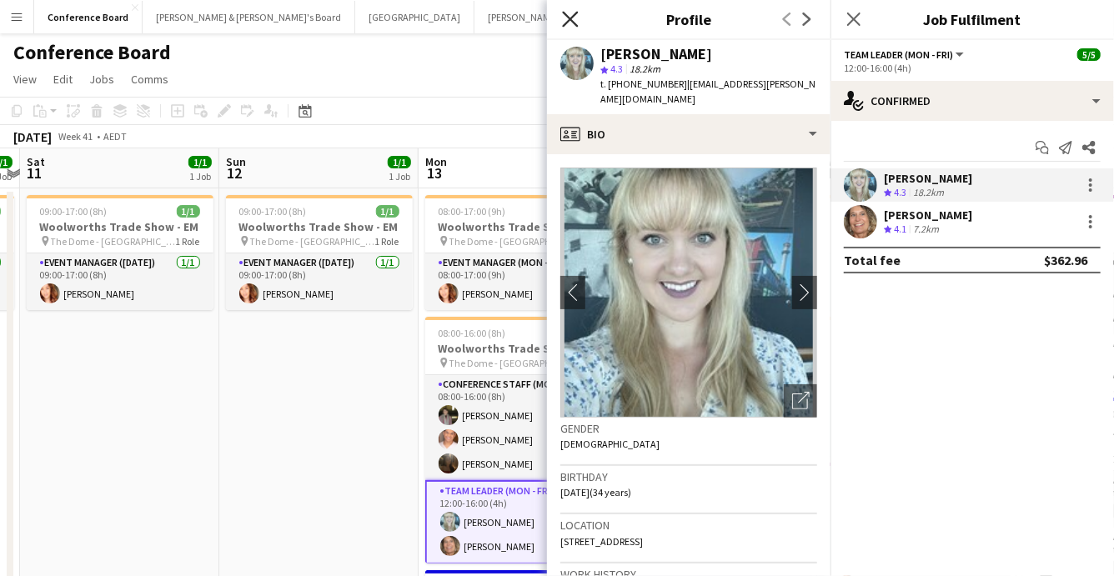
click at [566, 22] on icon "Close pop-in" at bounding box center [570, 19] width 16 height 16
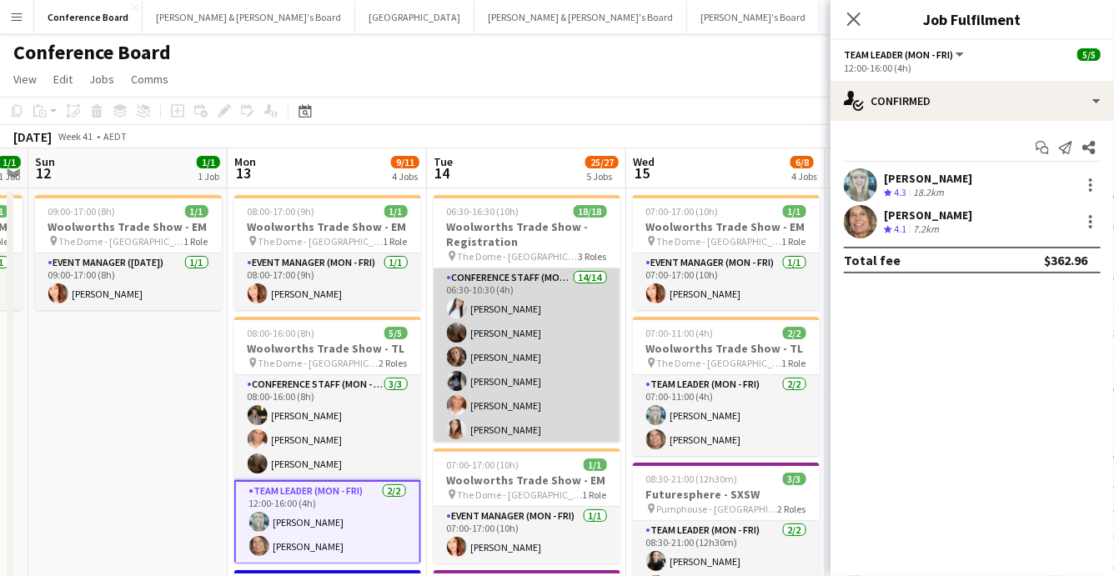
click at [518, 339] on app-card-role "Conference Staff ([PERSON_NAME]) 14/14 06:30-10:30 (4h) [PERSON_NAME] [PERSON_N…" at bounding box center [526, 453] width 187 height 371
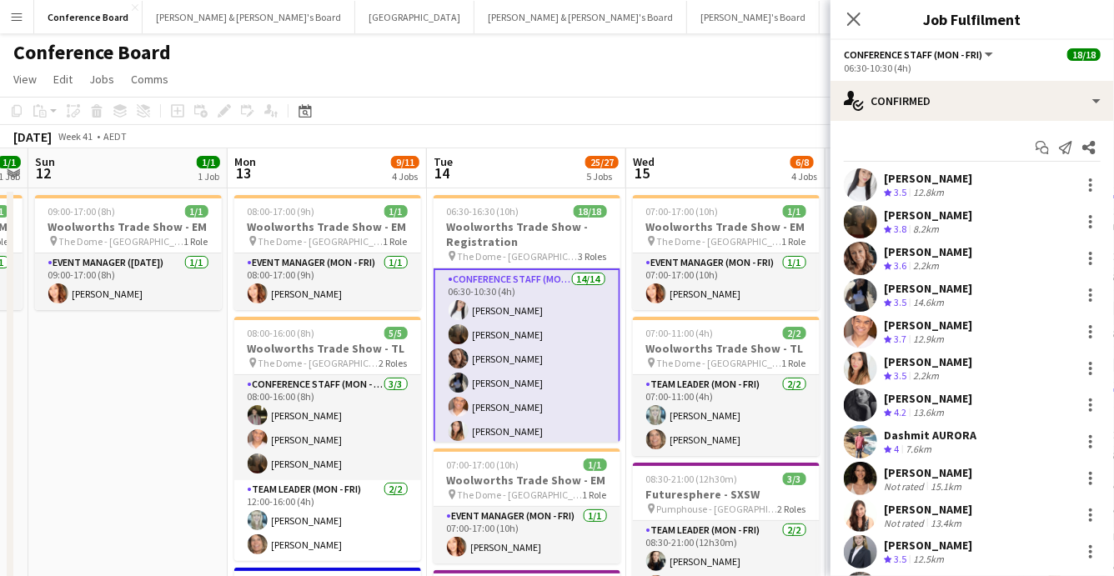
click at [857, 186] on app-user-avatar at bounding box center [860, 184] width 33 height 33
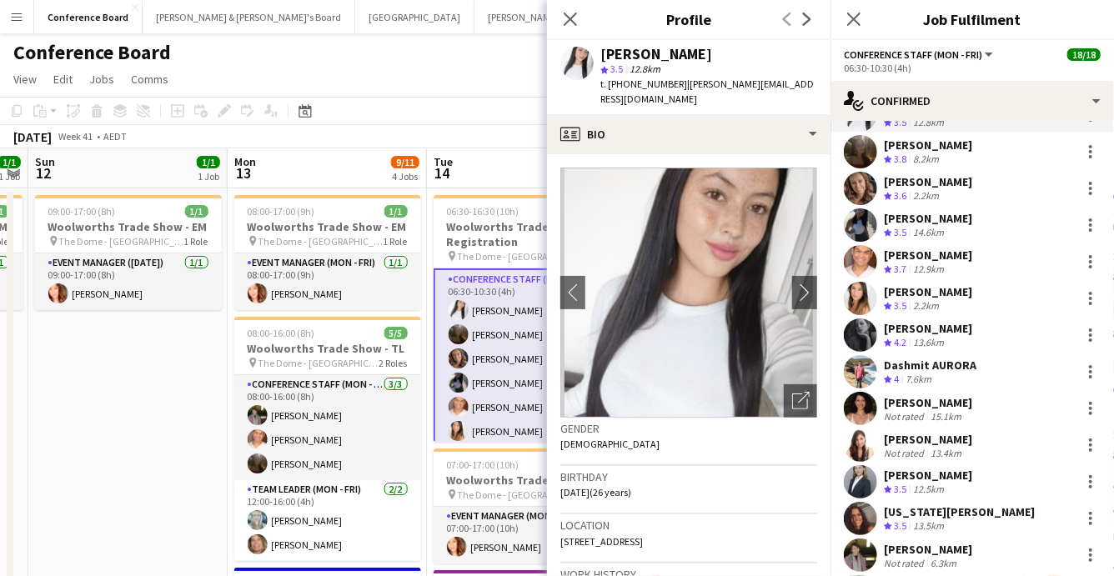
scroll to position [95, 0]
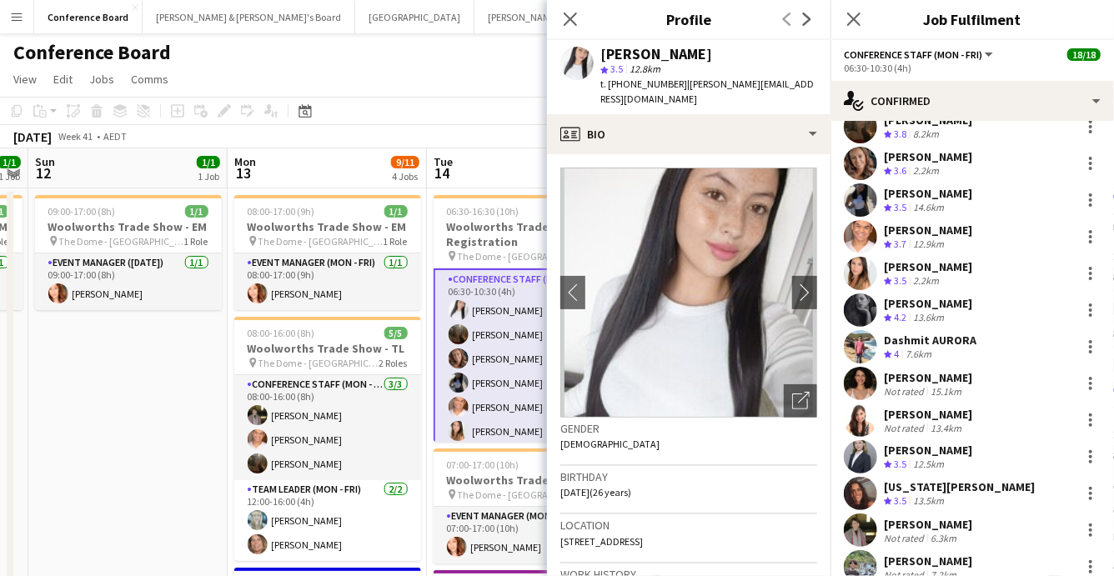
click at [859, 345] on app-user-avatar at bounding box center [860, 346] width 33 height 33
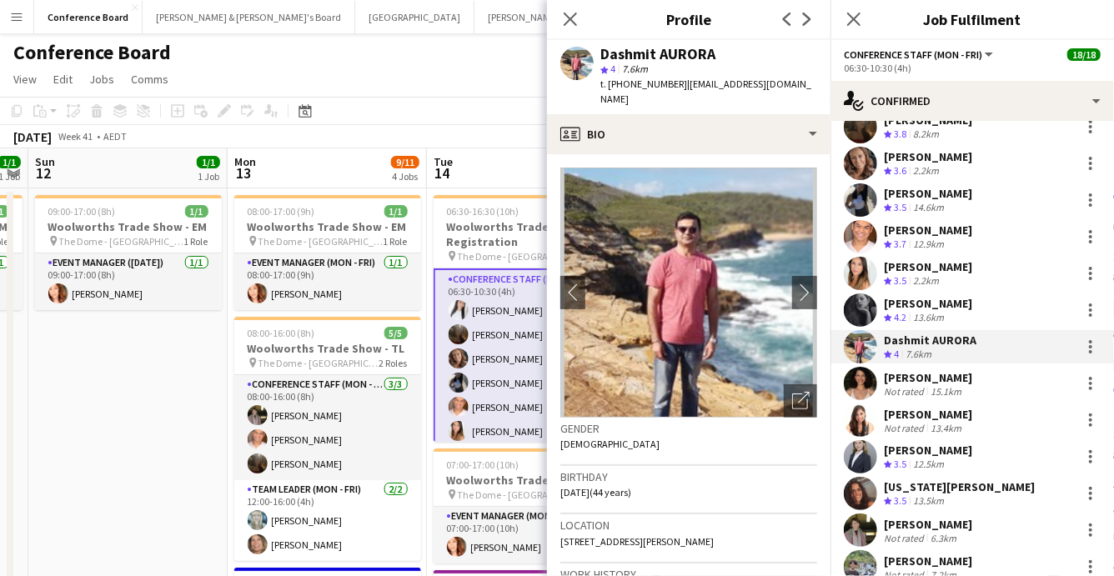
click at [864, 423] on app-user-avatar at bounding box center [860, 419] width 33 height 33
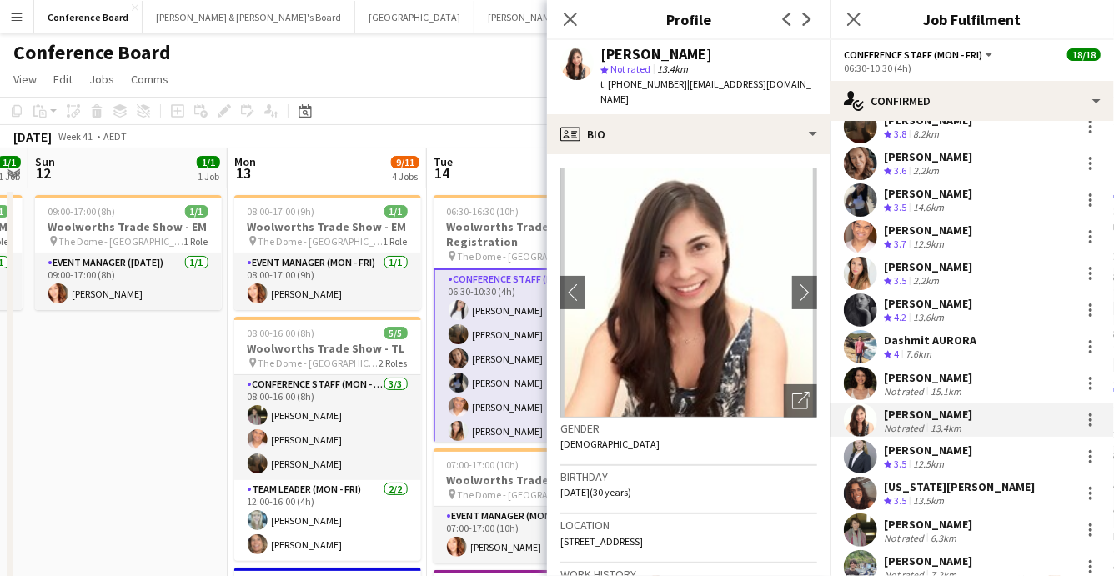
click at [859, 458] on app-user-avatar at bounding box center [860, 456] width 33 height 33
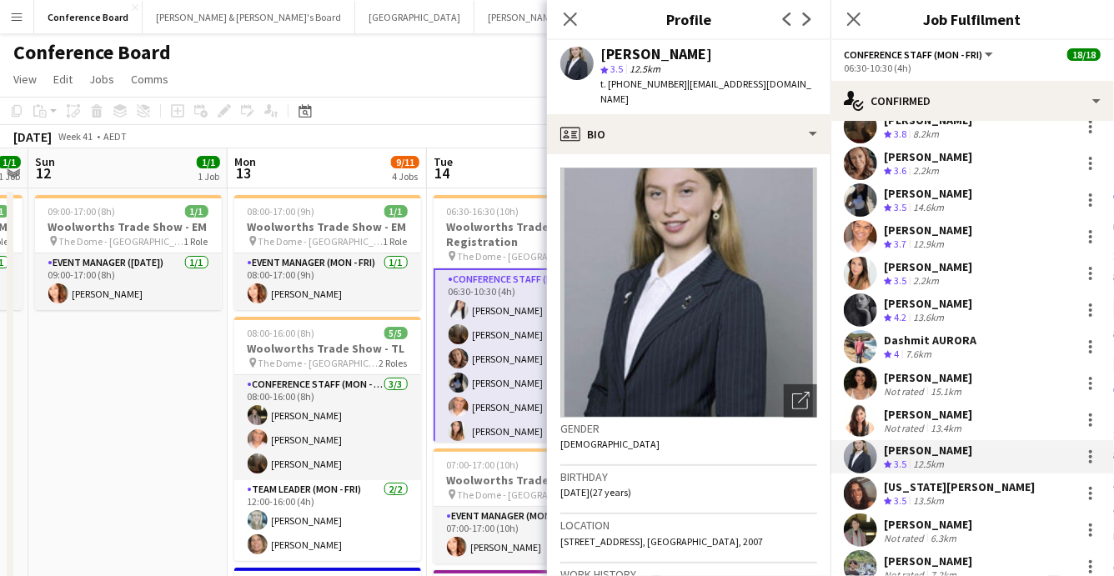
drag, startPoint x: 674, startPoint y: 86, endPoint x: 815, endPoint y: 80, distance: 141.0
click at [815, 80] on div "[PERSON_NAME] star 3.5 12.5km t. [PHONE_NUMBER] | [EMAIL_ADDRESS][DOMAIN_NAME]" at bounding box center [688, 77] width 283 height 74
copy span "[EMAIL_ADDRESS][DOMAIN_NAME]"
click at [862, 490] on app-user-avatar at bounding box center [860, 493] width 33 height 33
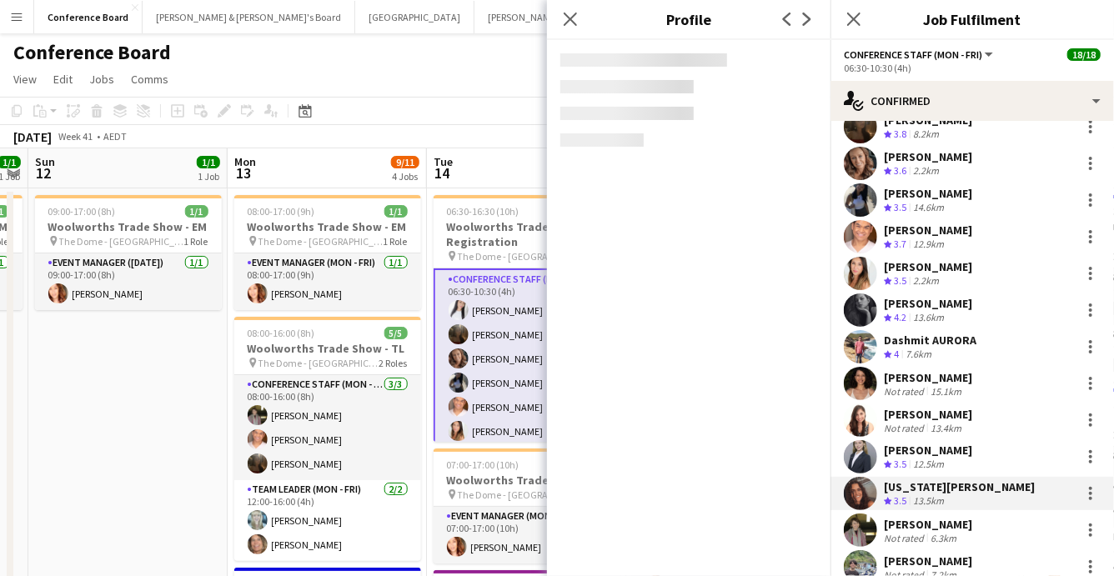
click at [862, 490] on app-user-avatar at bounding box center [860, 493] width 33 height 33
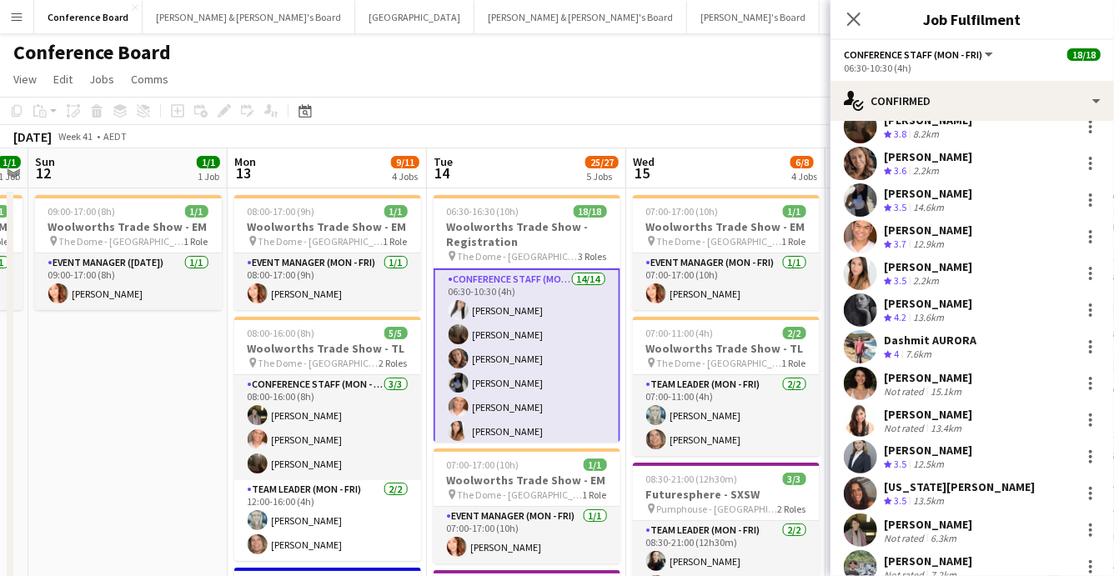
click at [869, 488] on app-user-avatar at bounding box center [860, 493] width 33 height 33
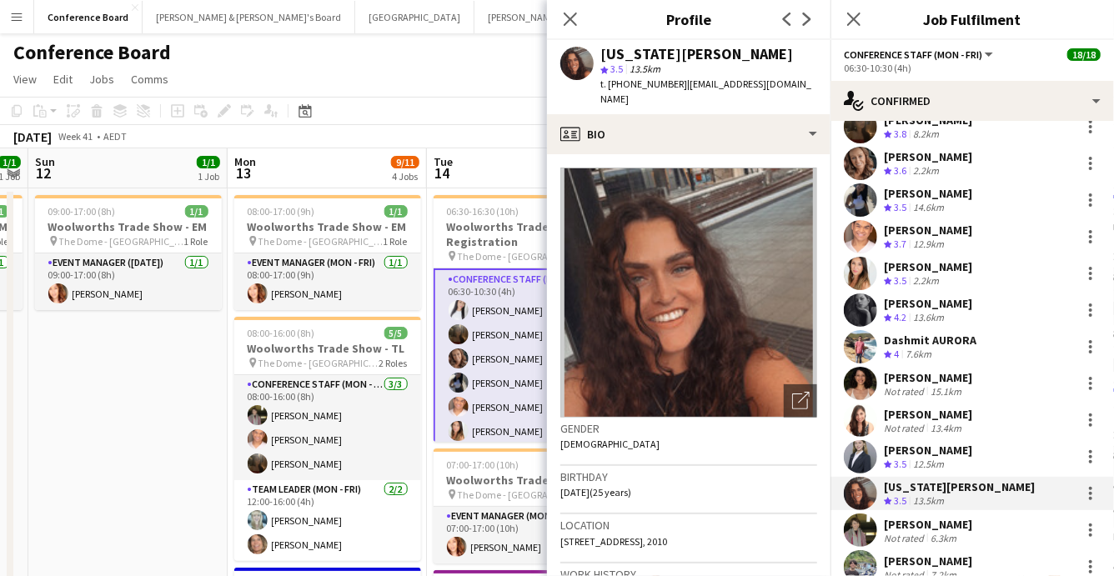
scroll to position [150, 0]
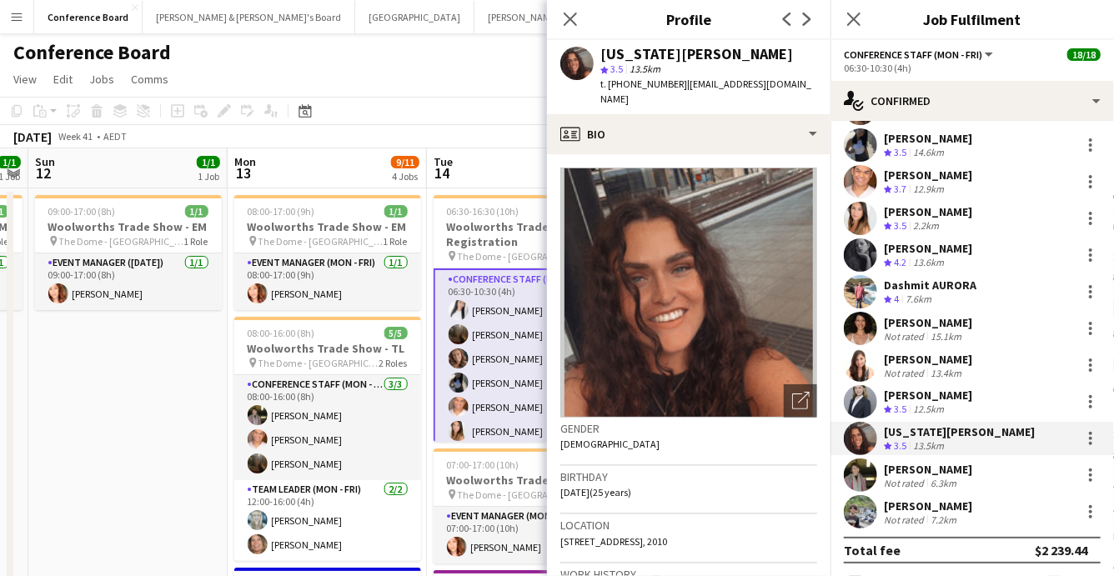
click at [867, 511] on app-user-avatar at bounding box center [860, 511] width 33 height 33
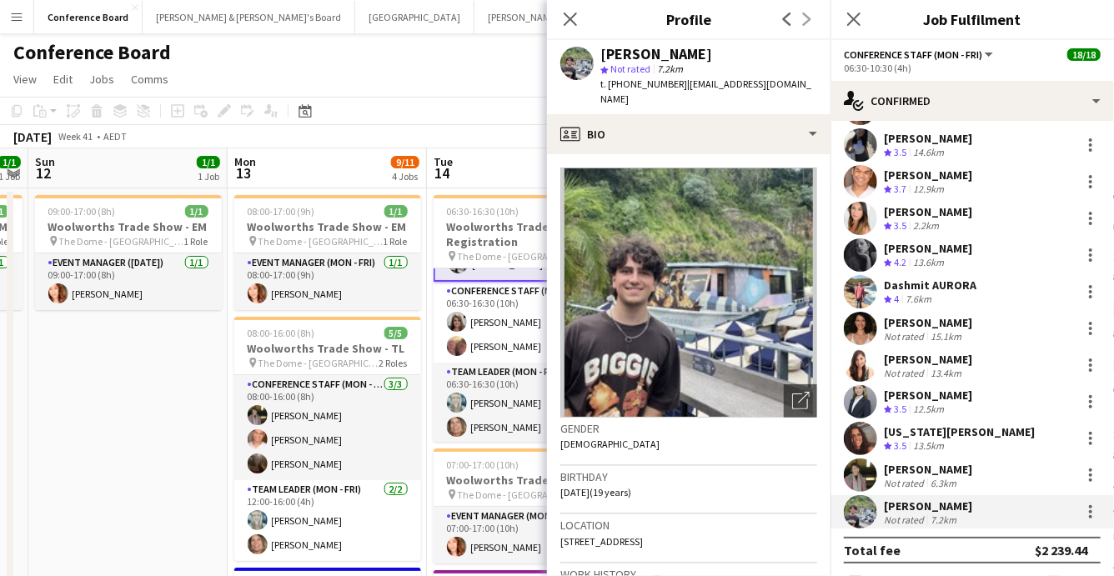
scroll to position [362, 0]
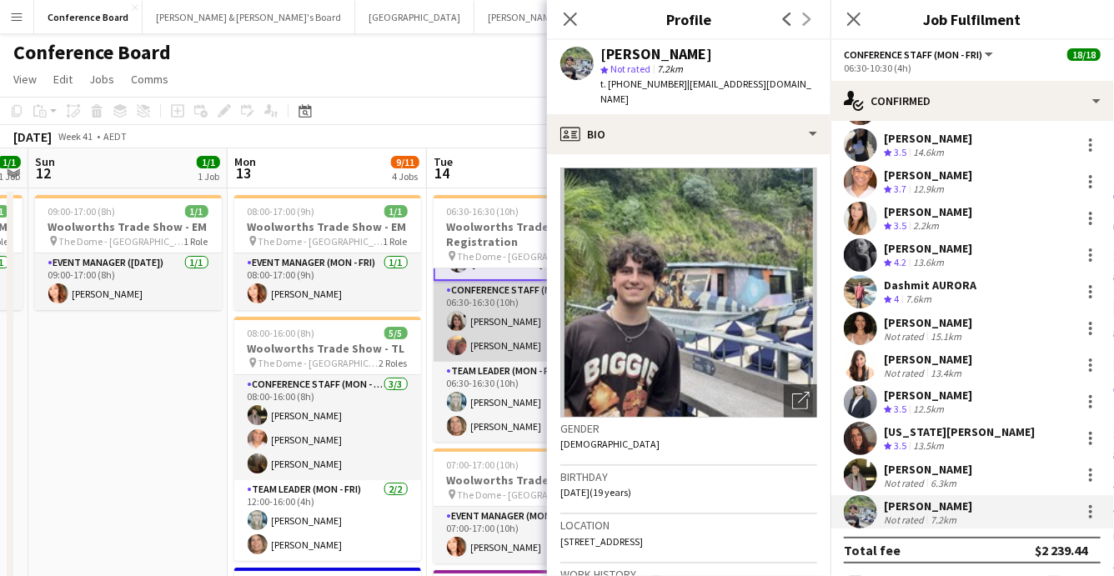
click at [474, 338] on app-card-role "Conference Staff (Mon - Fri) [DATE] 06:30-16:30 (10h) [PERSON_NAME] [PERSON_NAM…" at bounding box center [526, 321] width 187 height 81
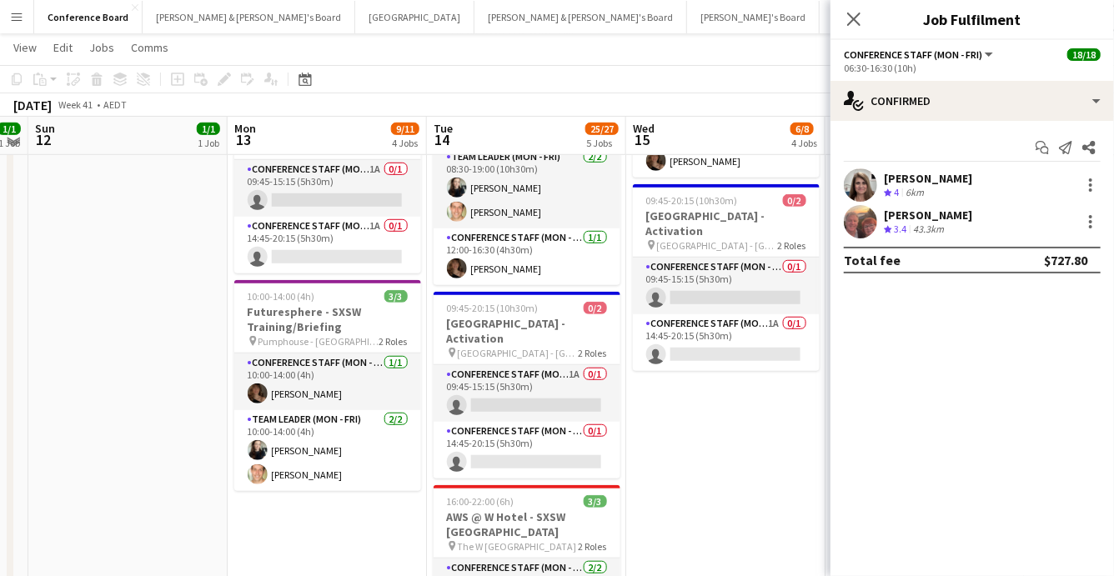
scroll to position [476, 0]
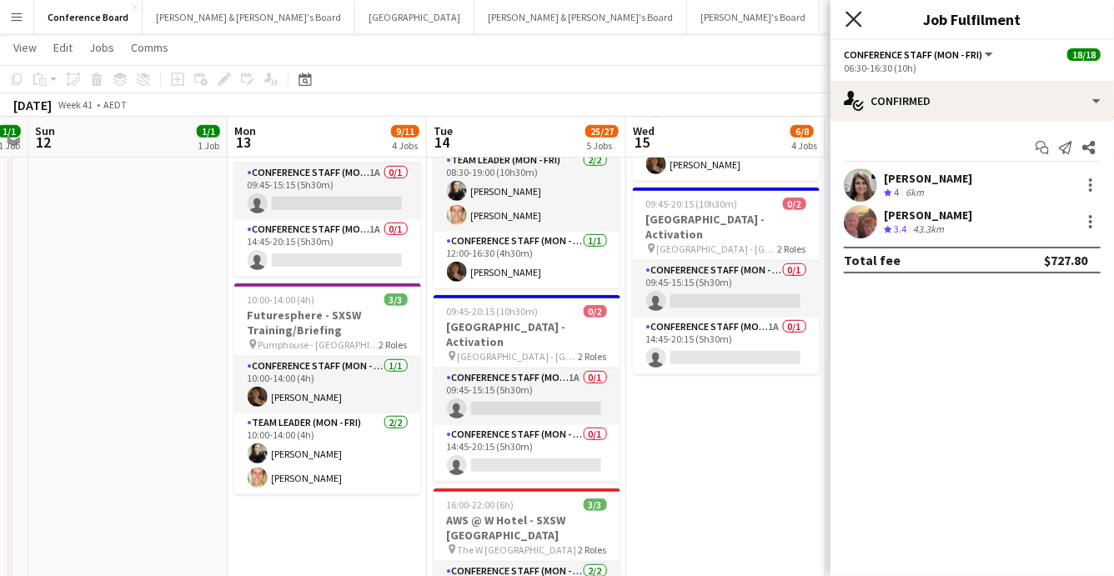
click at [853, 19] on icon at bounding box center [853, 19] width 16 height 16
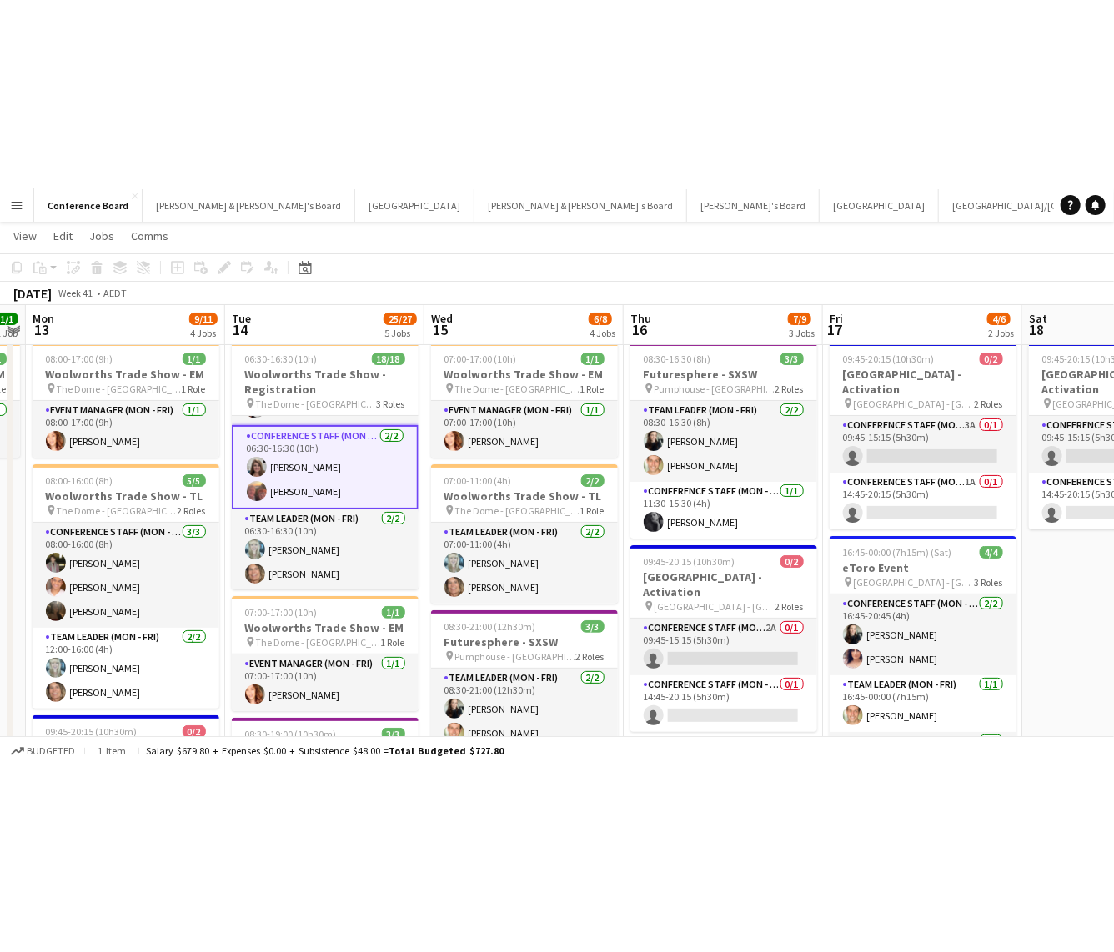
scroll to position [0, 375]
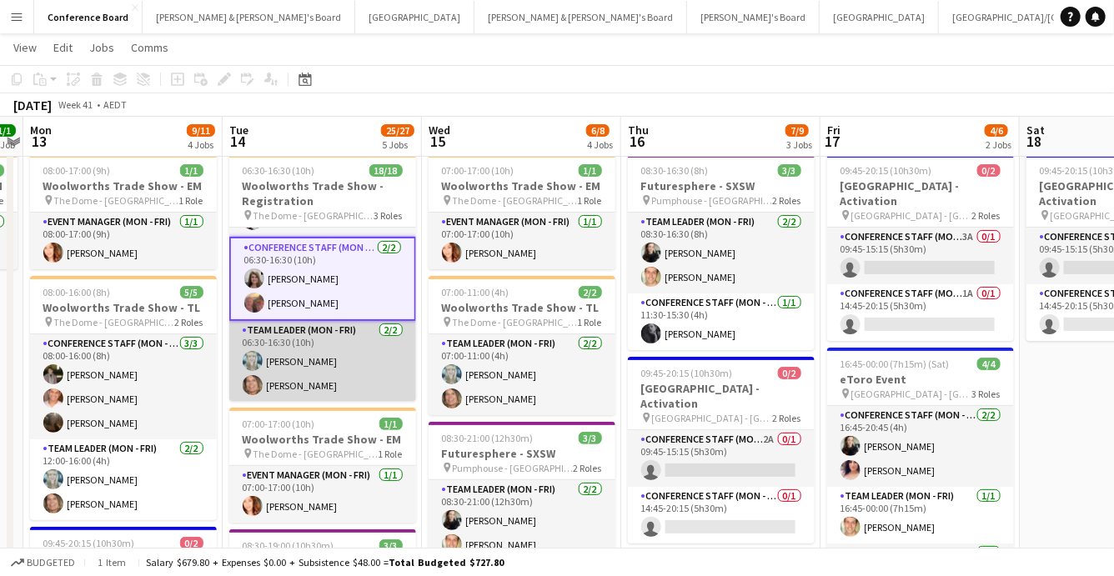
click at [257, 382] on app-user-avatar at bounding box center [253, 385] width 20 height 20
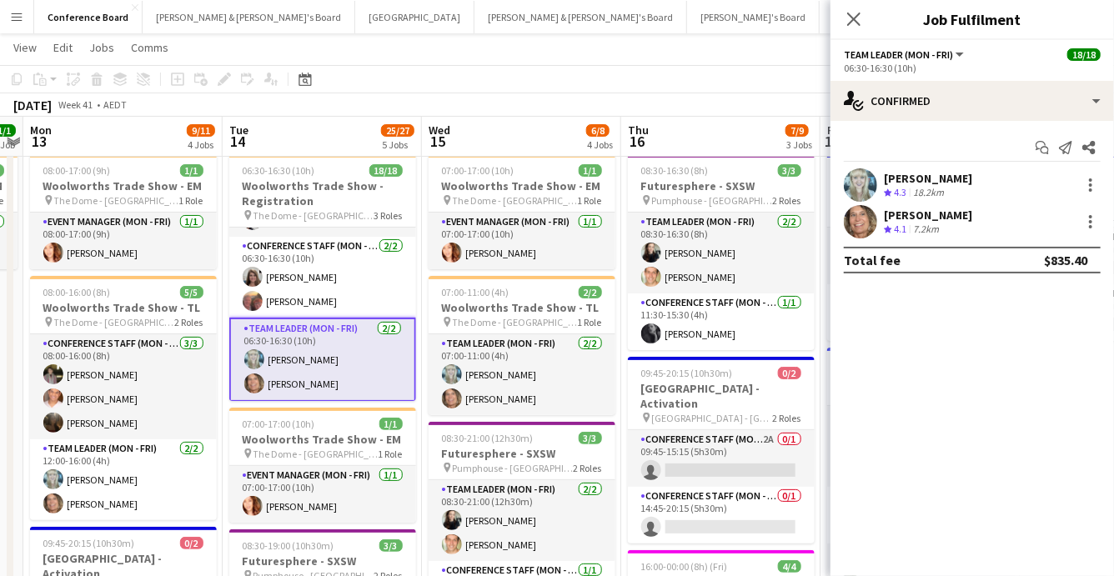
click at [858, 218] on app-user-avatar at bounding box center [860, 221] width 33 height 33
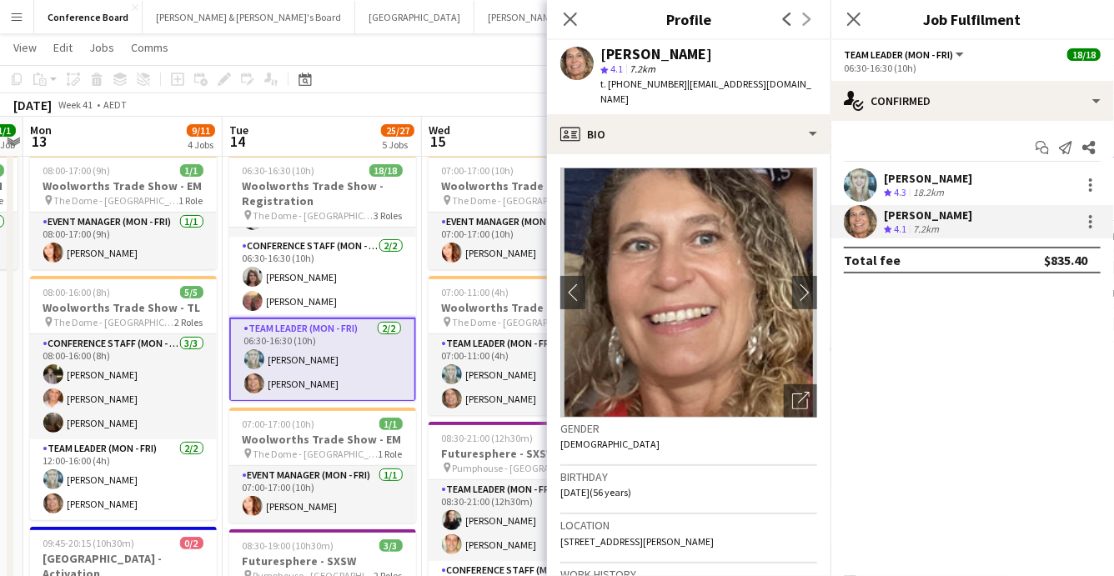
click at [852, 184] on app-user-avatar at bounding box center [860, 184] width 33 height 33
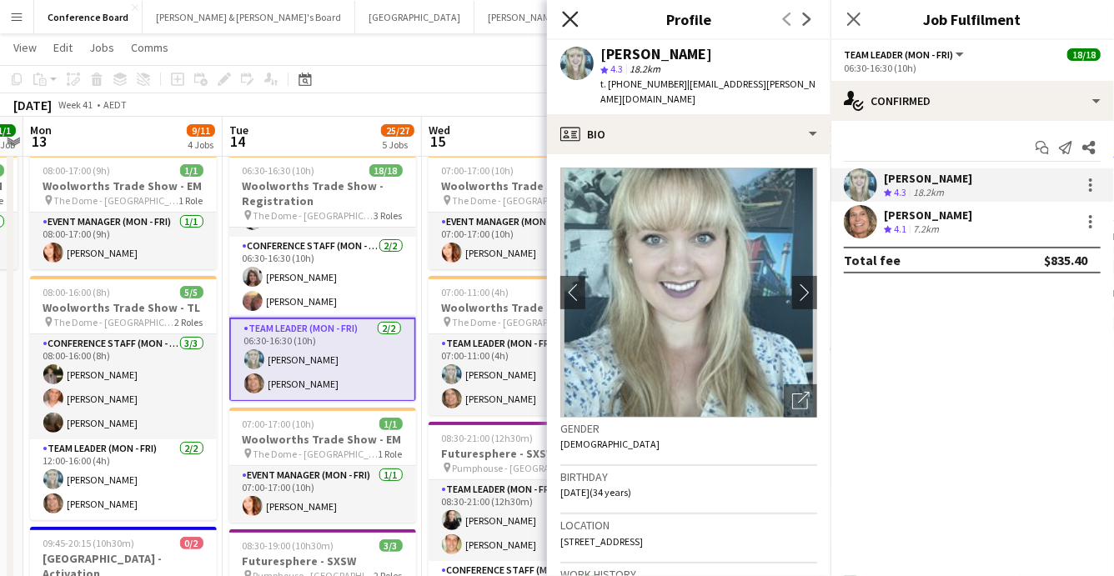
click at [567, 20] on icon "Close pop-in" at bounding box center [570, 19] width 16 height 16
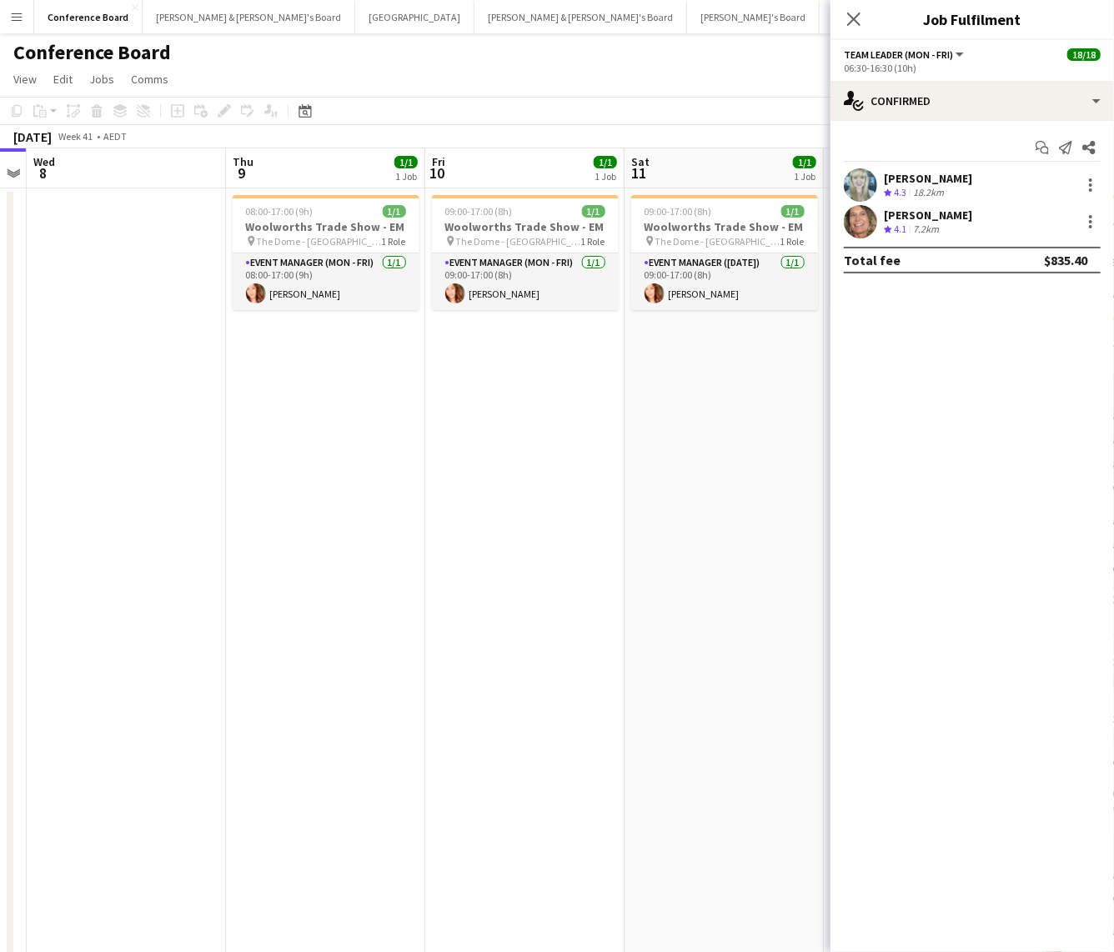
scroll to position [0, 360]
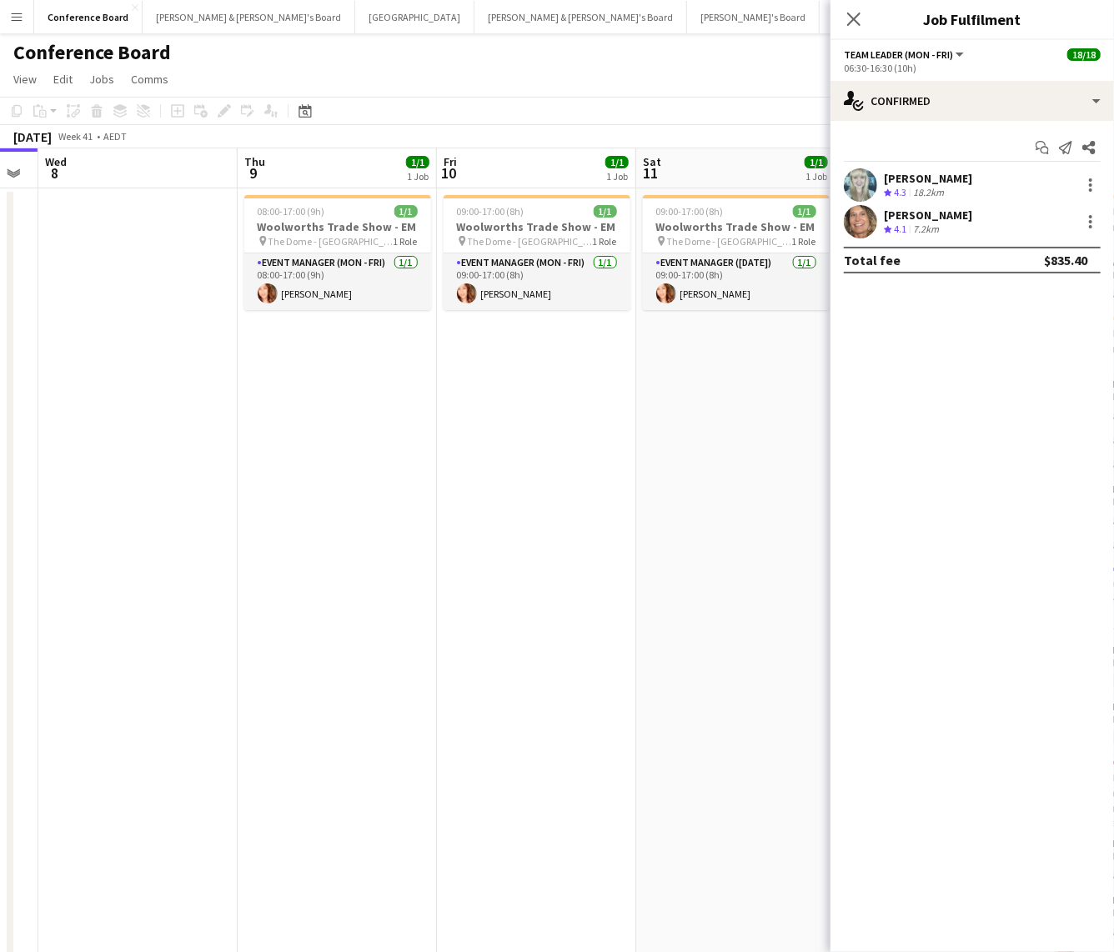
click at [135, 575] on app-date-cell at bounding box center [137, 709] width 199 height 1042
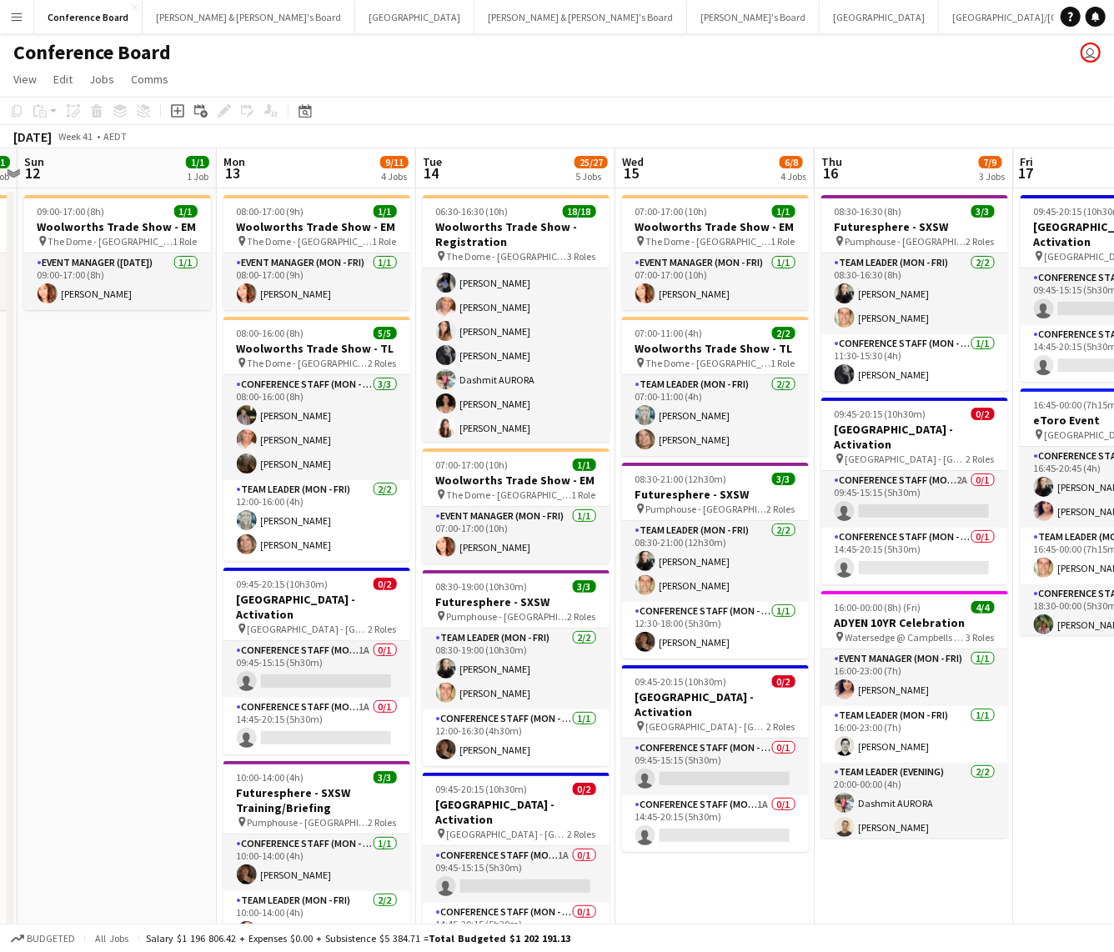
scroll to position [0, 0]
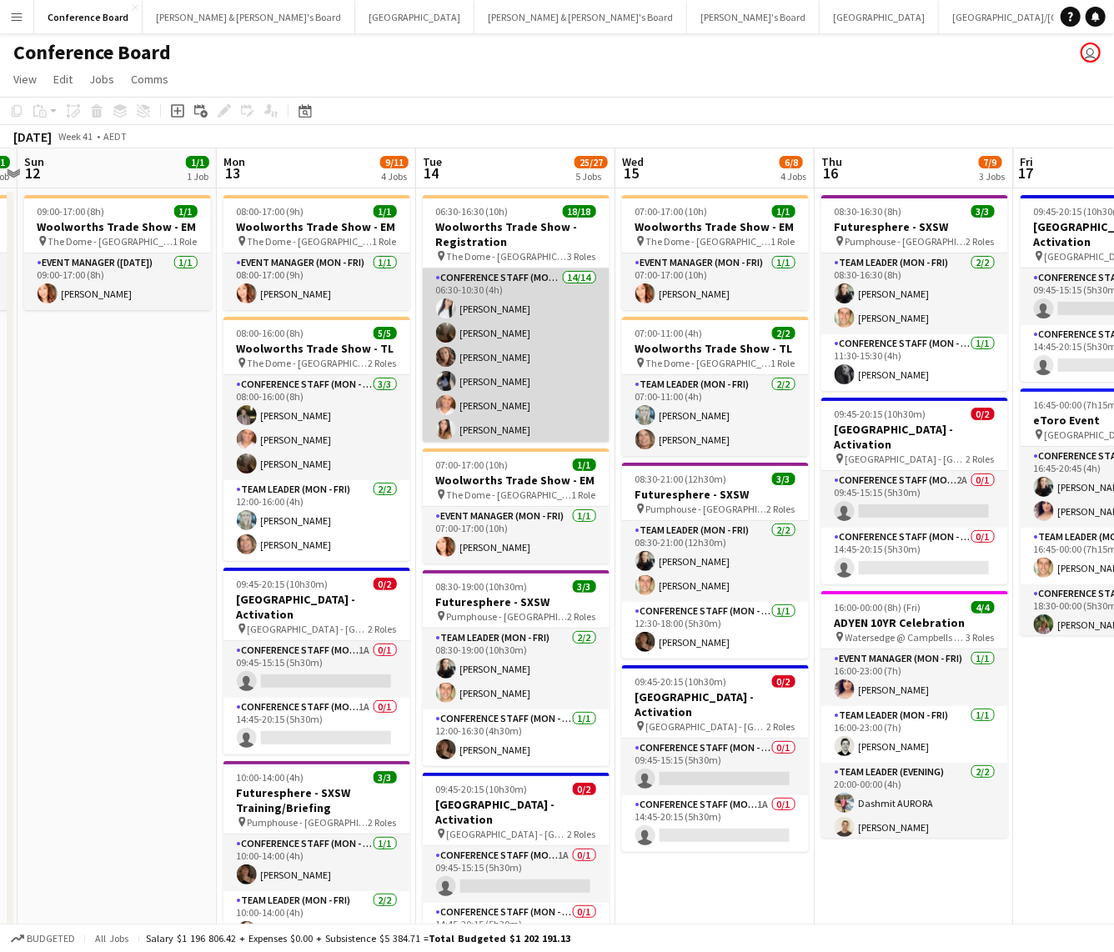
click at [507, 318] on app-card-role "Conference Staff ([PERSON_NAME]) 14/14 06:30-10:30 (4h) [PERSON_NAME] [PERSON_N…" at bounding box center [516, 453] width 187 height 371
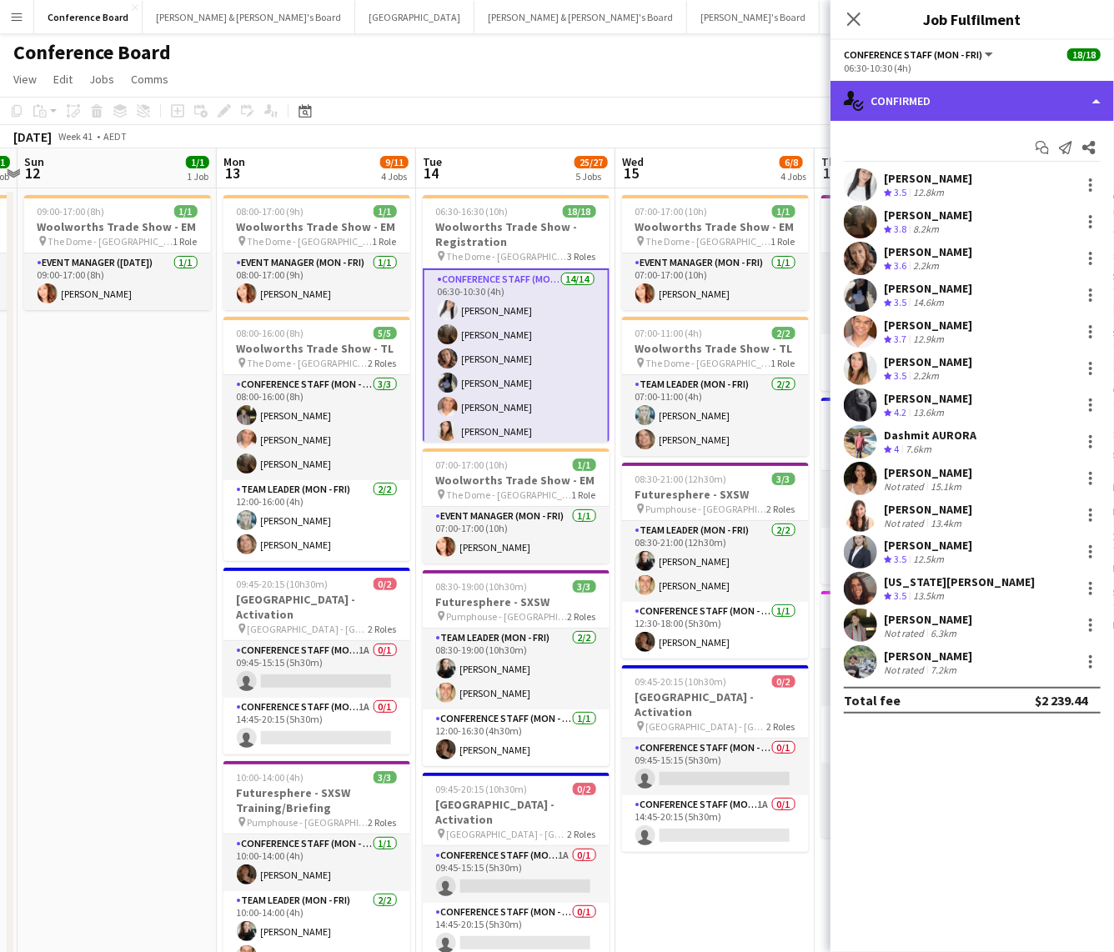
click at [941, 99] on div "single-neutral-actions-check-2 Confirmed" at bounding box center [971, 101] width 283 height 40
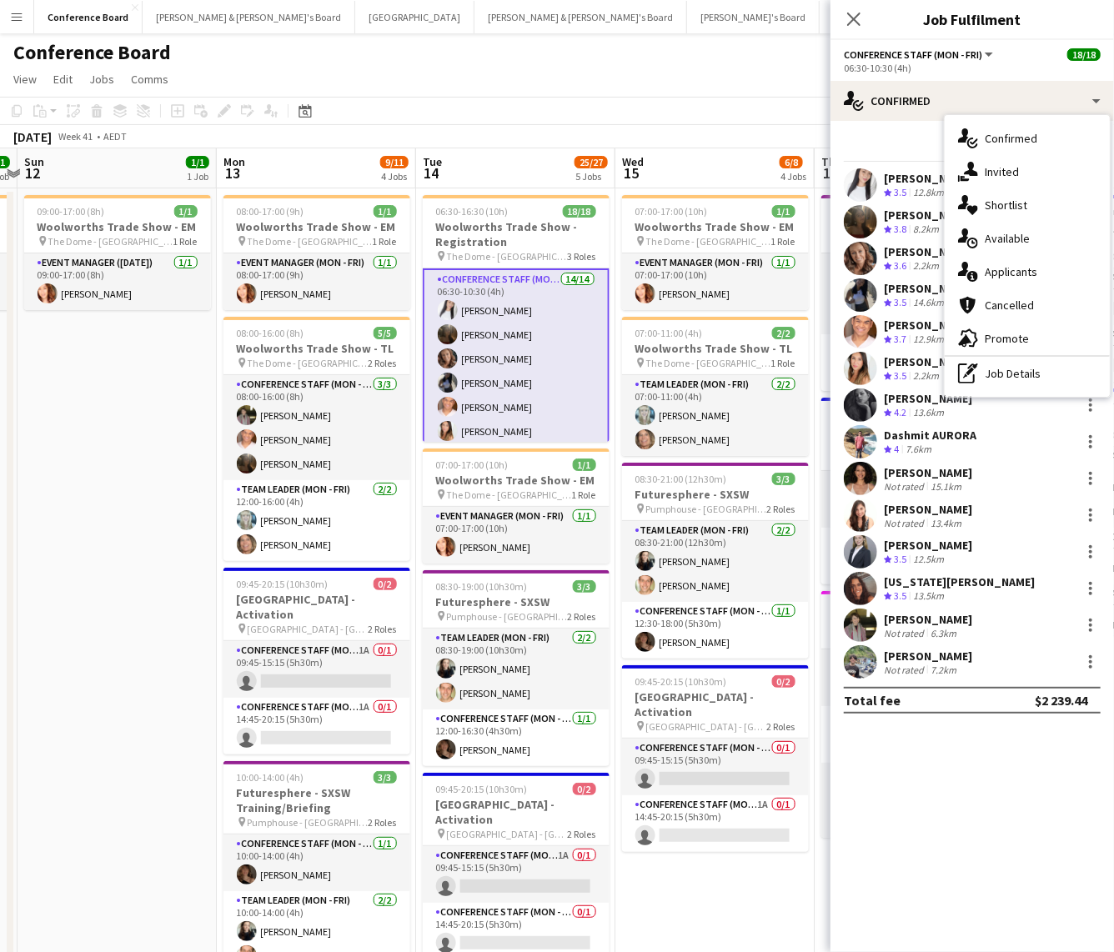
click at [483, 316] on app-card-role "Conference Staff ([PERSON_NAME]) 14/14 06:30-10:30 (4h) [PERSON_NAME] [PERSON_N…" at bounding box center [516, 455] width 187 height 374
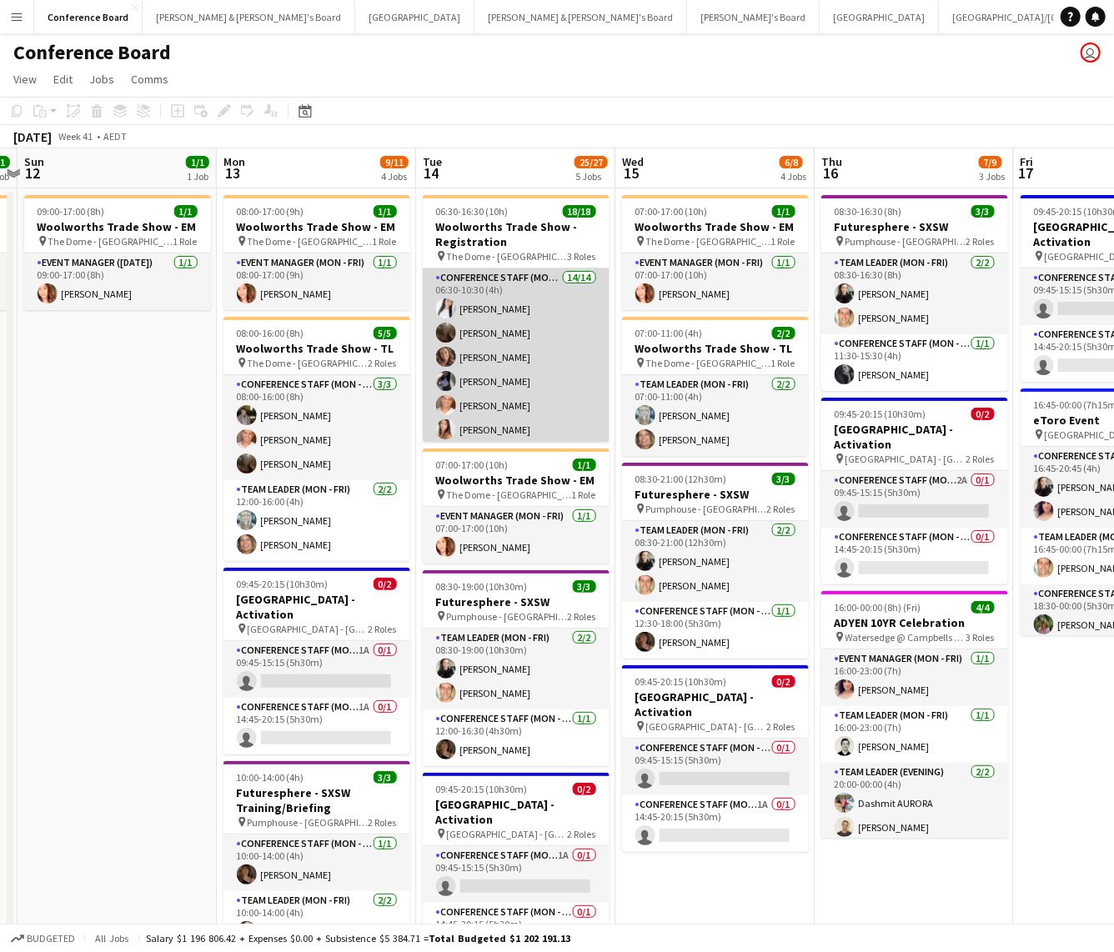
click at [486, 308] on app-card-role "Conference Staff ([PERSON_NAME]) 14/14 06:30-10:30 (4h) [PERSON_NAME] [PERSON_N…" at bounding box center [516, 453] width 187 height 371
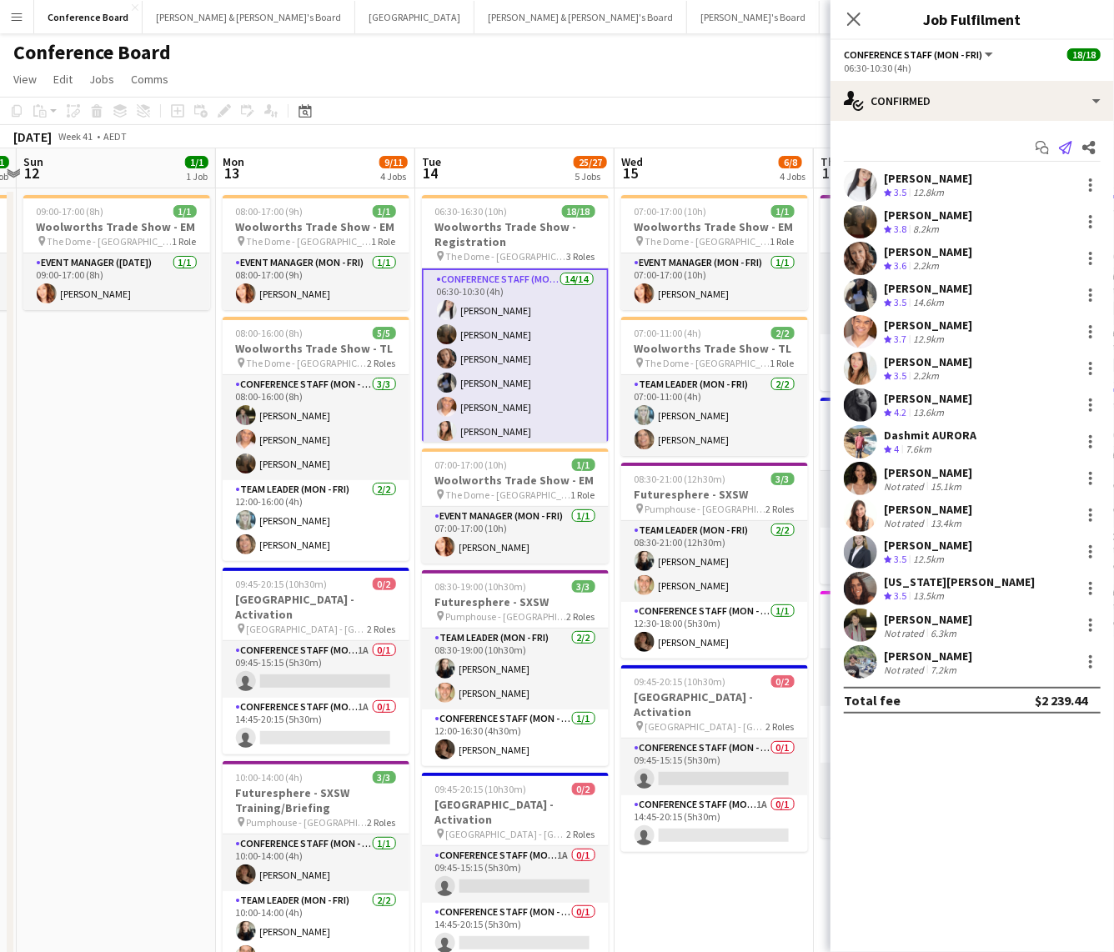
click at [1064, 151] on icon at bounding box center [1065, 147] width 13 height 13
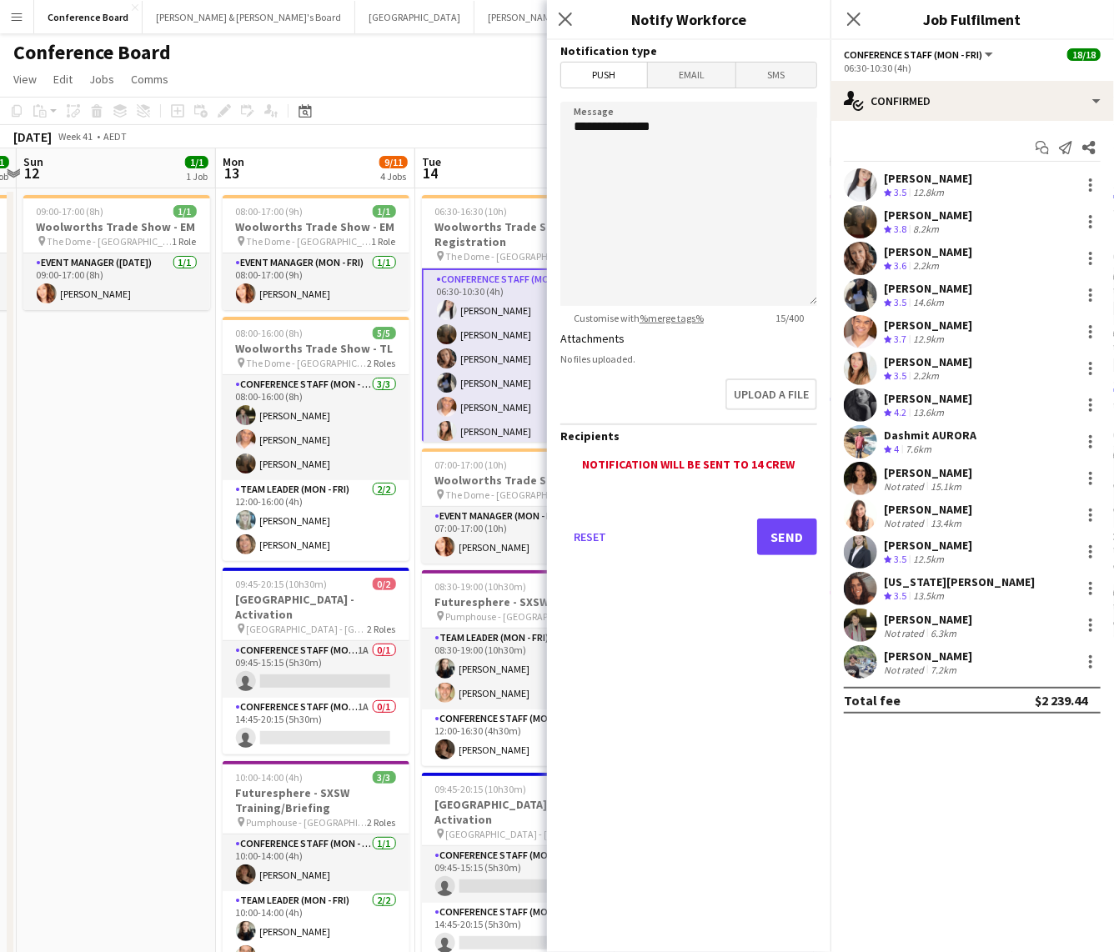
click at [673, 78] on span "Email" at bounding box center [692, 75] width 88 height 25
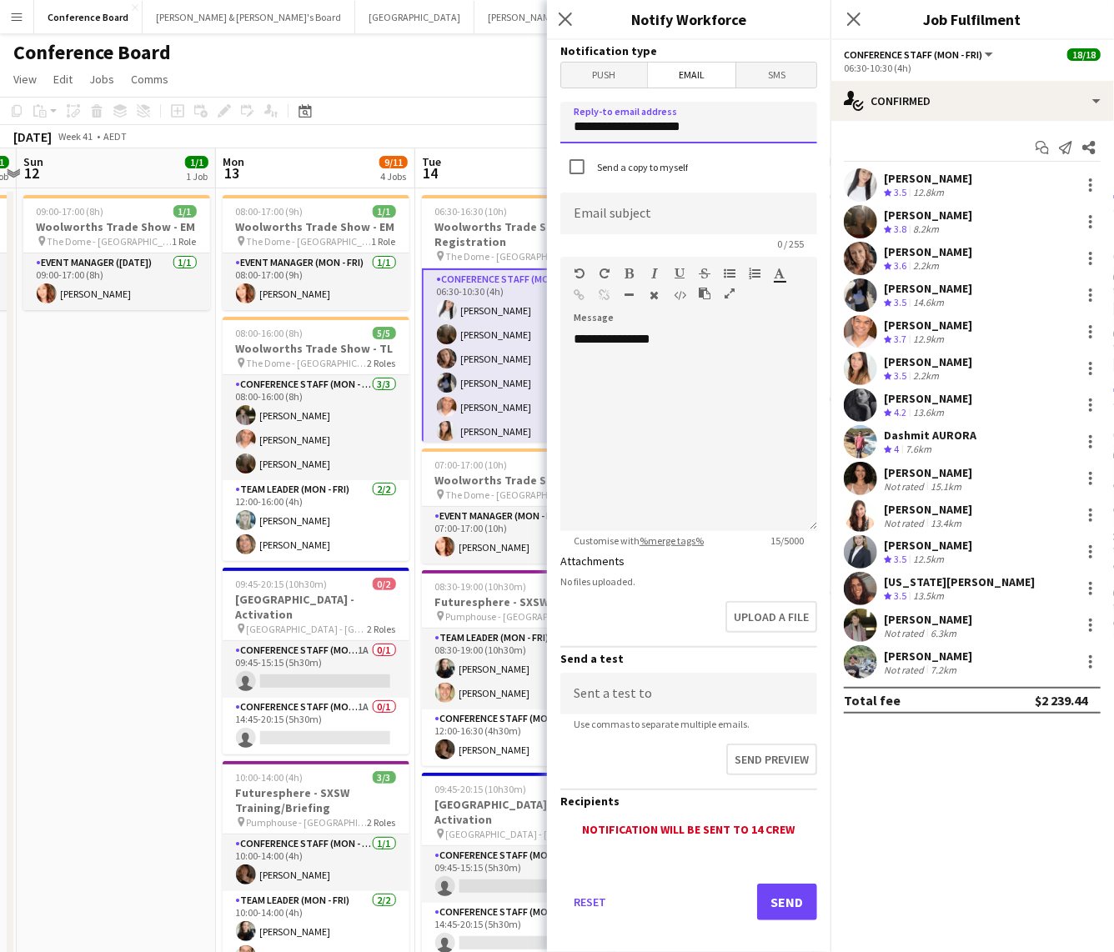
drag, startPoint x: 704, startPoint y: 125, endPoint x: 561, endPoint y: 124, distance: 143.4
click at [561, 124] on input "**********" at bounding box center [688, 123] width 257 height 42
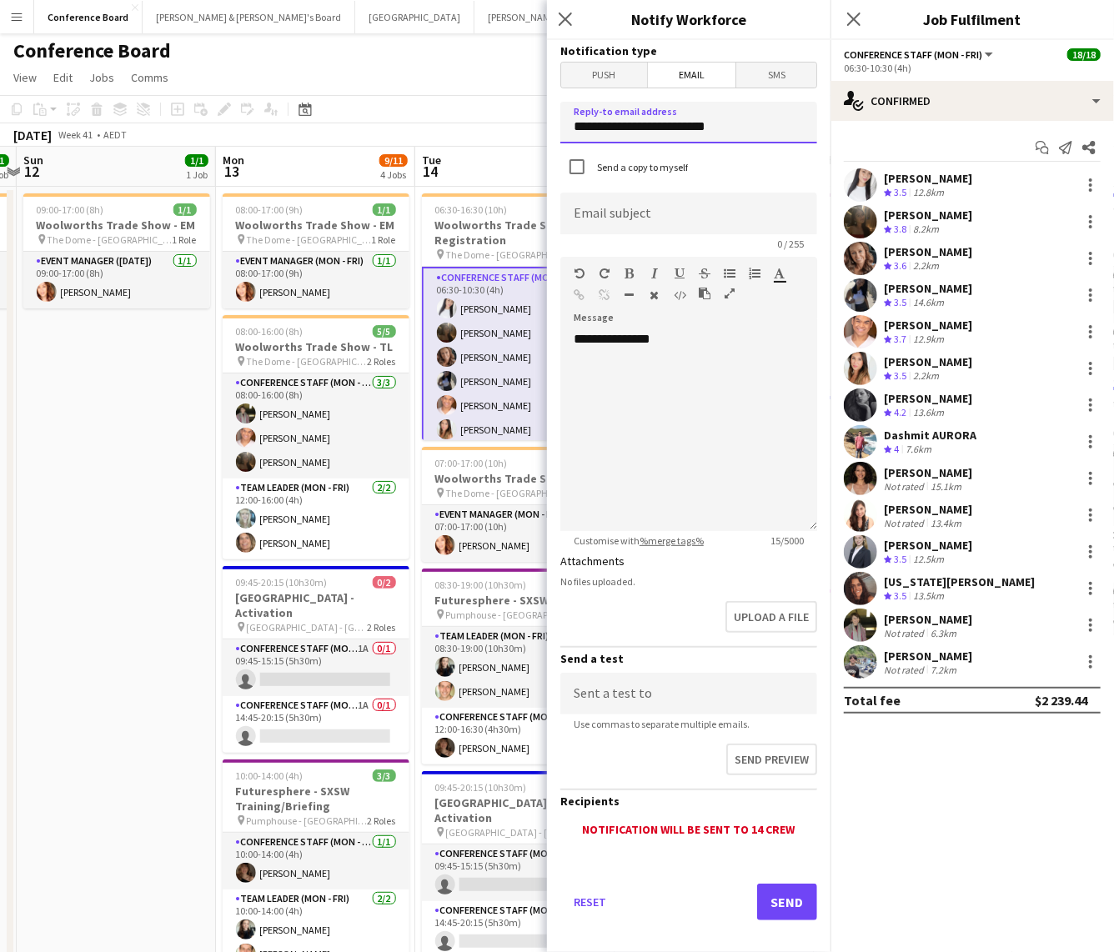
type input "**********"
click at [588, 210] on input at bounding box center [688, 214] width 257 height 42
type input "**********"
click at [677, 340] on div "**********" at bounding box center [688, 431] width 257 height 200
drag, startPoint x: 677, startPoint y: 340, endPoint x: 589, endPoint y: 338, distance: 87.5
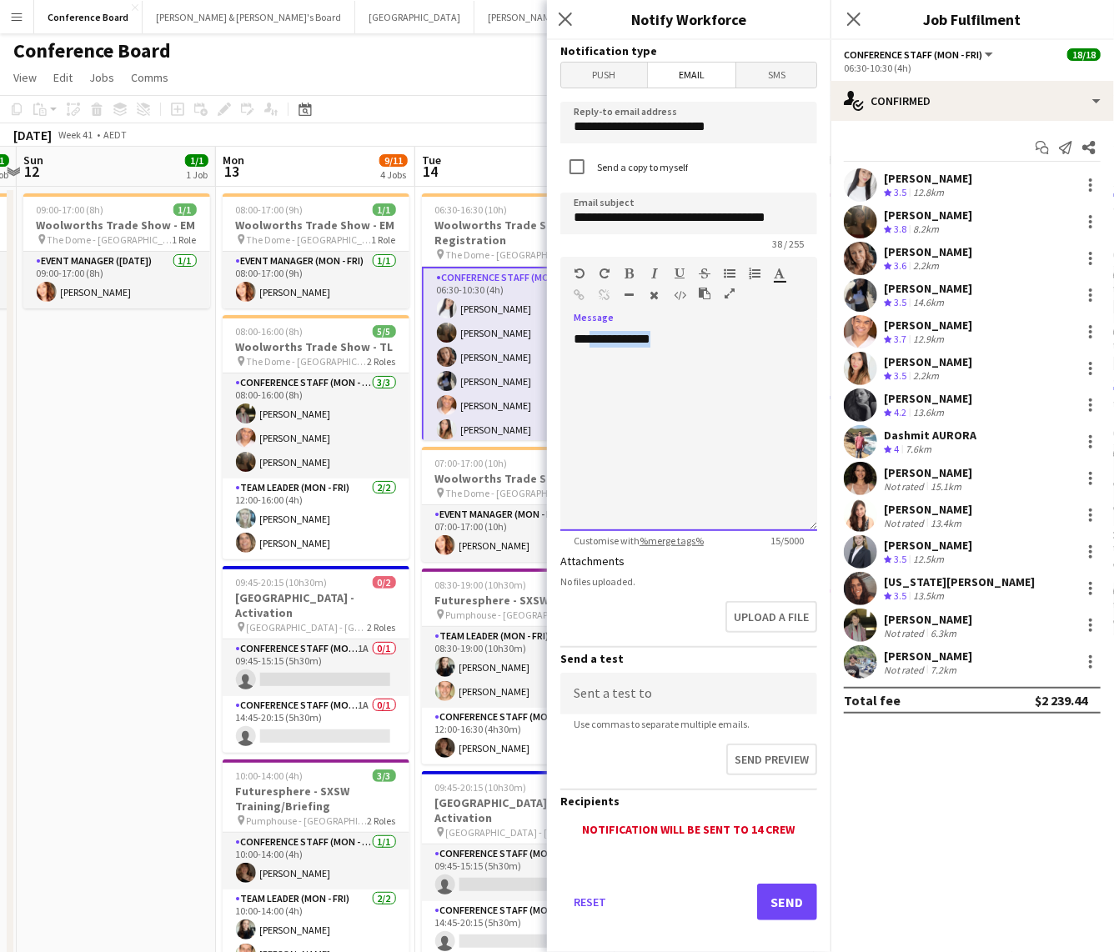
click at [589, 338] on div "**********" at bounding box center [688, 431] width 257 height 200
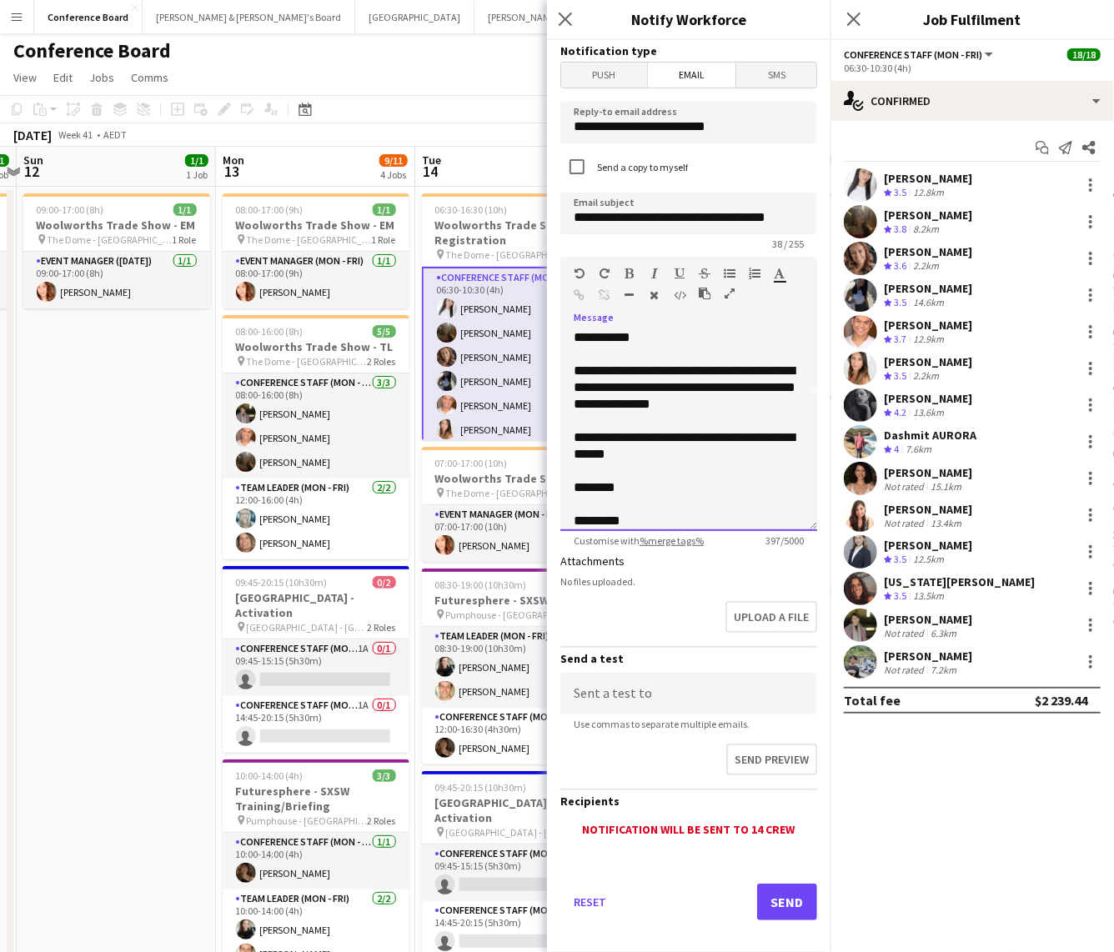
scroll to position [0, 0]
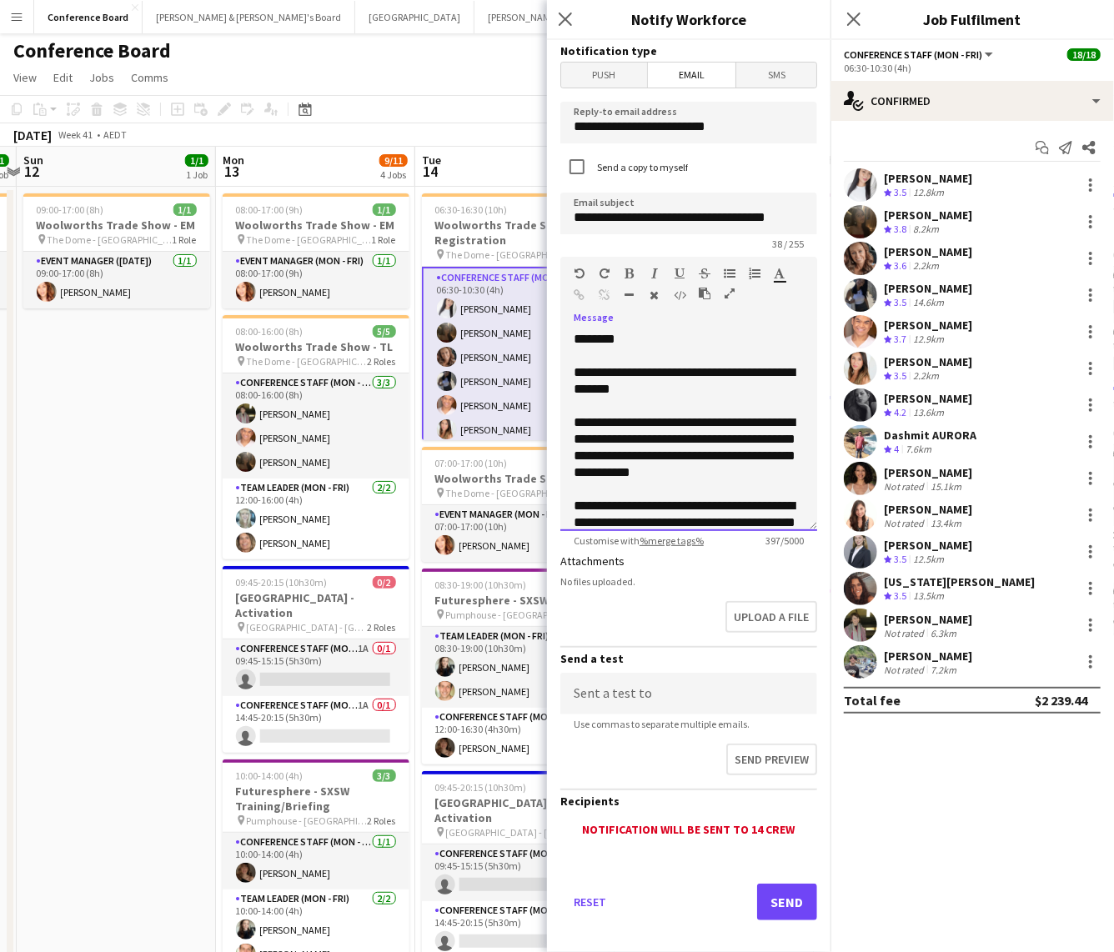
click at [585, 340] on div "**********" at bounding box center [688, 431] width 257 height 200
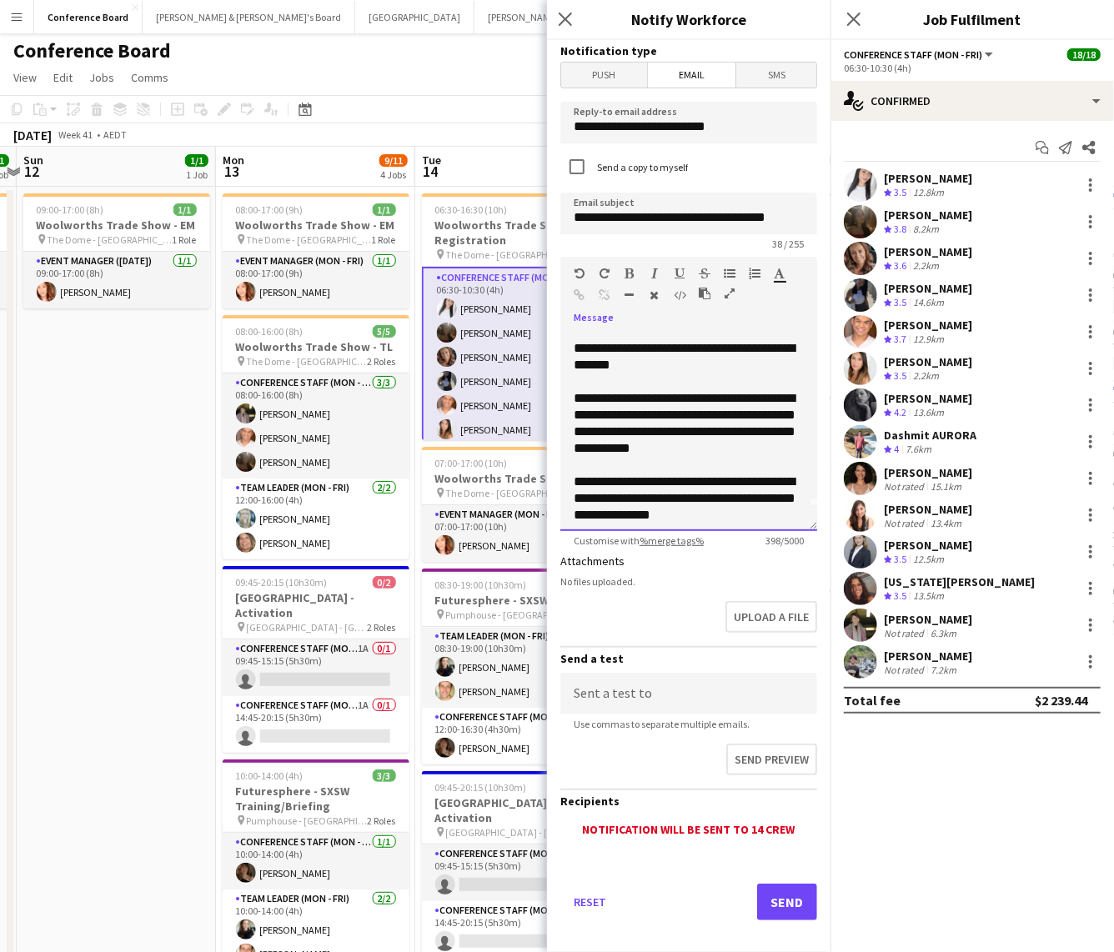
scroll to position [27, 0]
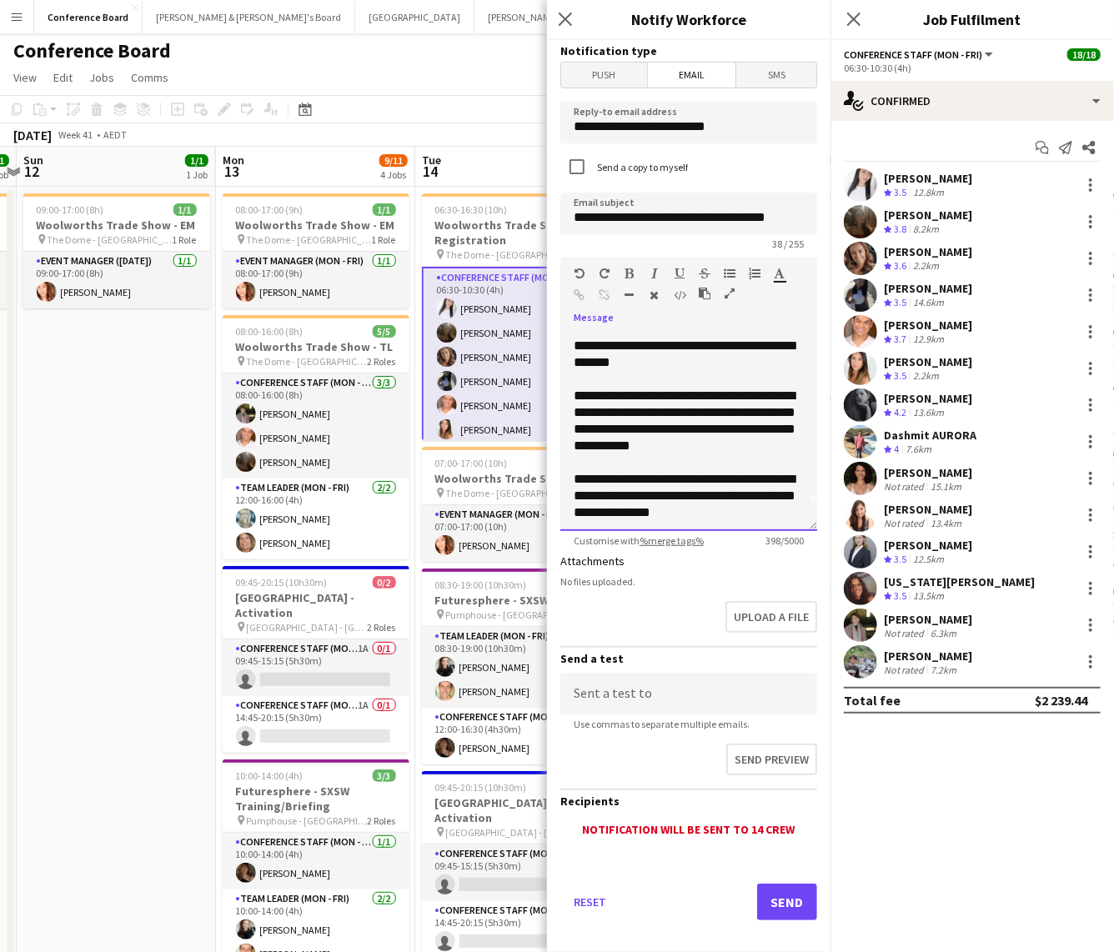
click at [716, 344] on div "**********" at bounding box center [688, 354] width 230 height 33
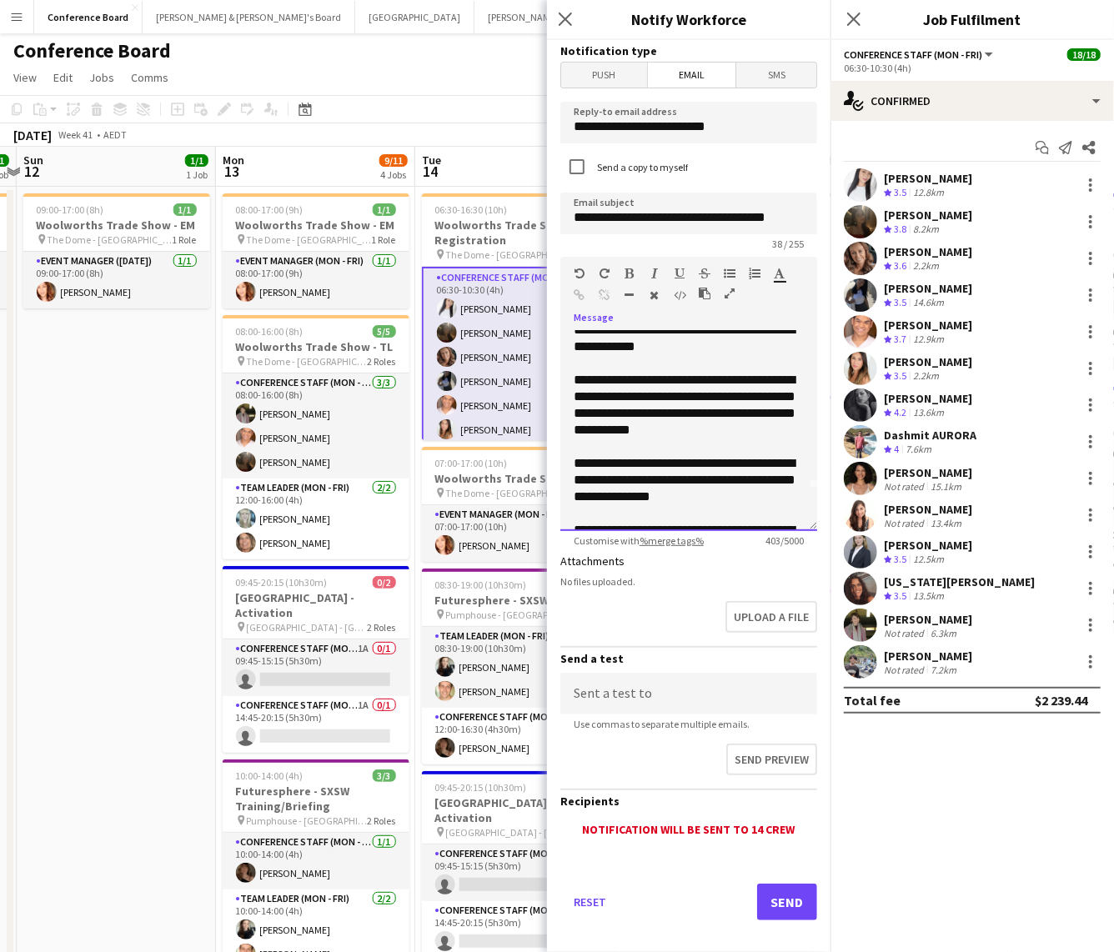
scroll to position [30, 0]
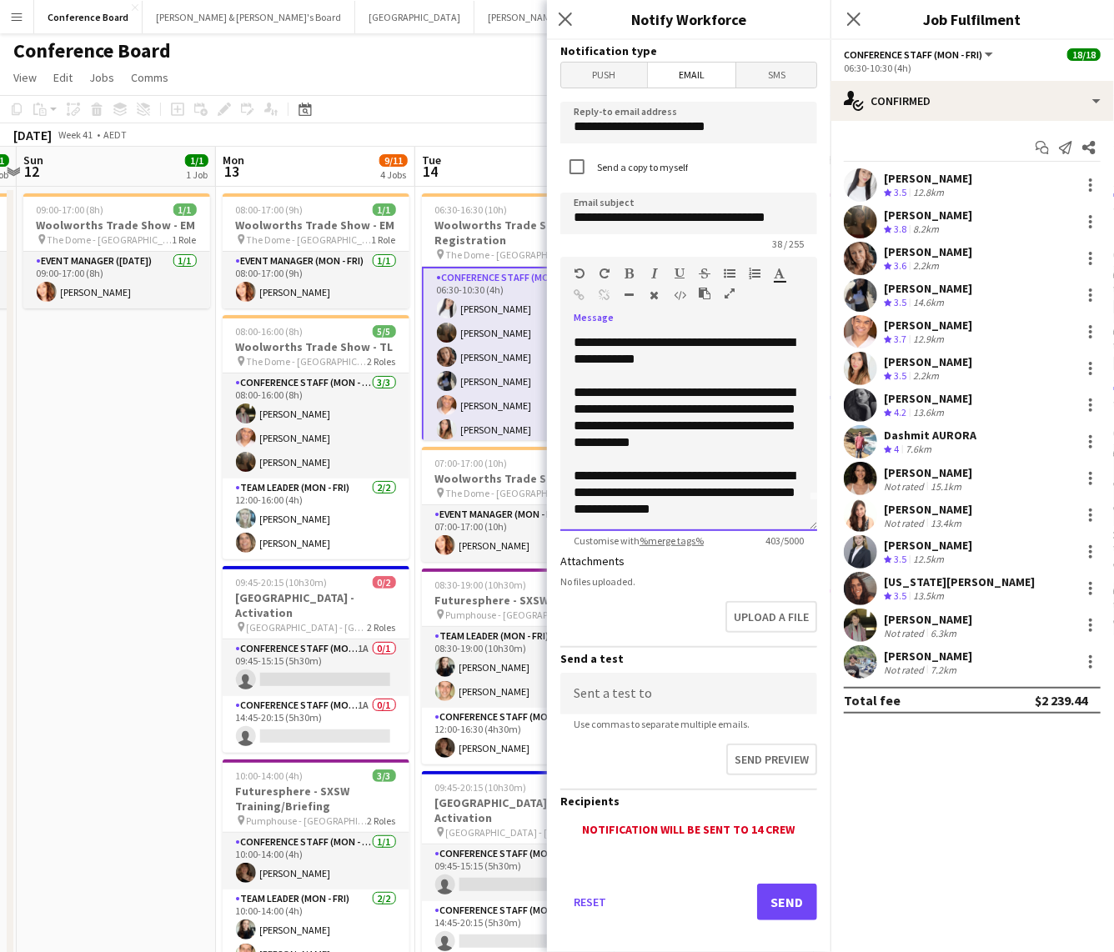
click at [603, 410] on div "**********" at bounding box center [688, 417] width 230 height 67
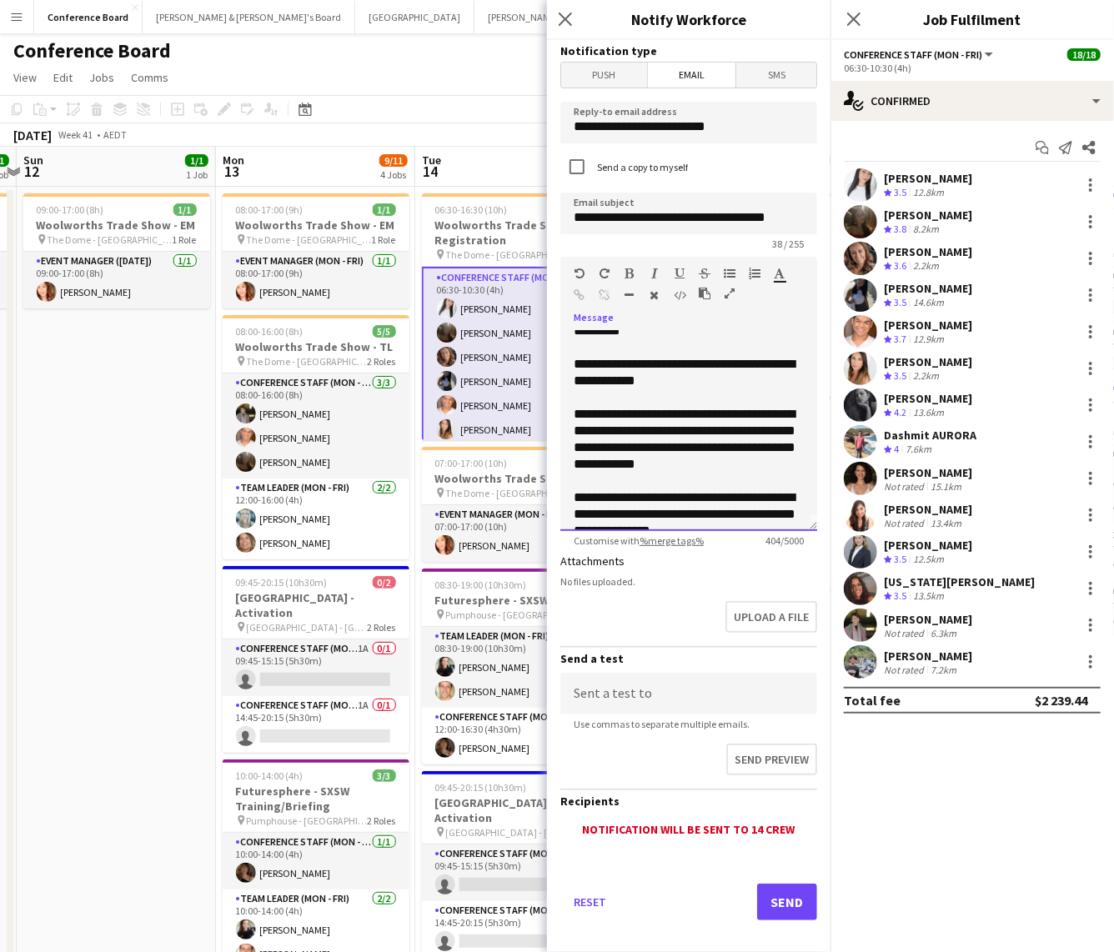
scroll to position [7, 0]
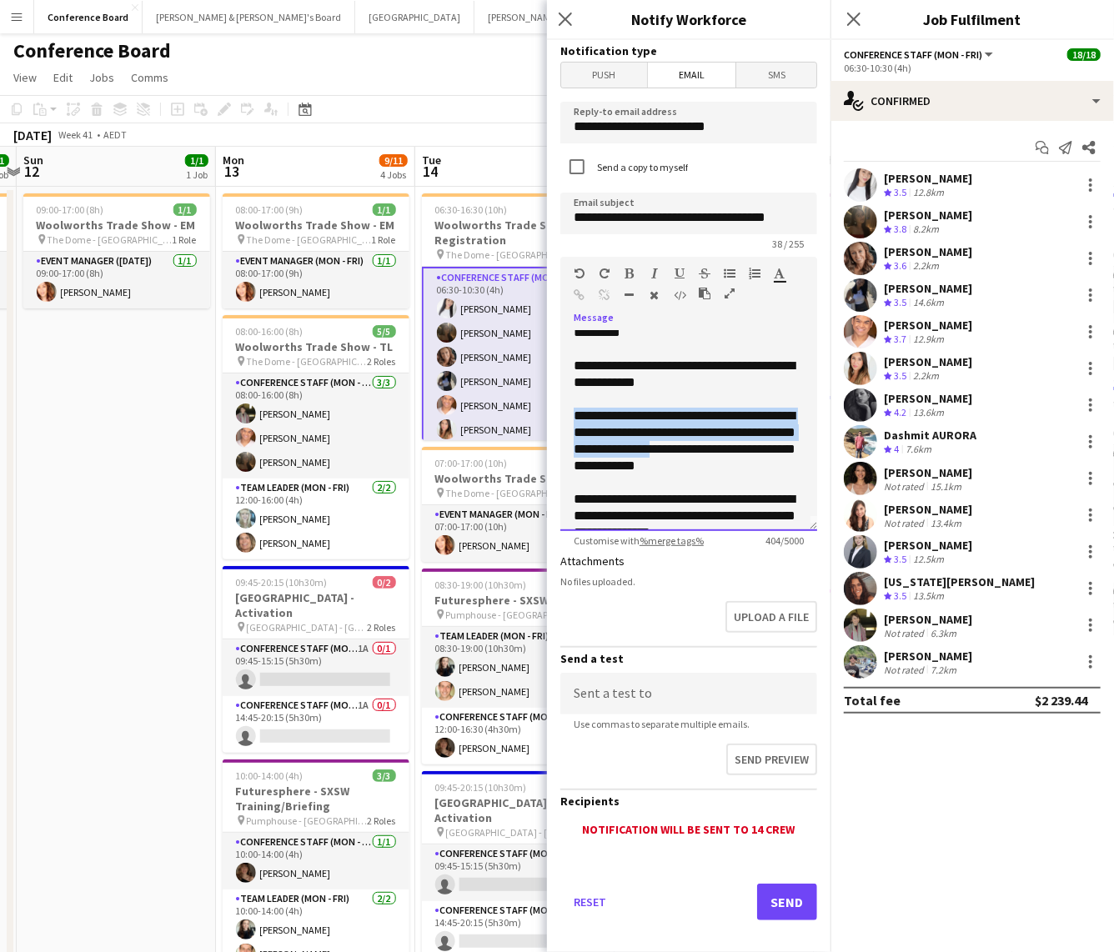
drag, startPoint x: 575, startPoint y: 415, endPoint x: 693, endPoint y: 455, distance: 124.2
click at [693, 455] on div "**********" at bounding box center [688, 441] width 230 height 67
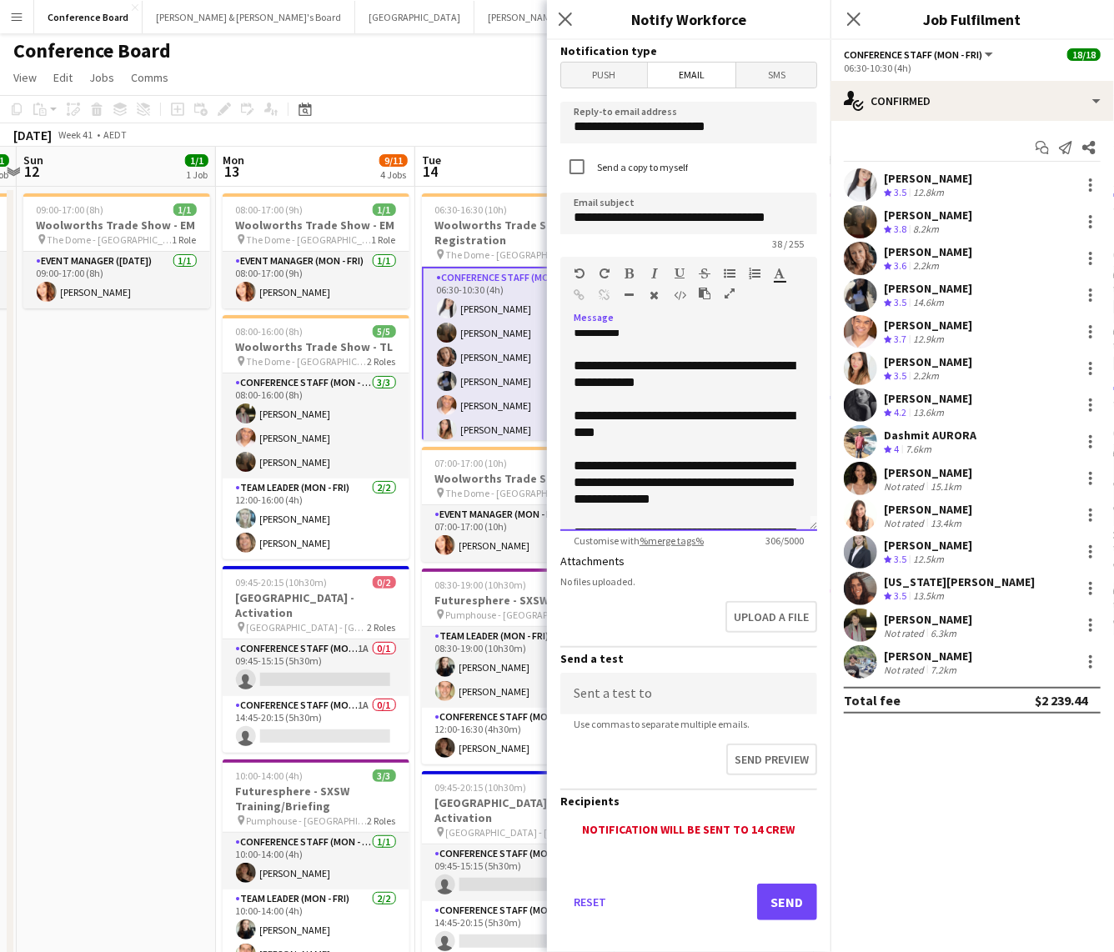
click at [619, 433] on div "**********" at bounding box center [688, 424] width 230 height 33
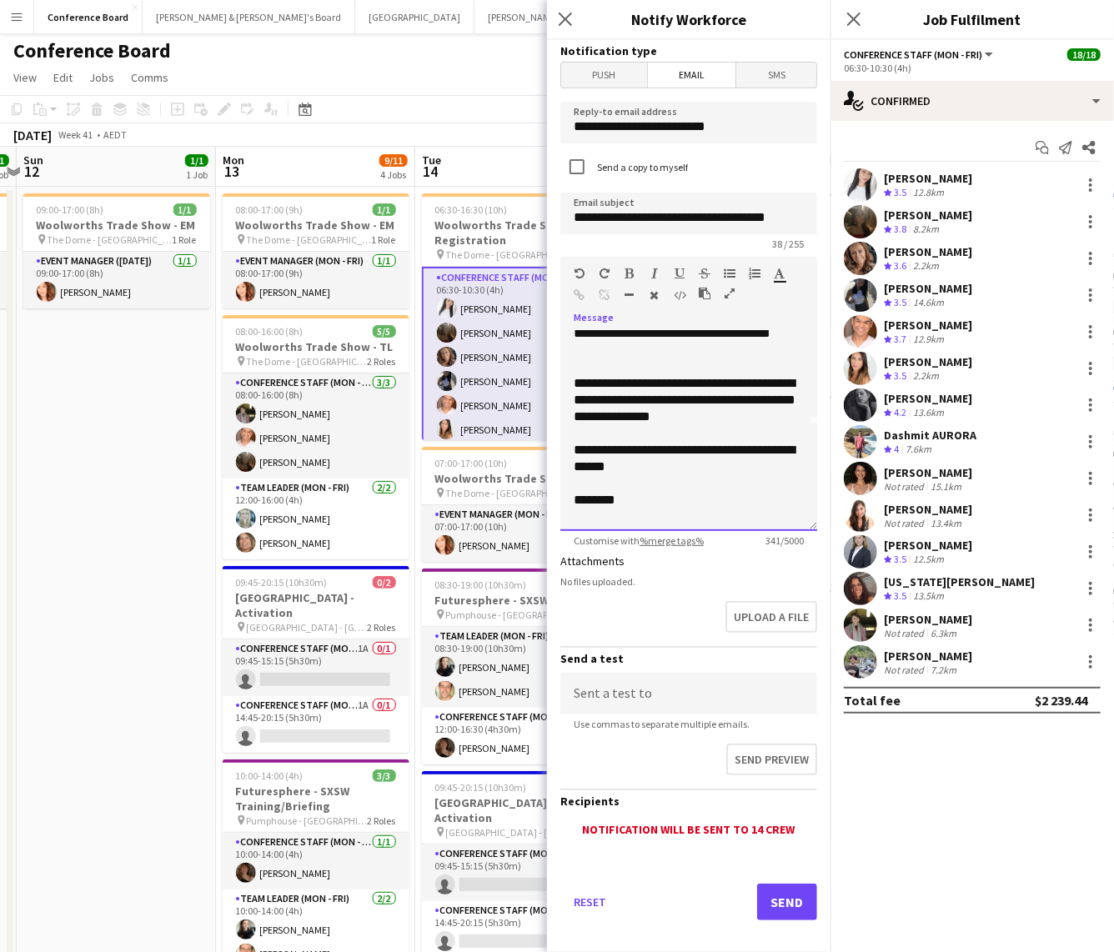
scroll to position [111, 0]
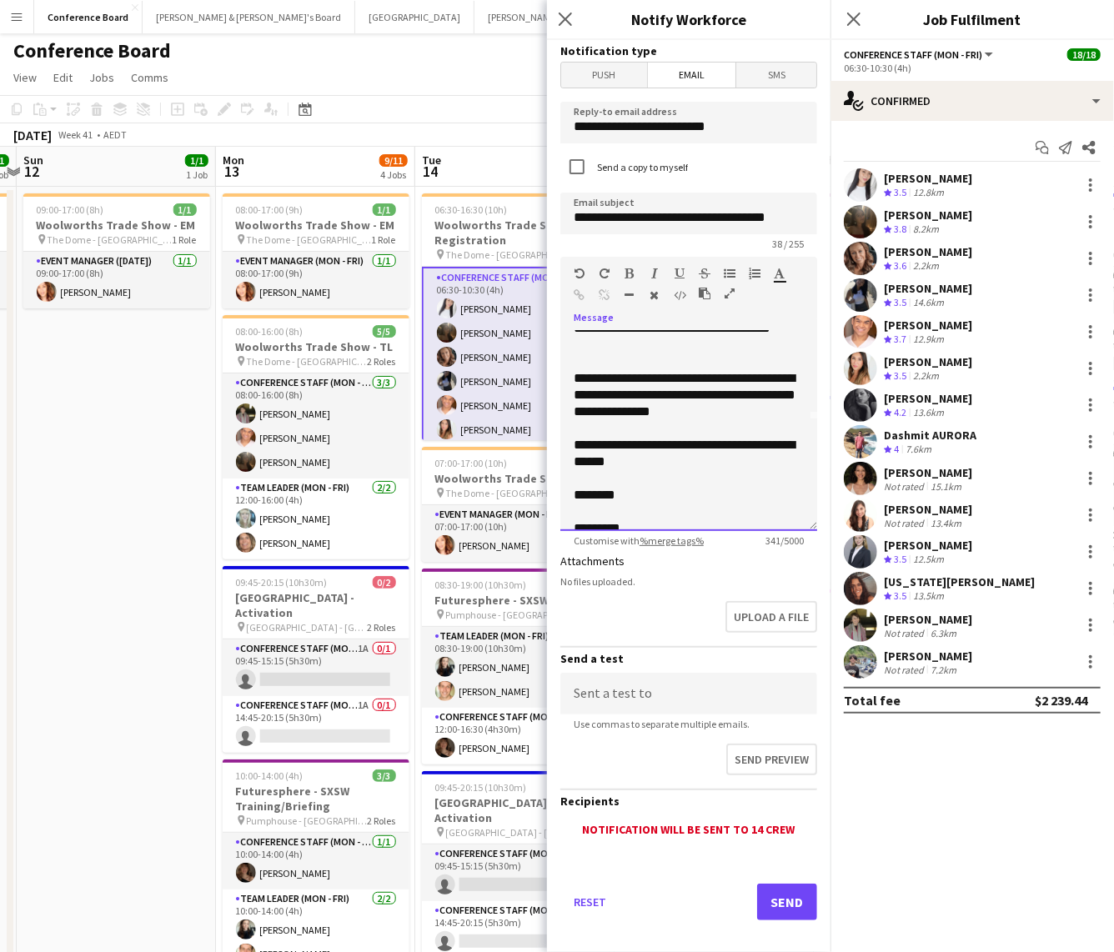
click at [651, 464] on div "**********" at bounding box center [688, 453] width 230 height 33
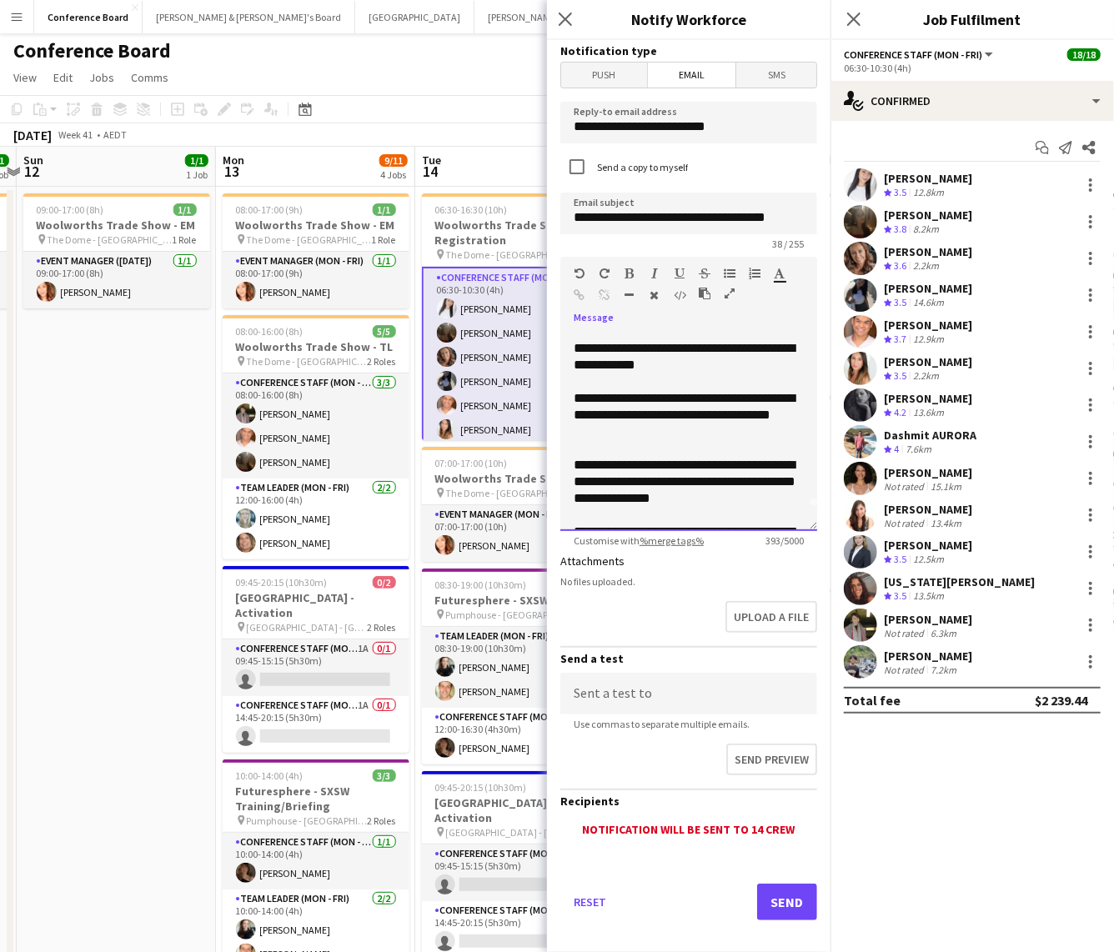
scroll to position [0, 0]
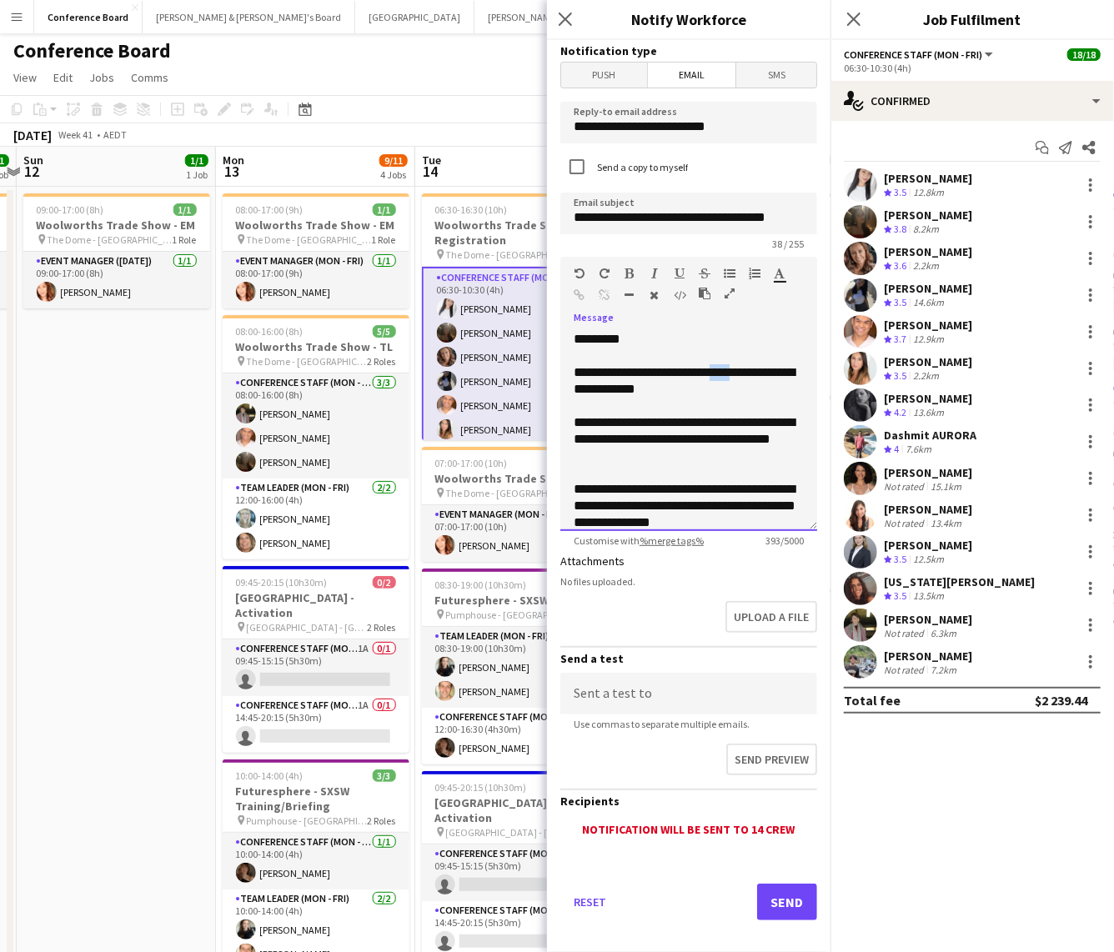
drag, startPoint x: 741, startPoint y: 377, endPoint x: 719, endPoint y: 376, distance: 22.5
click at [719, 376] on div "**********" at bounding box center [688, 380] width 230 height 33
drag, startPoint x: 751, startPoint y: 375, endPoint x: 619, endPoint y: 376, distance: 131.7
click at [617, 375] on div "**********" at bounding box center [688, 380] width 230 height 33
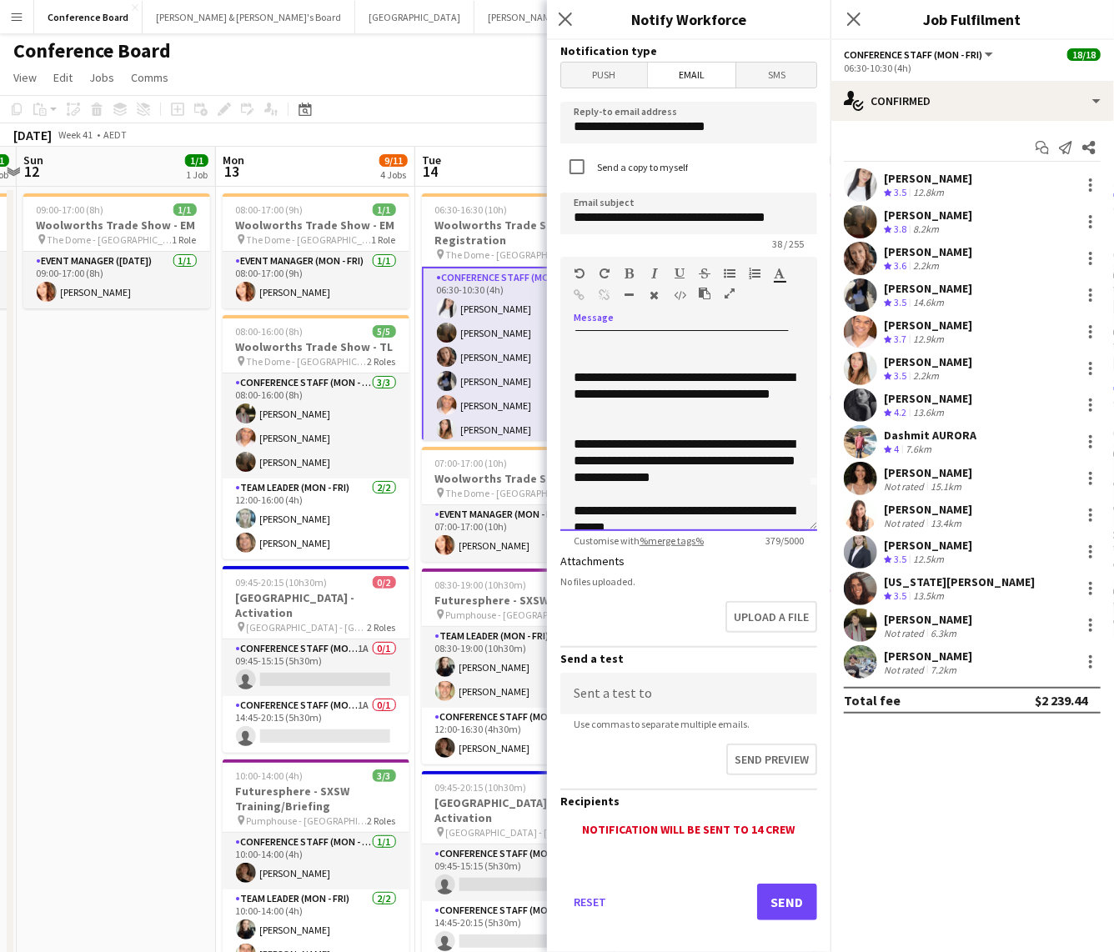
scroll to position [48, 0]
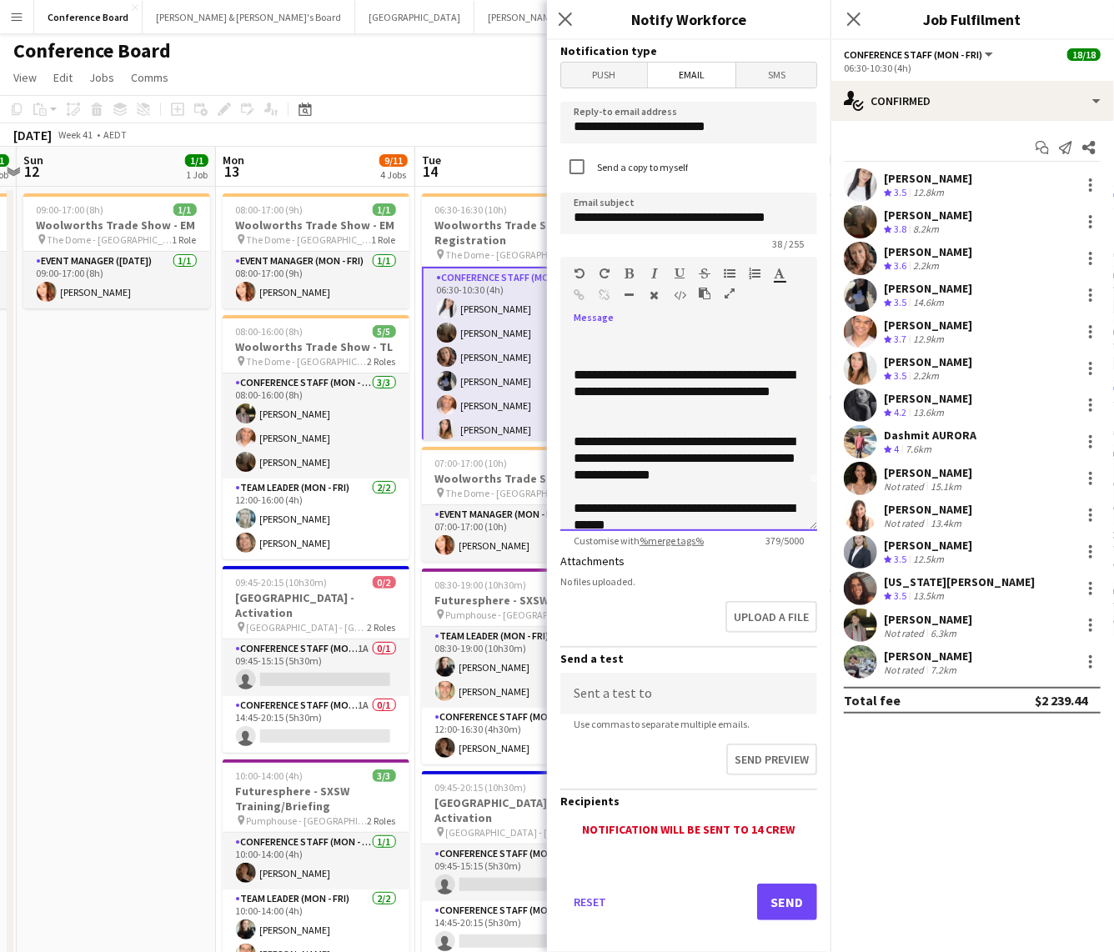
click at [573, 442] on div "**********" at bounding box center [688, 458] width 230 height 50
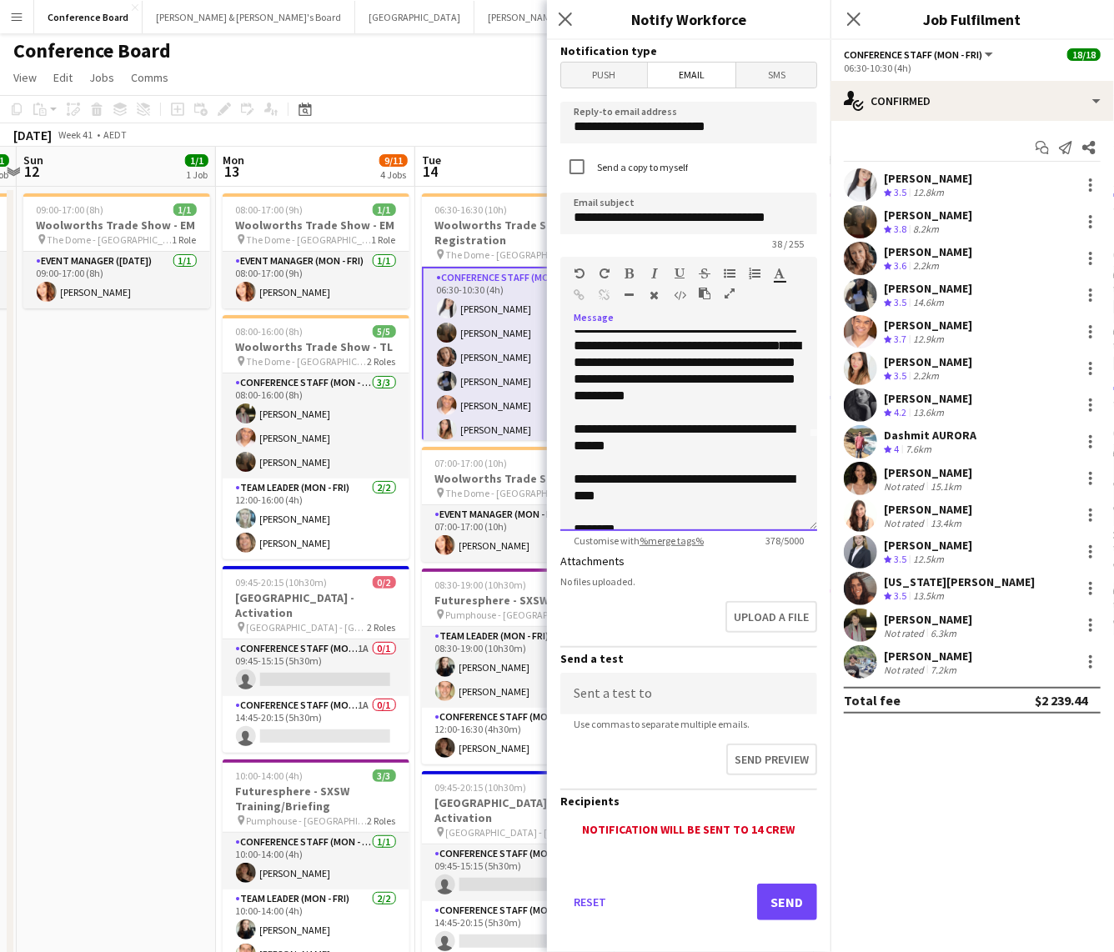
scroll to position [95, 0]
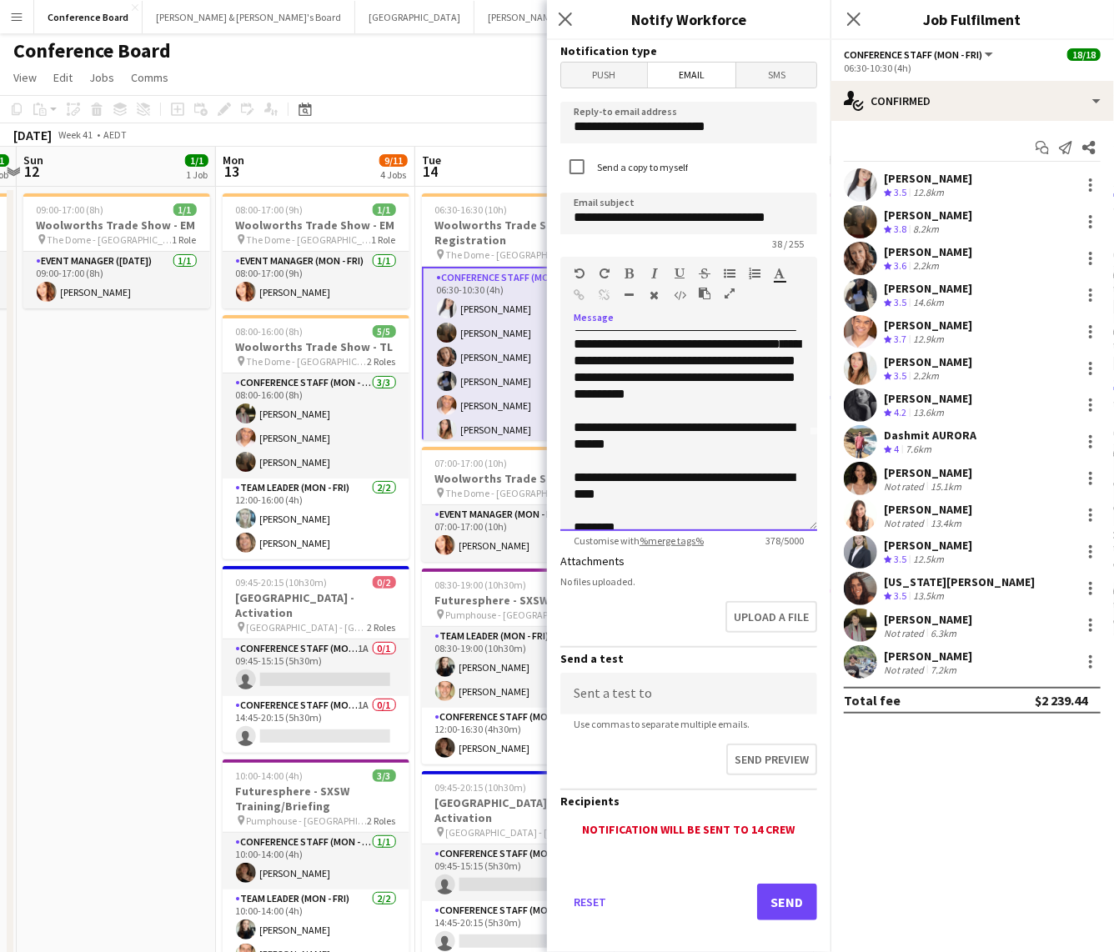
click at [636, 379] on span "**********" at bounding box center [686, 369] width 227 height 63
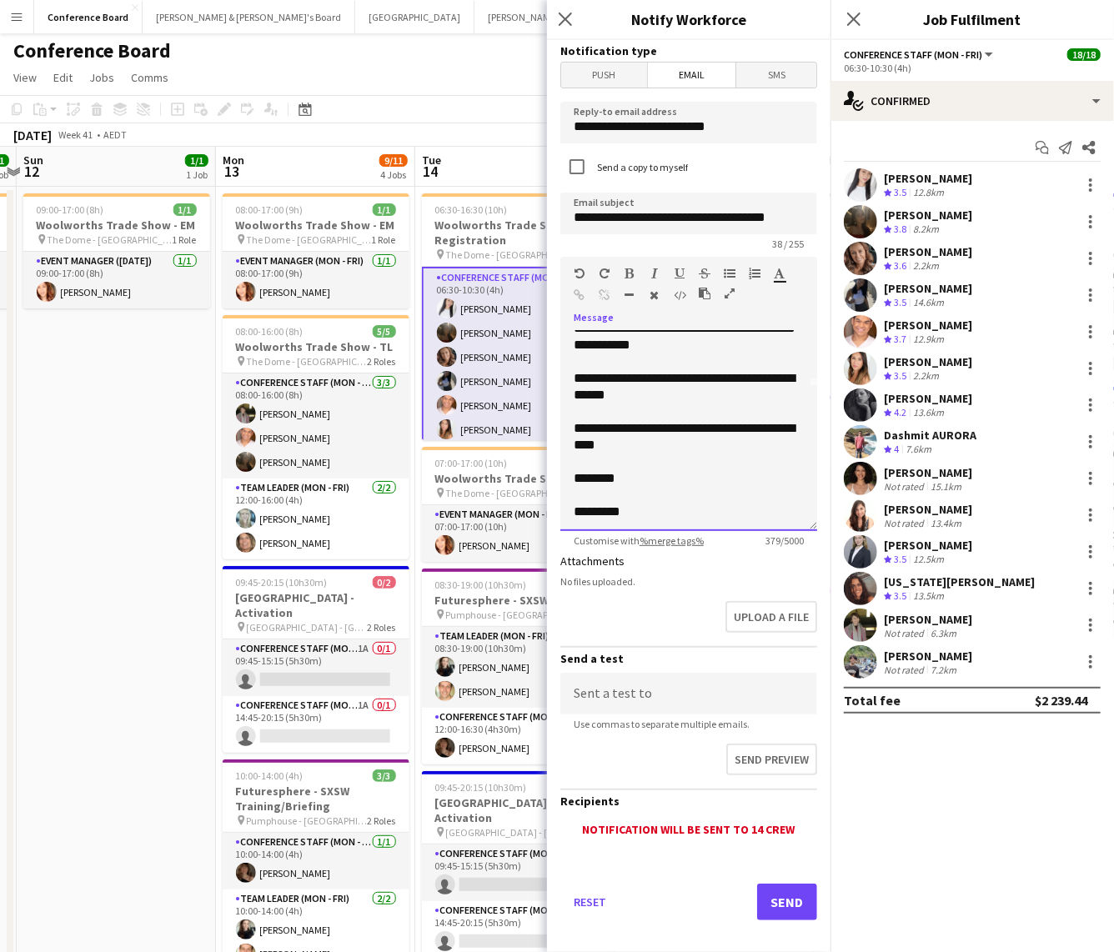
scroll to position [146, 0]
click at [778, 425] on div "**********" at bounding box center [688, 434] width 230 height 33
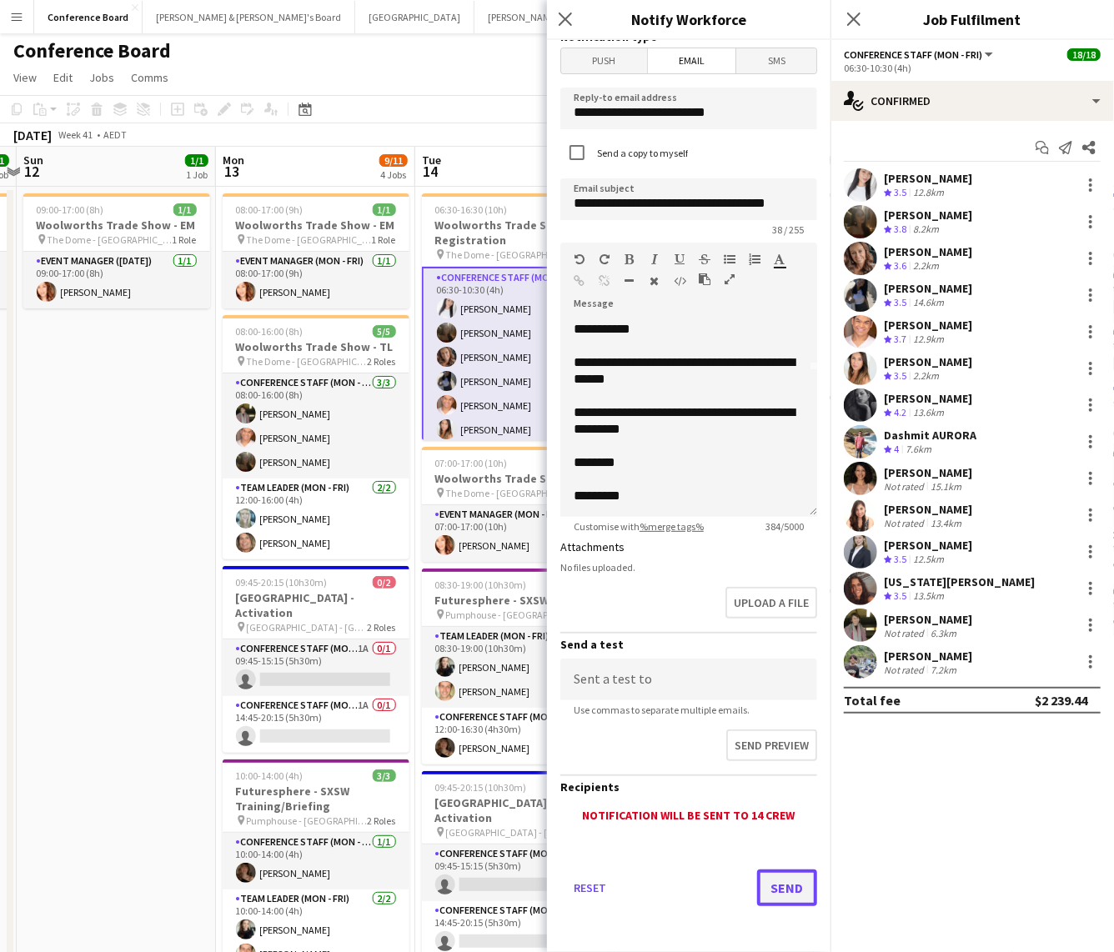
click at [791, 575] on button "Send" at bounding box center [787, 887] width 60 height 37
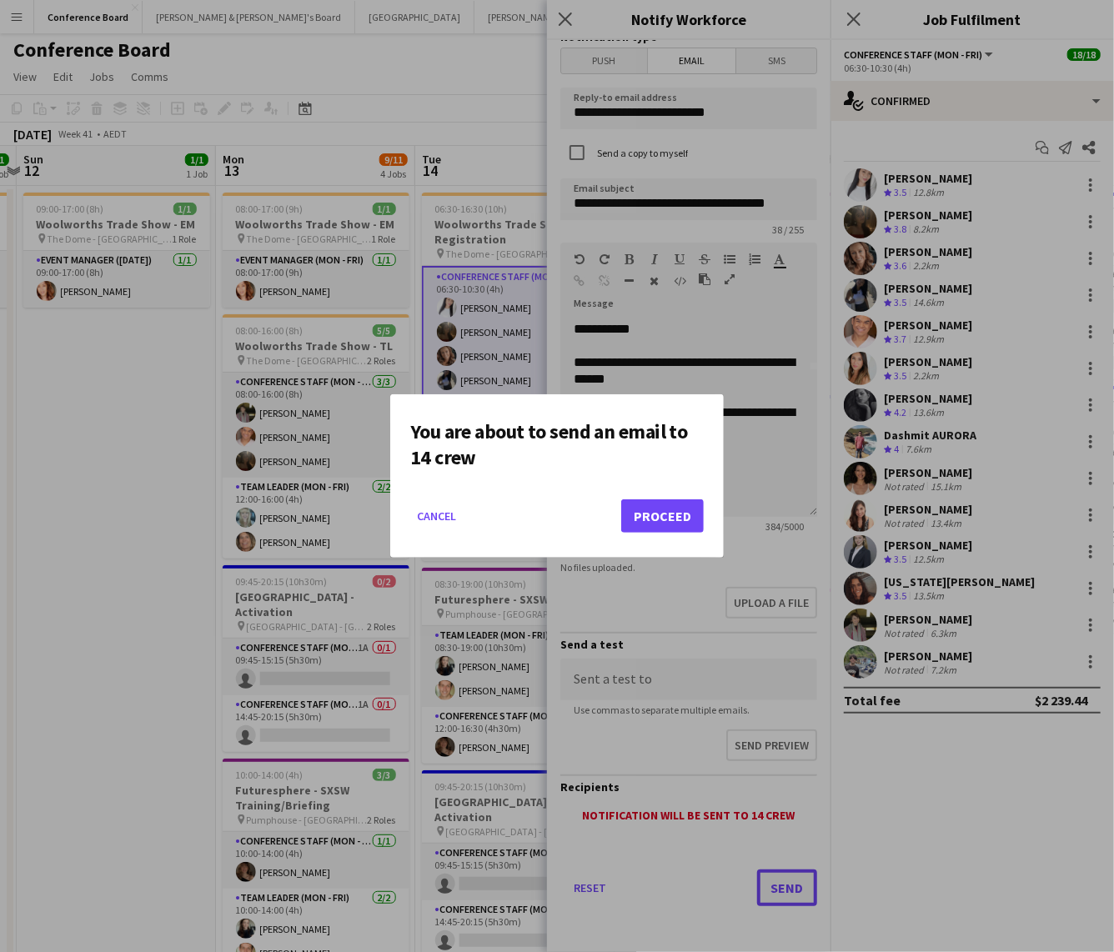
scroll to position [0, 0]
click at [637, 512] on button "Proceed" at bounding box center [662, 515] width 83 height 33
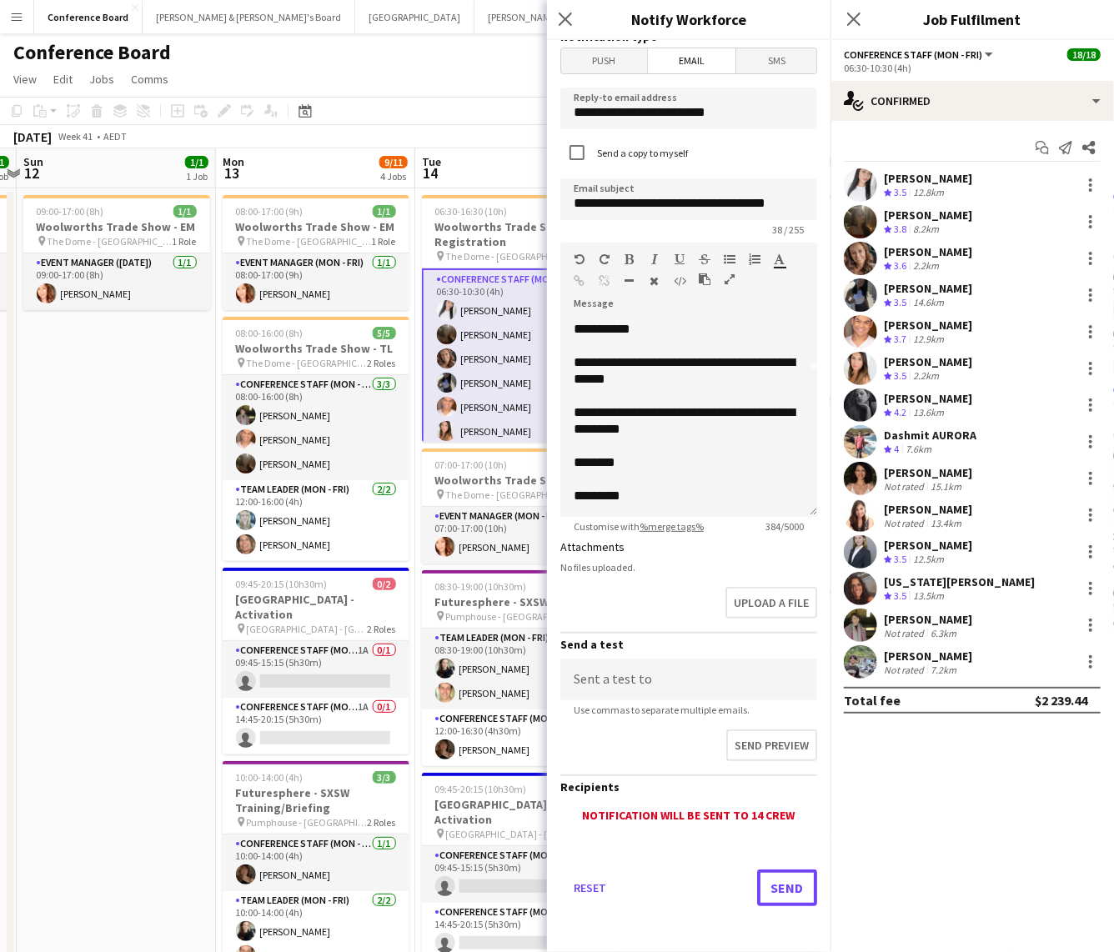
scroll to position [2, 0]
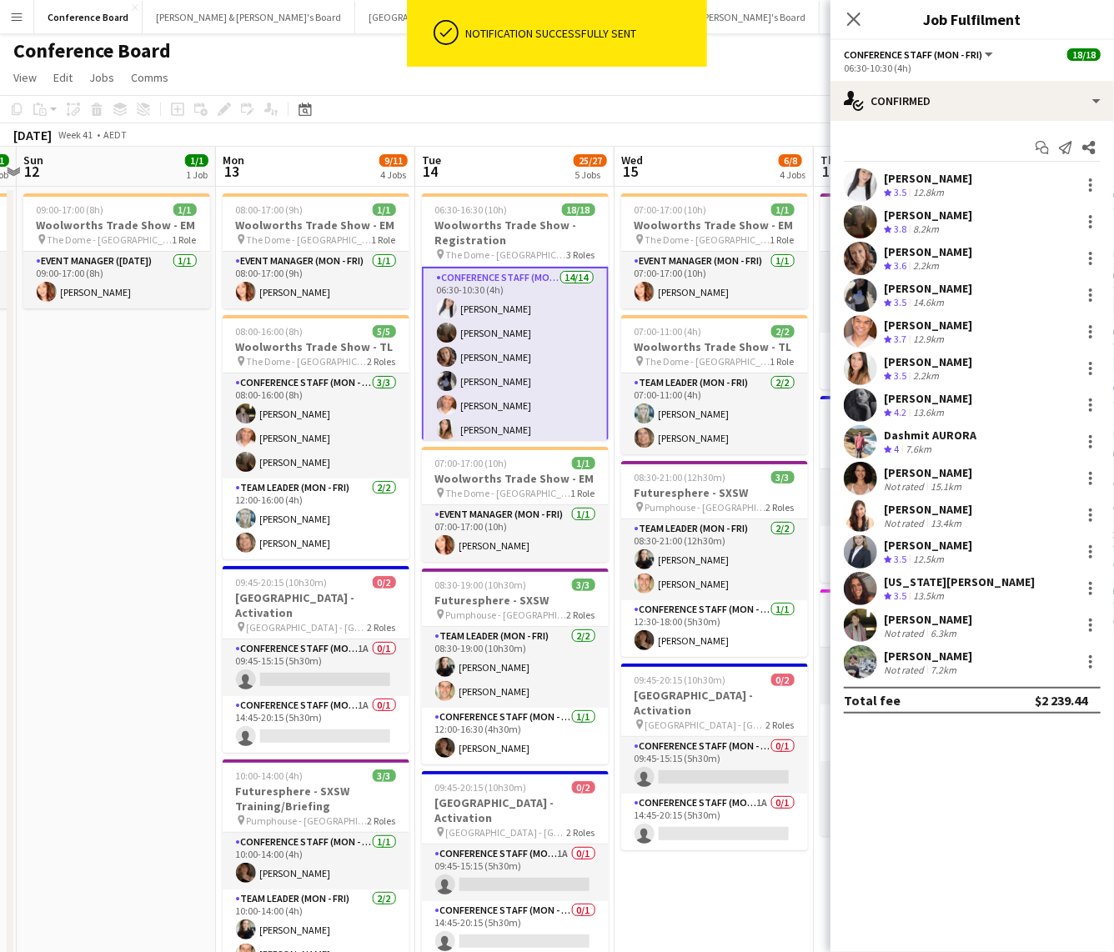
click at [493, 119] on app-toolbar "Copy Paste Paste Command V Paste with crew Command Shift V Paste linked Job [GE…" at bounding box center [557, 109] width 1114 height 28
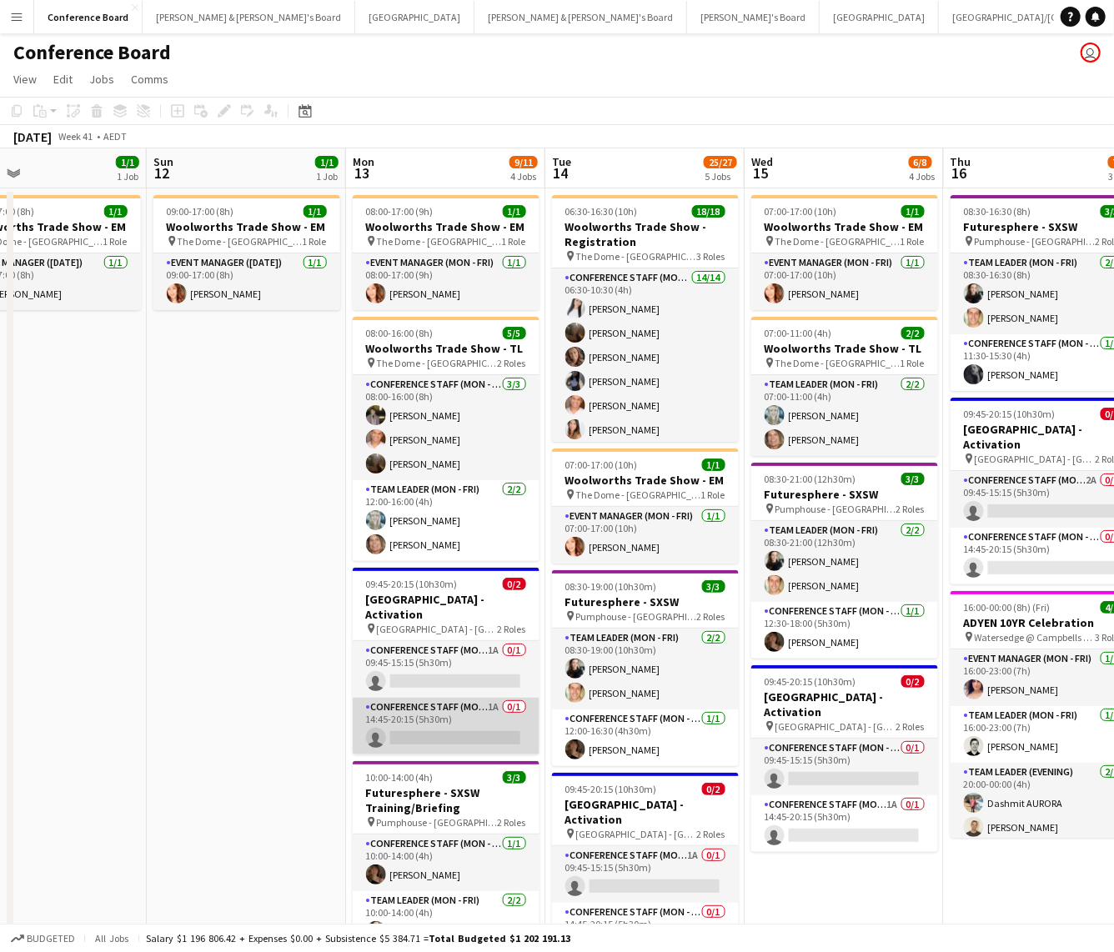
scroll to position [0, 654]
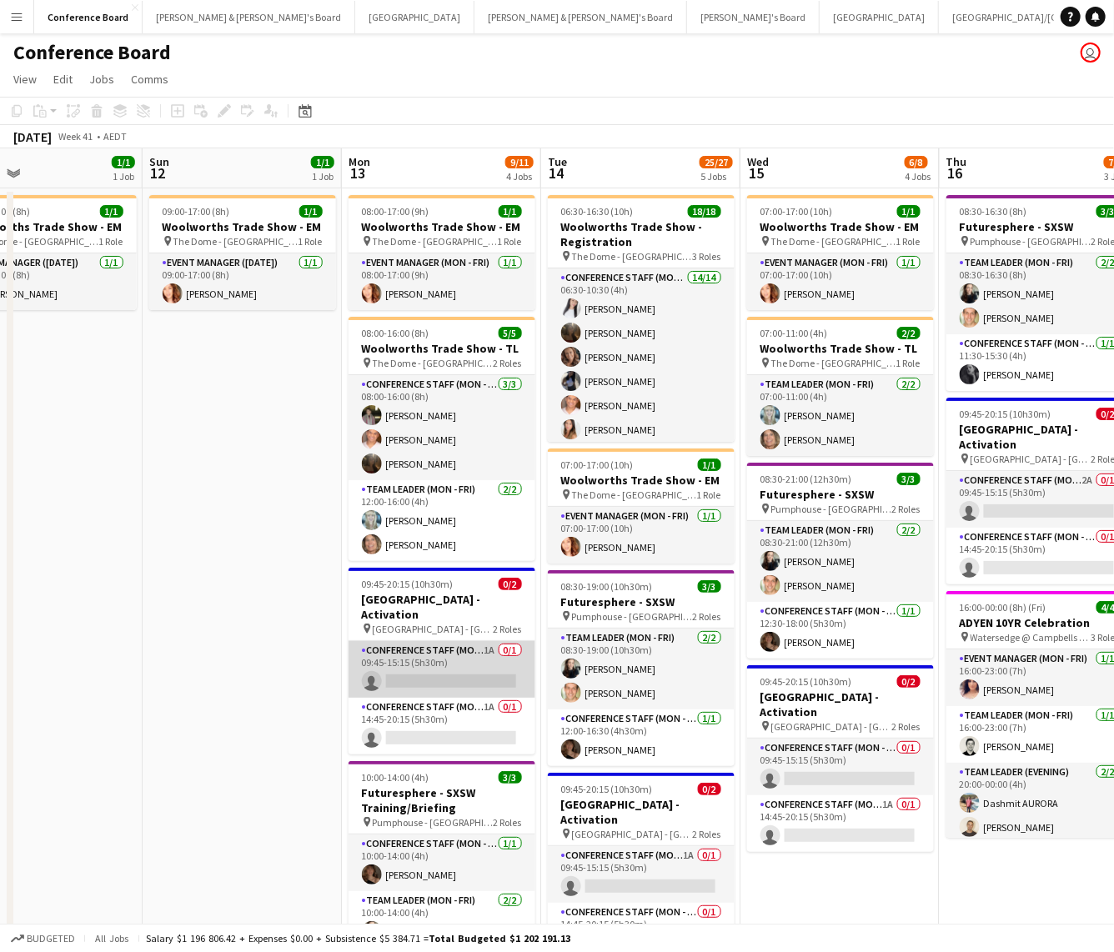
click at [483, 575] on app-card-role "Conference Staff (Mon - Fri) 1A 0/1 09:45-15:15 (5h30m) single-neutral-actions" at bounding box center [441, 669] width 187 height 57
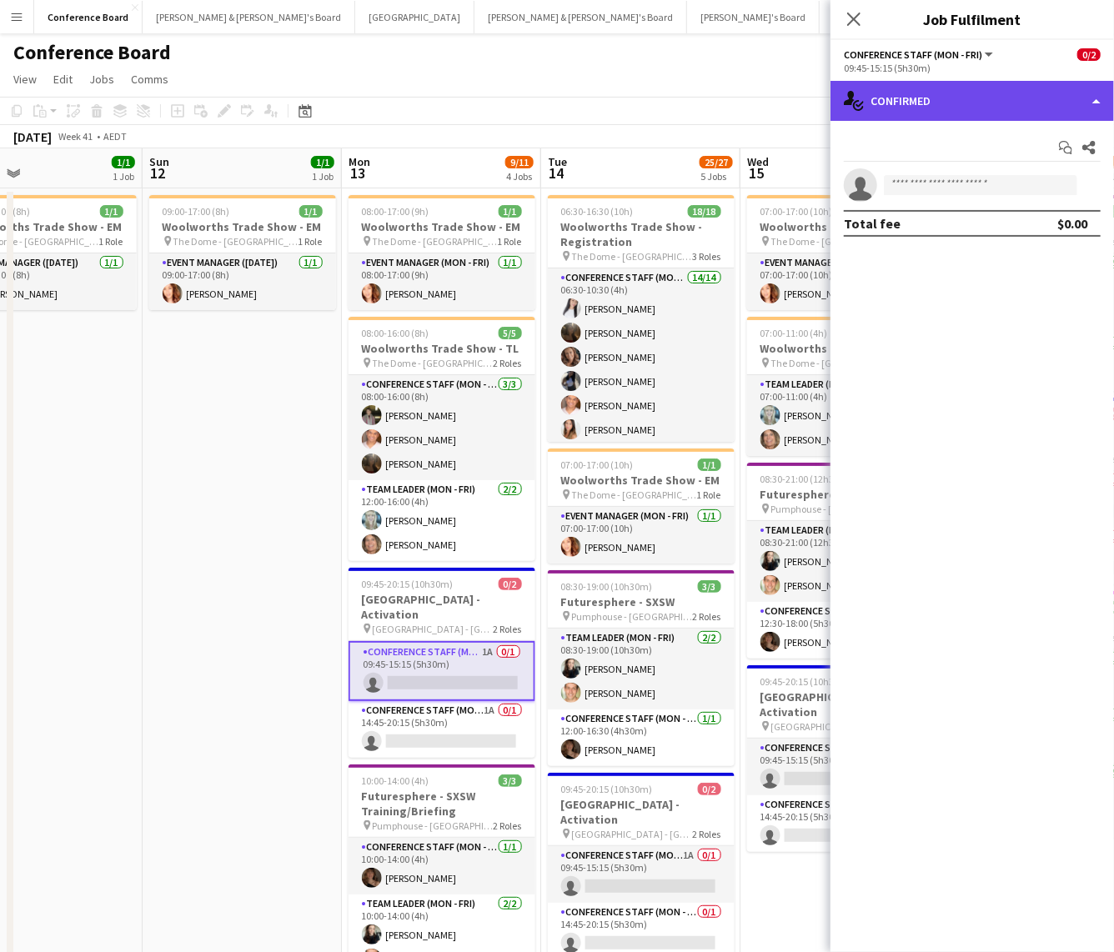
drag, startPoint x: 1014, startPoint y: 93, endPoint x: 1014, endPoint y: 103, distance: 10.0
click at [1014, 93] on div "single-neutral-actions-check-2 Confirmed" at bounding box center [971, 101] width 283 height 40
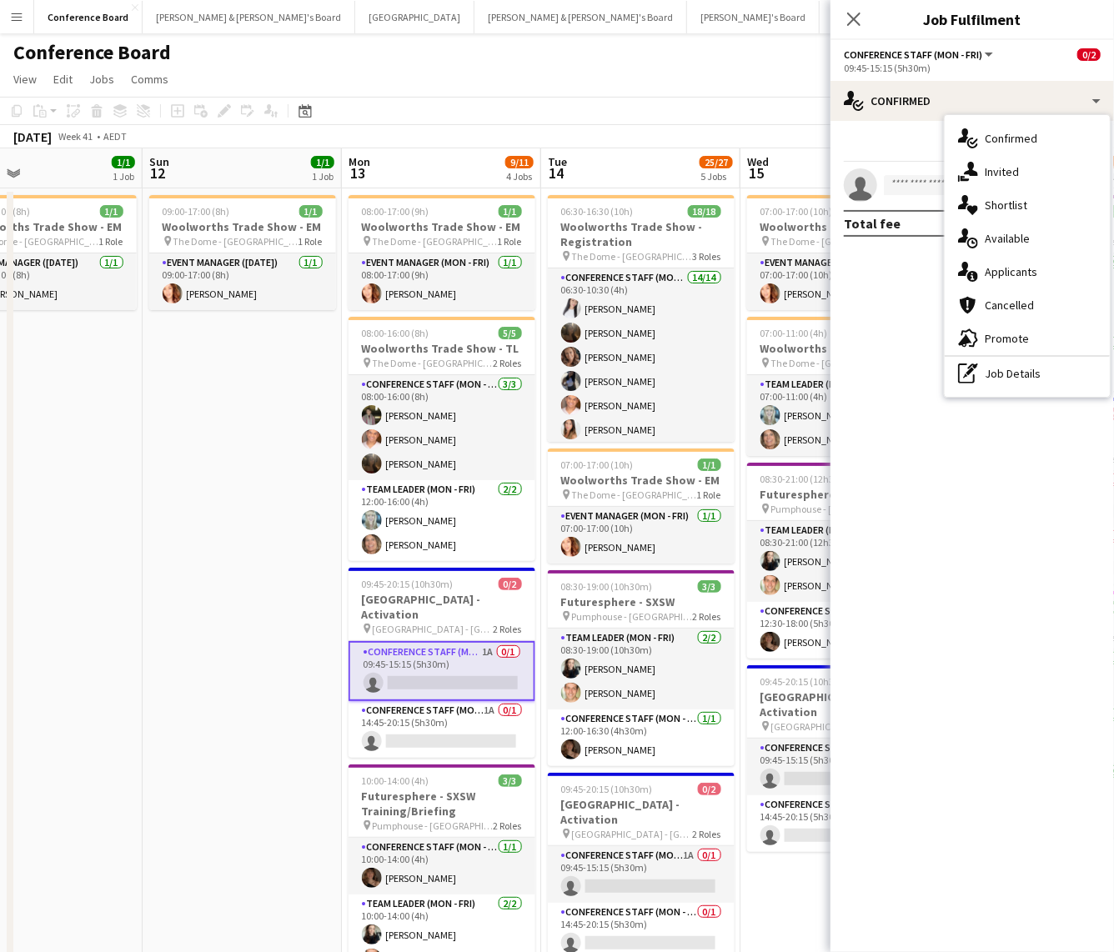
click at [1037, 276] on div "single-neutral-actions-information Applicants" at bounding box center [1026, 271] width 165 height 33
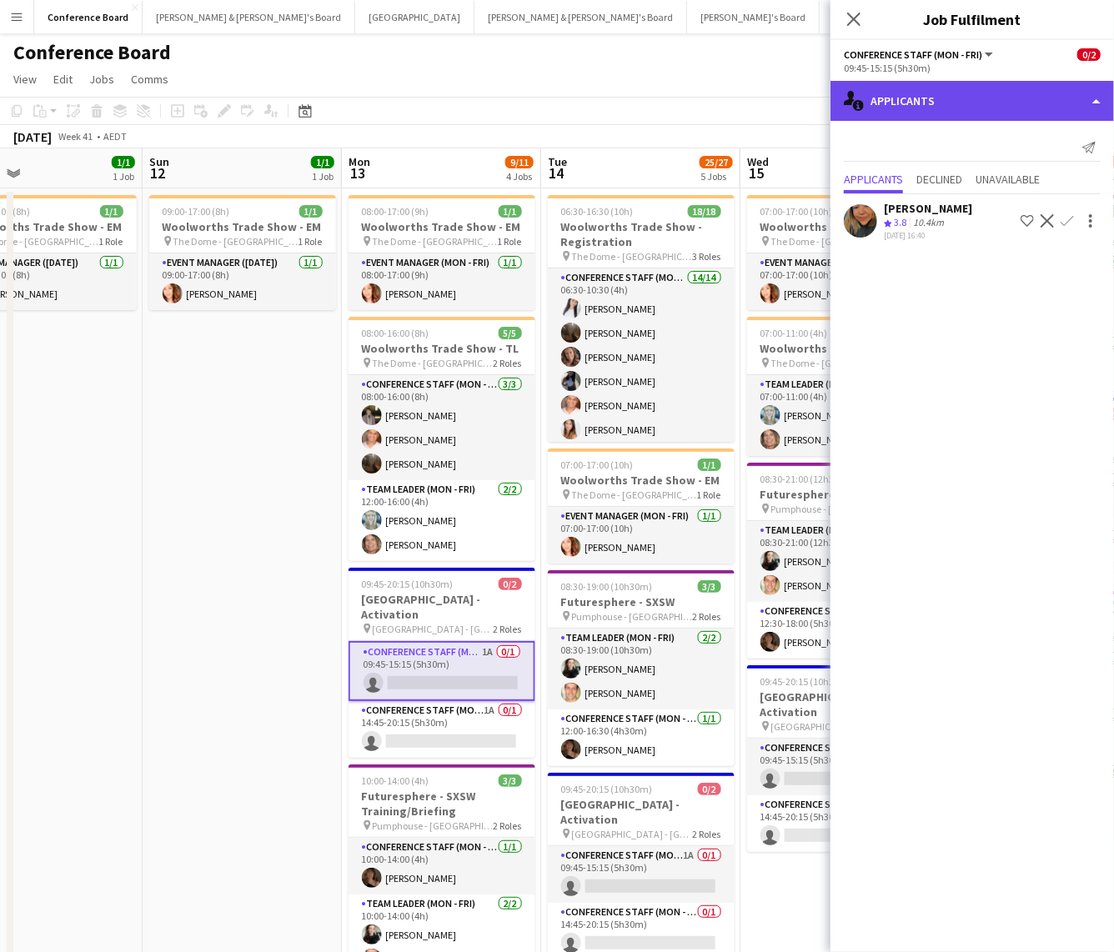
click at [999, 95] on div "single-neutral-actions-information Applicants" at bounding box center [971, 101] width 283 height 40
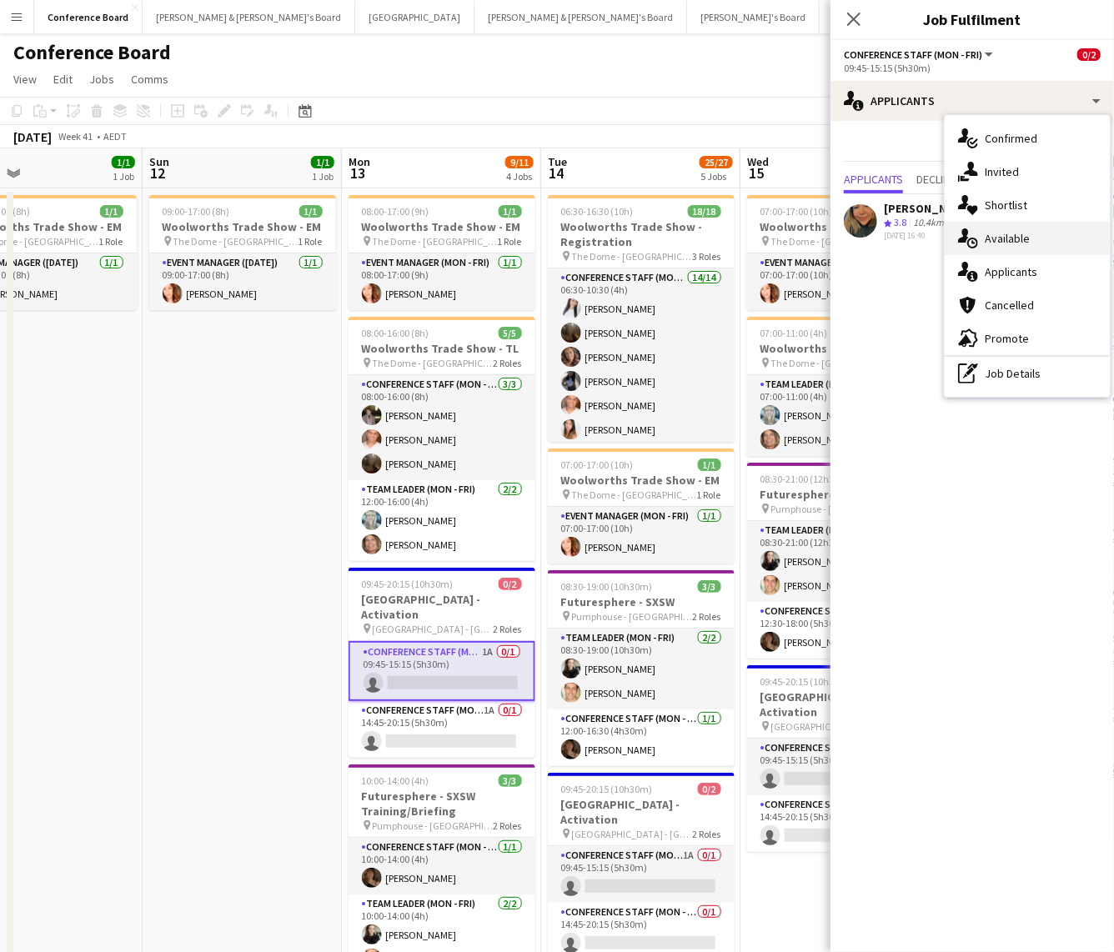
click at [1017, 242] on span "Available" at bounding box center [1006, 238] width 45 height 15
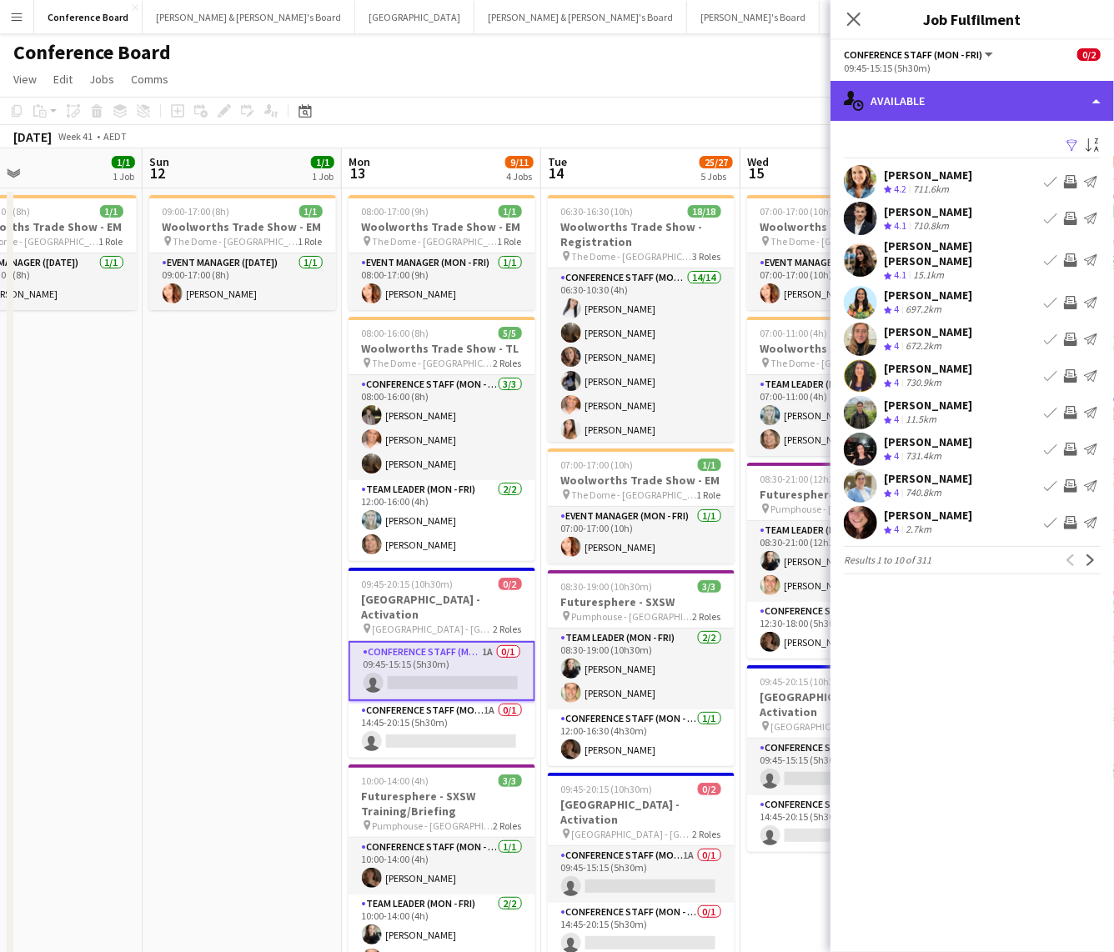
click at [964, 105] on div "single-neutral-actions-upload Available" at bounding box center [971, 101] width 283 height 40
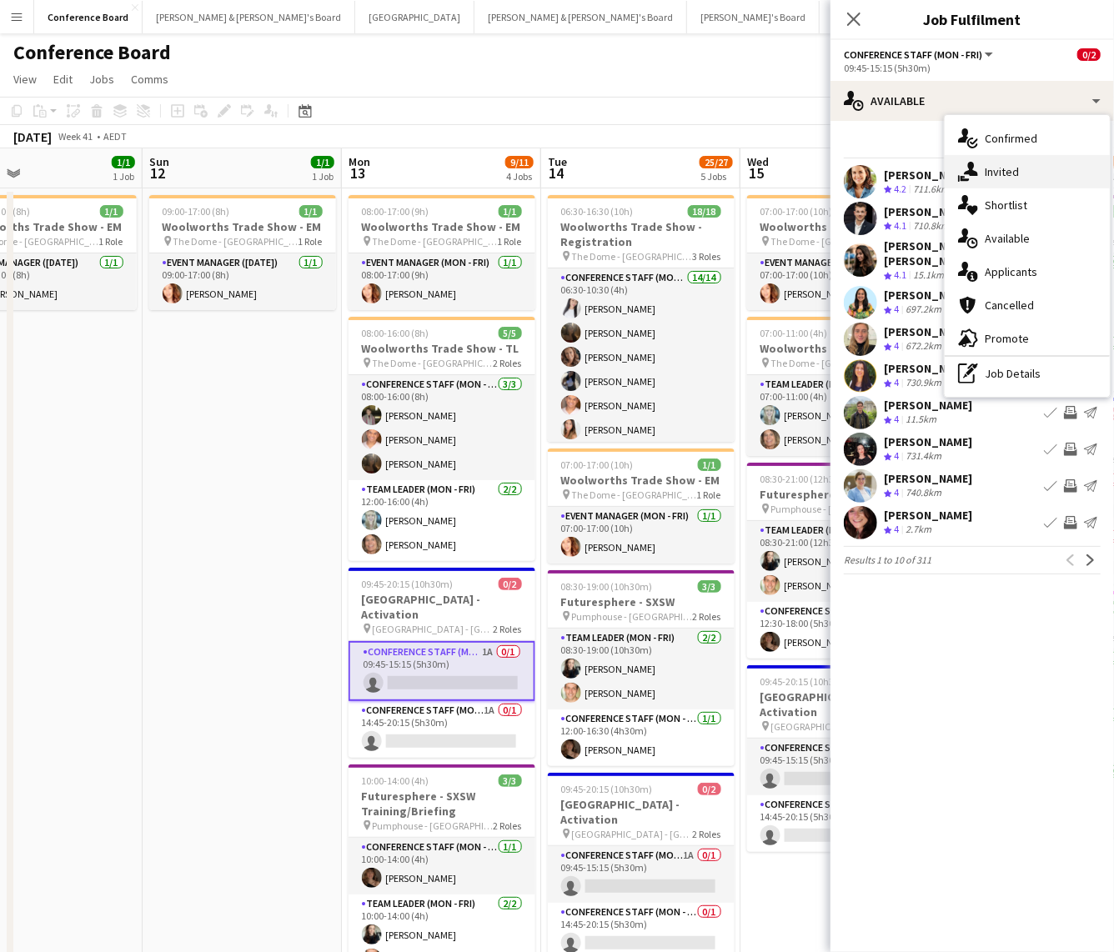
click at [994, 177] on span "Invited" at bounding box center [1001, 171] width 34 height 15
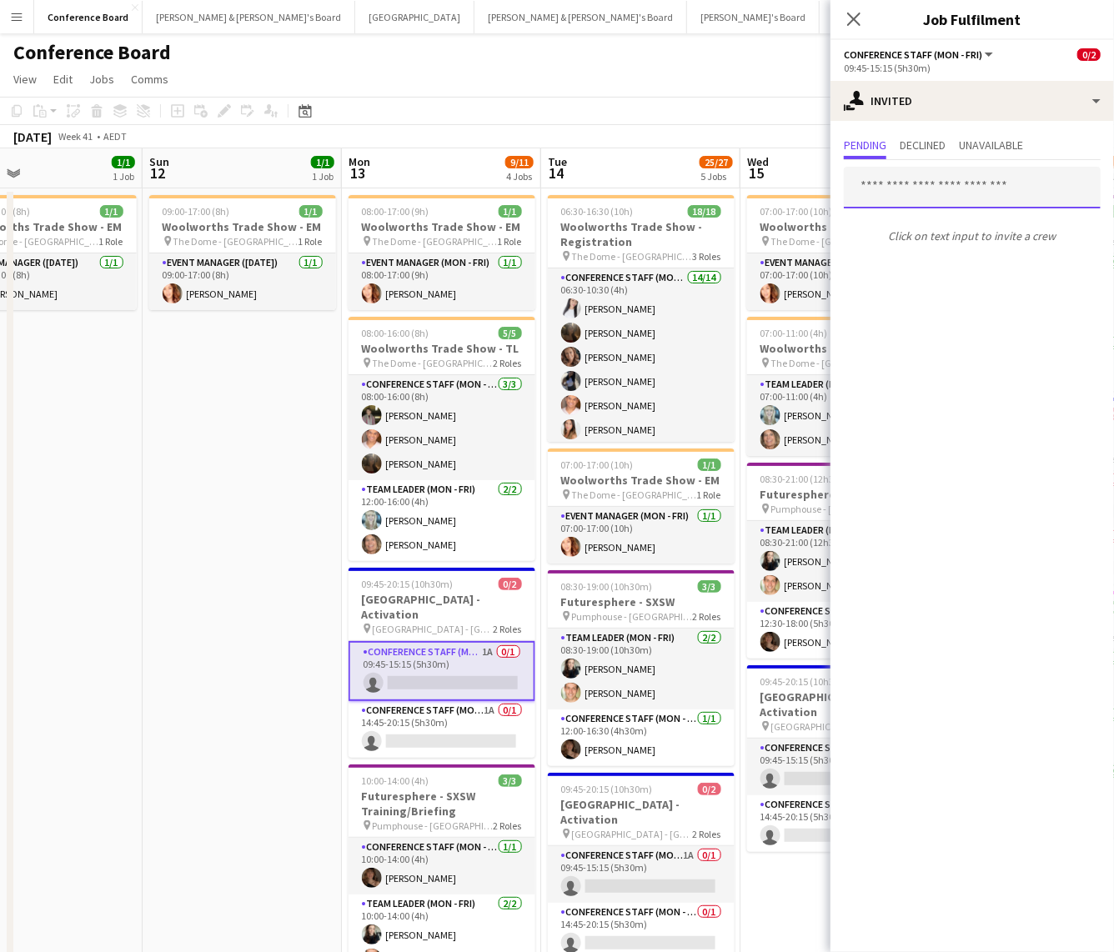
click at [893, 192] on input "text" at bounding box center [972, 188] width 257 height 42
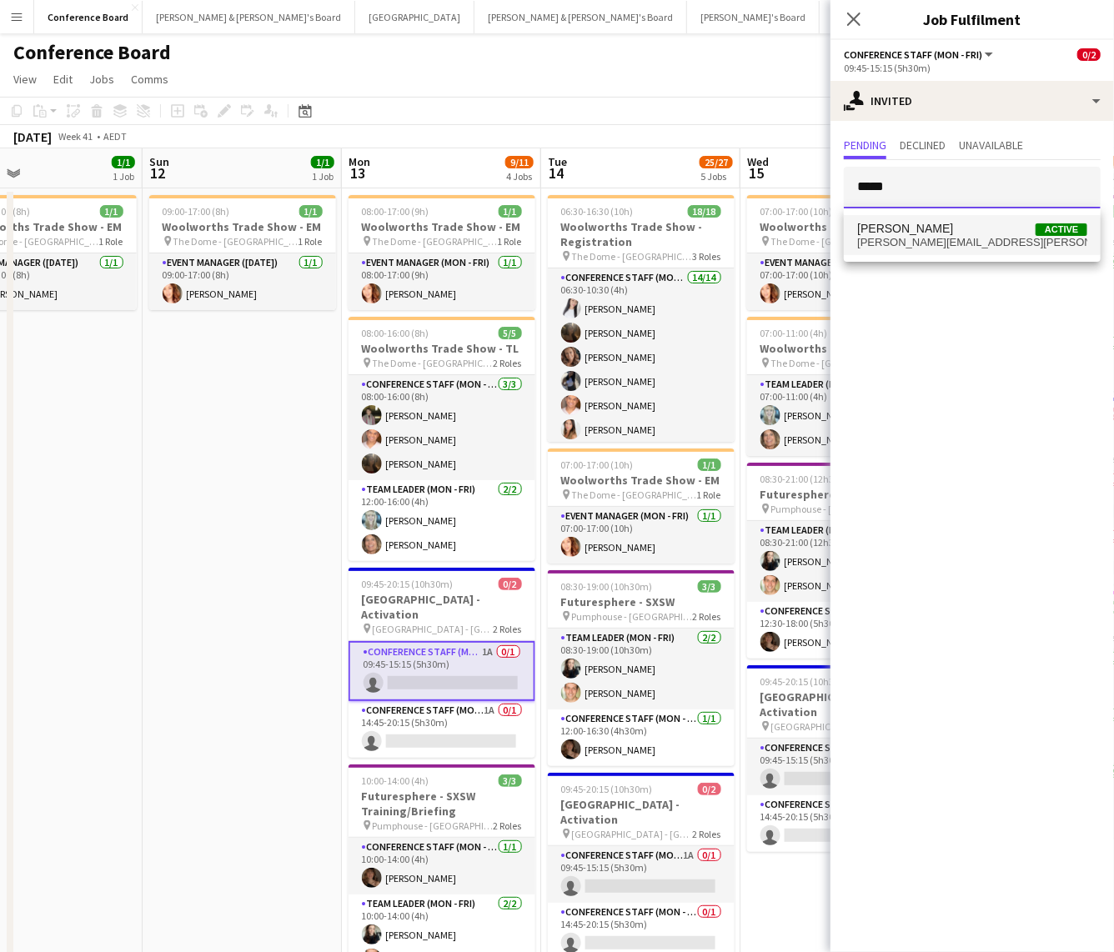
type input "*****"
click at [904, 243] on span "[PERSON_NAME][EMAIL_ADDRESS][PERSON_NAME][DOMAIN_NAME]" at bounding box center [972, 242] width 230 height 13
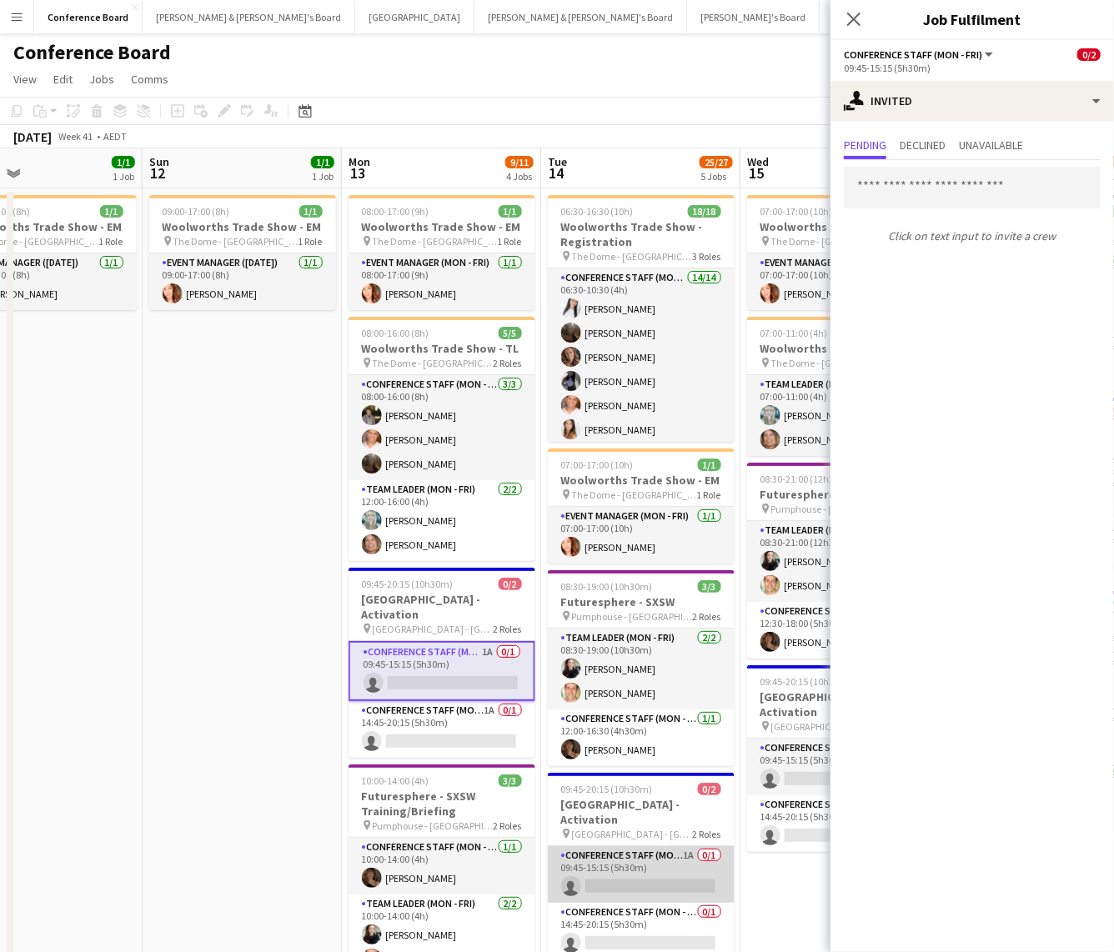
click at [628, 575] on app-card-role "Conference Staff (Mon - Fri) 1A 0/1 09:45-15:15 (5h30m) single-neutral-actions" at bounding box center [641, 874] width 187 height 57
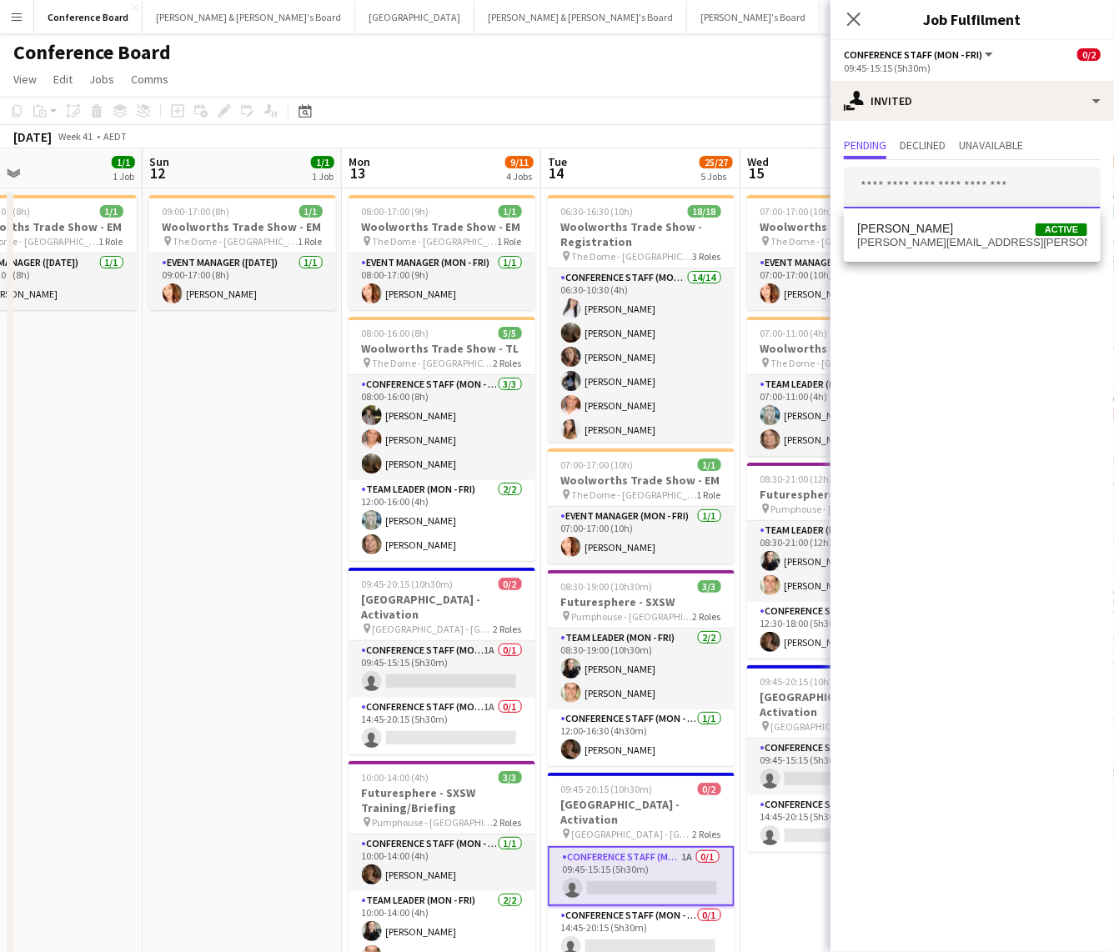
click at [888, 191] on input "text" at bounding box center [972, 188] width 257 height 42
type input "***"
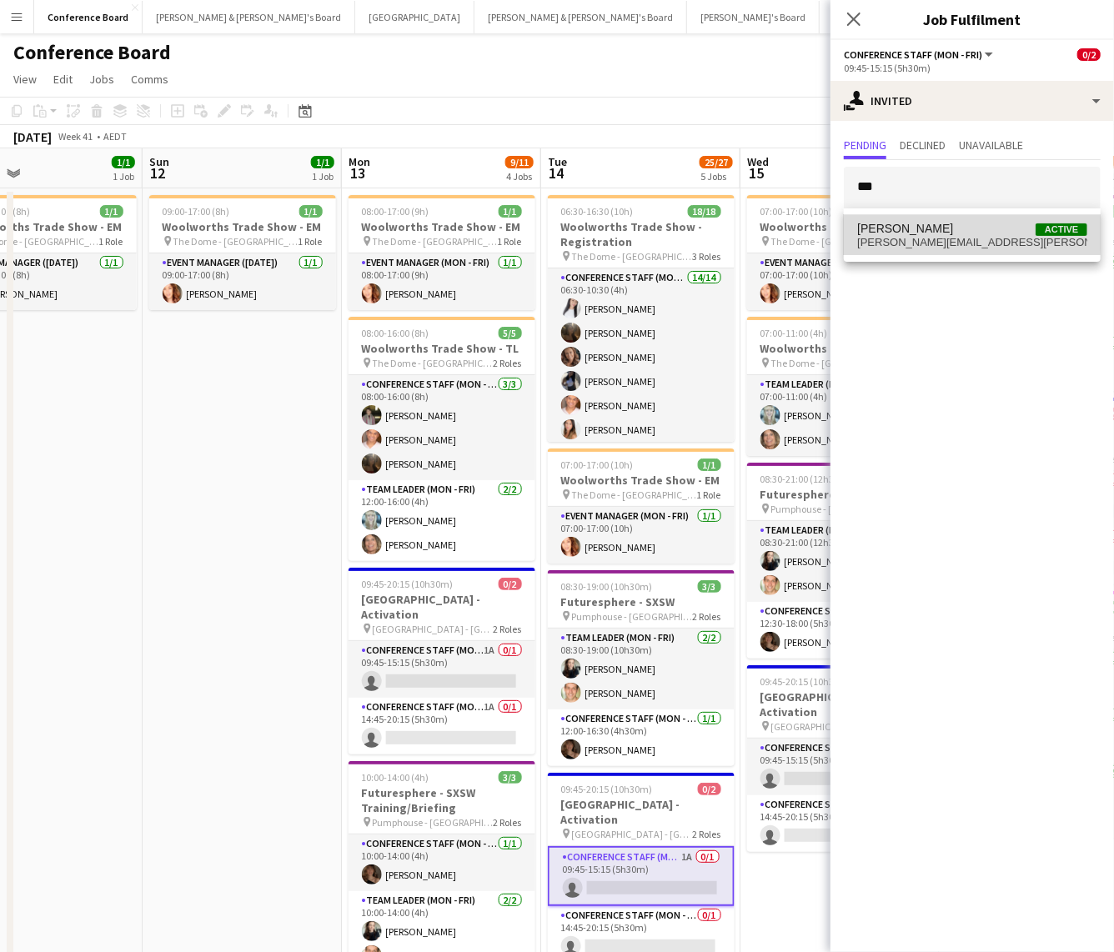
click at [889, 230] on span "[PERSON_NAME]" at bounding box center [905, 229] width 96 height 14
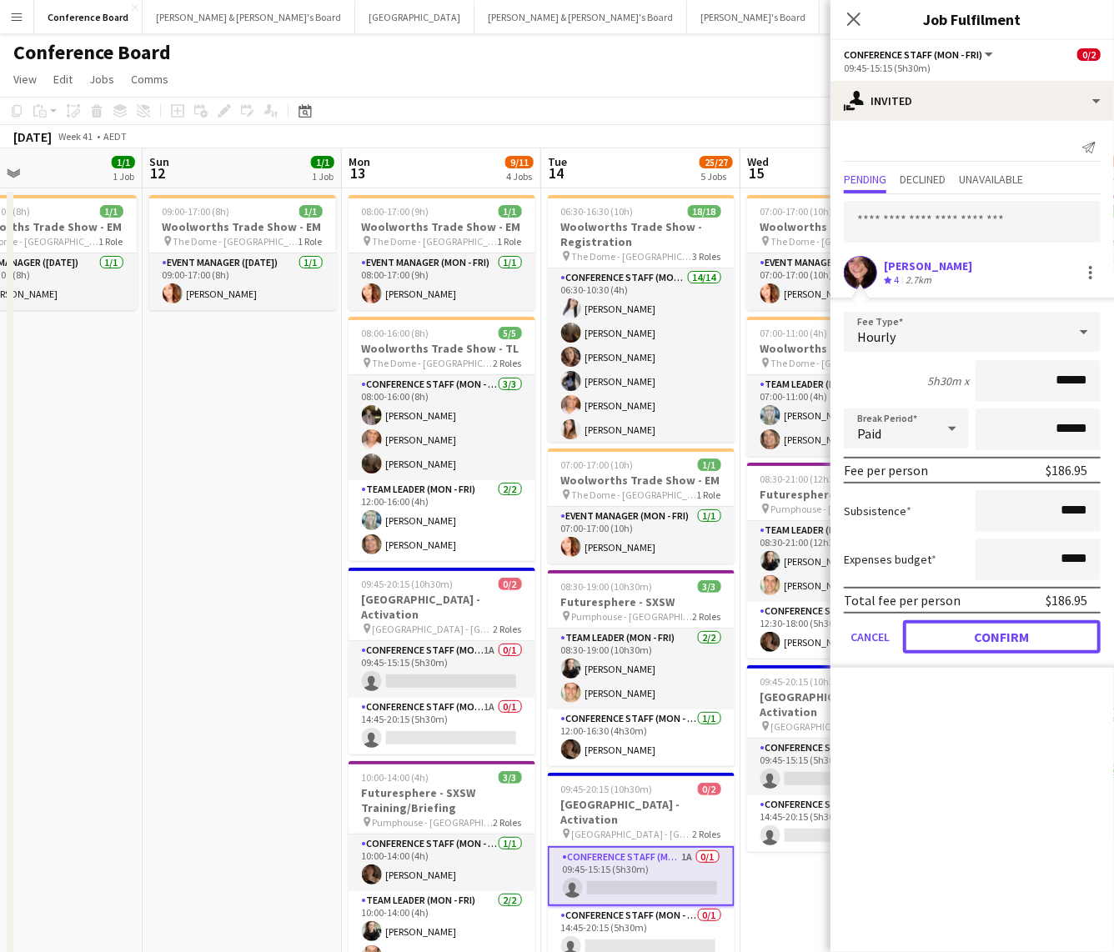
drag, startPoint x: 1019, startPoint y: 643, endPoint x: 1009, endPoint y: 644, distance: 10.9
click at [1019, 575] on button "Confirm" at bounding box center [1002, 636] width 198 height 33
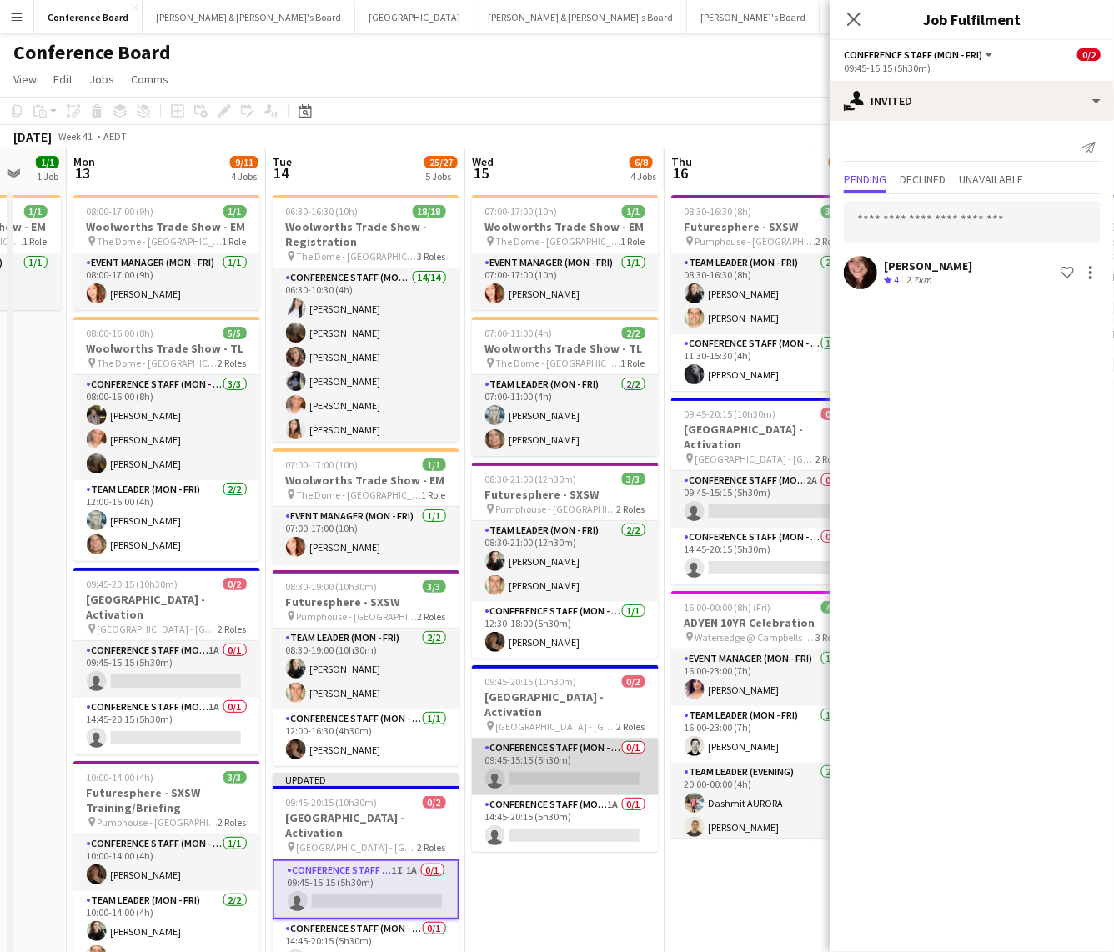
click at [563, 575] on app-card-role "Conference Staff (Mon - Fri) 0/1 09:45-15:15 (5h30m) single-neutral-actions" at bounding box center [565, 767] width 187 height 57
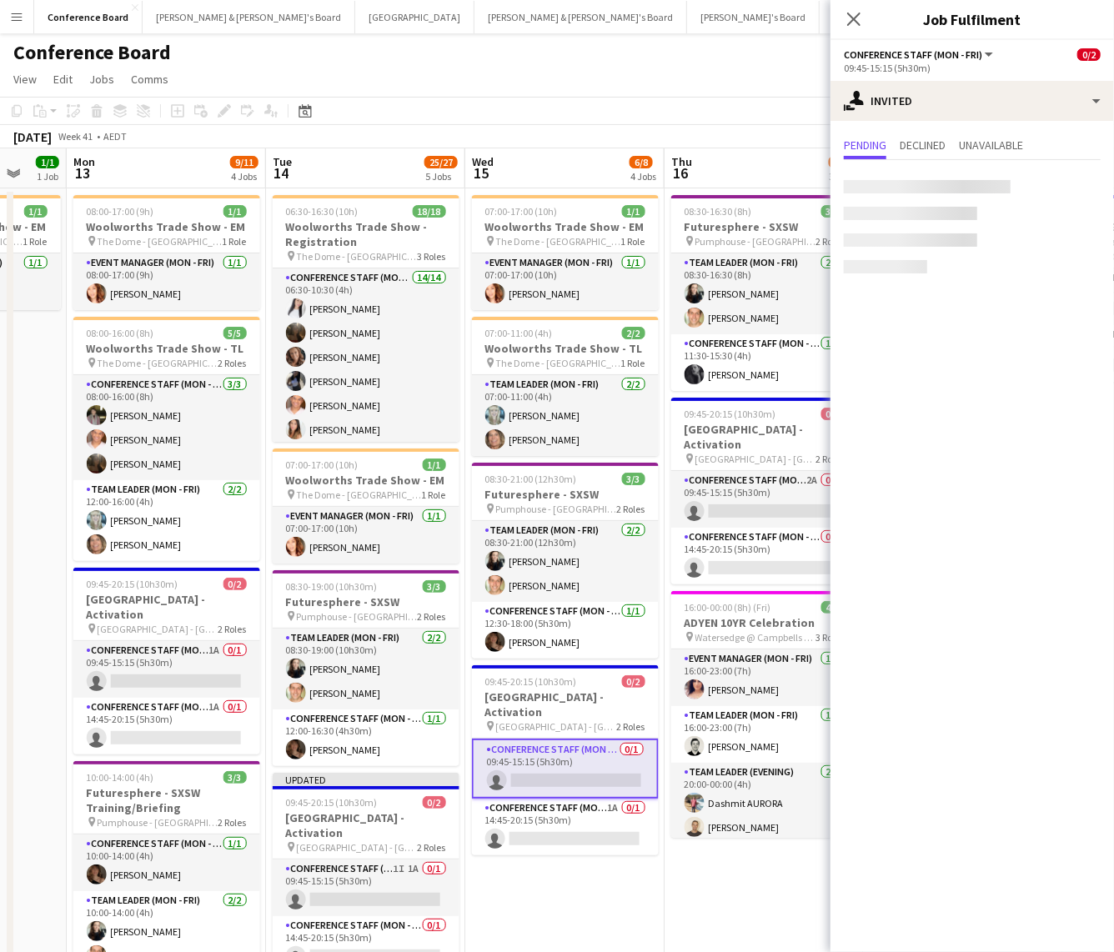
scroll to position [0, 729]
click at [878, 182] on input "text" at bounding box center [972, 188] width 257 height 42
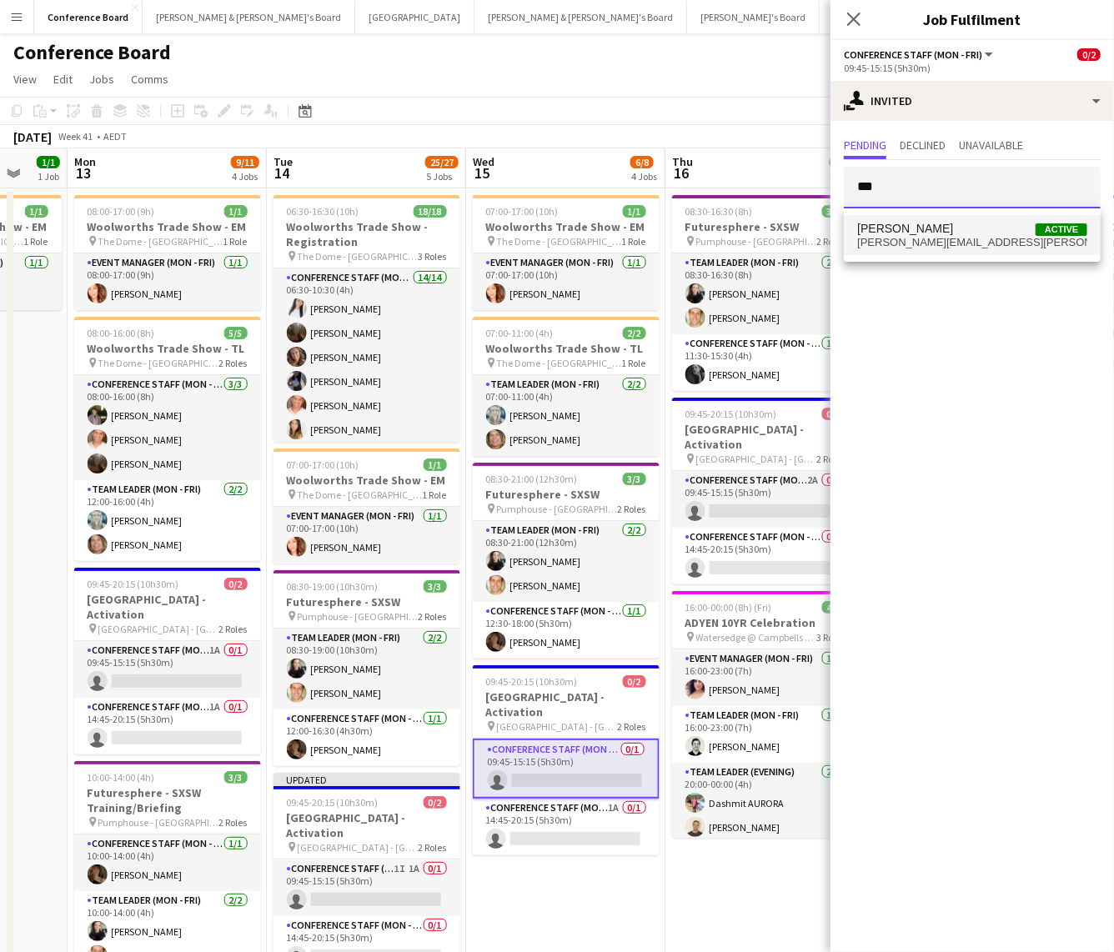
type input "***"
click at [884, 233] on span "[PERSON_NAME]" at bounding box center [905, 229] width 96 height 14
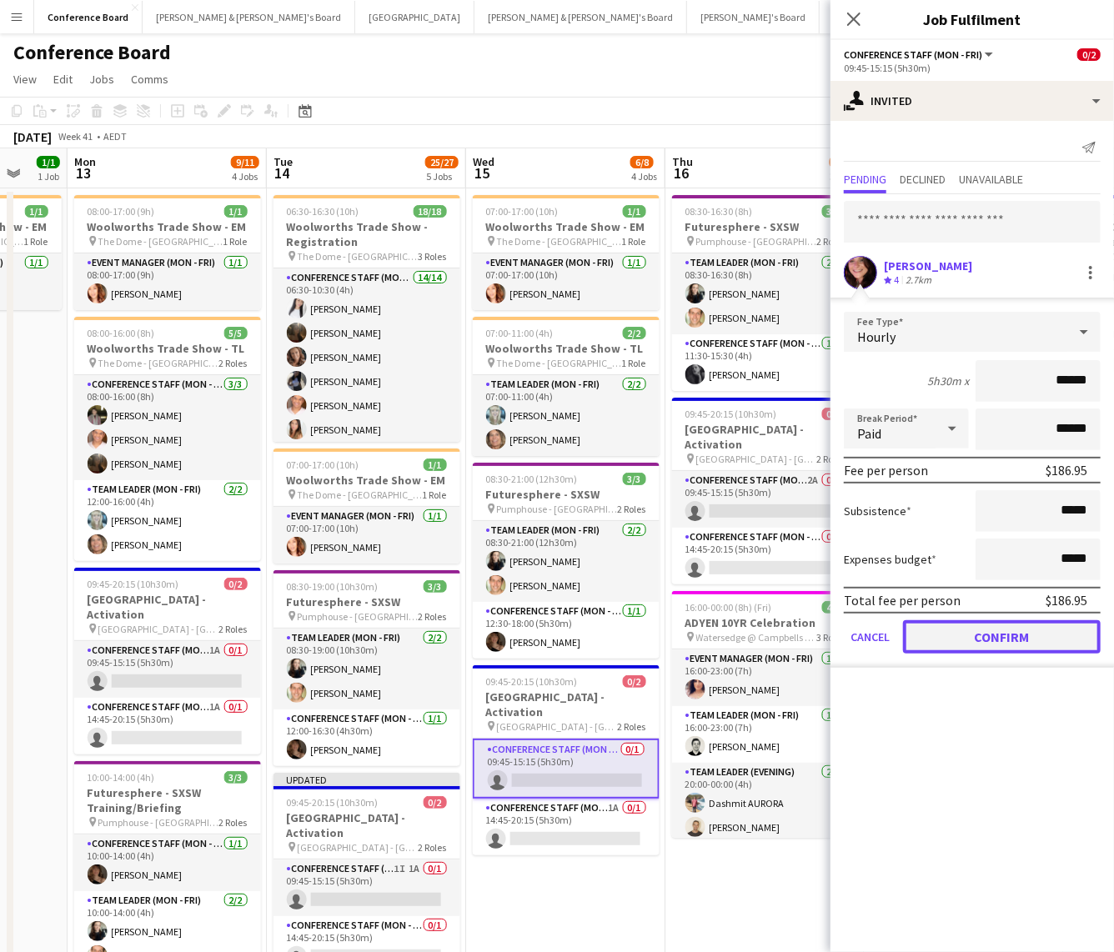
click at [954, 575] on button "Confirm" at bounding box center [1002, 636] width 198 height 33
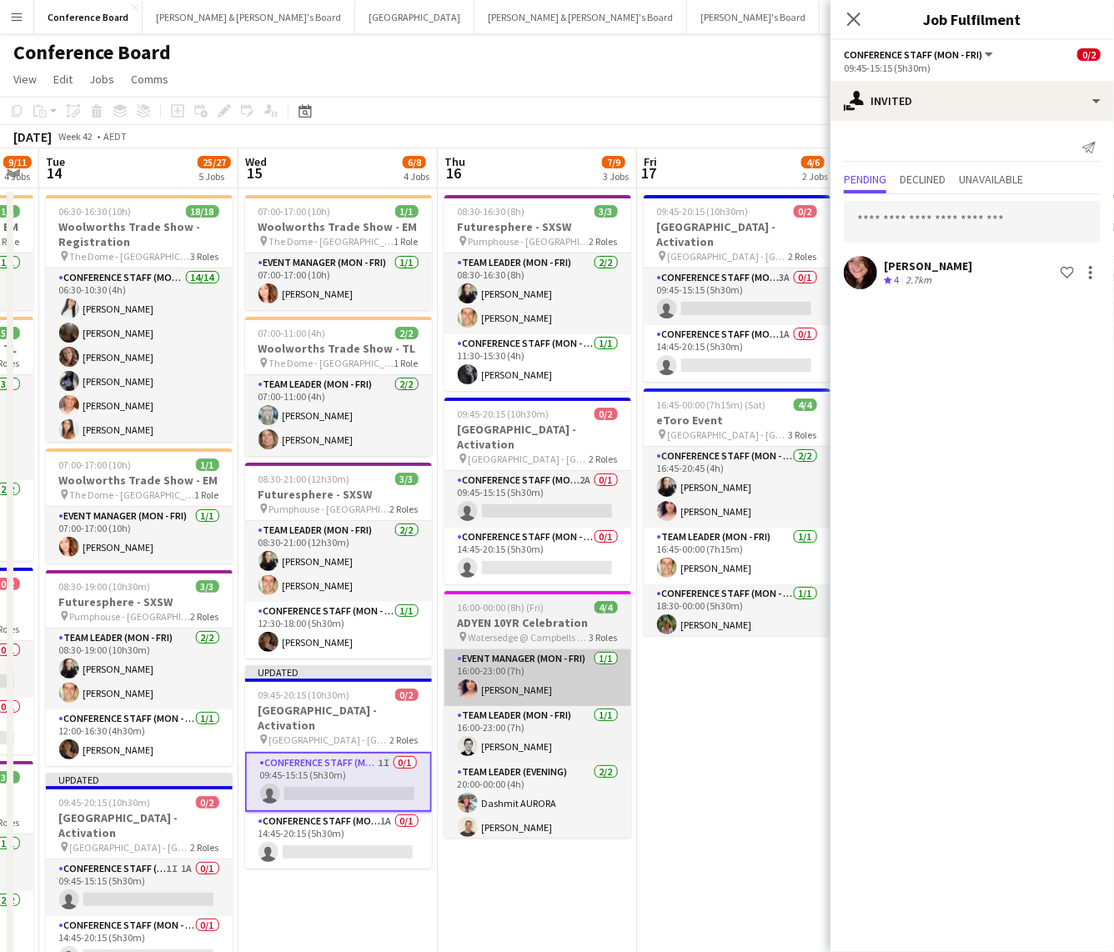
scroll to position [0, 574]
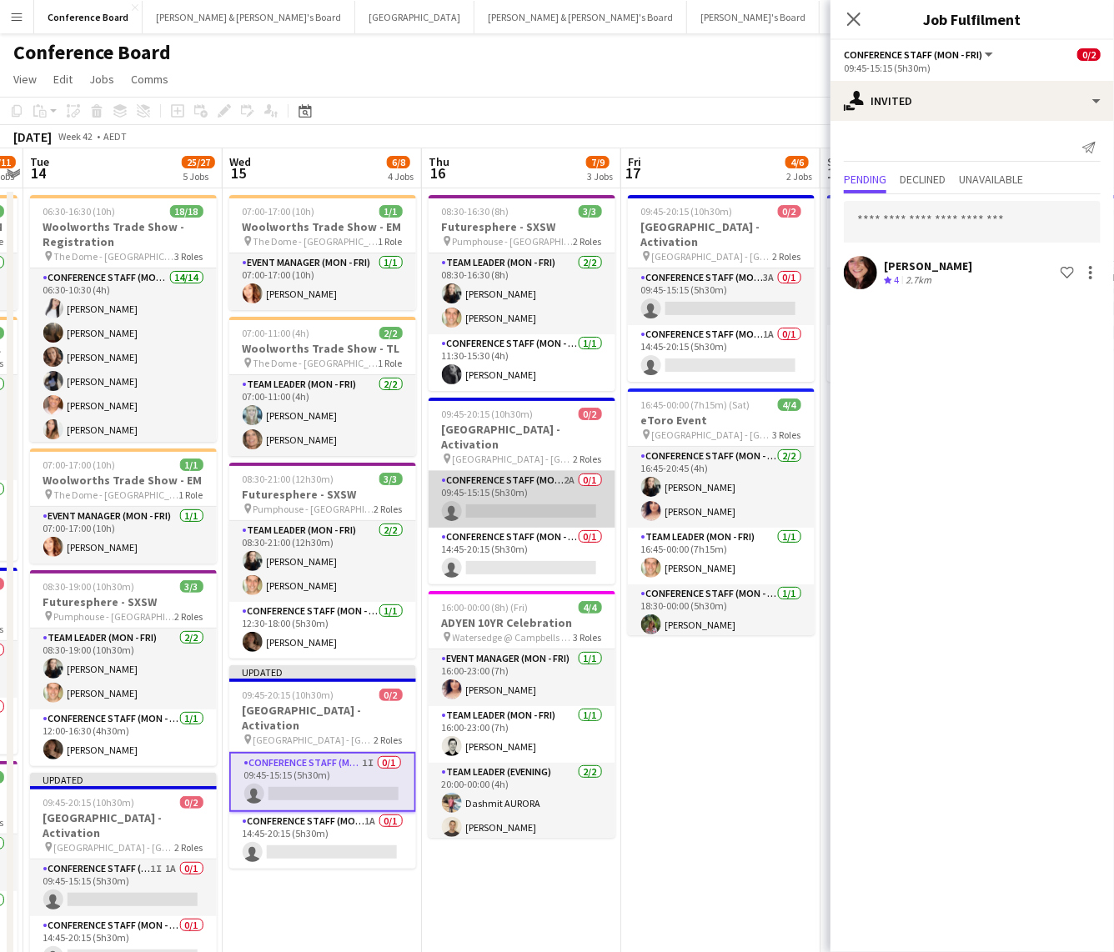
click at [537, 493] on app-card-role "Conference Staff (Mon - Fri) 2A 0/1 09:45-15:15 (5h30m) single-neutral-actions" at bounding box center [521, 499] width 187 height 57
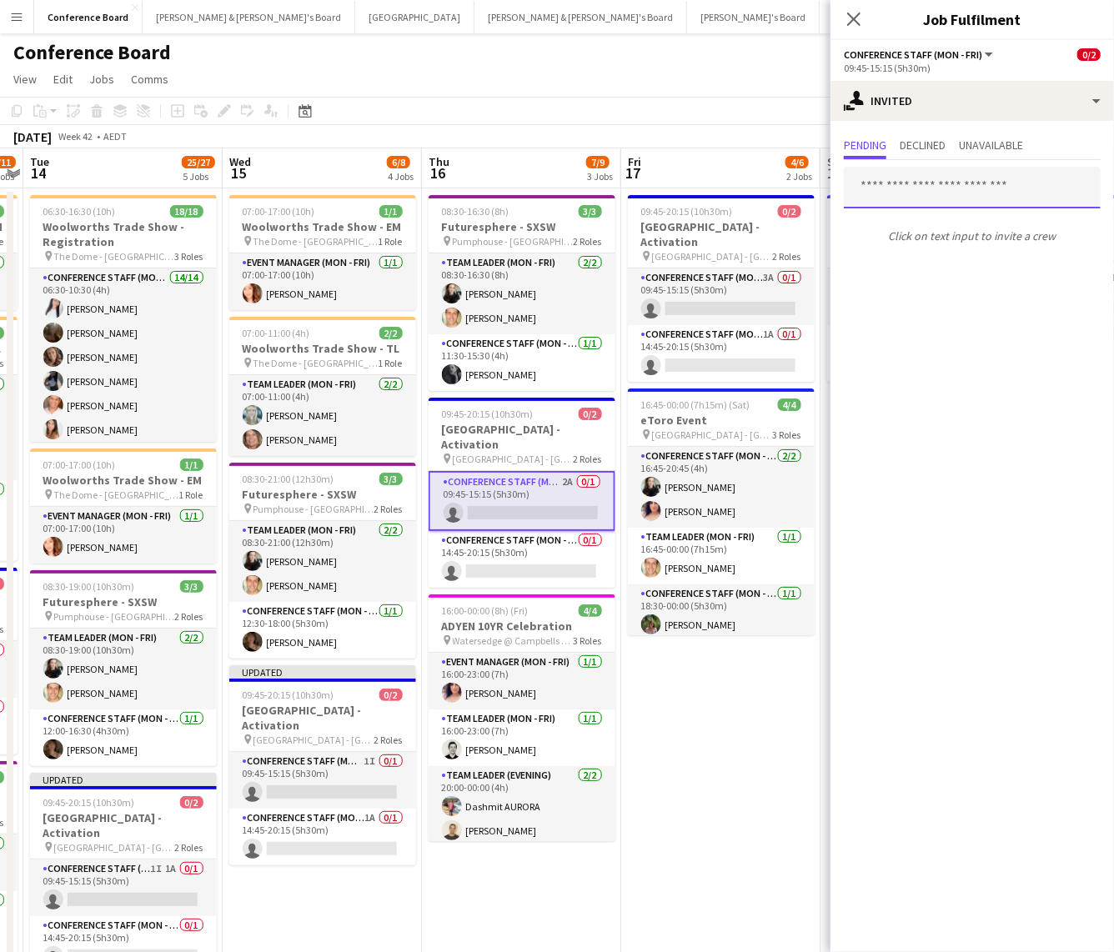
click at [883, 183] on input "text" at bounding box center [972, 188] width 257 height 42
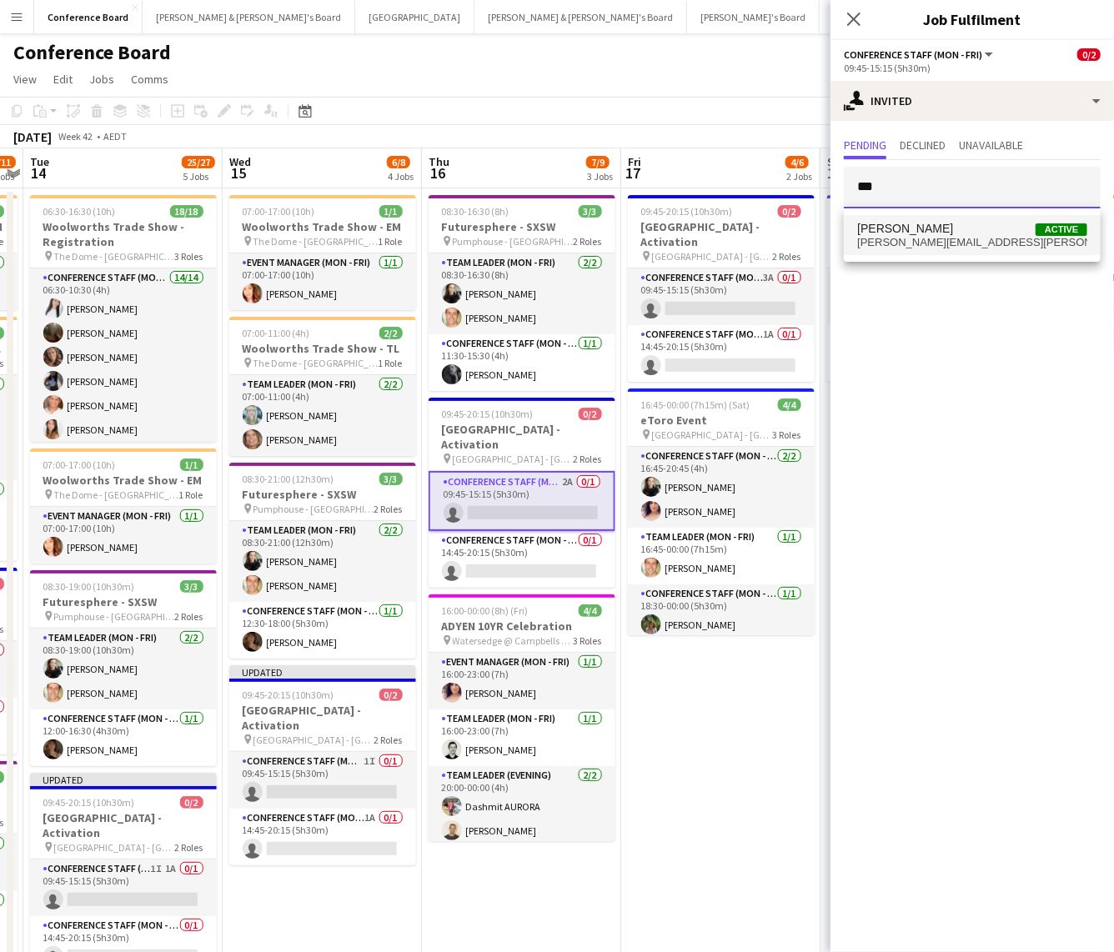
type input "***"
click at [902, 237] on span "[PERSON_NAME][EMAIL_ADDRESS][PERSON_NAME][DOMAIN_NAME]" at bounding box center [972, 242] width 230 height 13
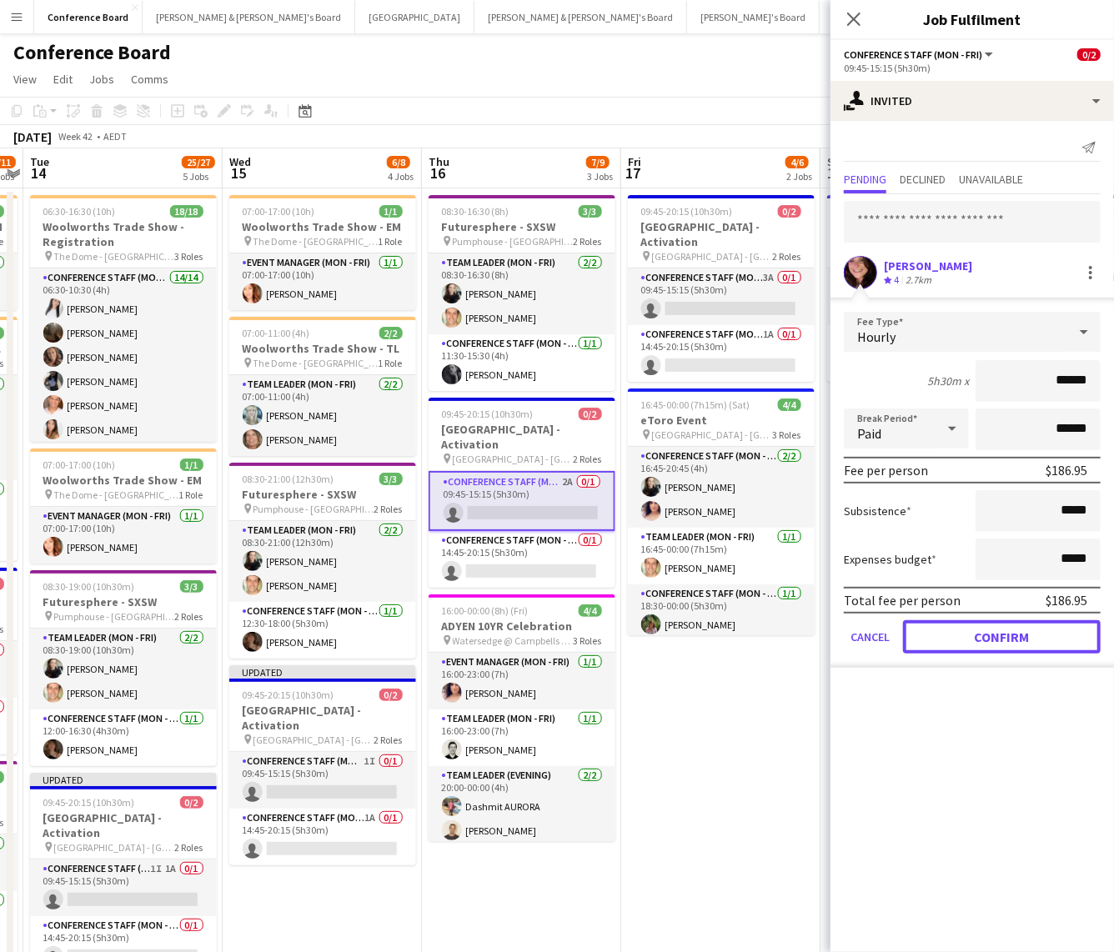
click at [1054, 575] on button "Confirm" at bounding box center [1002, 636] width 198 height 33
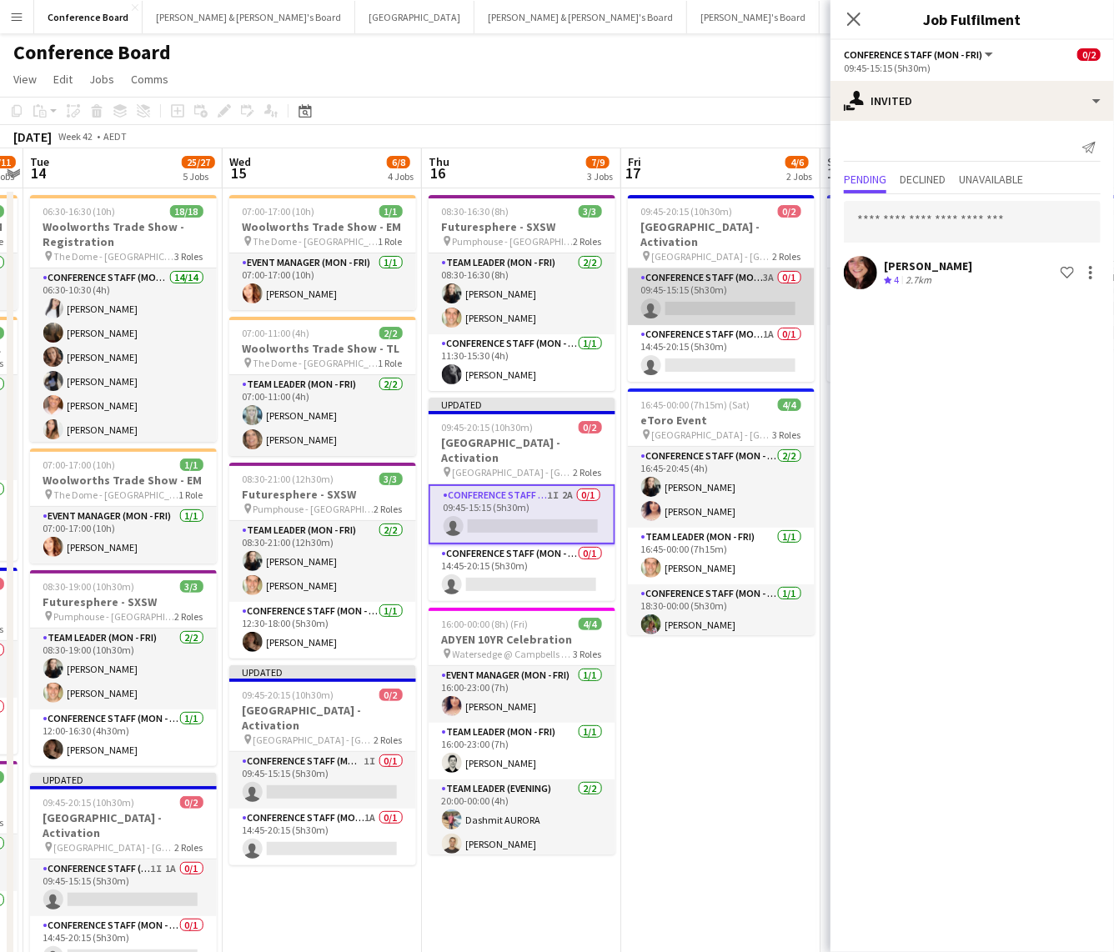
click at [693, 287] on app-card-role "Conference Staff (Mon - Fri) 3A 0/1 09:45-15:15 (5h30m) single-neutral-actions" at bounding box center [721, 296] width 187 height 57
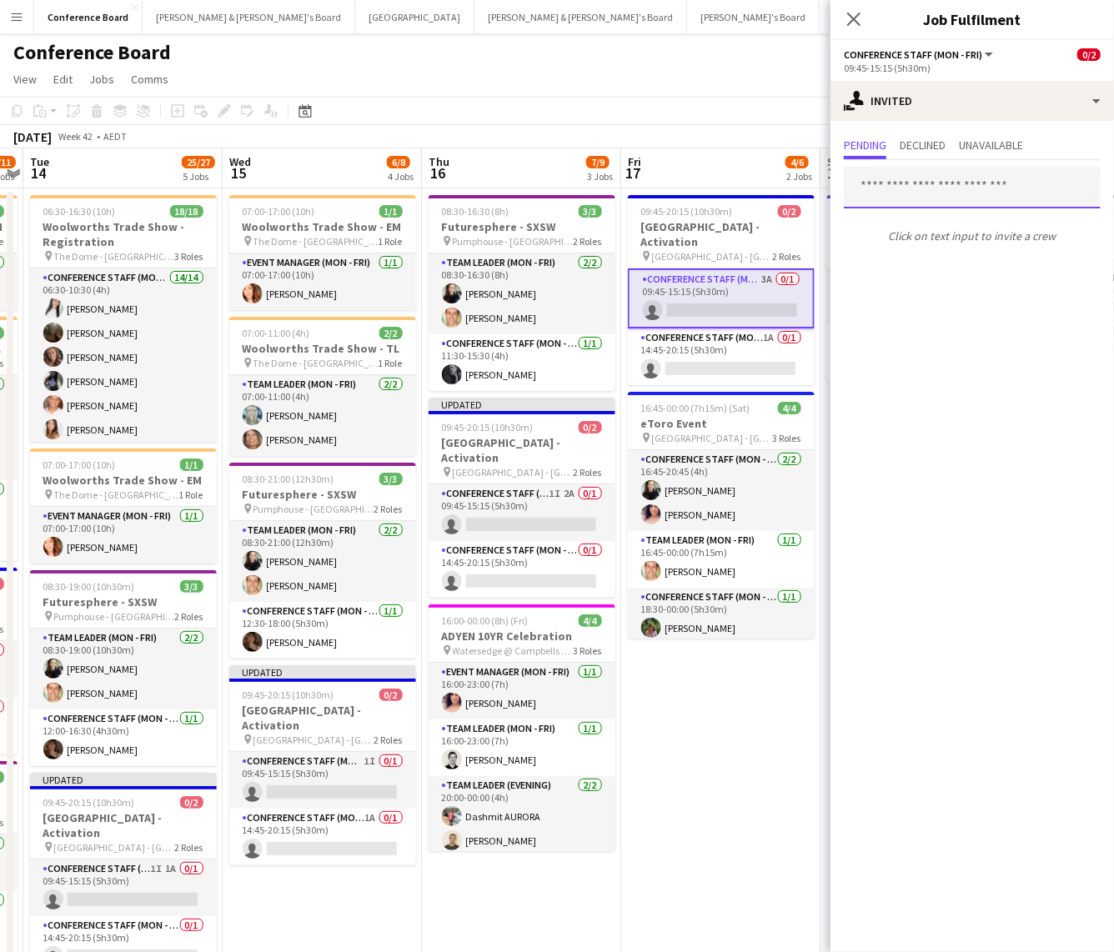
click at [878, 183] on input "text" at bounding box center [972, 188] width 257 height 42
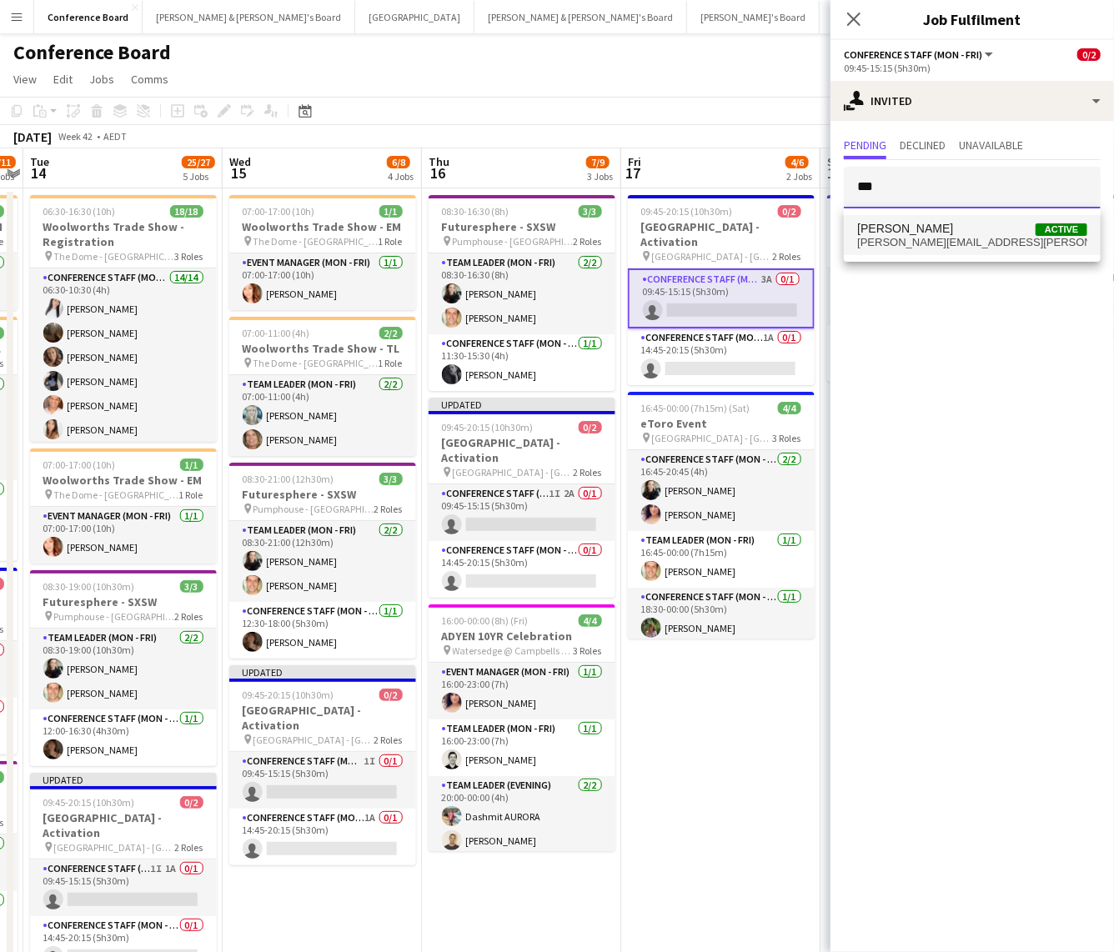
type input "***"
click at [902, 238] on span "[PERSON_NAME][EMAIL_ADDRESS][PERSON_NAME][DOMAIN_NAME]" at bounding box center [972, 242] width 230 height 13
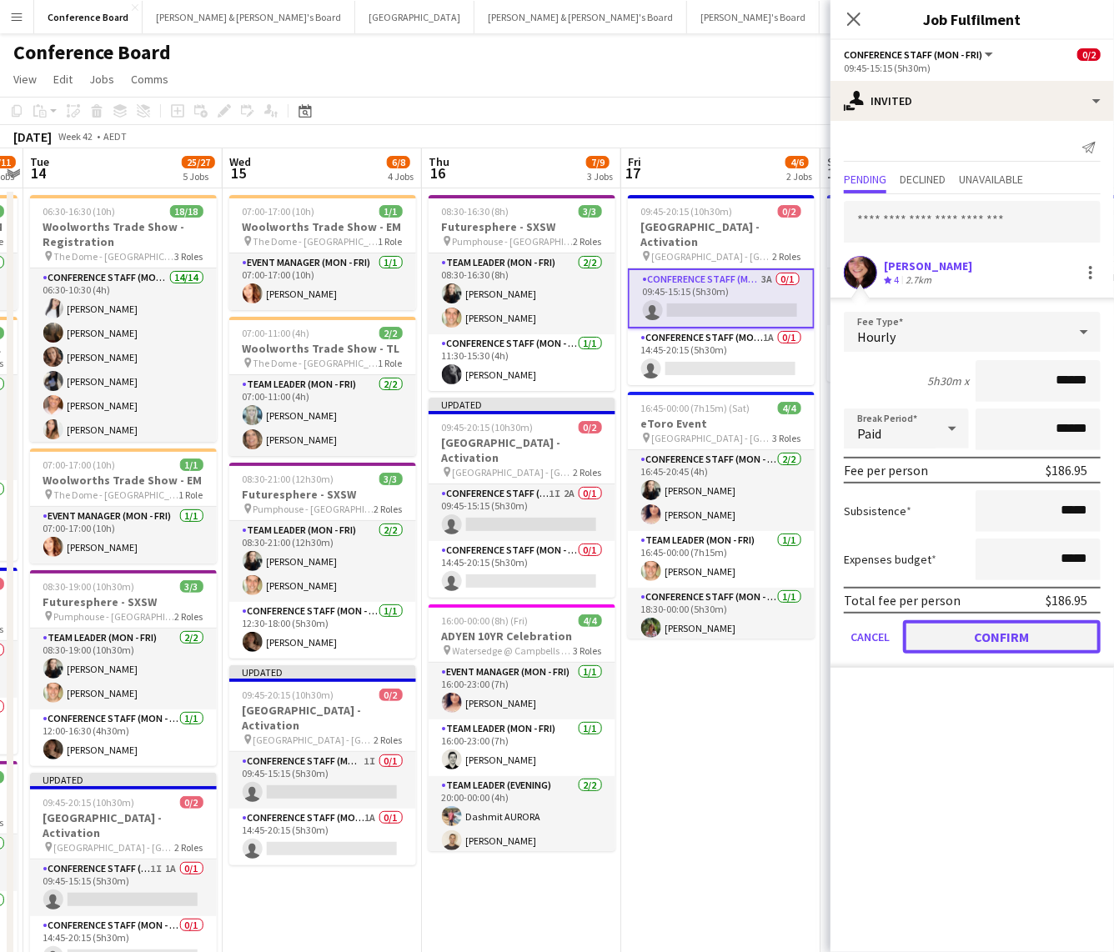
click at [1007, 575] on button "Confirm" at bounding box center [1002, 636] width 198 height 33
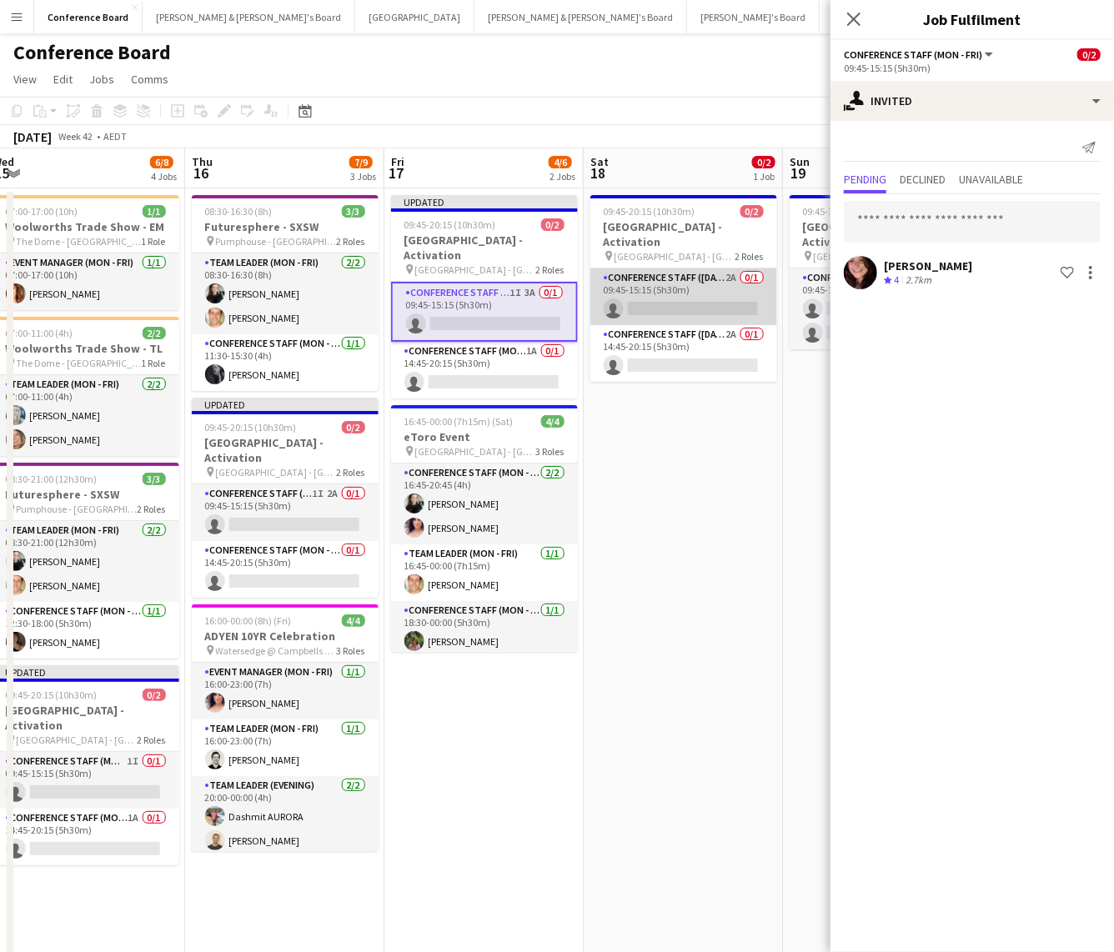
scroll to position [0, 613]
click at [706, 288] on app-card-role "Conference Staff ([DATE]) 2A 0/1 09:45-15:15 (5h30m) single-neutral-actions" at bounding box center [681, 296] width 187 height 57
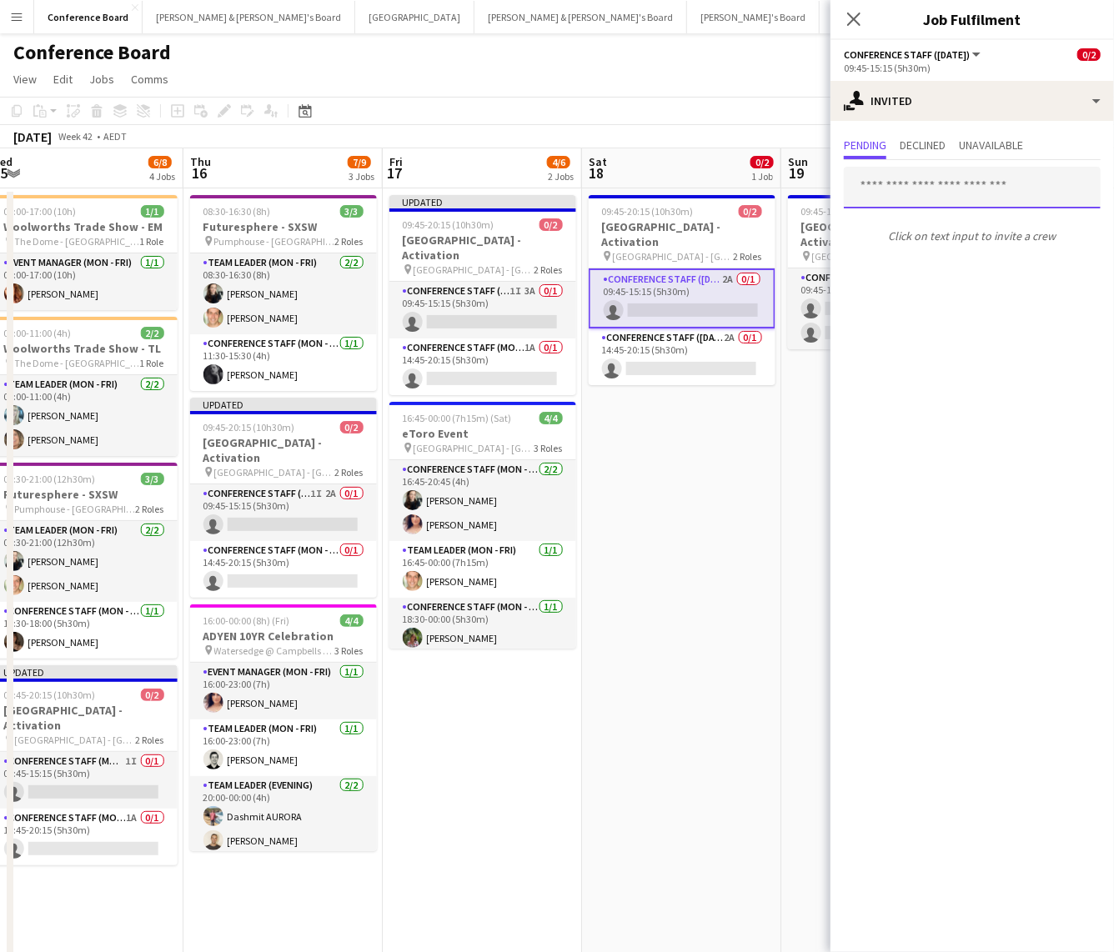
click at [876, 185] on input "text" at bounding box center [972, 188] width 257 height 42
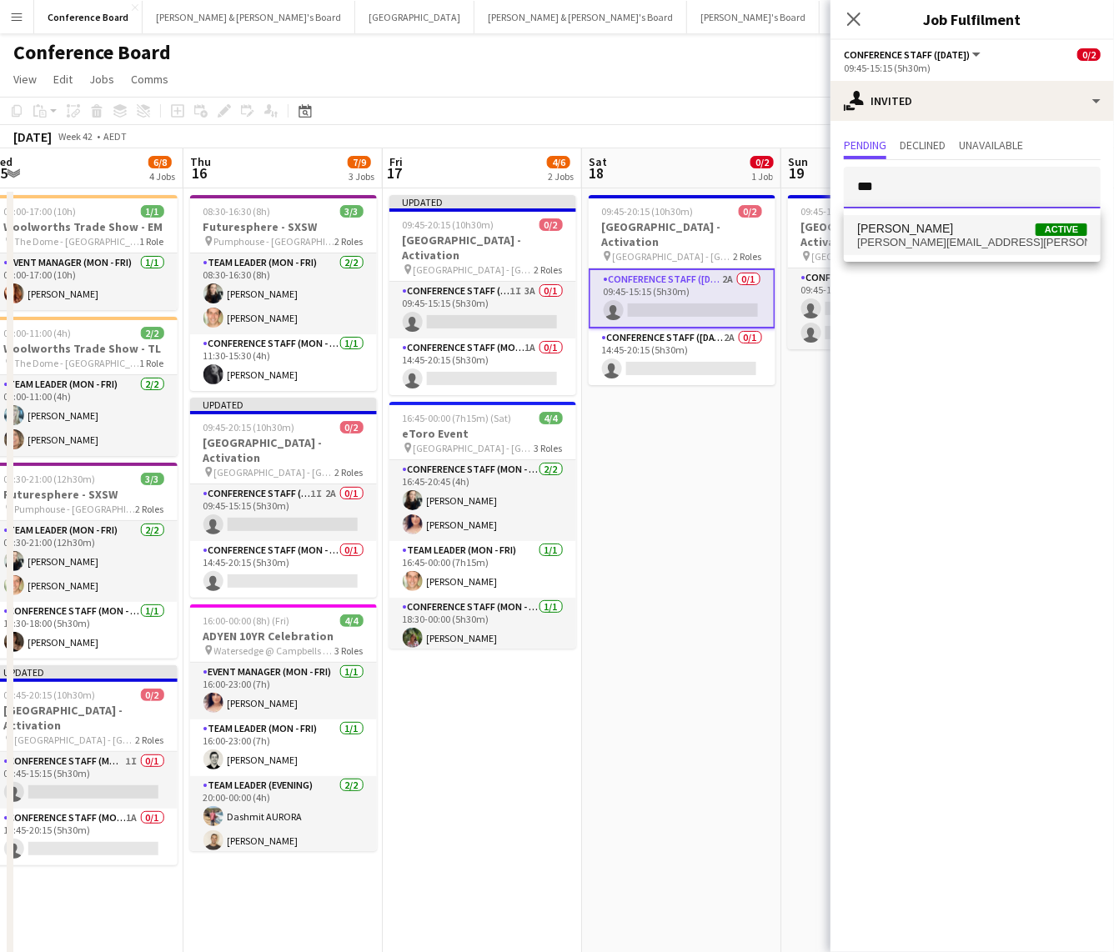
type input "***"
click at [906, 243] on span "[PERSON_NAME][EMAIL_ADDRESS][PERSON_NAME][DOMAIN_NAME]" at bounding box center [972, 242] width 230 height 13
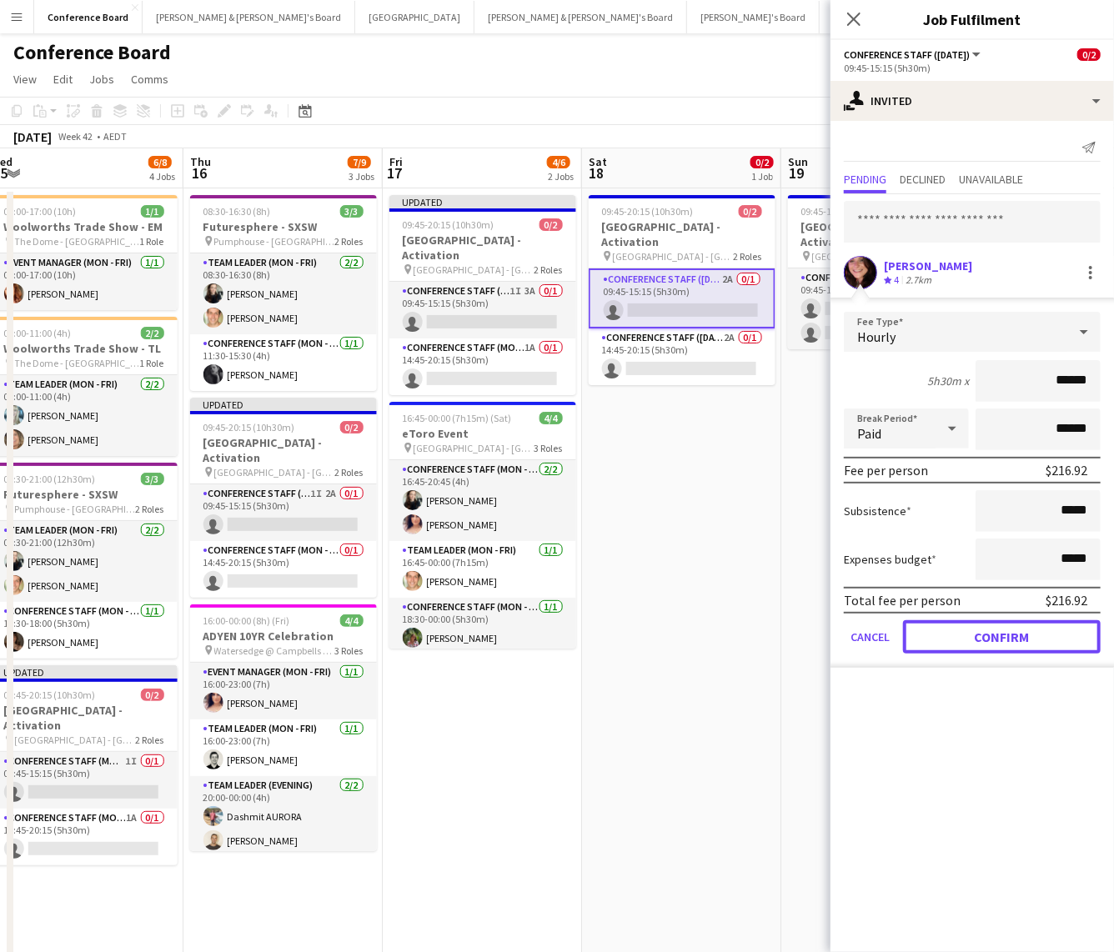
drag, startPoint x: 1011, startPoint y: 639, endPoint x: 1001, endPoint y: 630, distance: 13.6
click at [1010, 575] on button "Confirm" at bounding box center [1002, 636] width 198 height 33
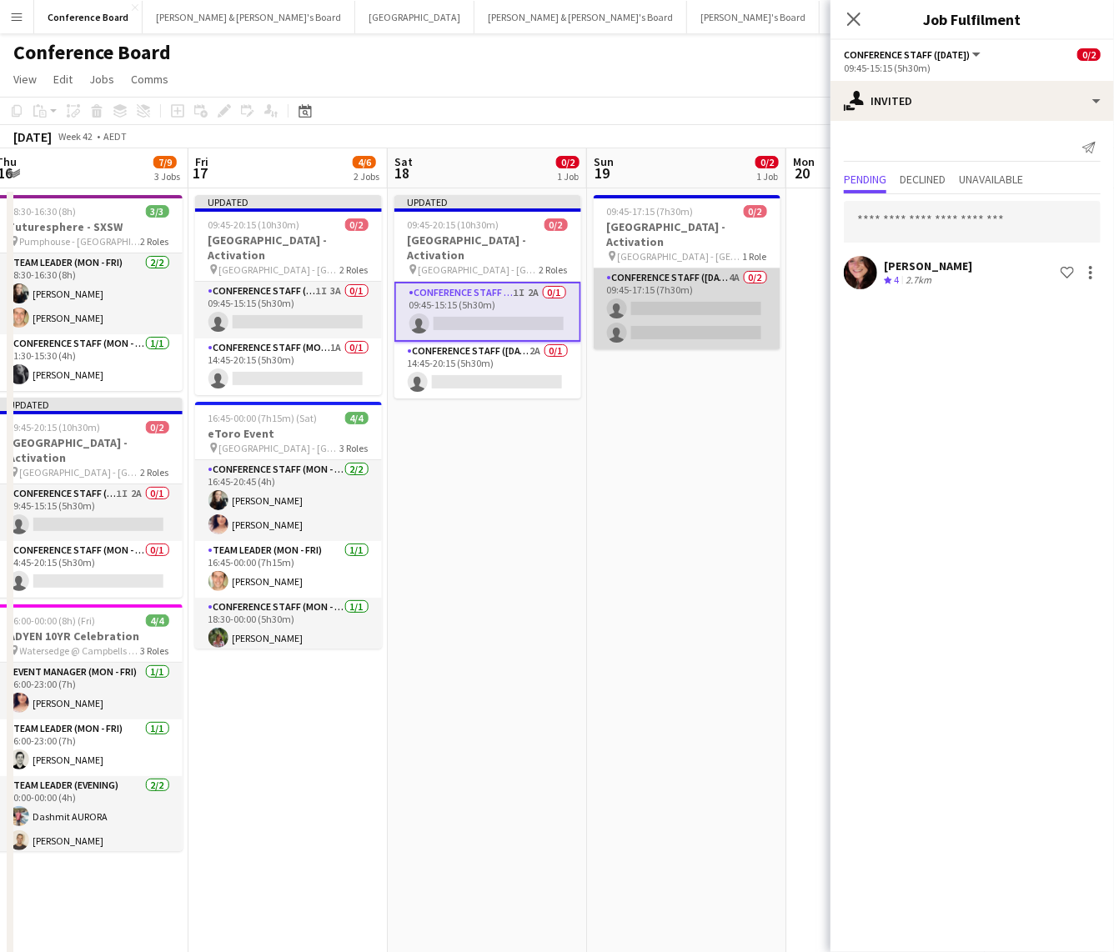
scroll to position [0, 609]
click at [707, 291] on app-card-role "Conference Staff ([DATE]) 4A 0/2 09:45-17:15 (7h30m) single-neutral-actions sin…" at bounding box center [686, 308] width 187 height 81
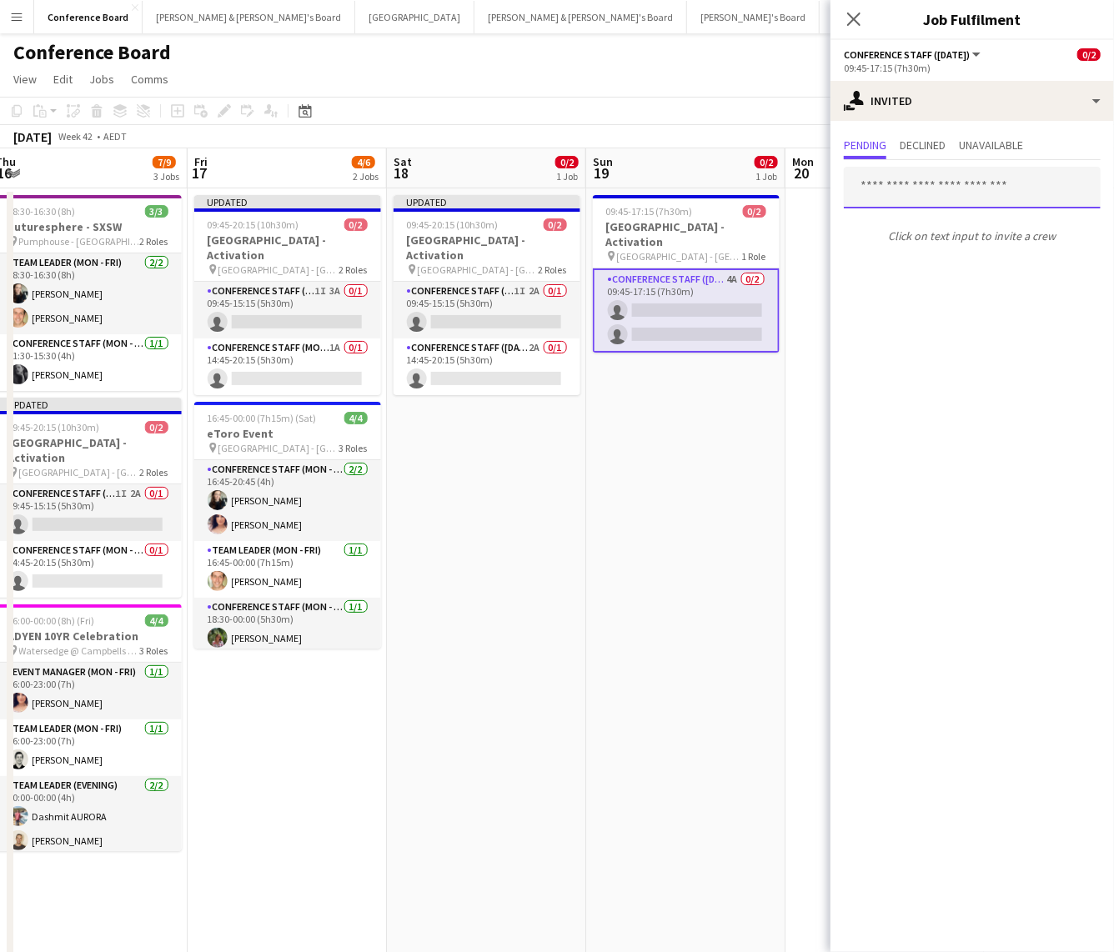
click at [882, 182] on input "text" at bounding box center [972, 188] width 257 height 42
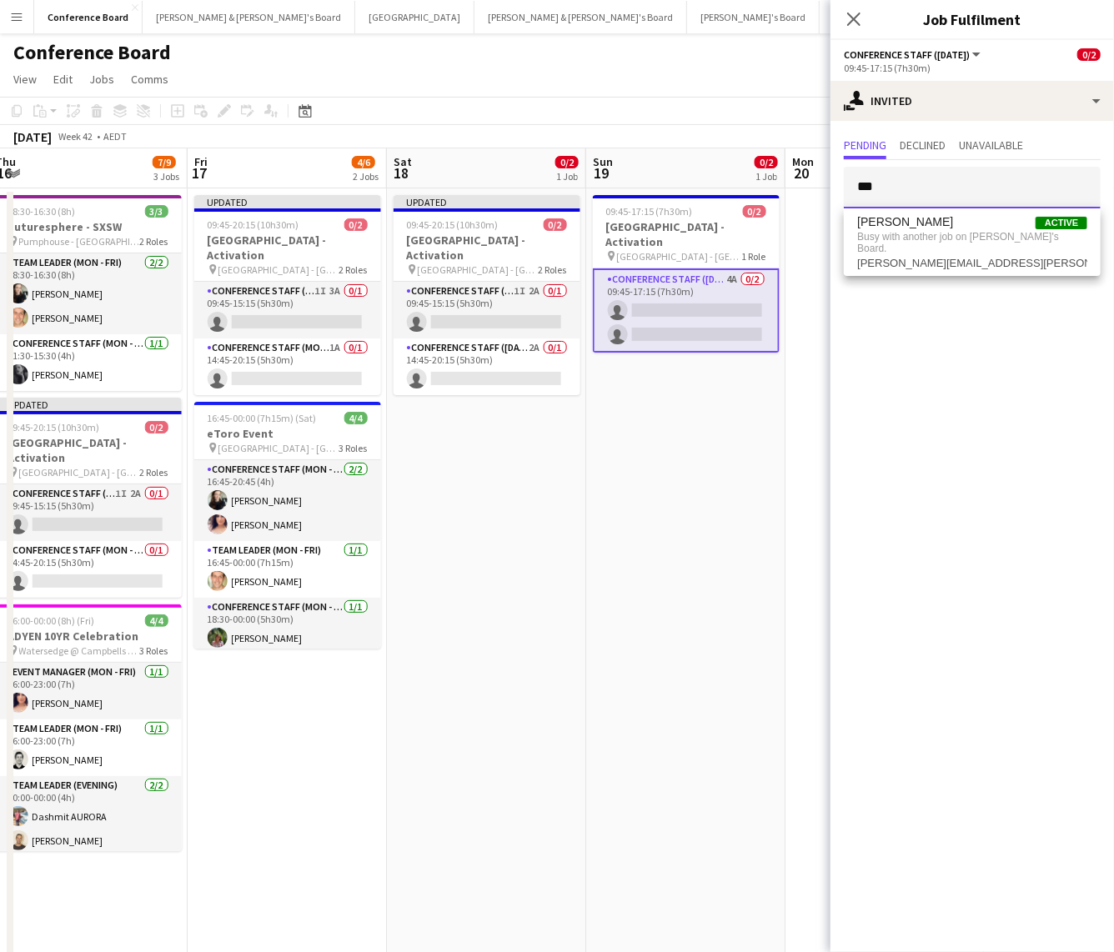
type input "***"
click at [683, 375] on app-date-cell "09:45-17:15 (7h30m) 0/2 [GEOGRAPHIC_DATA] - [GEOGRAPHIC_DATA] pin [GEOGRAPHIC_D…" at bounding box center [685, 715] width 199 height 1055
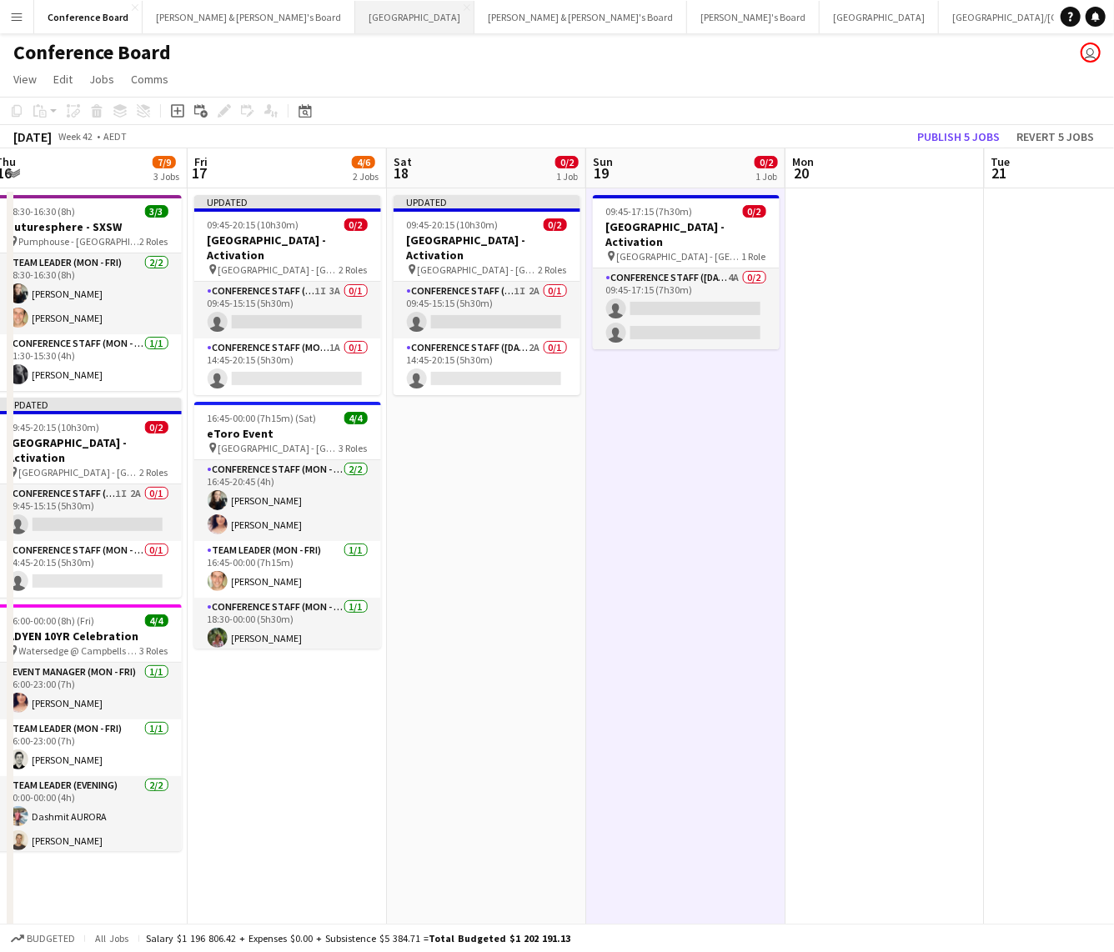
click at [355, 14] on button "Sydney Close" at bounding box center [414, 17] width 119 height 33
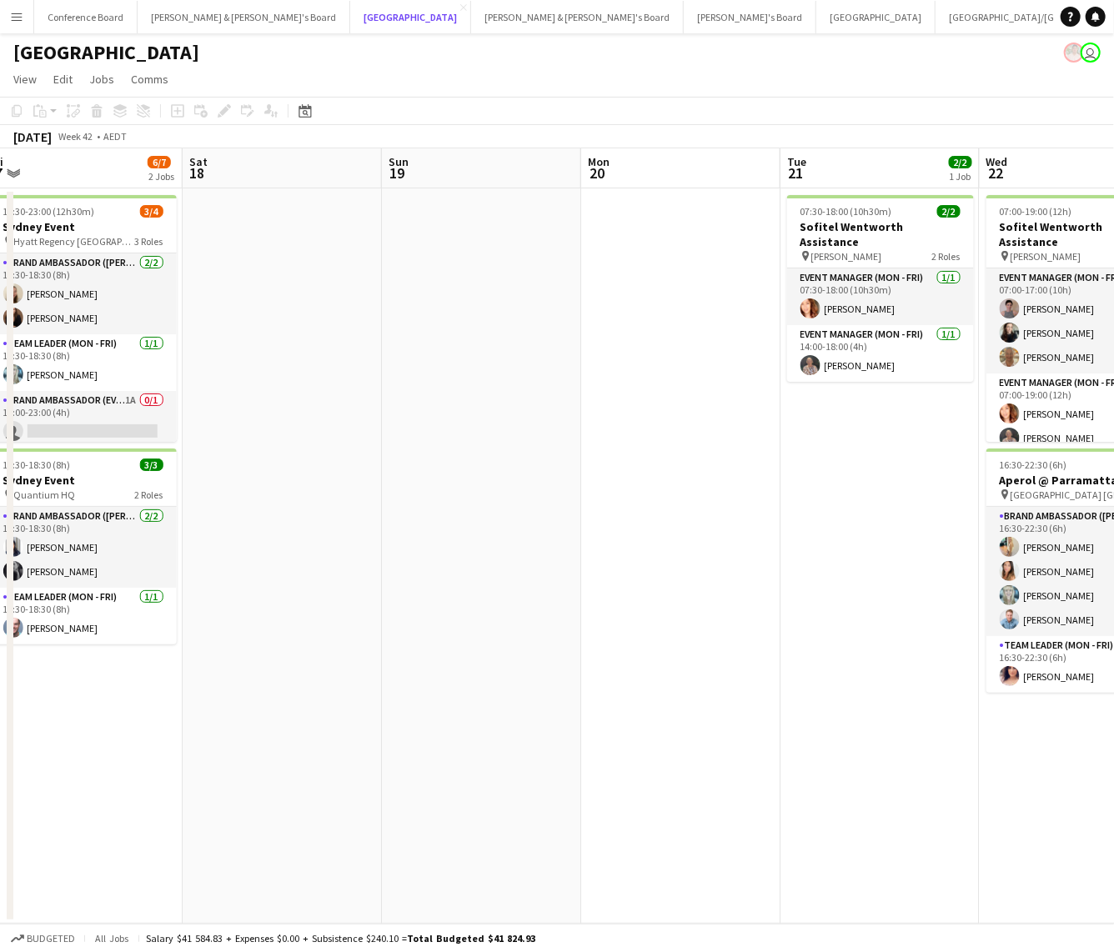
scroll to position [0, 618]
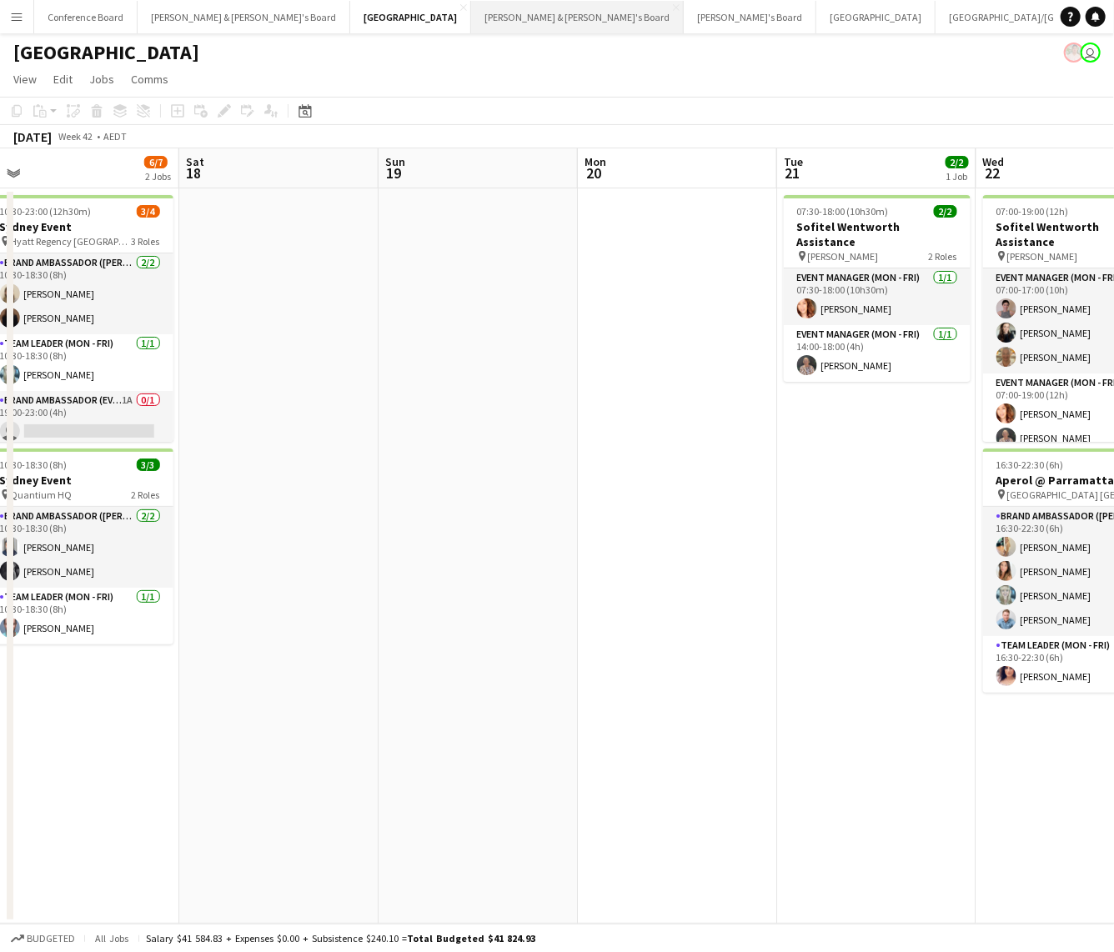
click at [471, 18] on button "[PERSON_NAME] & [PERSON_NAME]'s Board Close" at bounding box center [577, 17] width 213 height 33
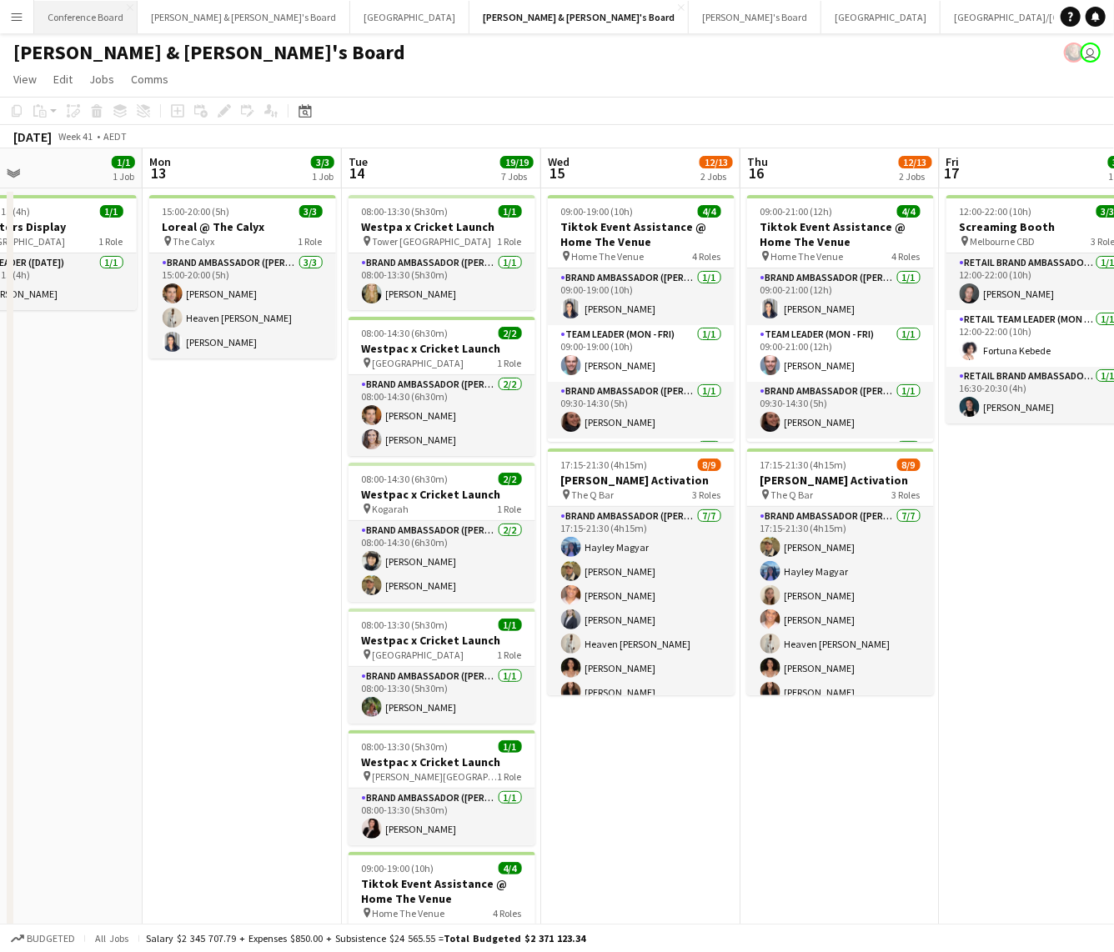
click at [73, 14] on button "Conference Board Close" at bounding box center [85, 17] width 103 height 33
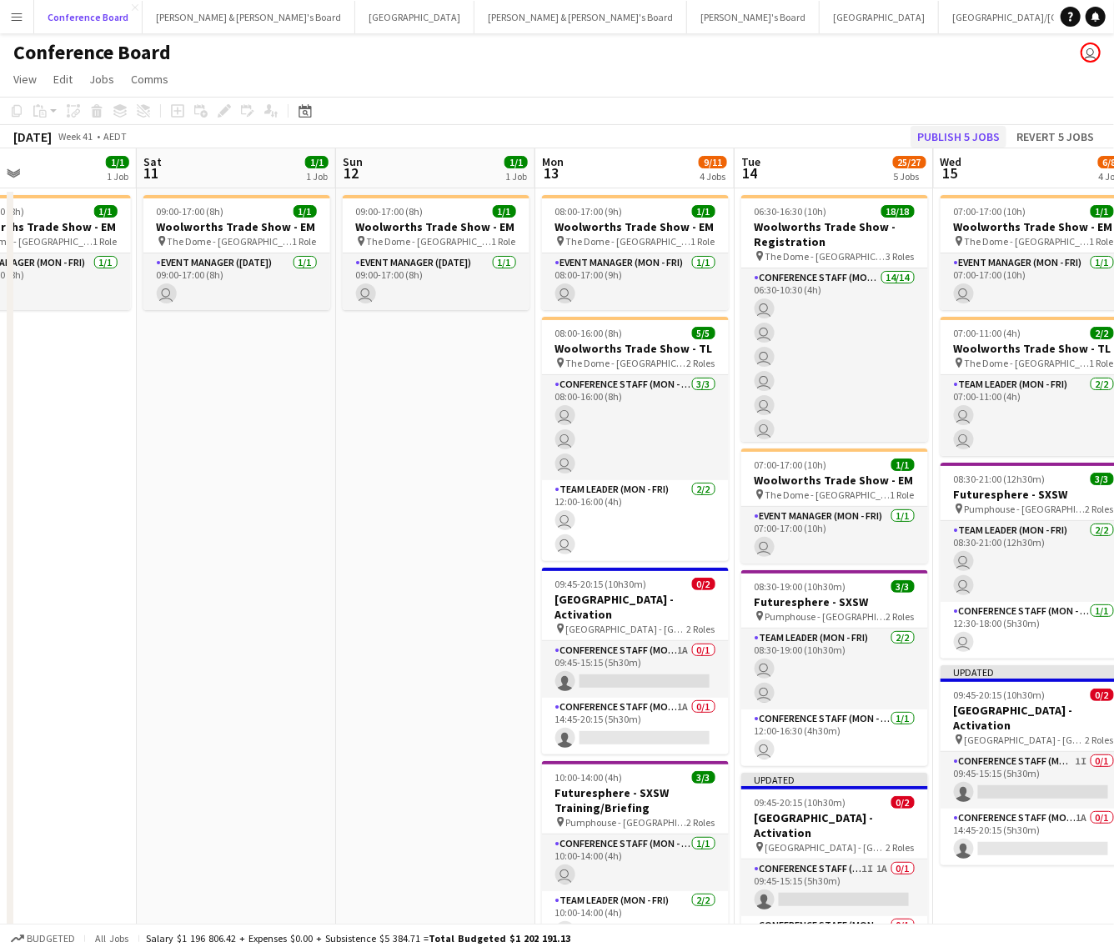
scroll to position [0, 663]
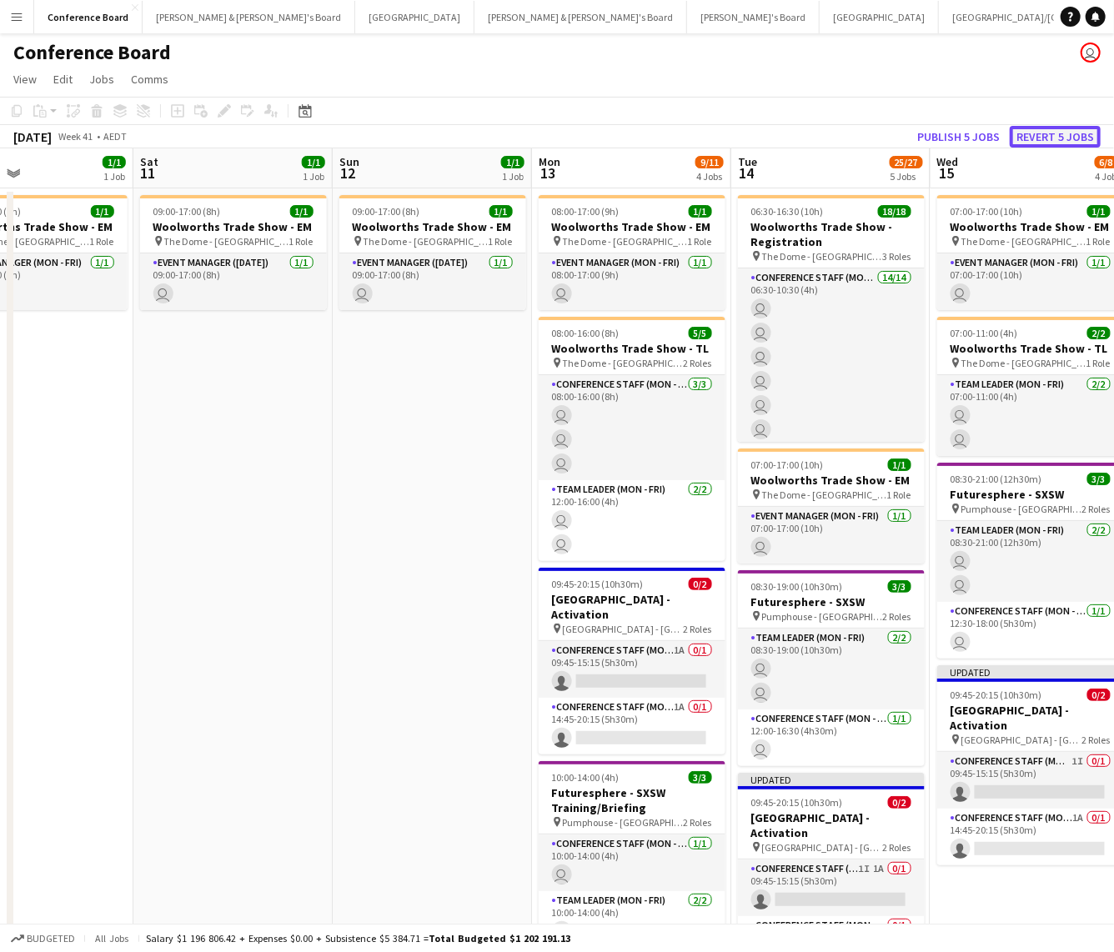
click at [1060, 133] on button "Revert 5 jobs" at bounding box center [1054, 137] width 91 height 22
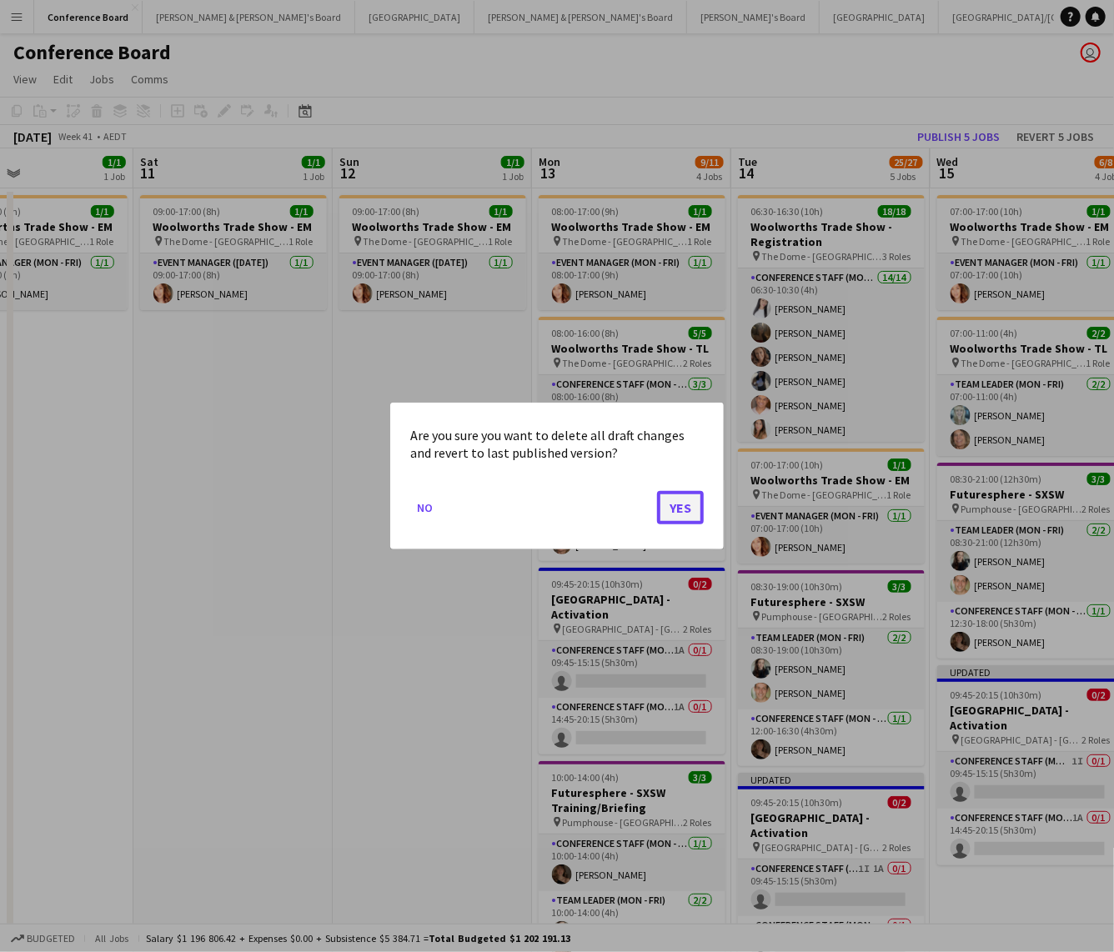
click at [670, 504] on button "Yes" at bounding box center [680, 507] width 47 height 33
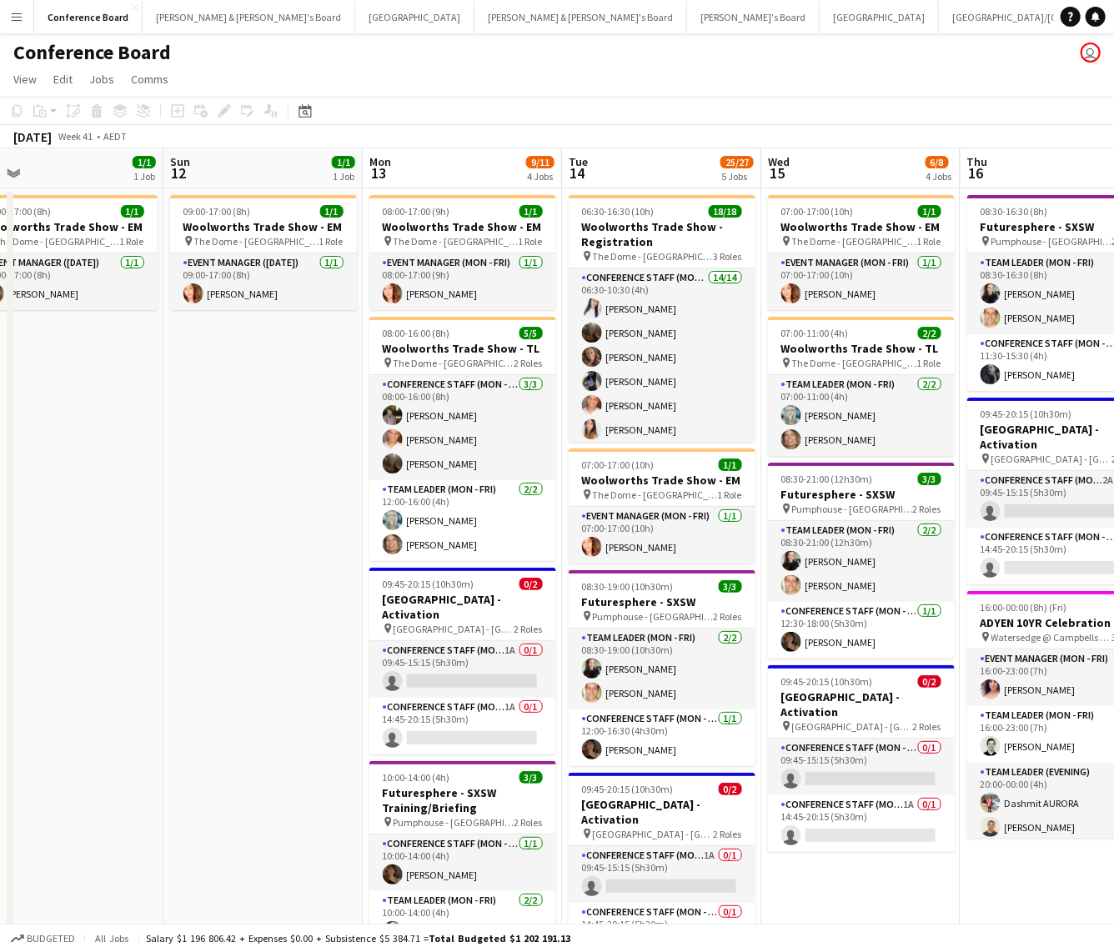
scroll to position [0, 639]
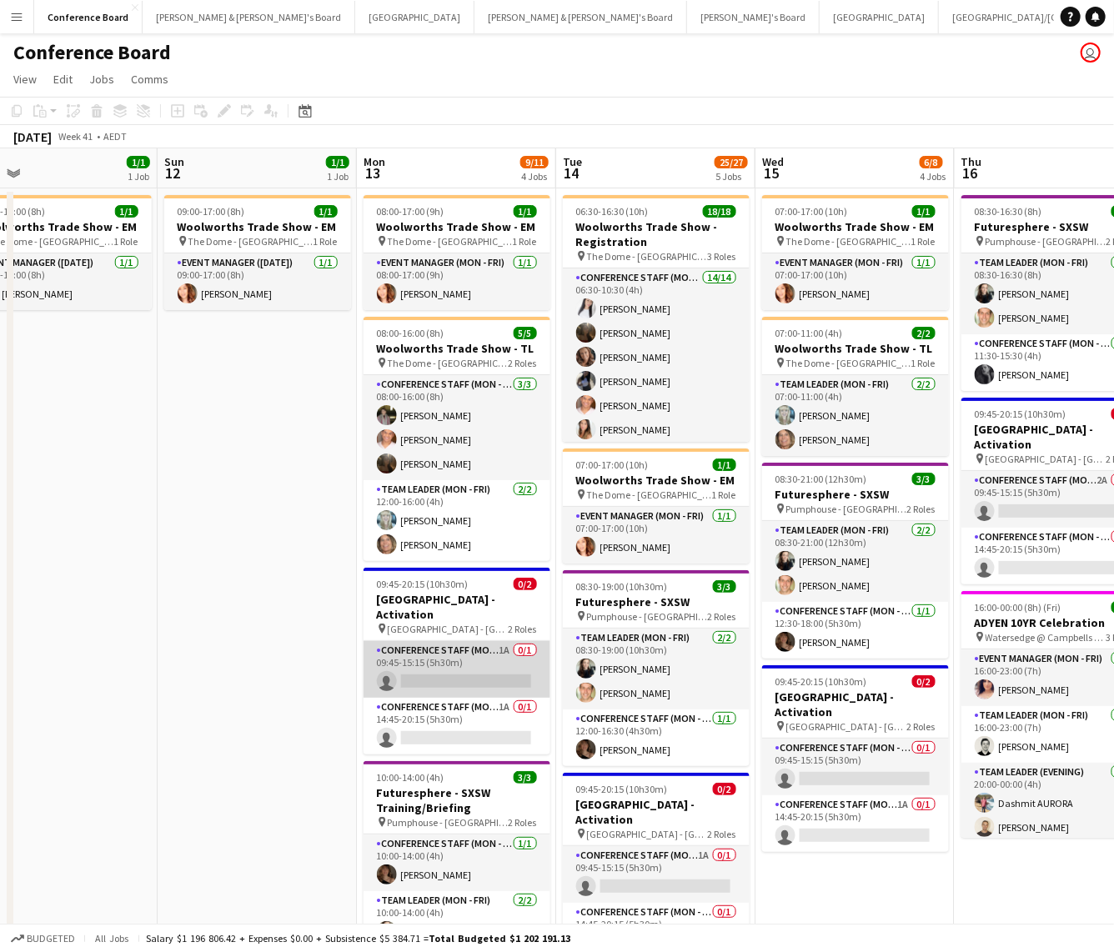
click at [522, 575] on app-card-role "Conference Staff (Mon - Fri) 1A 0/1 09:45-15:15 (5h30m) single-neutral-actions" at bounding box center [456, 669] width 187 height 57
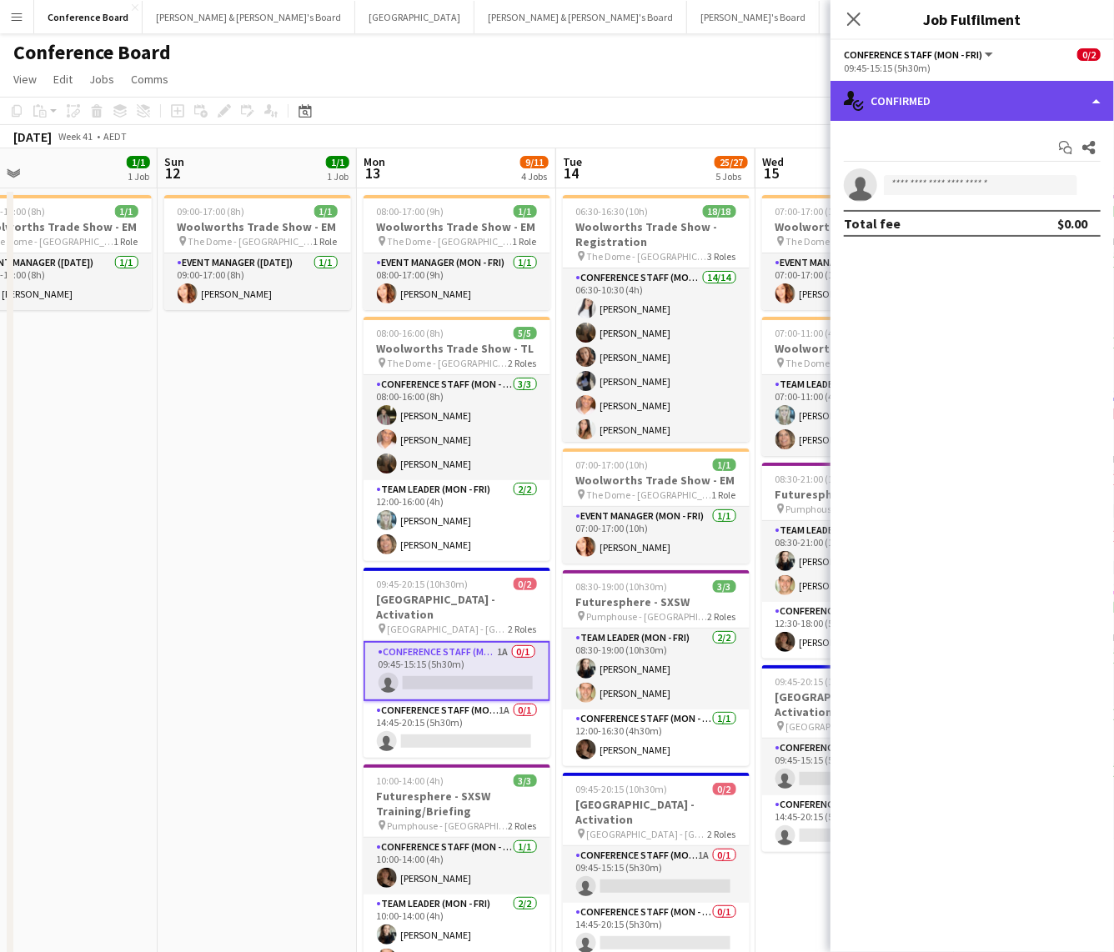
click at [918, 105] on div "single-neutral-actions-check-2 Confirmed" at bounding box center [971, 101] width 283 height 40
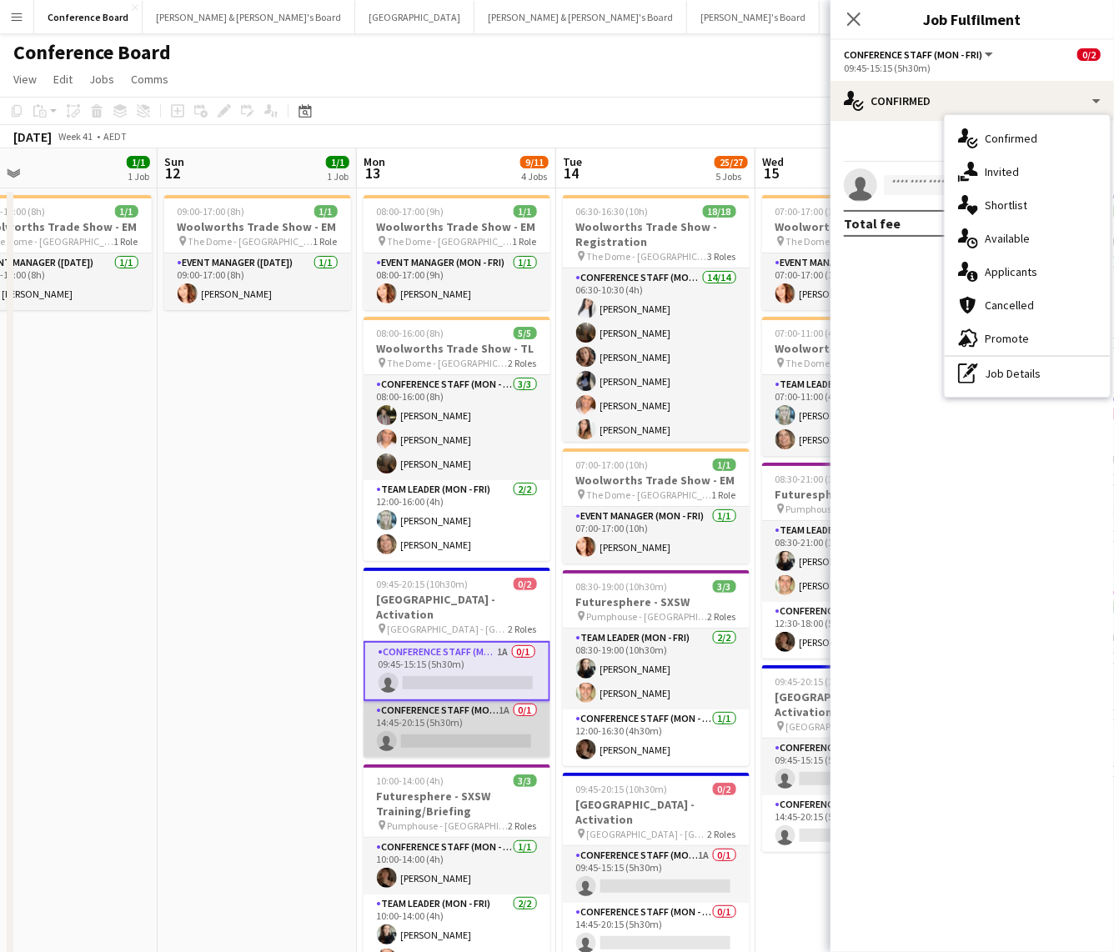
click at [434, 575] on app-card-role "Conference Staff (Mon - Fri) 1A 0/1 14:45-20:15 (5h30m) single-neutral-actions" at bounding box center [456, 729] width 187 height 57
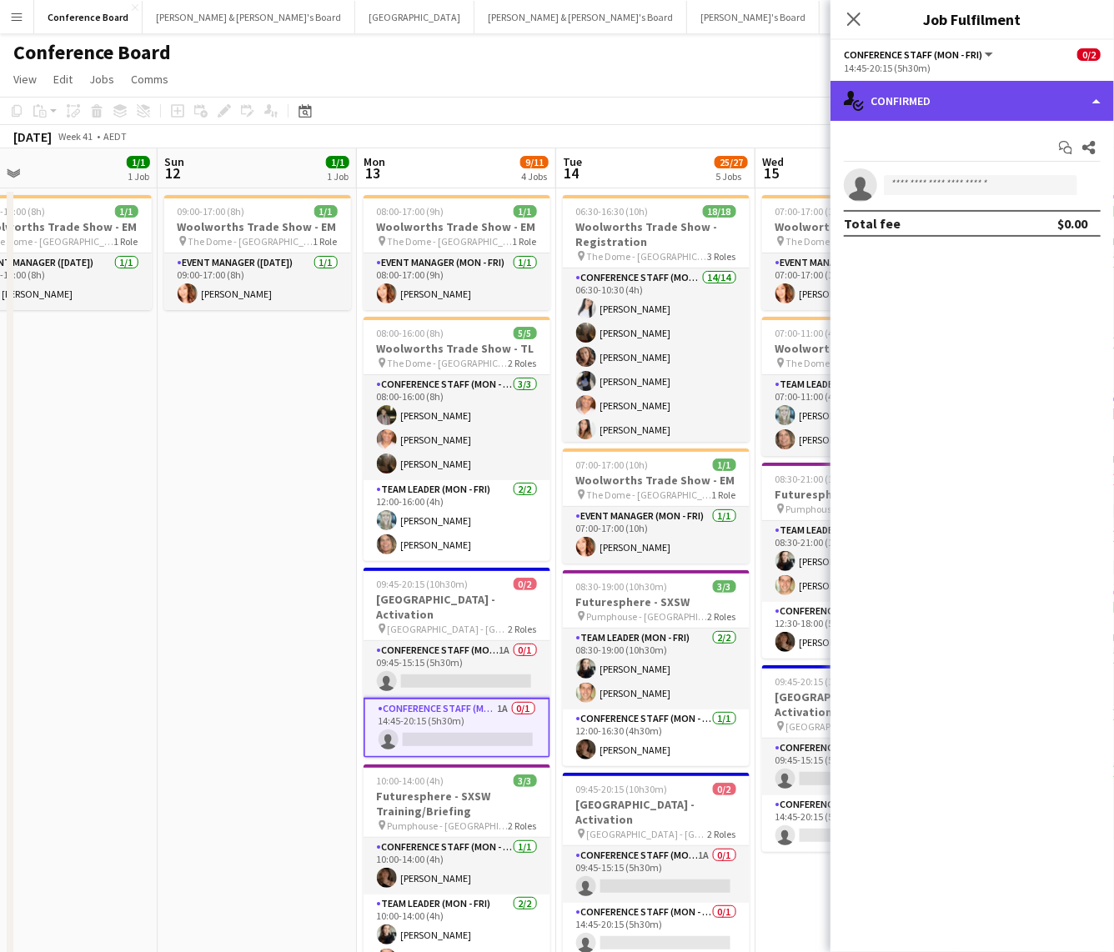
click at [935, 102] on div "single-neutral-actions-check-2 Confirmed" at bounding box center [971, 101] width 283 height 40
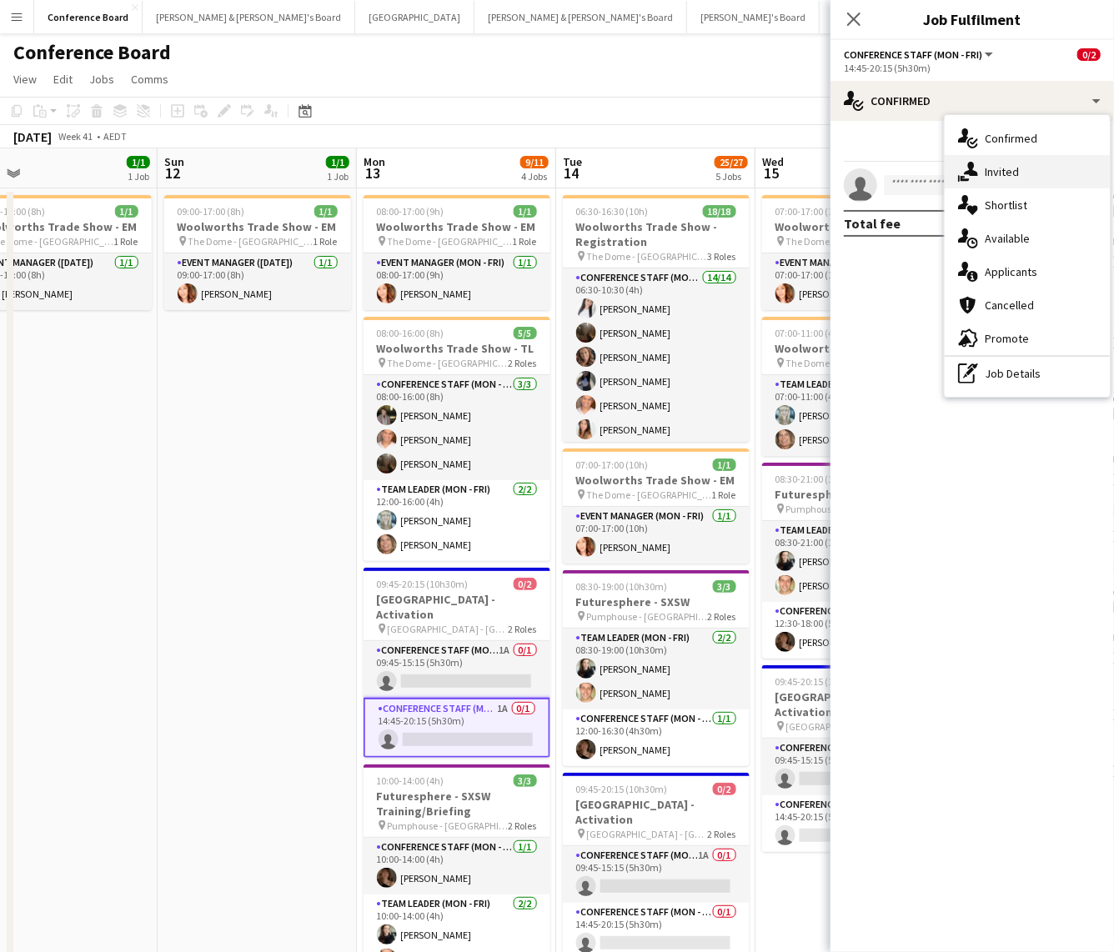
click at [1004, 171] on span "Invited" at bounding box center [1001, 171] width 34 height 15
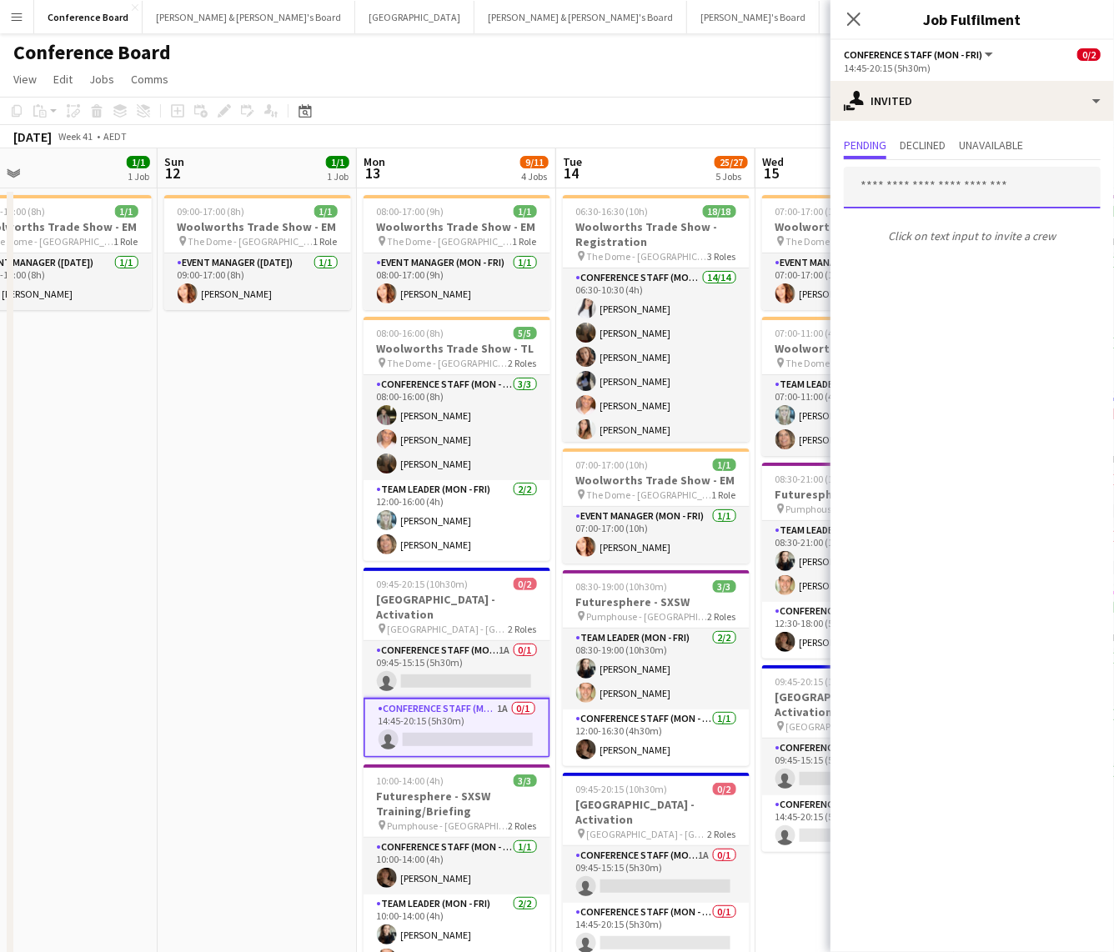
click at [877, 183] on input "text" at bounding box center [972, 188] width 257 height 42
click at [469, 575] on app-card-role "Conference Staff (Mon - Fri) 1A 0/1 14:45-20:15 (5h30m) single-neutral-actions" at bounding box center [456, 728] width 187 height 60
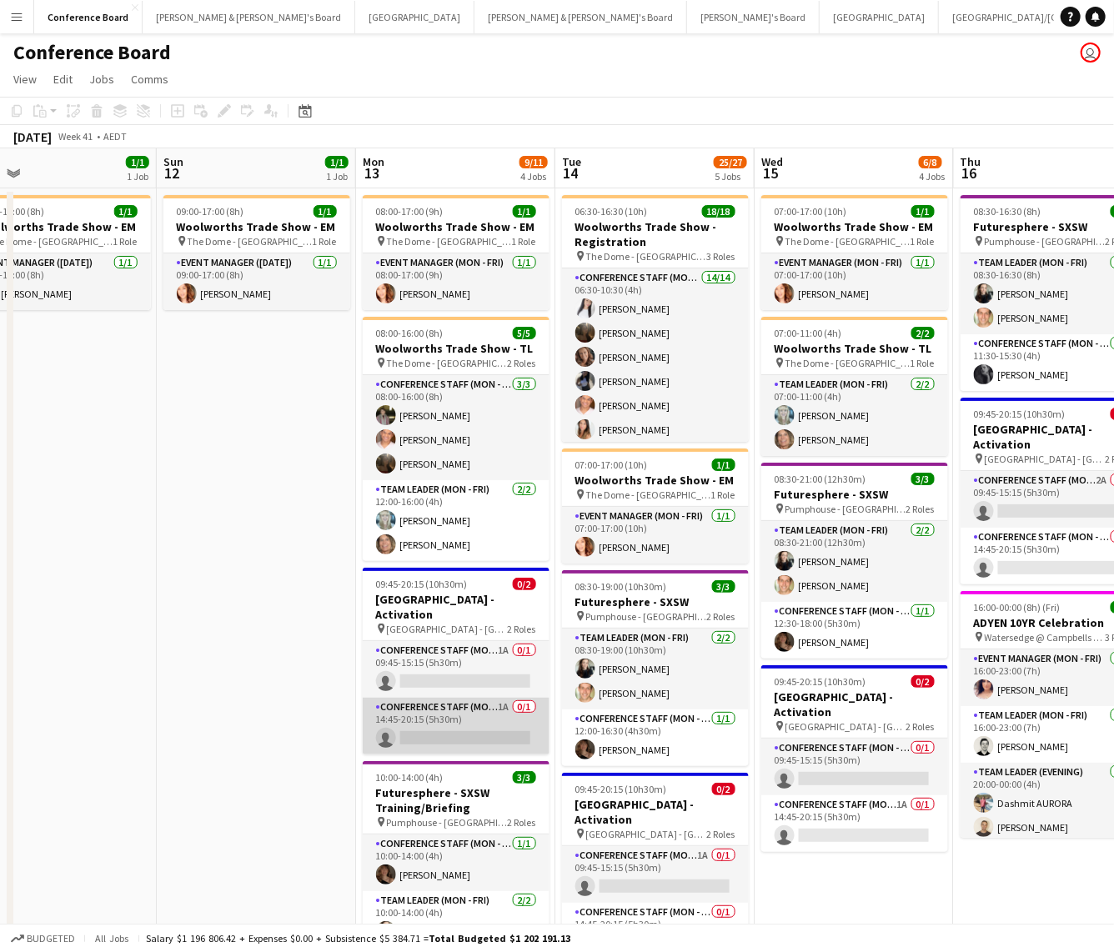
click at [463, 575] on app-card-role "Conference Staff (Mon - Fri) 1A 0/1 14:45-20:15 (5h30m) single-neutral-actions" at bounding box center [456, 726] width 187 height 57
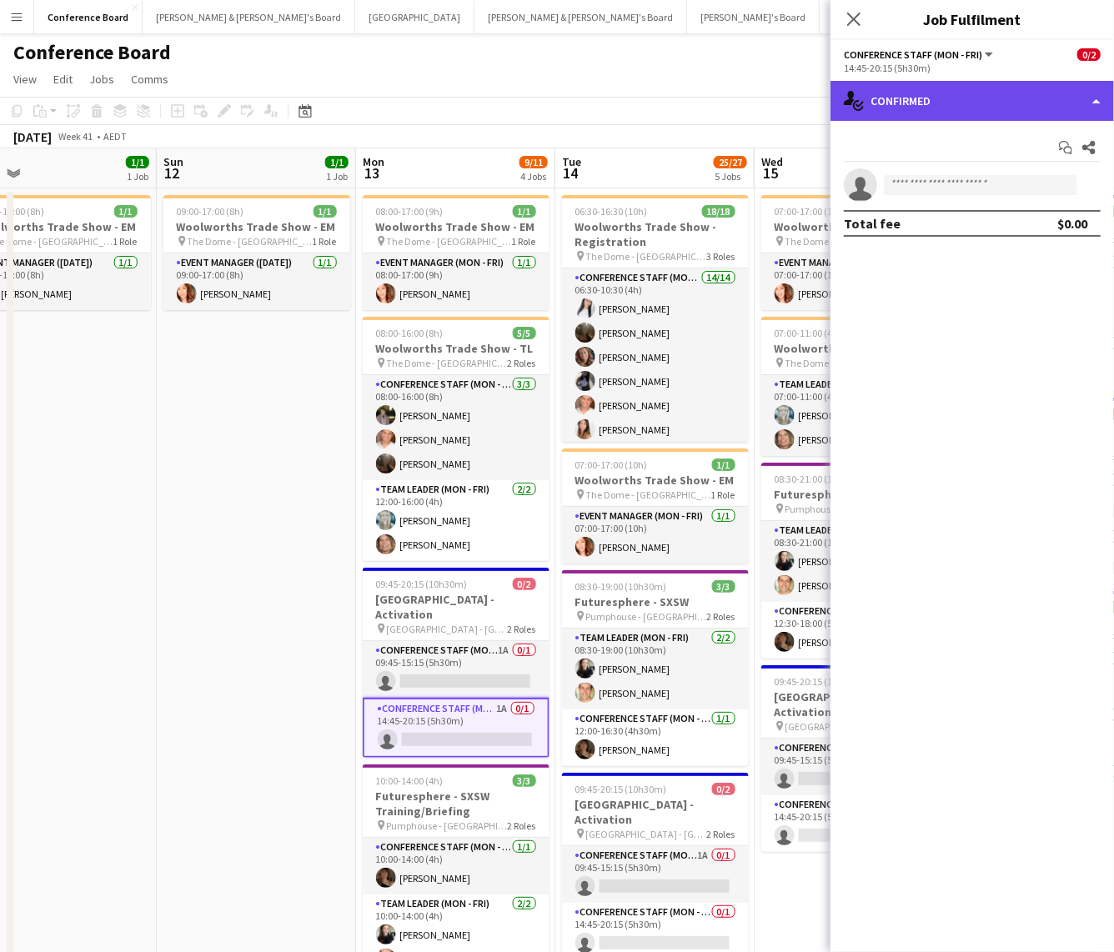
click at [964, 101] on div "single-neutral-actions-check-2 Confirmed" at bounding box center [971, 101] width 283 height 40
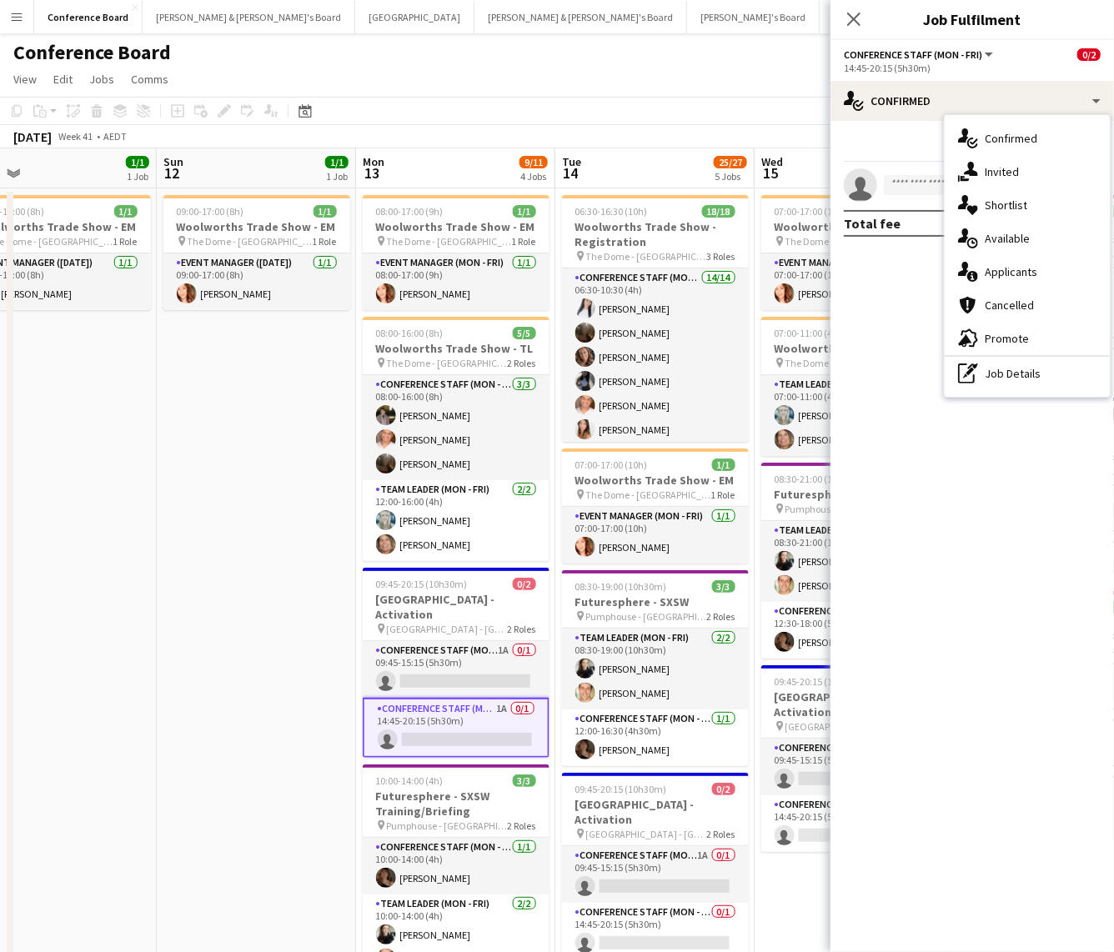
click at [1005, 388] on div "pen-write Job Details" at bounding box center [1026, 373] width 165 height 33
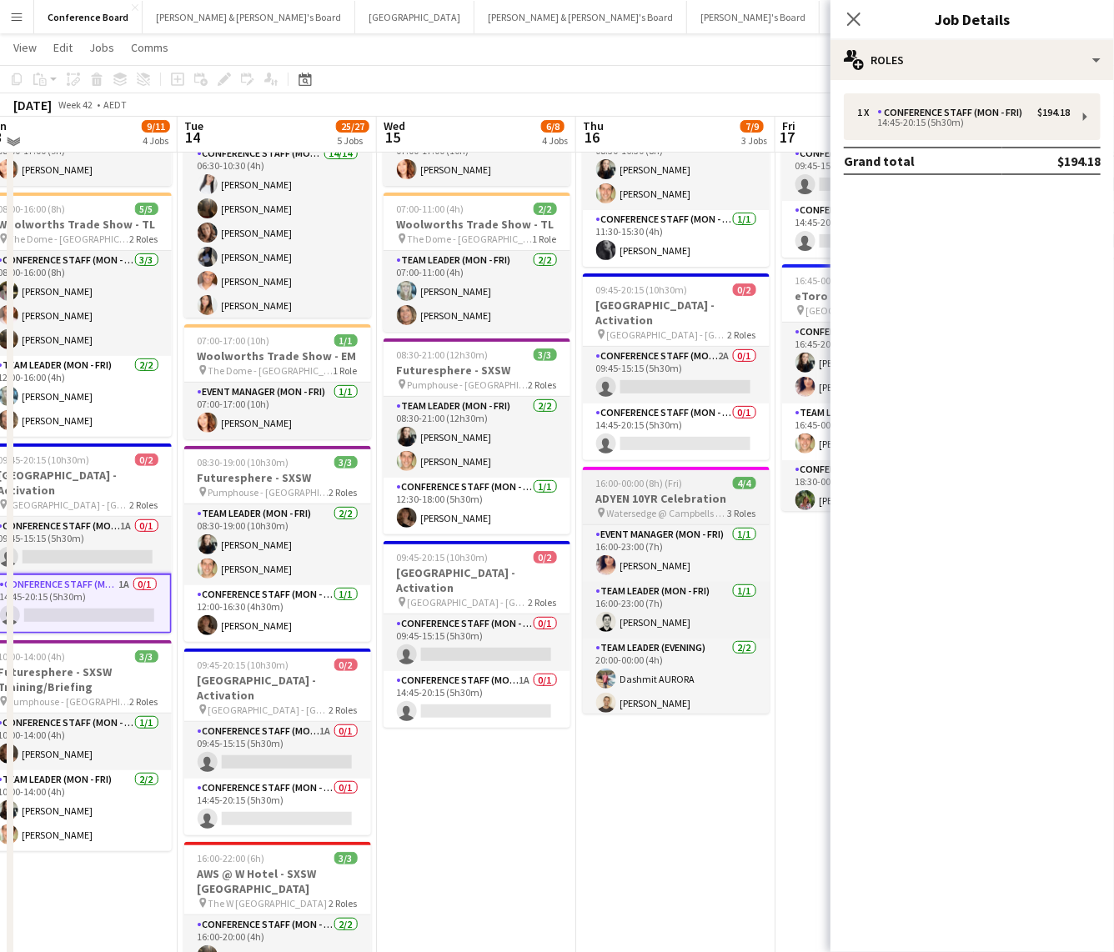
scroll to position [124, 0]
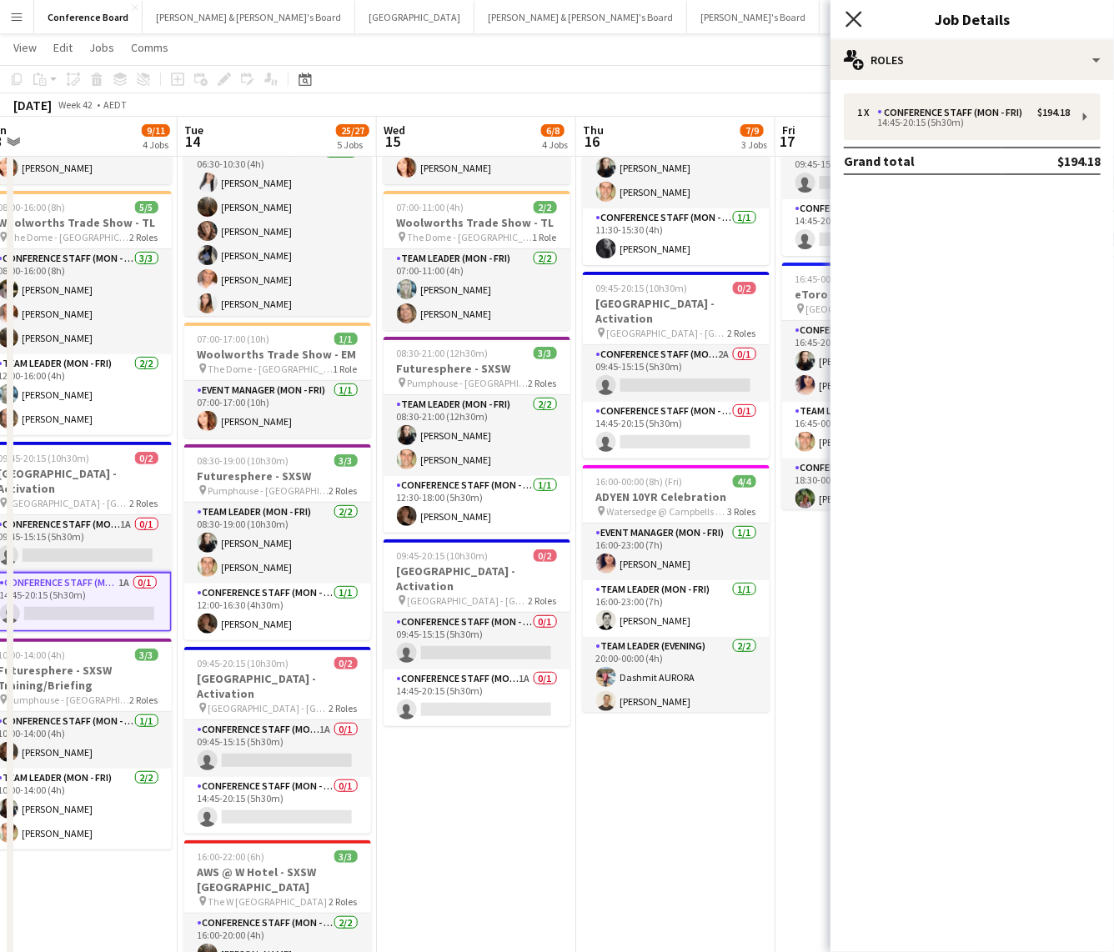
click at [852, 22] on icon at bounding box center [853, 19] width 16 height 16
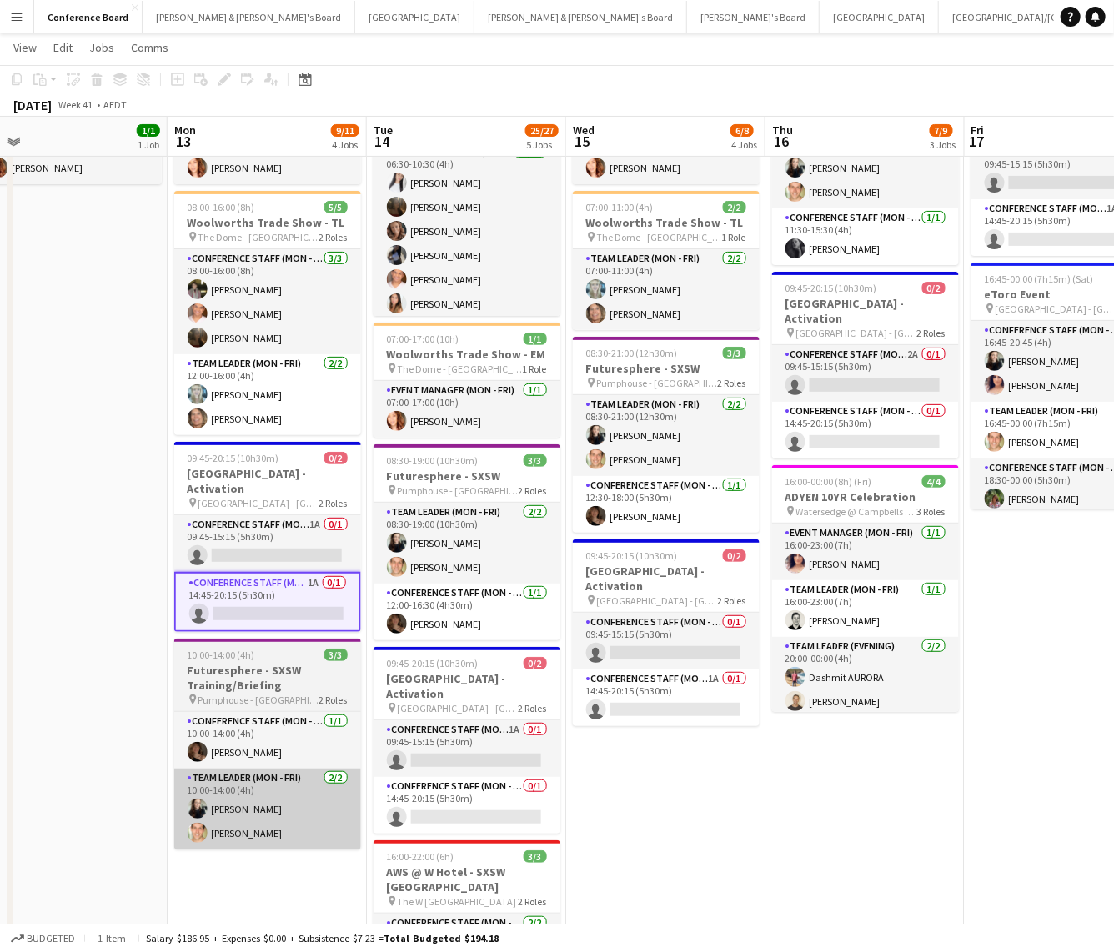
scroll to position [0, 631]
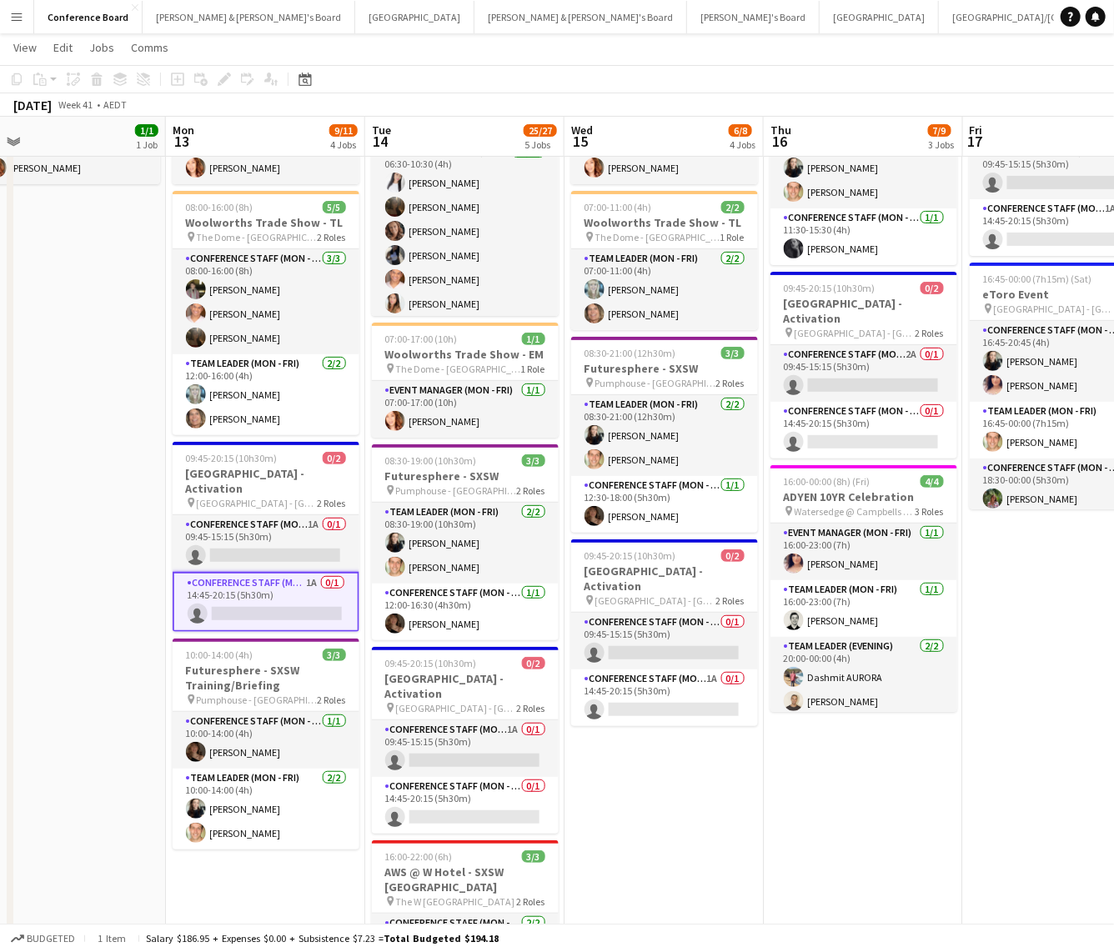
drag, startPoint x: 301, startPoint y: 574, endPoint x: 291, endPoint y: 574, distance: 10.0
click at [301, 574] on app-card-role "Conference Staff (Mon - Fri) 1A 0/1 14:45-20:15 (5h30m) single-neutral-actions" at bounding box center [266, 602] width 187 height 60
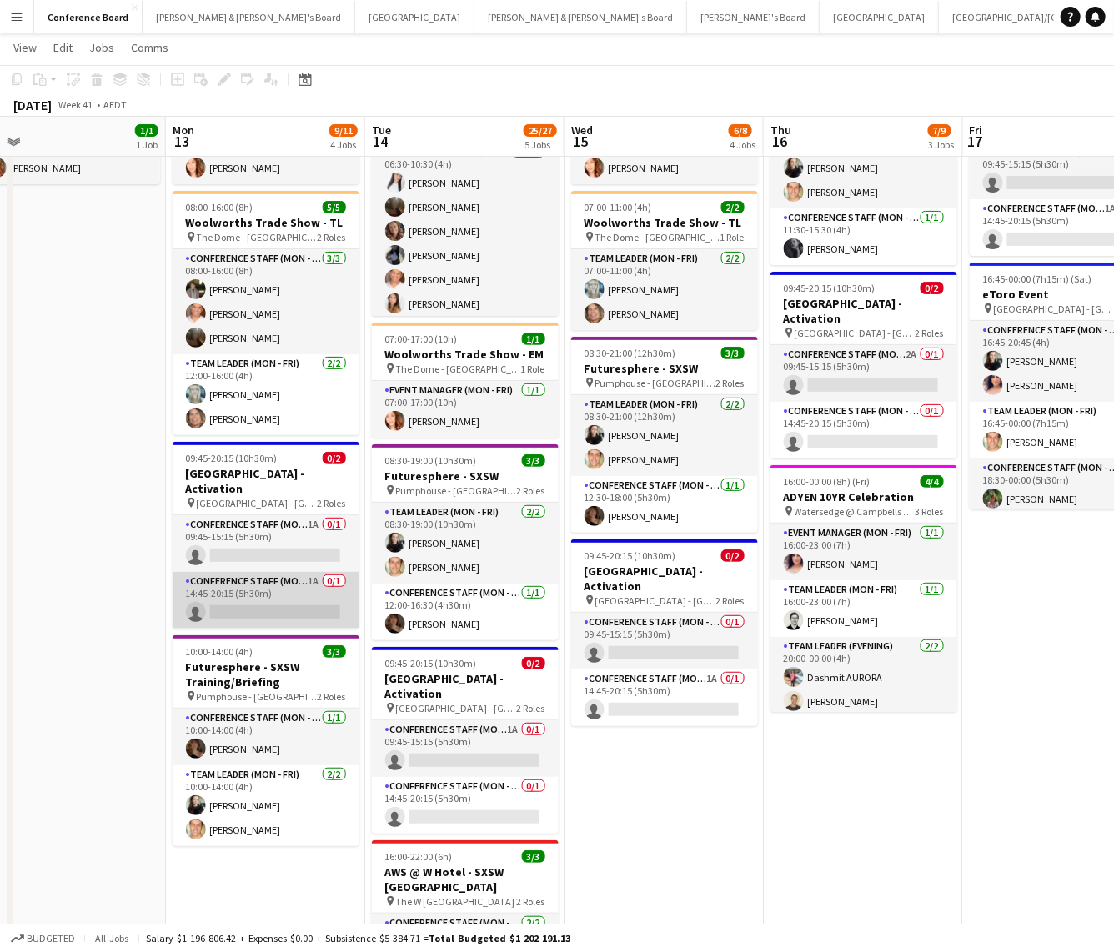
drag, startPoint x: 281, startPoint y: 593, endPoint x: 260, endPoint y: 591, distance: 21.0
click at [281, 575] on app-card-role "Conference Staff (Mon - Fri) 1A 0/1 14:45-20:15 (5h30m) single-neutral-actions" at bounding box center [266, 600] width 187 height 57
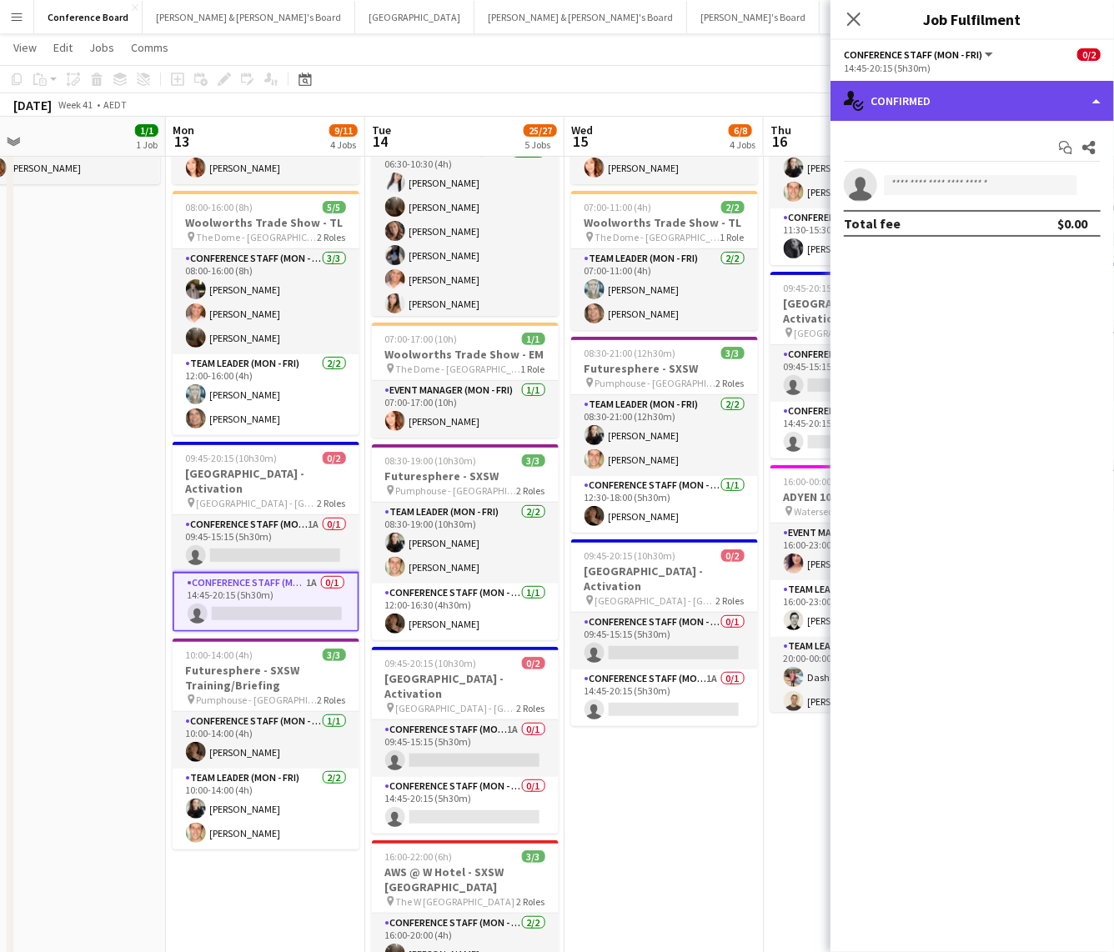
click at [1007, 112] on div "single-neutral-actions-check-2 Confirmed" at bounding box center [971, 101] width 283 height 40
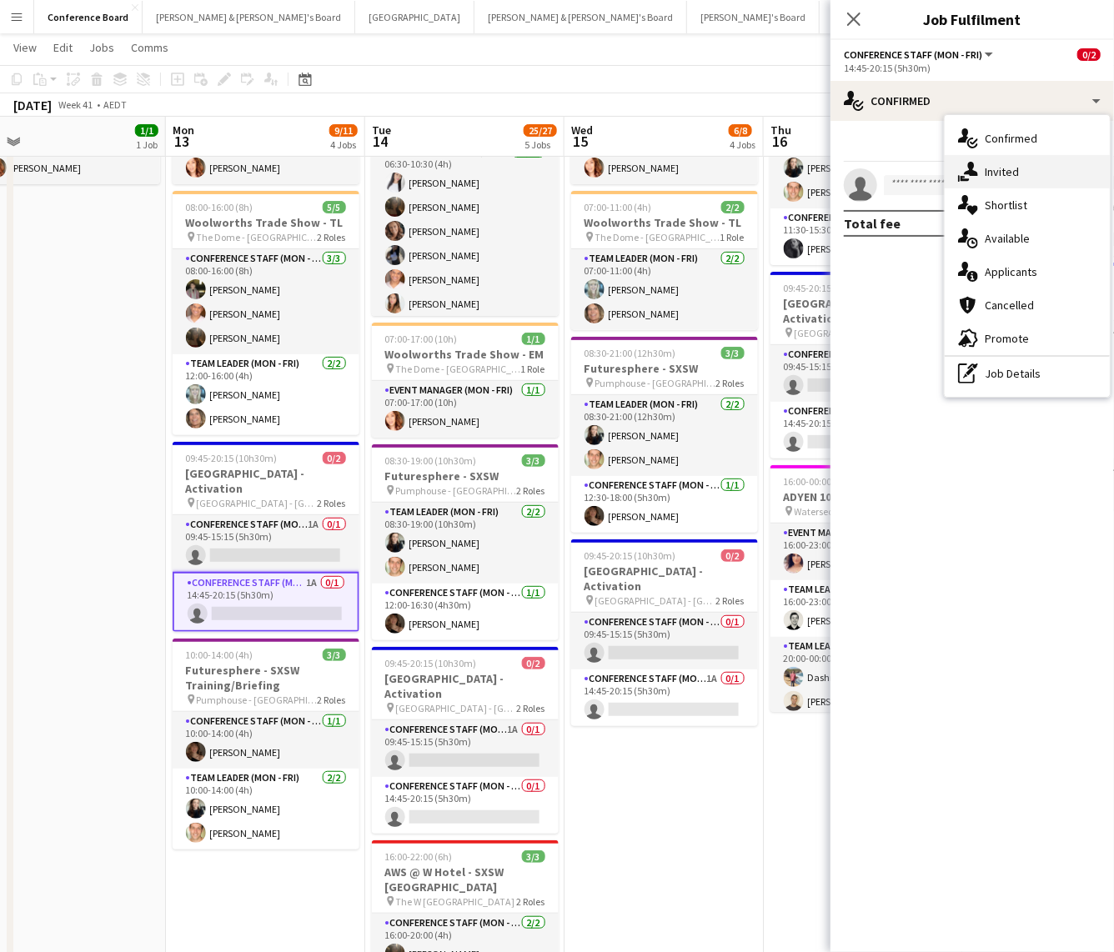
click at [1035, 172] on div "single-neutral-actions-share-1 Invited" at bounding box center [1026, 171] width 165 height 33
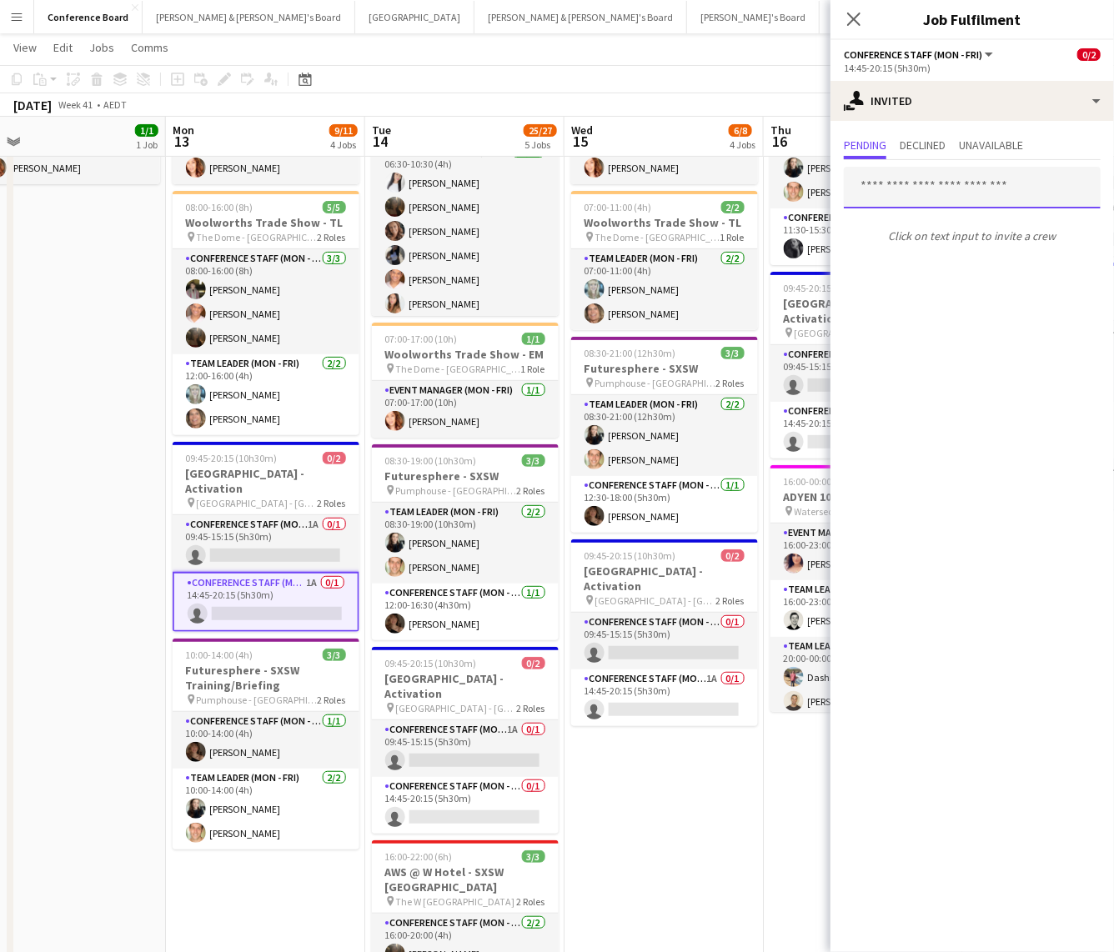
click at [858, 188] on input "text" at bounding box center [972, 188] width 257 height 42
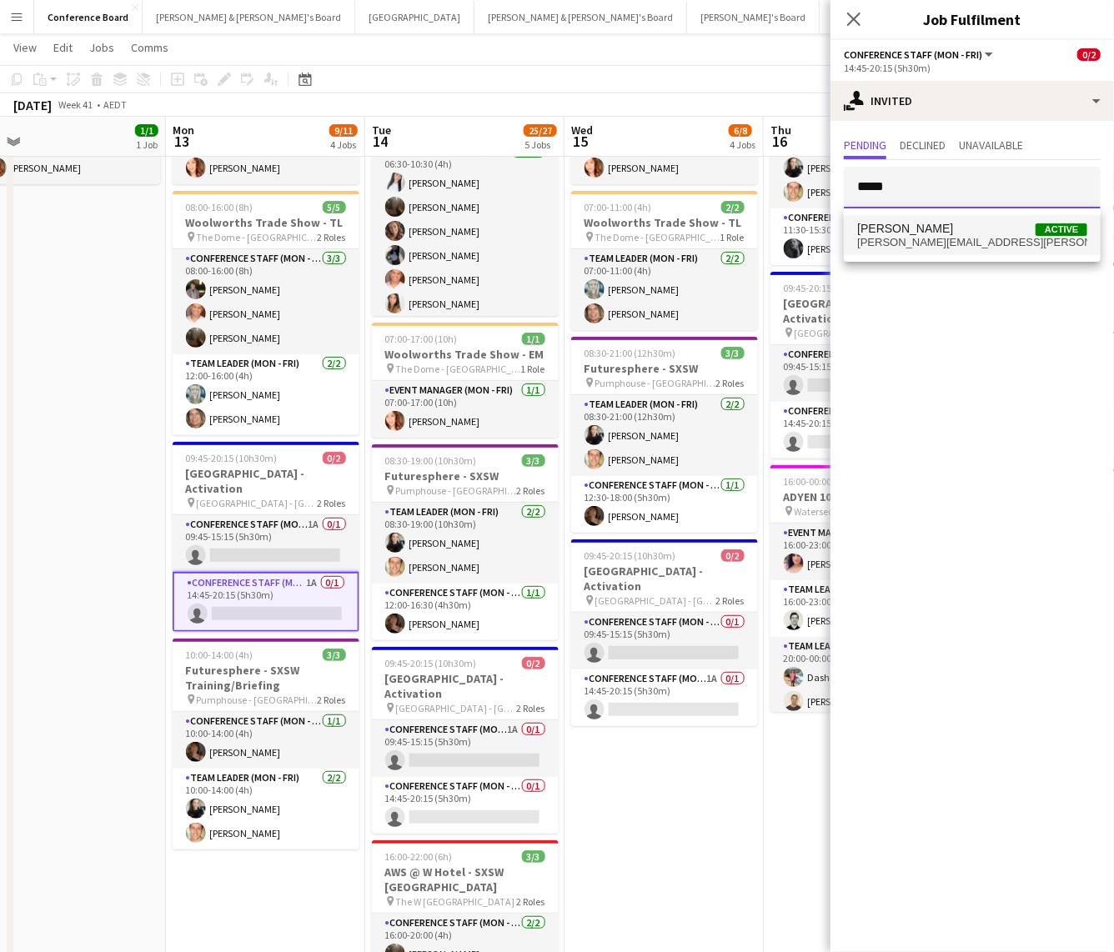
type input "*****"
click at [927, 238] on span "[PERSON_NAME][EMAIL_ADDRESS][PERSON_NAME][DOMAIN_NAME]" at bounding box center [972, 242] width 230 height 13
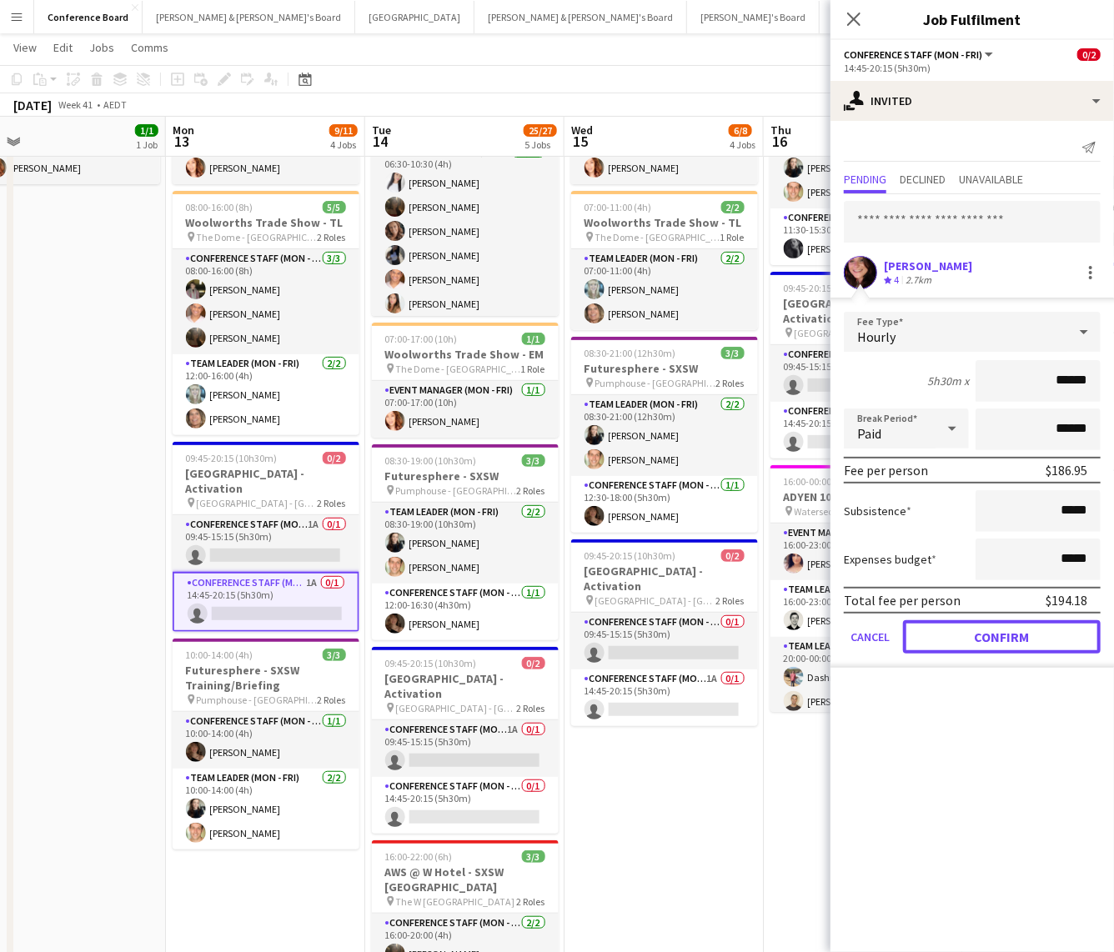
drag, startPoint x: 985, startPoint y: 636, endPoint x: 889, endPoint y: 654, distance: 98.4
click at [984, 575] on button "Confirm" at bounding box center [1002, 636] width 198 height 33
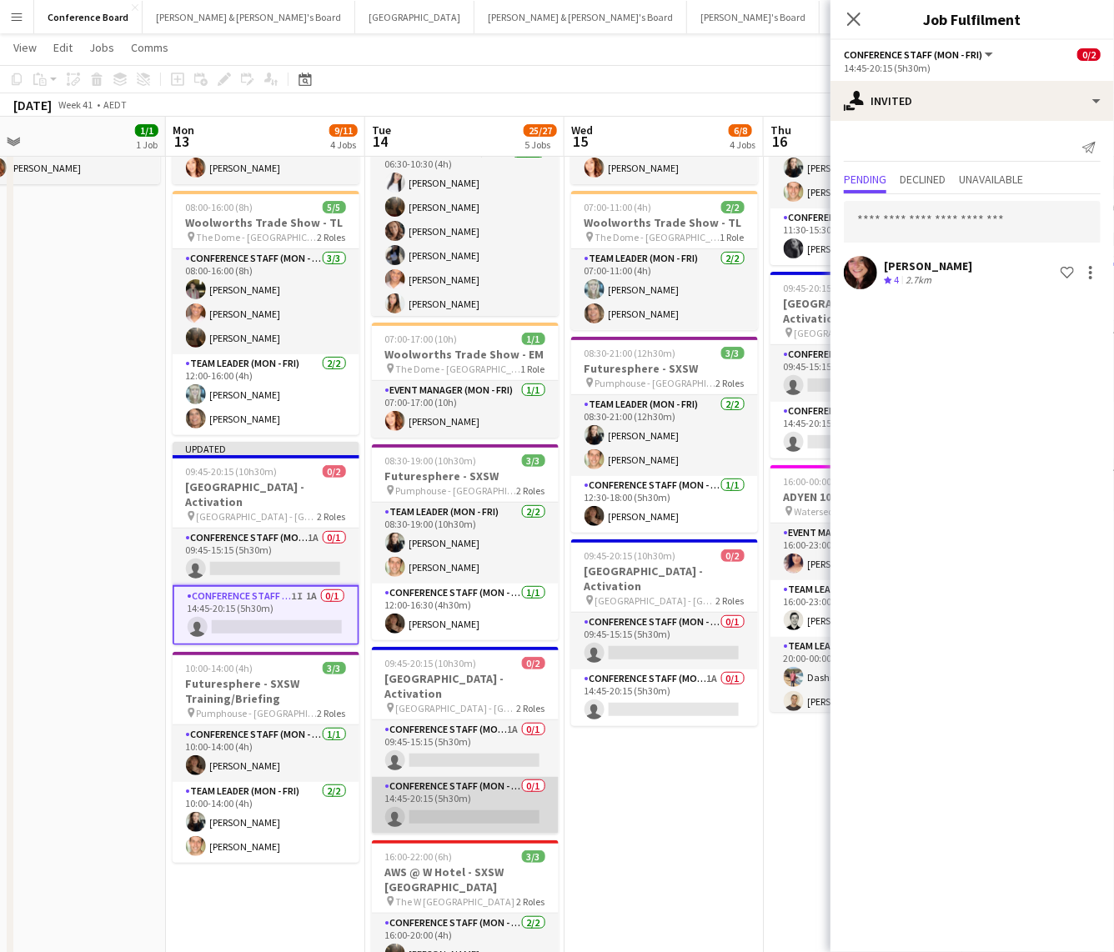
click at [479, 575] on app-card-role "Conference Staff (Mon - Fri) 0/1 14:45-20:15 (5h30m) single-neutral-actions" at bounding box center [465, 805] width 187 height 57
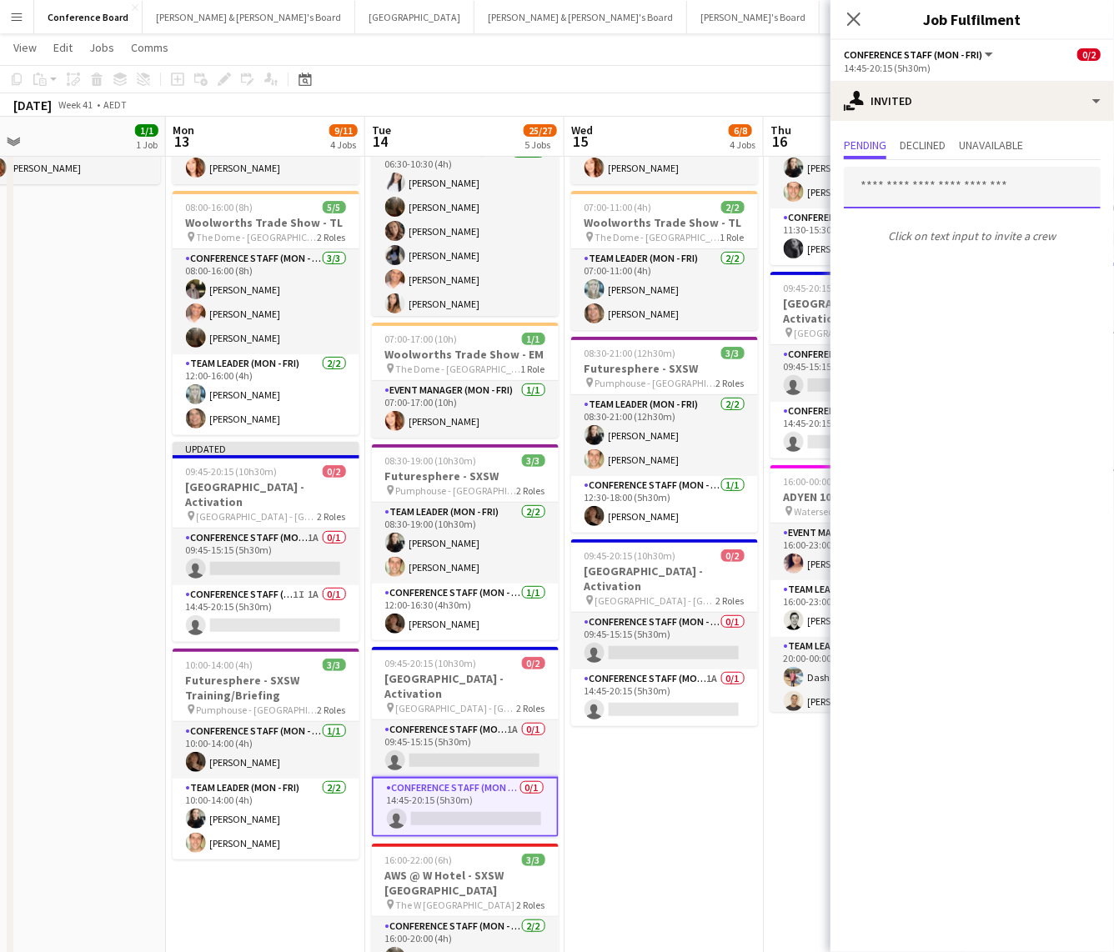
click at [864, 183] on input "text" at bounding box center [972, 188] width 257 height 42
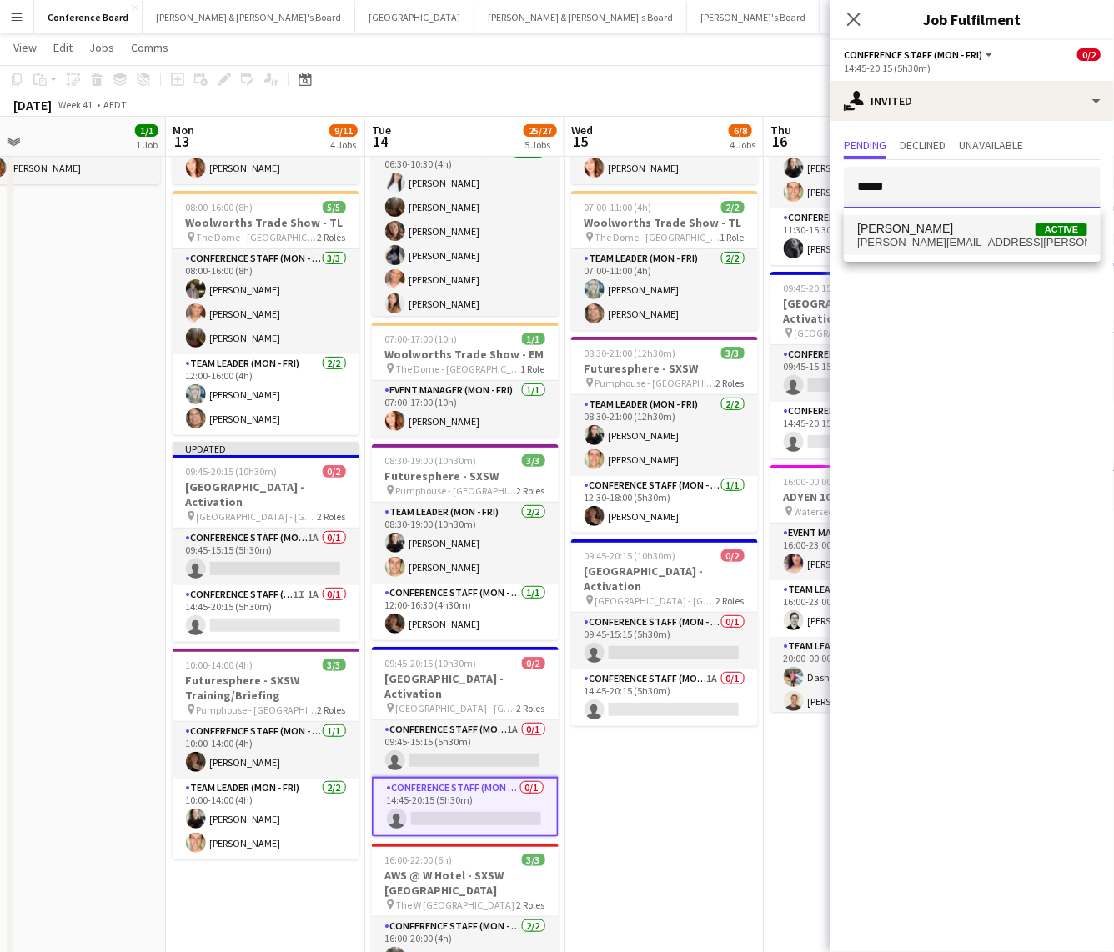
type input "*****"
click at [942, 243] on span "[PERSON_NAME][EMAIL_ADDRESS][PERSON_NAME][DOMAIN_NAME]" at bounding box center [972, 242] width 230 height 13
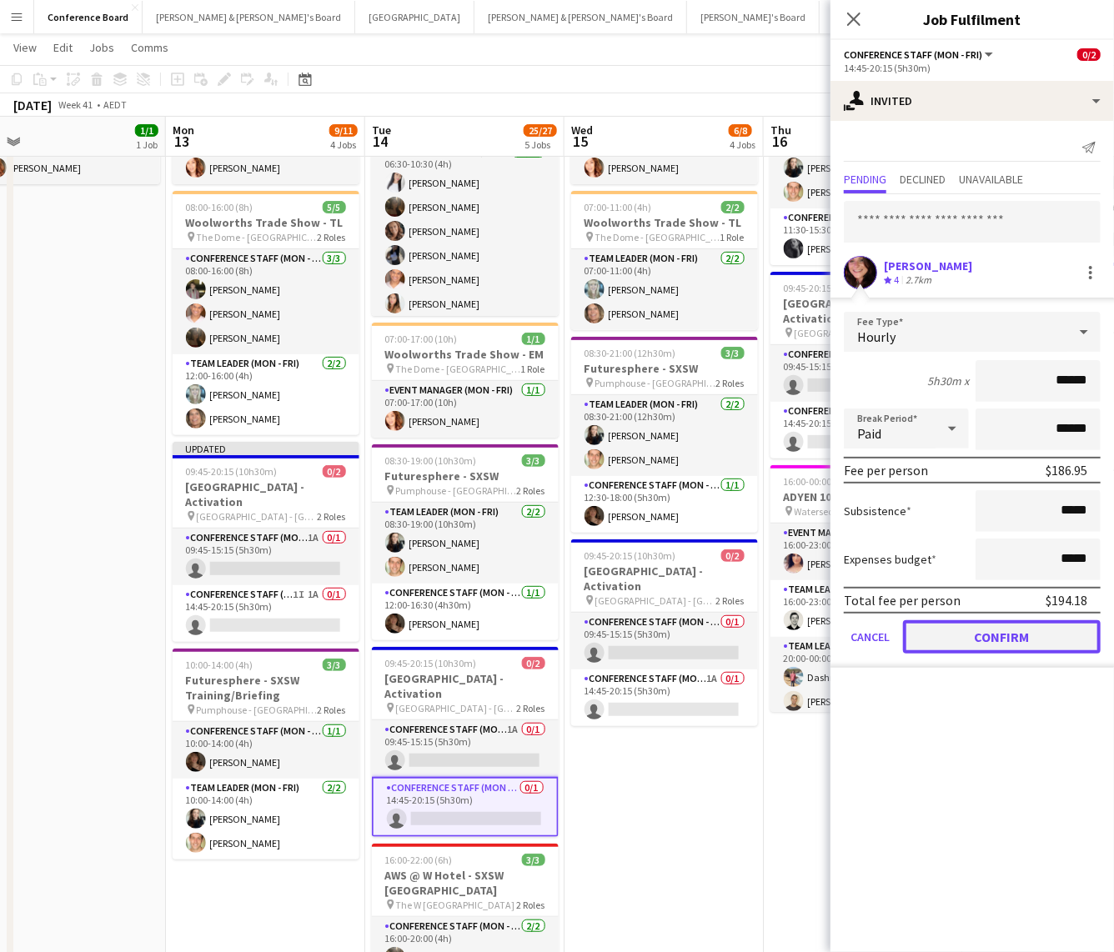
click at [959, 575] on button "Confirm" at bounding box center [1002, 636] width 198 height 33
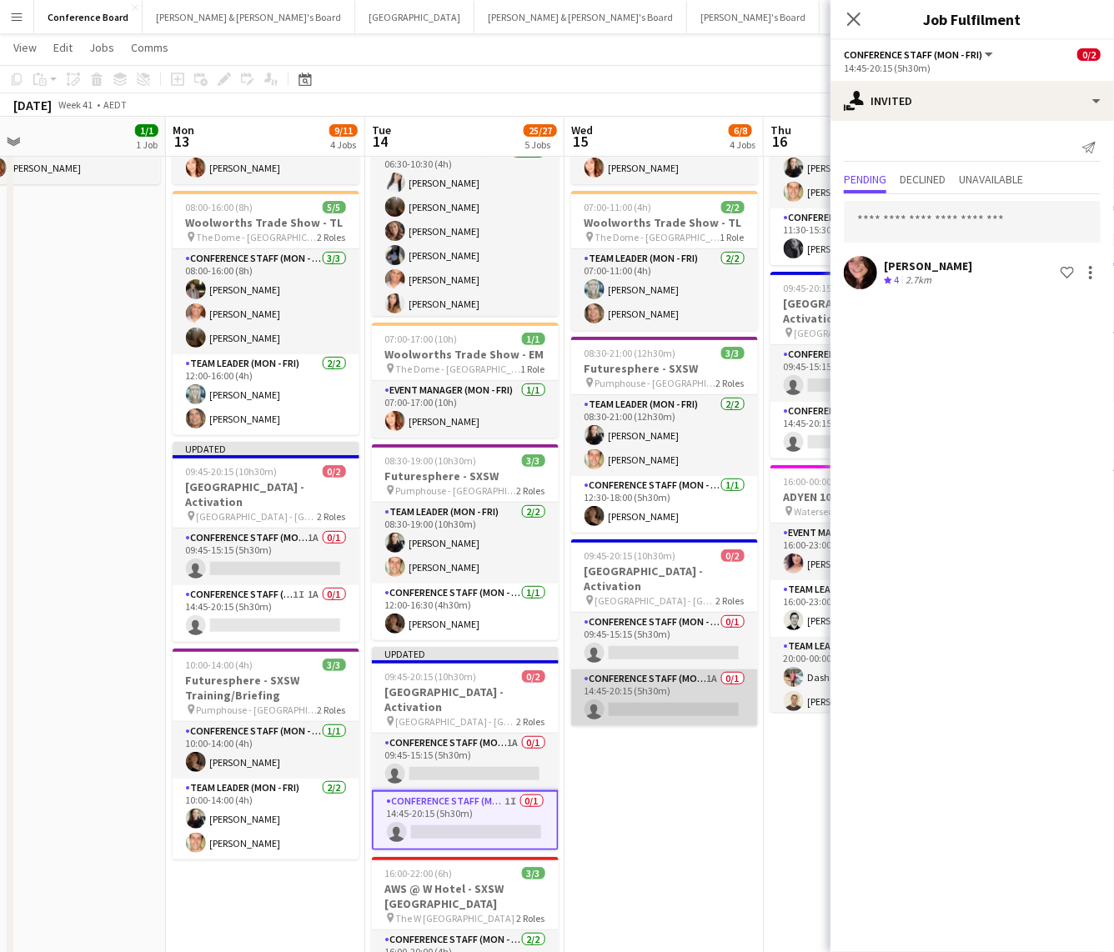
drag, startPoint x: 686, startPoint y: 690, endPoint x: 689, endPoint y: 667, distance: 23.6
click at [686, 575] on app-card-role "Conference Staff (Mon - Fri) 1A 0/1 14:45-20:15 (5h30m) single-neutral-actions" at bounding box center [664, 697] width 187 height 57
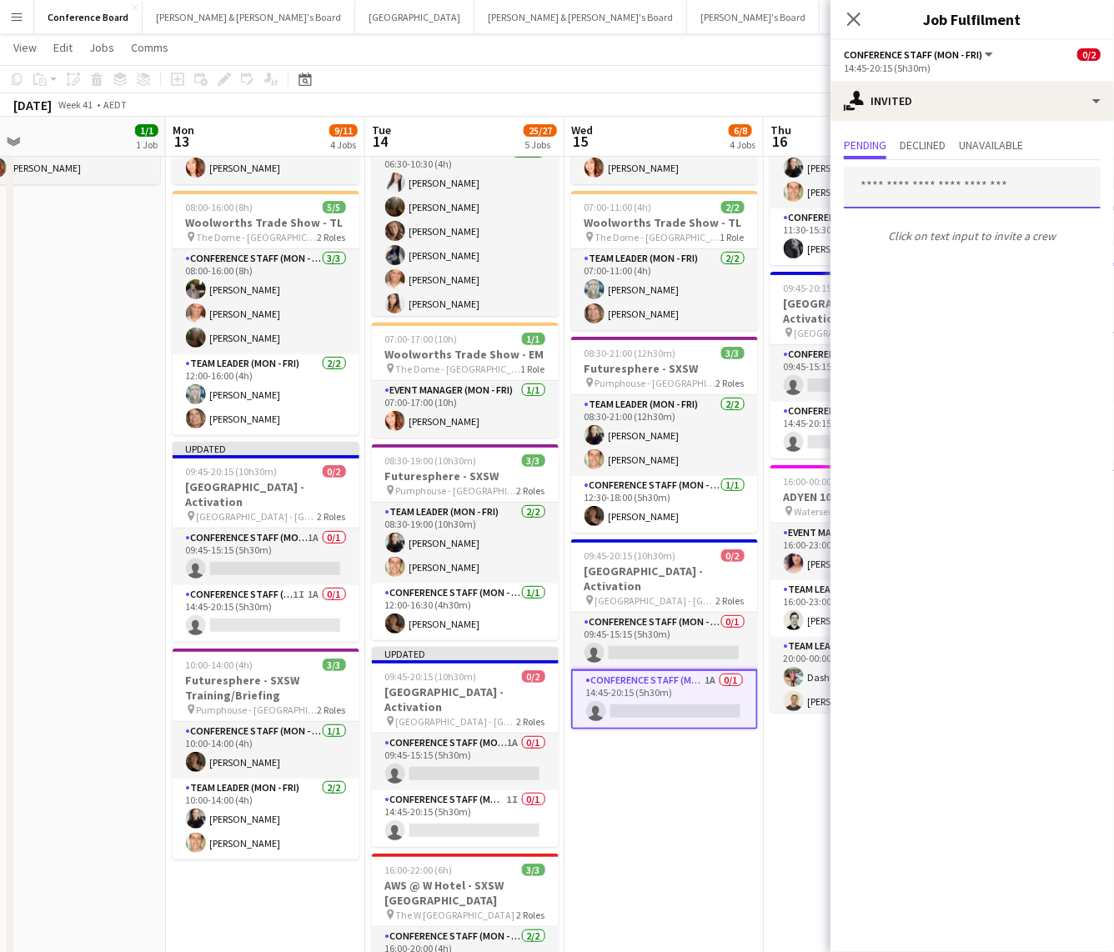
click at [883, 188] on input "text" at bounding box center [972, 188] width 257 height 42
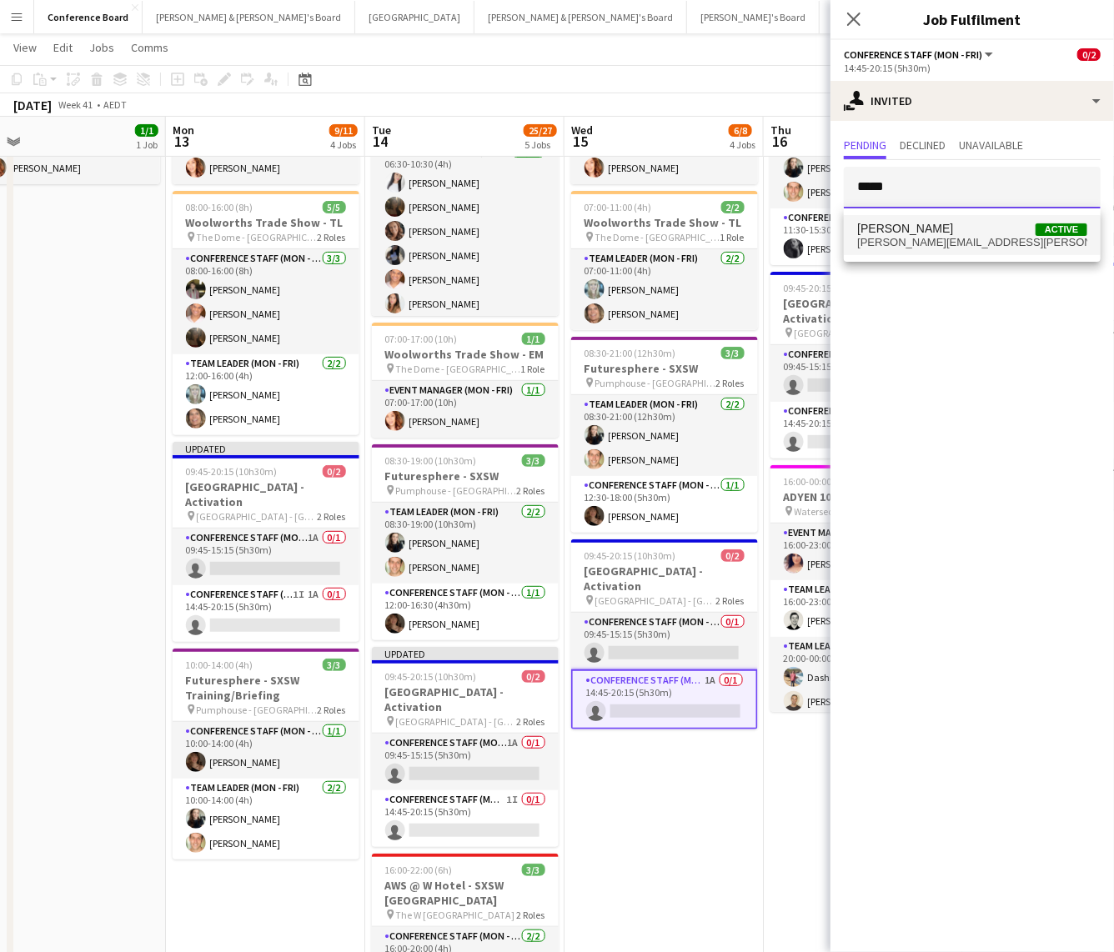
type input "*****"
click at [906, 237] on span "[PERSON_NAME][EMAIL_ADDRESS][PERSON_NAME][DOMAIN_NAME]" at bounding box center [972, 242] width 230 height 13
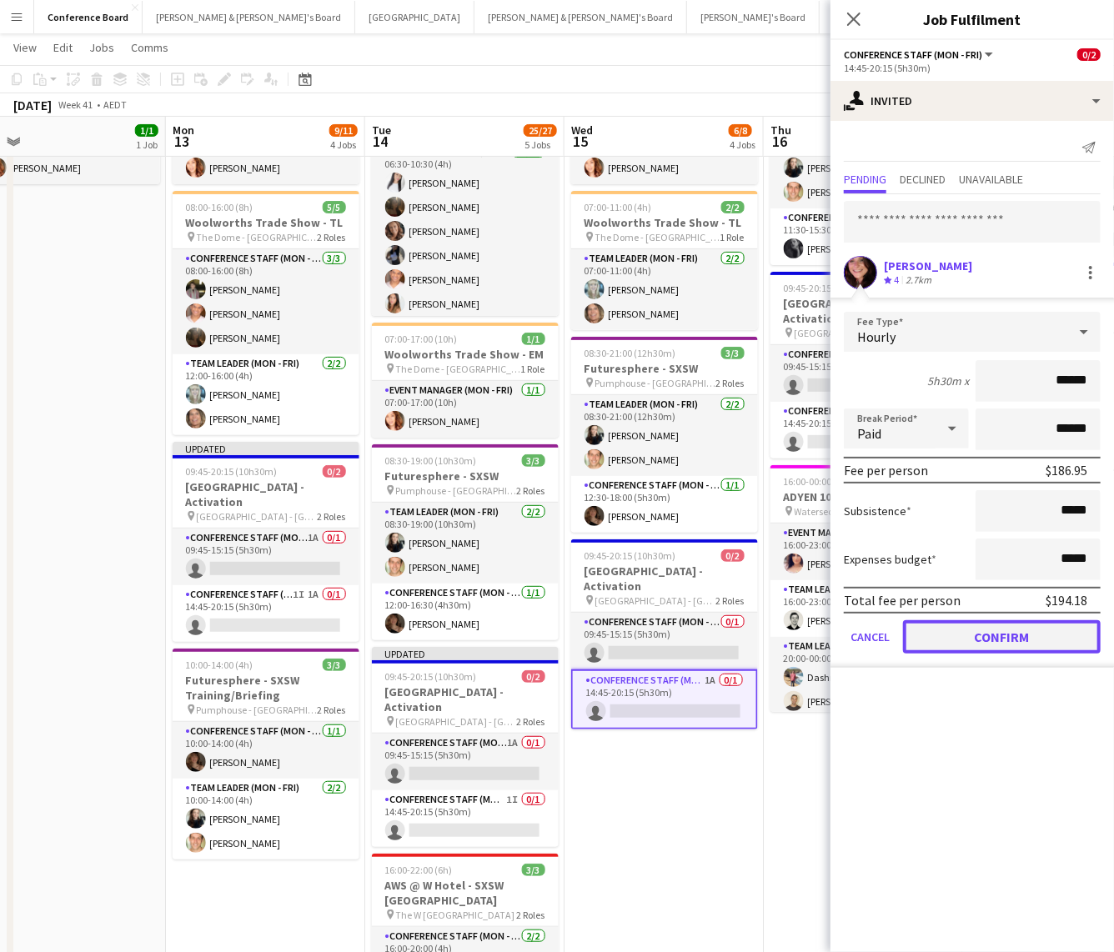
click at [953, 575] on button "Confirm" at bounding box center [1002, 636] width 198 height 33
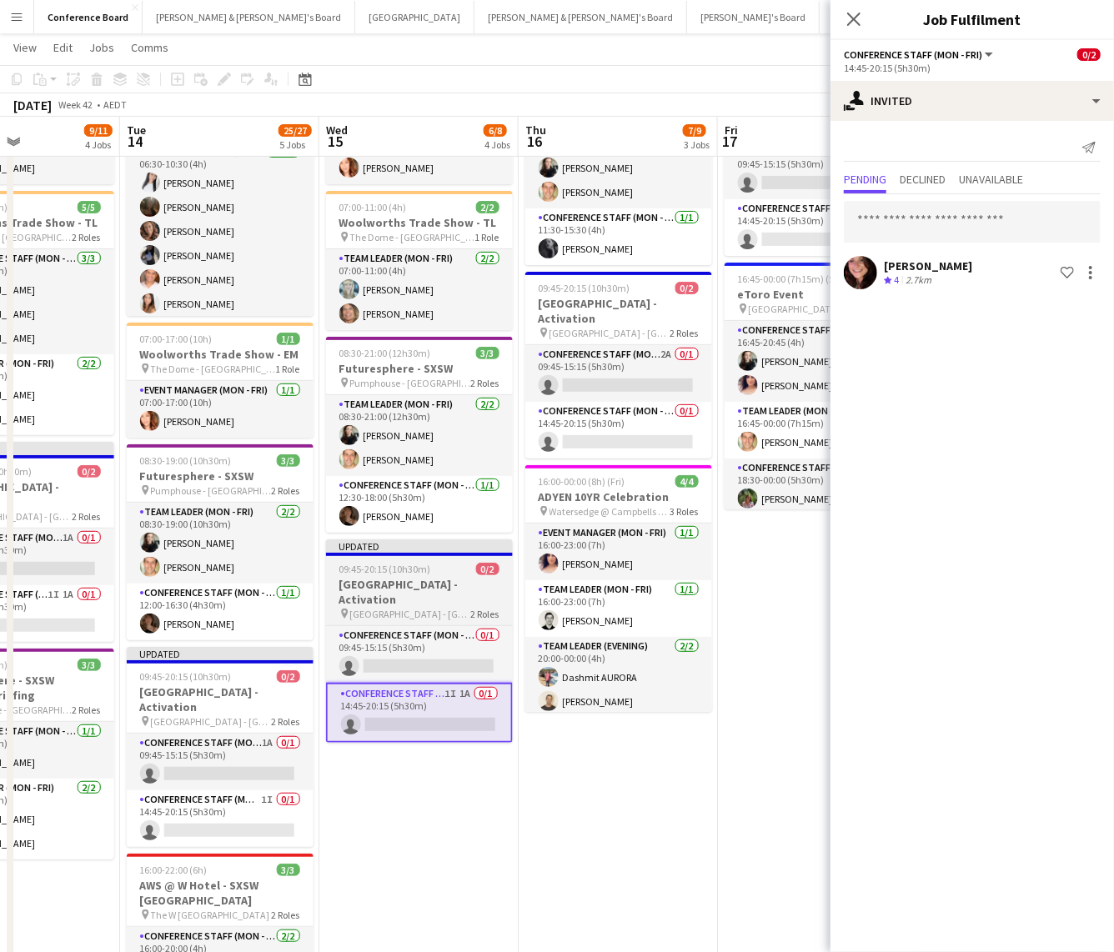
scroll to position [0, 697]
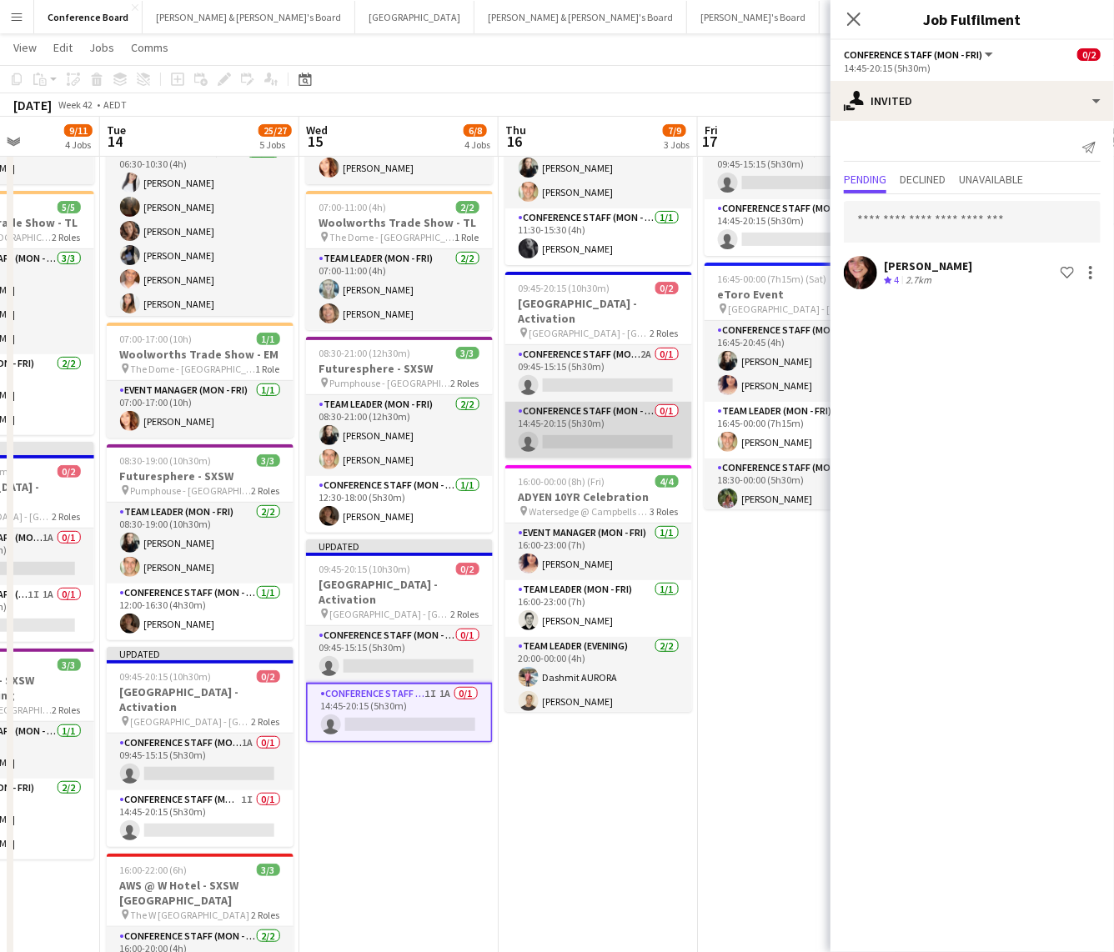
click at [610, 417] on app-card-role "Conference Staff (Mon - Fri) 0/1 14:45-20:15 (5h30m) single-neutral-actions" at bounding box center [598, 430] width 187 height 57
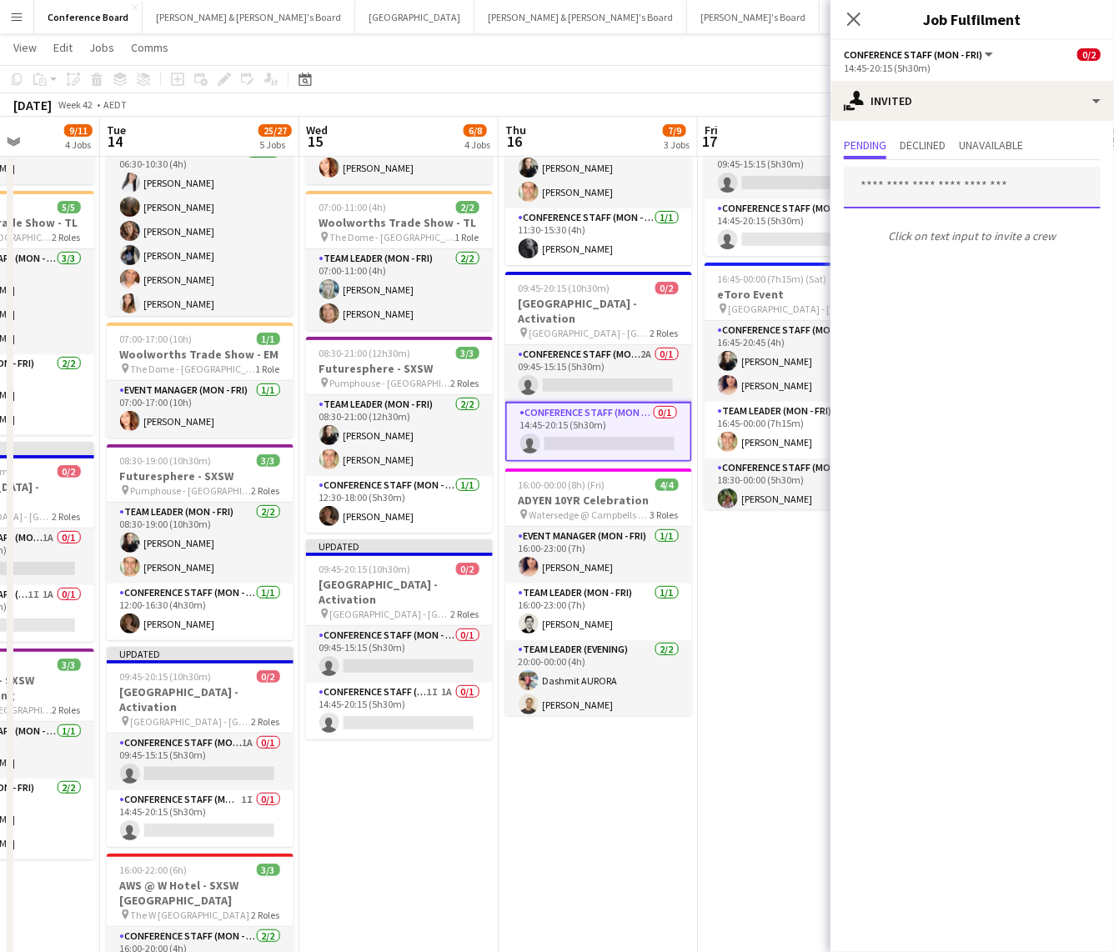
click at [867, 185] on input "text" at bounding box center [972, 188] width 257 height 42
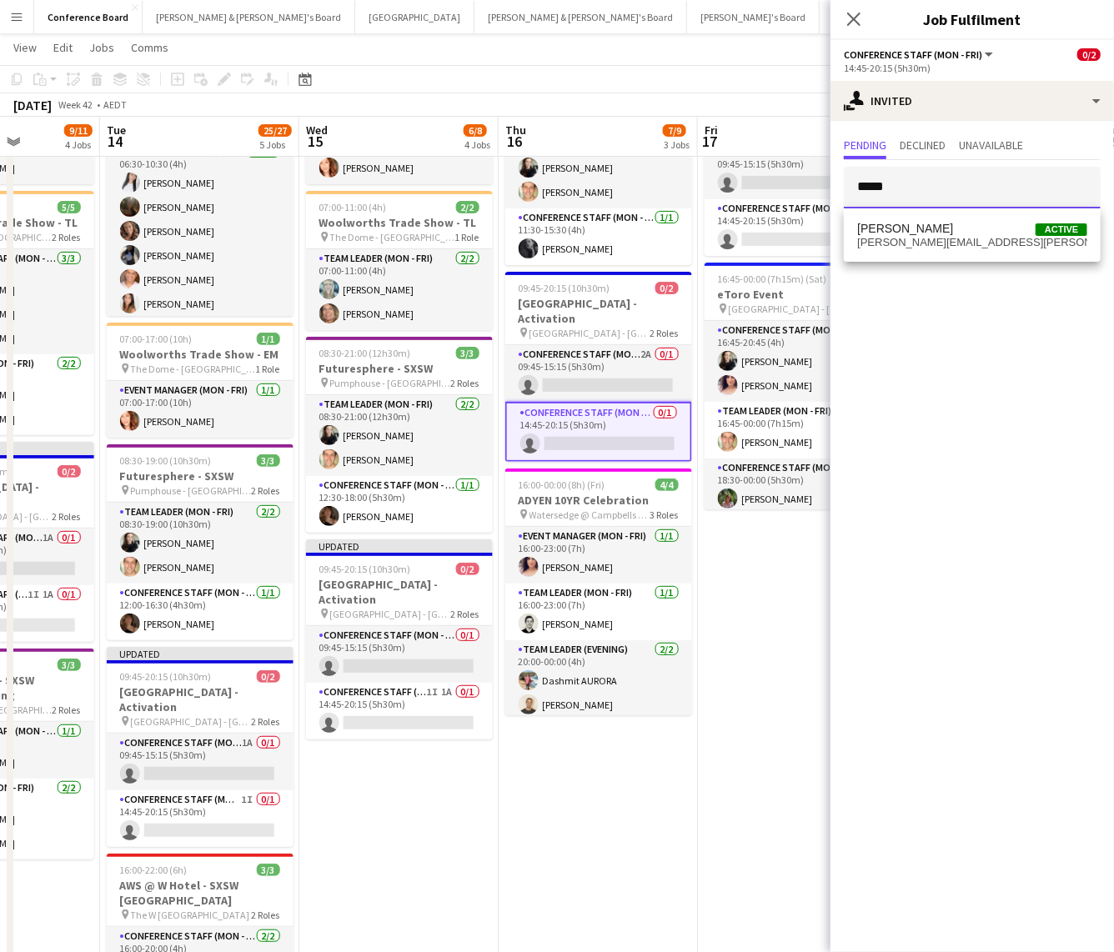
type input "*****"
click at [887, 239] on span "[PERSON_NAME][EMAIL_ADDRESS][PERSON_NAME][DOMAIN_NAME]" at bounding box center [972, 242] width 230 height 13
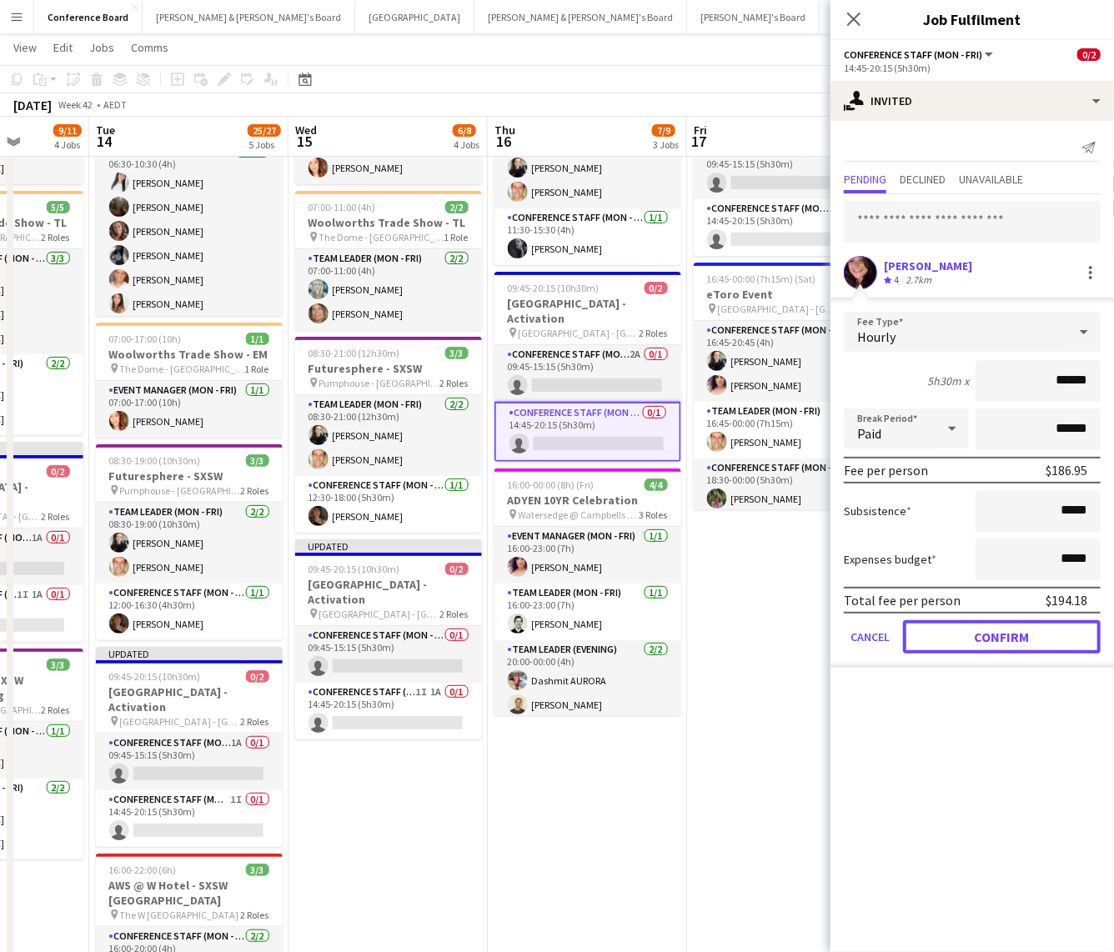
drag, startPoint x: 968, startPoint y: 637, endPoint x: 899, endPoint y: 624, distance: 70.3
click at [968, 575] on button "Confirm" at bounding box center [1002, 636] width 198 height 33
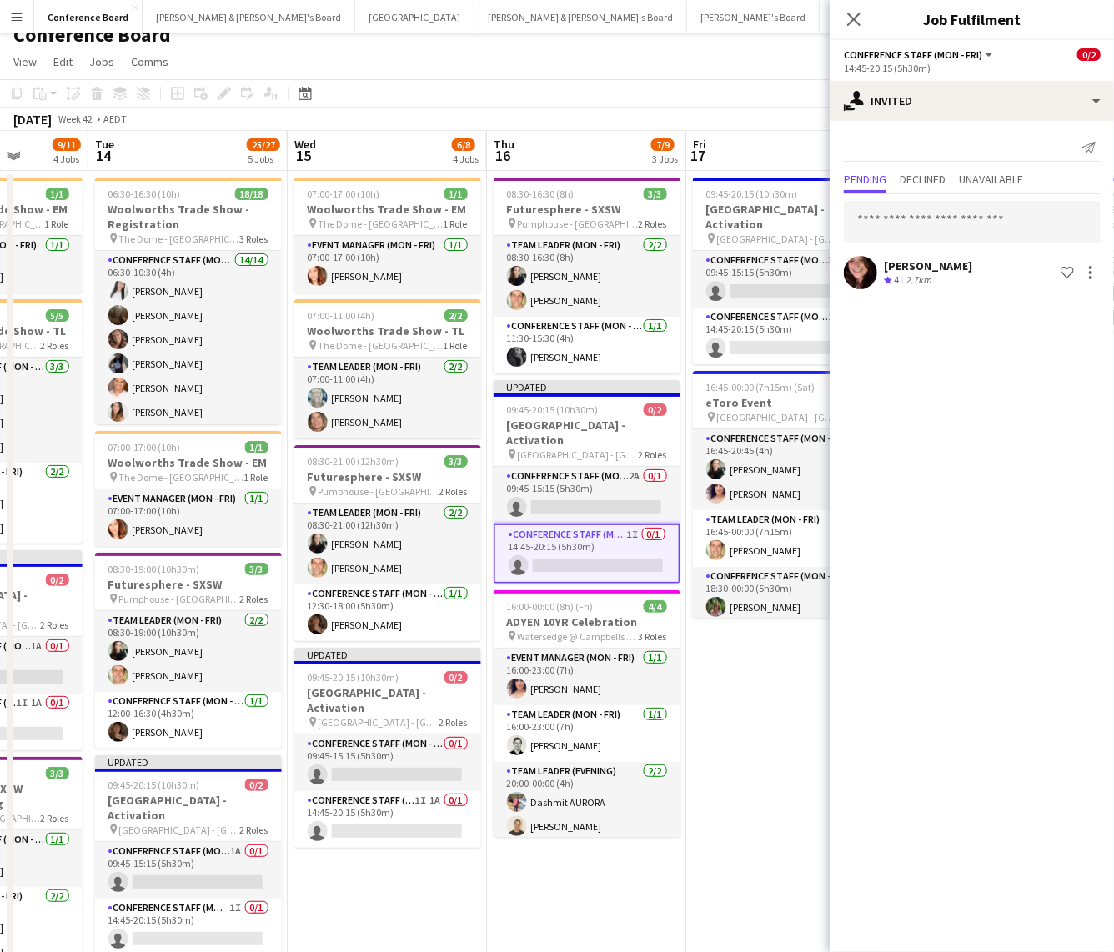
scroll to position [0, 0]
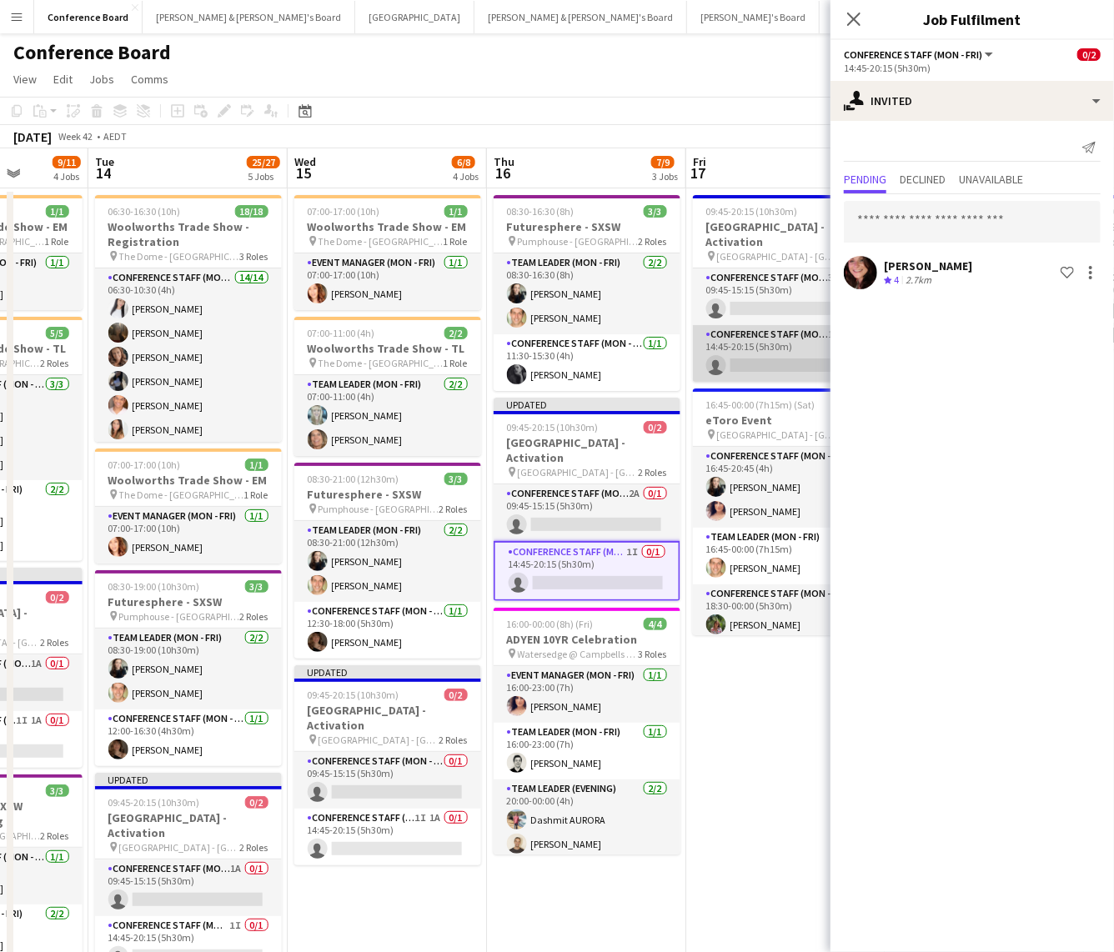
click at [787, 354] on app-card-role "Conference Staff (Mon - Fri) 1A 0/1 14:45-20:15 (5h30m) single-neutral-actions" at bounding box center [786, 353] width 187 height 57
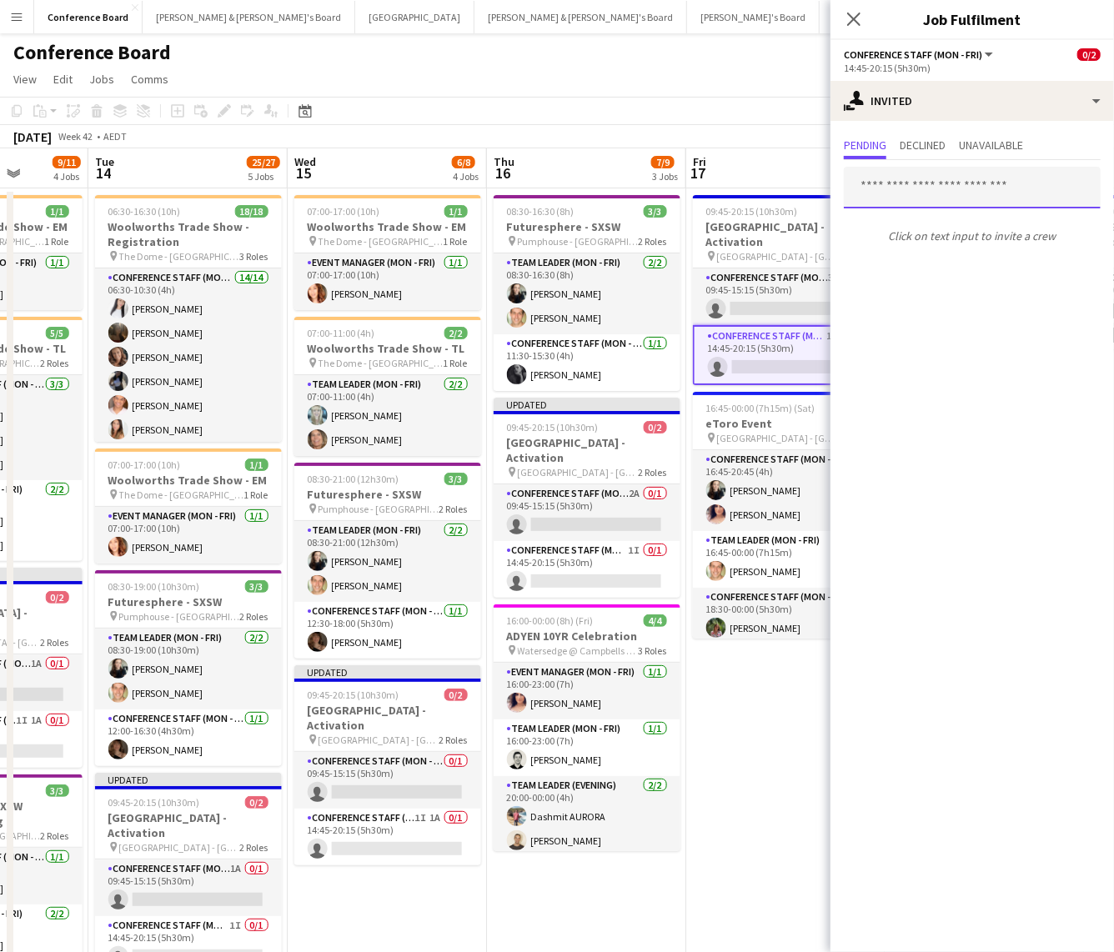
click at [879, 187] on input "text" at bounding box center [972, 188] width 257 height 42
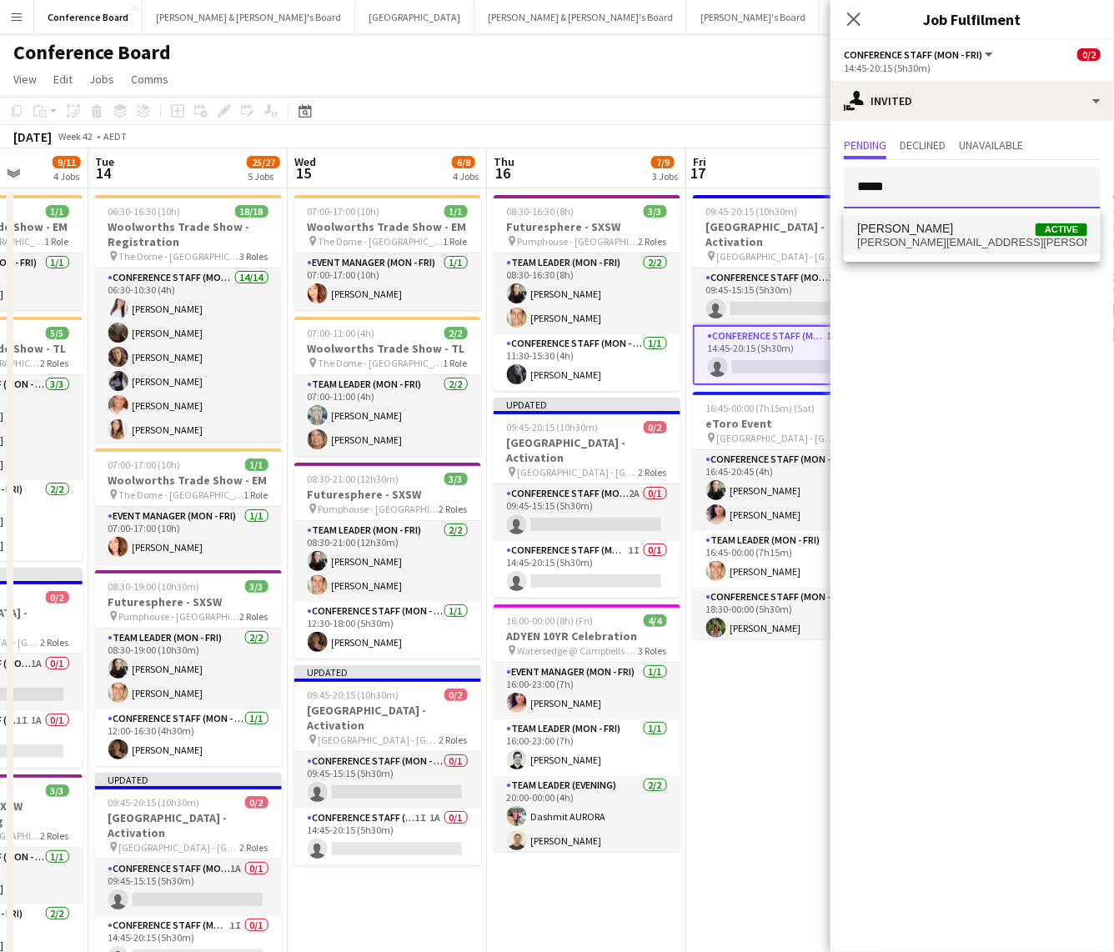
type input "*****"
click at [901, 233] on span "[PERSON_NAME]" at bounding box center [905, 229] width 96 height 14
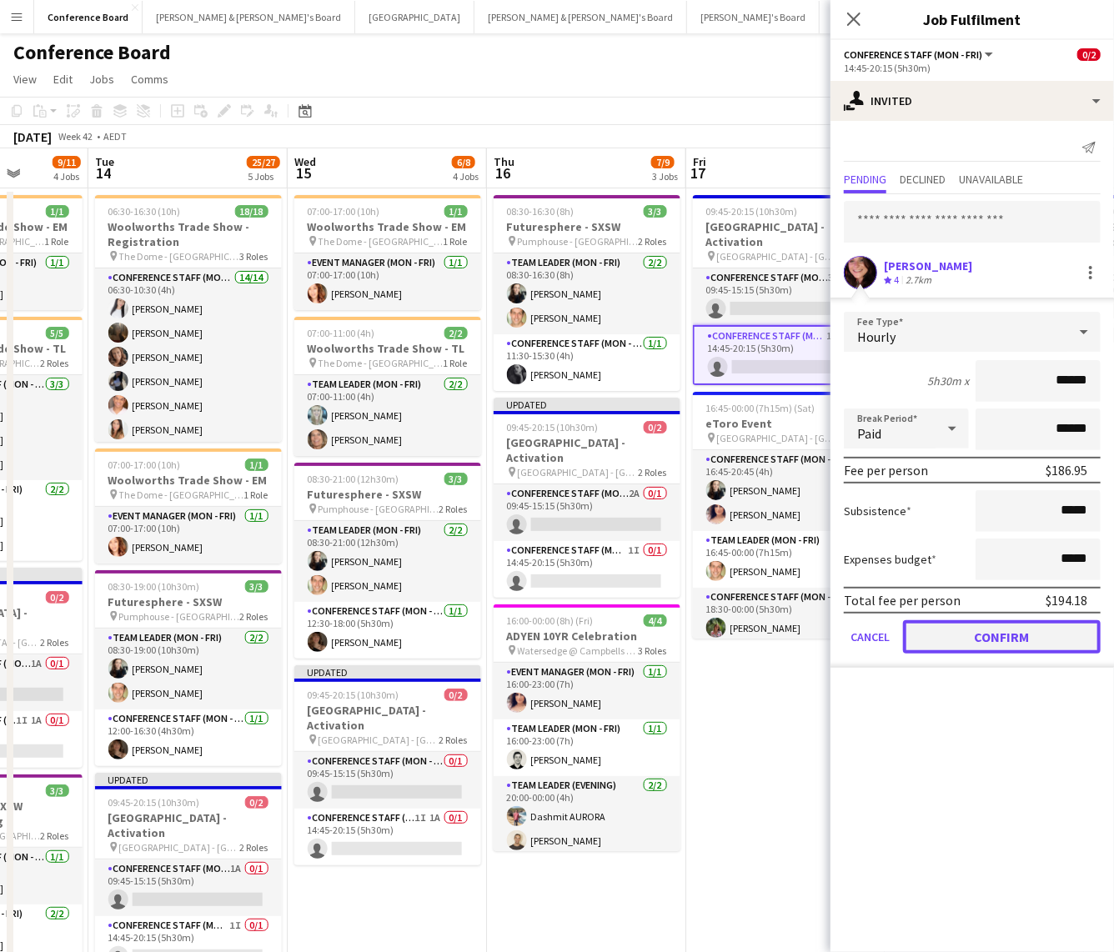
click at [995, 575] on button "Confirm" at bounding box center [1002, 636] width 198 height 33
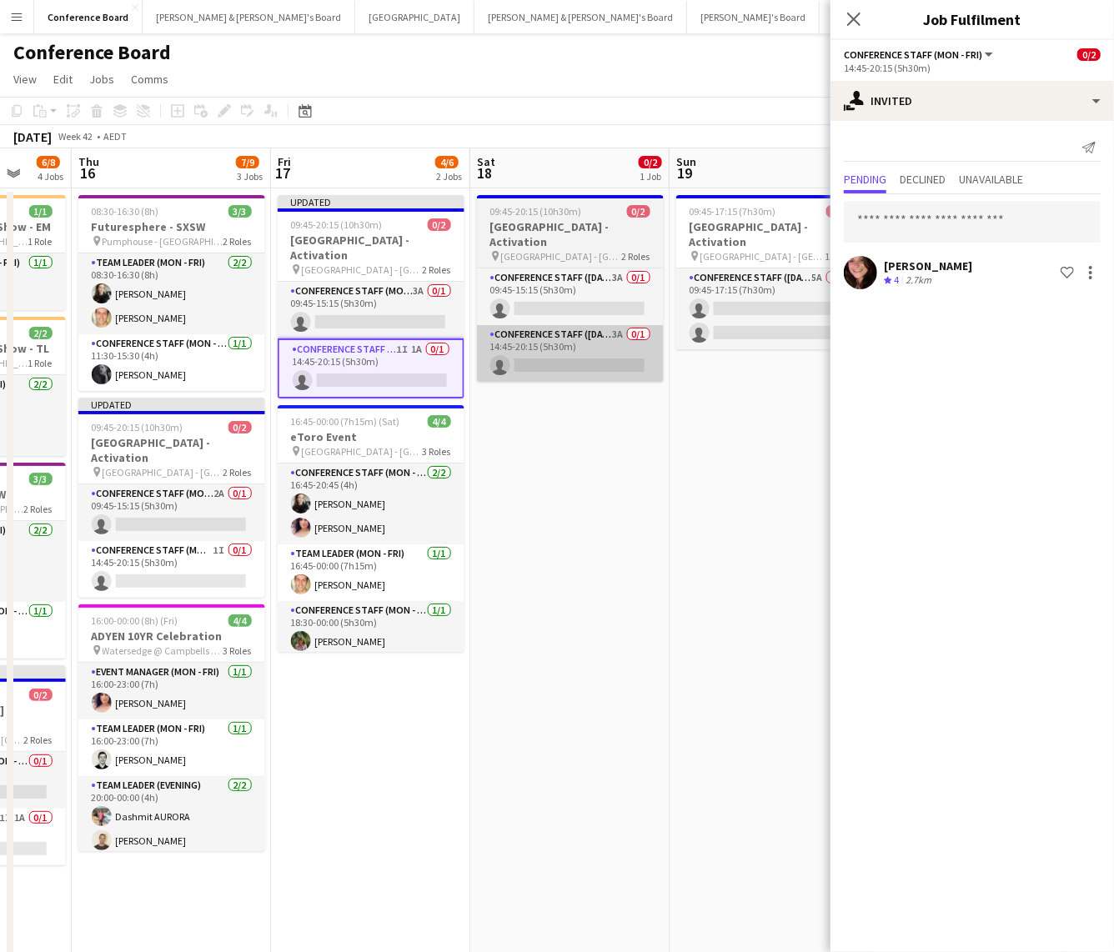
scroll to position [0, 729]
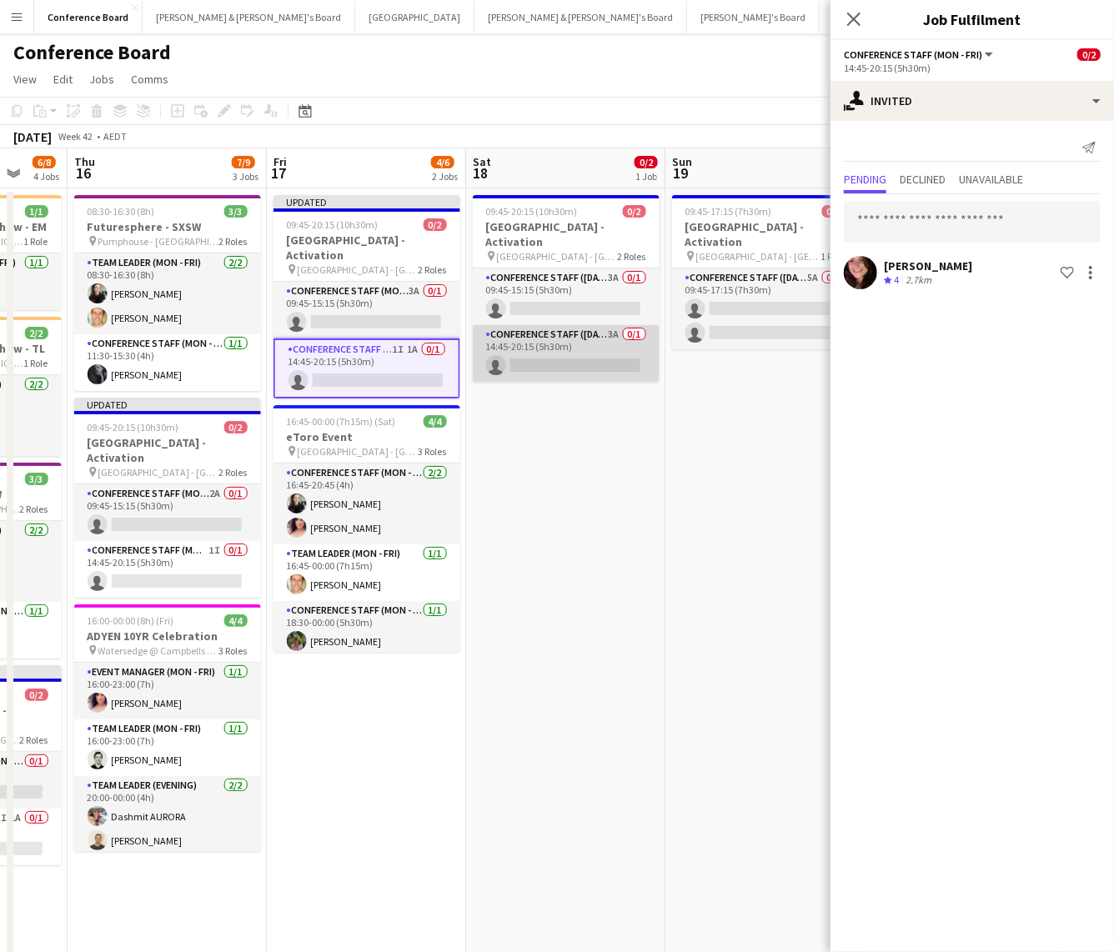
click at [565, 343] on app-card-role "Conference Staff ([DATE]) 3A 0/1 14:45-20:15 (5h30m) single-neutral-actions" at bounding box center [566, 353] width 187 height 57
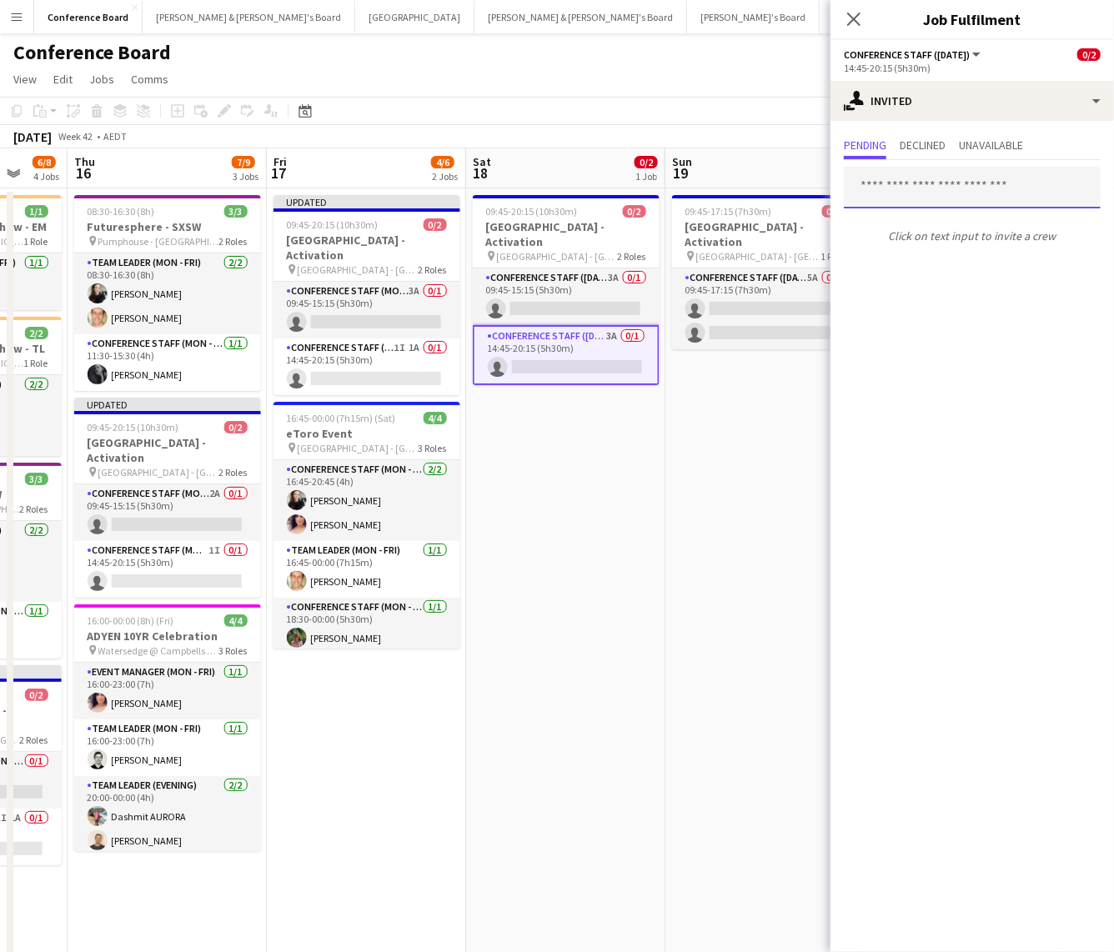
click at [867, 192] on input "text" at bounding box center [972, 188] width 257 height 42
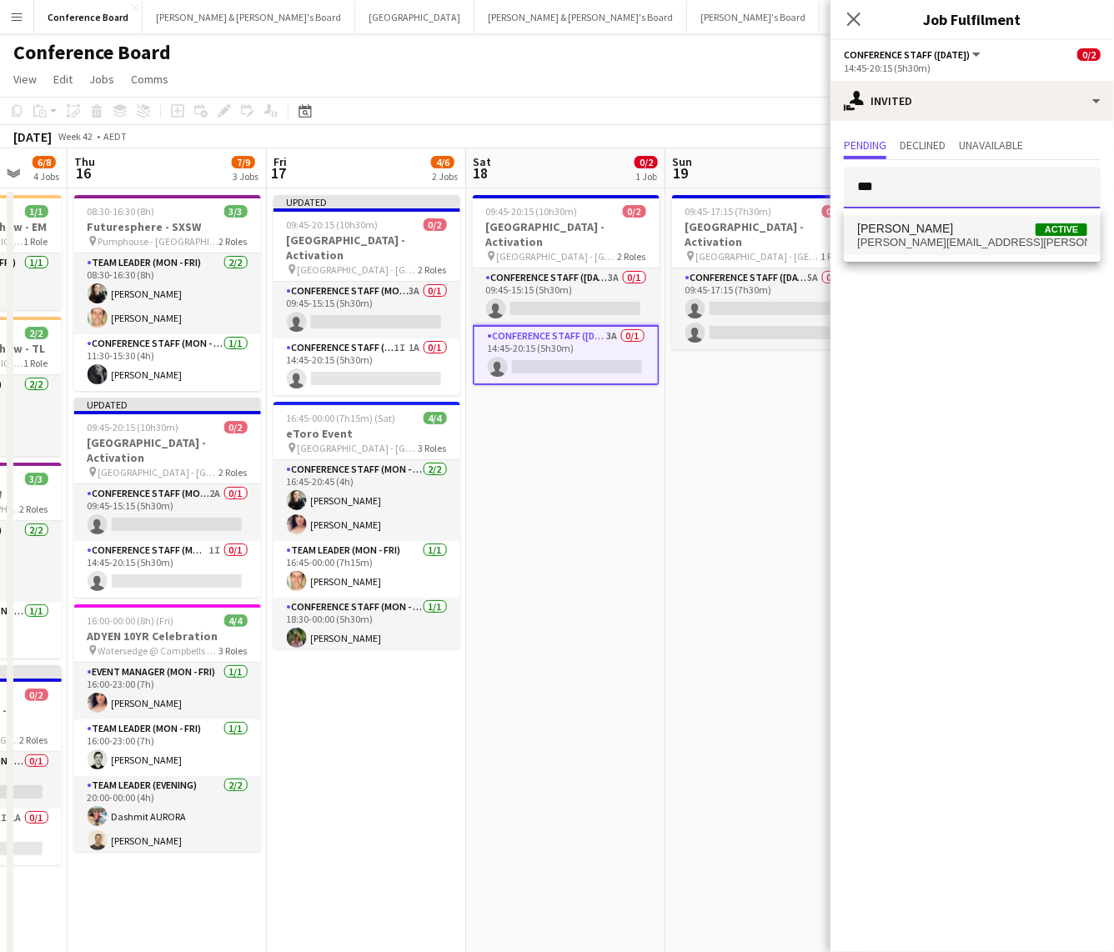
type input "***"
click at [911, 241] on span "[PERSON_NAME][EMAIL_ADDRESS][PERSON_NAME][DOMAIN_NAME]" at bounding box center [972, 242] width 230 height 13
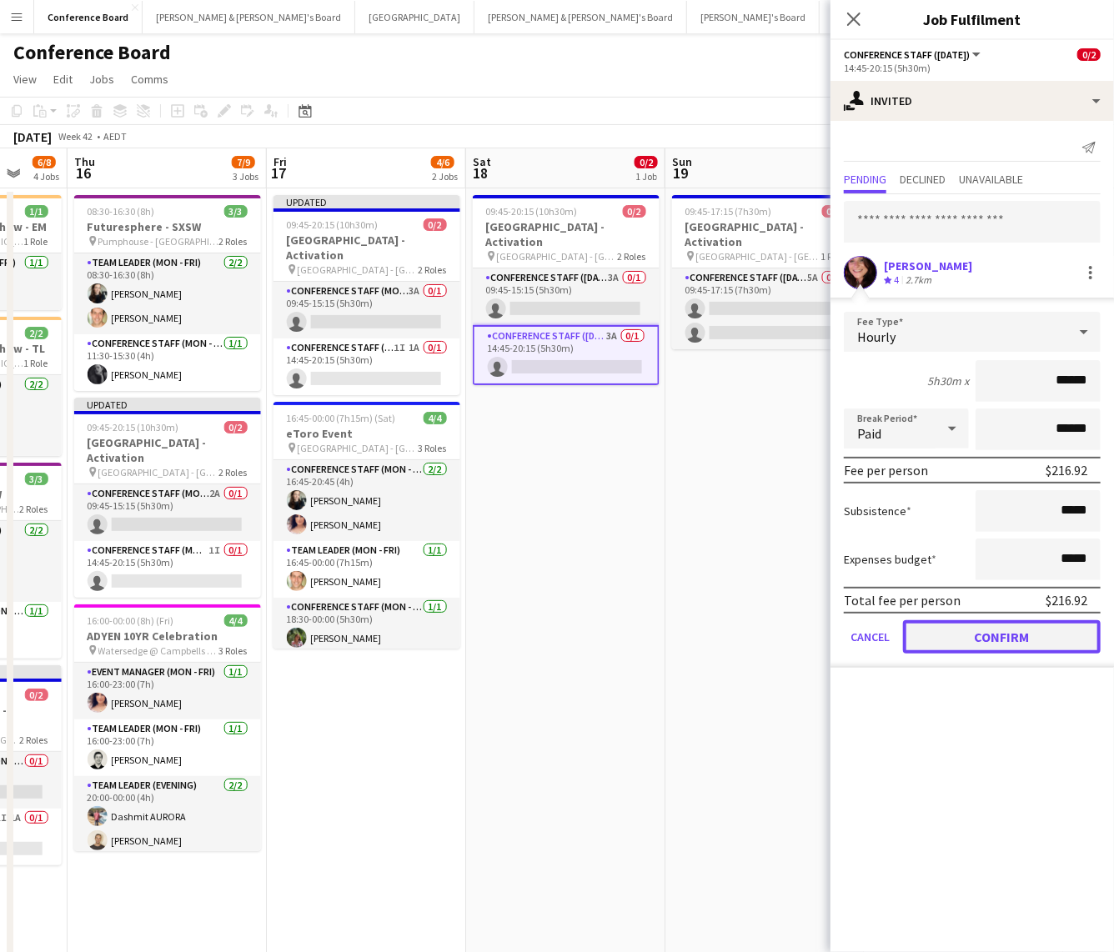
click at [1006, 575] on button "Confirm" at bounding box center [1002, 636] width 198 height 33
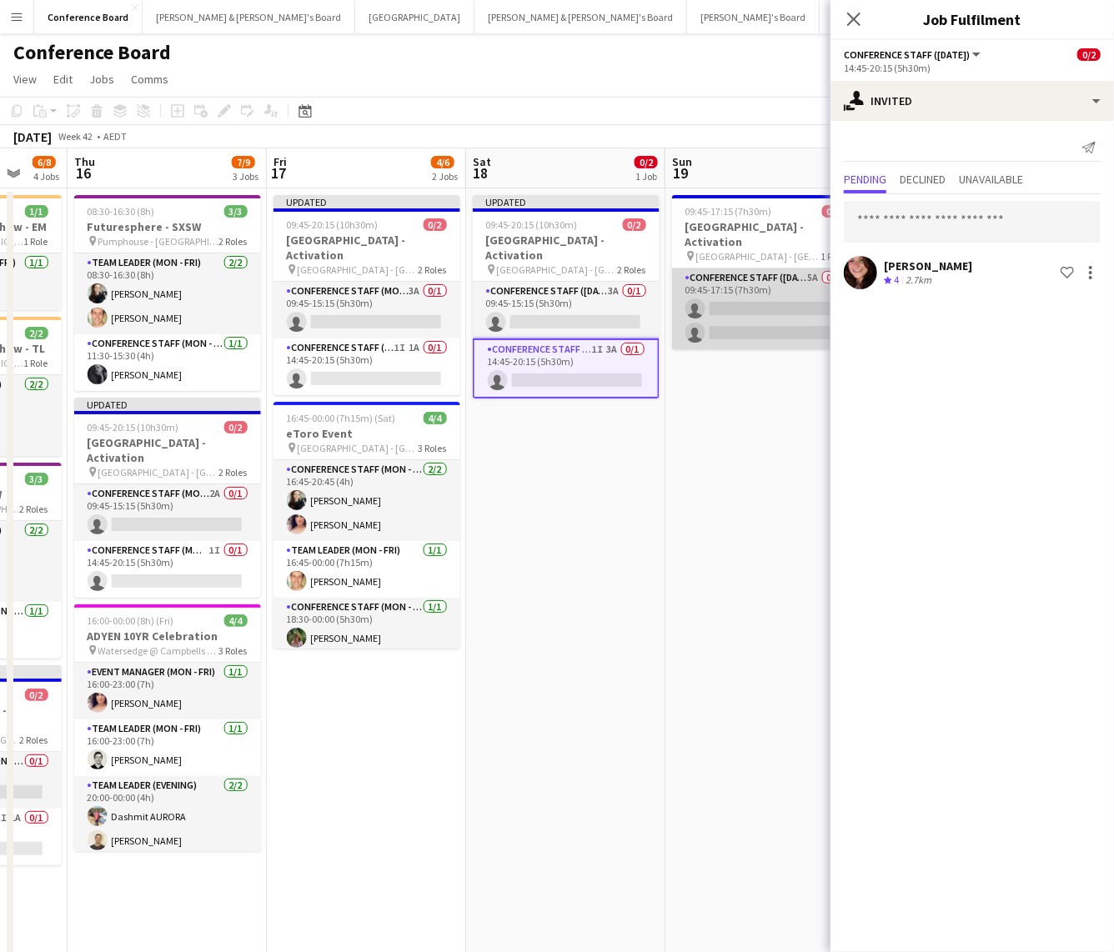
click at [764, 303] on app-card-role "Conference Staff ([DATE]) 5A 0/2 09:45-17:15 (7h30m) single-neutral-actions sin…" at bounding box center [765, 308] width 187 height 81
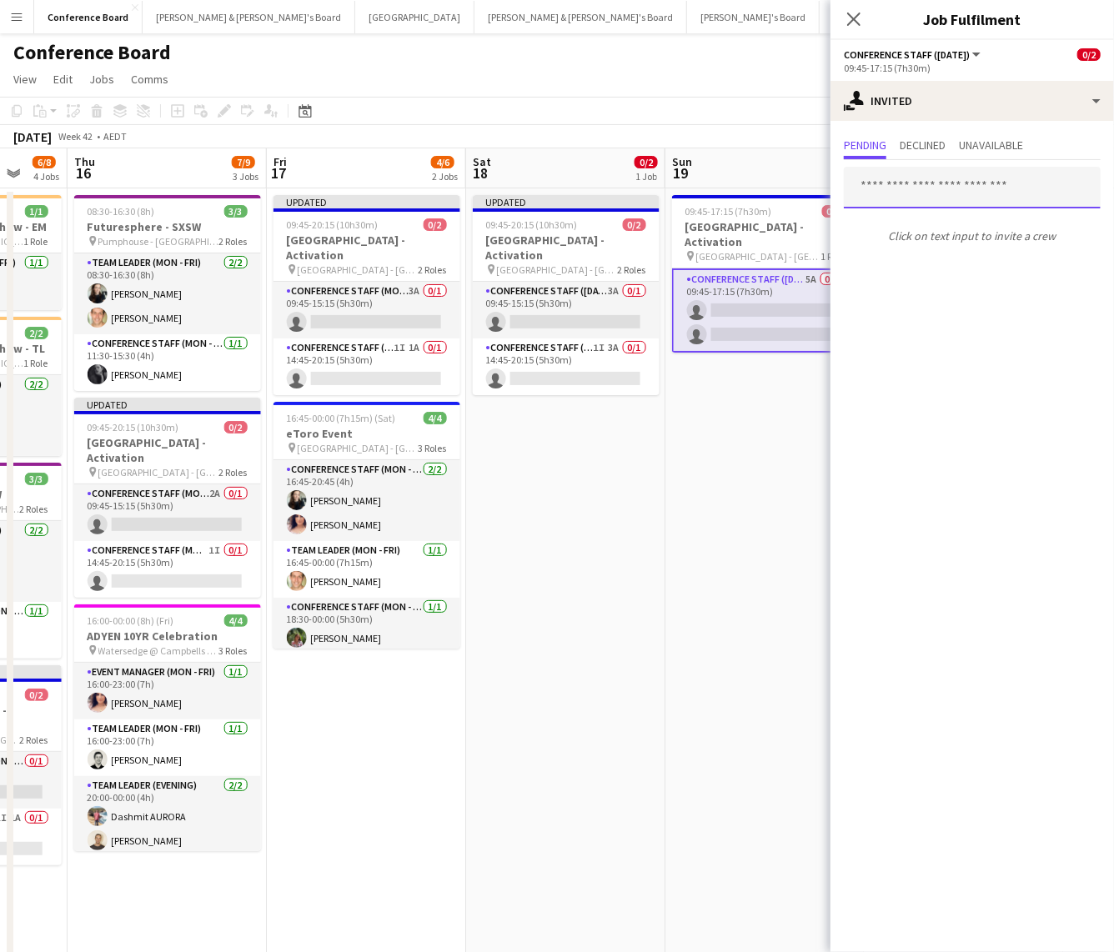
click at [890, 198] on input "text" at bounding box center [972, 188] width 257 height 42
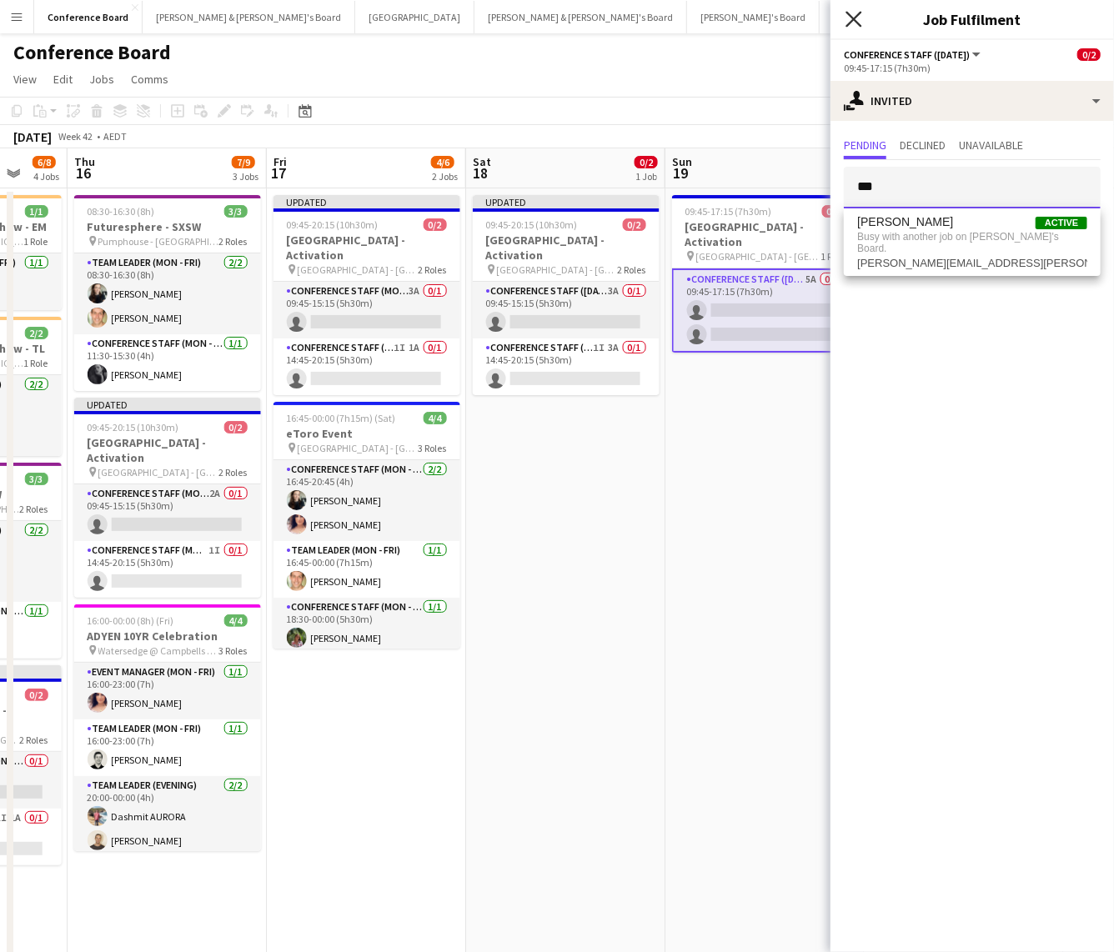
type input "***"
drag, startPoint x: 855, startPoint y: 18, endPoint x: 851, endPoint y: 28, distance: 10.8
click at [855, 19] on icon at bounding box center [853, 19] width 13 height 13
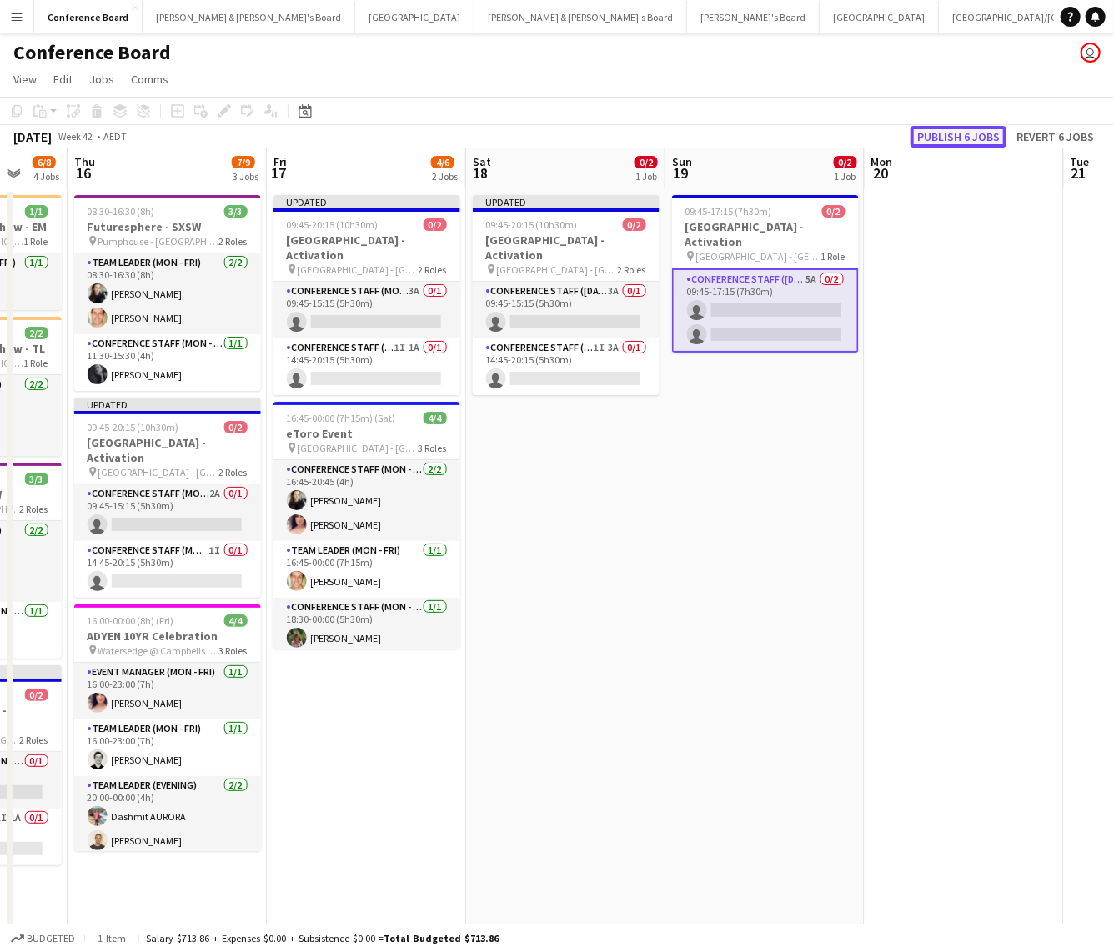
click at [943, 135] on button "Publish 6 jobs" at bounding box center [958, 137] width 96 height 22
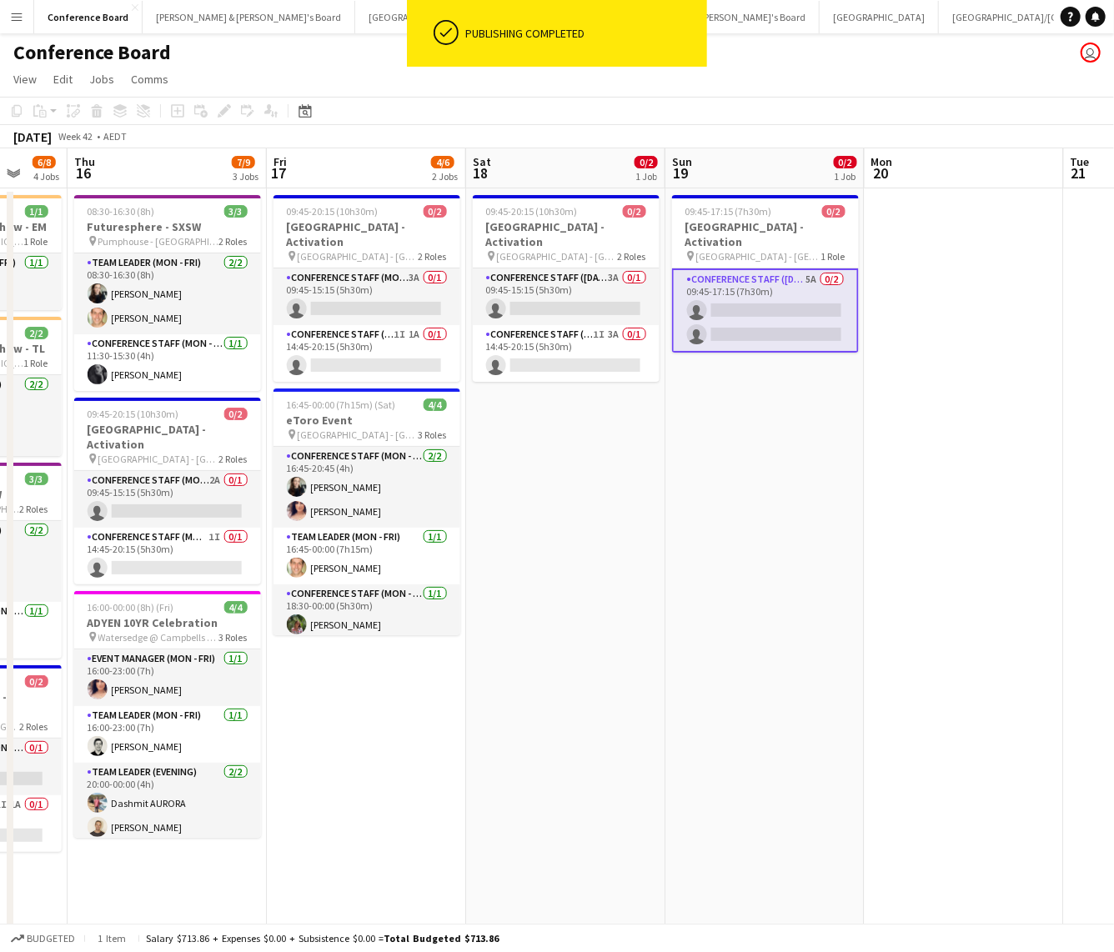
click at [552, 123] on app-toolbar "Copy Paste Paste Command V Paste with crew Command Shift V Paste linked Job [GE…" at bounding box center [557, 111] width 1114 height 28
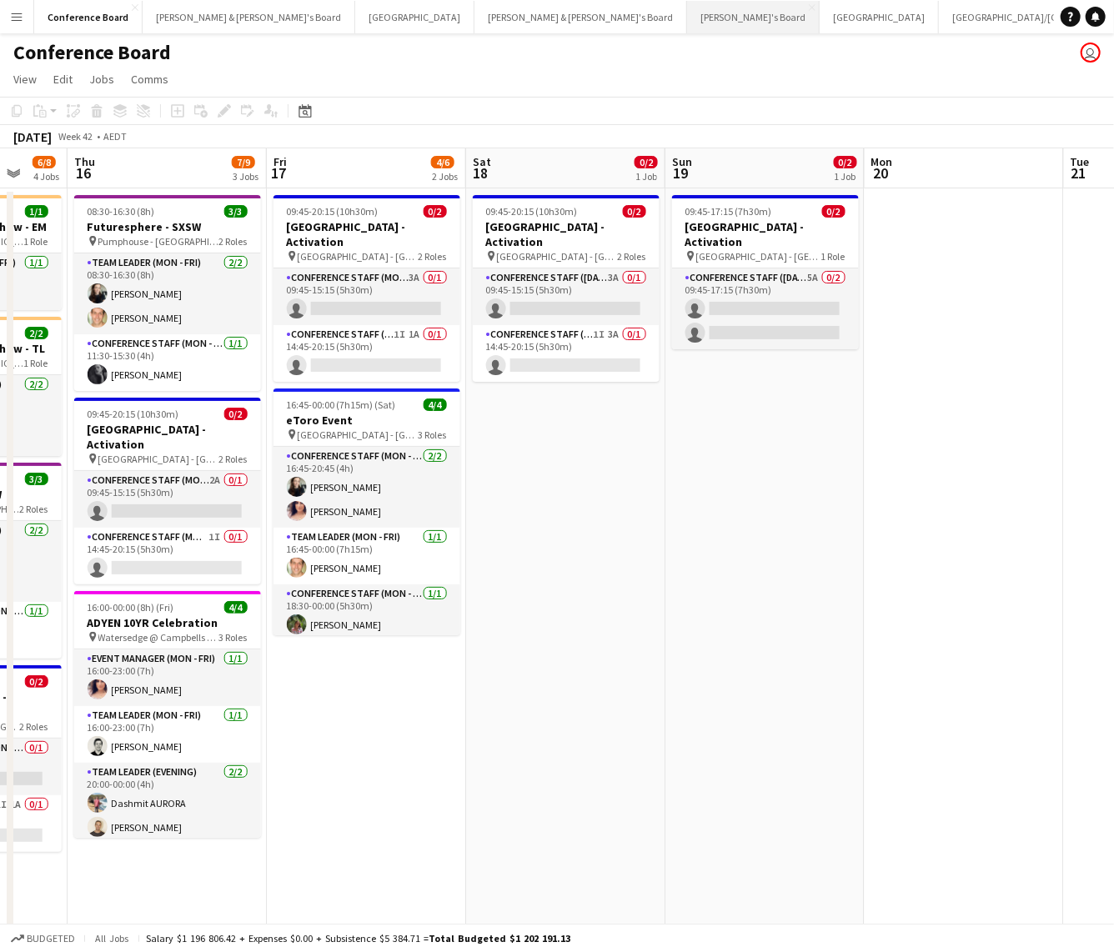
click at [687, 9] on button "Tennille's Board Close" at bounding box center [753, 17] width 133 height 33
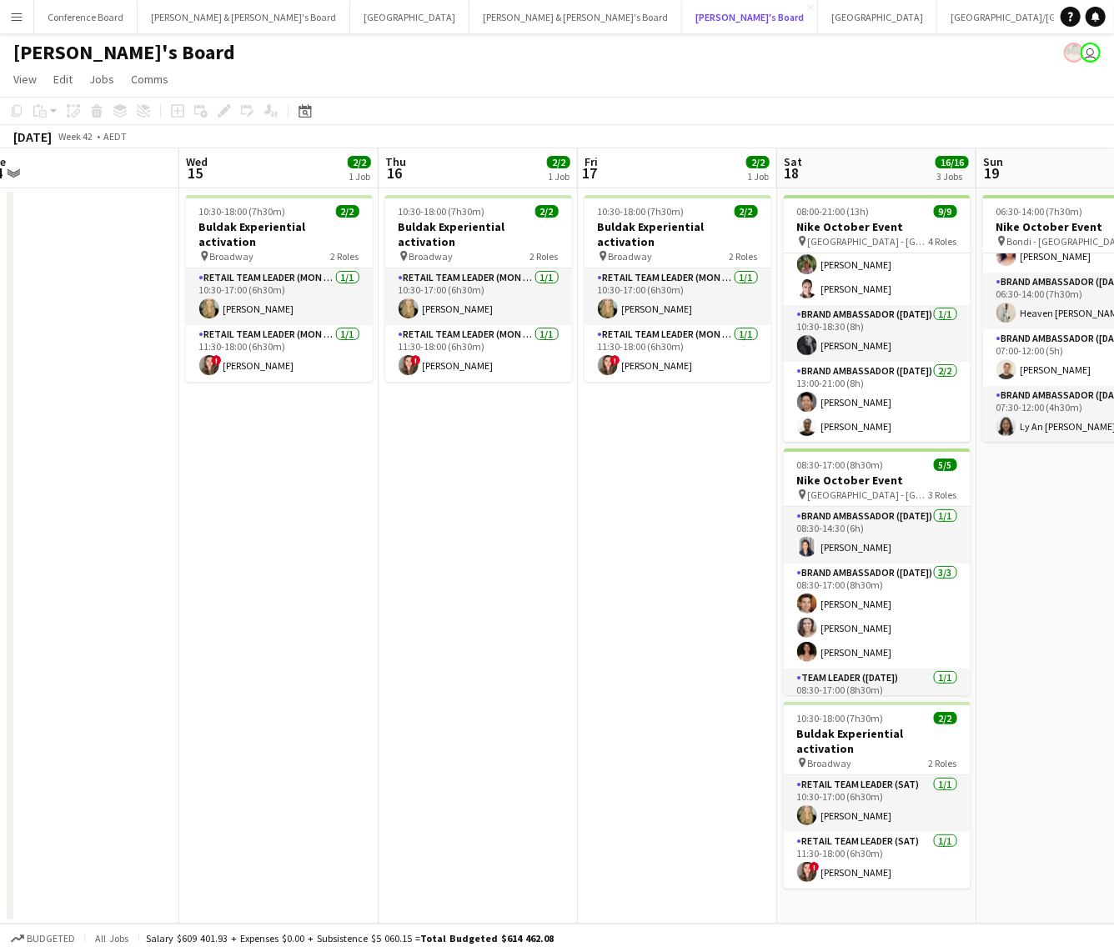
scroll to position [0, 417]
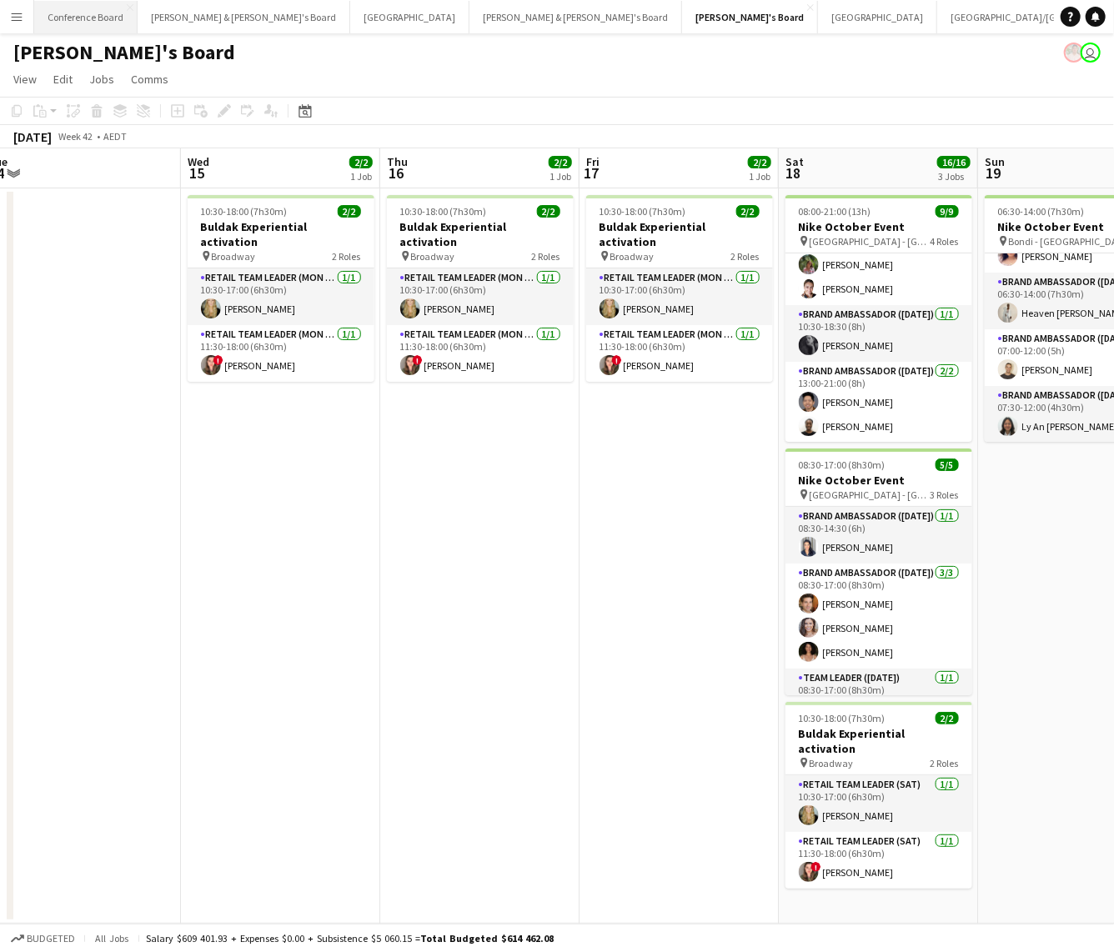
click at [93, 22] on button "Conference Board Close" at bounding box center [85, 17] width 103 height 33
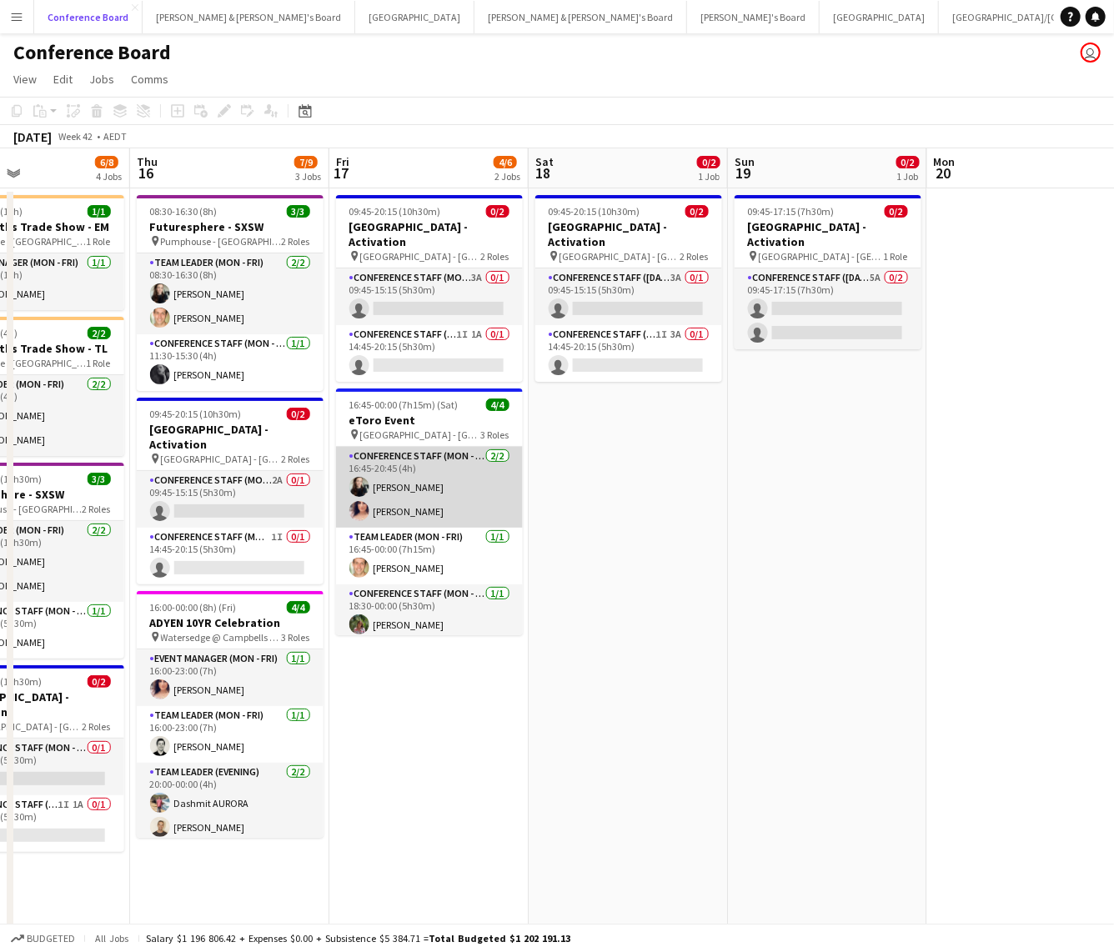
scroll to position [0, 666]
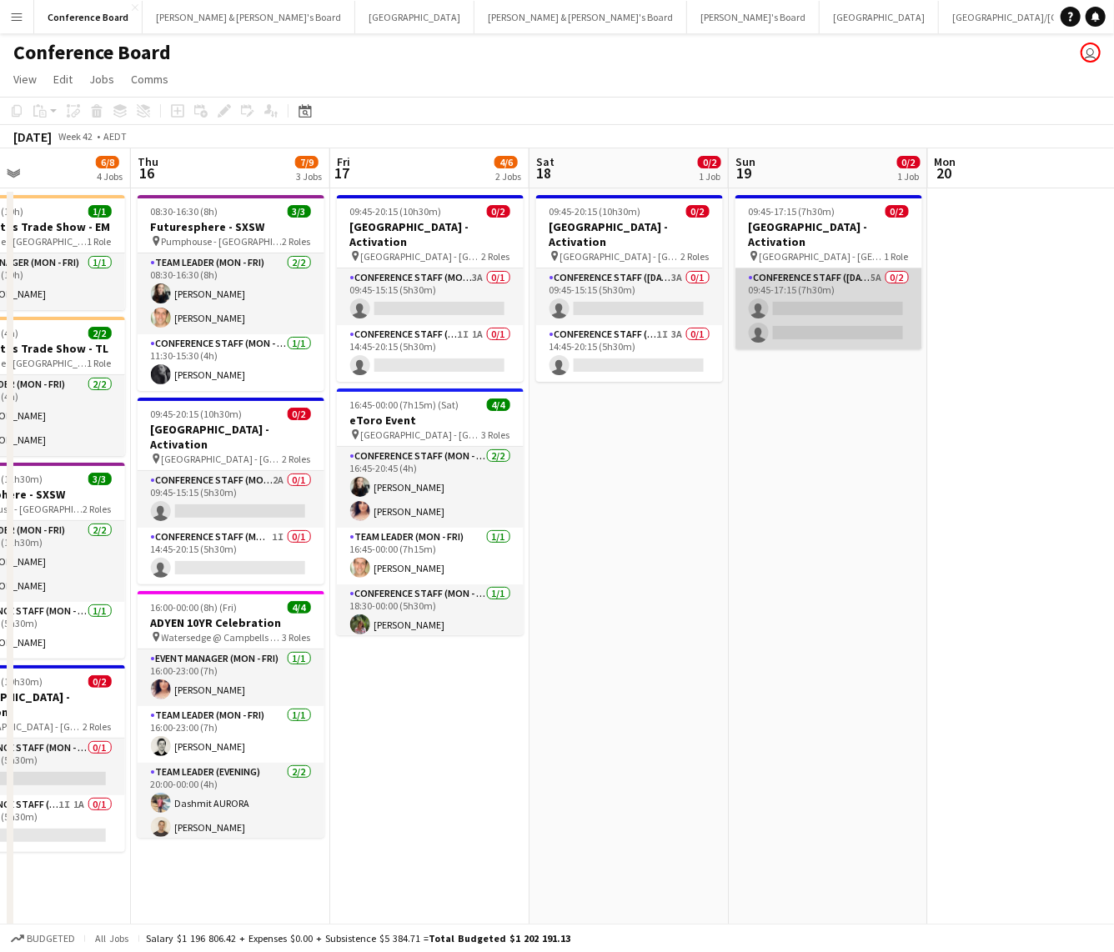
click at [879, 297] on app-card-role "Conference Staff ([DATE]) 5A 0/2 09:45-17:15 (7h30m) single-neutral-actions sin…" at bounding box center [828, 308] width 187 height 81
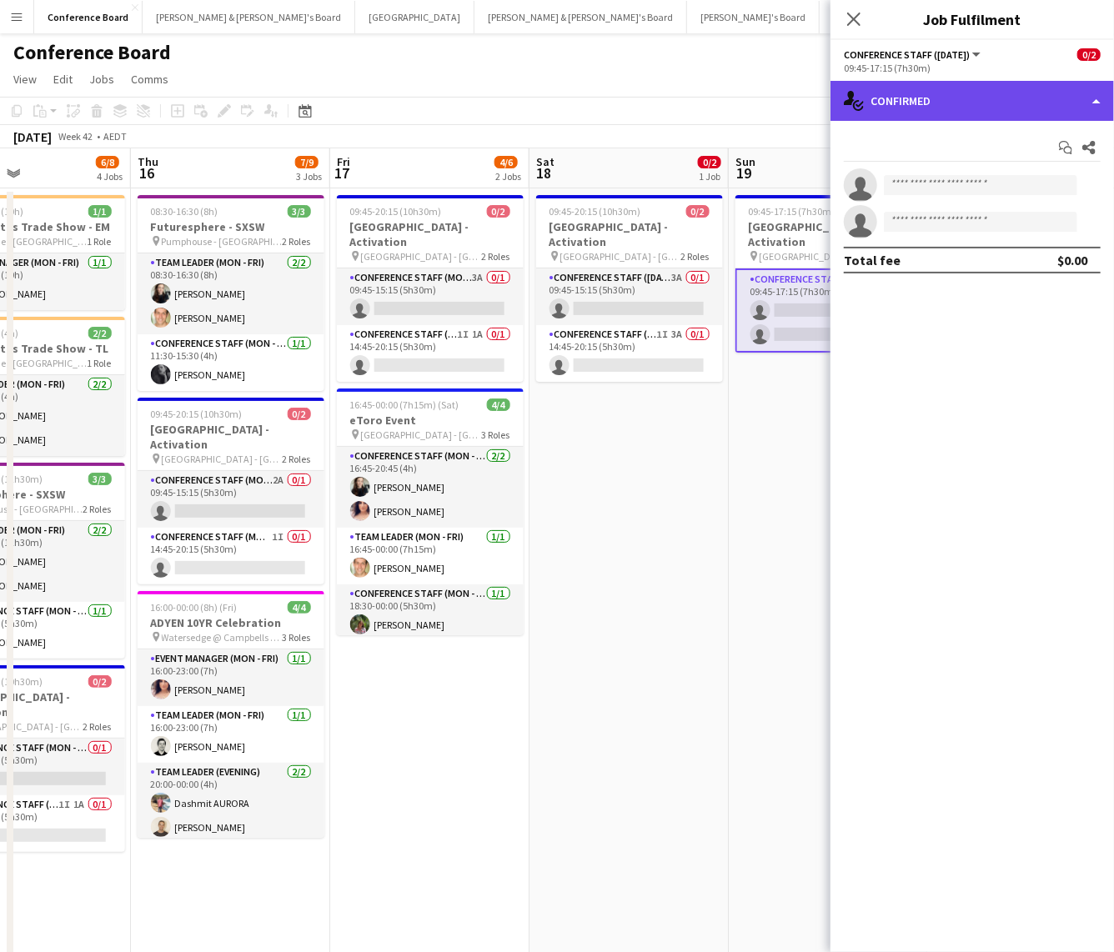
click at [972, 108] on div "single-neutral-actions-check-2 Confirmed" at bounding box center [971, 101] width 283 height 40
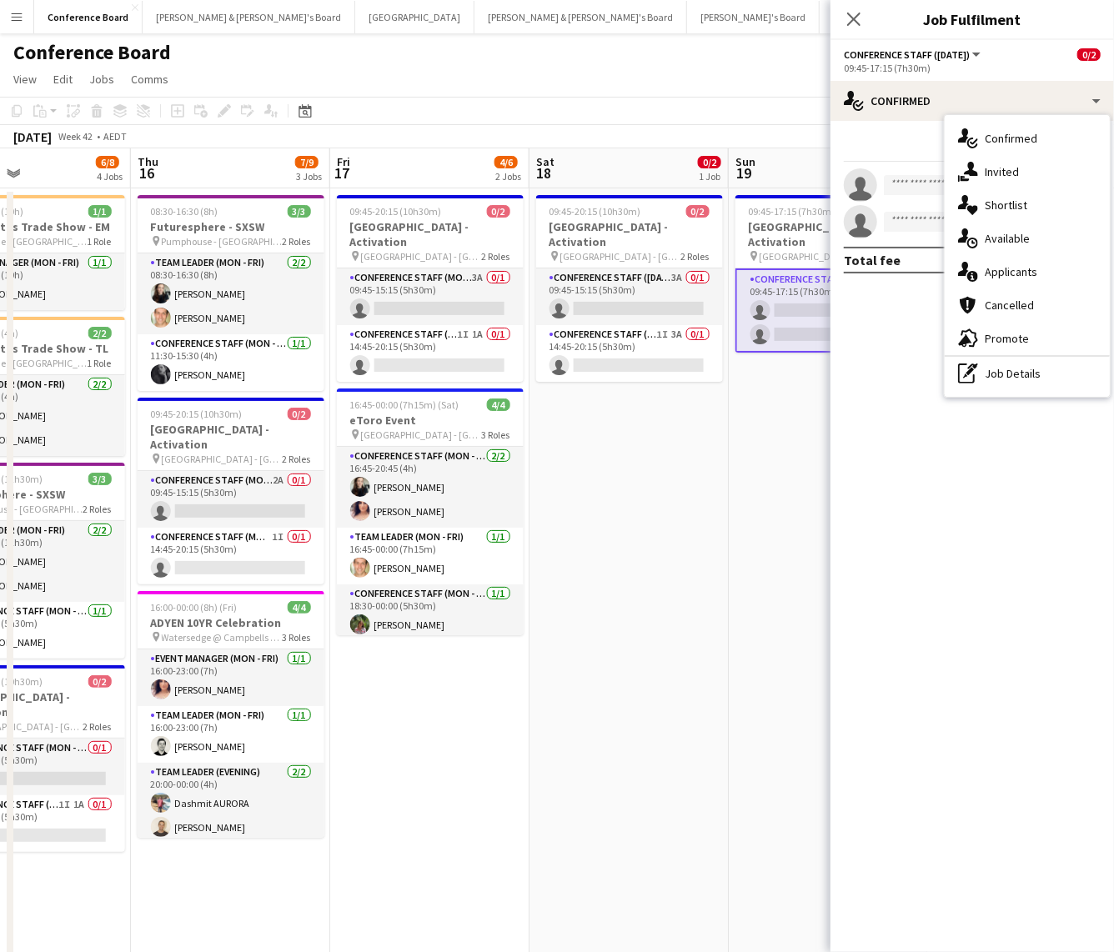
click at [994, 268] on span "Applicants" at bounding box center [1010, 271] width 53 height 15
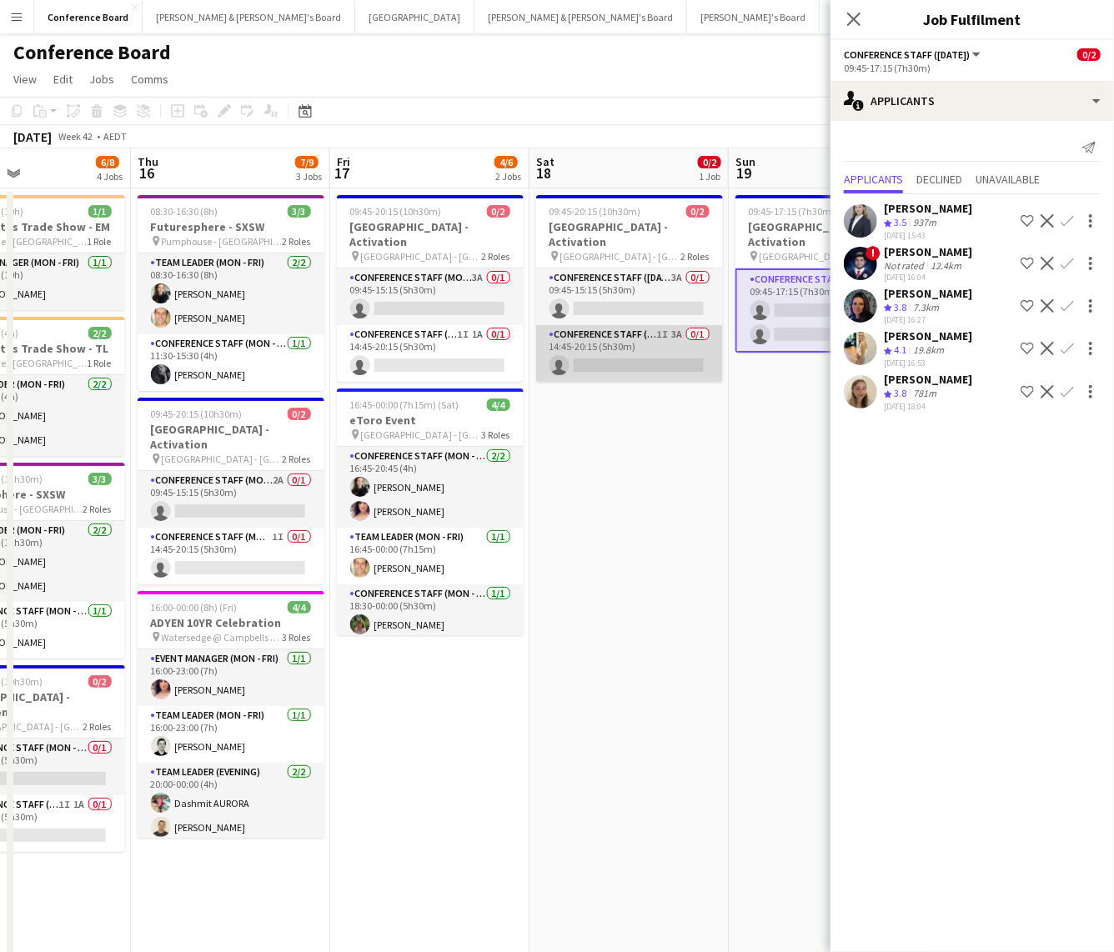
click at [650, 338] on app-card-role "Conference Staff ([DATE]) 1I 3A 0/1 14:45-20:15 (5h30m) single-neutral-actions" at bounding box center [629, 353] width 187 height 57
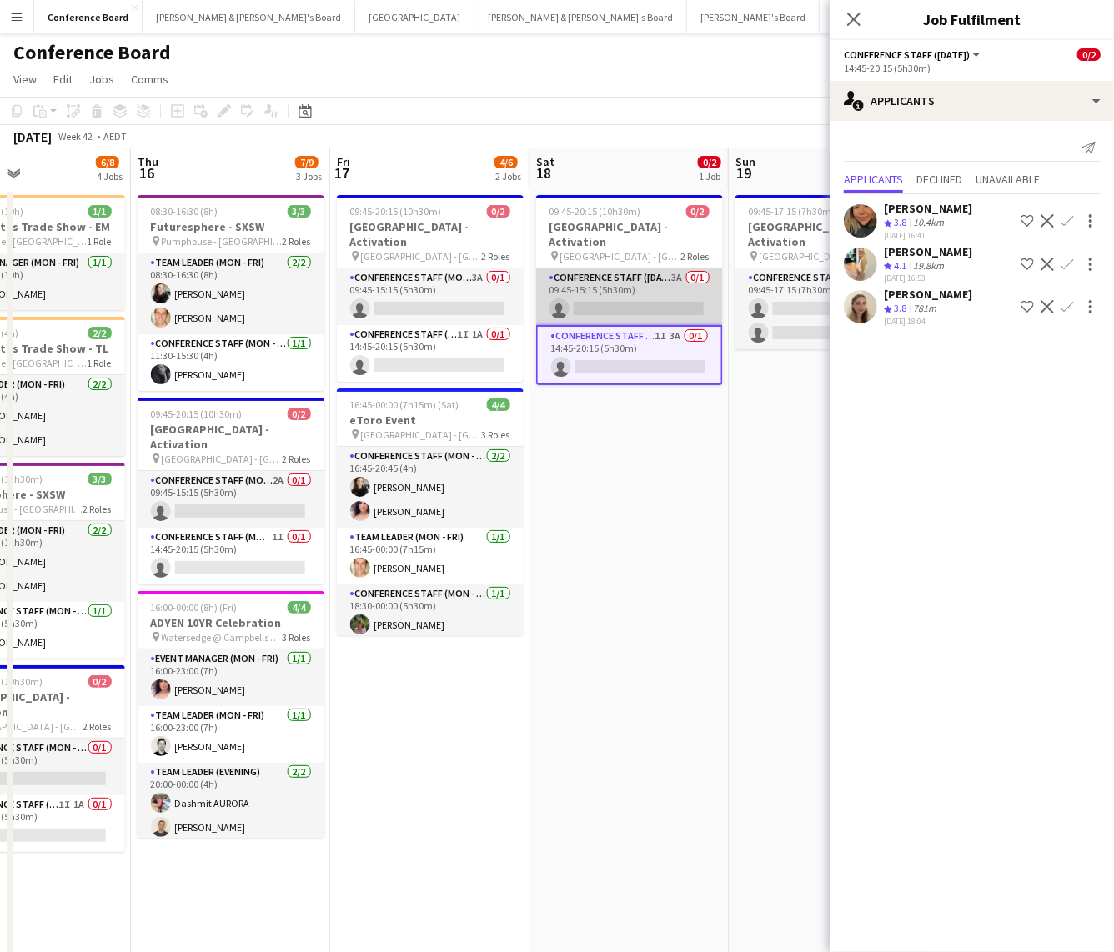
click at [638, 288] on app-card-role "Conference Staff ([DATE]) 3A 0/1 09:45-15:15 (5h30m) single-neutral-actions" at bounding box center [629, 296] width 187 height 57
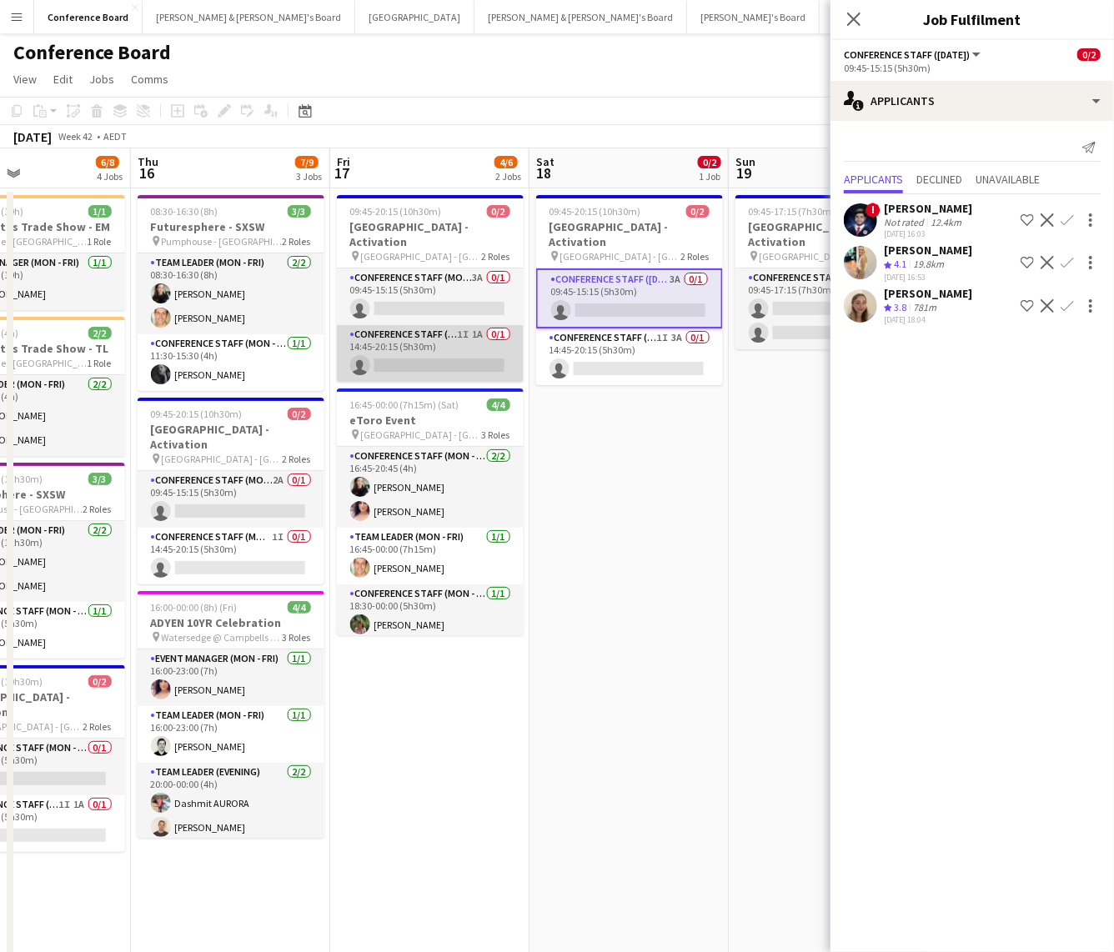
click at [449, 342] on app-card-role "Conference Staff (Mon - Fri) 1I 1A 0/1 14:45-20:15 (5h30m) single-neutral-actio…" at bounding box center [430, 353] width 187 height 57
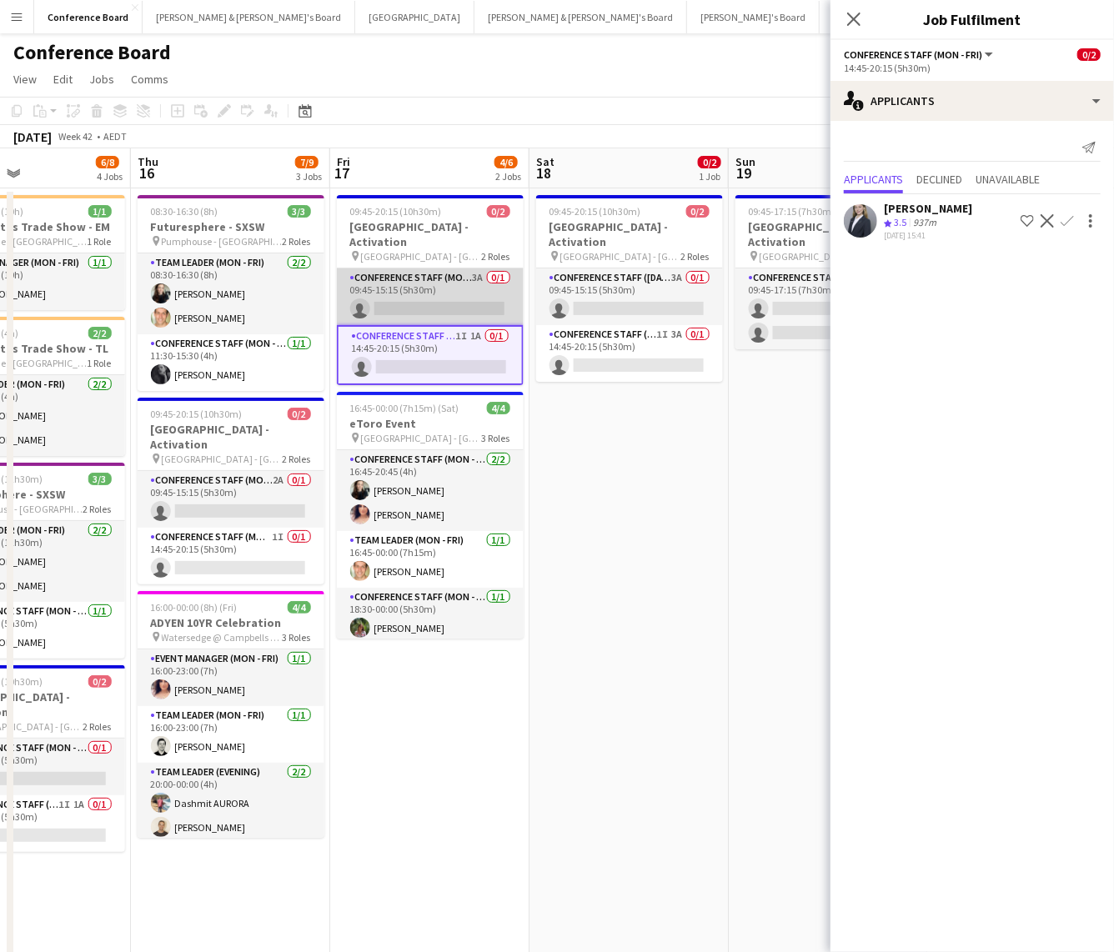
click at [423, 289] on app-card-role "Conference Staff (Mon - Fri) 3A 0/1 09:45-15:15 (5h30m) single-neutral-actions" at bounding box center [430, 296] width 187 height 57
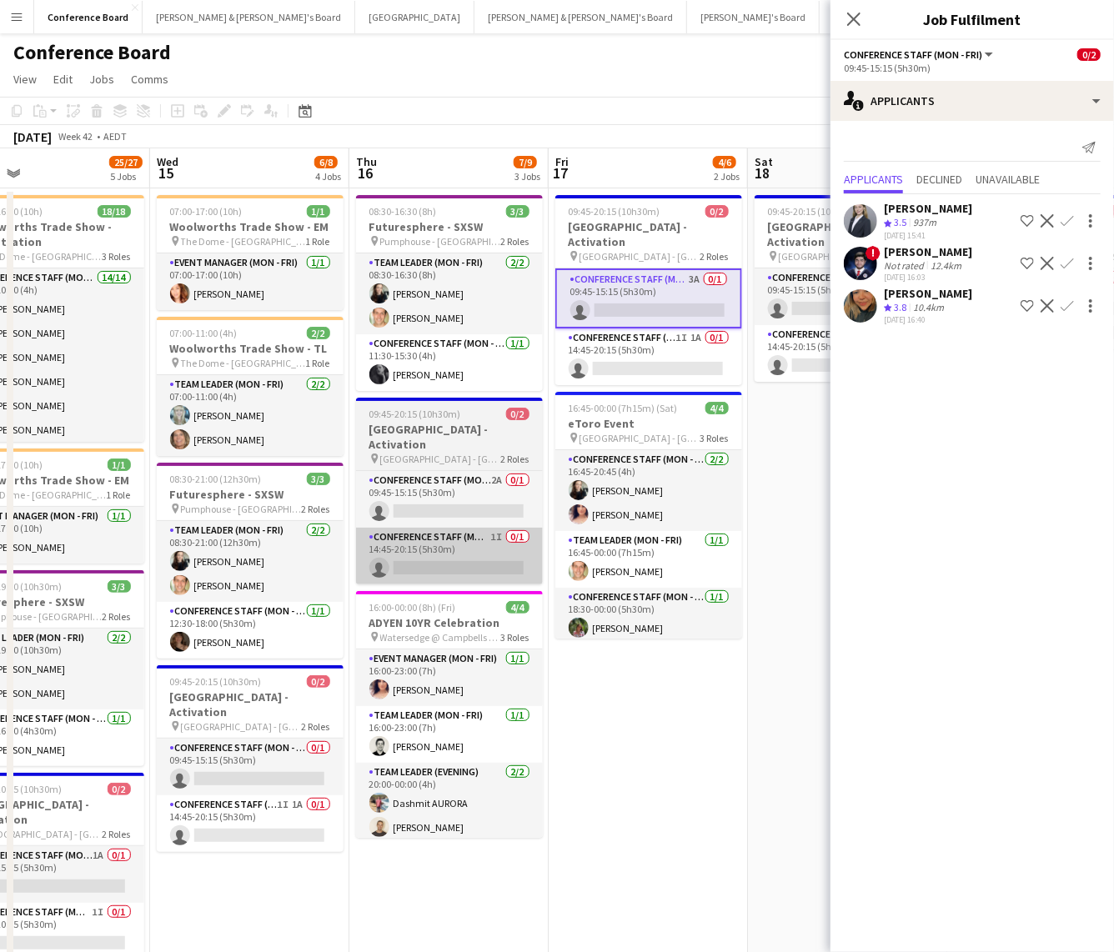
scroll to position [0, 442]
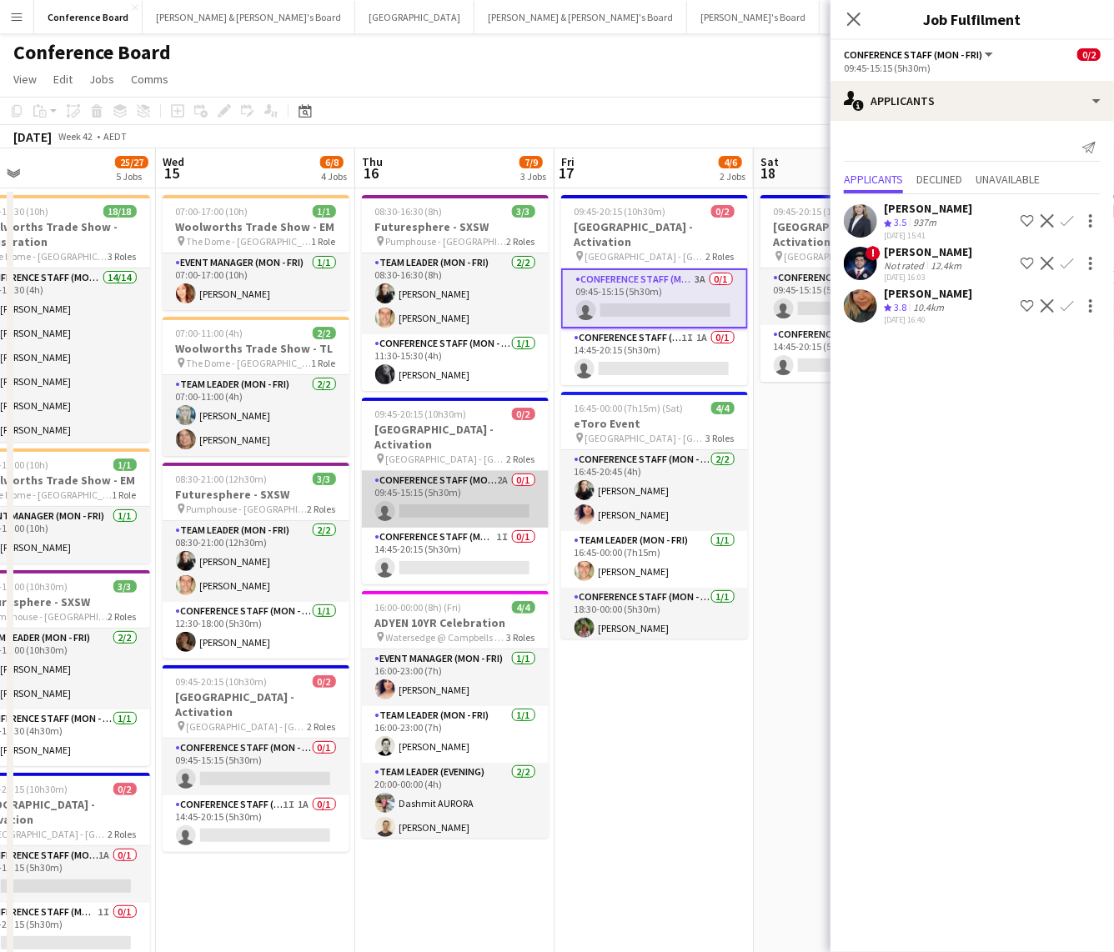
click at [461, 479] on app-card-role "Conference Staff (Mon - Fri) 2A 0/1 09:45-15:15 (5h30m) single-neutral-actions" at bounding box center [455, 499] width 187 height 57
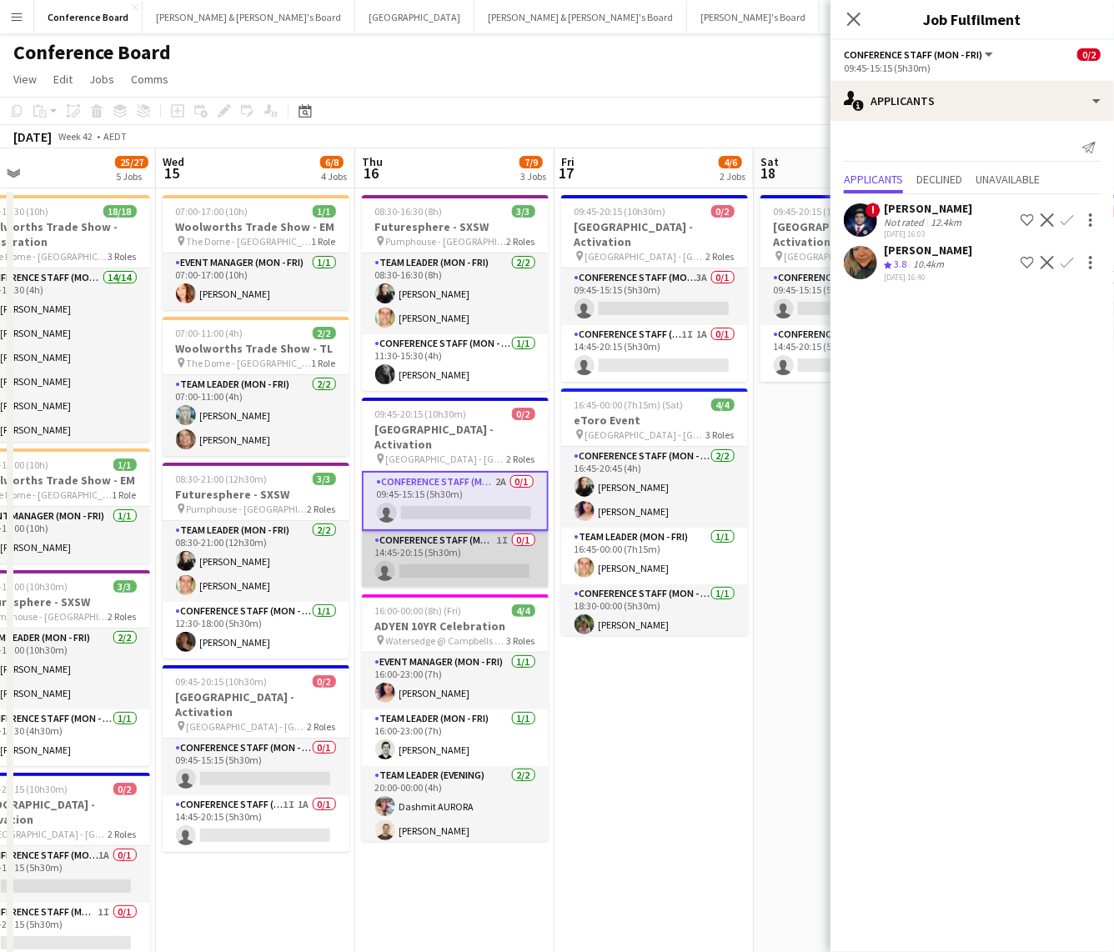
click at [475, 532] on app-card-role "Conference Staff (Mon - Fri) 1I 0/1 14:45-20:15 (5h30m) single-neutral-actions" at bounding box center [455, 559] width 187 height 57
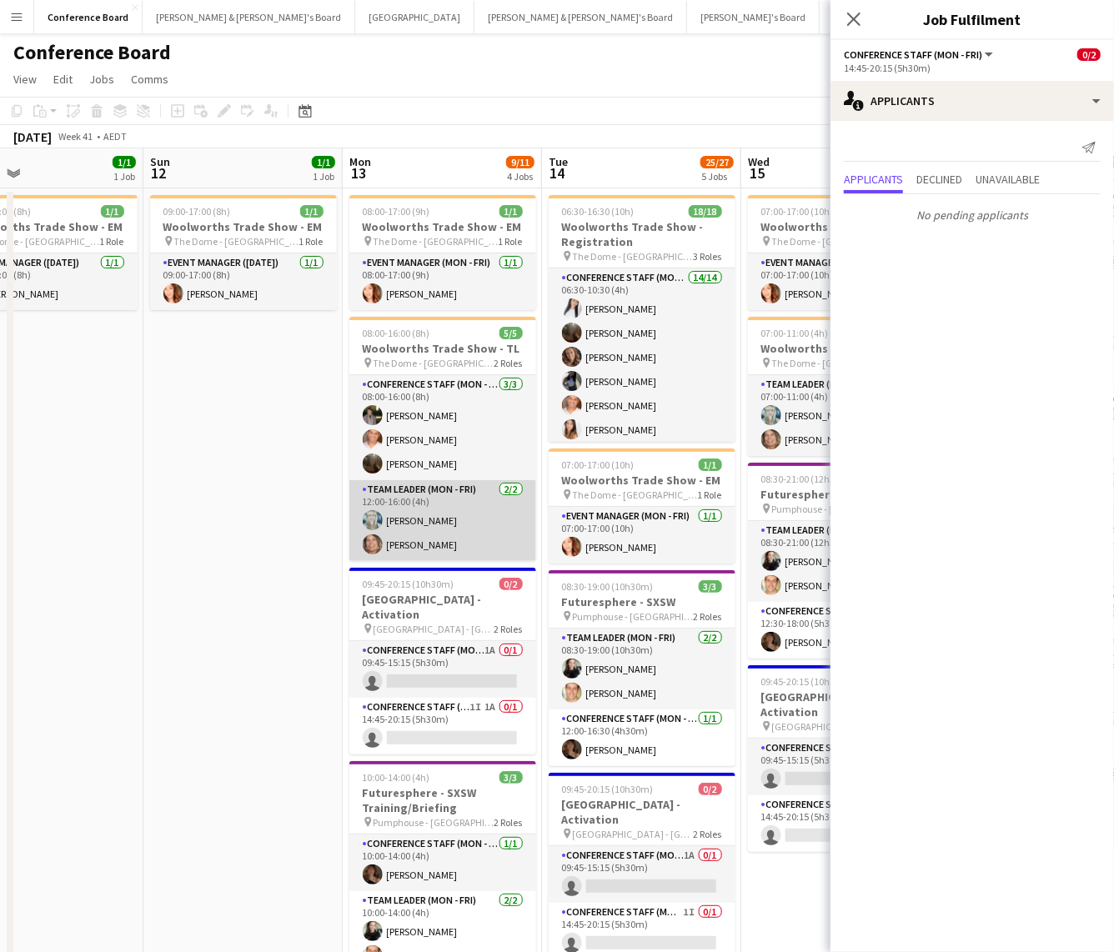
scroll to position [0, 437]
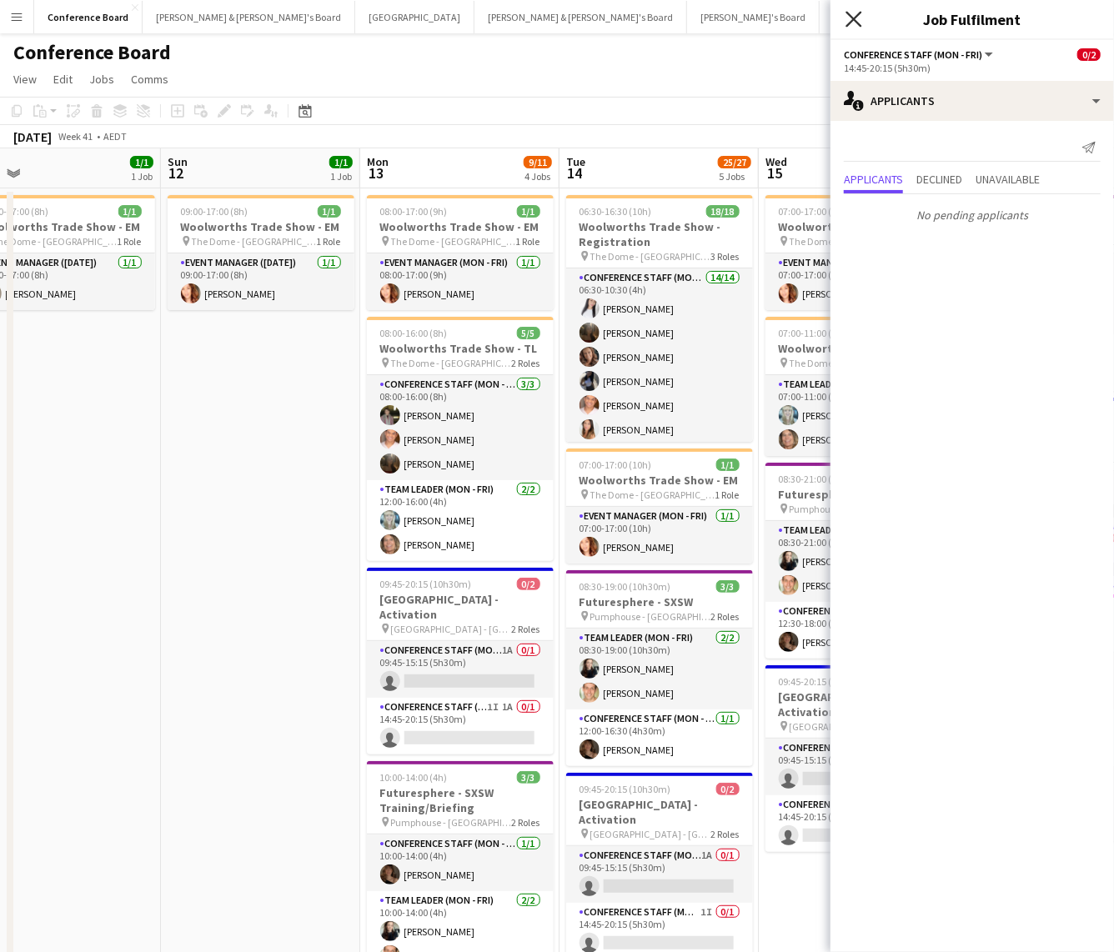
click at [854, 22] on icon "Close pop-in" at bounding box center [853, 19] width 16 height 16
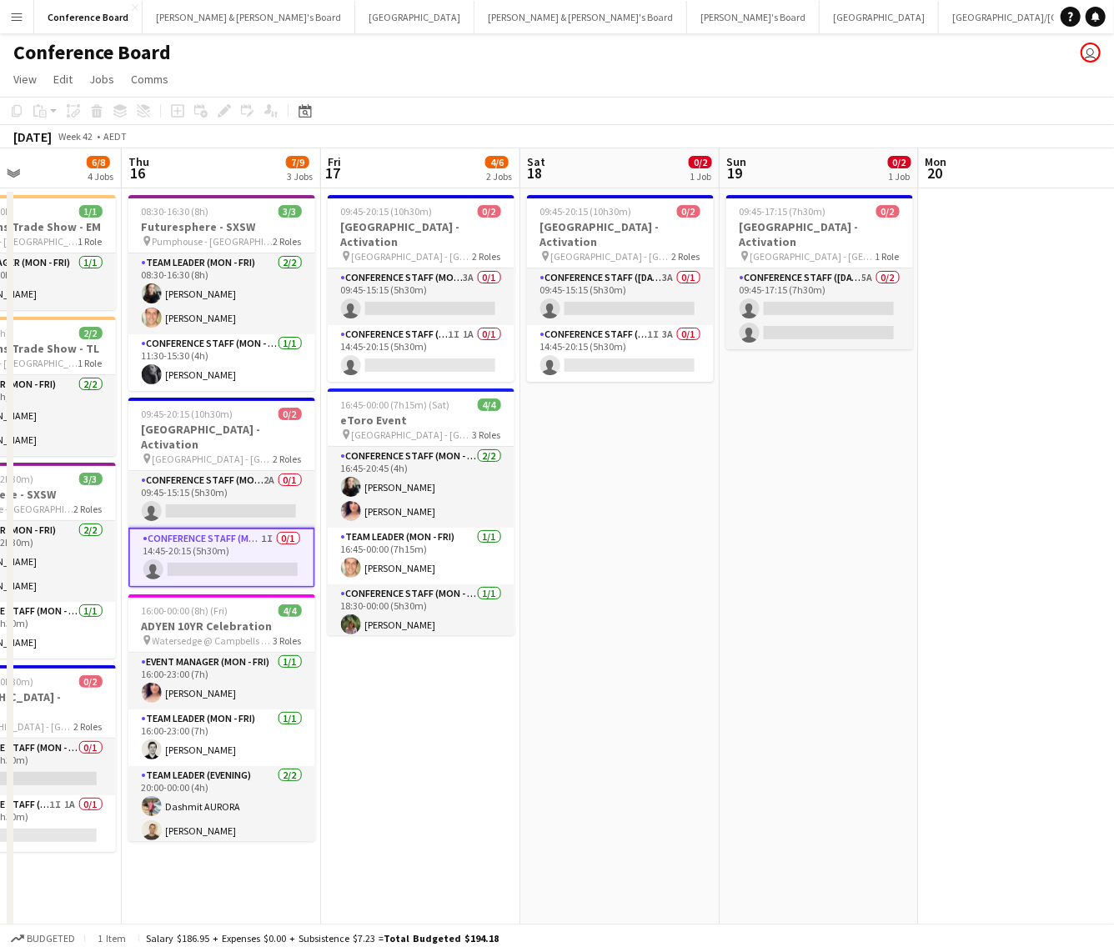
scroll to position [0, 692]
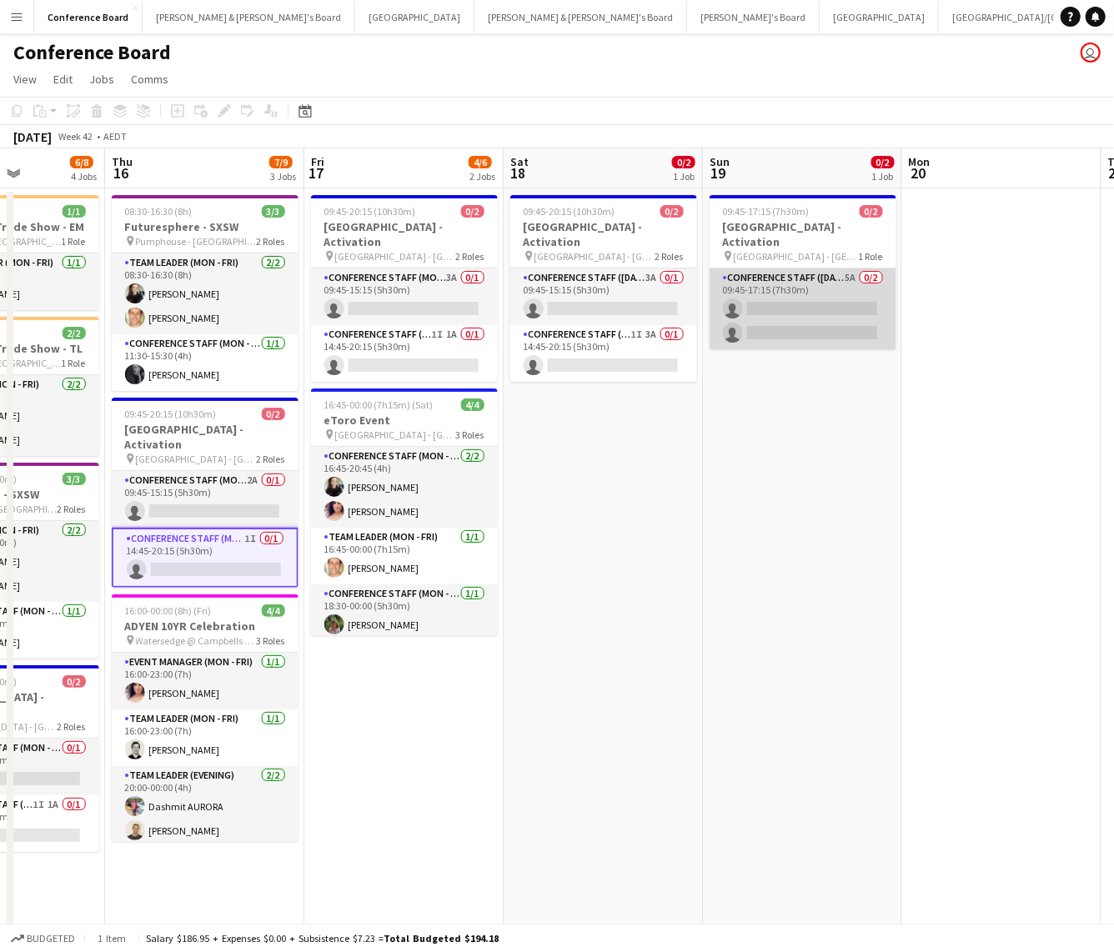
click at [794, 288] on app-card-role "Conference Staff ([DATE]) 5A 0/2 09:45-17:15 (7h30m) single-neutral-actions sin…" at bounding box center [802, 308] width 187 height 81
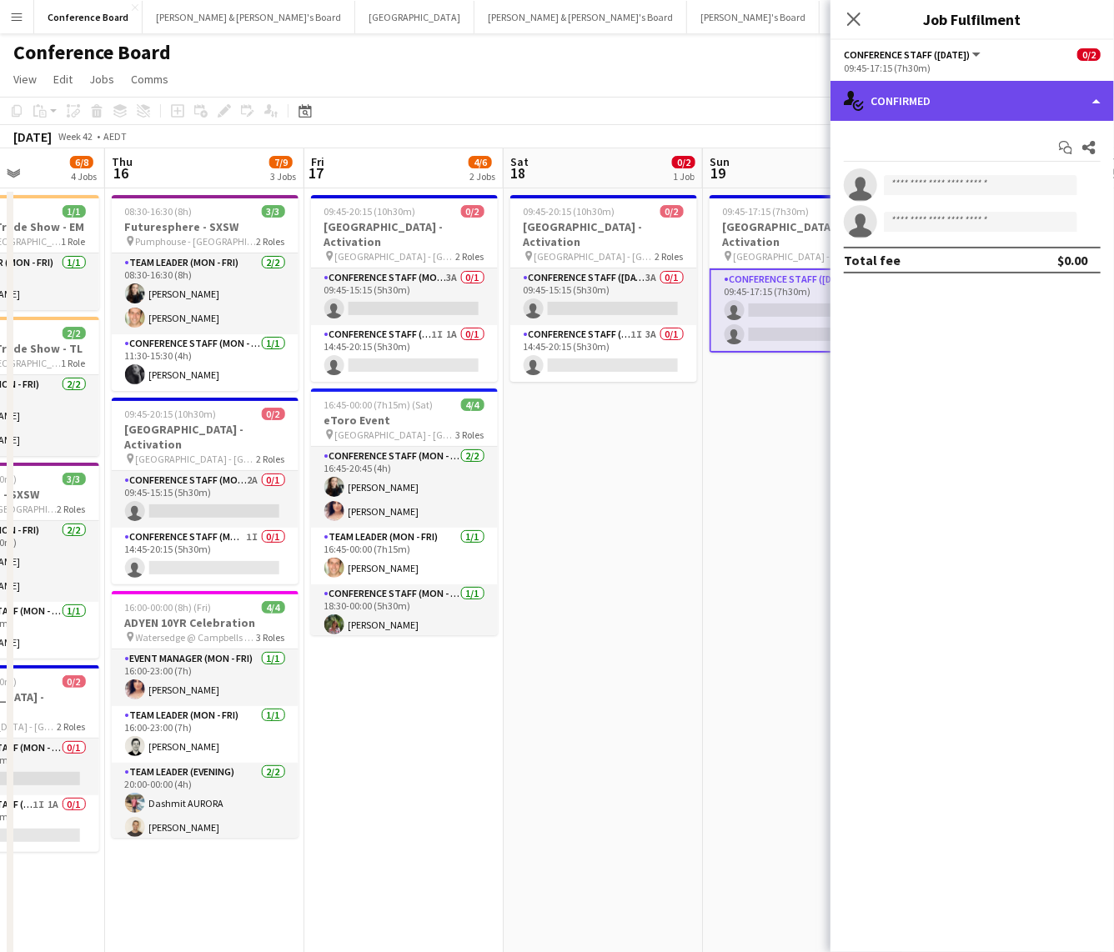
click at [894, 111] on div "single-neutral-actions-check-2 Confirmed" at bounding box center [971, 101] width 283 height 40
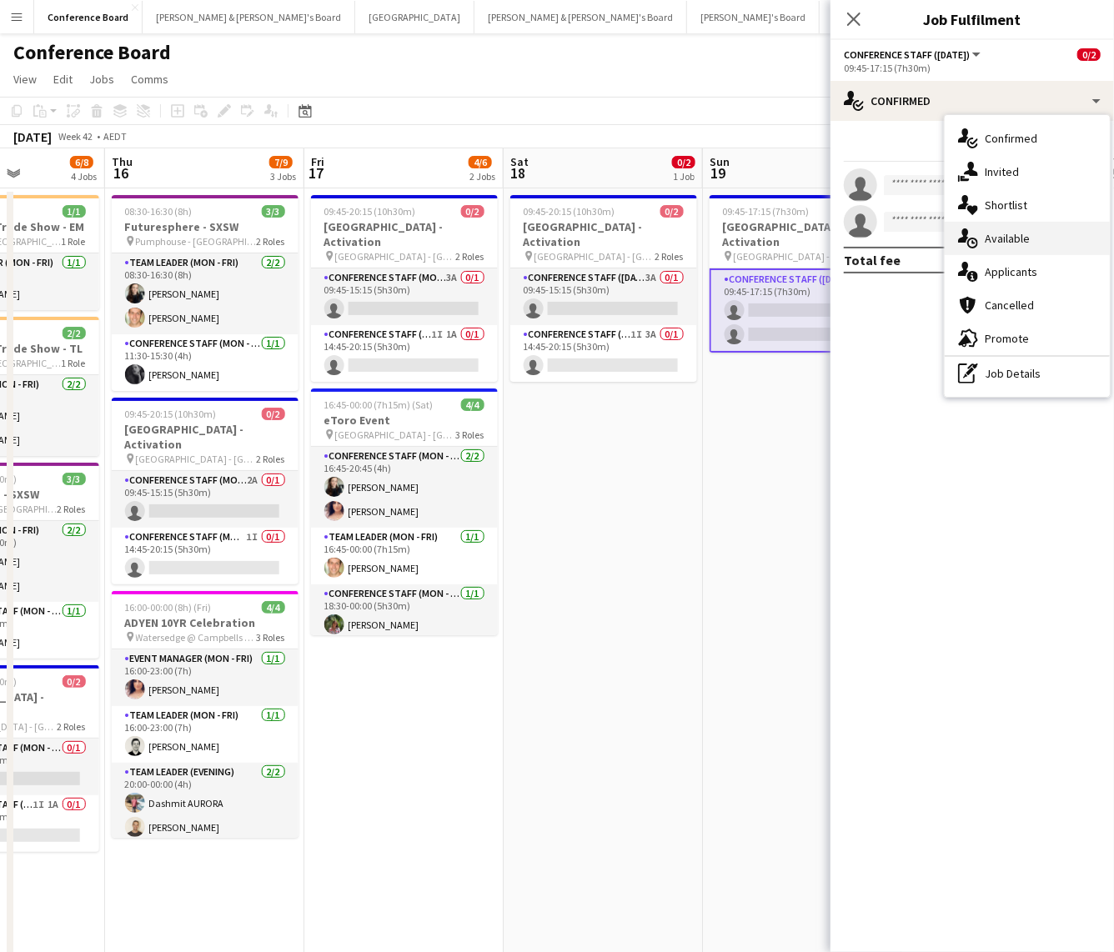
click at [1009, 248] on div "single-neutral-actions-upload Available" at bounding box center [1026, 238] width 165 height 33
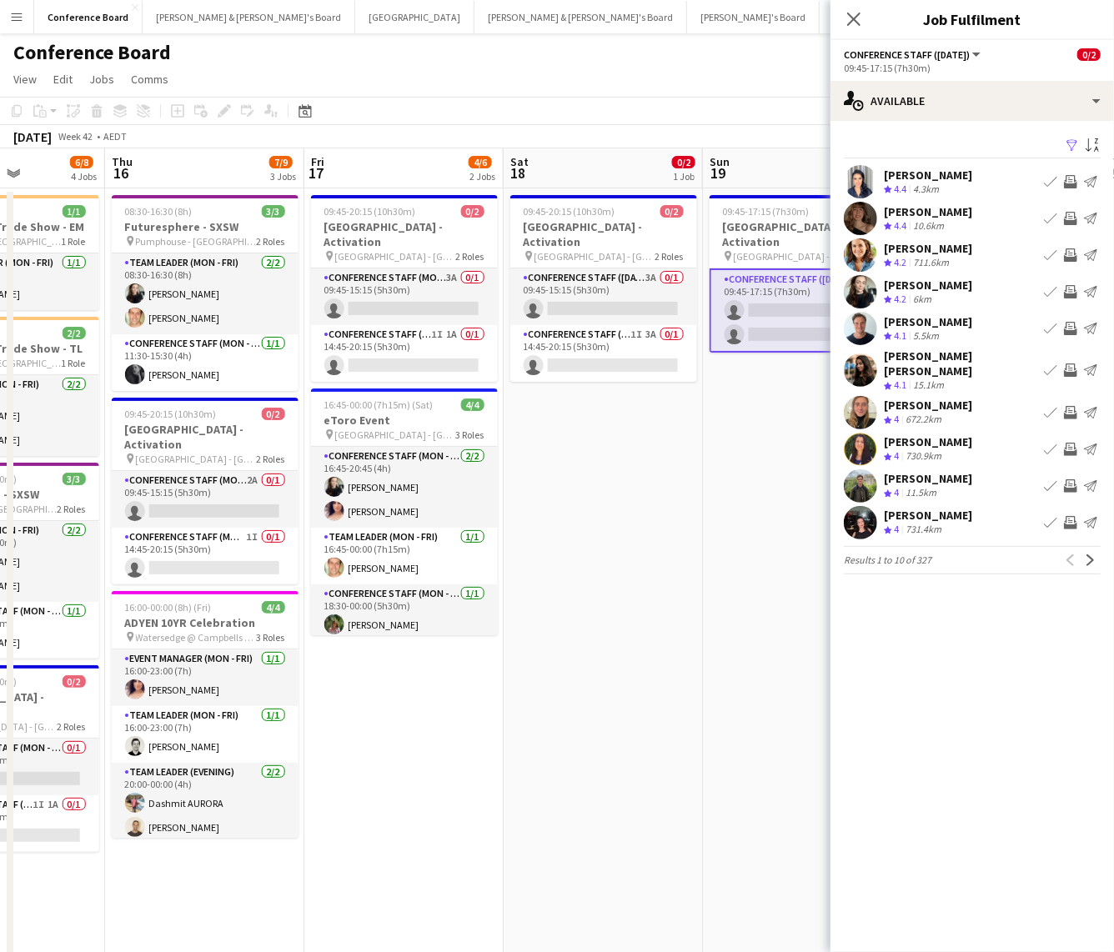
click at [1074, 144] on app-icon "Filter" at bounding box center [1071, 146] width 13 height 16
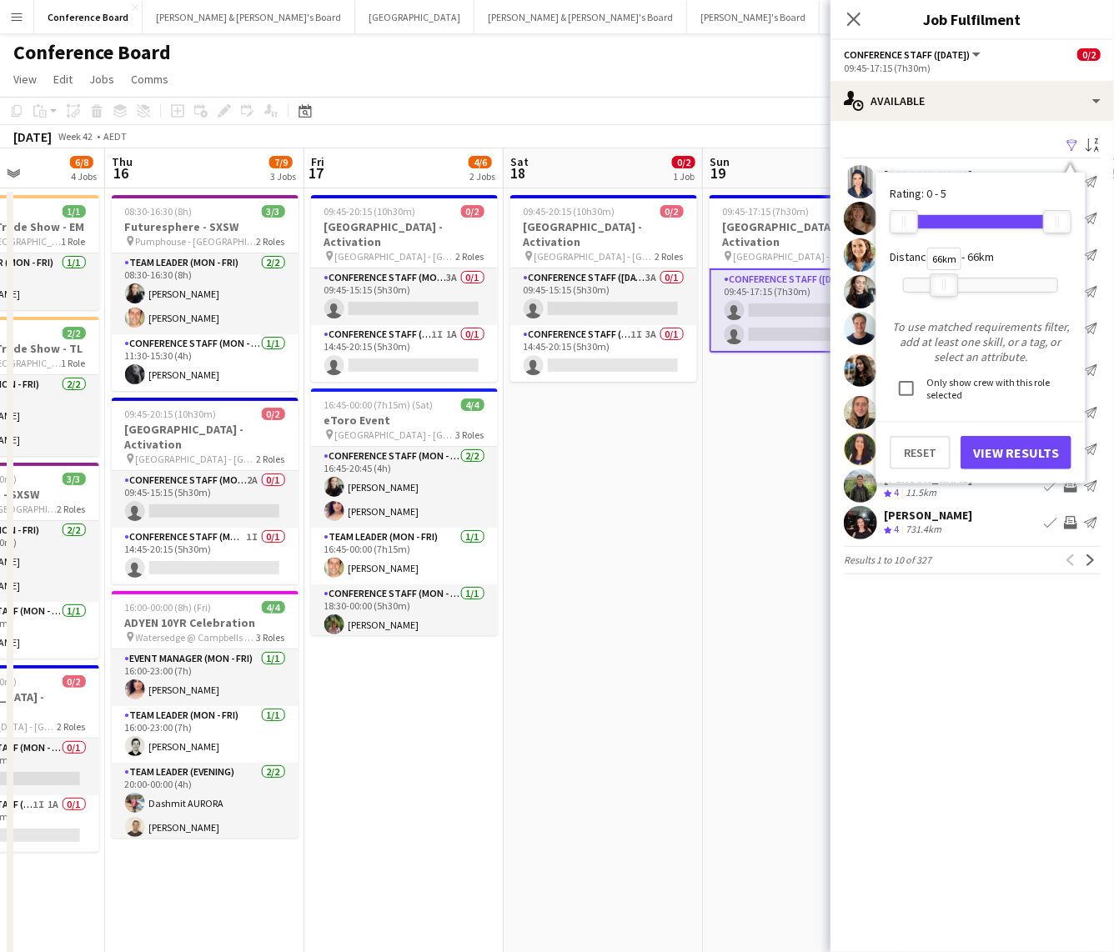
drag, startPoint x: 1054, startPoint y: 288, endPoint x: 941, endPoint y: 290, distance: 113.4
click at [941, 290] on div at bounding box center [943, 285] width 27 height 22
click at [1017, 445] on button "View Results" at bounding box center [1015, 452] width 111 height 33
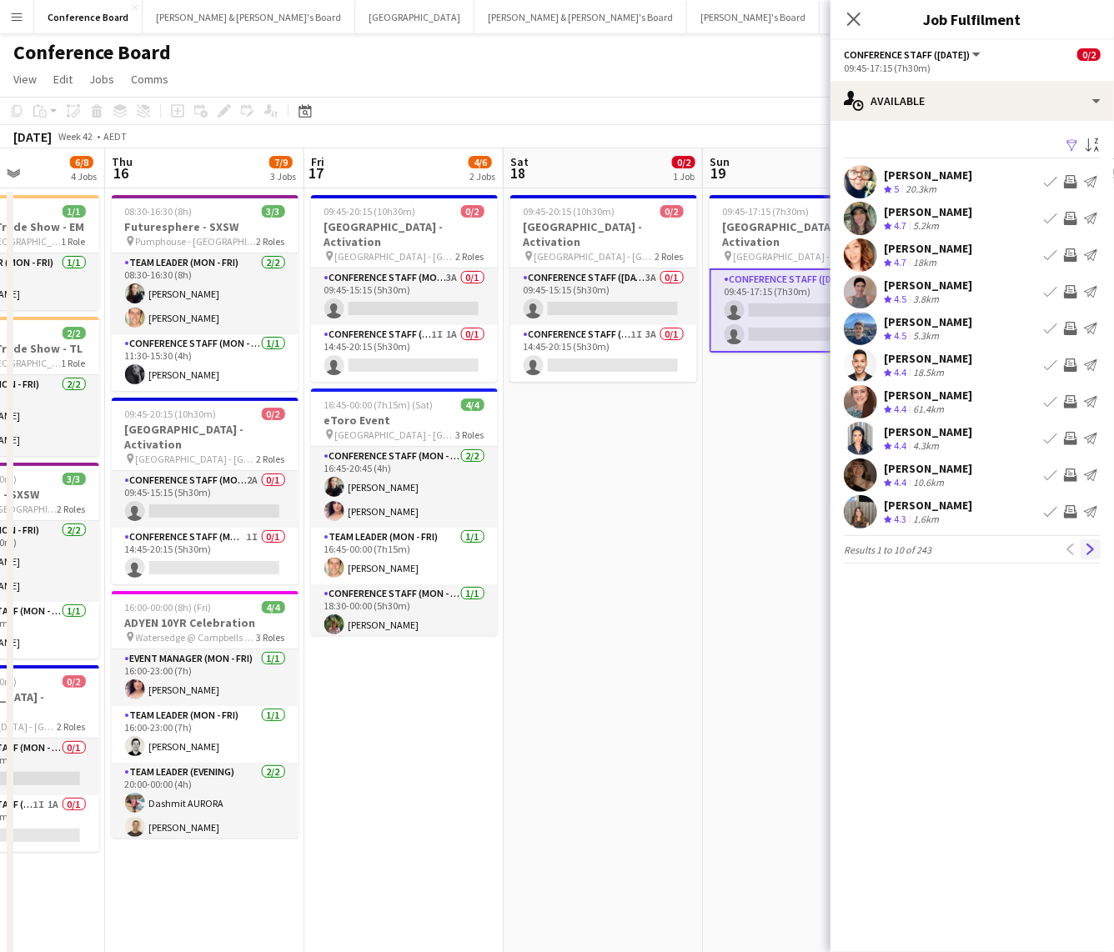
click at [1084, 545] on app-icon "Next" at bounding box center [1090, 549] width 12 height 12
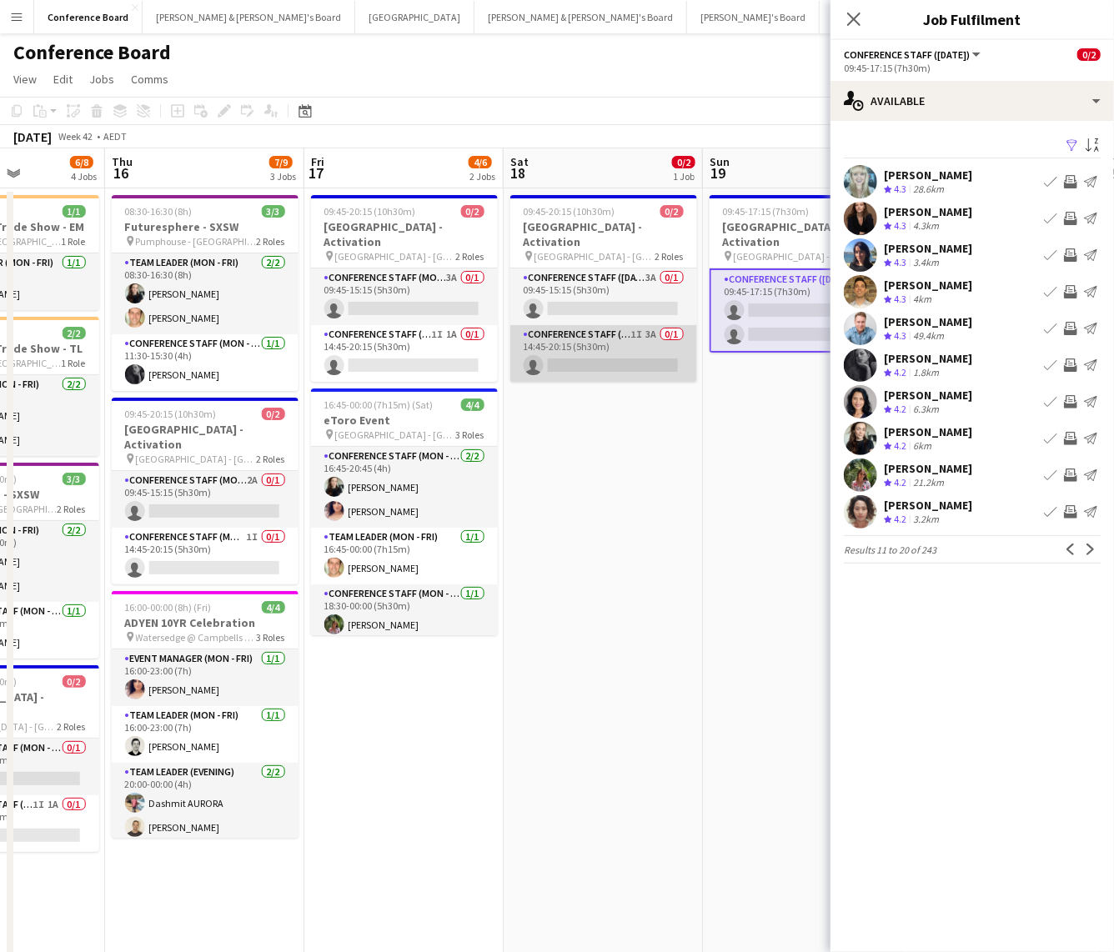
click at [606, 346] on app-card-role "Conference Staff ([DATE]) 1I 3A 0/1 14:45-20:15 (5h30m) single-neutral-actions" at bounding box center [603, 353] width 187 height 57
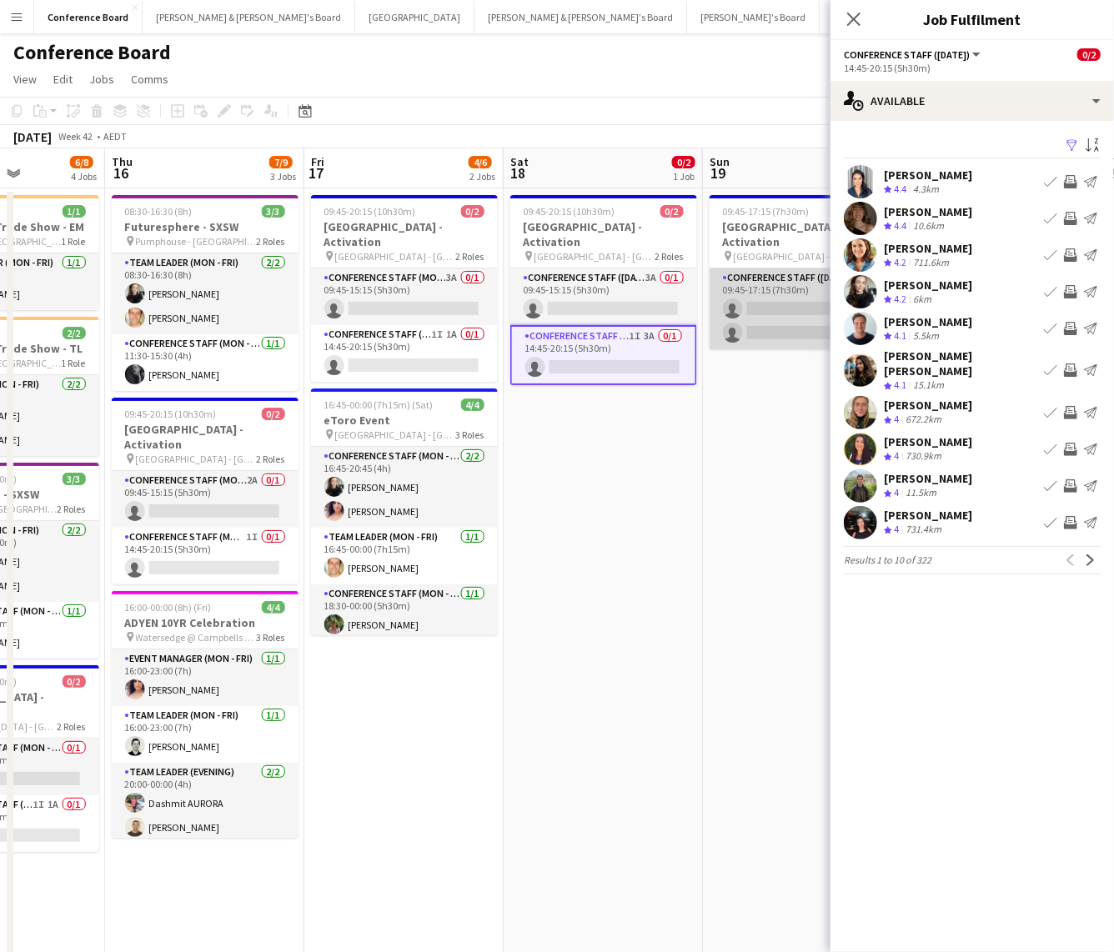
click at [729, 303] on app-card-role "Conference Staff ([DATE]) 5A 0/2 09:45-17:15 (7h30m) single-neutral-actions sin…" at bounding box center [802, 308] width 187 height 81
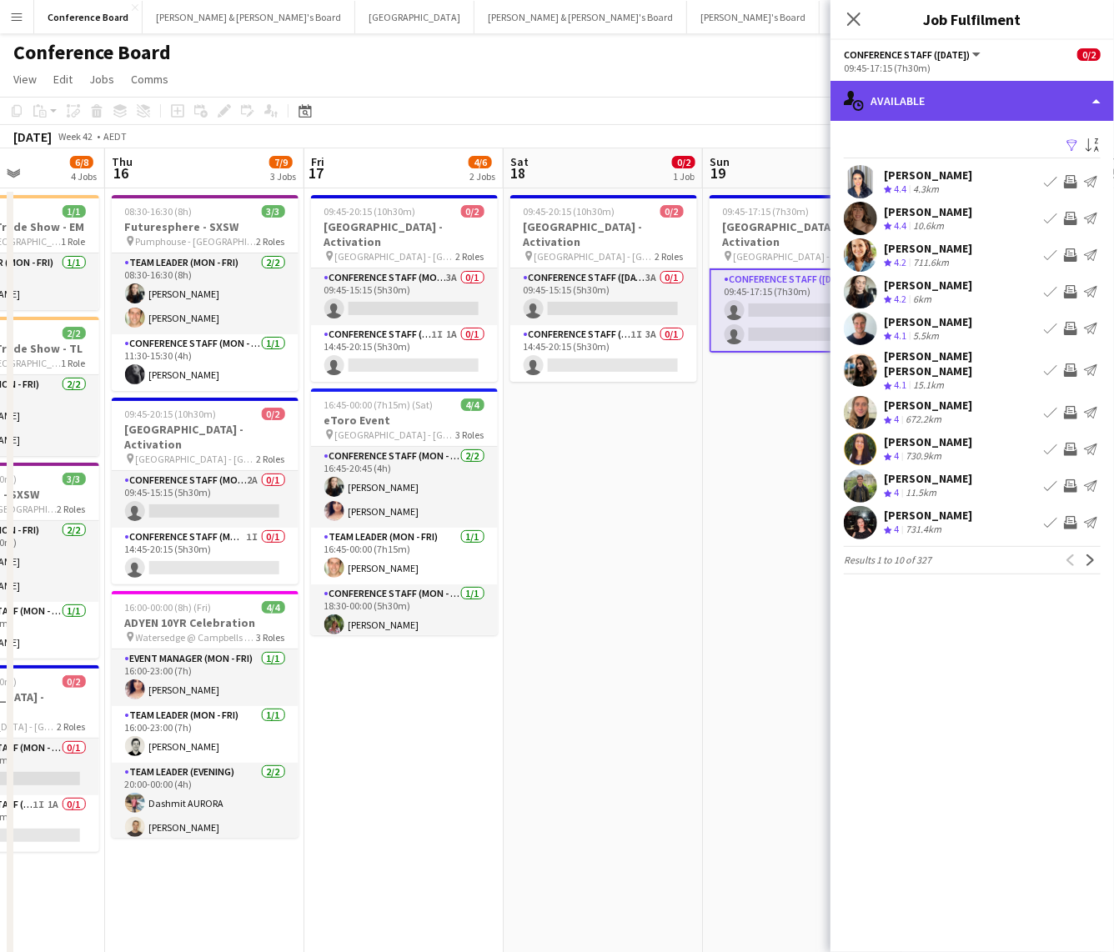
click at [927, 99] on div "single-neutral-actions-upload Available" at bounding box center [971, 101] width 283 height 40
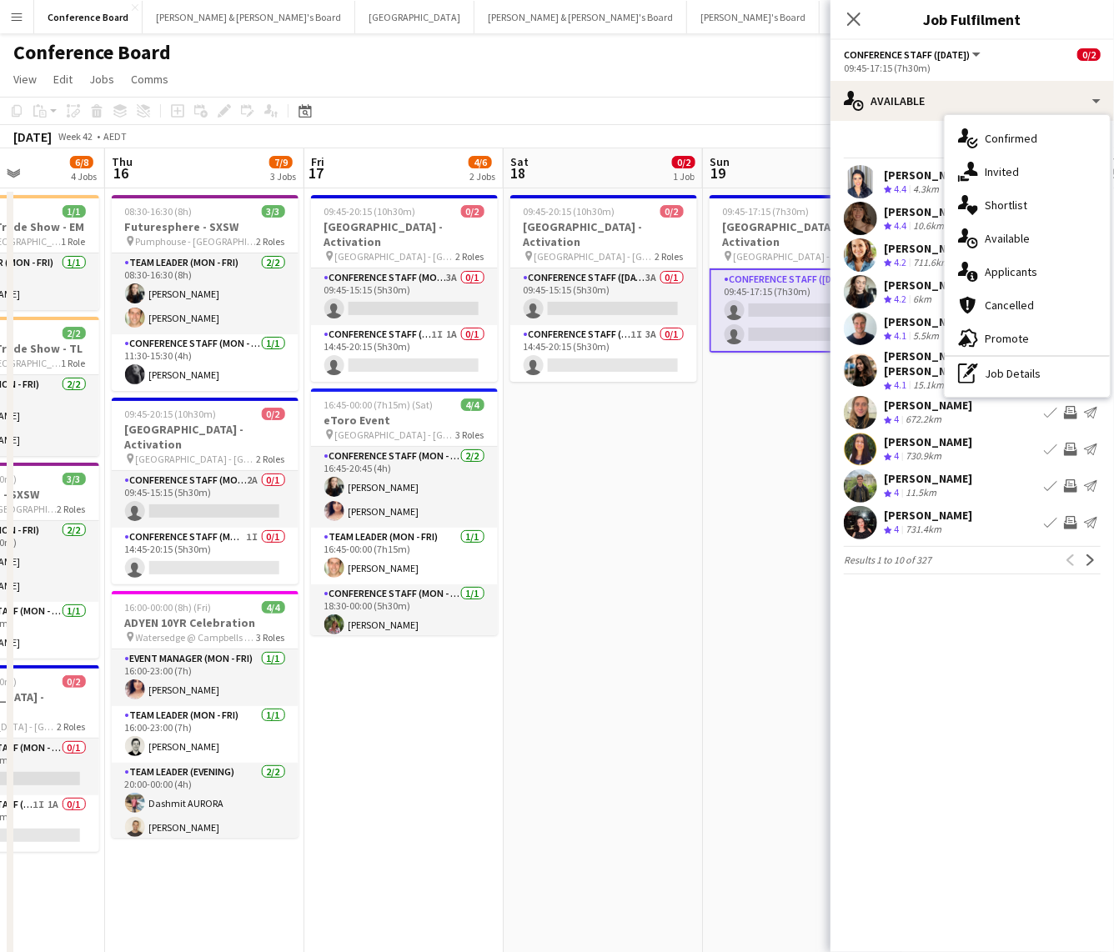
click at [990, 176] on span "Invited" at bounding box center [1001, 171] width 34 height 15
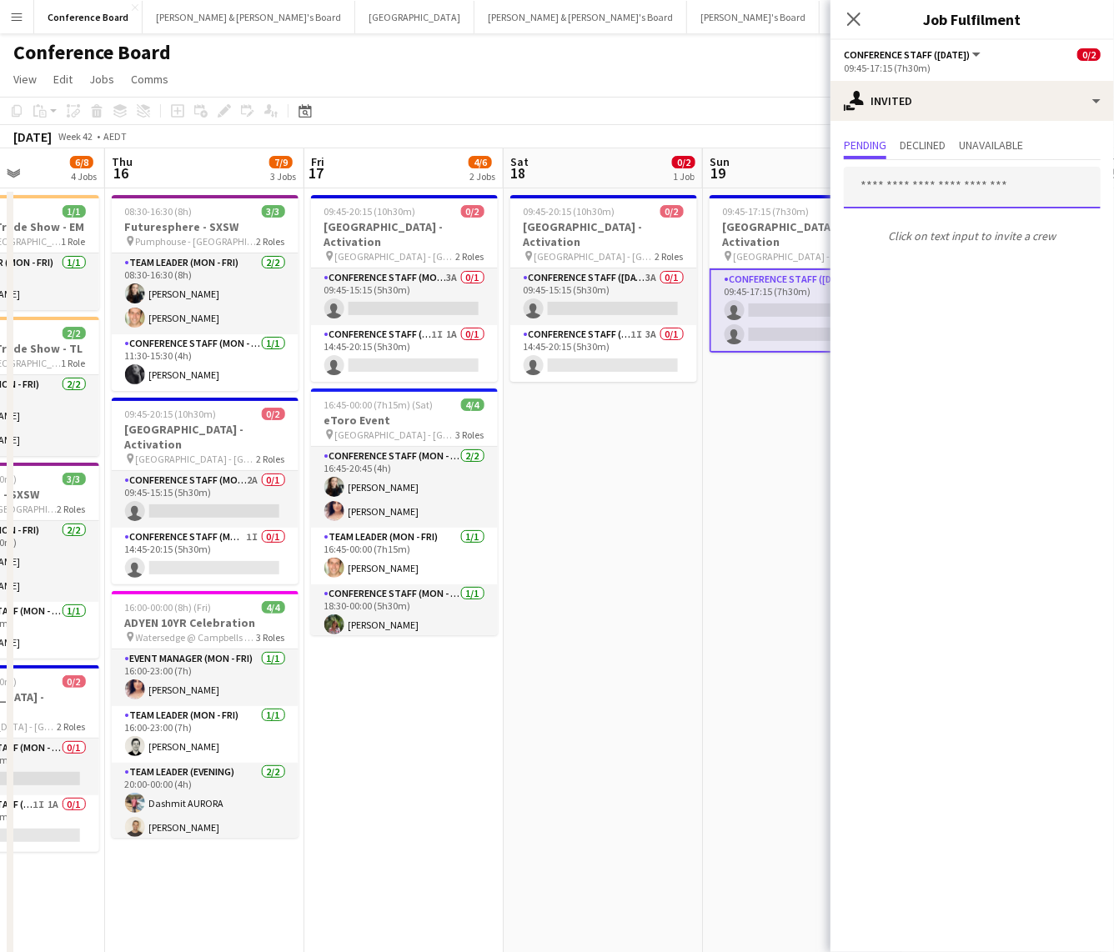
click at [875, 188] on input "text" at bounding box center [972, 188] width 257 height 42
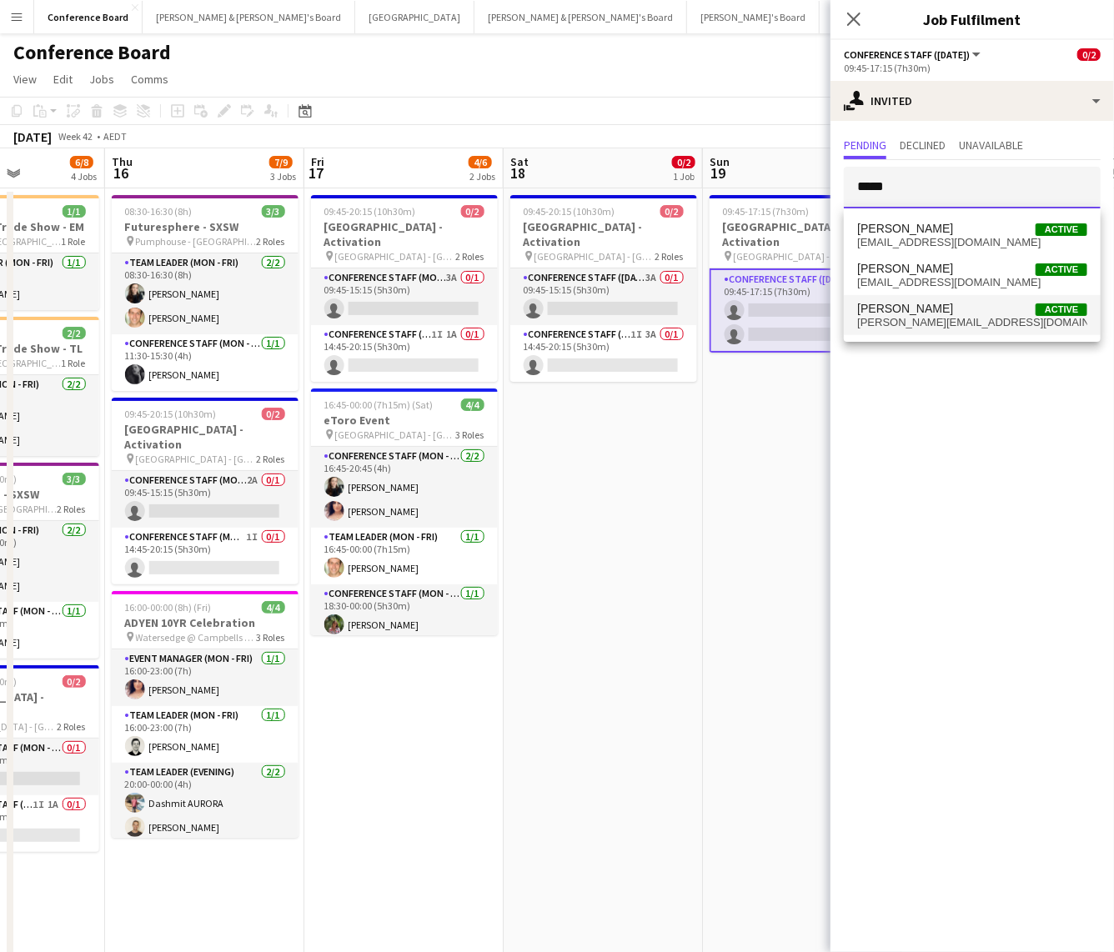
type input "*****"
click at [896, 317] on span "[PERSON_NAME][EMAIL_ADDRESS][DOMAIN_NAME]" at bounding box center [972, 322] width 230 height 13
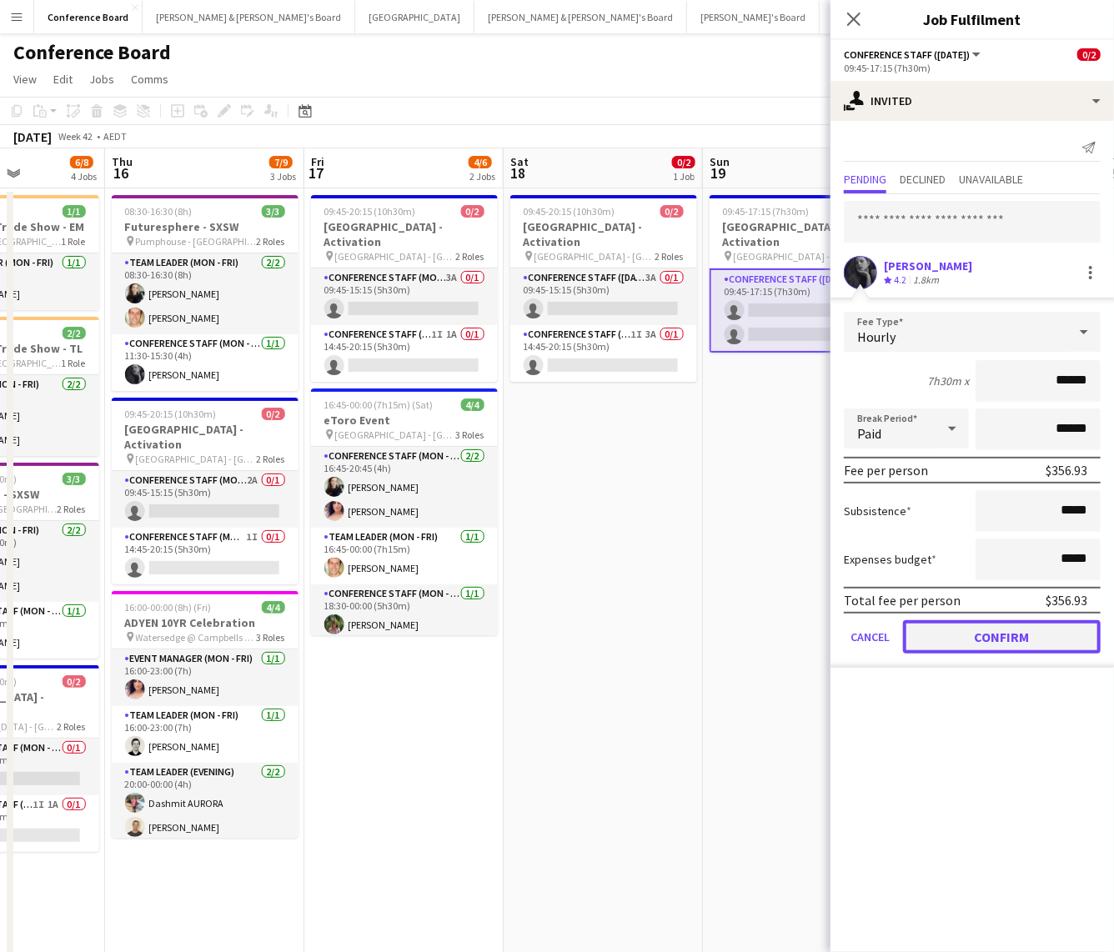
click at [1010, 575] on button "Confirm" at bounding box center [1002, 636] width 198 height 33
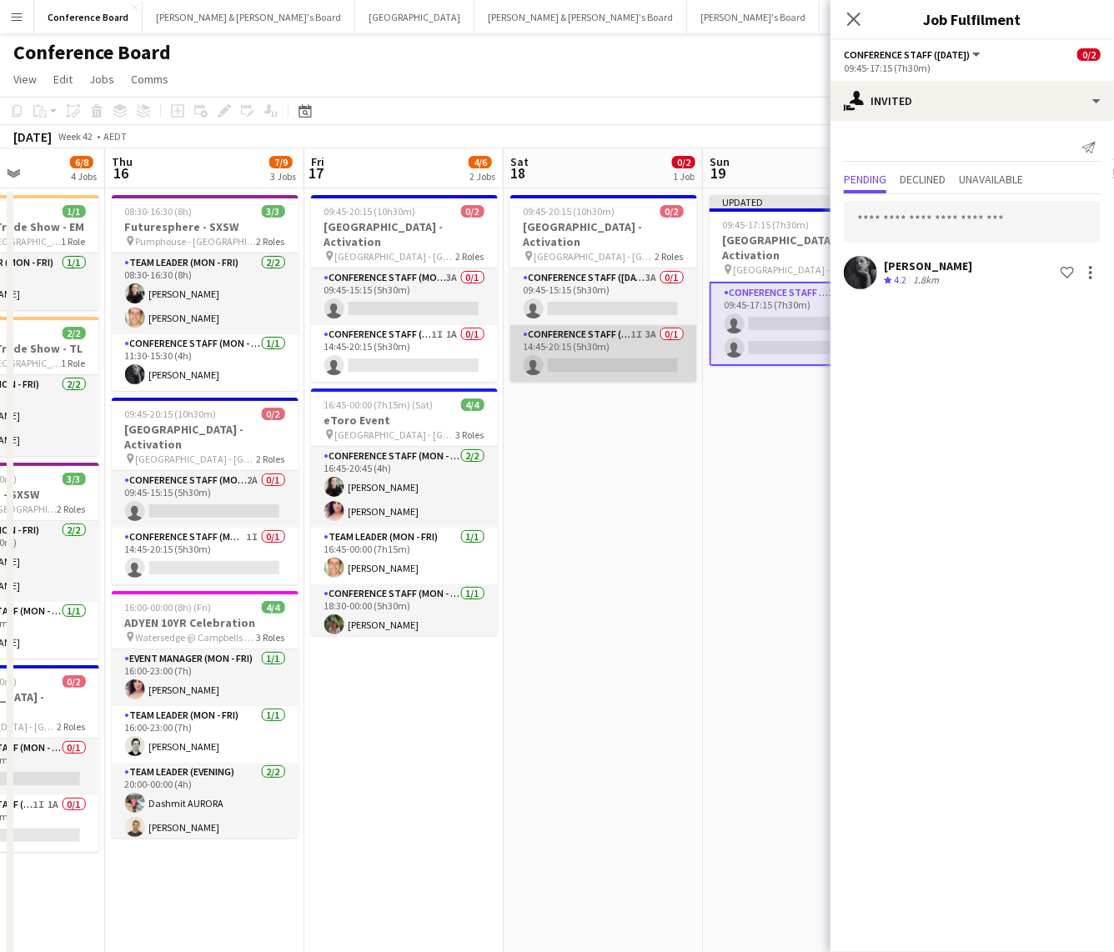
click at [575, 349] on app-card-role "Conference Staff ([DATE]) 1I 3A 0/1 14:45-20:15 (5h30m) single-neutral-actions" at bounding box center [603, 353] width 187 height 57
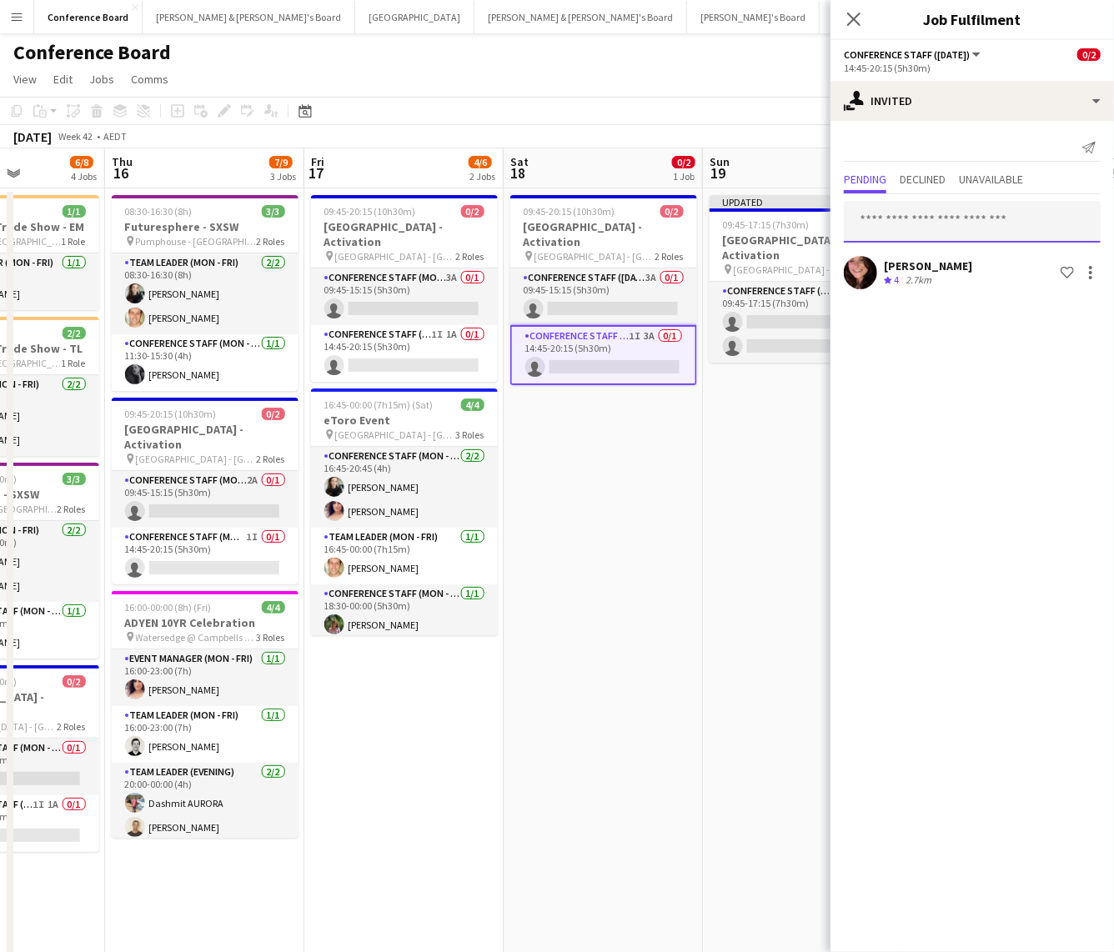
click at [873, 223] on input "text" at bounding box center [972, 222] width 257 height 42
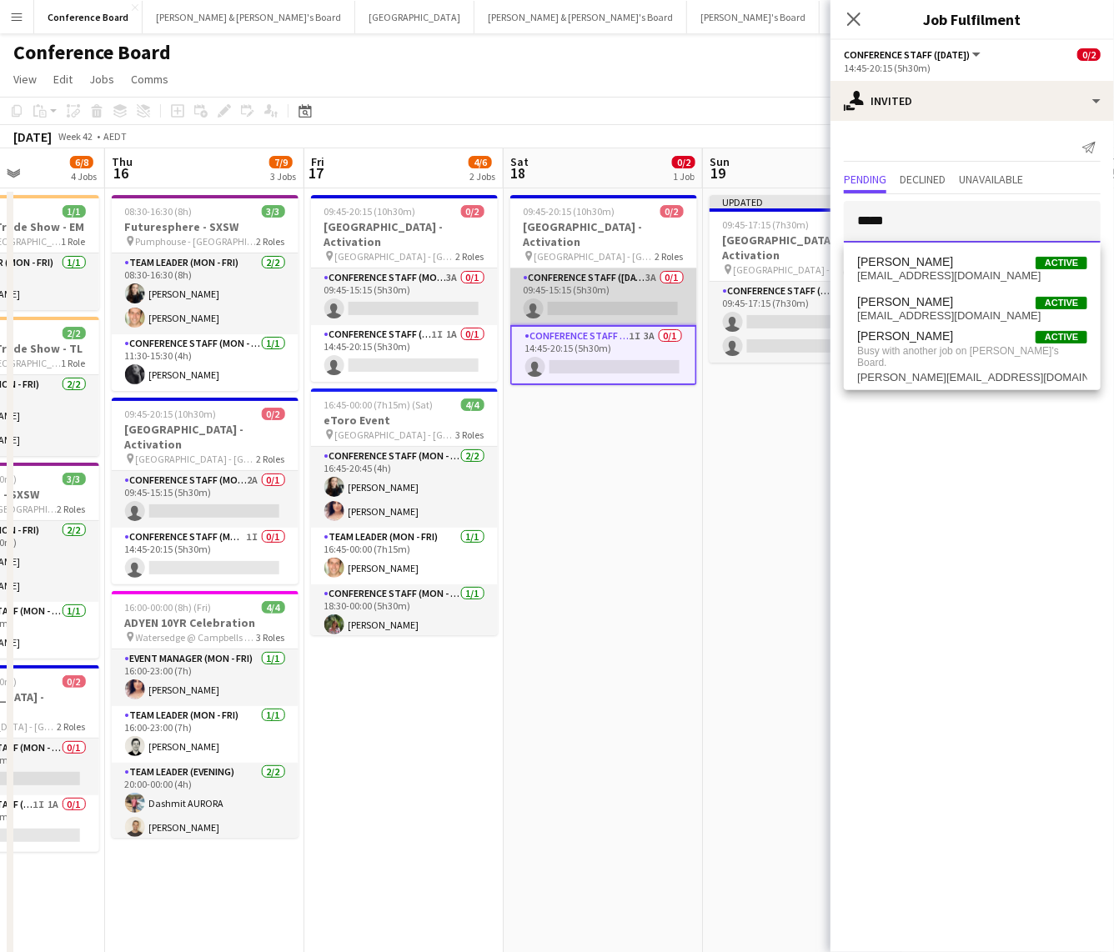
type input "*****"
click at [607, 284] on app-card-role "Conference Staff ([DATE]) 3A 0/1 09:45-15:15 (5h30m) single-neutral-actions" at bounding box center [603, 296] width 187 height 57
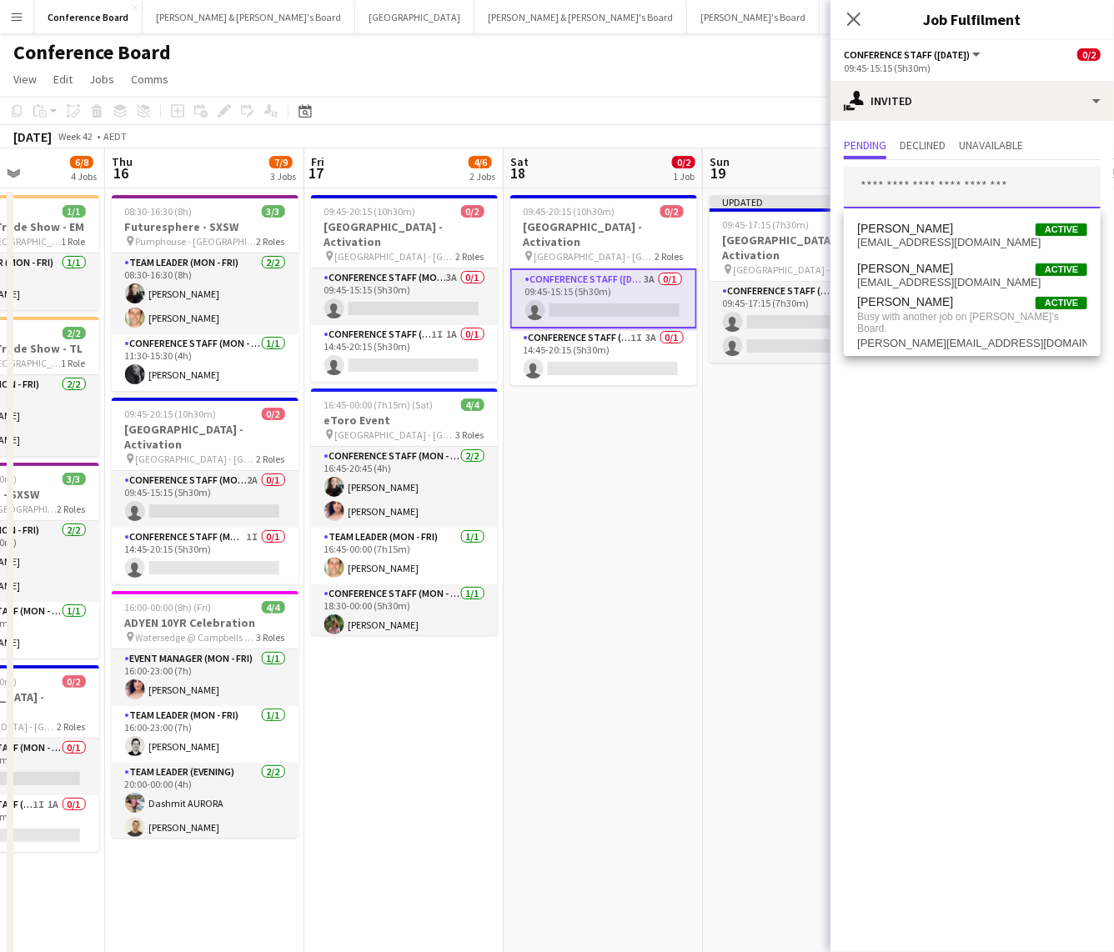
click at [882, 183] on input "text" at bounding box center [972, 188] width 257 height 42
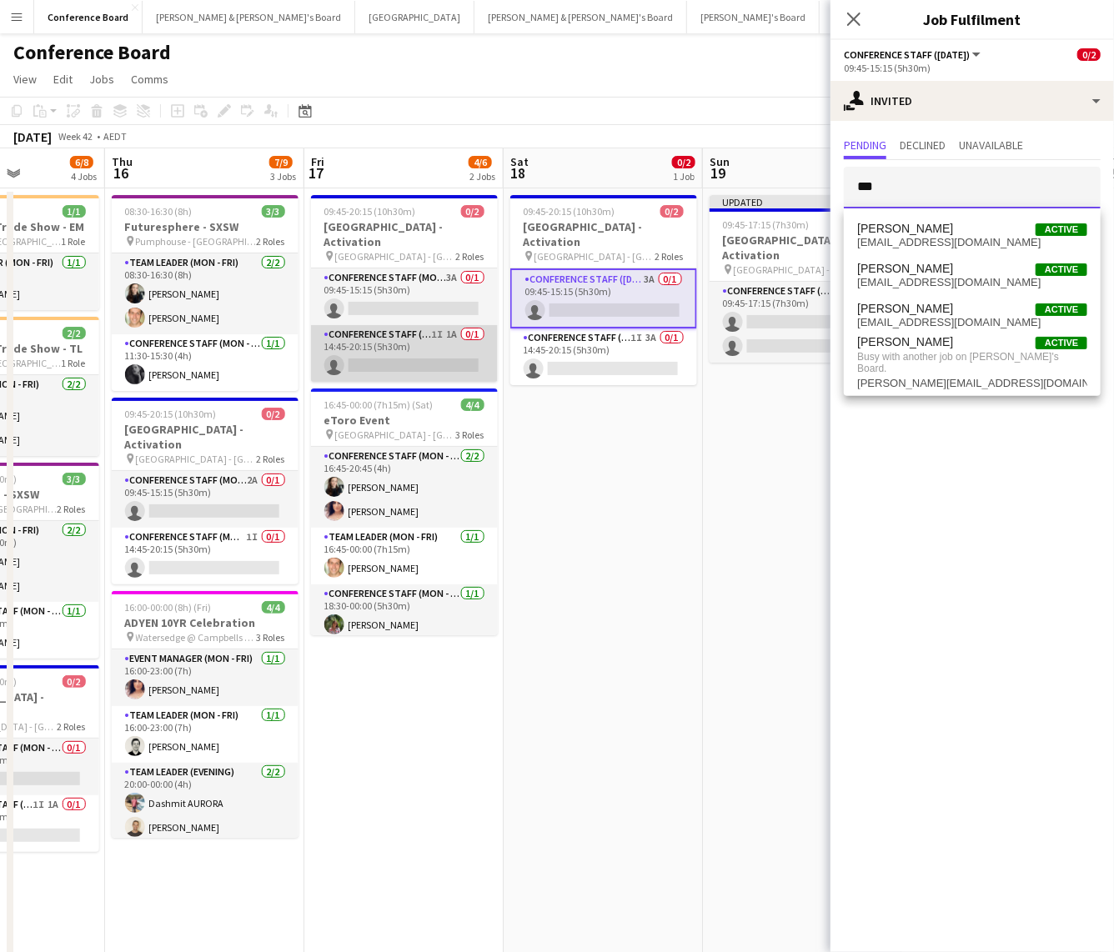
type input "***"
click at [382, 336] on app-card-role "Conference Staff (Mon - Fri) 1I 1A 0/1 14:45-20:15 (5h30m) single-neutral-actio…" at bounding box center [404, 353] width 187 height 57
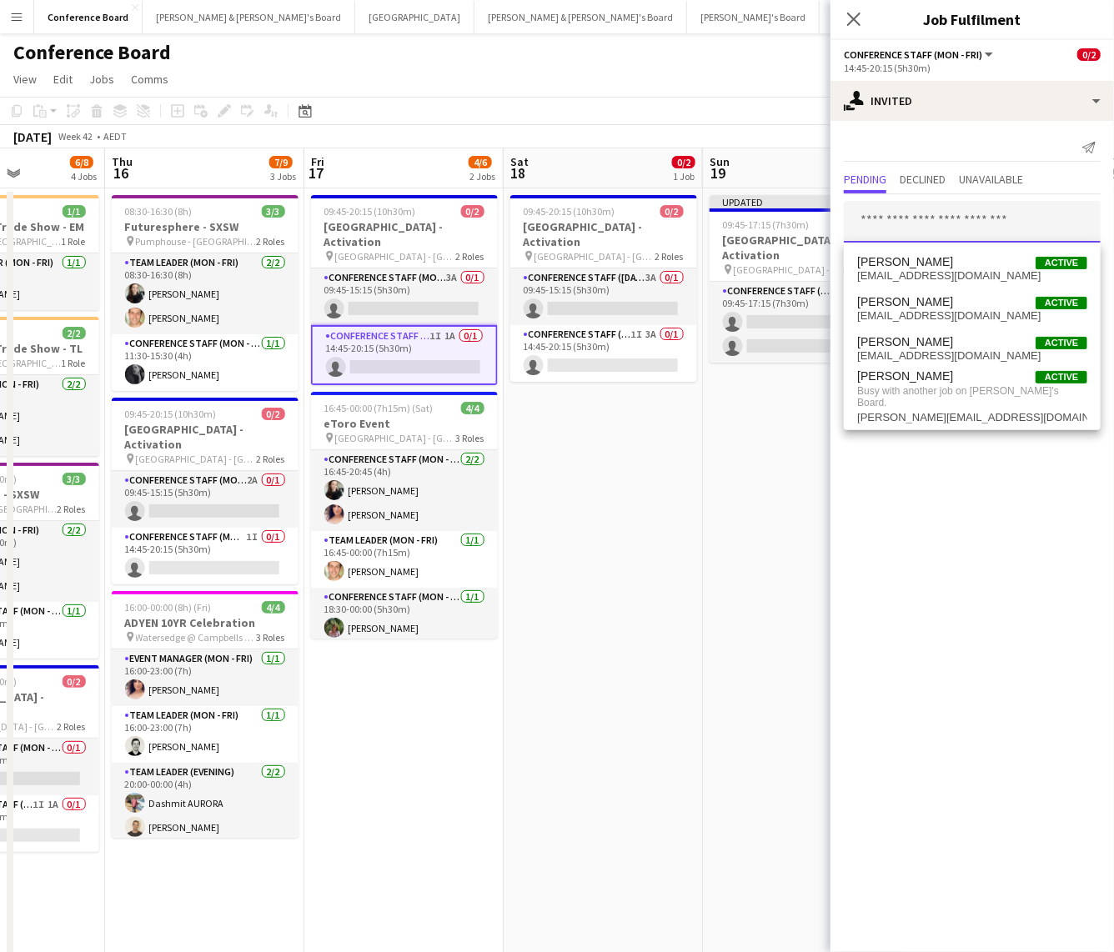
click at [883, 221] on input "text" at bounding box center [972, 222] width 257 height 42
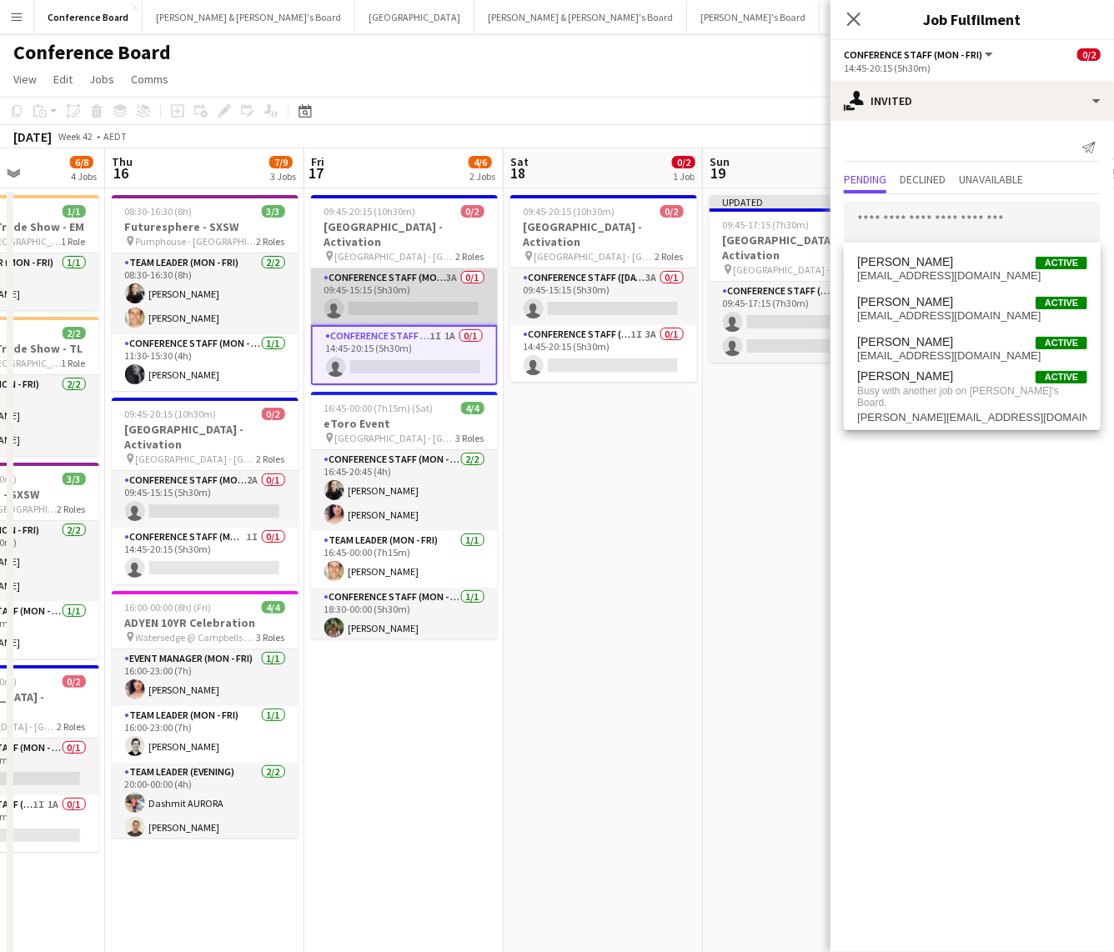
click at [441, 289] on app-card-role "Conference Staff (Mon - Fri) 3A 0/1 09:45-15:15 (5h30m) single-neutral-actions" at bounding box center [404, 296] width 187 height 57
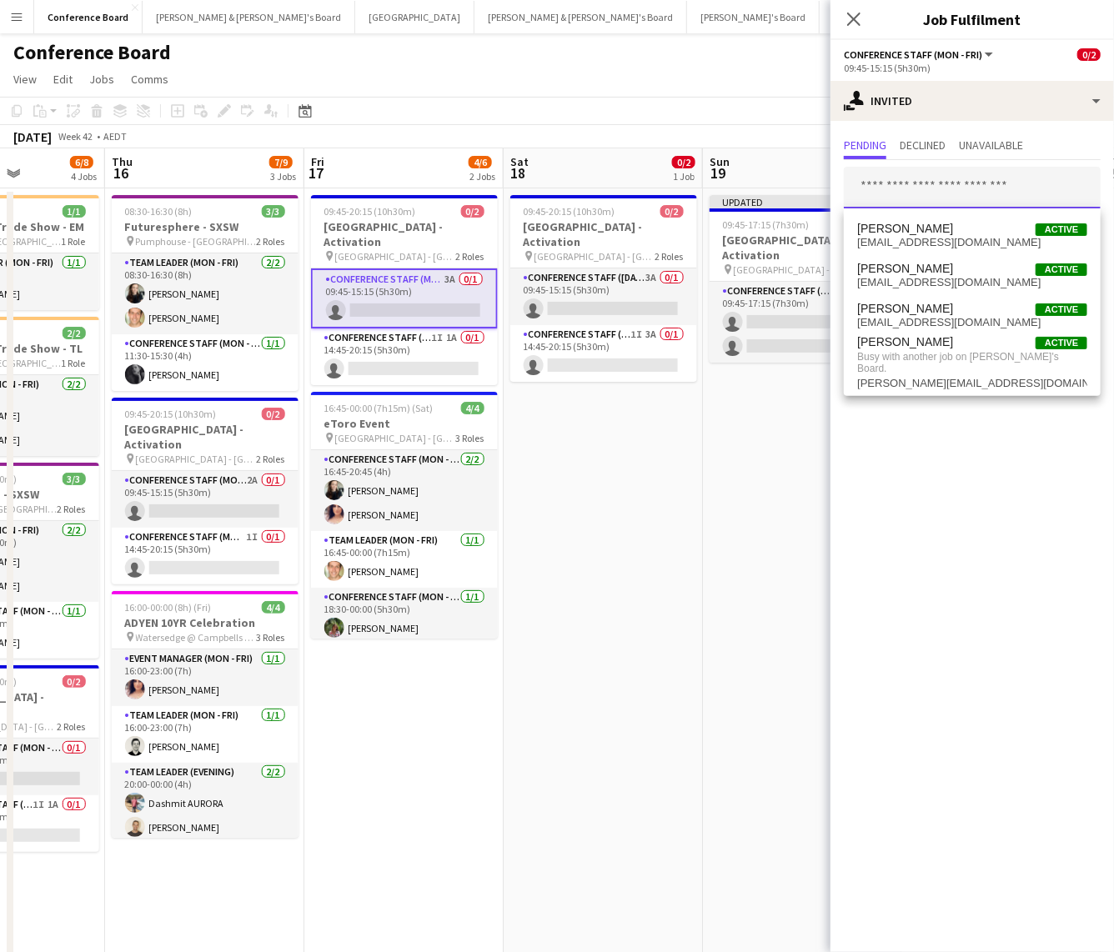
click at [891, 190] on input "text" at bounding box center [972, 188] width 257 height 42
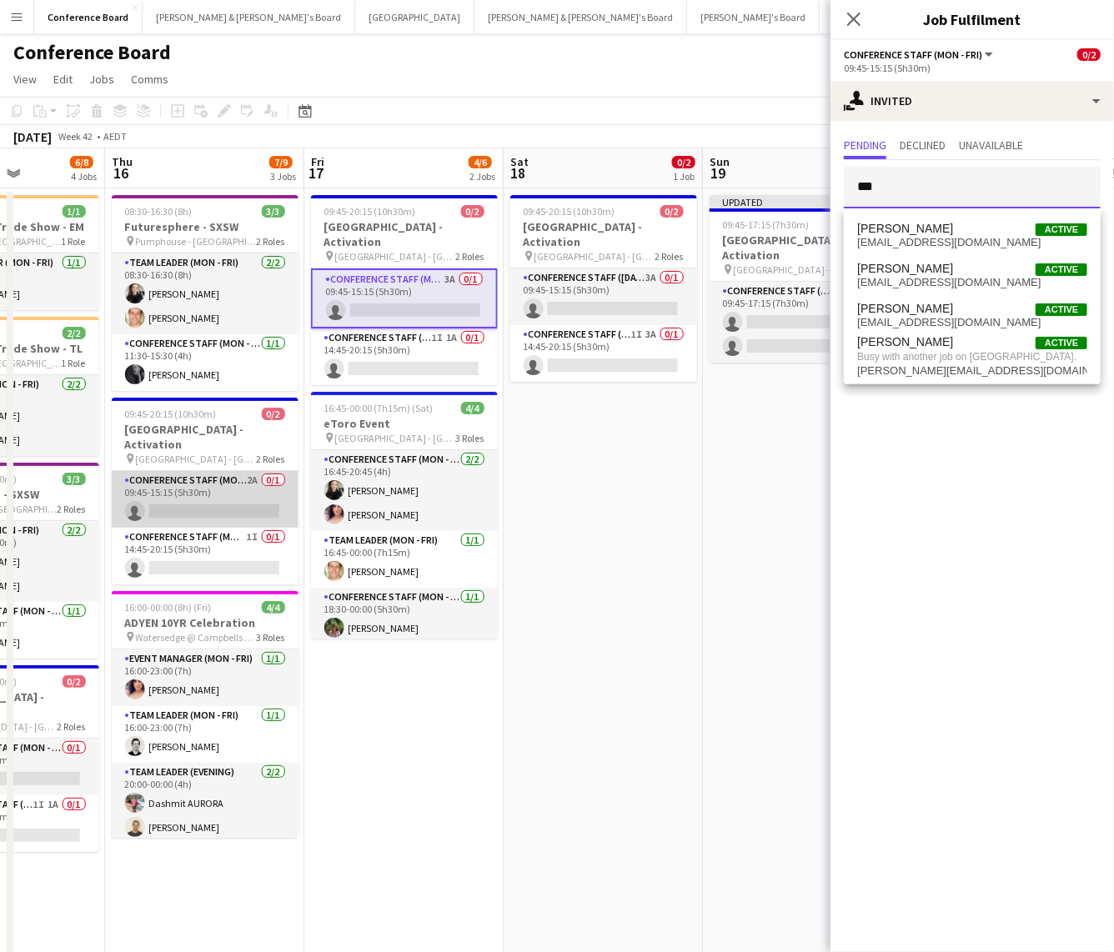
type input "***"
click at [180, 492] on app-card-role "Conference Staff (Mon - Fri) 2A 0/1 09:45-15:15 (5h30m) single-neutral-actions" at bounding box center [205, 499] width 187 height 57
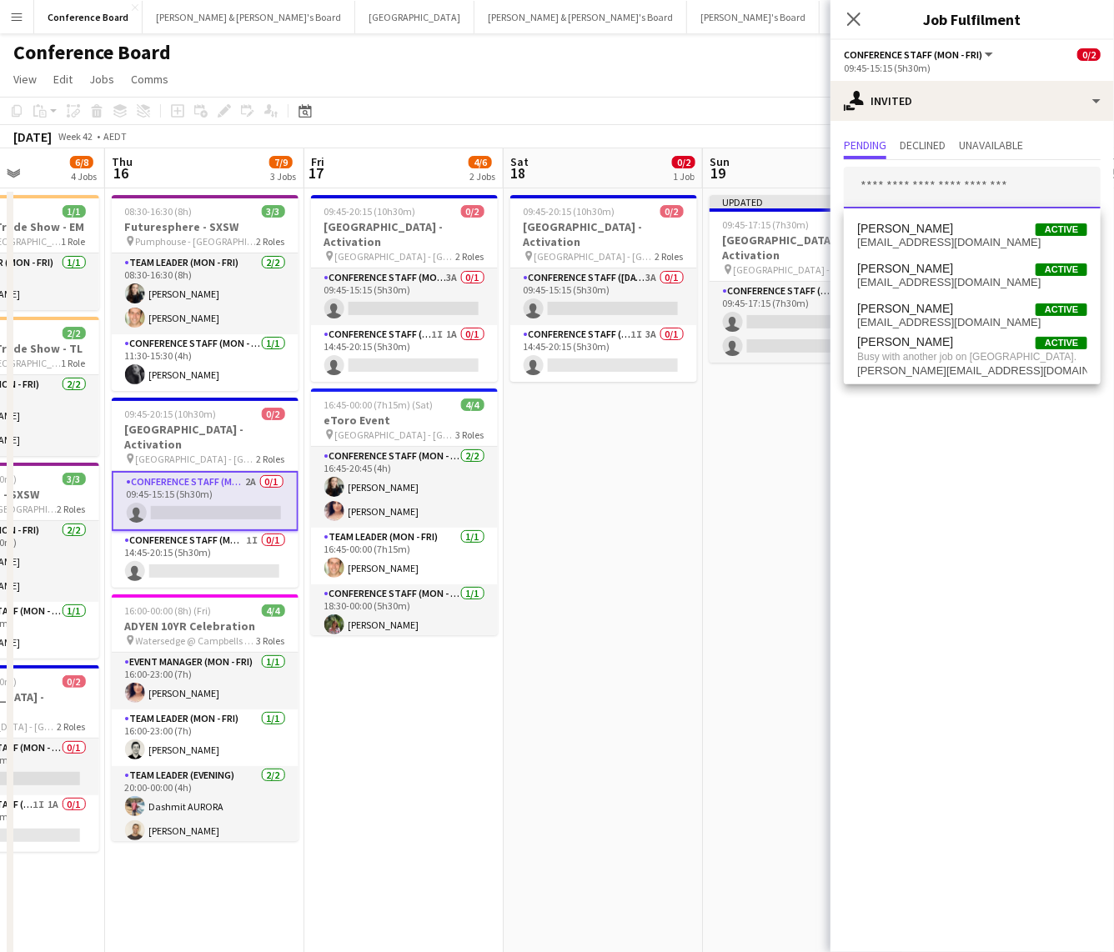
click at [851, 189] on input "text" at bounding box center [972, 188] width 257 height 42
click at [698, 153] on app-board-header-date "Sat 18 0/2 1 Job" at bounding box center [602, 168] width 199 height 40
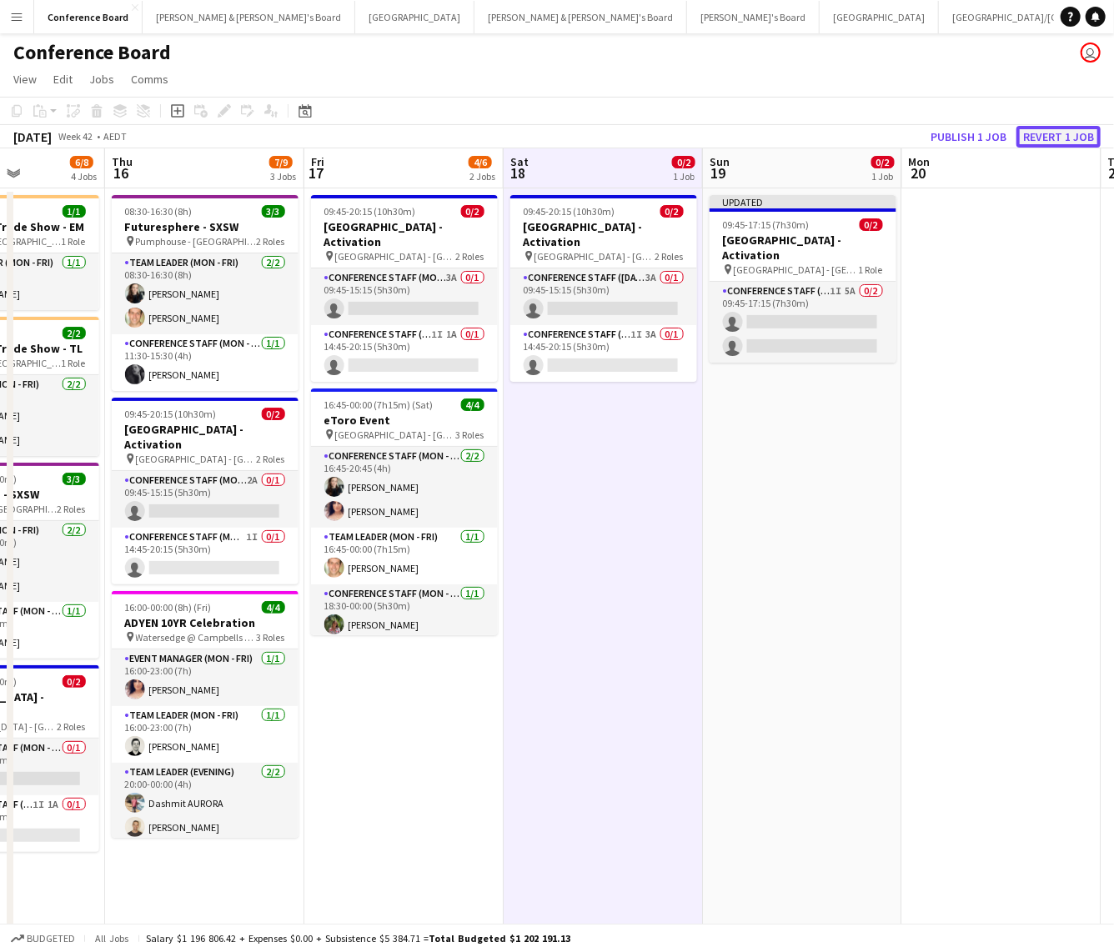
click at [1049, 133] on button "Revert 1 job" at bounding box center [1058, 137] width 84 height 22
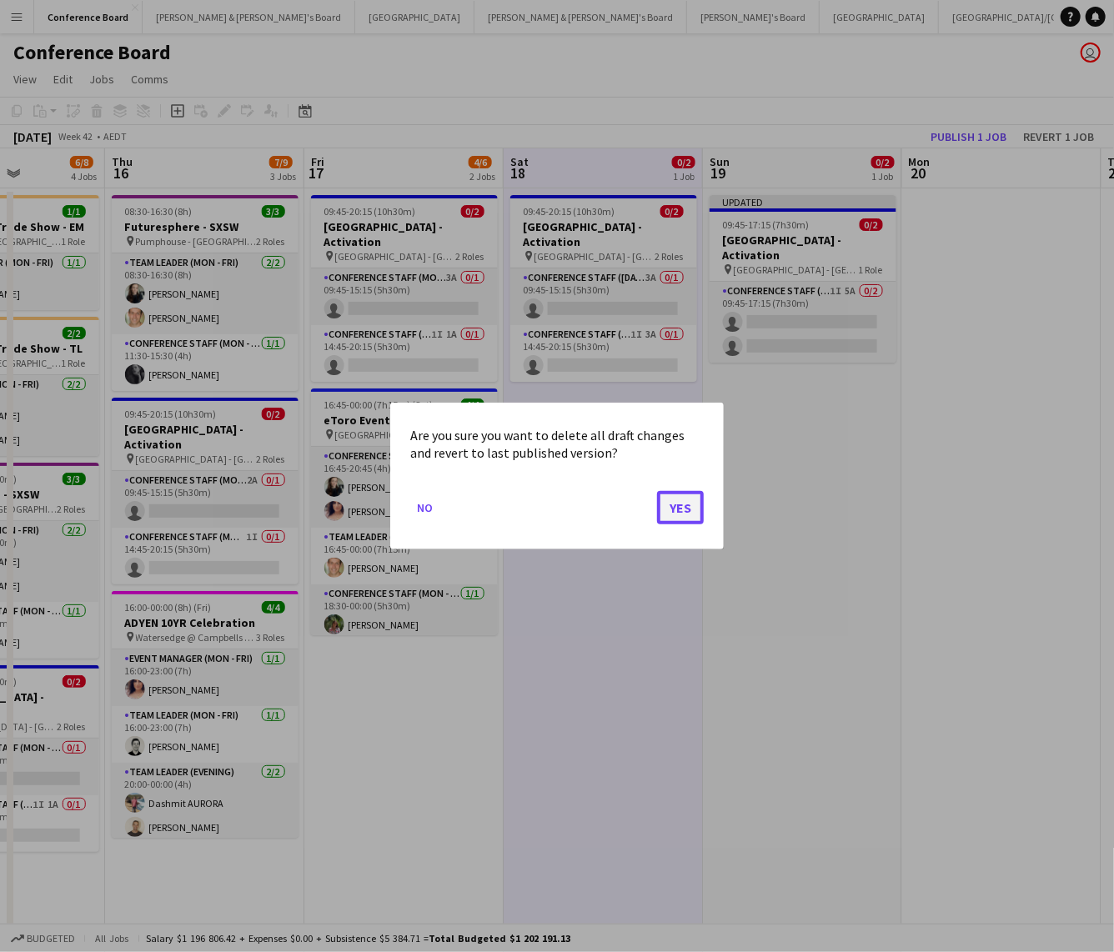
drag, startPoint x: 690, startPoint y: 508, endPoint x: 682, endPoint y: 508, distance: 8.4
click at [682, 509] on button "Yes" at bounding box center [680, 507] width 47 height 33
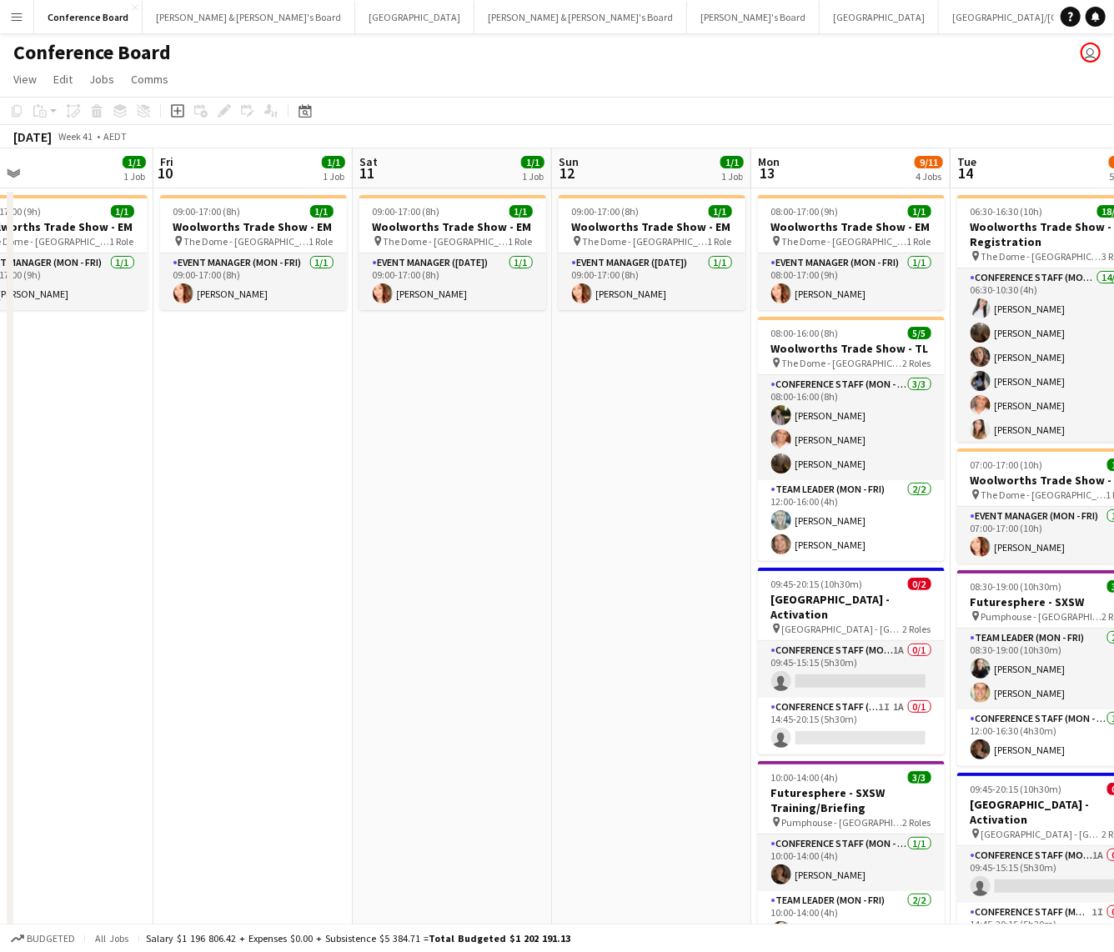
scroll to position [0, 404]
